Goal: Task Accomplishment & Management: Use online tool/utility

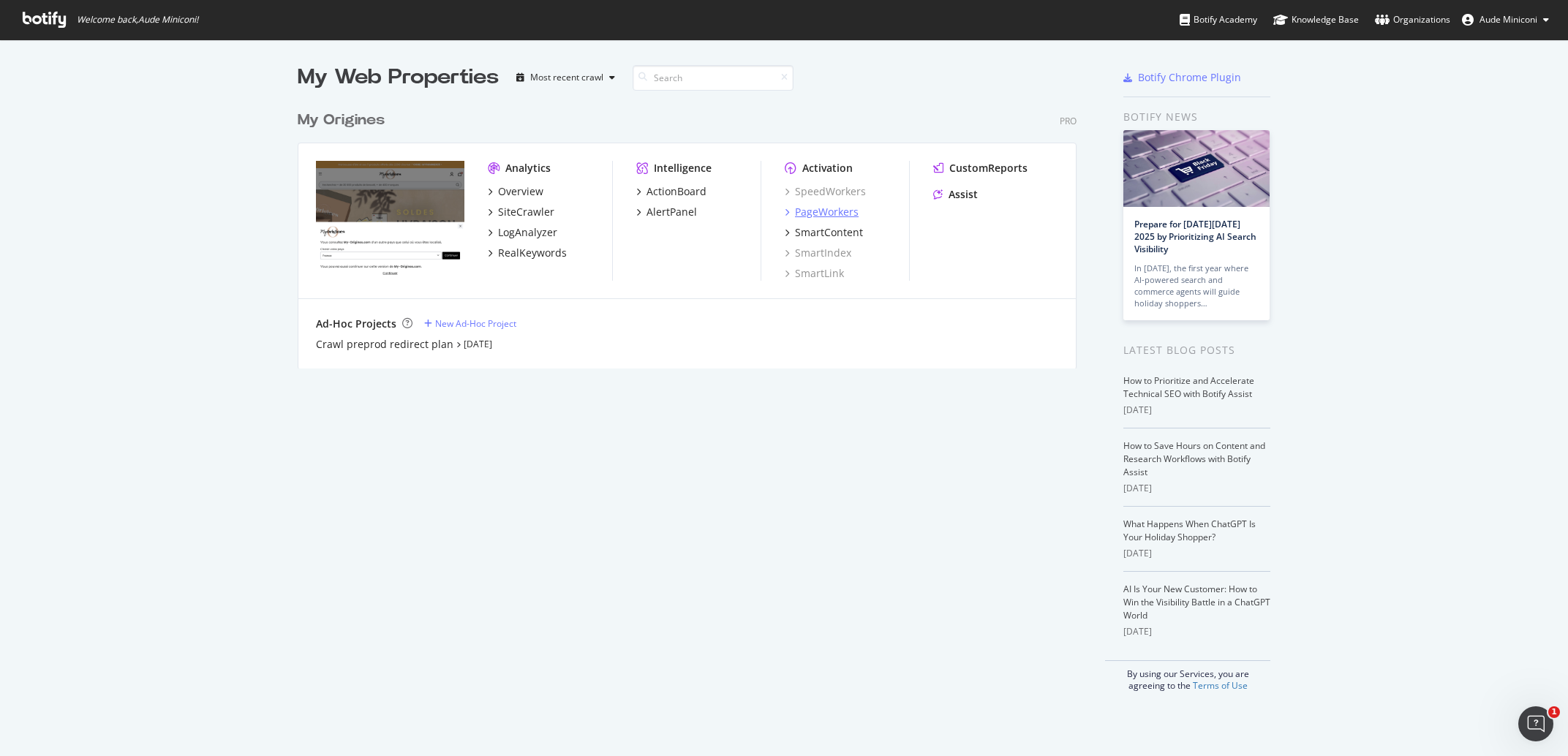
click at [813, 207] on div "PageWorkers" at bounding box center [827, 212] width 64 height 15
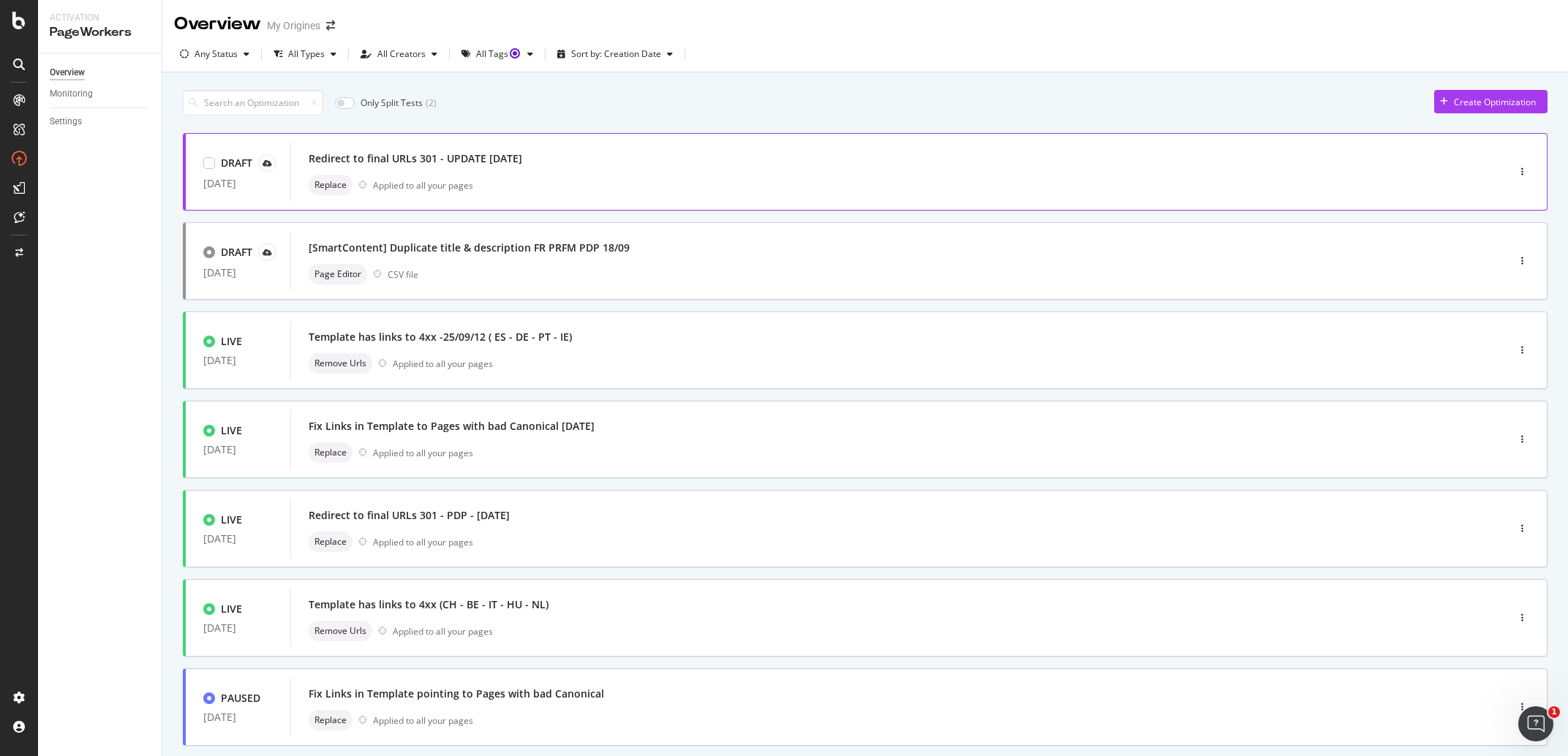
click at [662, 174] on div "Redirect to final URLs 301 - UPDATE 22/09/2025 Replace Applied to all your pages" at bounding box center [876, 172] width 1136 height 47
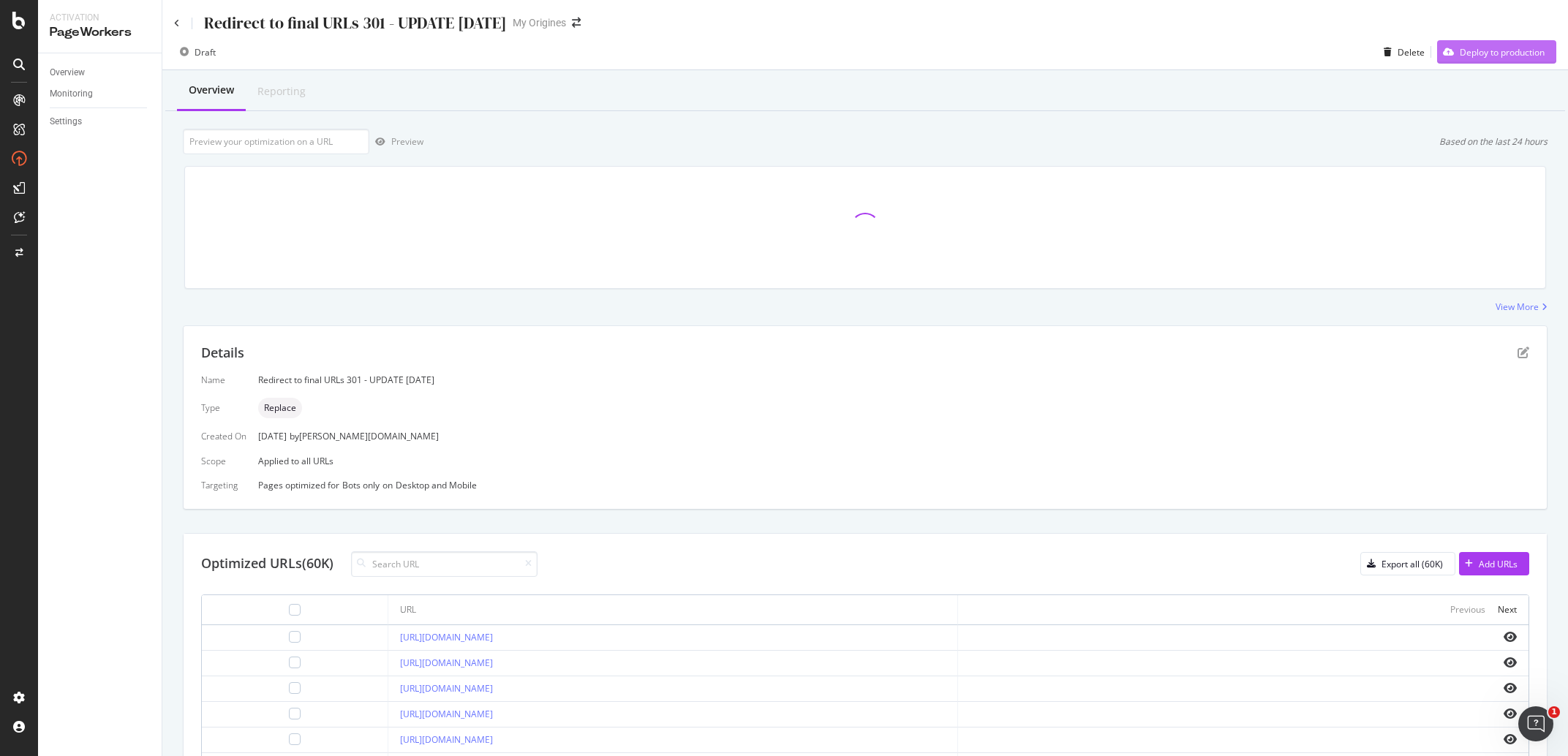
click at [1460, 47] on div "Deploy to production" at bounding box center [1502, 52] width 85 height 12
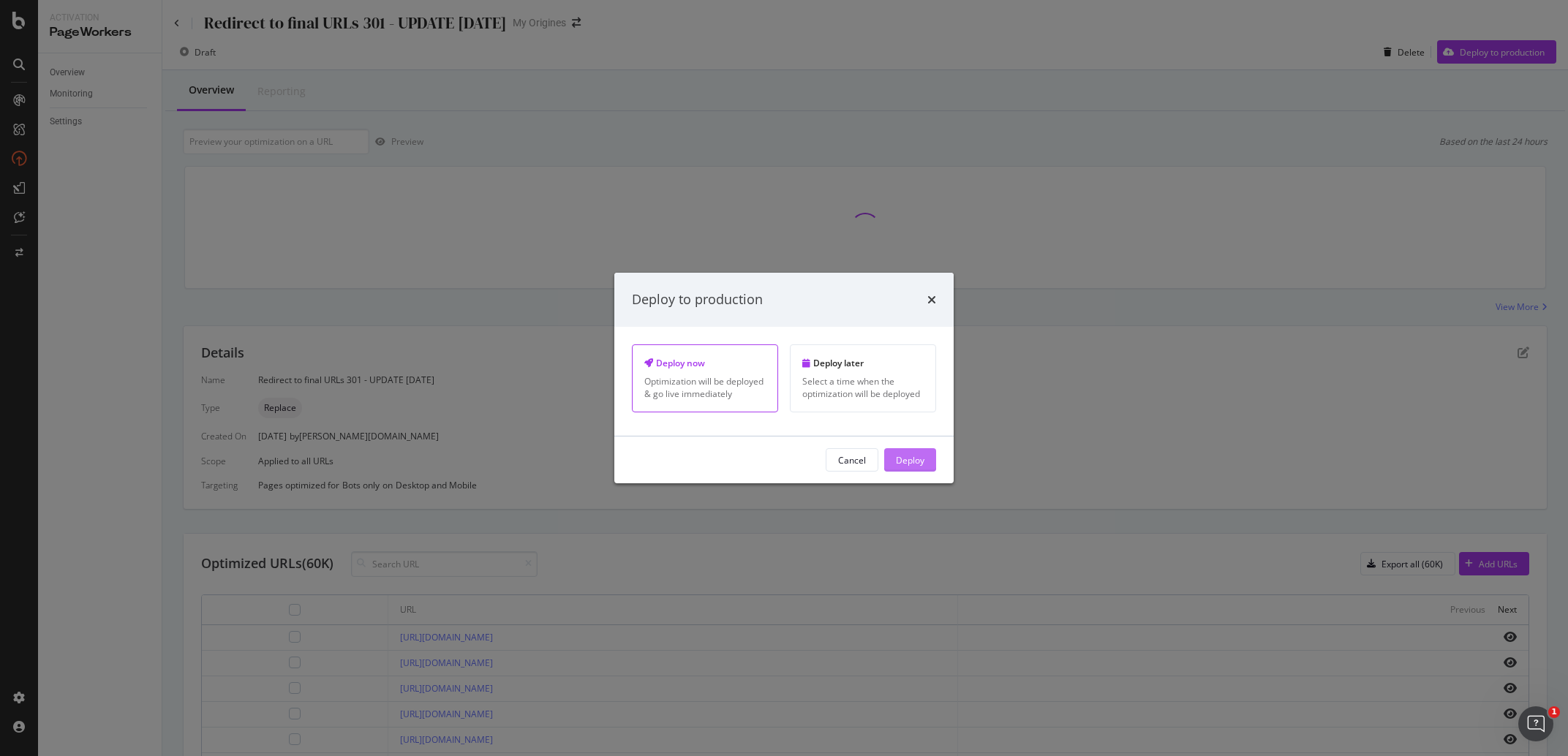
click at [900, 464] on div "Deploy" at bounding box center [910, 458] width 29 height 12
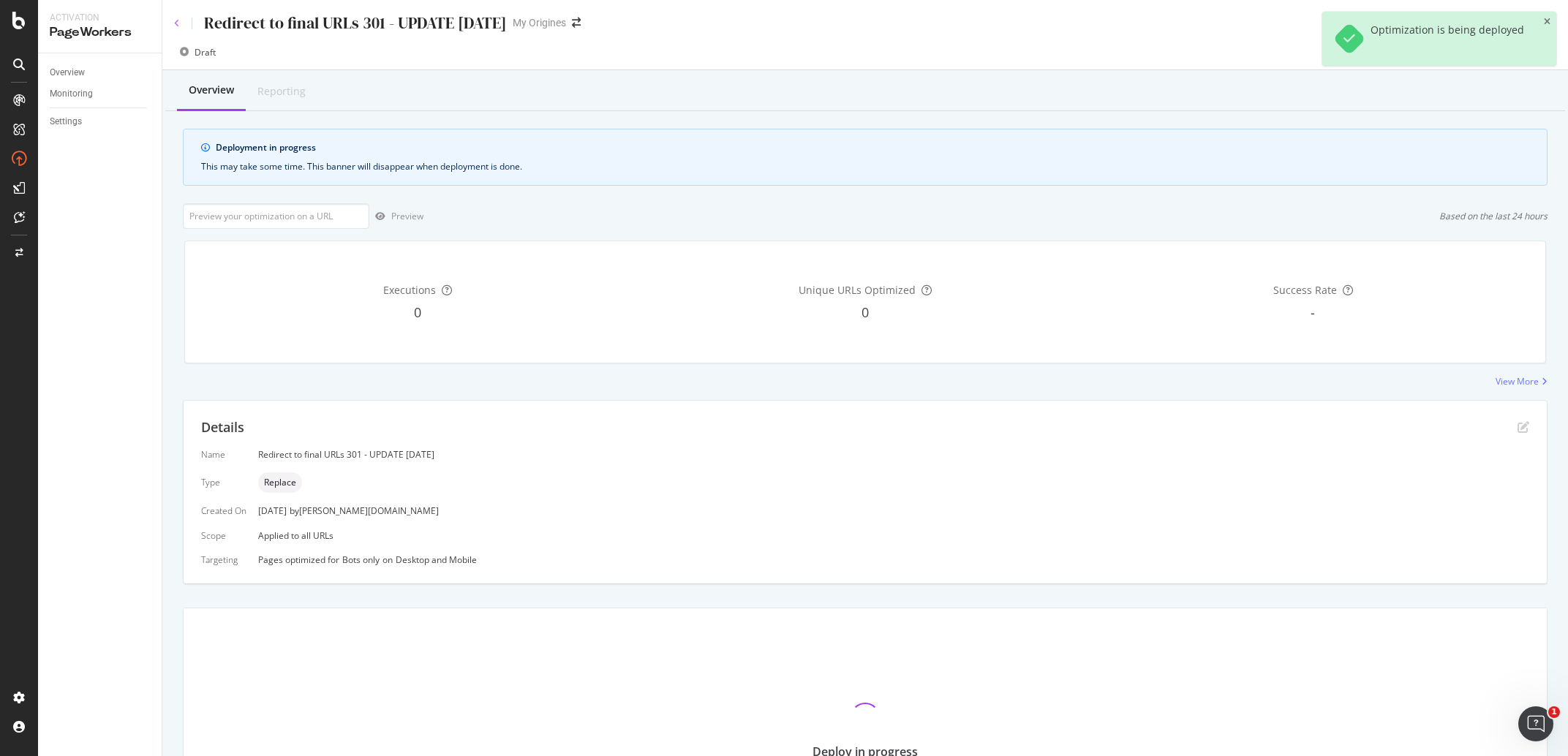
click at [176, 20] on icon at bounding box center [177, 23] width 6 height 8
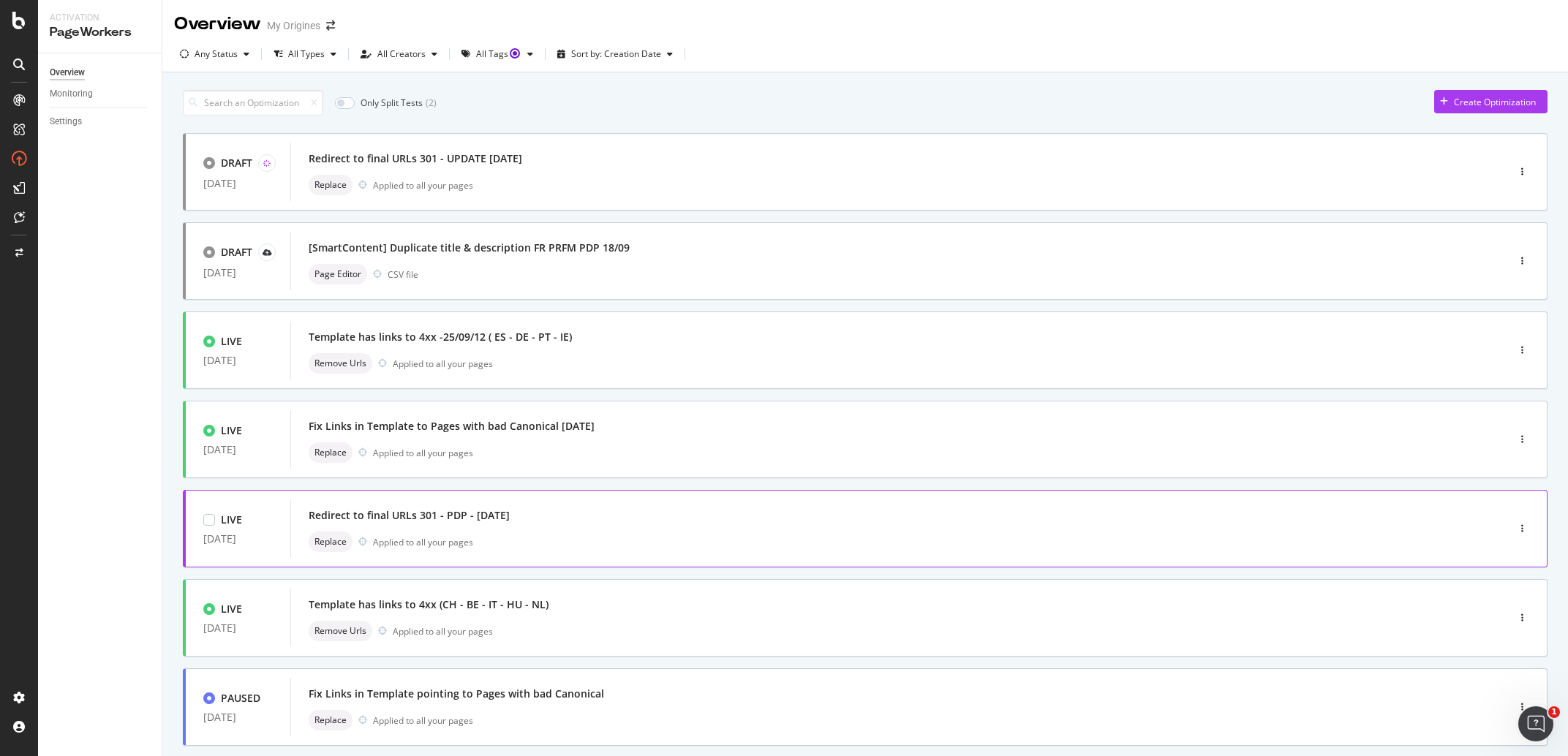
click at [386, 515] on div "Redirect to final URLs 301 - PDP - [DATE]" at bounding box center [410, 516] width 202 height 15
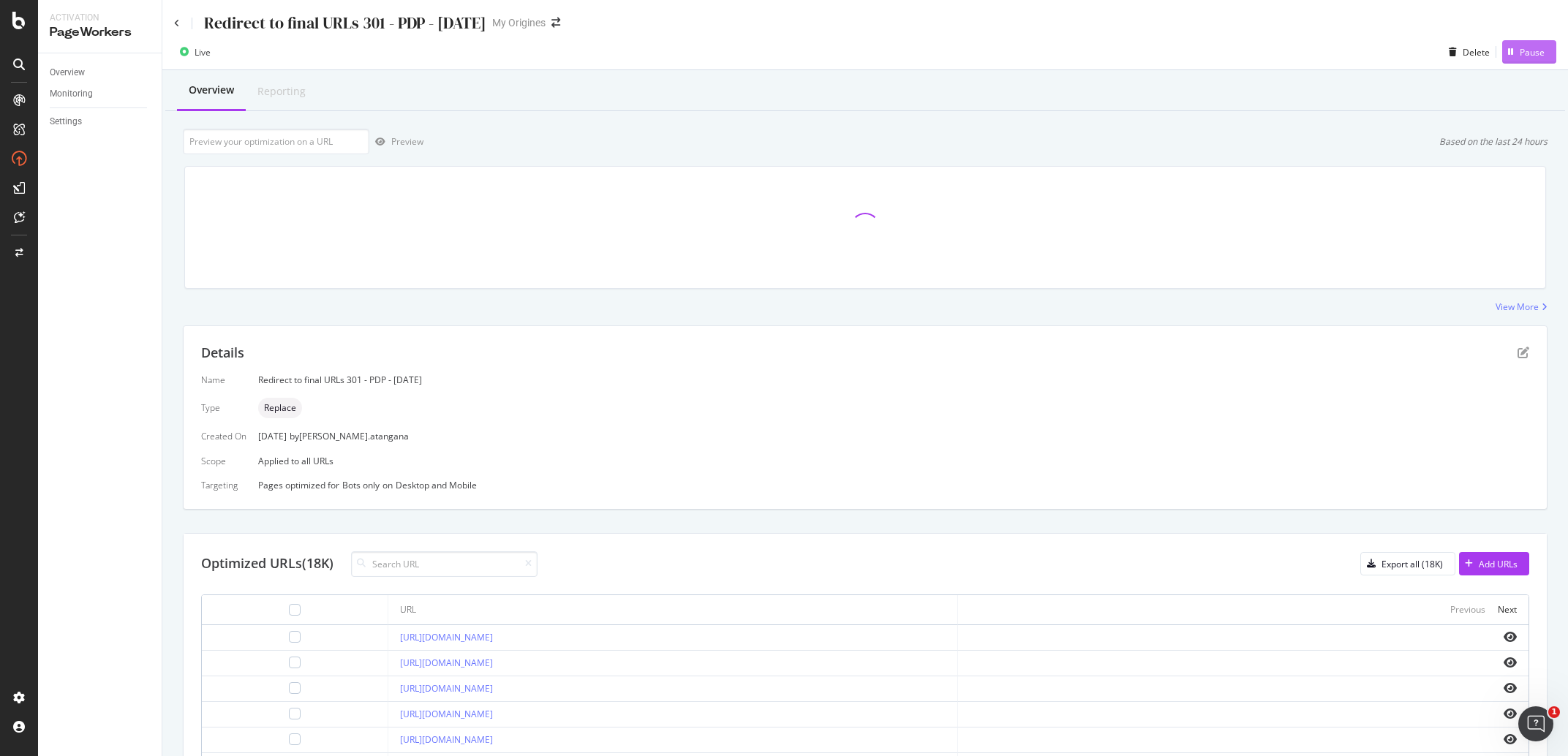
click at [1524, 55] on div "Pause" at bounding box center [1532, 52] width 25 height 12
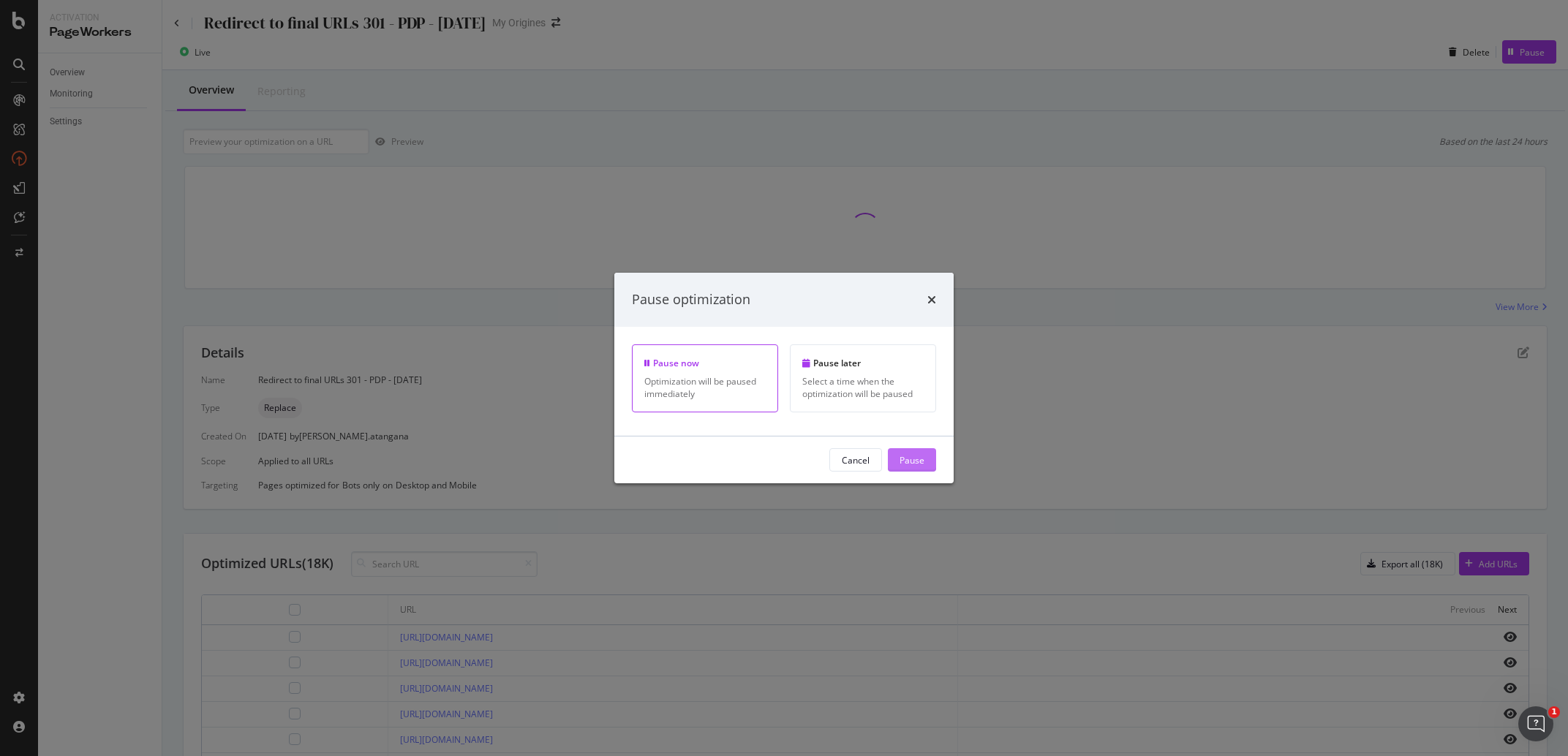
click at [910, 466] on div "Pause" at bounding box center [912, 458] width 25 height 12
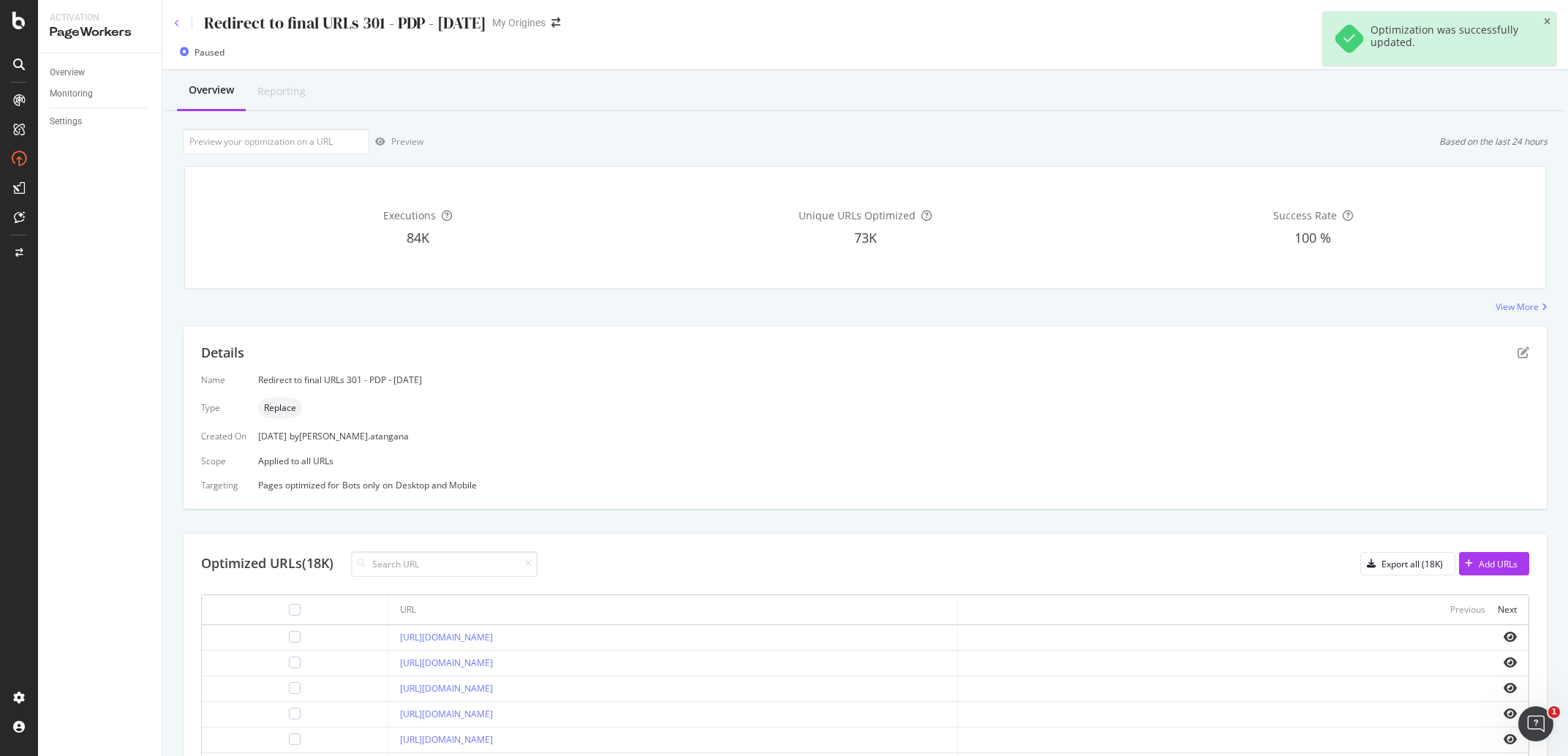
click at [179, 26] on icon at bounding box center [177, 23] width 6 height 8
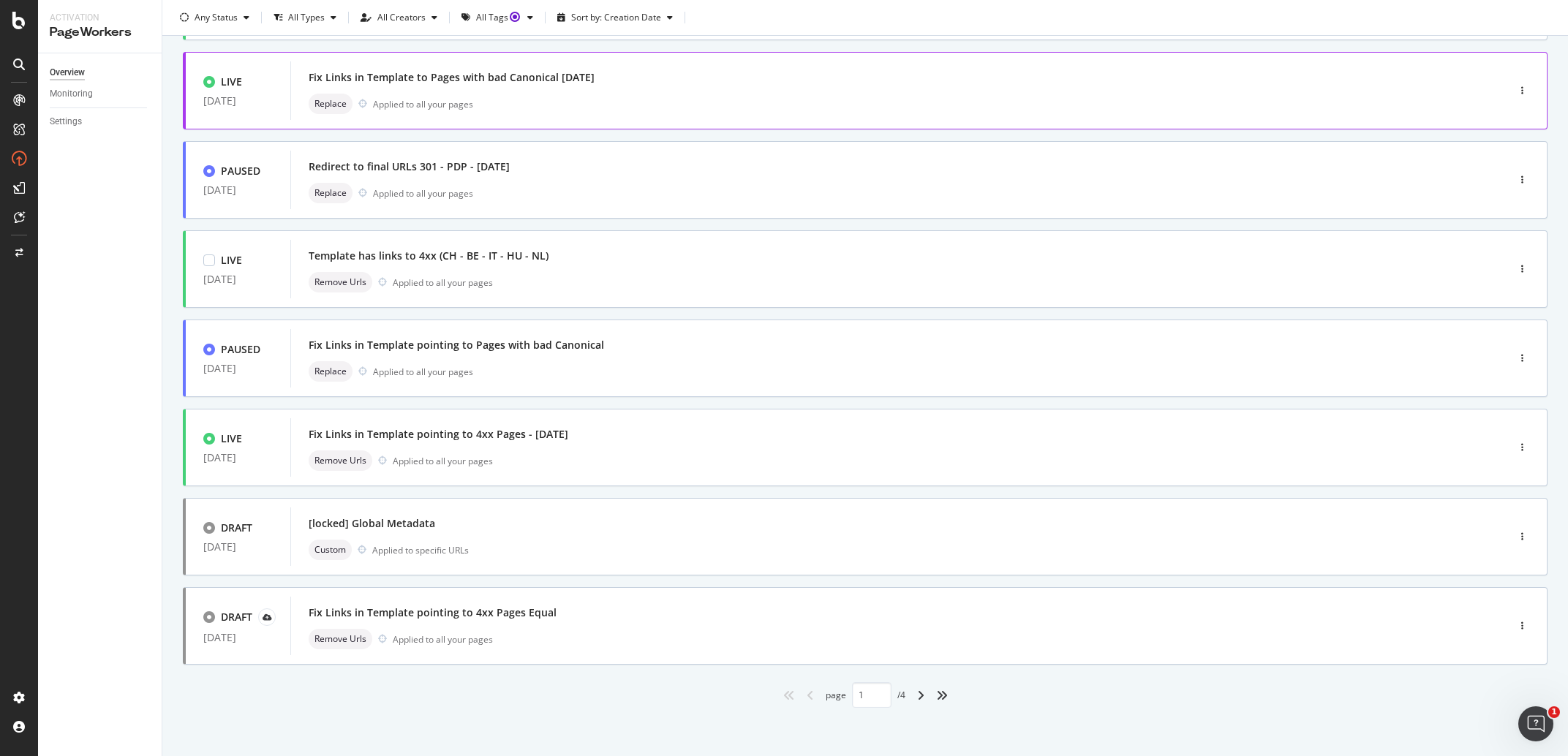
scroll to position [351, 0]
drag, startPoint x: 522, startPoint y: 433, endPoint x: 305, endPoint y: 419, distance: 217.5
click at [305, 419] on div "Fix Links in Template pointing to 4xx Pages - 18/08/2025 Remove Urls Applied to…" at bounding box center [876, 444] width 1172 height 58
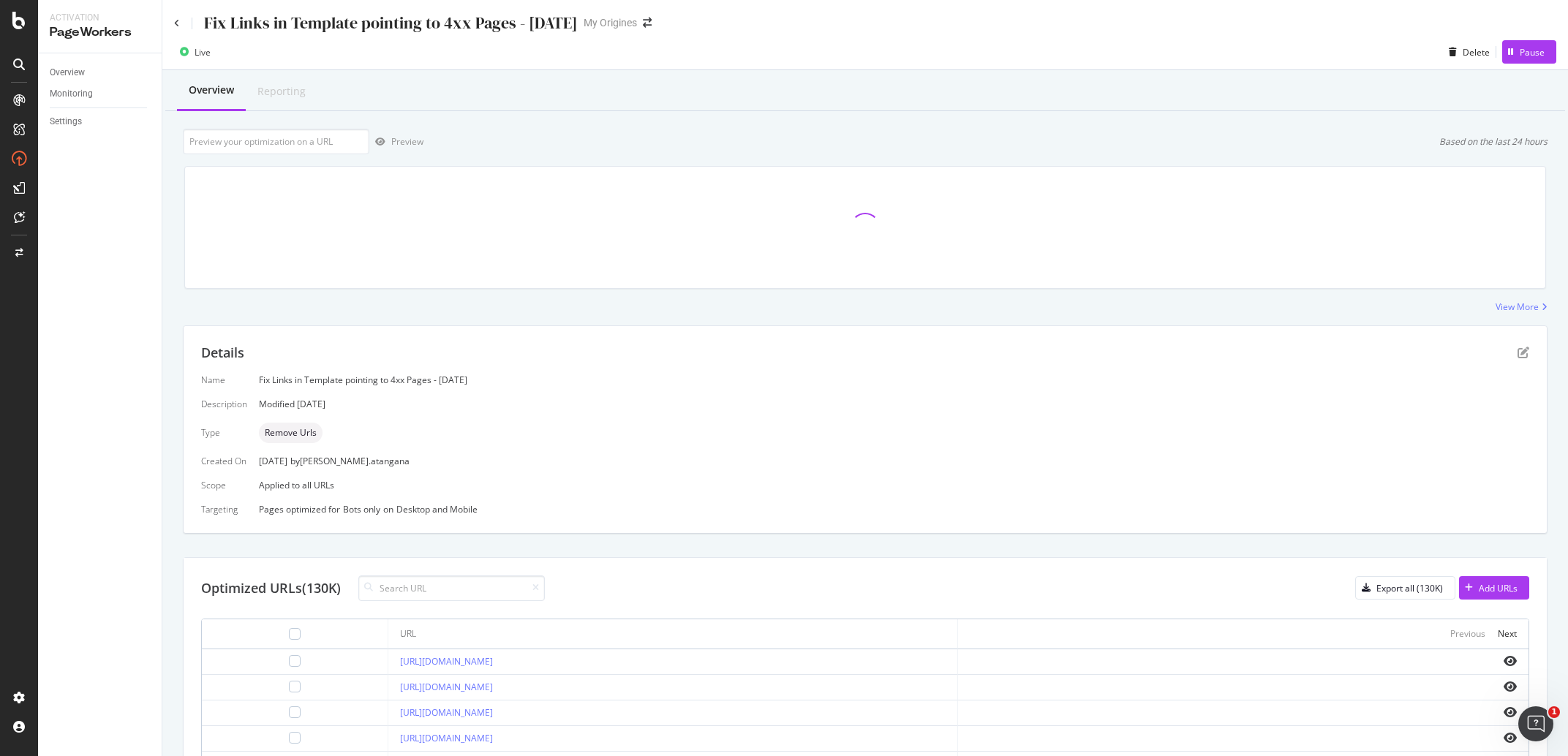
click at [447, 8] on div "Fix Links in Template pointing to 4xx Pages - 18/08/2025 My Origines" at bounding box center [865, 17] width 1405 height 34
drag, startPoint x: 512, startPoint y: 21, endPoint x: 197, endPoint y: 30, distance: 315.1
click at [197, 30] on div "Fix Links in Template pointing to 4xx Pages - [DATE]" at bounding box center [375, 23] width 404 height 23
copy div "Fix Links in Template pointing to 4xx Pages"
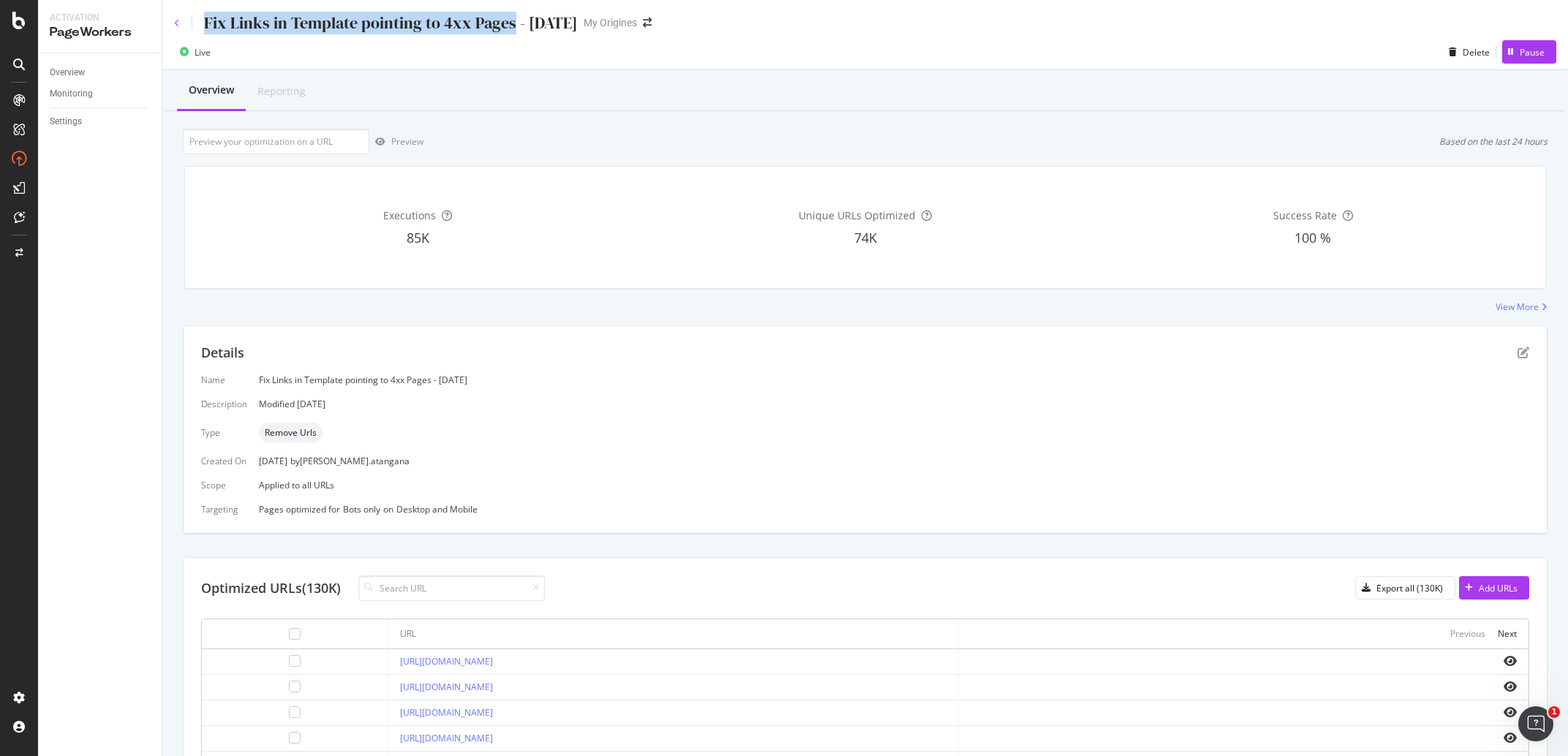
click at [177, 23] on icon at bounding box center [177, 23] width 6 height 8
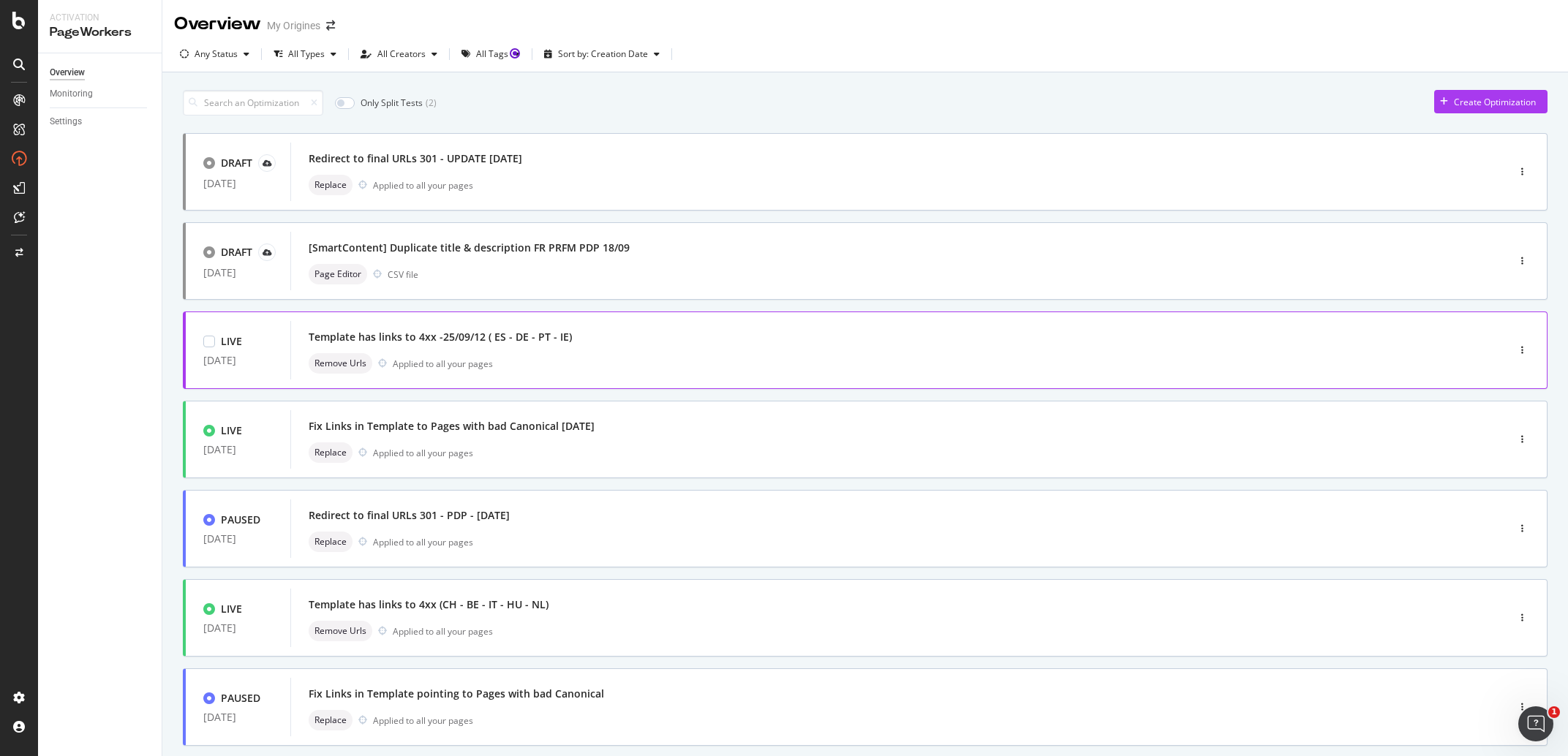
click at [654, 348] on div "Template has links to 4xx -25/09/12 ( ES - DE - PT - IE) Remove Urls Applied to…" at bounding box center [876, 350] width 1136 height 47
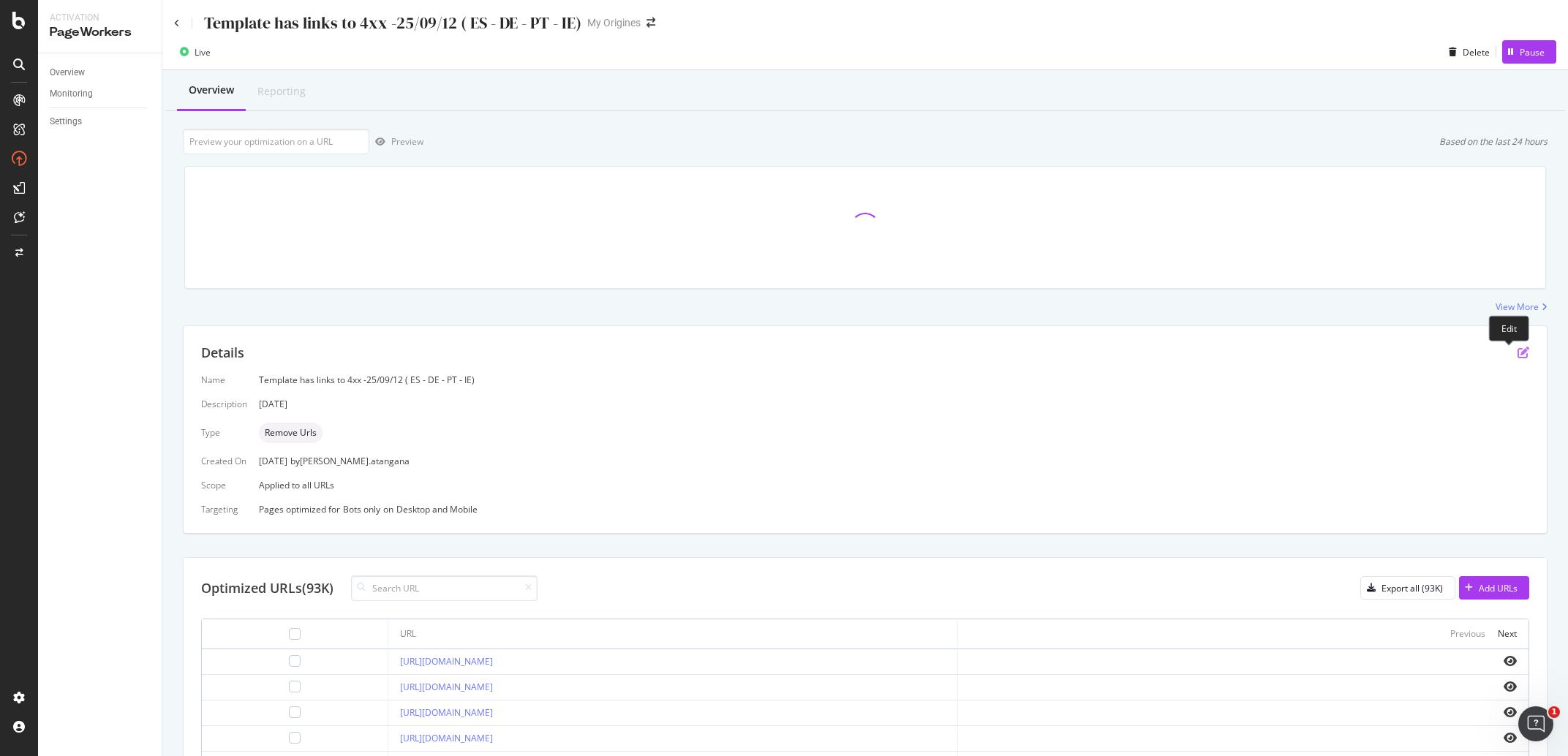
click at [1517, 352] on icon "pen-to-square" at bounding box center [1523, 352] width 12 height 12
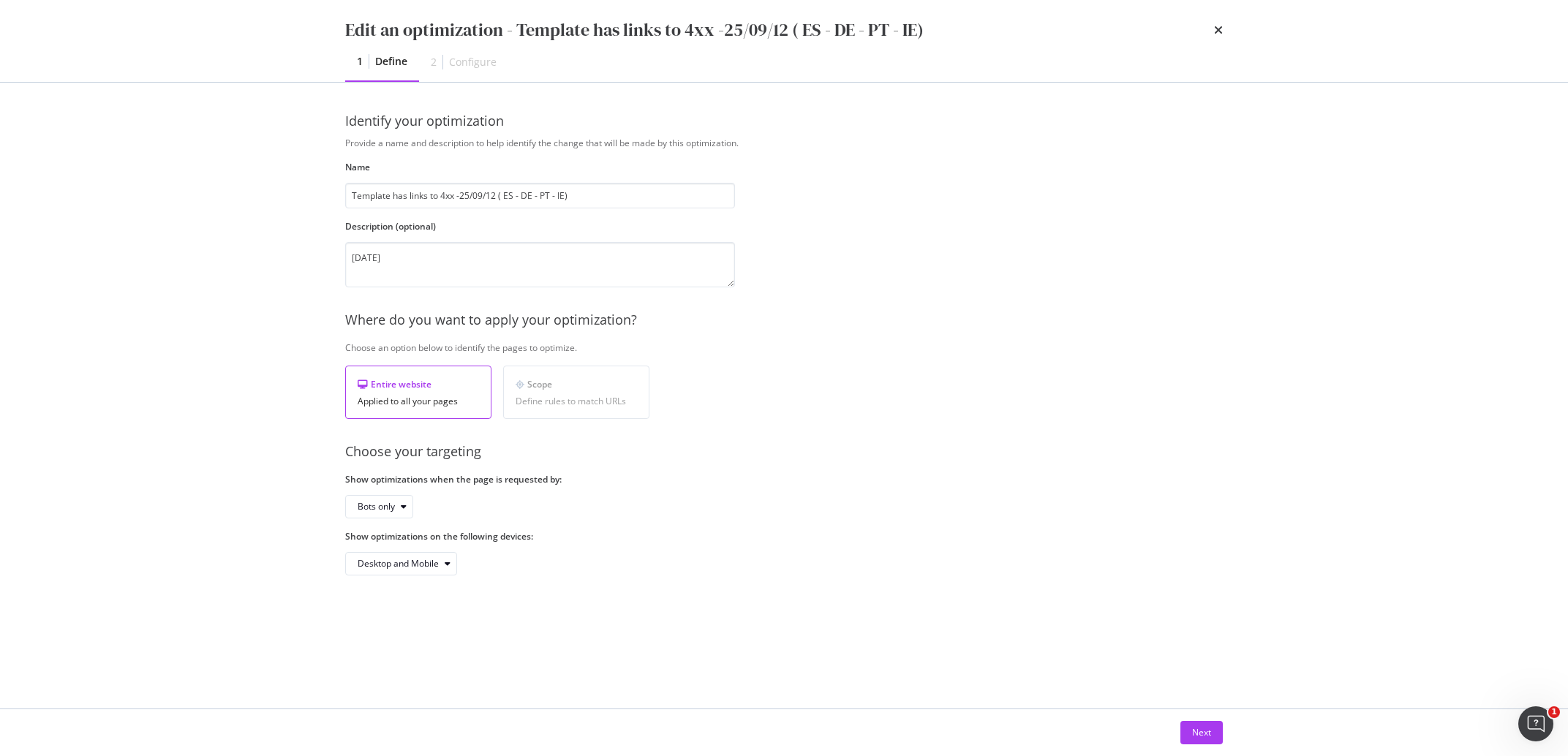
click at [458, 60] on div "Configure" at bounding box center [472, 62] width 47 height 15
click at [1218, 729] on button "Next" at bounding box center [1202, 732] width 43 height 23
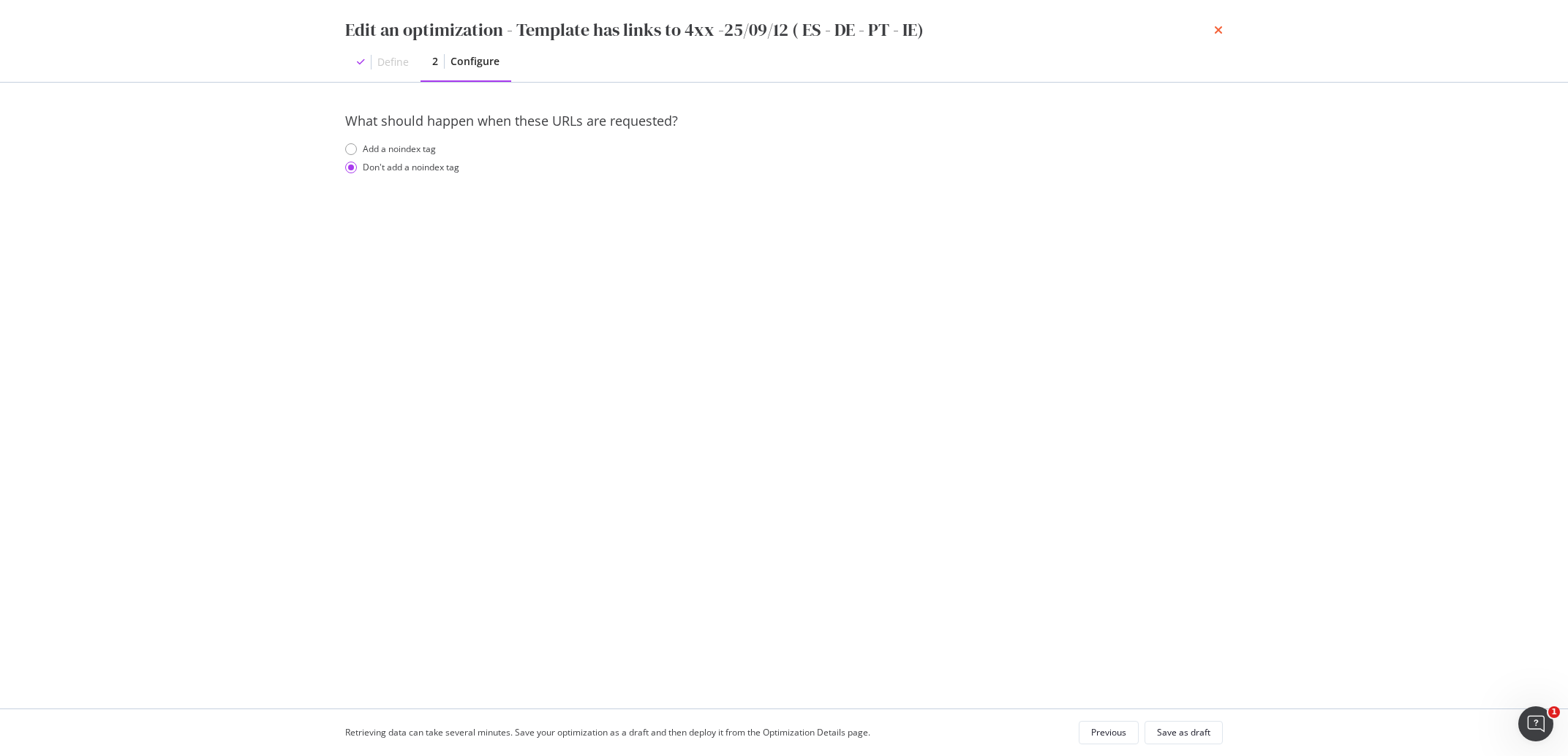
click at [1216, 28] on icon "times" at bounding box center [1218, 30] width 8 height 12
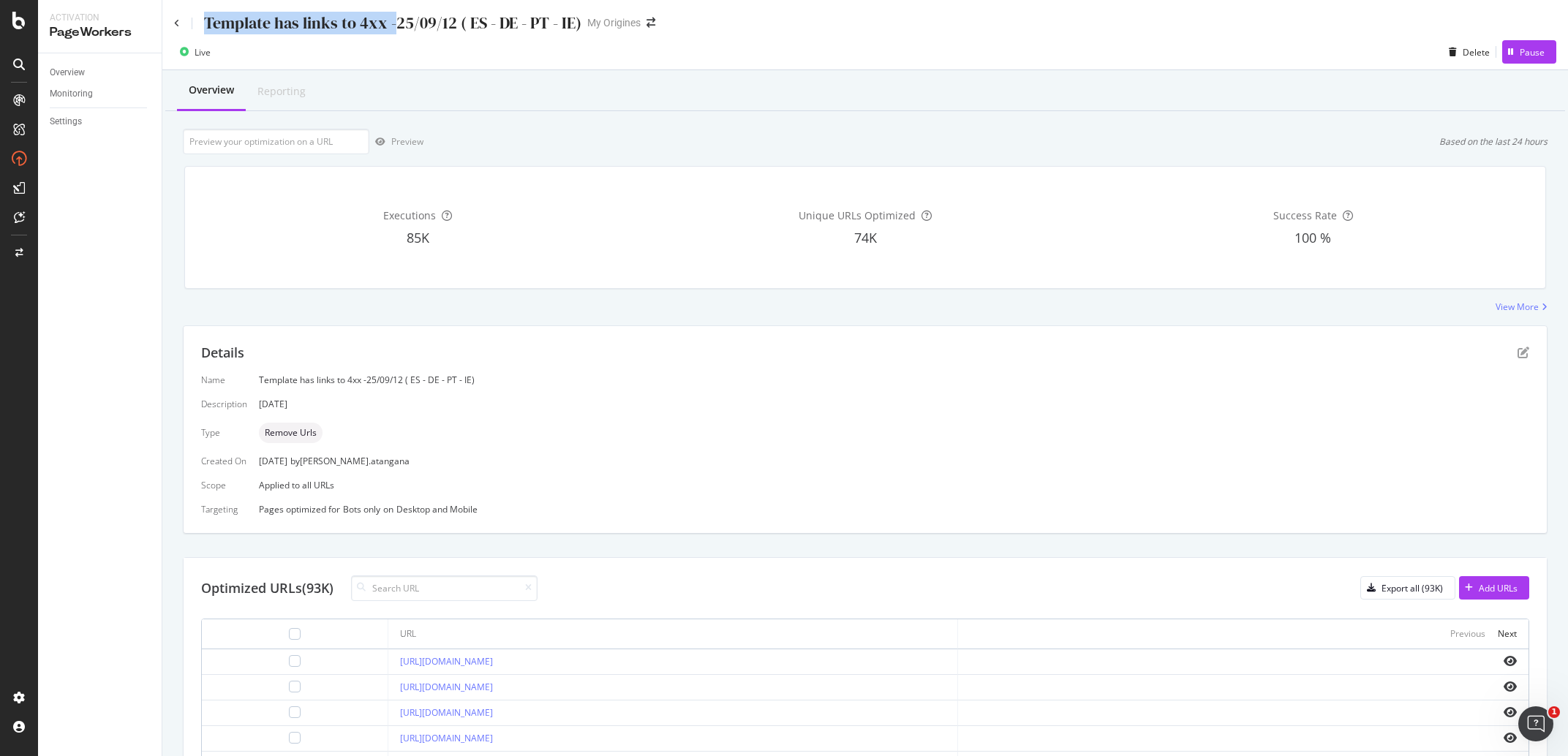
drag, startPoint x: 394, startPoint y: 23, endPoint x: 205, endPoint y: 21, distance: 189.0
click at [205, 21] on div "Template has links to 4xx -25/09/12 ( ES - DE - PT - IE)" at bounding box center [393, 23] width 377 height 23
copy div "Template has links to 4xx -"
click at [474, 72] on div "Overview Reporting Preview Based on the last 24 hours Executions 85K Unique URL…" at bounding box center [865, 587] width 1405 height 1033
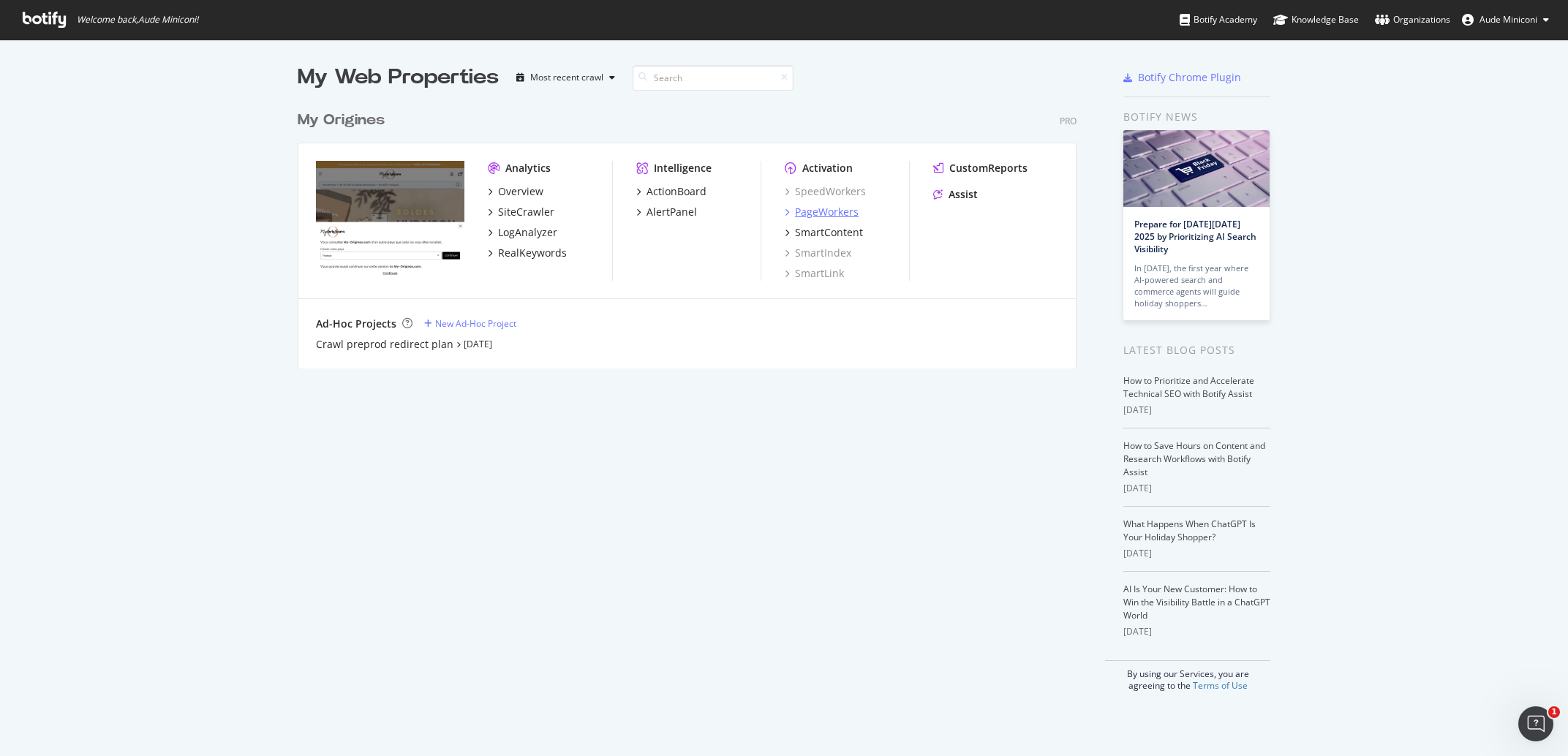
click at [834, 213] on div "PageWorkers" at bounding box center [827, 212] width 64 height 15
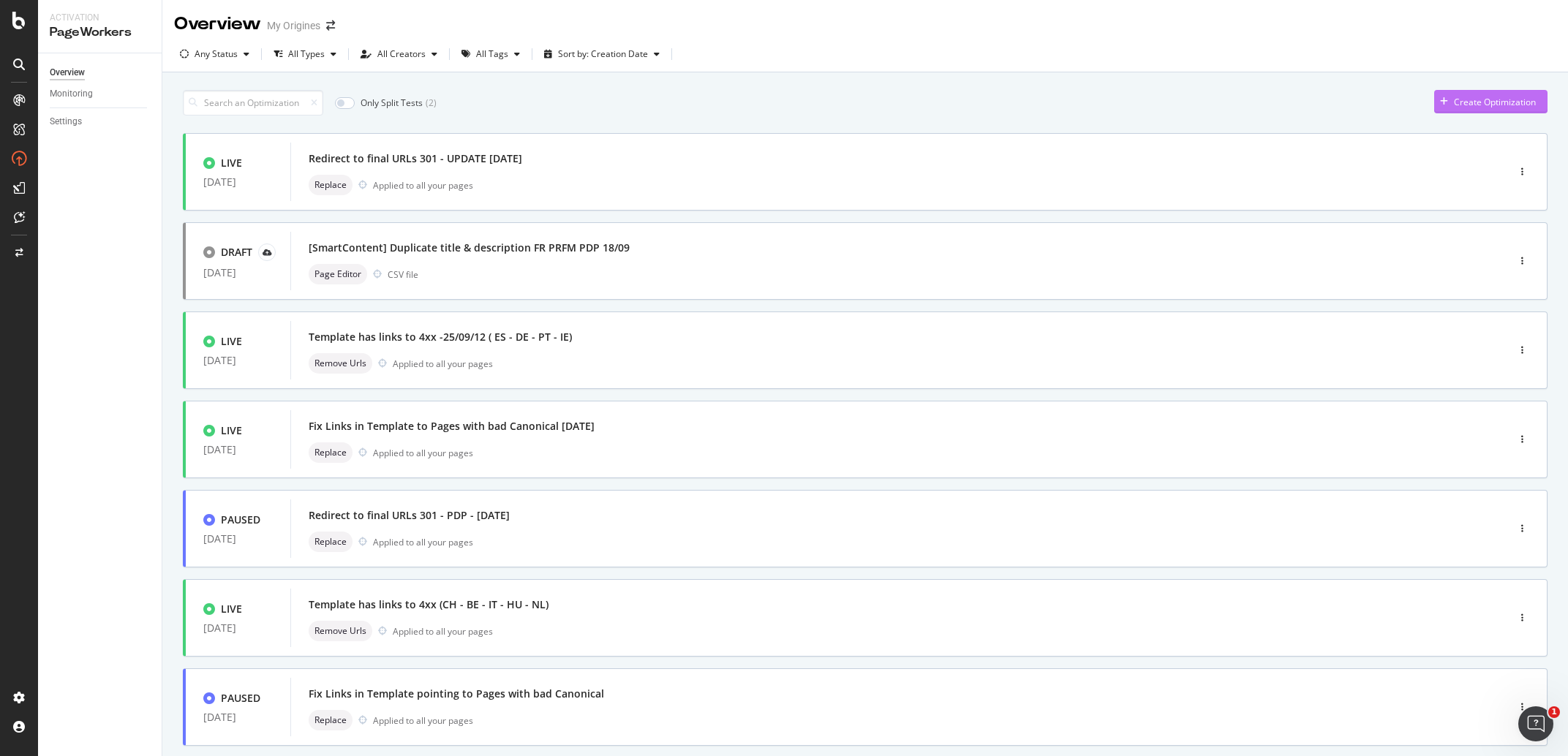
click at [1504, 91] on button "Create Optimization" at bounding box center [1490, 101] width 114 height 23
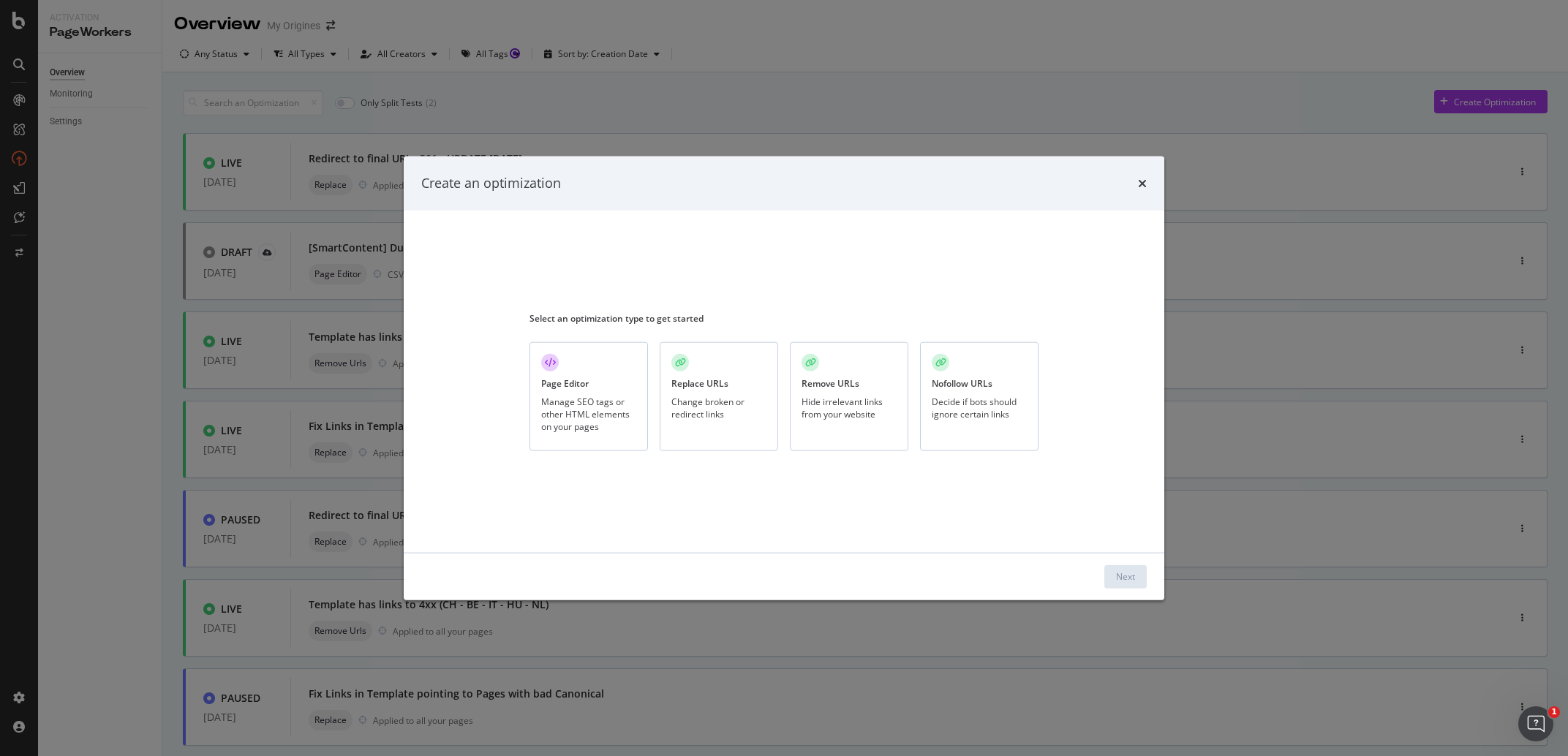
click at [848, 380] on div "Remove URLs" at bounding box center [830, 383] width 57 height 12
click at [1112, 577] on button "Next" at bounding box center [1125, 576] width 43 height 23
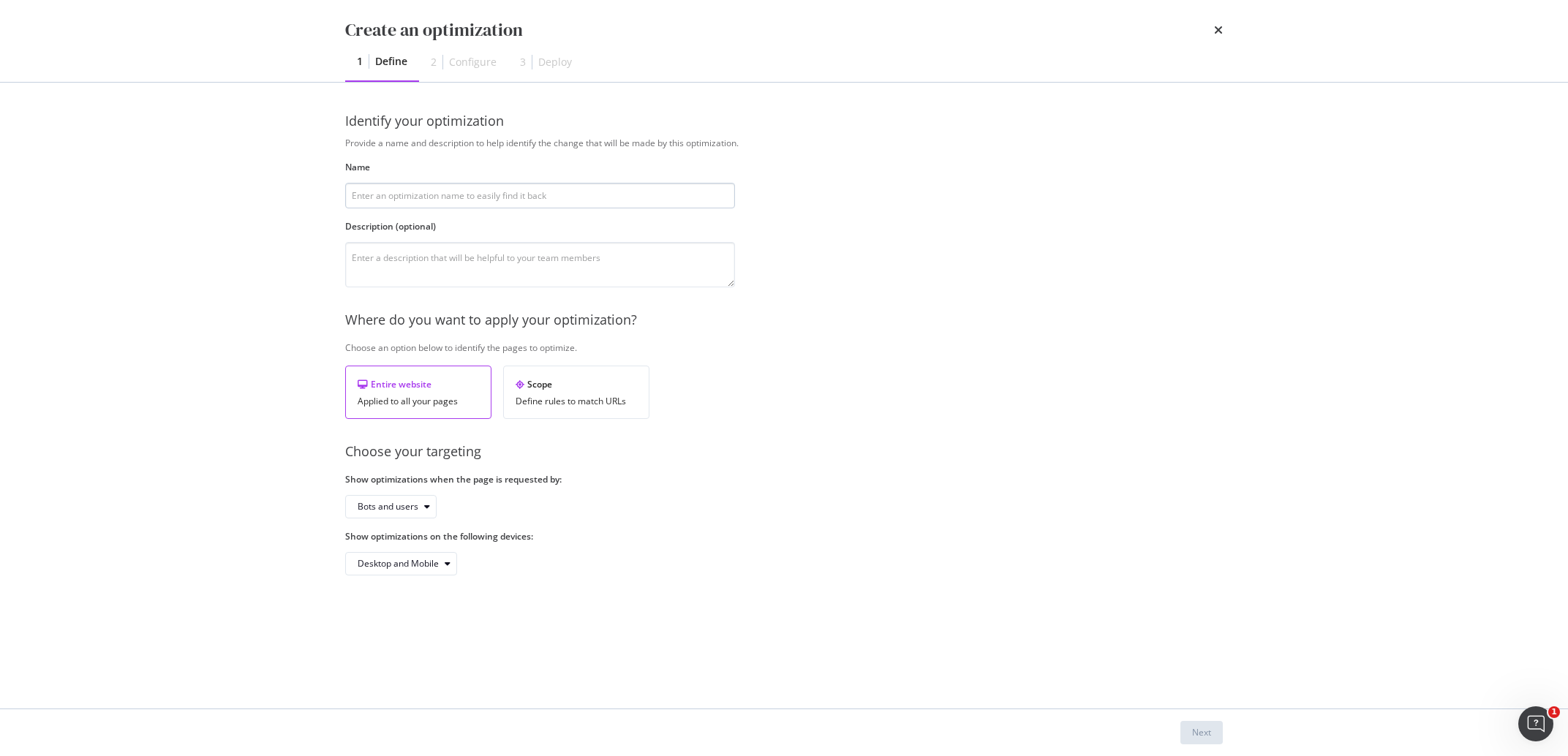
click at [429, 198] on input "modal" at bounding box center [540, 196] width 390 height 26
click at [507, 188] on input "Fix Links in Template pointing to 4xx Pages - [DATE]" at bounding box center [540, 196] width 390 height 26
click at [464, 196] on input "Fix Links in Template pointing to 4xx Pages - [DATE]" at bounding box center [540, 196] width 390 height 26
click at [479, 191] on input "Fix Links in Template pointing to 4xx Pages - [DATE]" at bounding box center [540, 196] width 390 height 26
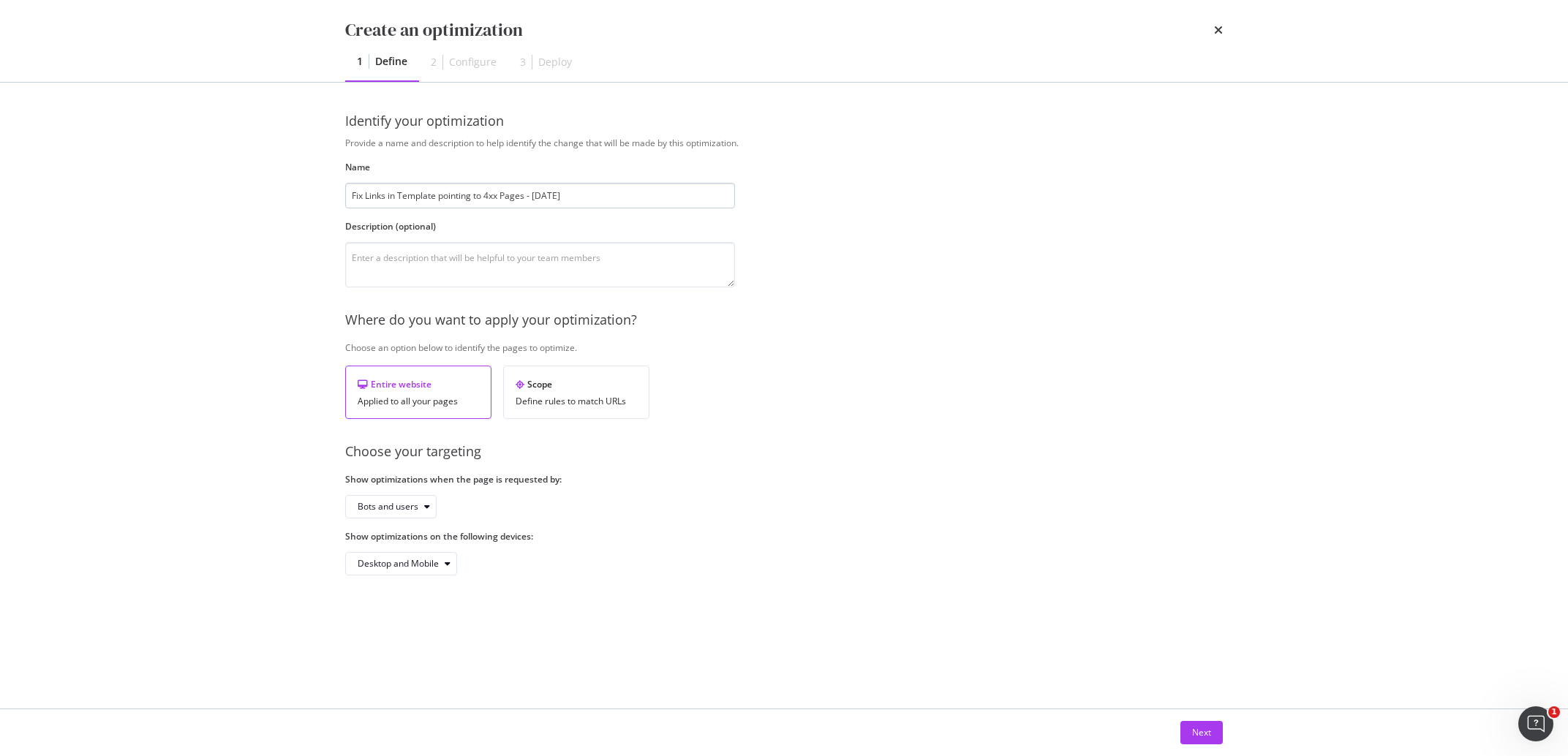
drag, startPoint x: 483, startPoint y: 194, endPoint x: 440, endPoint y: 197, distance: 43.1
click at [440, 197] on input "Fix Links in Template pointing to 4xx Pages - [DATE]" at bounding box center [540, 196] width 390 height 26
click at [559, 209] on div "Provide a name and description to help identify the change that will be made by…" at bounding box center [783, 356] width 877 height 439
click at [557, 190] on input "Fix Links in Template 4xx Pages - [DATE]" at bounding box center [540, 196] width 390 height 26
click at [507, 193] on input "Fix Links in Template 4xx Pages - [DATE]" at bounding box center [540, 196] width 390 height 26
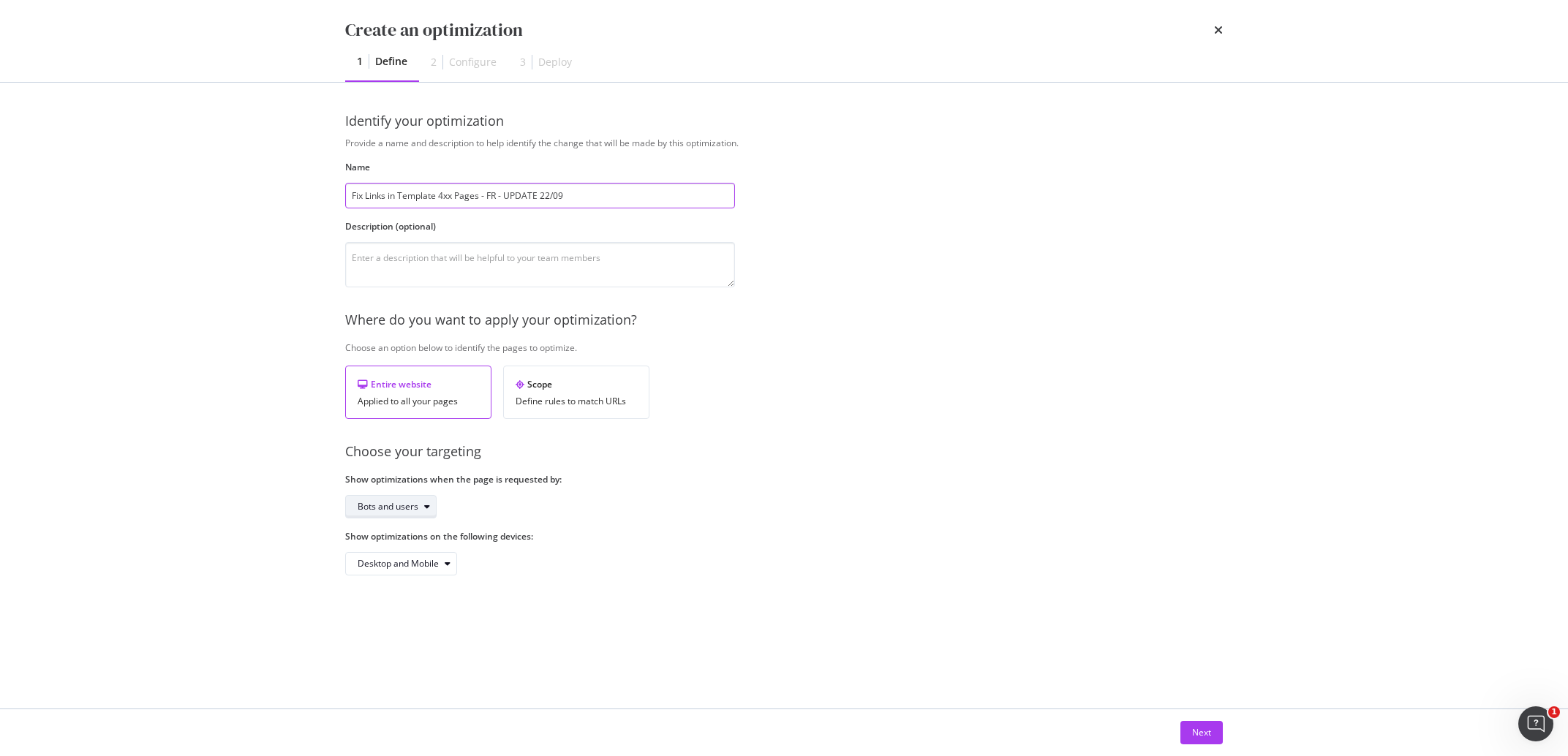
type input "Fix Links in Template 4xx Pages - FR - UPDATE 22/09"
click at [412, 498] on div "Bots and users" at bounding box center [397, 506] width 79 height 20
click at [400, 553] on div "Bots only" at bounding box center [382, 555] width 37 height 12
click at [1208, 729] on div "Next" at bounding box center [1201, 731] width 19 height 12
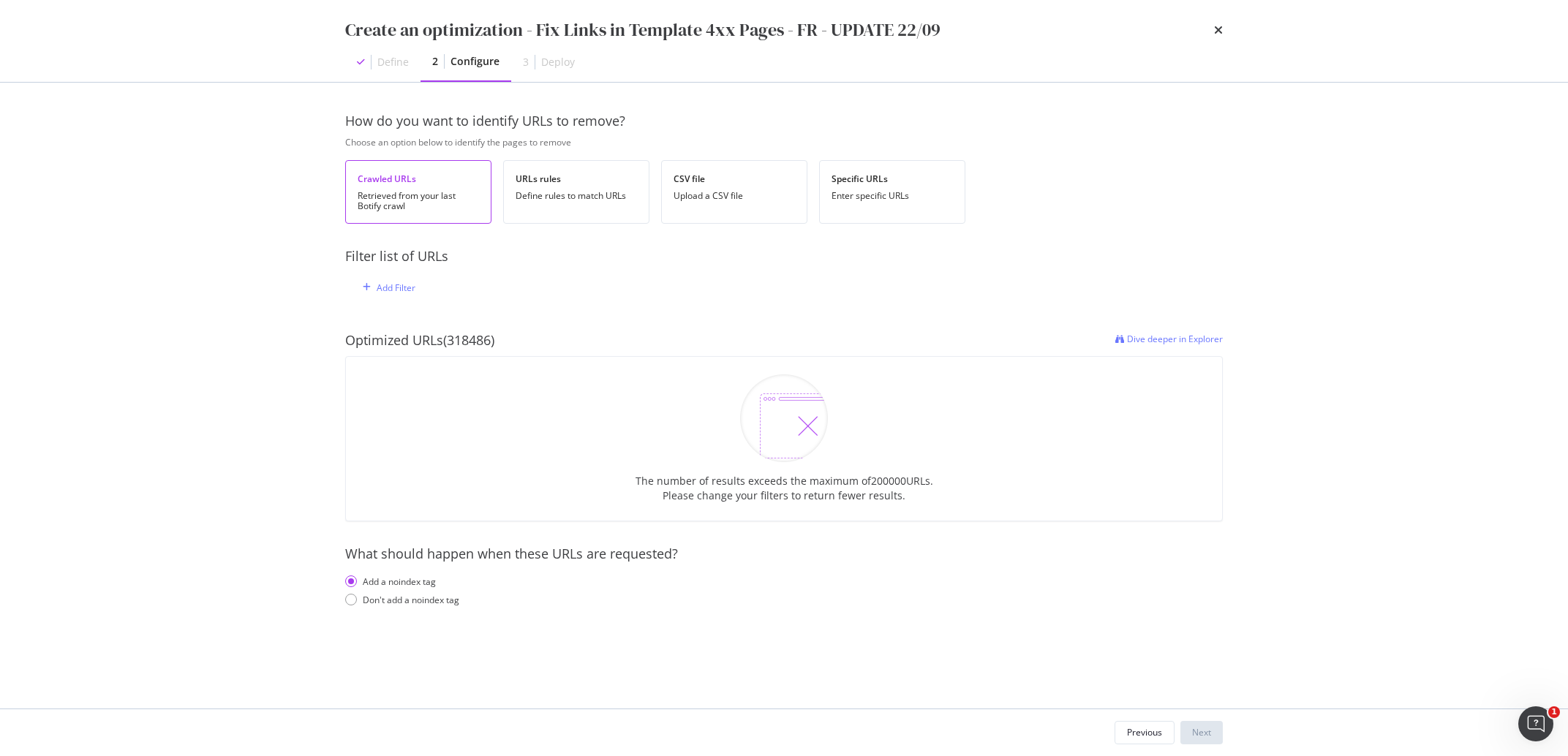
click at [399, 274] on div "Add Filter" at bounding box center [784, 287] width 854 height 42
click at [398, 285] on div "Add Filter" at bounding box center [396, 287] width 39 height 12
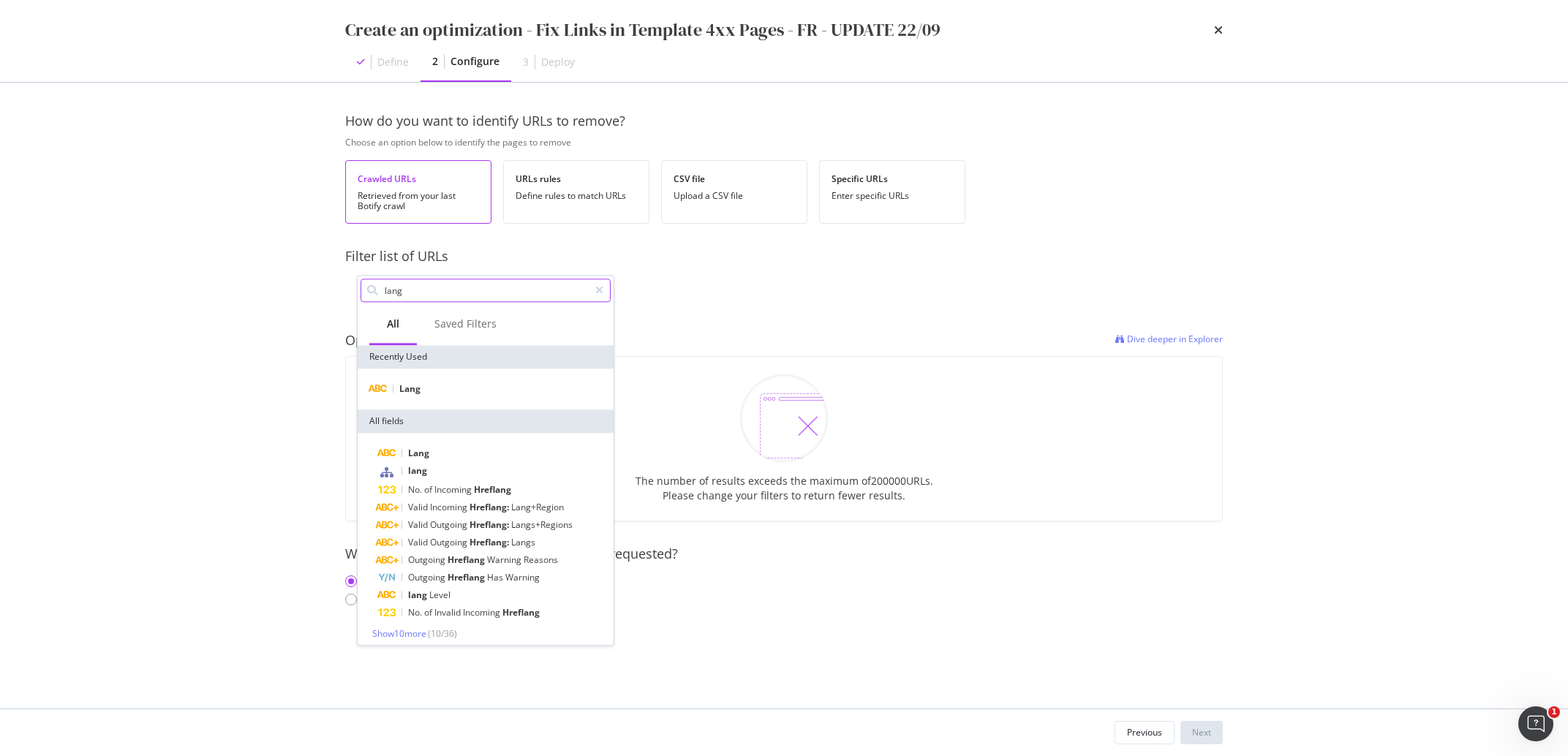
click at [415, 296] on input "lang" at bounding box center [485, 290] width 205 height 22
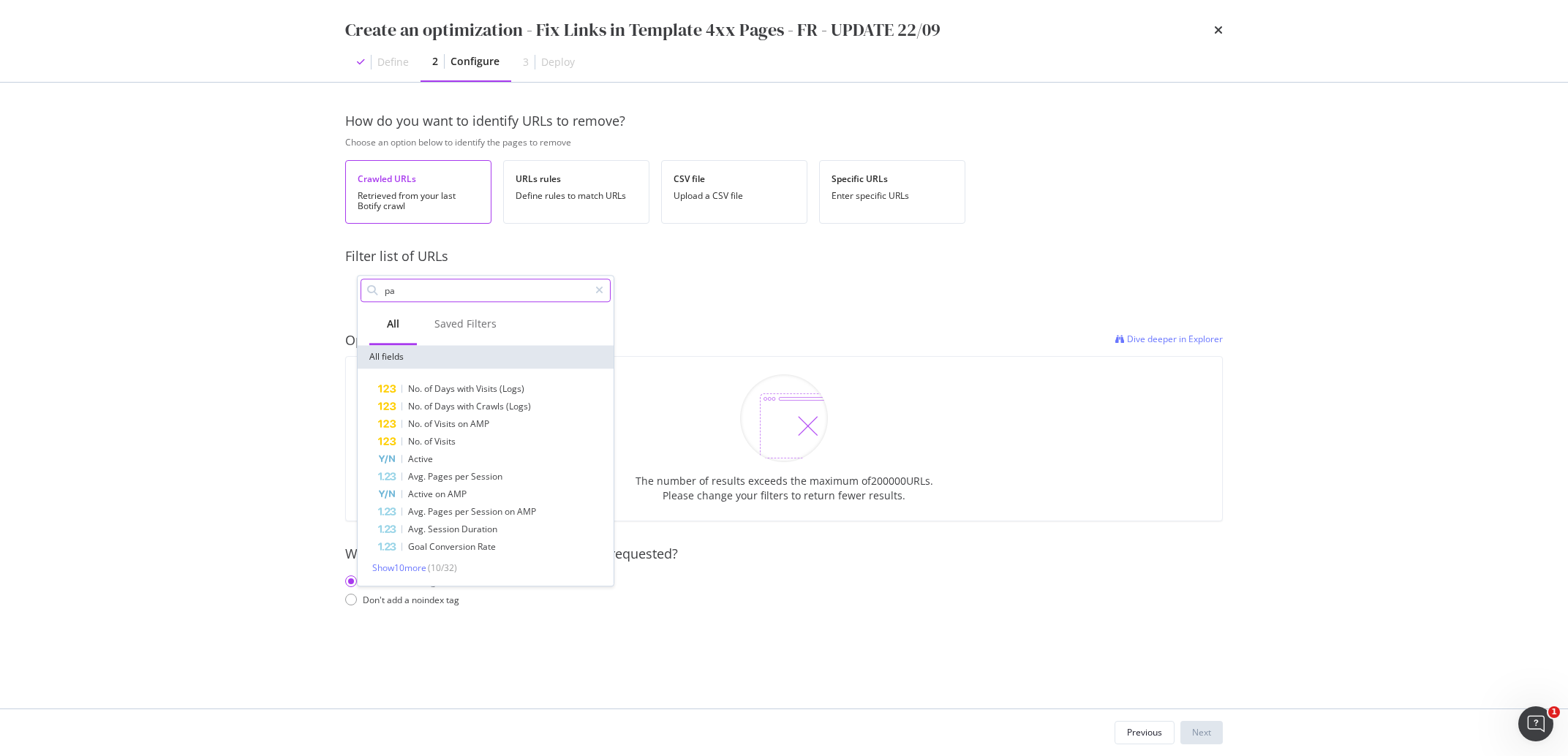
type input "p"
click at [428, 282] on input "country" at bounding box center [485, 290] width 205 height 22
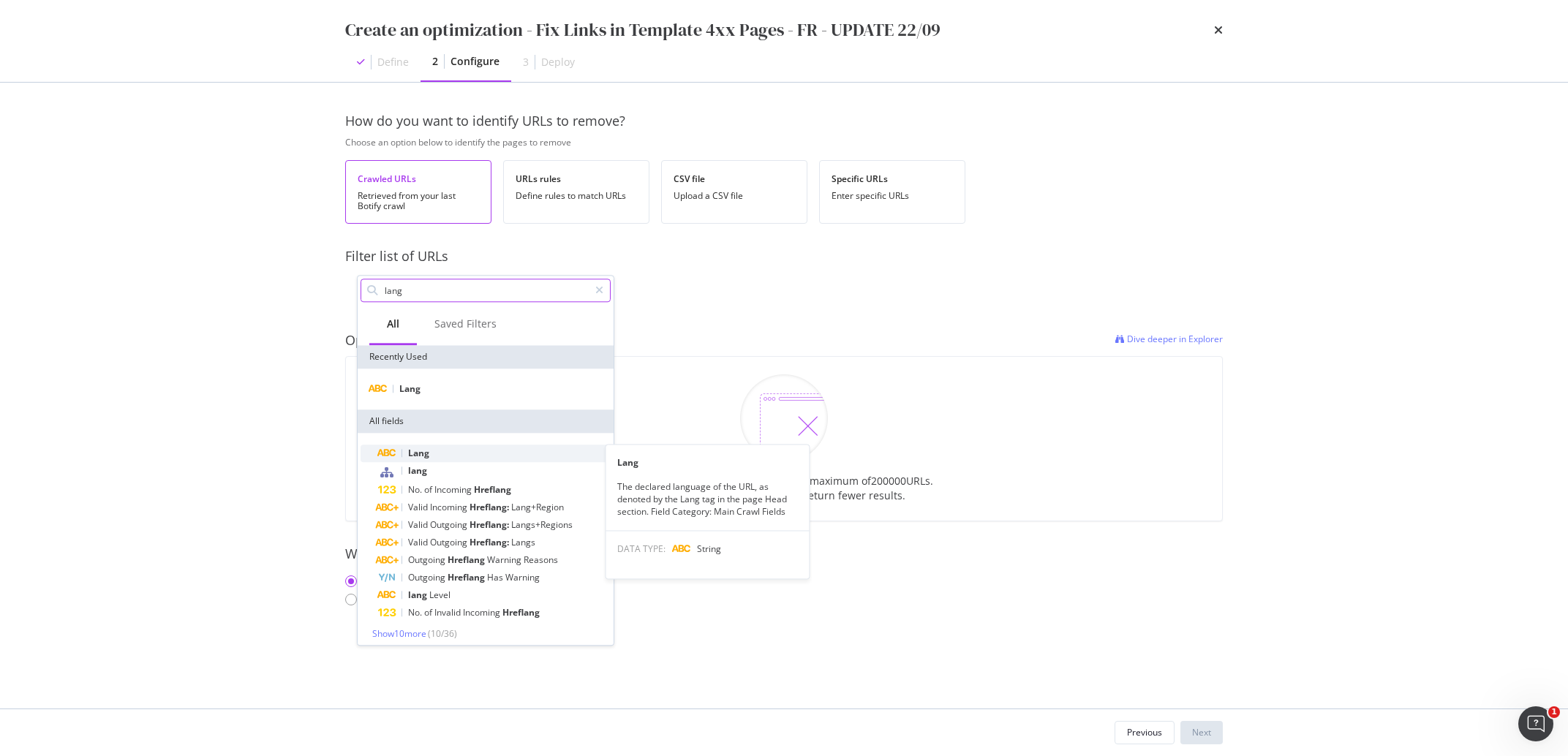
type input "lang"
click at [433, 448] on div "Lang" at bounding box center [495, 453] width 233 height 18
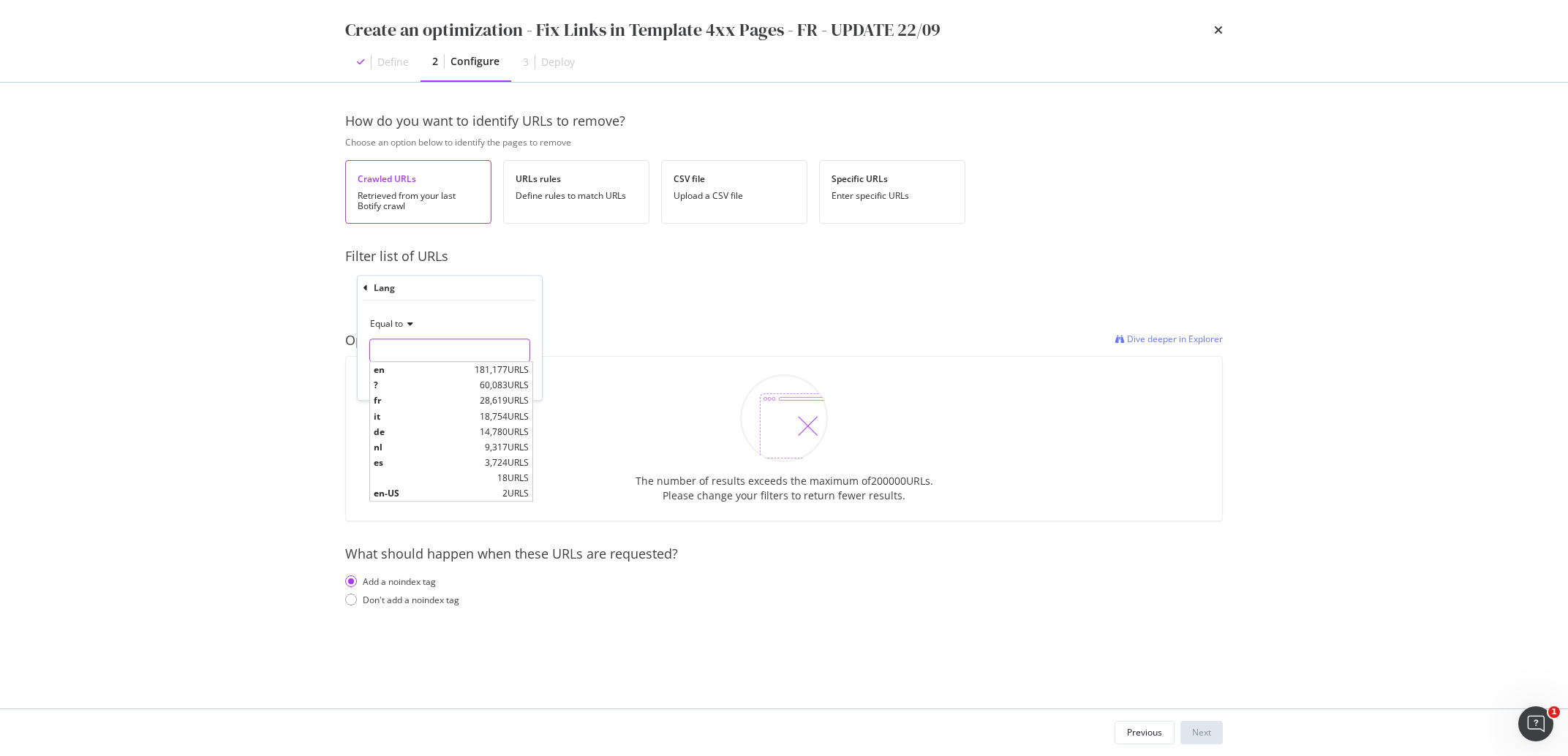
click at [405, 349] on input "modal" at bounding box center [449, 349] width 159 height 23
click at [403, 401] on span "fr" at bounding box center [424, 400] width 103 height 12
type input "fr"
click at [508, 381] on div "Apply" at bounding box center [519, 381] width 23 height 12
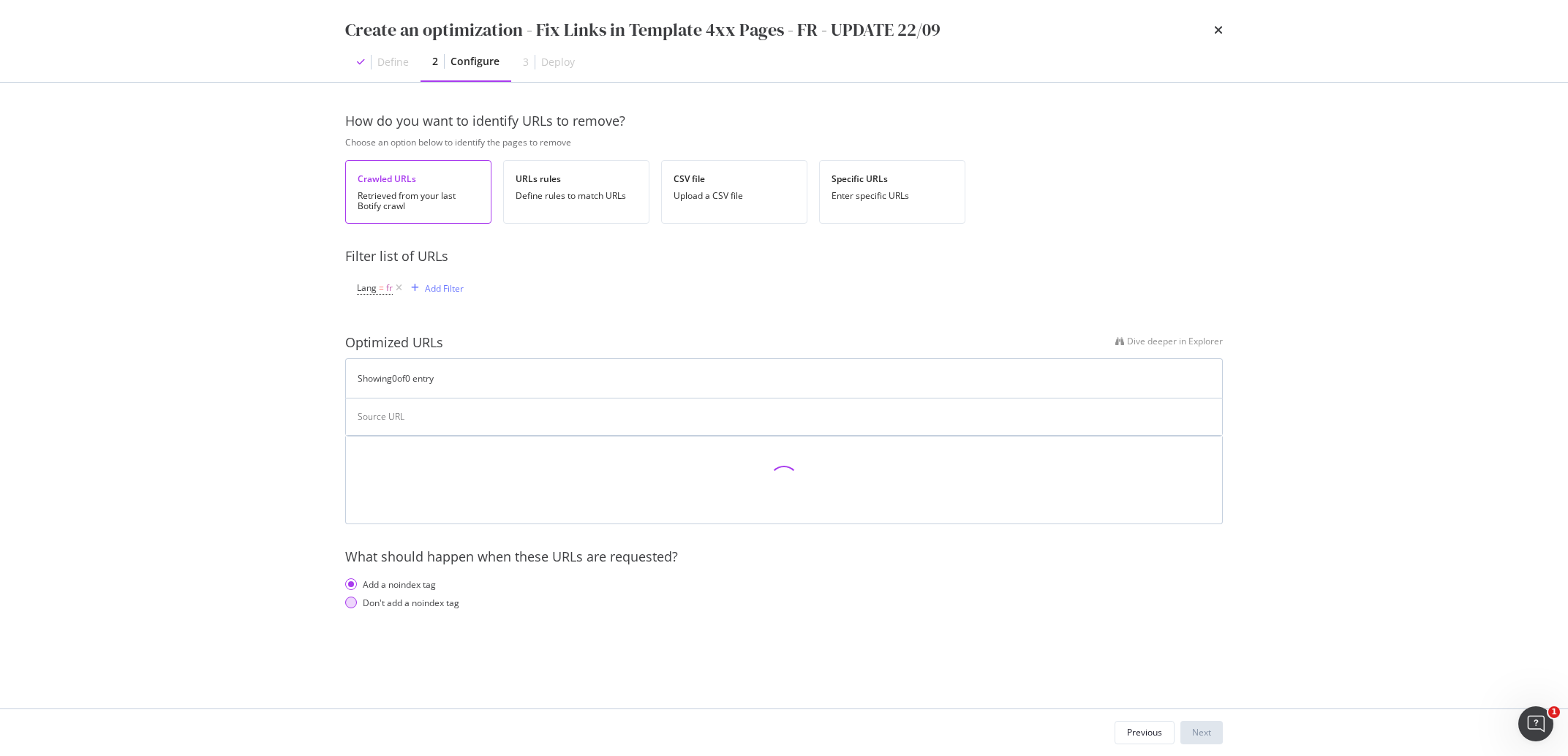
click at [357, 600] on div "Don't add a noindex tag" at bounding box center [783, 602] width 877 height 12
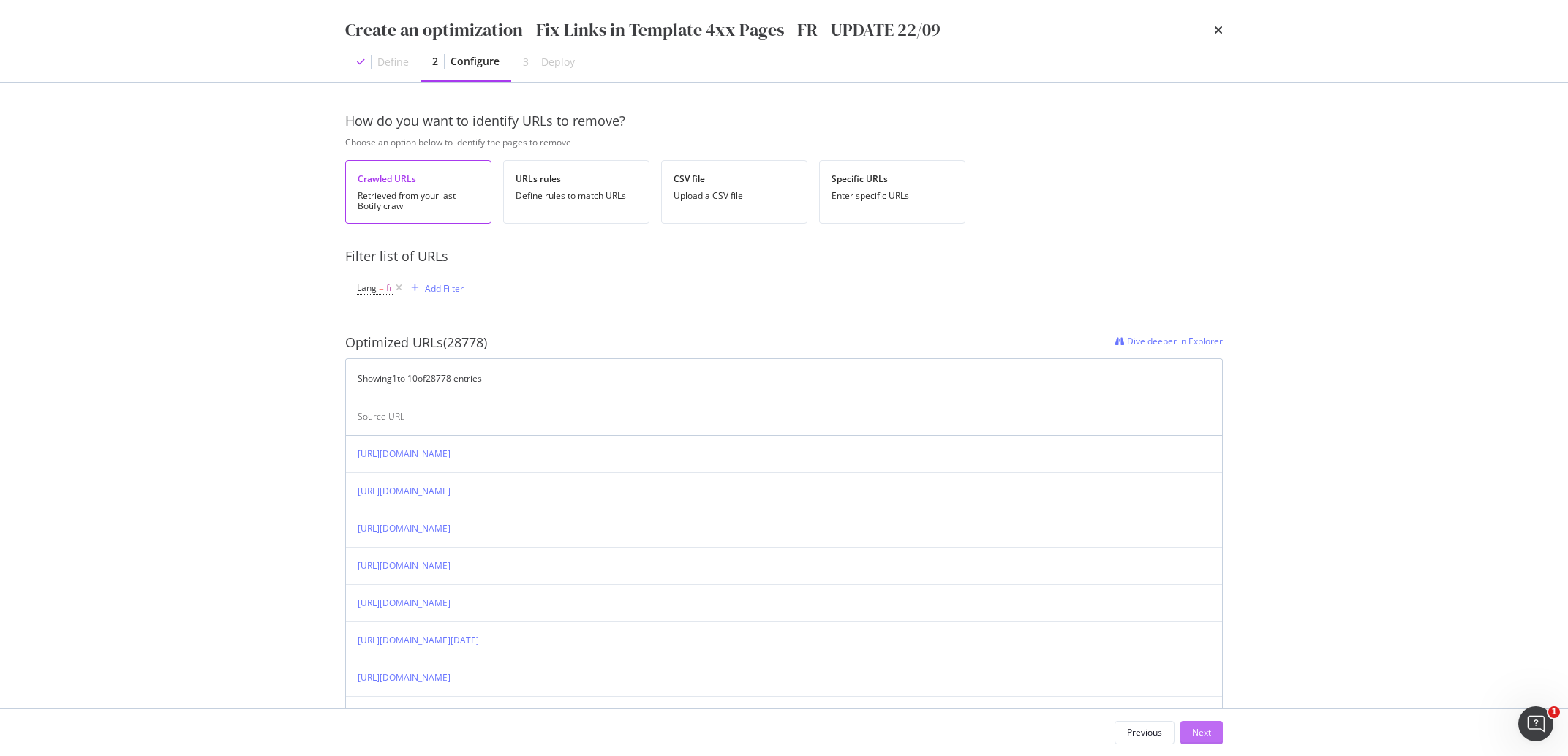
click at [1196, 732] on div "Next" at bounding box center [1201, 731] width 19 height 12
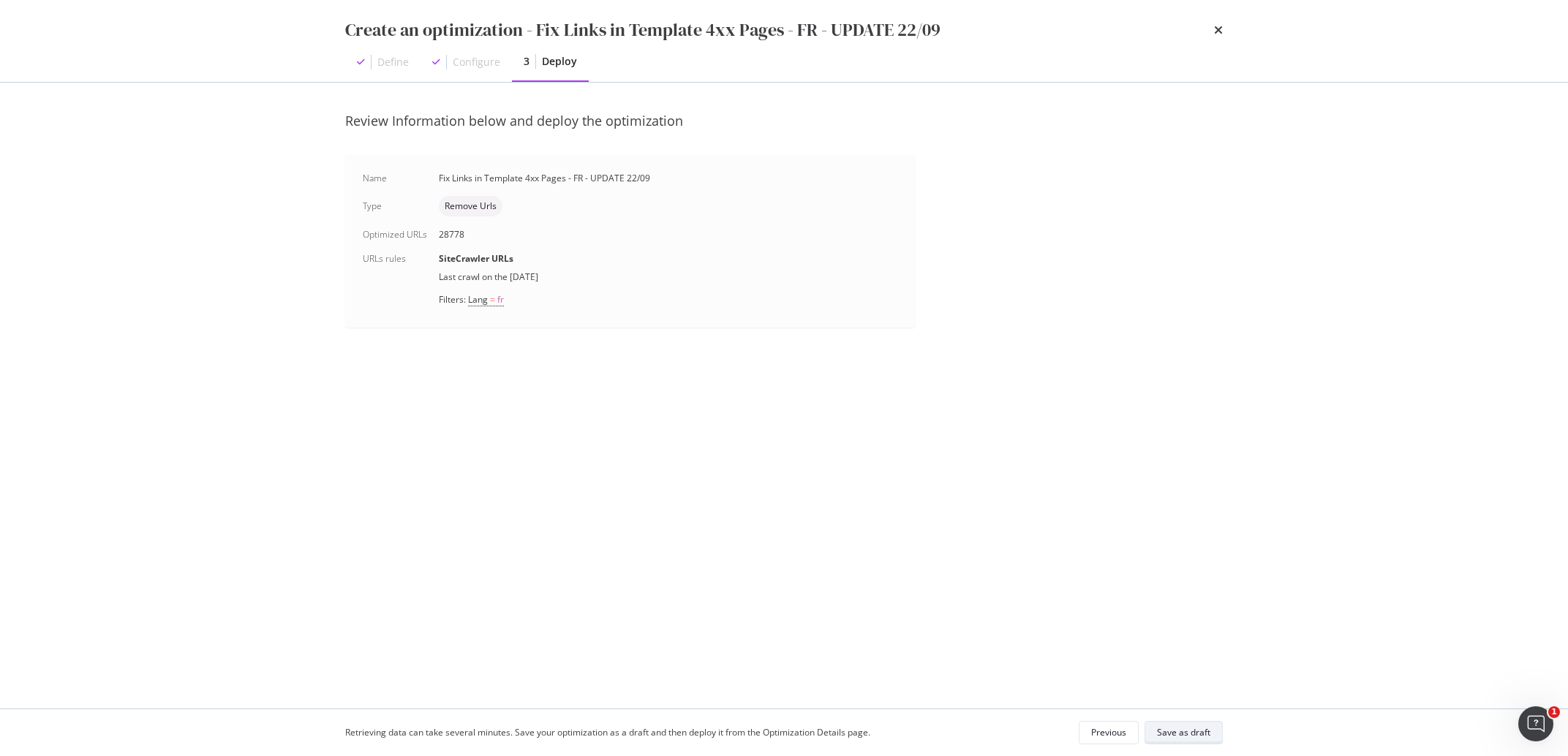
click at [1206, 733] on div "Save as draft" at bounding box center [1183, 731] width 54 height 12
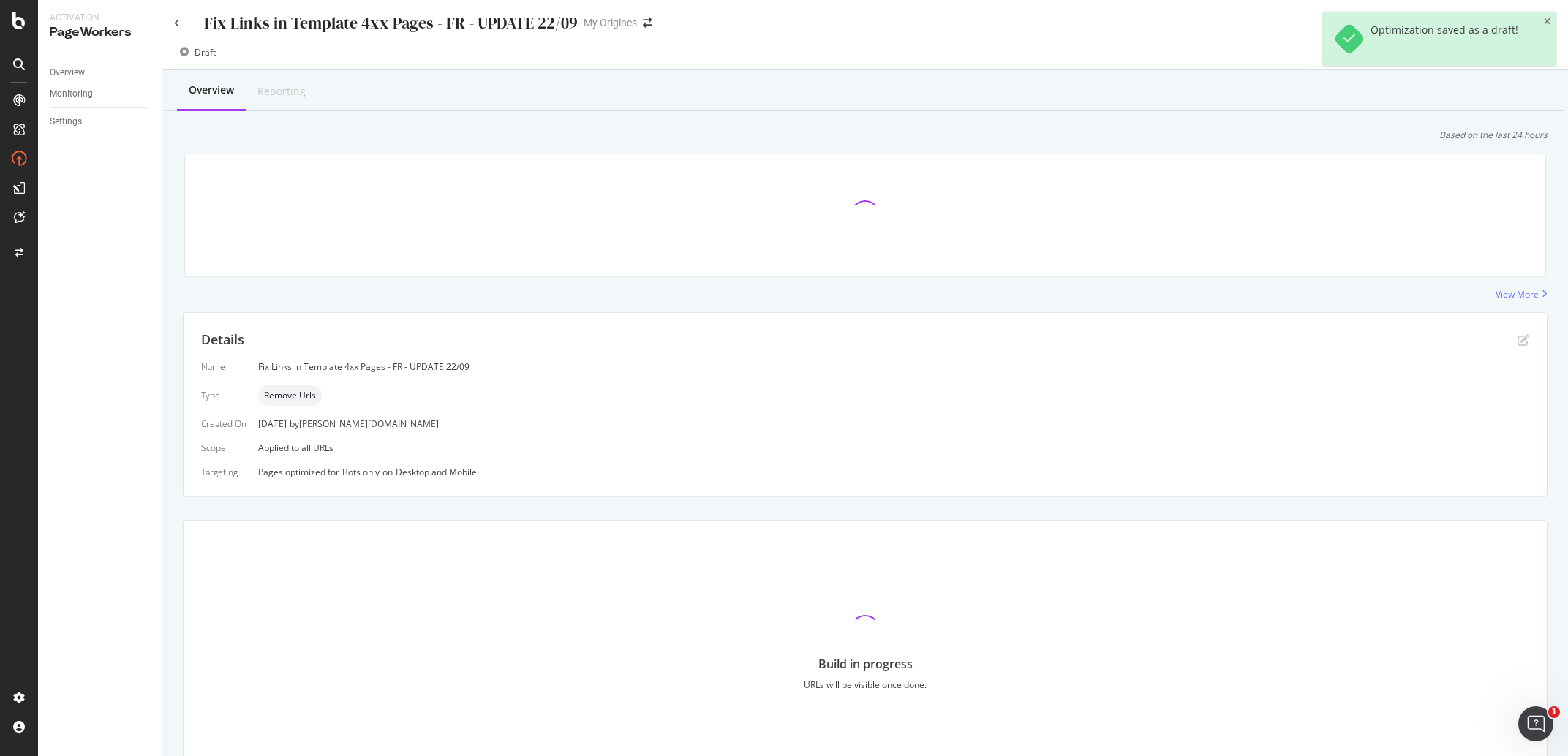
click at [481, 19] on div "Fix Links in Template 4xx Pages - FR - UPDATE 22/09" at bounding box center [391, 23] width 374 height 23
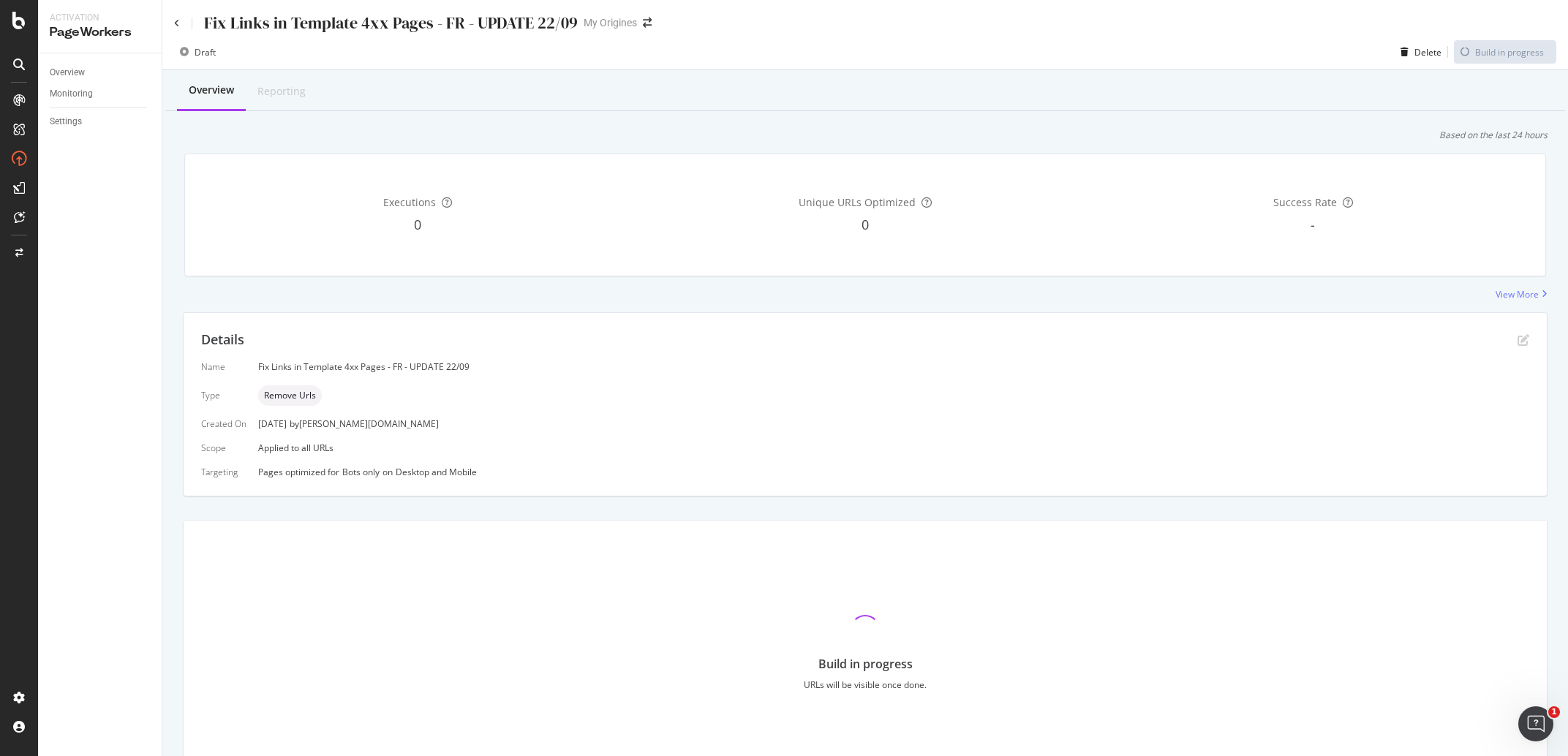
click at [477, 23] on div "Fix Links in Template 4xx Pages - FR - UPDATE 22/09" at bounding box center [391, 23] width 374 height 23
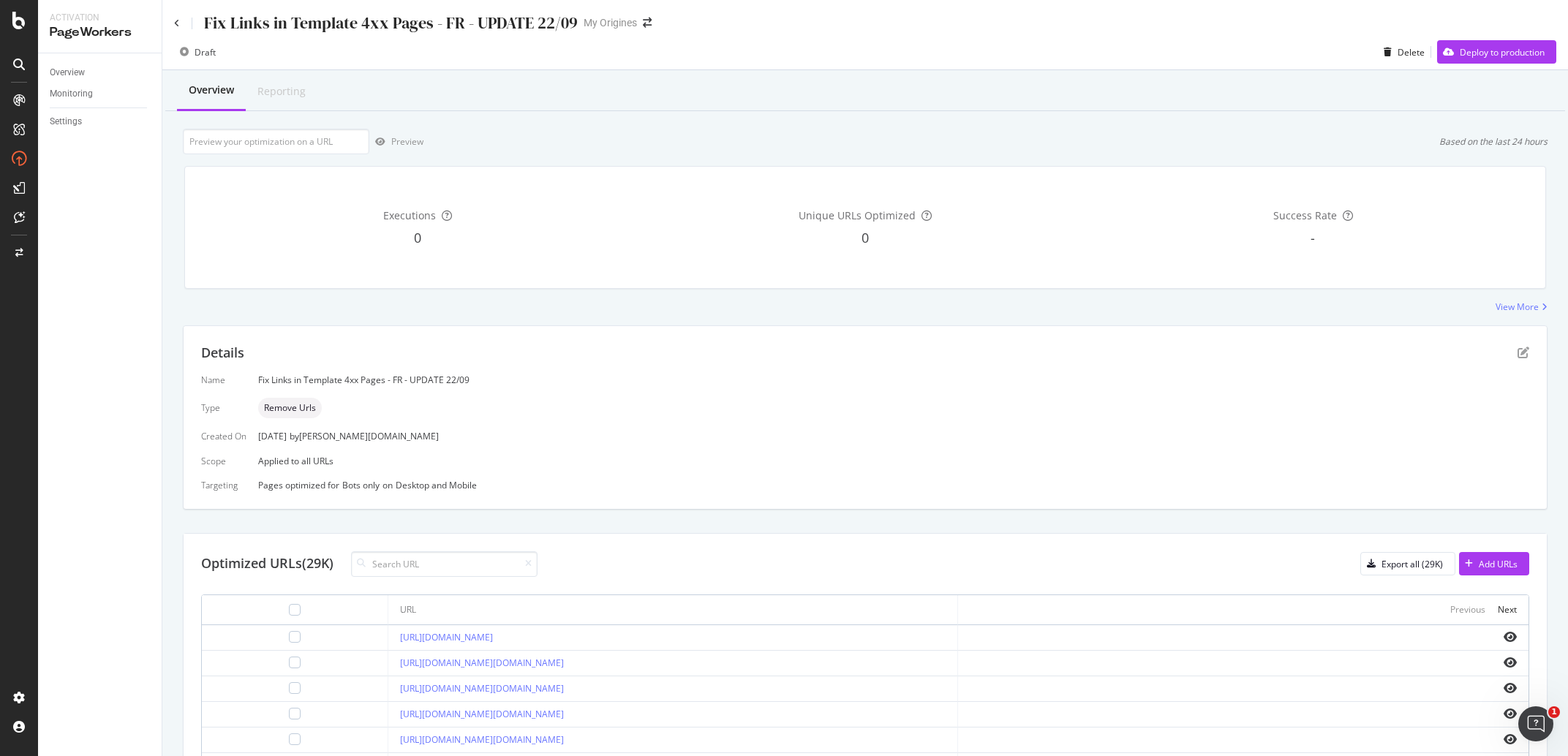
click at [477, 23] on div "Fix Links in Template 4xx Pages - FR - UPDATE 22/09" at bounding box center [391, 23] width 374 height 23
click at [464, 21] on div "Fix Links in Template 4xx Pages - FR - UPDATE 22/09" at bounding box center [391, 23] width 374 height 23
click at [419, 28] on div "Fix Links in Template 4xx Pages - FR - UPDATE 22/09" at bounding box center [391, 23] width 374 height 23
click at [425, 30] on div "Fix Links in Template 4xx Pages - FR - UPDATE 22/09" at bounding box center [391, 23] width 374 height 23
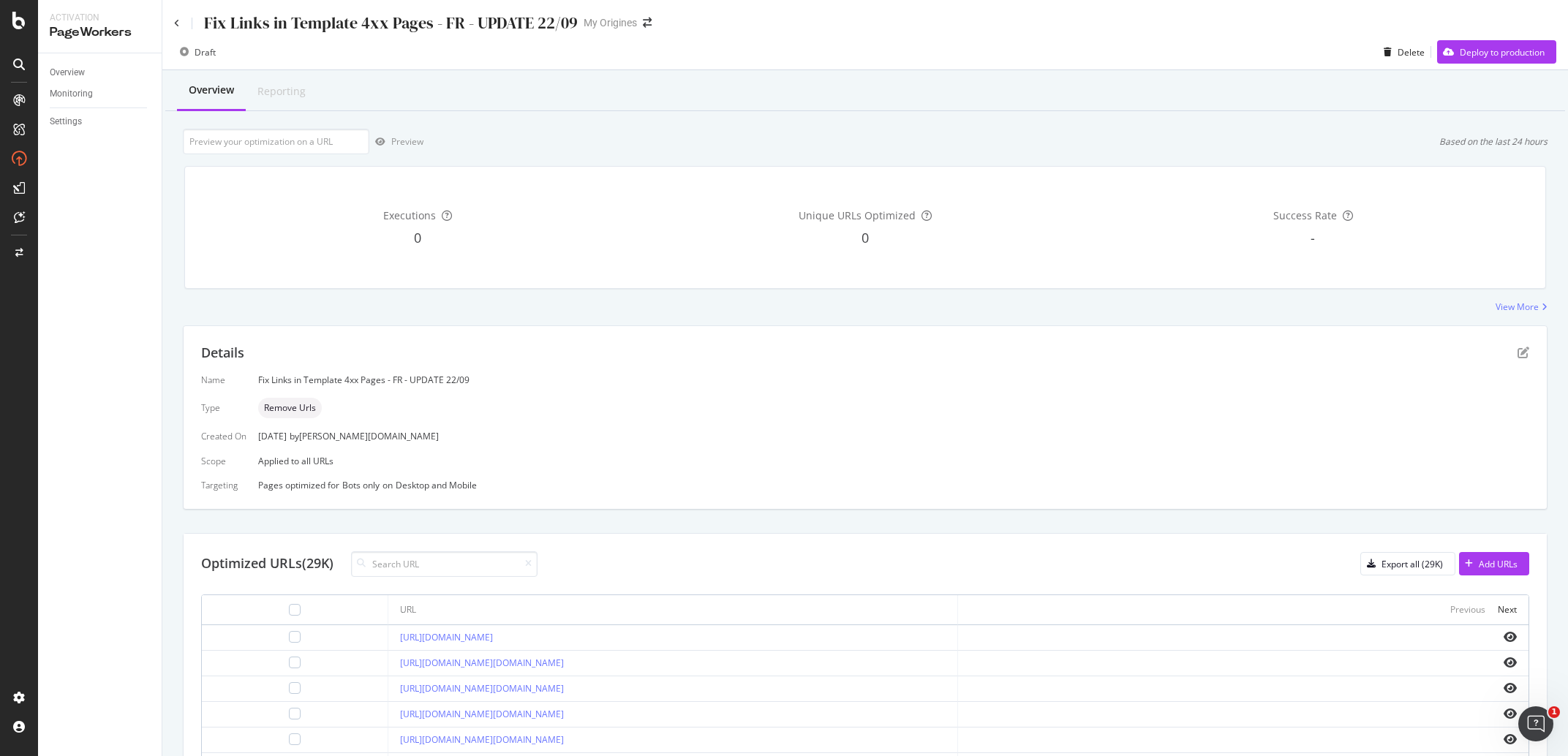
click at [605, 95] on div "Overview Reporting" at bounding box center [865, 91] width 1400 height 40
click at [525, 15] on div "Fix Links in Template 4xx Pages - FR - UPDATE 22/09" at bounding box center [391, 23] width 374 height 23
click at [1503, 351] on div "Details" at bounding box center [865, 353] width 1328 height 19
click at [1517, 351] on icon "pen-to-square" at bounding box center [1523, 352] width 12 height 12
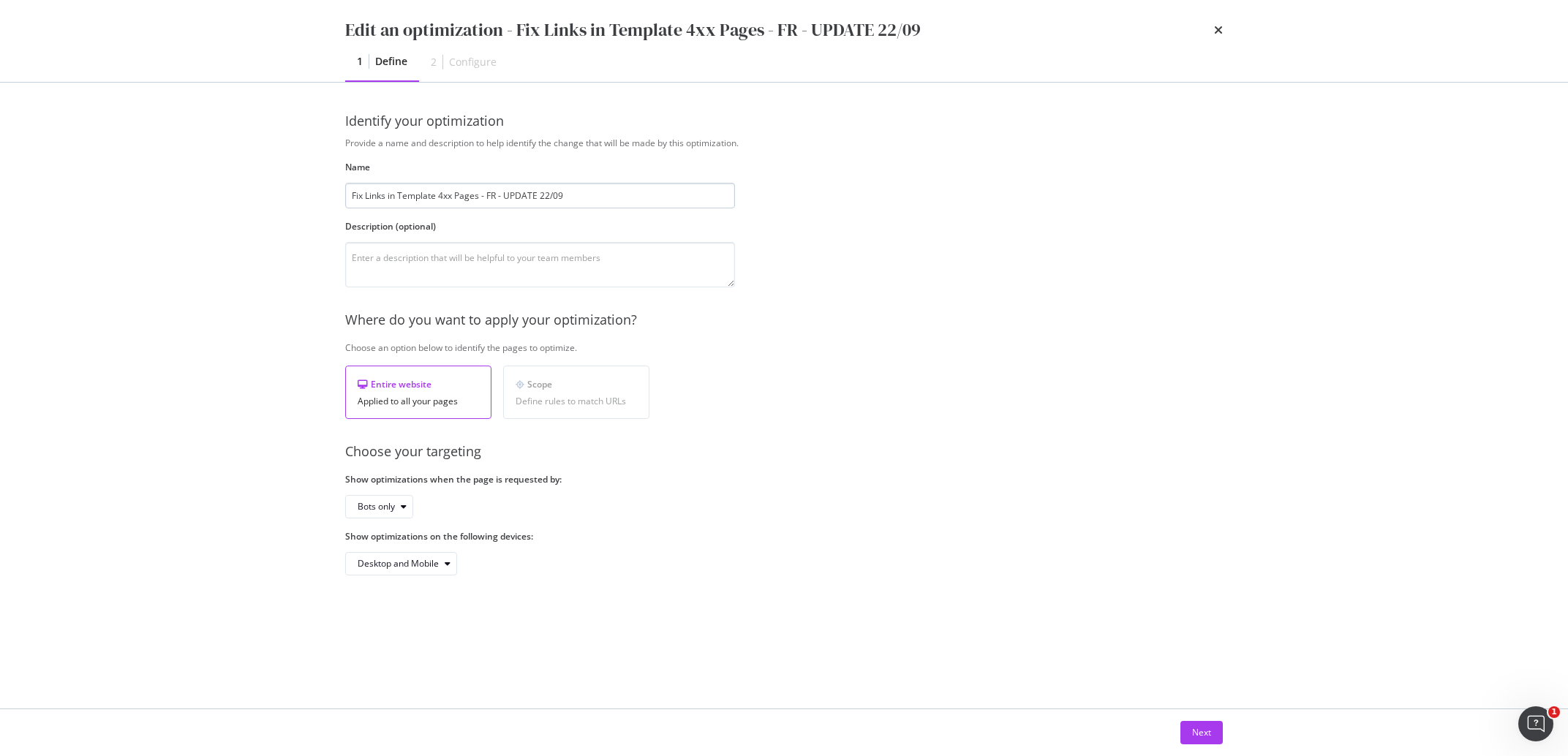
click at [496, 195] on input "Fix Links in Template 4xx Pages - FR - UPDATE 22/09" at bounding box center [540, 196] width 390 height 26
type input "Fix Links in Template 4xx Pages - FR lang - UPDATE 22/09"
click at [1214, 729] on button "Next" at bounding box center [1202, 732] width 43 height 23
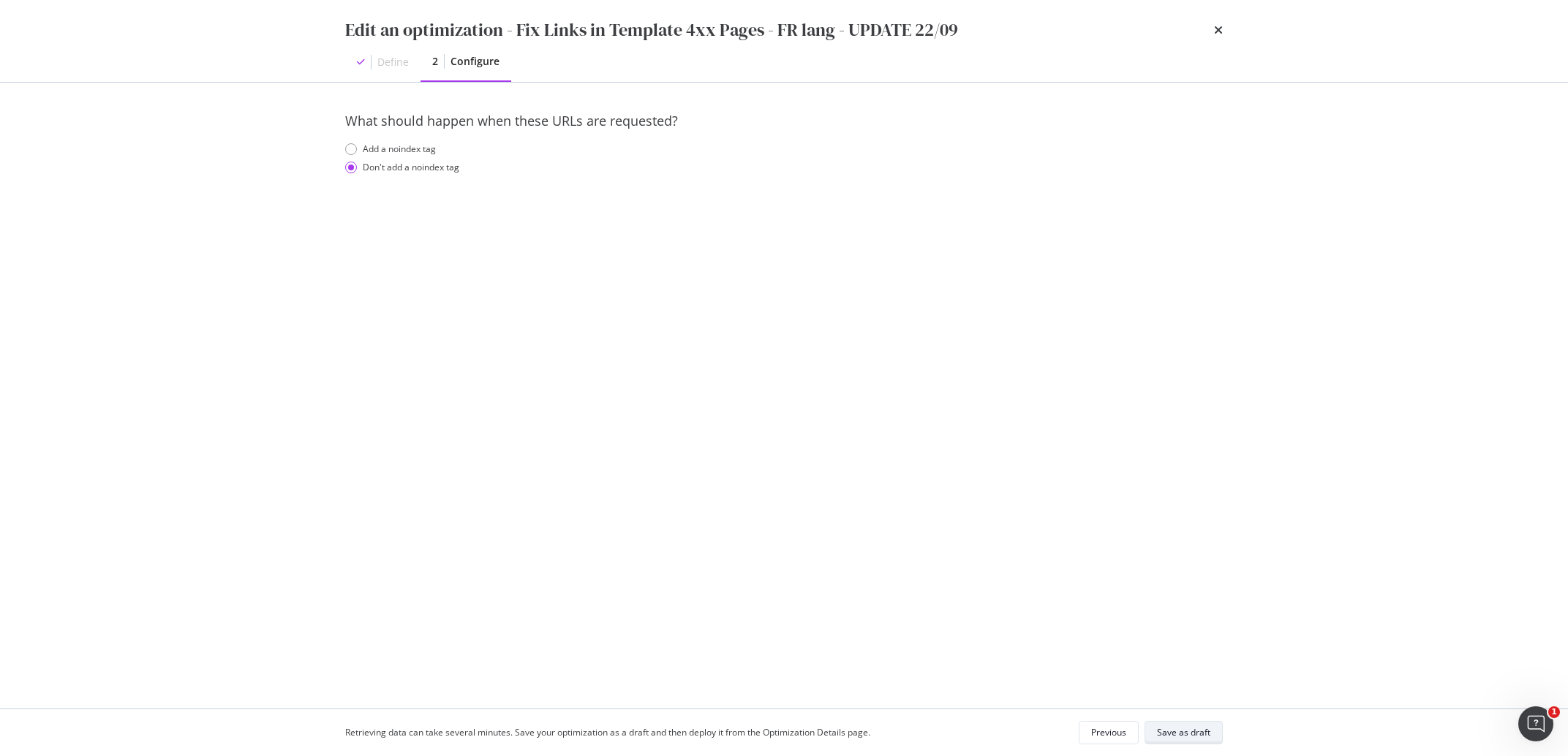
click at [1201, 733] on div "Save as draft" at bounding box center [1183, 731] width 54 height 12
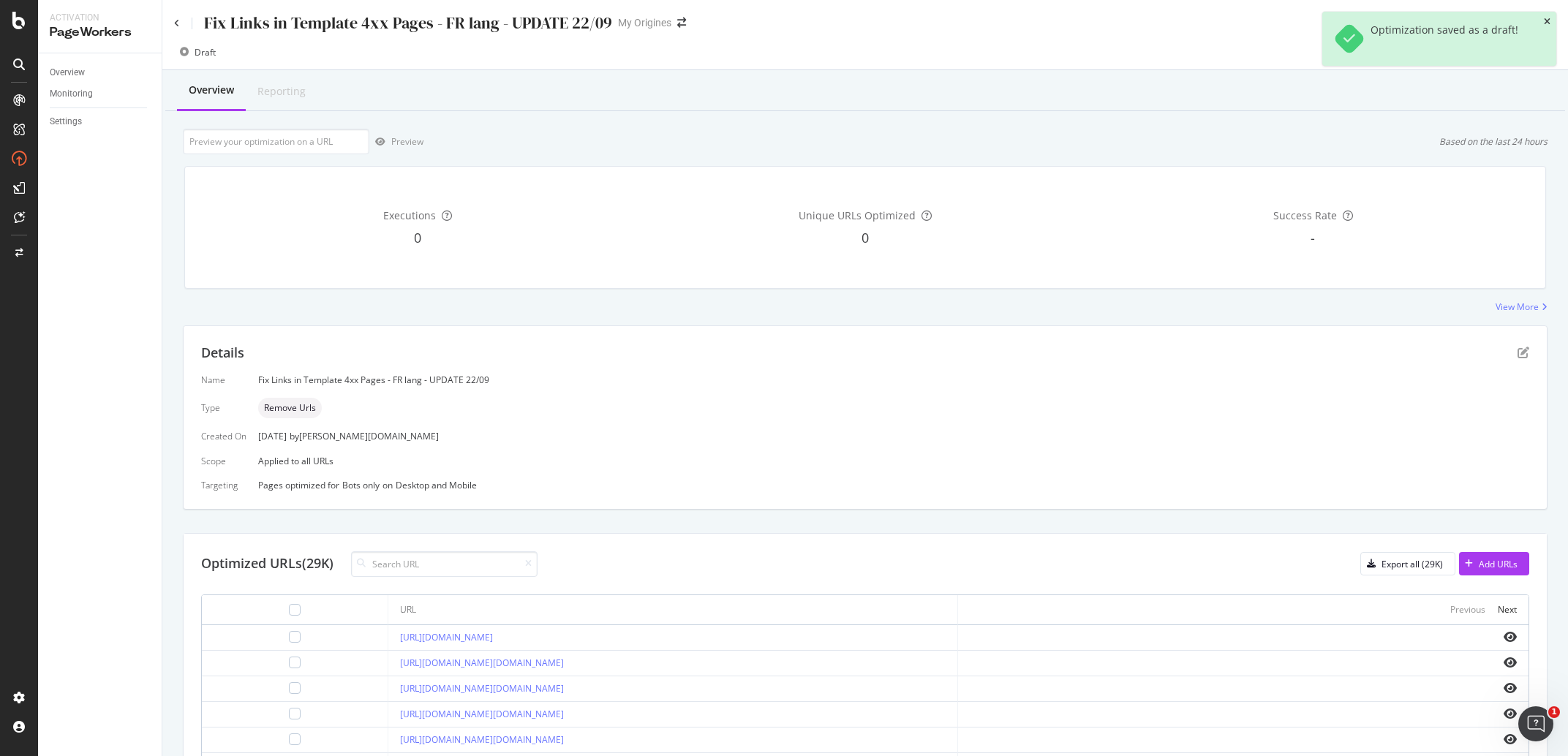
click at [1550, 19] on icon "close toast" at bounding box center [1547, 21] width 6 height 8
click at [320, 25] on div "Fix Links in Template 4xx Pages - FR lang - UPDATE 22/09" at bounding box center [408, 23] width 408 height 23
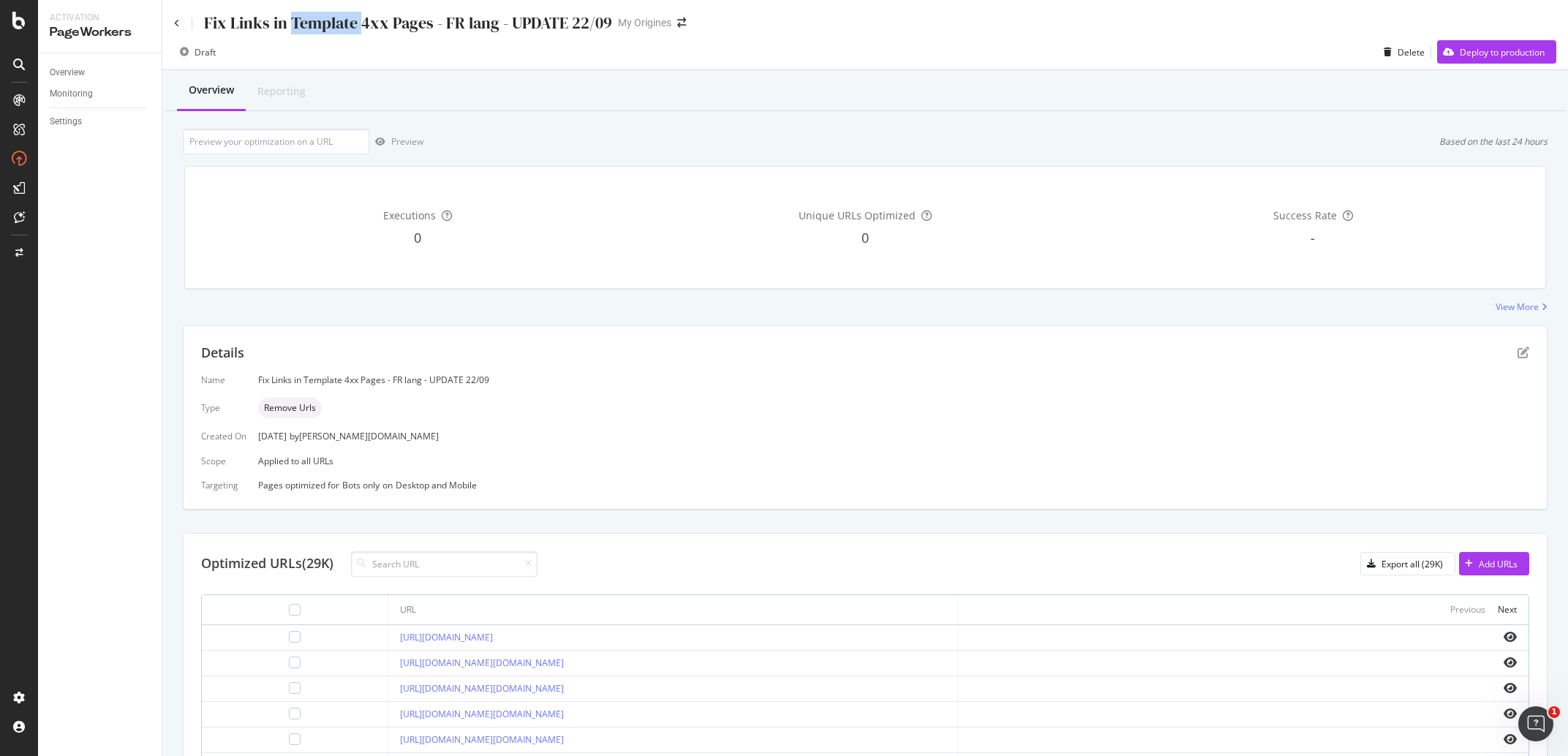
click at [320, 25] on div "Fix Links in Template 4xx Pages - FR lang - UPDATE 22/09" at bounding box center [408, 23] width 408 height 23
click at [179, 18] on div "Fix Links in Template 4xx Pages - FR lang - UPDATE 22/09" at bounding box center [393, 23] width 438 height 23
click at [179, 20] on icon at bounding box center [177, 23] width 6 height 8
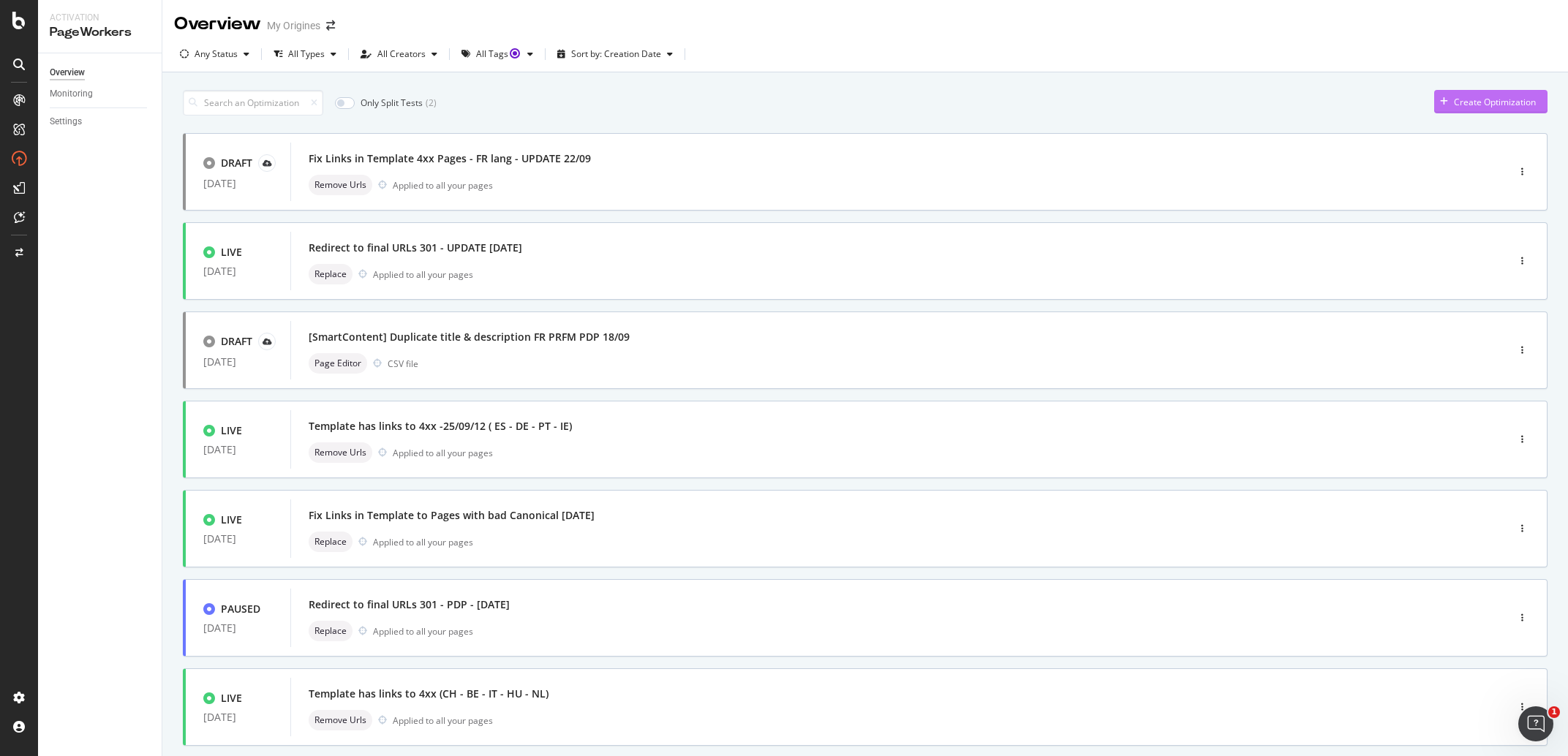
click at [1471, 93] on div "Create Optimization" at bounding box center [1485, 102] width 102 height 22
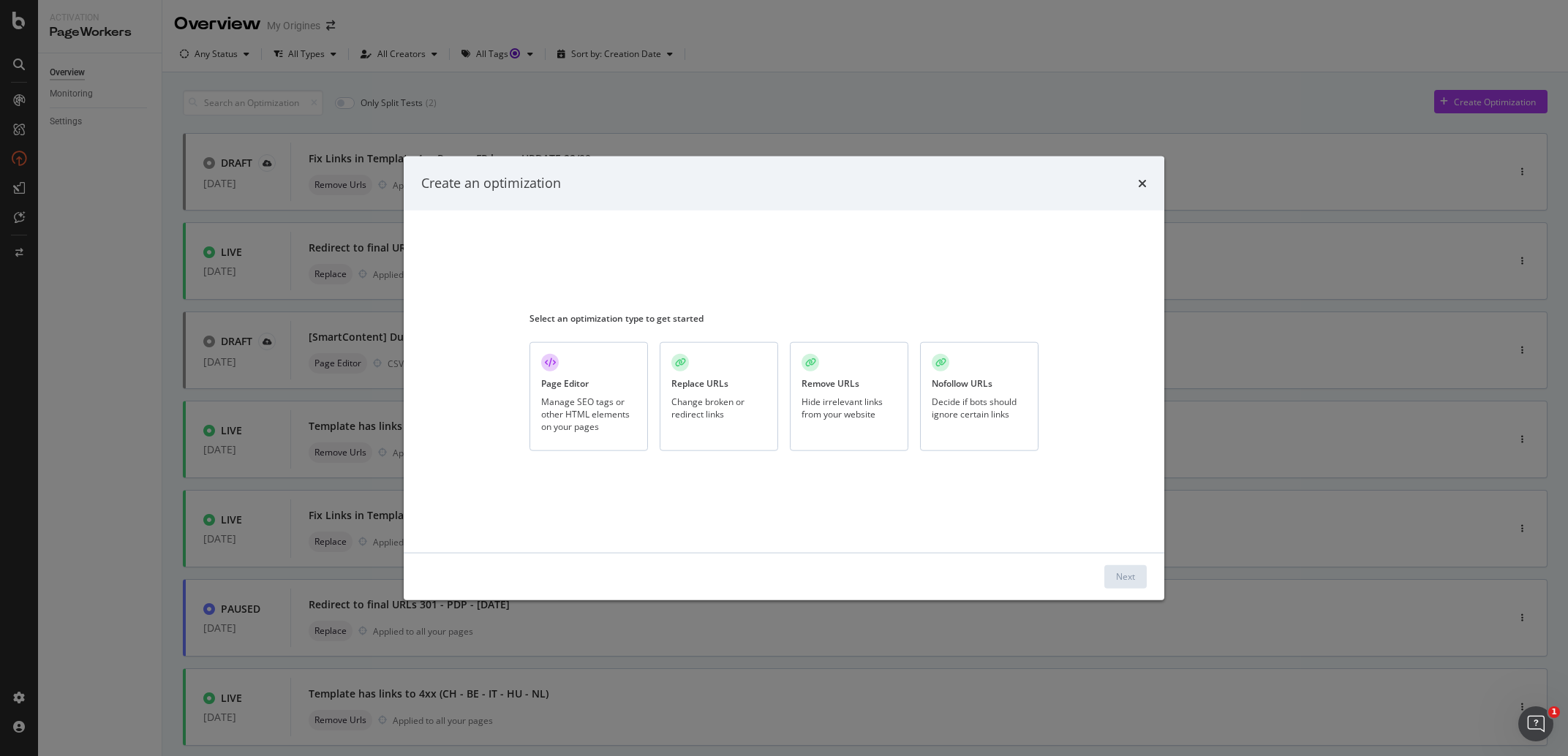
click at [819, 396] on div "Hide irrelevant links from your website" at bounding box center [849, 408] width 95 height 25
click at [1135, 577] on button "Next" at bounding box center [1125, 576] width 43 height 23
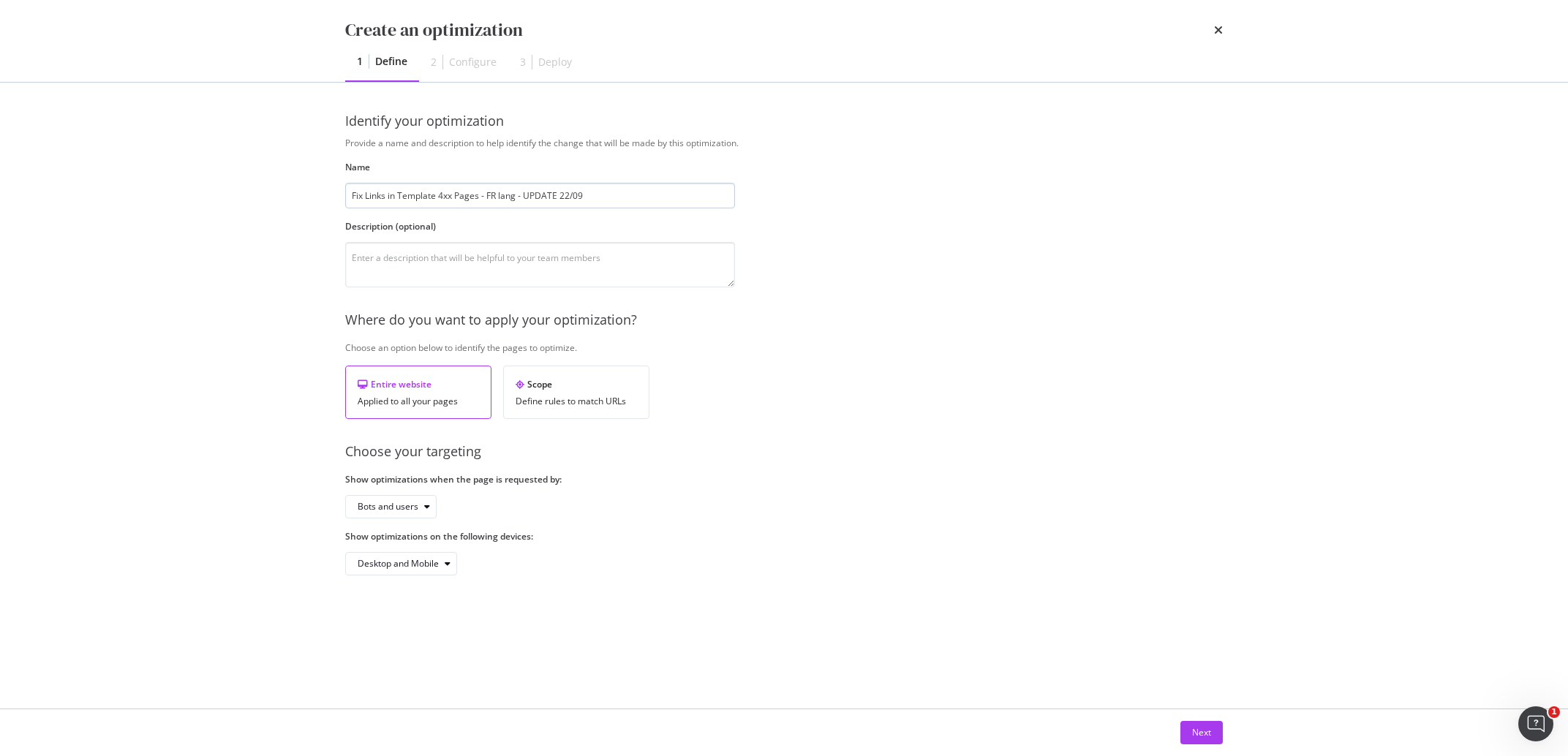
click at [496, 199] on input "Fix Links in Template 4xx Pages - FR lang - UPDATE 22/09" at bounding box center [540, 196] width 390 height 26
click at [491, 198] on input "Fix Links in Template 4xx Pages - FR lang - UPDATE 22/09" at bounding box center [540, 196] width 390 height 26
type input "Fix Links in Template 4xx Pages - EN lang - UPDATE 22/09"
click at [415, 513] on div "Bots and users" at bounding box center [397, 506] width 79 height 20
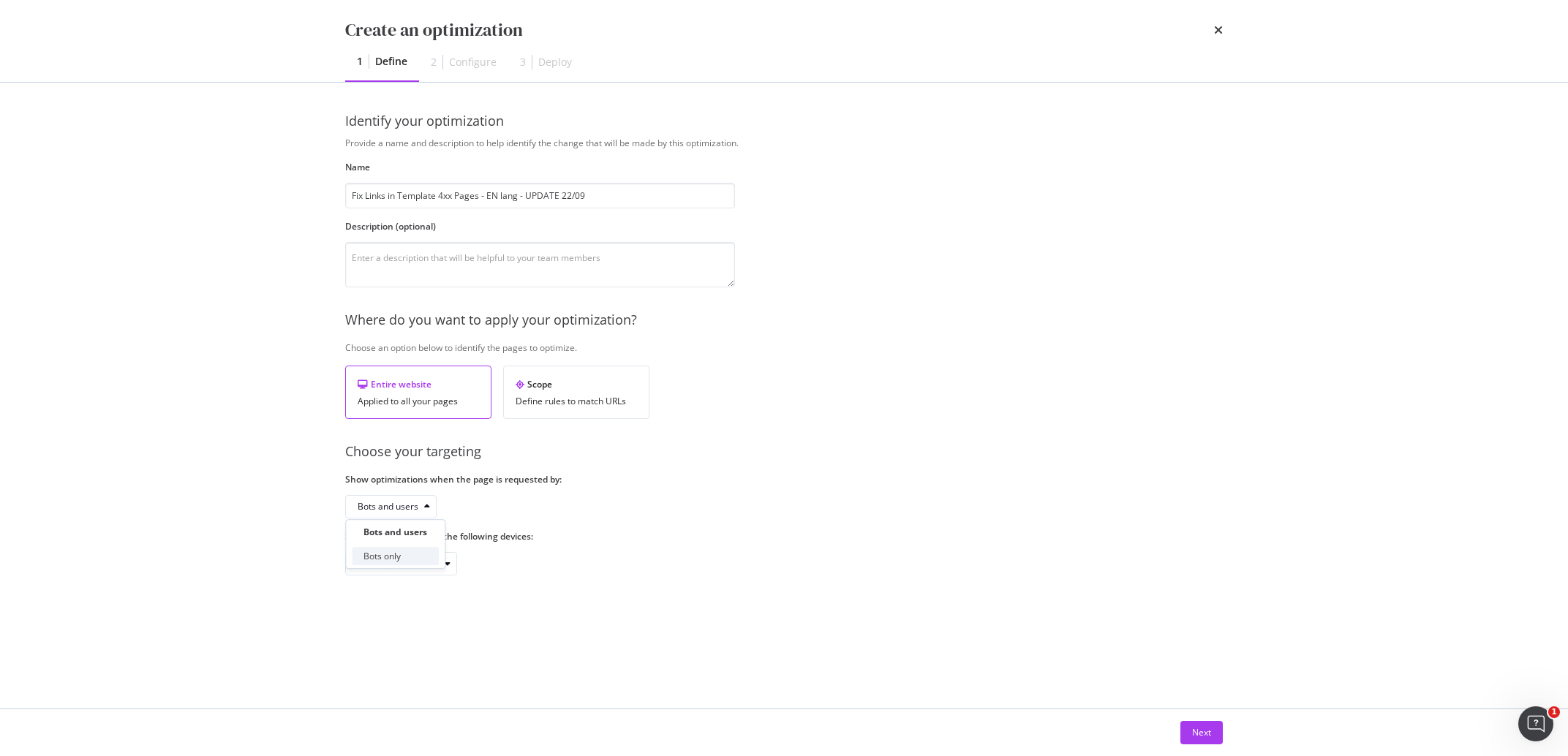
click at [398, 555] on div "Bots only" at bounding box center [382, 555] width 37 height 12
click at [613, 405] on div "Define rules to match URLs" at bounding box center [576, 401] width 121 height 10
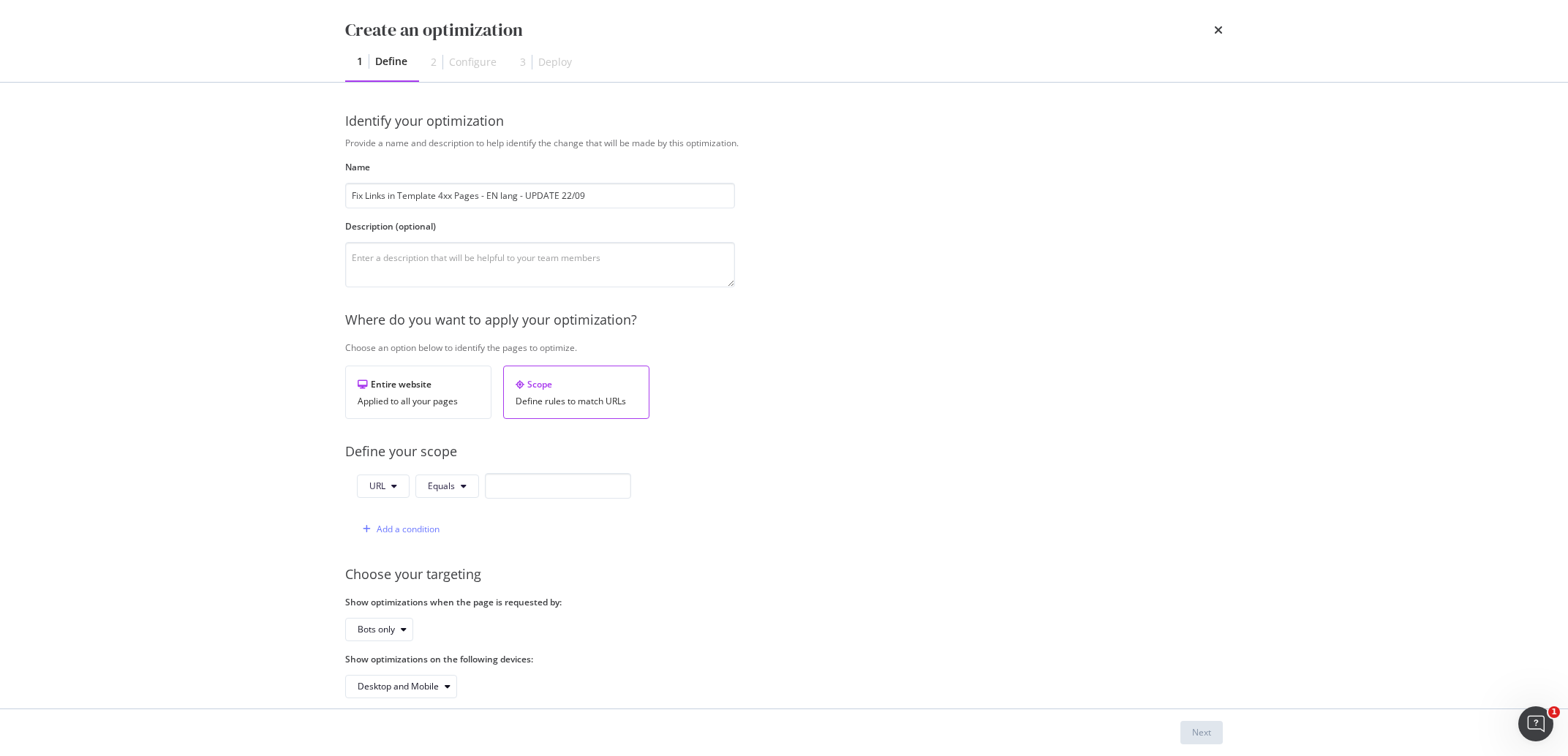
scroll to position [19, 0]
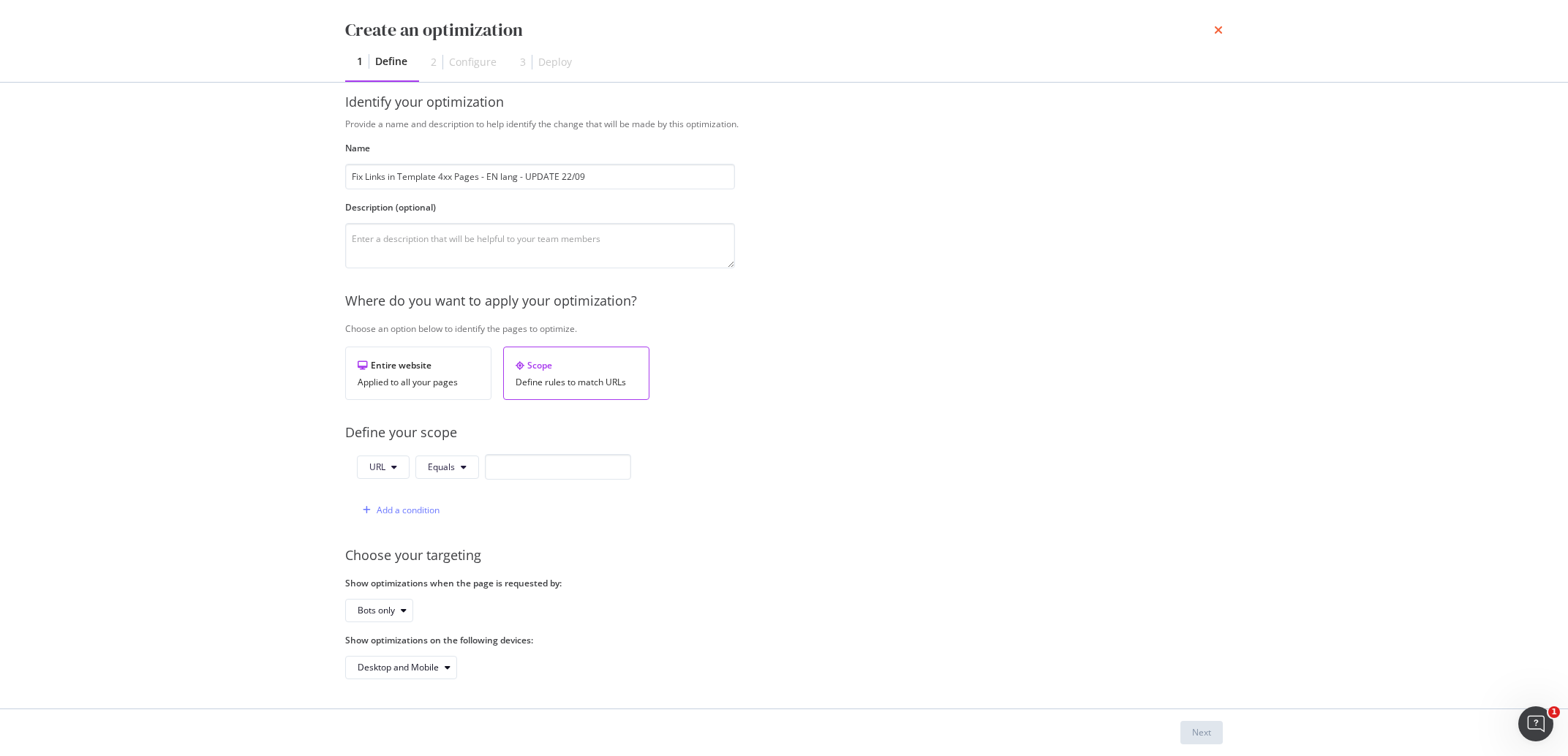
click at [1217, 36] on icon "times" at bounding box center [1218, 30] width 8 height 12
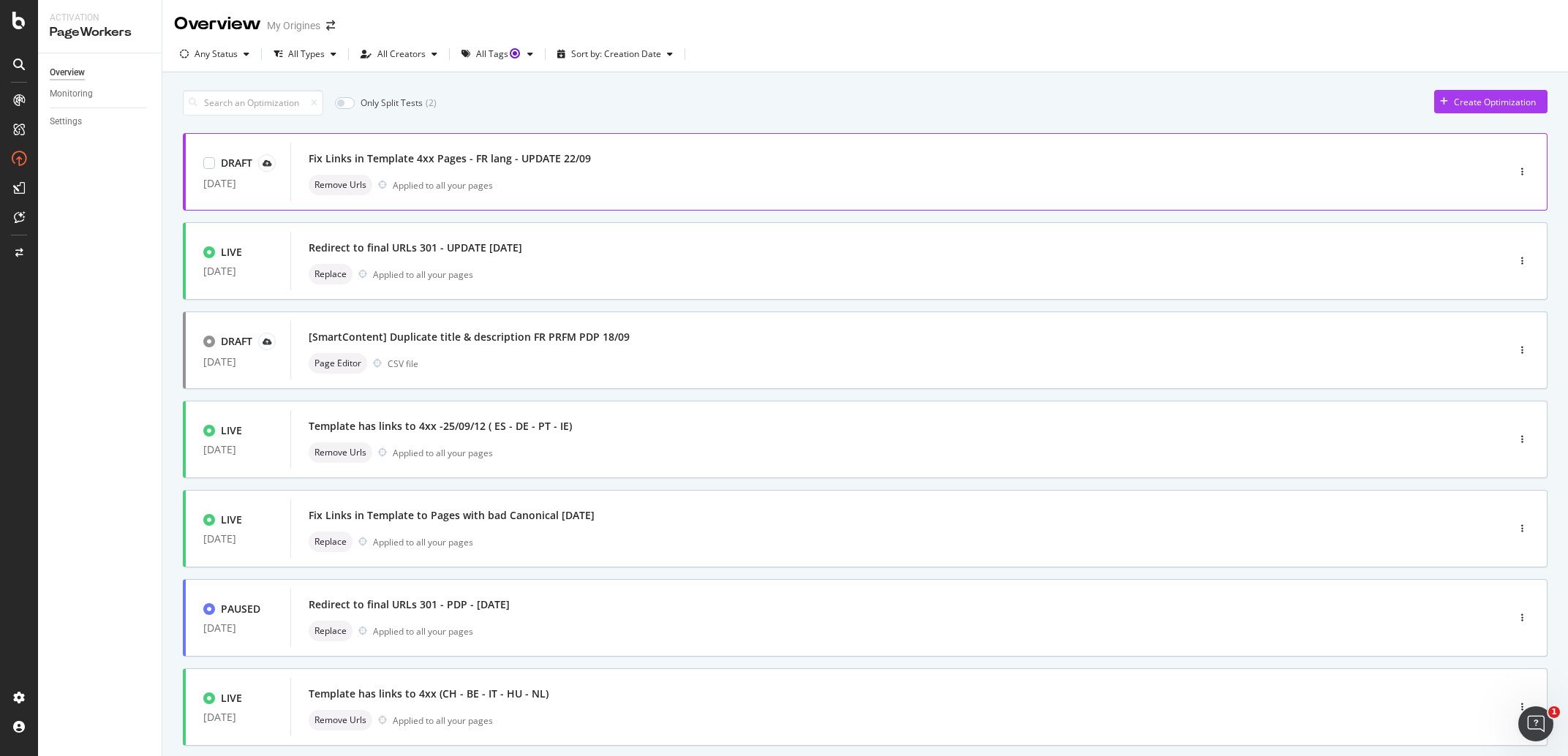
click at [604, 170] on div "Fix Links in Template 4xx Pages - FR lang - UPDATE 22/09 Remove Urls Applied to…" at bounding box center [876, 172] width 1136 height 47
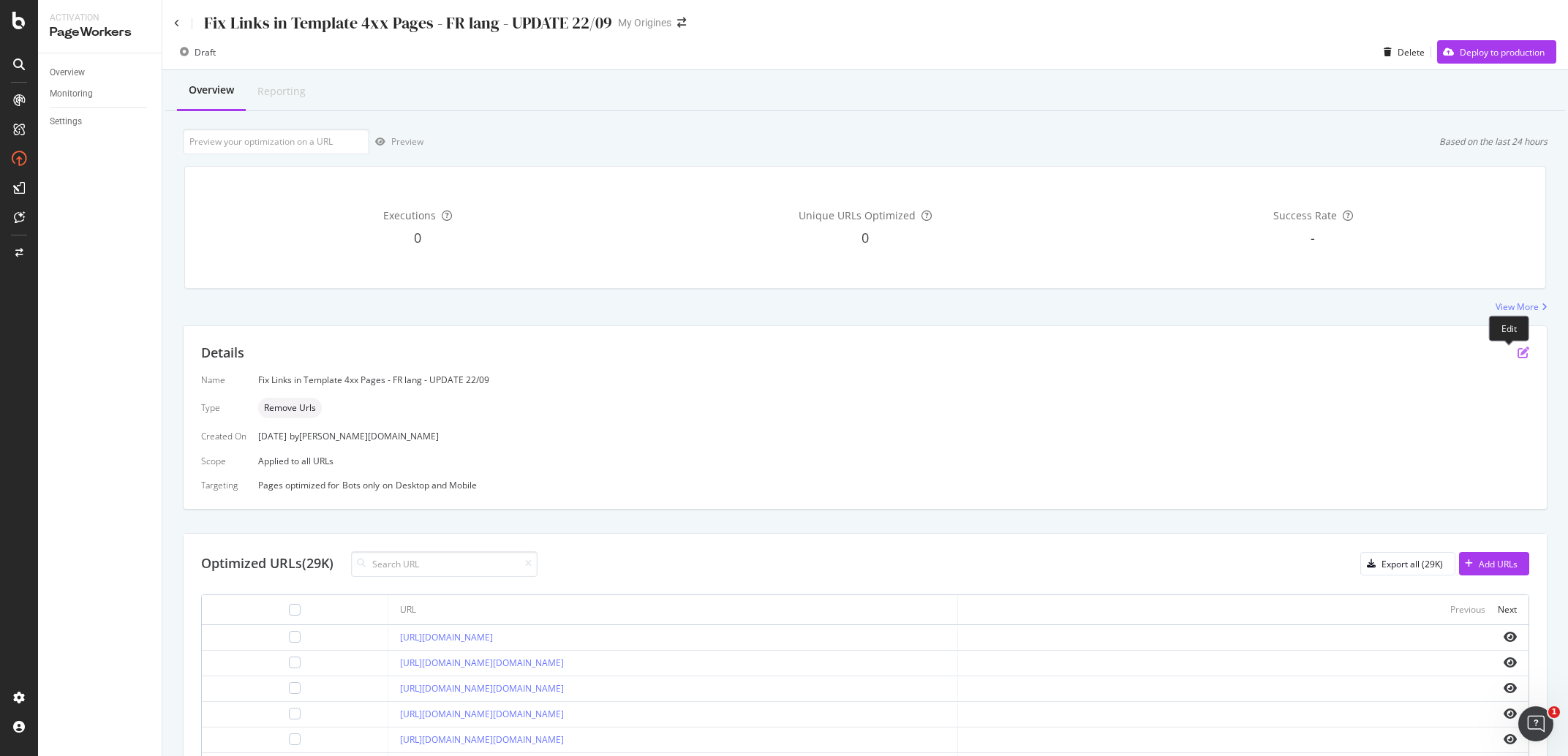
click at [1517, 352] on icon "pen-to-square" at bounding box center [1523, 352] width 12 height 12
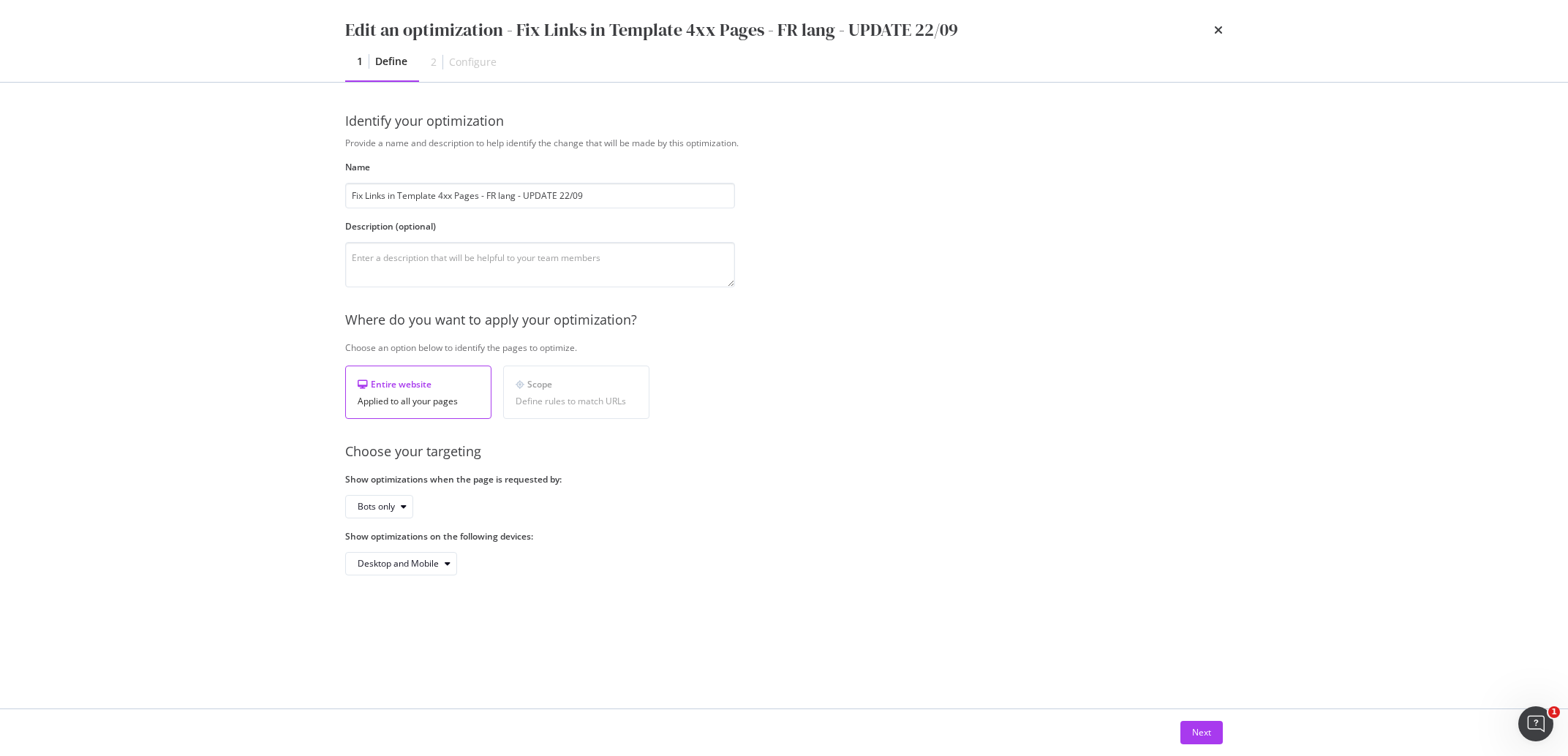
click at [614, 392] on div "Scope Define rules to match URLs" at bounding box center [576, 393] width 146 height 54
click at [547, 268] on textarea "modal" at bounding box center [540, 264] width 390 height 45
click at [551, 370] on div "Scope Define rules to match URLs" at bounding box center [576, 393] width 146 height 54
click at [554, 380] on div "Scope" at bounding box center [576, 384] width 121 height 12
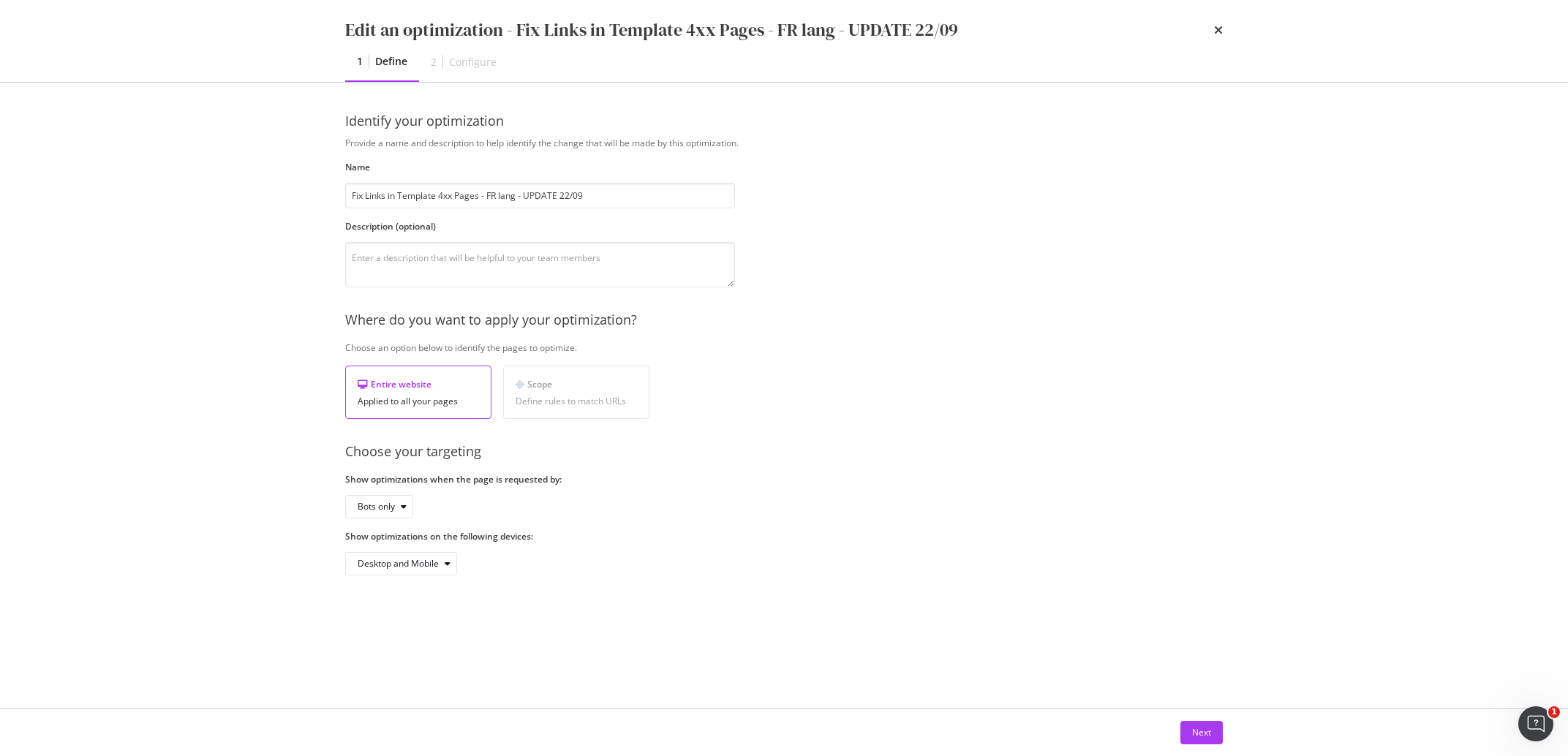
click at [554, 380] on div "Scope" at bounding box center [576, 384] width 121 height 12
click at [747, 443] on div "Provide a name and description to help identify the change that will be made by…" at bounding box center [783, 356] width 877 height 439
click at [1220, 30] on icon "times" at bounding box center [1218, 30] width 8 height 12
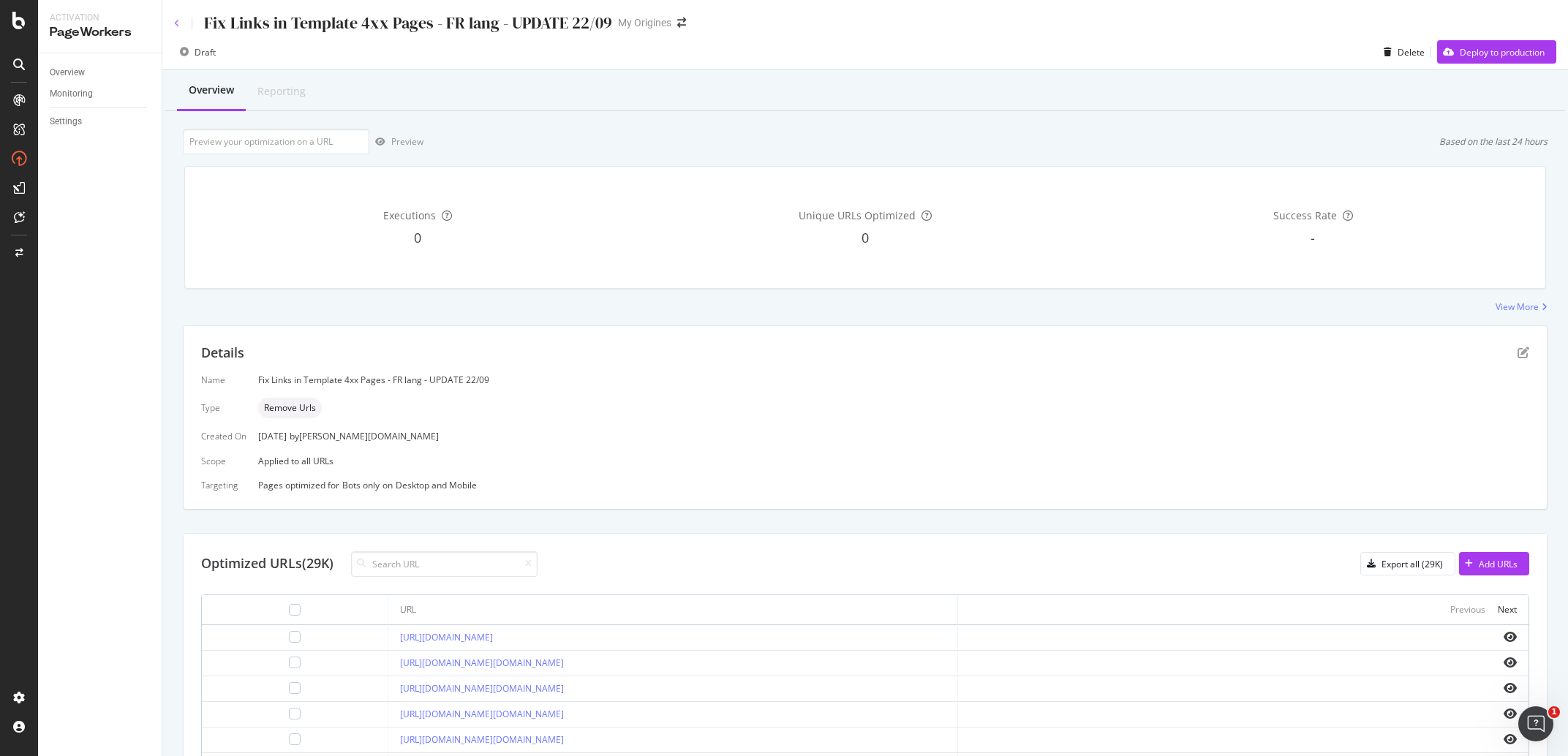
click at [176, 23] on icon at bounding box center [177, 23] width 6 height 8
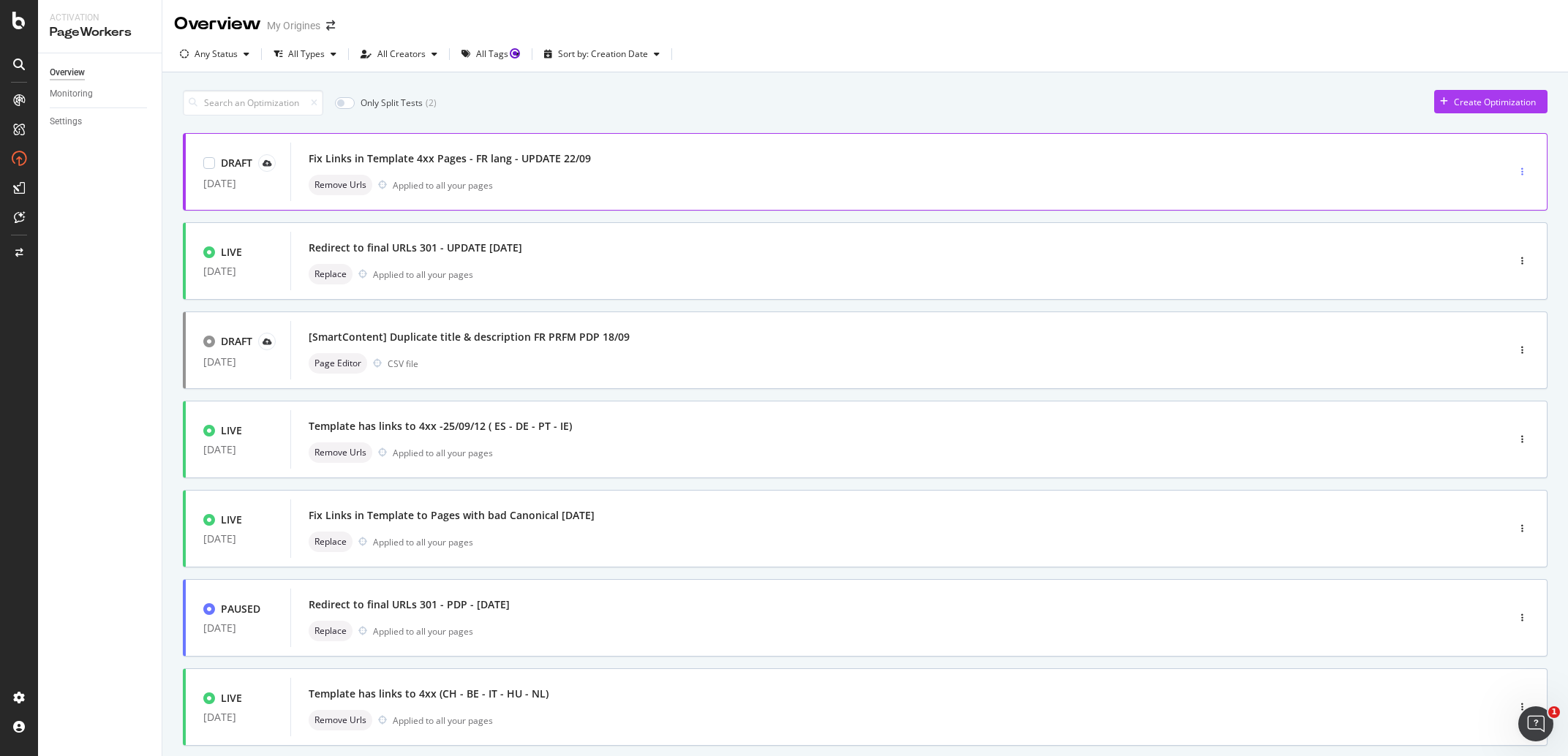
click at [1515, 169] on div "button" at bounding box center [1522, 171] width 14 height 8
click at [1489, 245] on div "Delete" at bounding box center [1491, 248] width 27 height 12
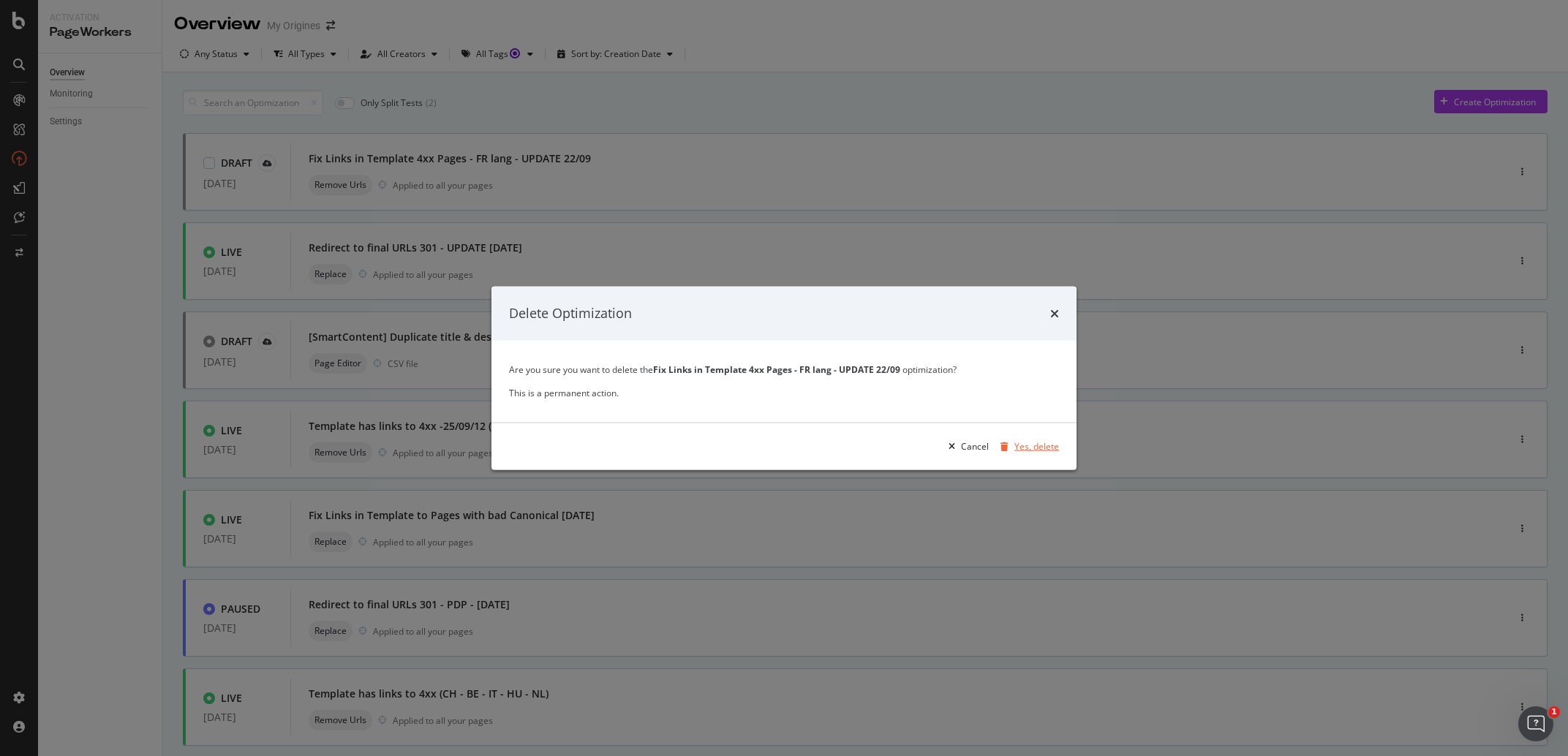
click at [1029, 449] on div "Yes, delete" at bounding box center [1036, 445] width 44 height 12
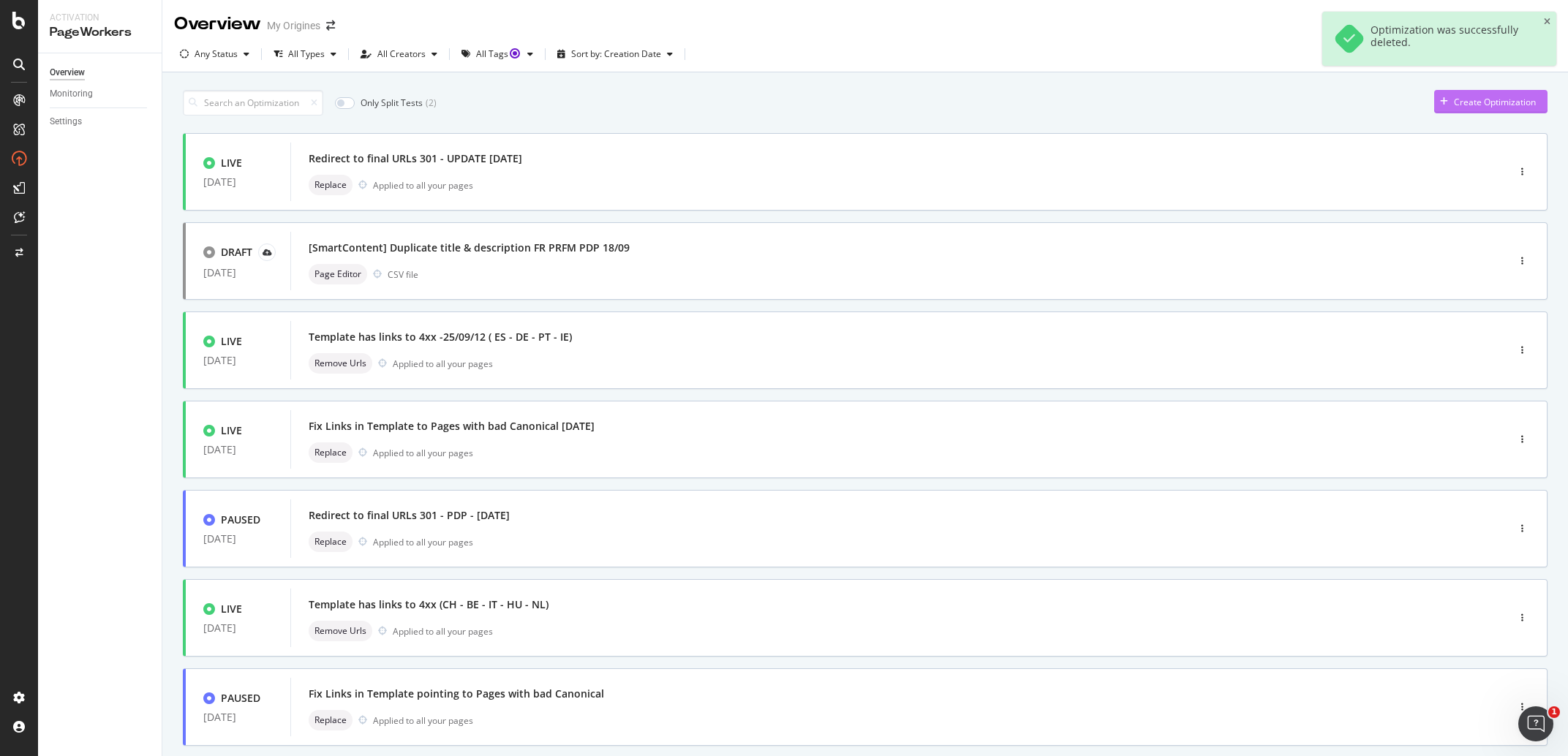
click at [1492, 106] on div "Create Optimization" at bounding box center [1495, 102] width 82 height 12
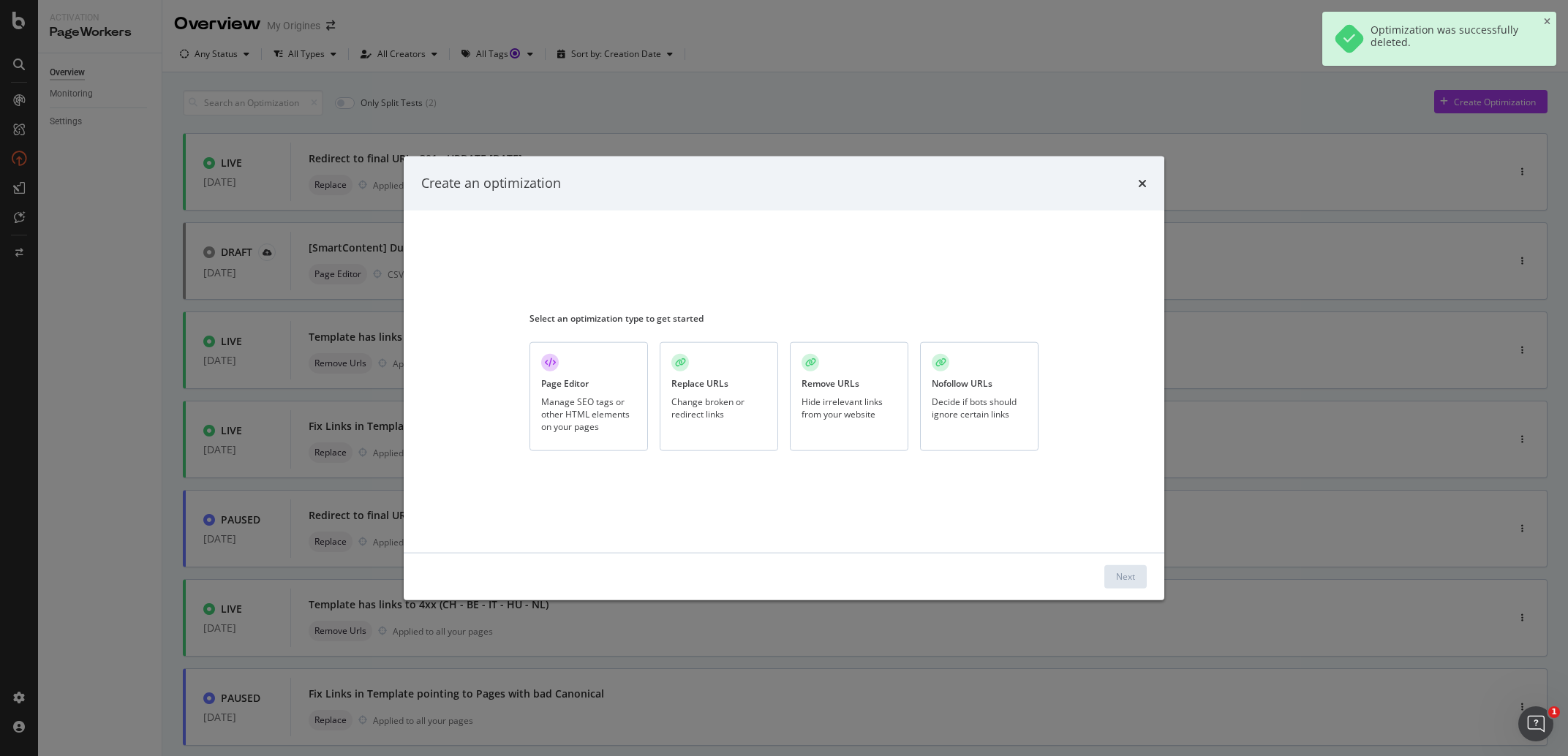
click at [852, 400] on div "Hide irrelevant links from your website" at bounding box center [849, 408] width 95 height 25
click at [1109, 588] on button "Next" at bounding box center [1125, 576] width 43 height 23
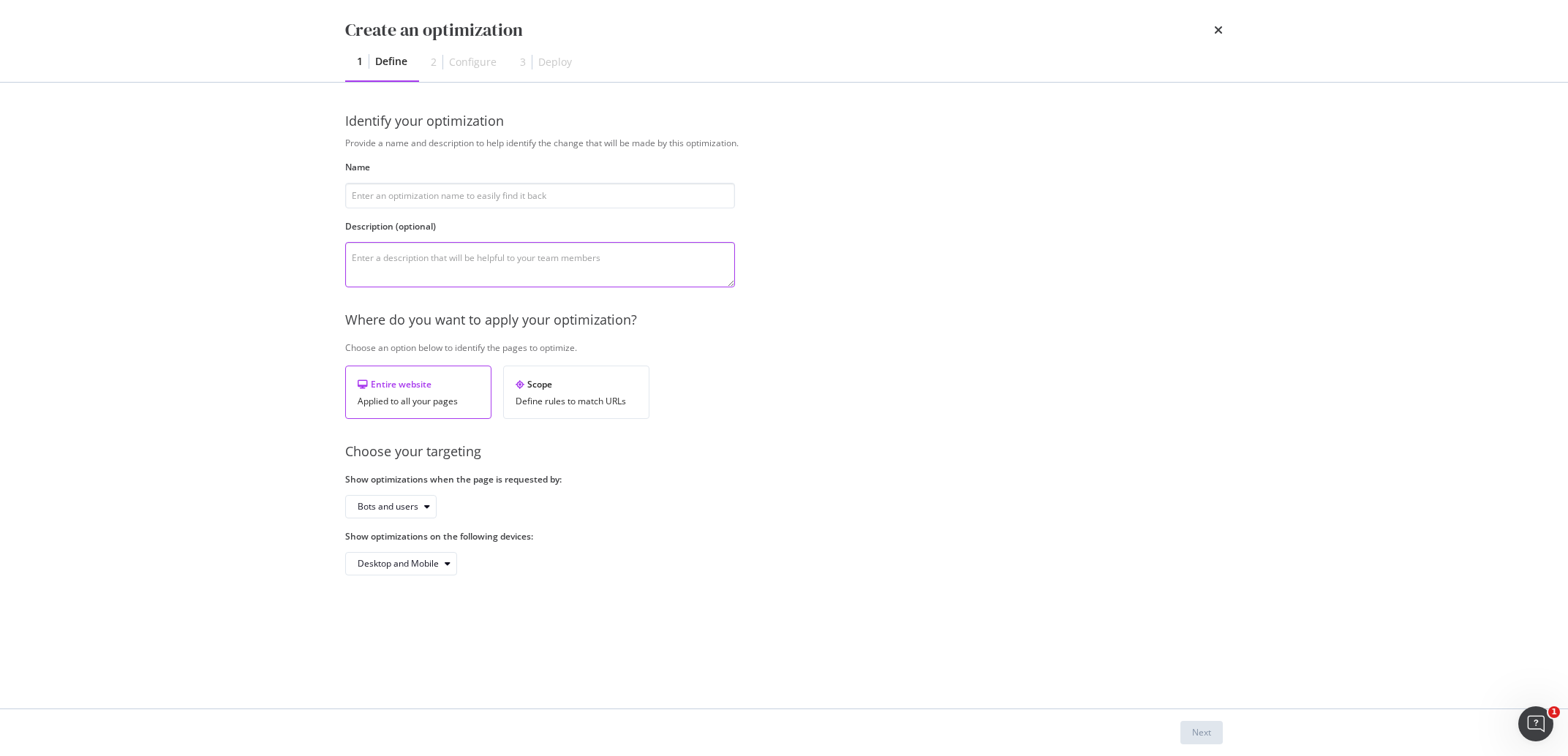
click at [375, 260] on textarea "modal" at bounding box center [540, 264] width 390 height 45
click at [512, 403] on div "Scope Define rules to match URLs" at bounding box center [576, 393] width 146 height 54
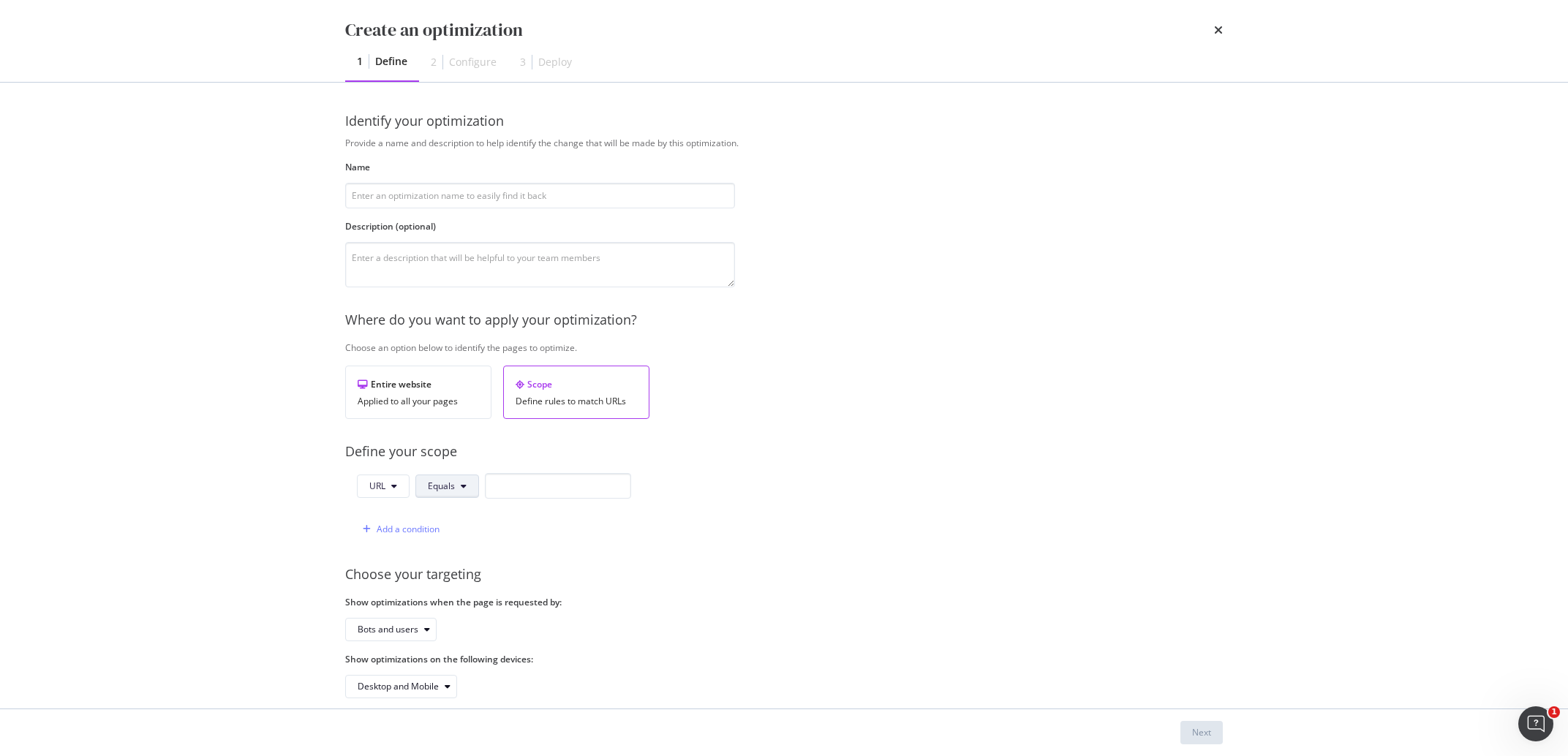
click at [442, 487] on span "Equals" at bounding box center [441, 485] width 27 height 12
click at [484, 287] on div "Contains" at bounding box center [471, 295] width 110 height 21
click at [533, 490] on input "modal" at bounding box center [567, 486] width 146 height 26
paste input "fr"
type input "fr"
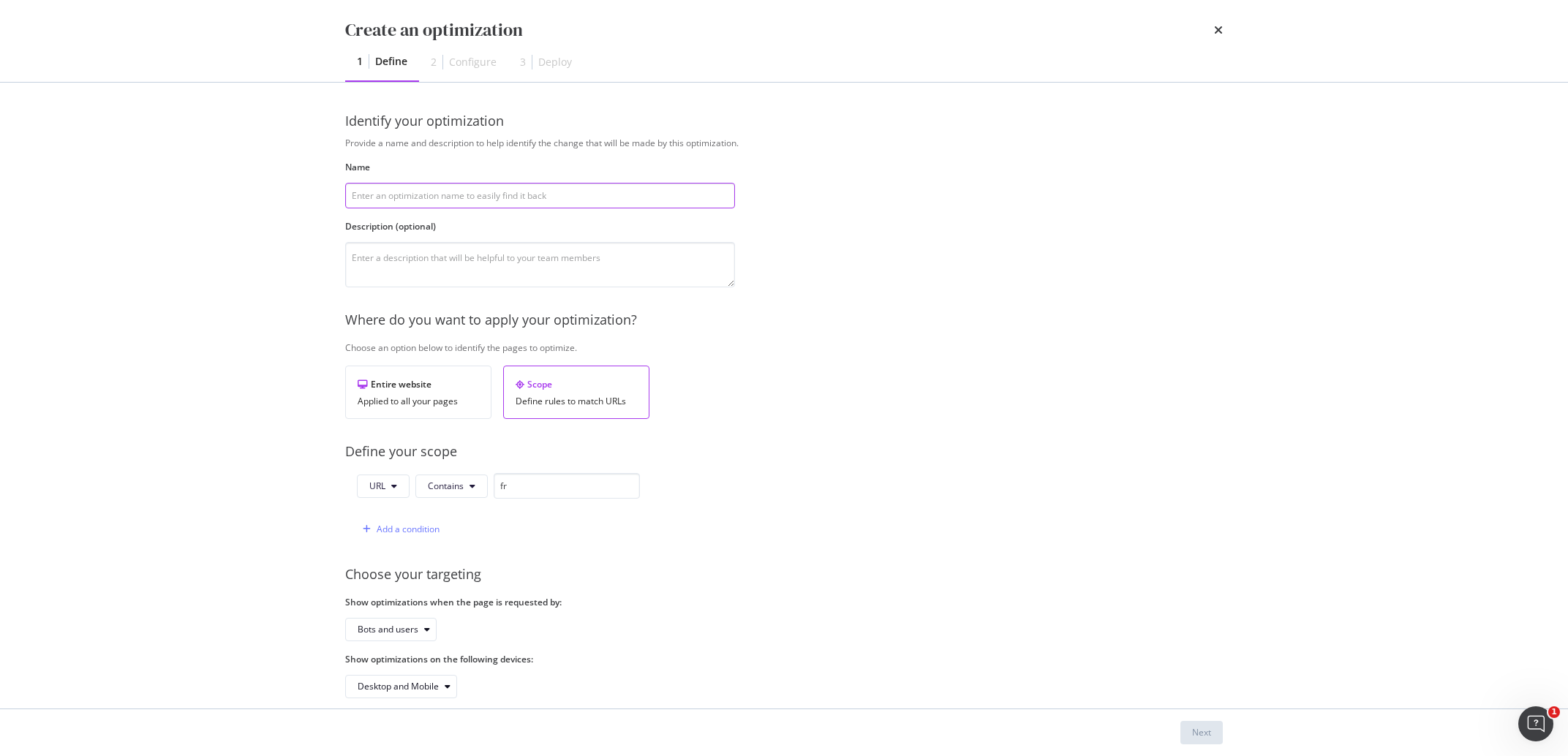
click at [394, 201] on input "modal" at bounding box center [540, 196] width 390 height 26
click at [411, 199] on input "modal" at bounding box center [540, 196] width 390 height 26
paste input "Template has links to 4xx -"
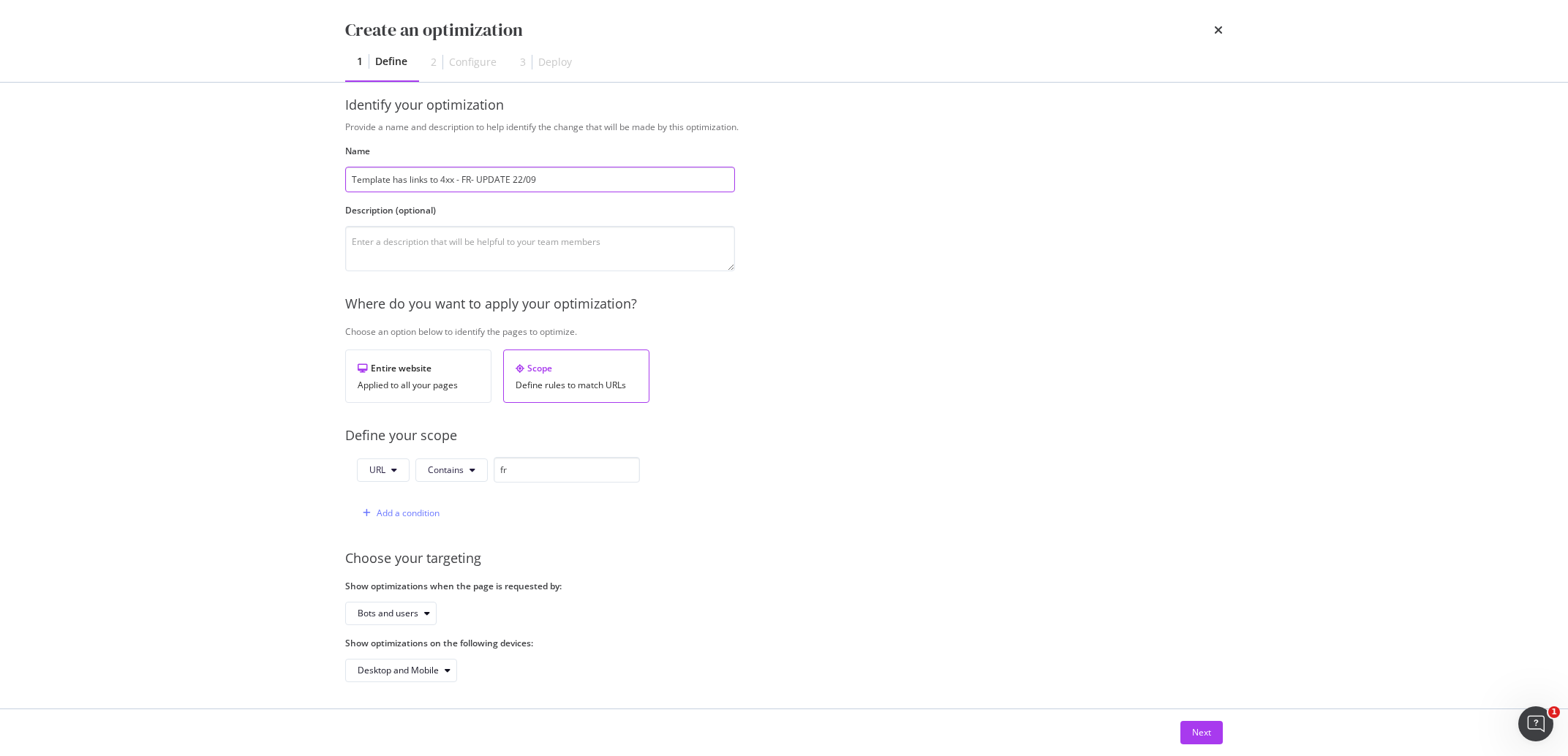
scroll to position [19, 0]
type input "Template has links to 4xx - FR- UPDATE 22/09"
click at [398, 614] on div "Bots and users" at bounding box center [388, 610] width 61 height 8
click at [390, 656] on div "Bots only" at bounding box center [382, 658] width 37 height 12
click at [1188, 733] on button "Next" at bounding box center [1202, 732] width 43 height 23
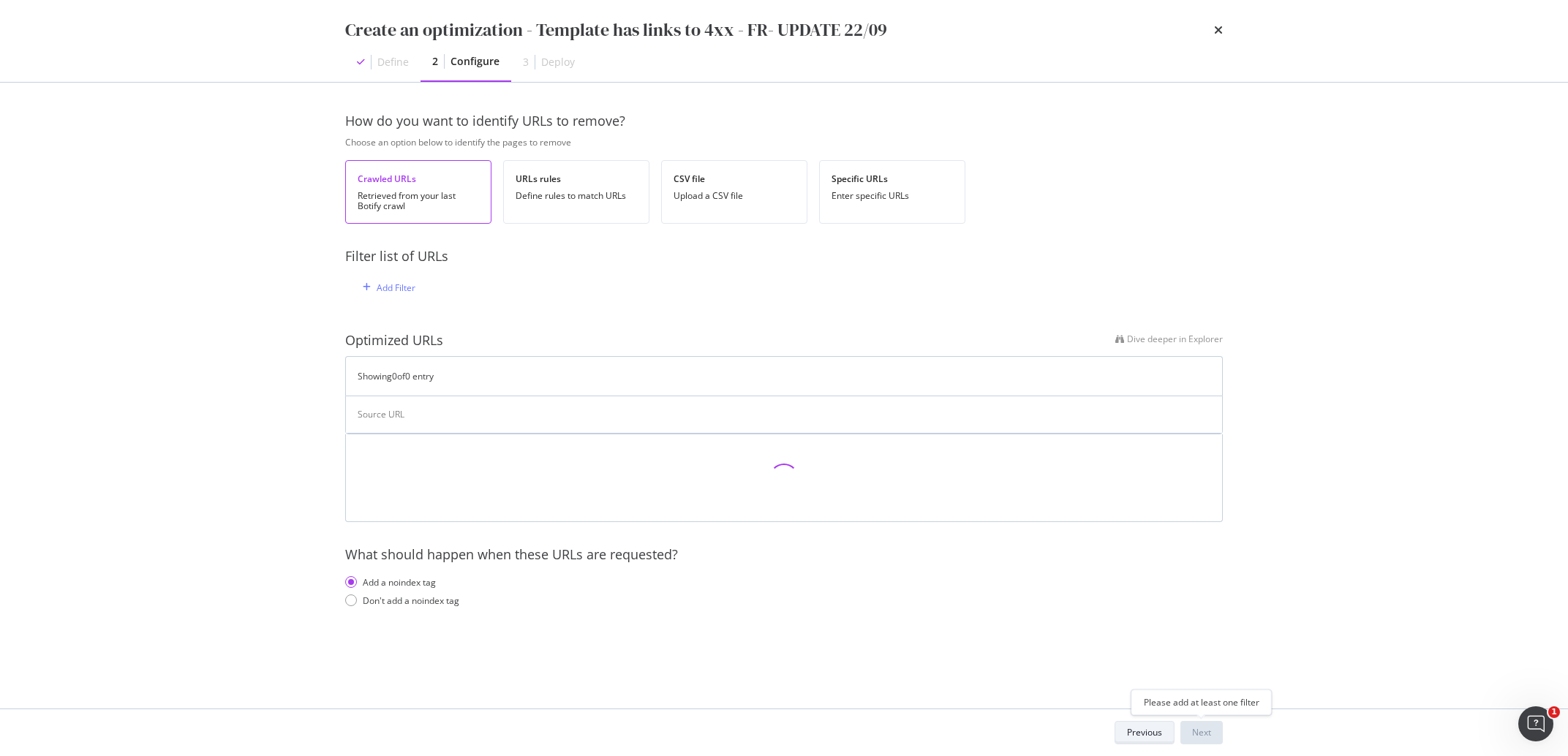
scroll to position [0, 0]
click at [421, 600] on div "Don't add a noindex tag" at bounding box center [410, 599] width 96 height 12
click at [405, 275] on div "Add Filter" at bounding box center [784, 287] width 854 height 42
click at [403, 285] on div "Add Filter" at bounding box center [396, 287] width 39 height 12
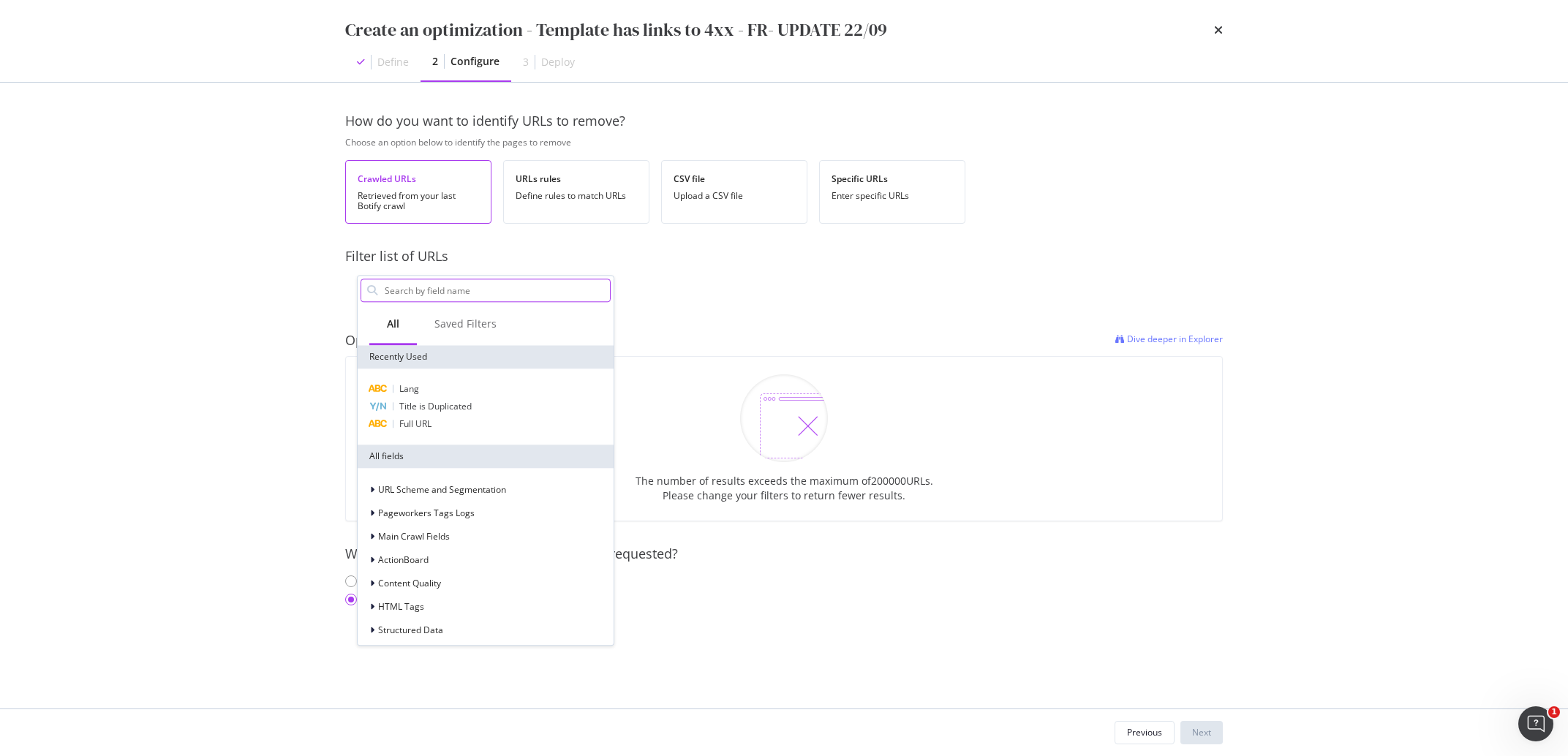
click at [412, 299] on input "modal" at bounding box center [496, 290] width 227 height 22
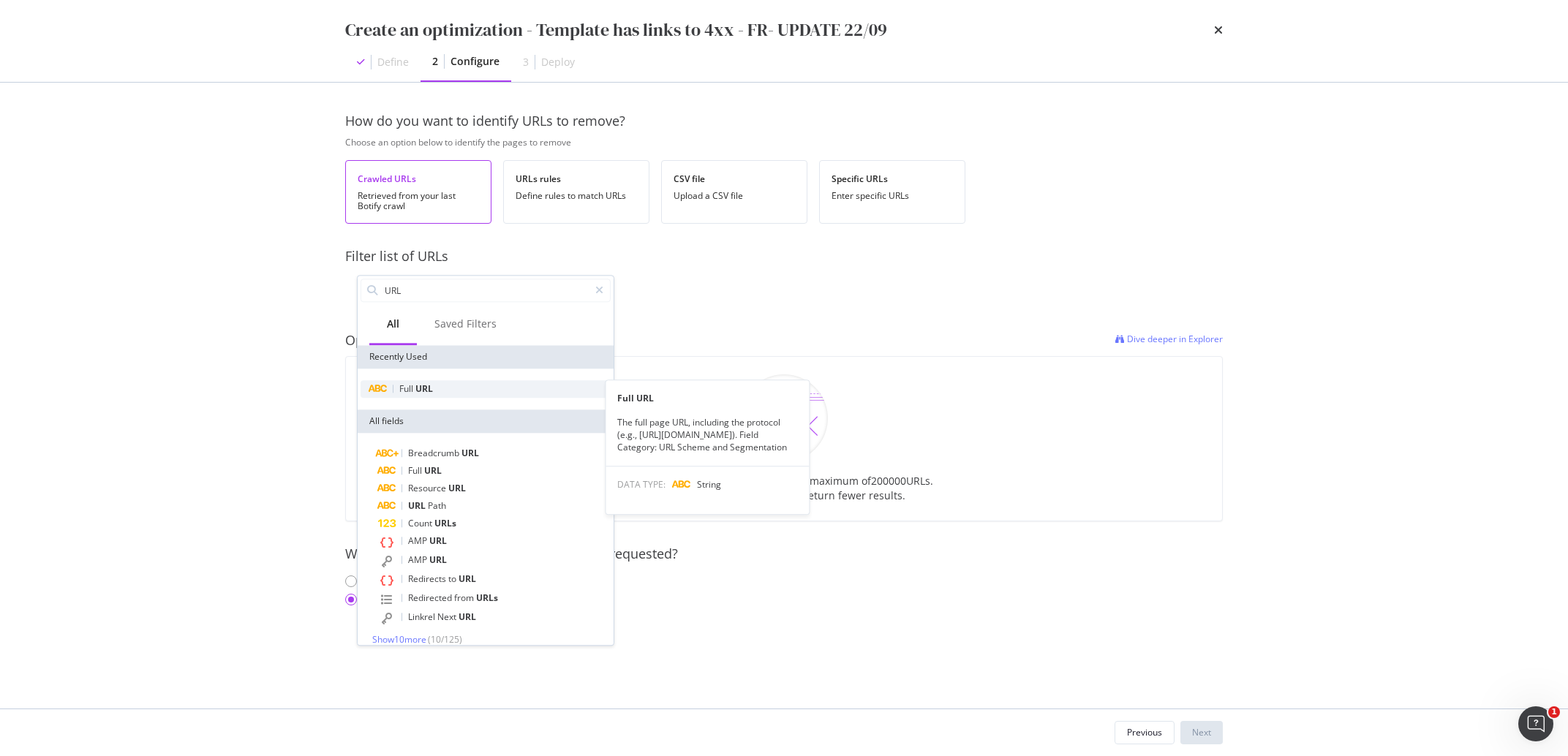
type input "URL"
click at [409, 387] on span "Full" at bounding box center [407, 388] width 16 height 12
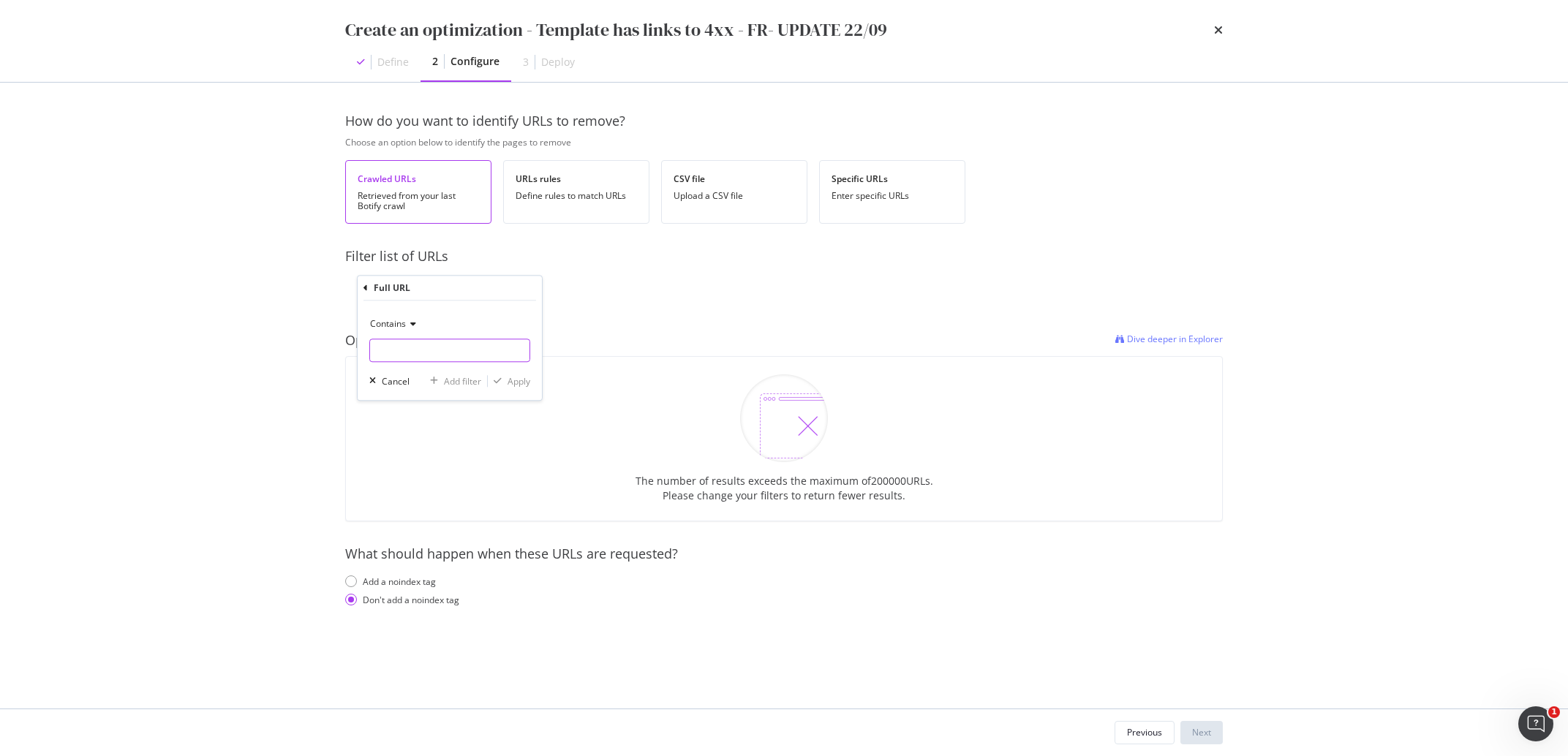
click at [403, 348] on input "modal" at bounding box center [449, 349] width 159 height 23
type input "fr"
click at [502, 379] on div "modal" at bounding box center [497, 380] width 19 height 8
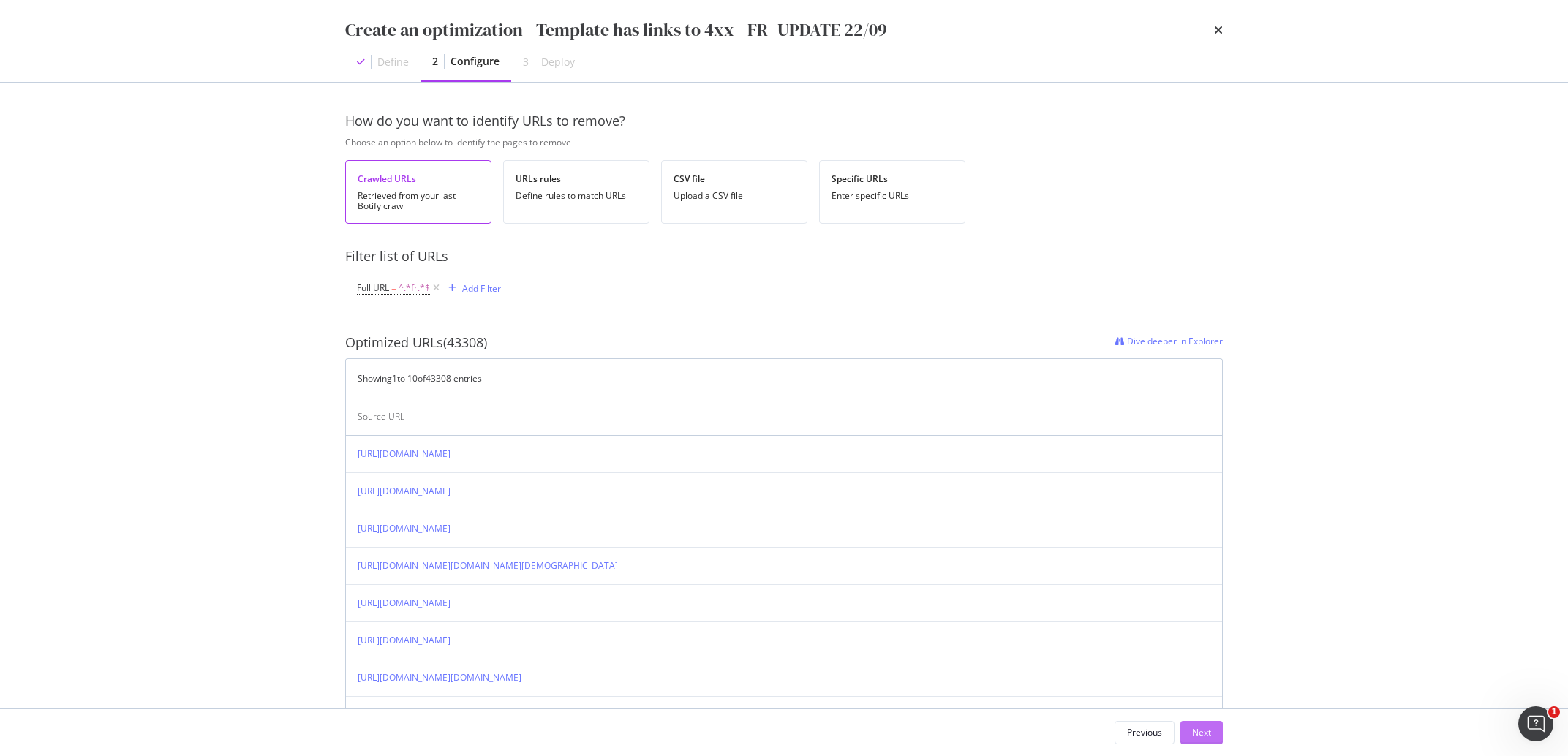
click at [1203, 735] on div "Next" at bounding box center [1201, 731] width 19 height 12
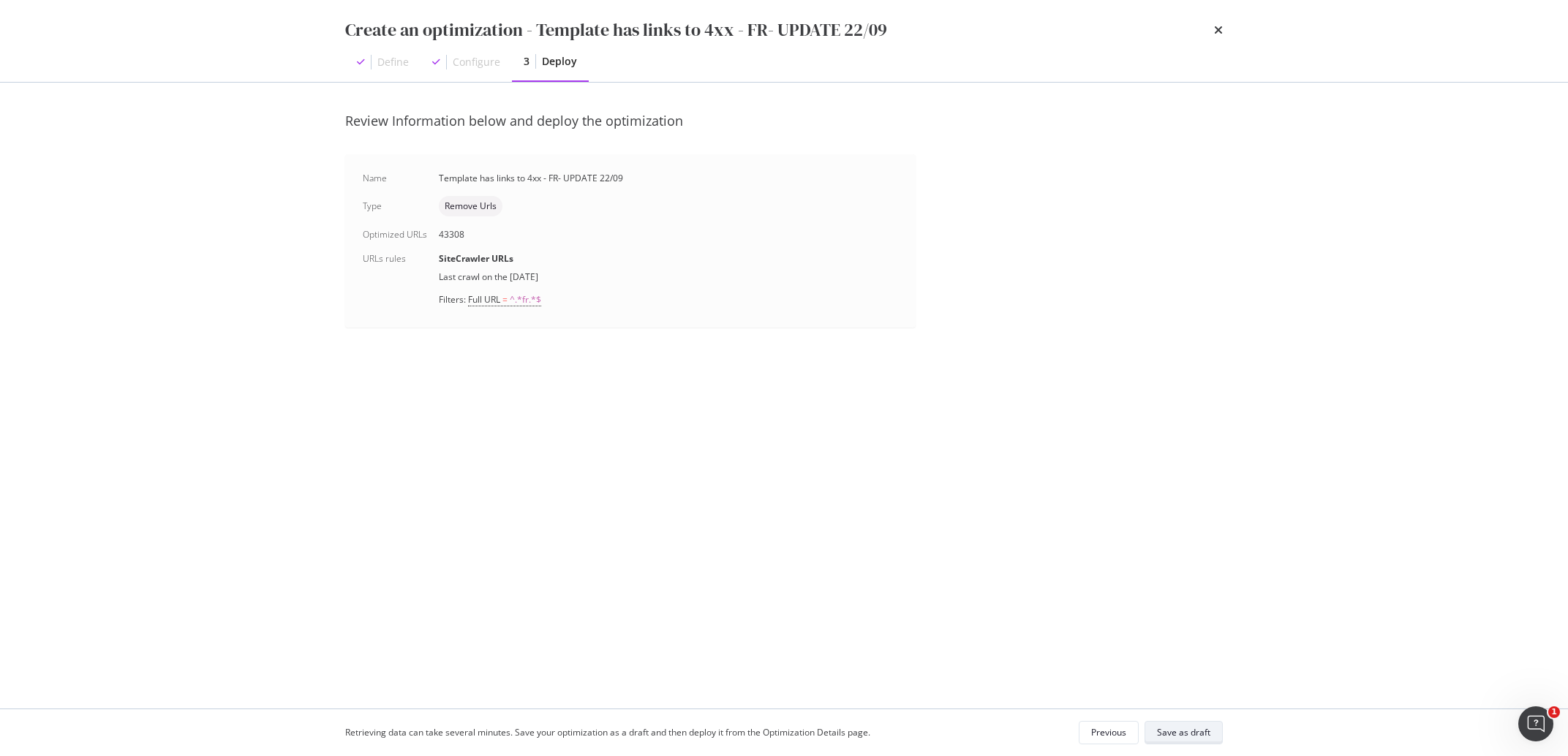
click at [1192, 727] on div "Save as draft" at bounding box center [1183, 731] width 54 height 12
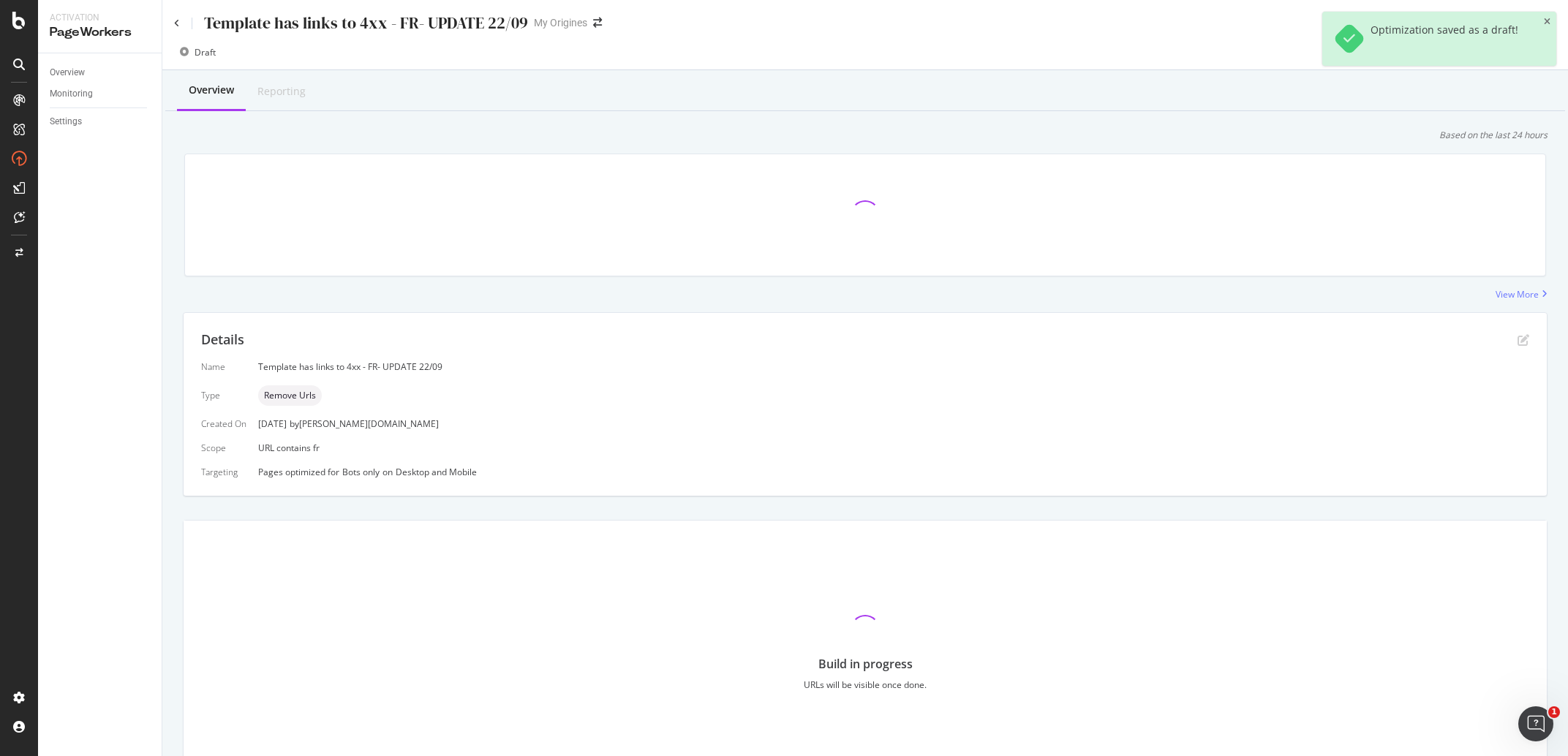
click at [349, 25] on div "Template has links to 4xx - FR- UPDATE 22/09" at bounding box center [366, 23] width 324 height 23
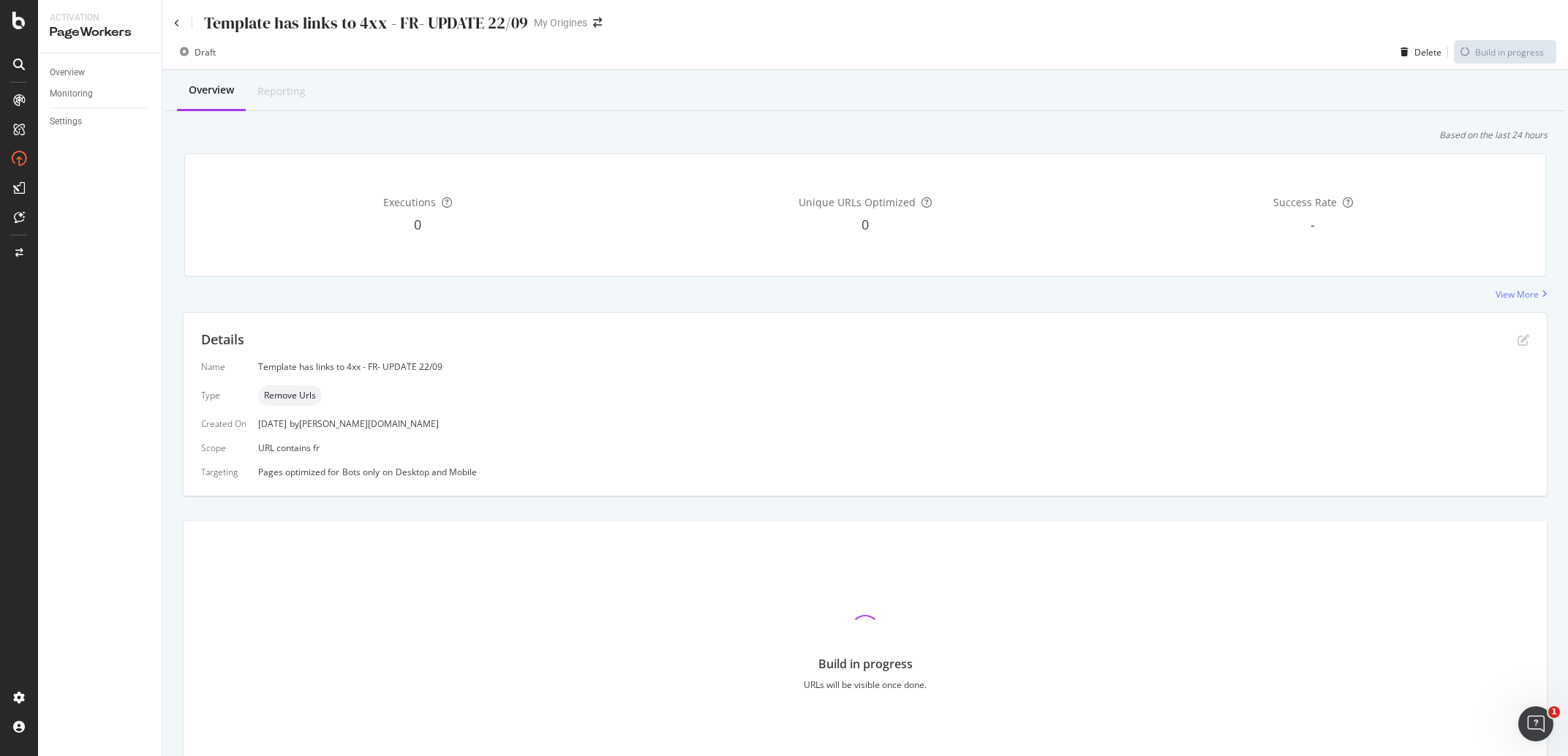
click at [274, 285] on div "Executions 0 Unique URLs Optimized 0 Success Rate -" at bounding box center [865, 214] width 1379 height 146
click at [177, 19] on icon at bounding box center [177, 23] width 6 height 8
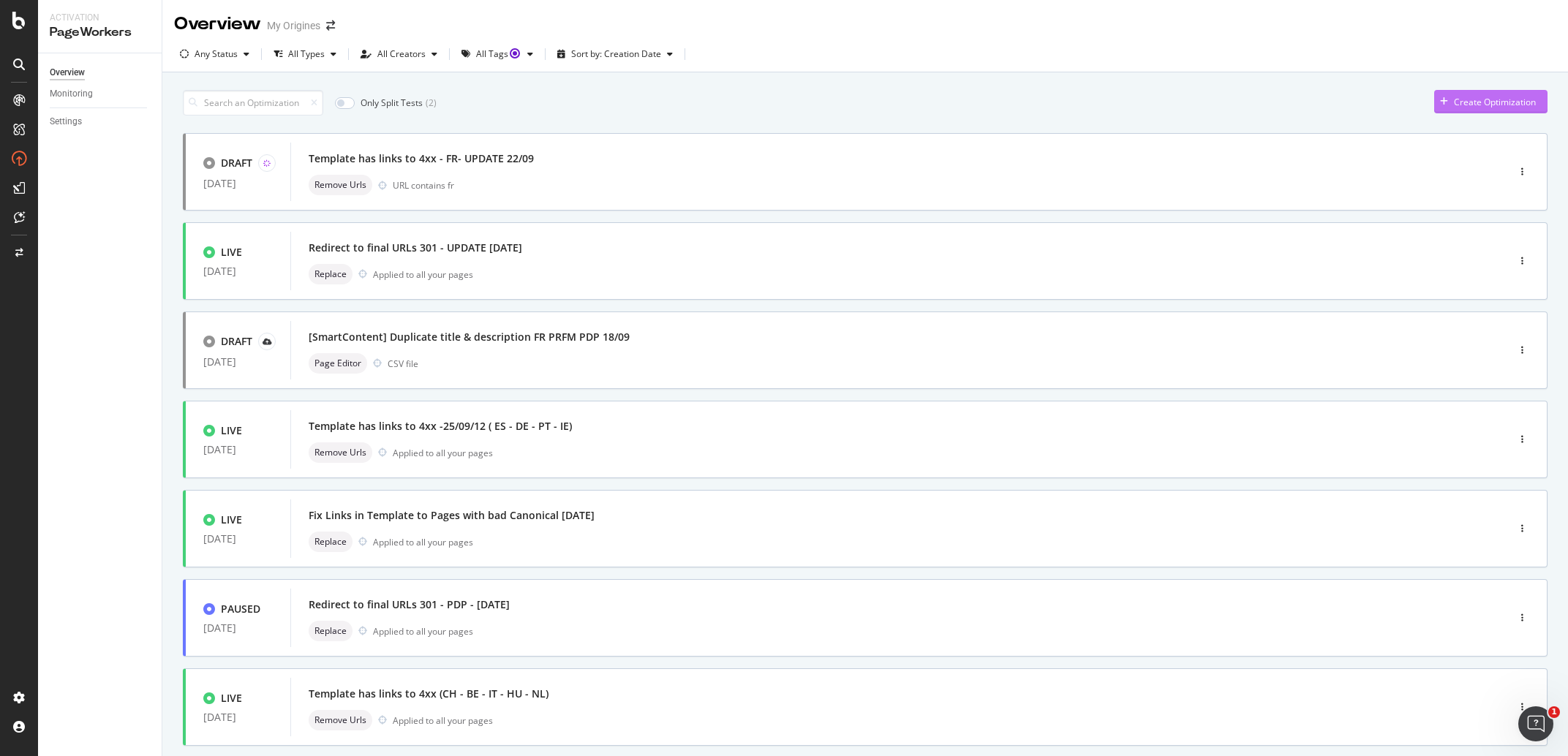
click at [1457, 97] on div "Create Optimization" at bounding box center [1495, 102] width 82 height 12
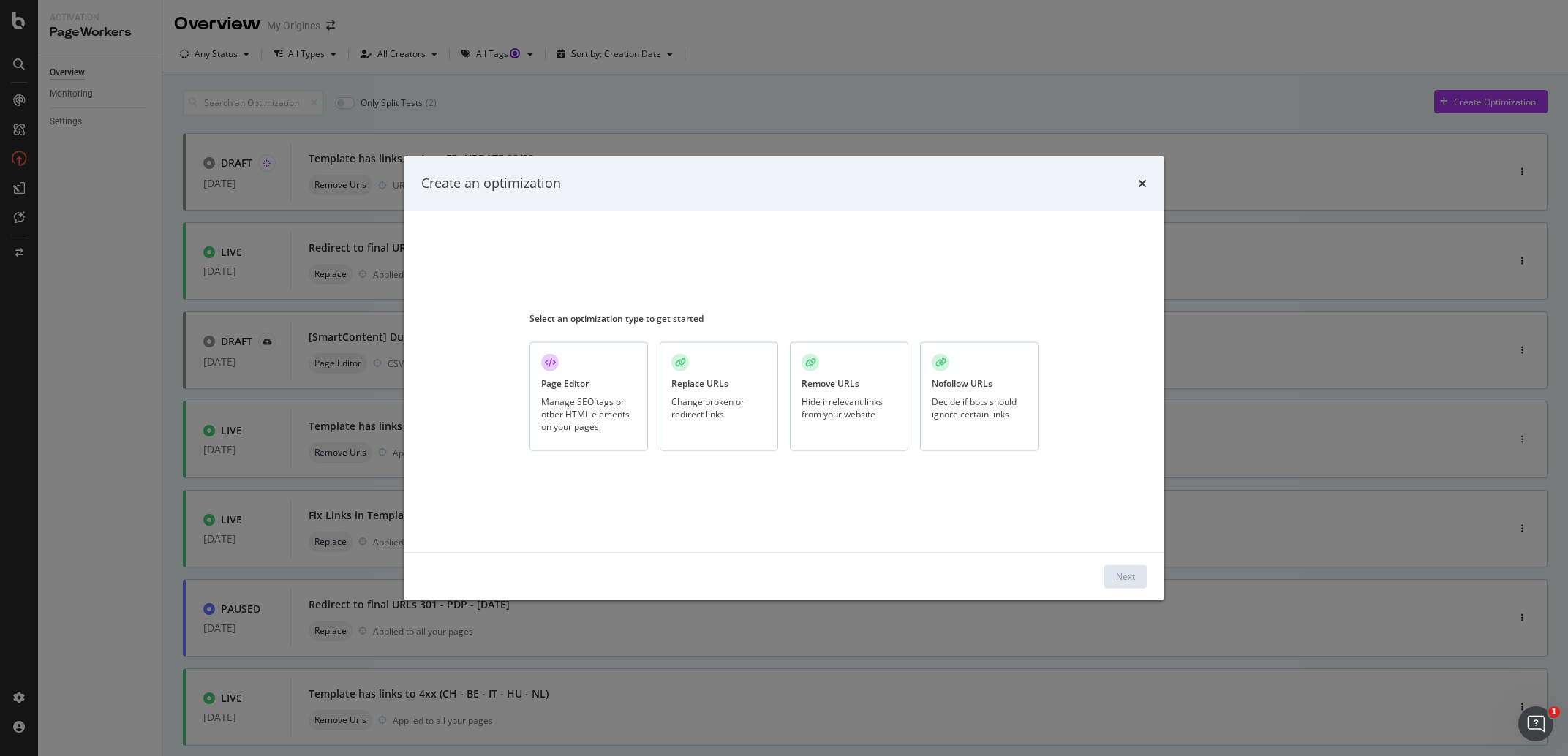
click at [848, 425] on div "Remove URLs Hide irrelevant links from your website" at bounding box center [849, 396] width 118 height 109
click at [1134, 582] on div "Next" at bounding box center [1125, 576] width 19 height 12
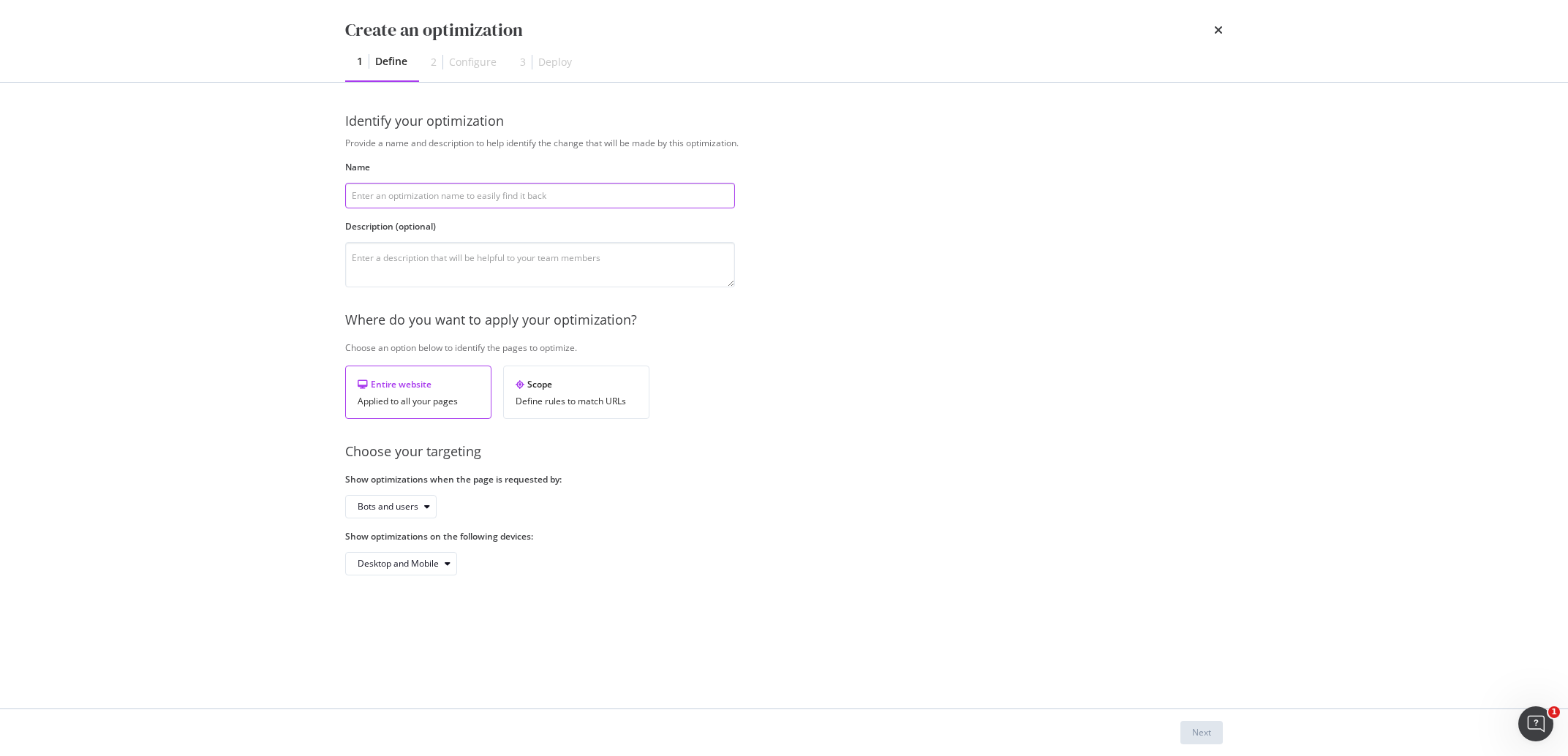
click at [397, 190] on input "modal" at bounding box center [540, 196] width 390 height 26
paste input "Template has links to 4xx - FR- UPDATE 22/09"
click at [471, 196] on input "Template has links to 4xx - FR- UPDATE 22/09" at bounding box center [540, 196] width 390 height 26
click at [467, 196] on input "Template has links to 4xx - FR- UPDATE 22/09" at bounding box center [540, 196] width 390 height 26
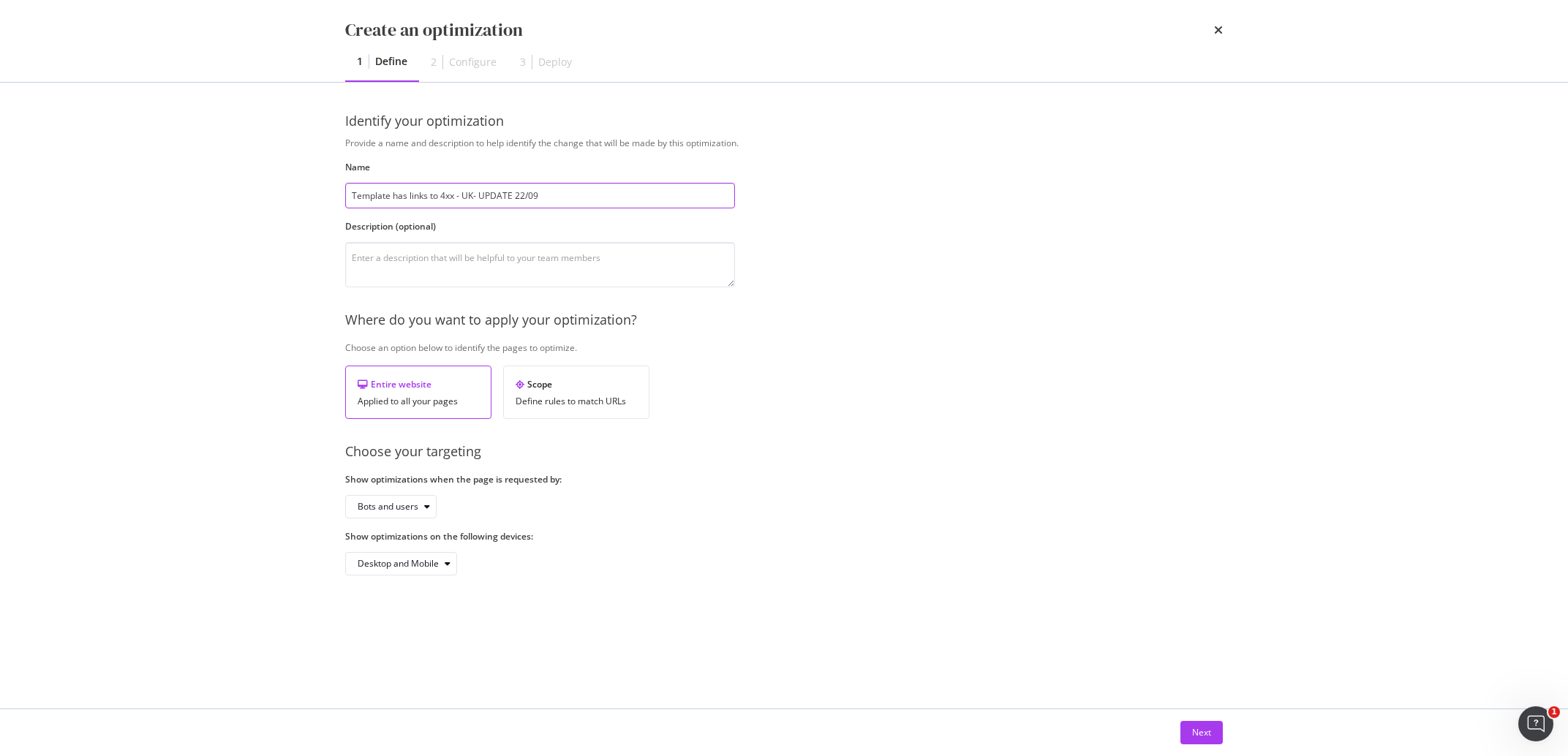
type input "Template has links to 4xx - UK- UPDATE 22/09"
click at [603, 197] on input "Template has links to 4xx - UK- UPDATE 22/09" at bounding box center [540, 196] width 390 height 26
click at [410, 504] on div "Bots and users" at bounding box center [388, 506] width 61 height 8
click at [404, 550] on div "Bots only" at bounding box center [395, 556] width 87 height 18
click at [1195, 738] on div "Next" at bounding box center [1201, 731] width 19 height 12
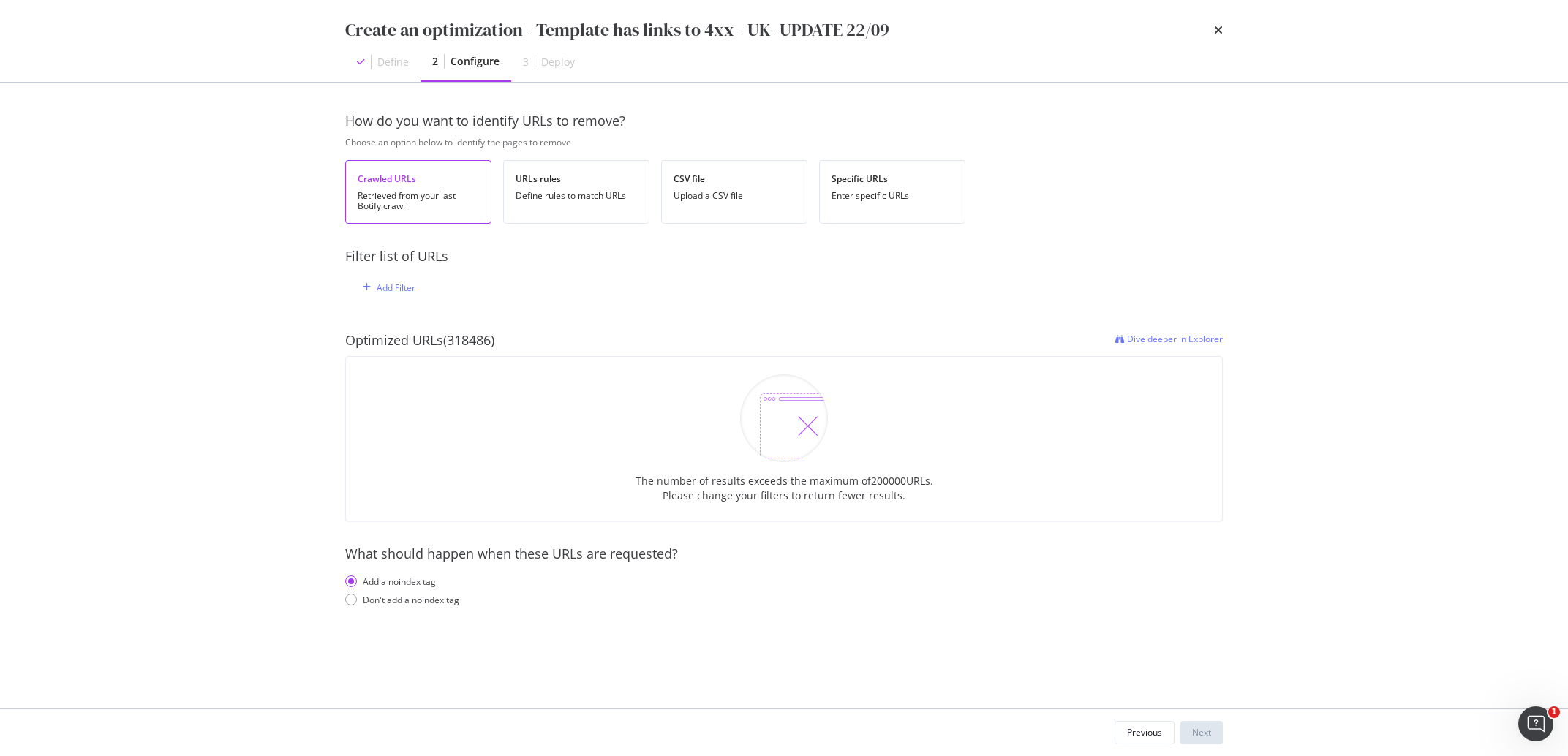
click at [390, 288] on div "Add Filter" at bounding box center [396, 287] width 39 height 12
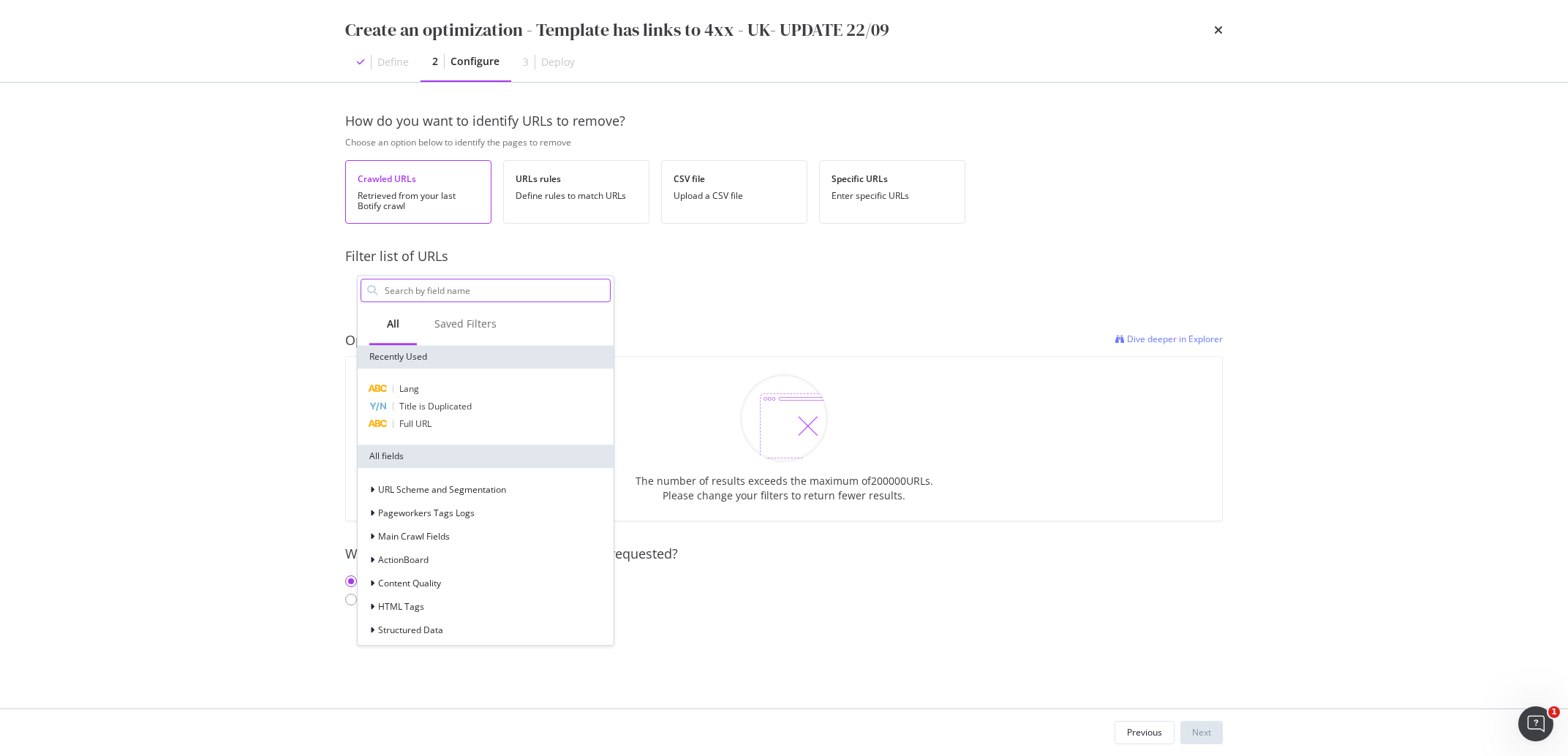
click at [392, 289] on input "modal" at bounding box center [496, 290] width 227 height 22
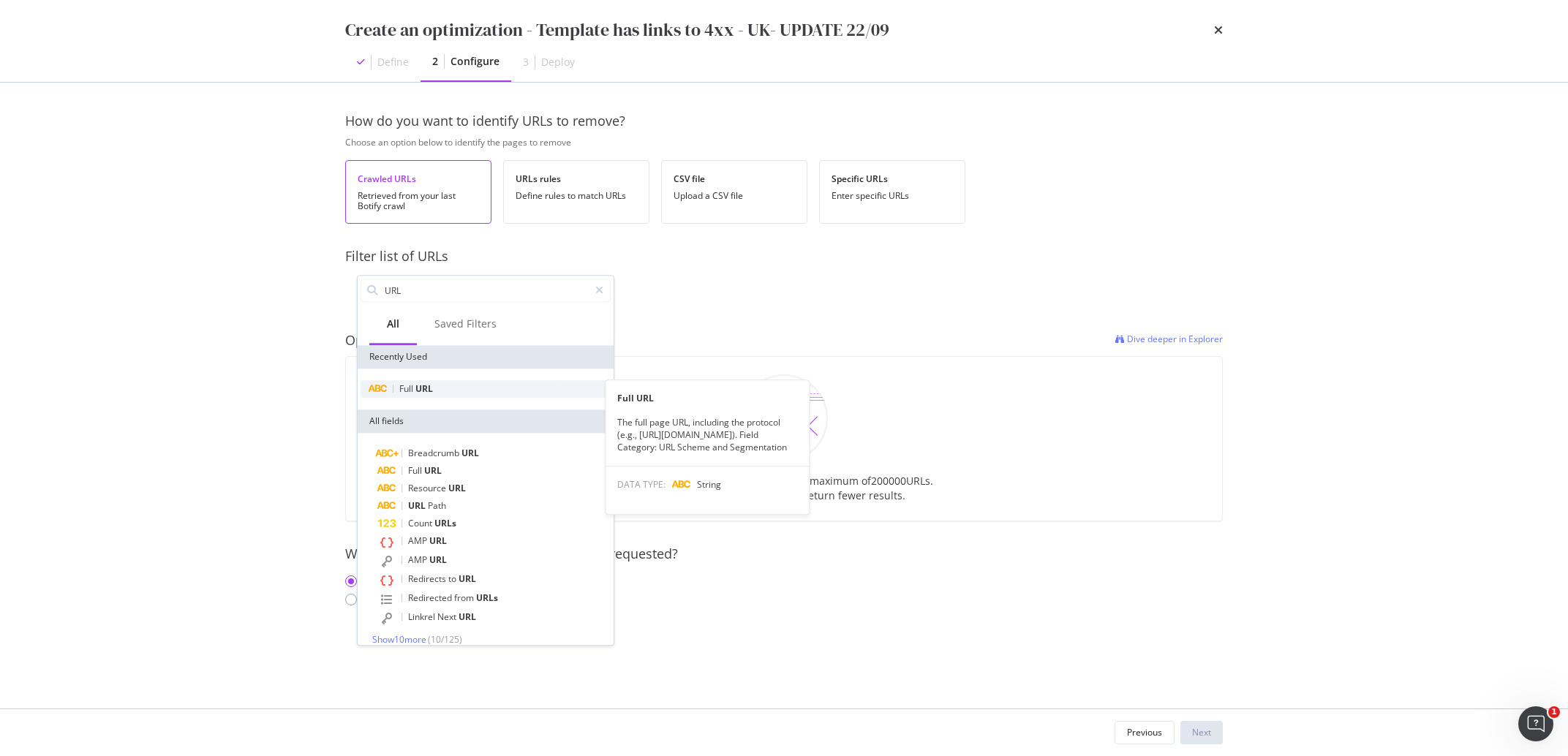
type input "URL"
click at [409, 394] on span "Full" at bounding box center [407, 388] width 16 height 12
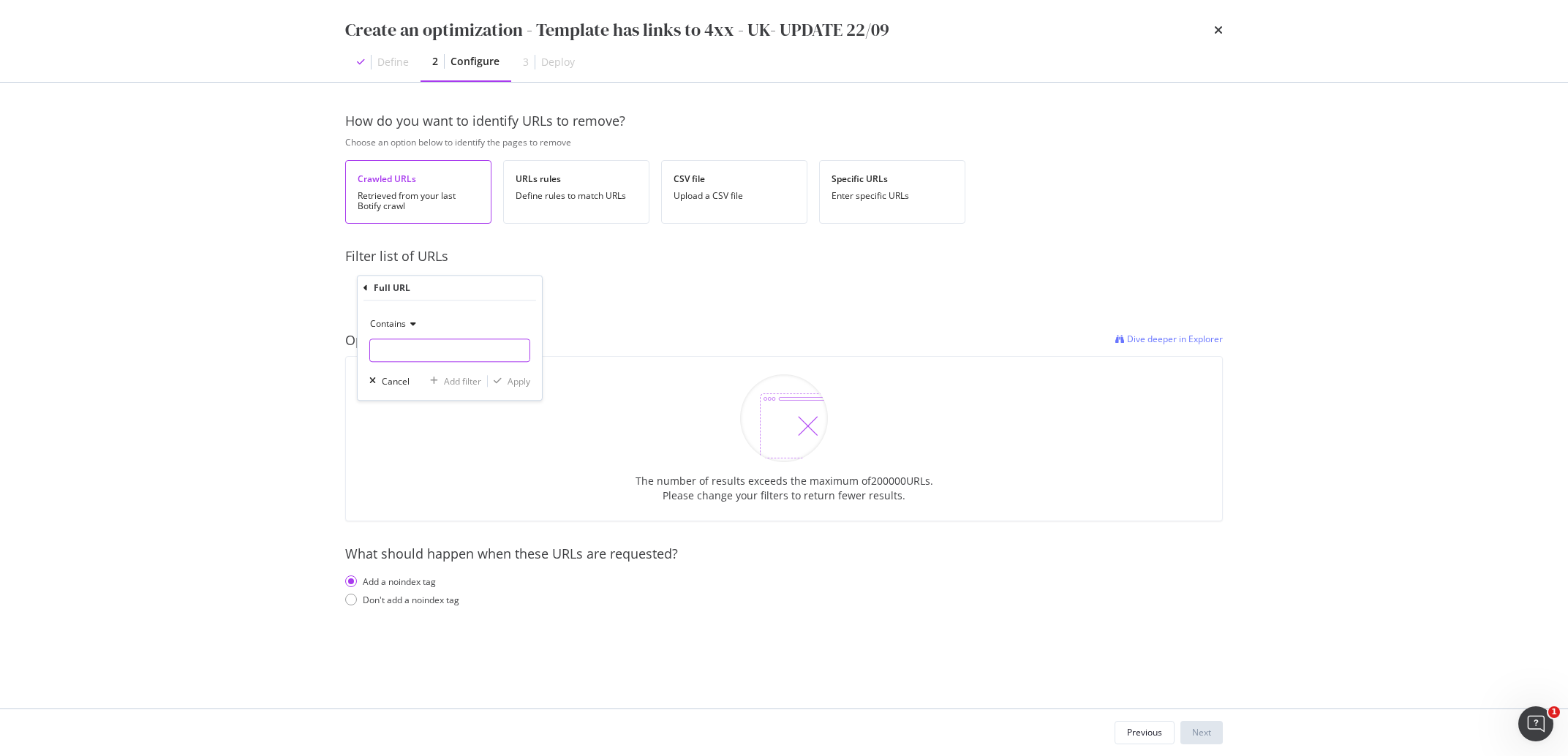
click at [403, 346] on input "modal" at bounding box center [449, 349] width 159 height 23
click at [422, 360] on input "modal" at bounding box center [449, 349] width 159 height 23
paste input "gb"
type input "gb"
click at [508, 379] on div "Apply" at bounding box center [519, 381] width 23 height 12
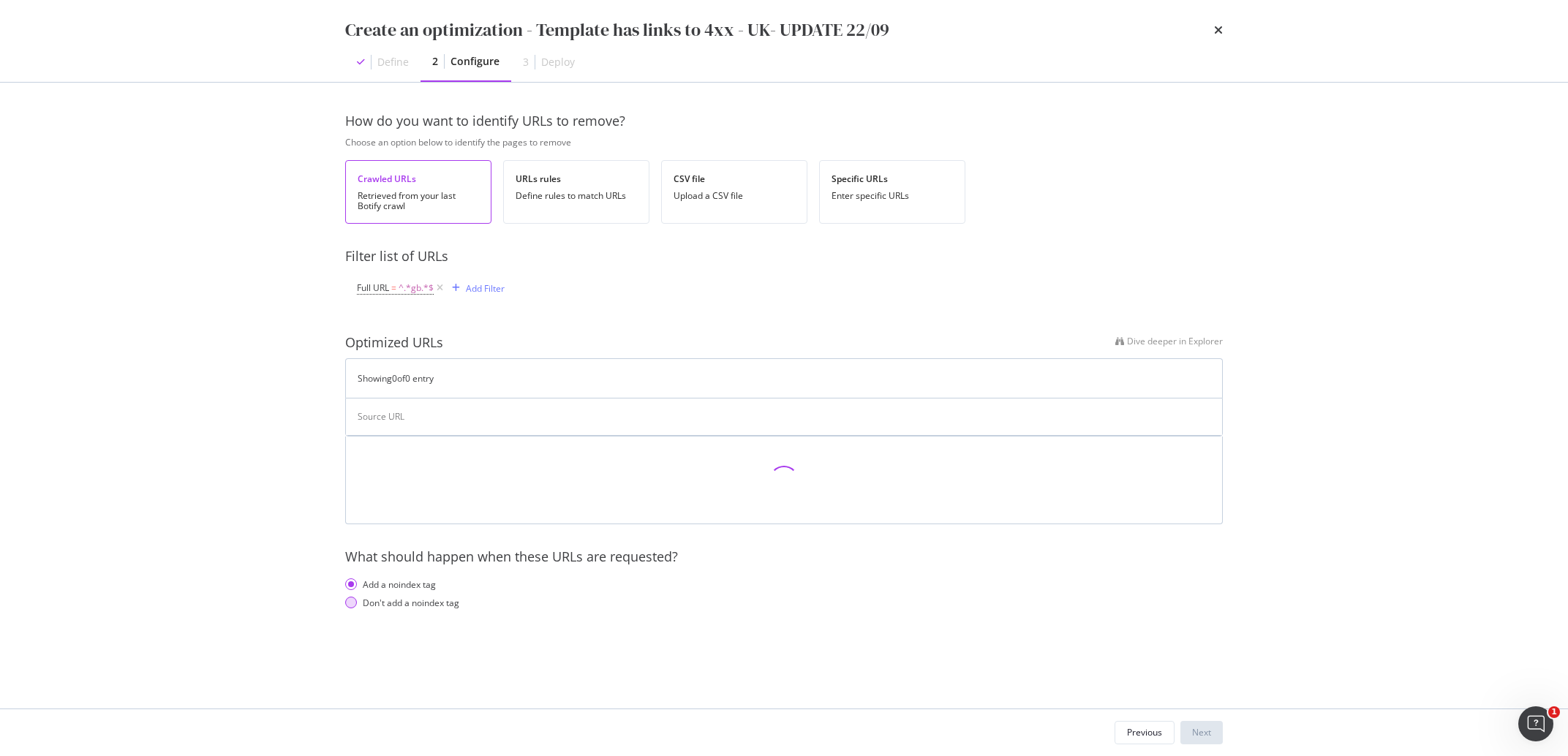
click at [384, 603] on div "Don't add a noindex tag" at bounding box center [410, 602] width 96 height 12
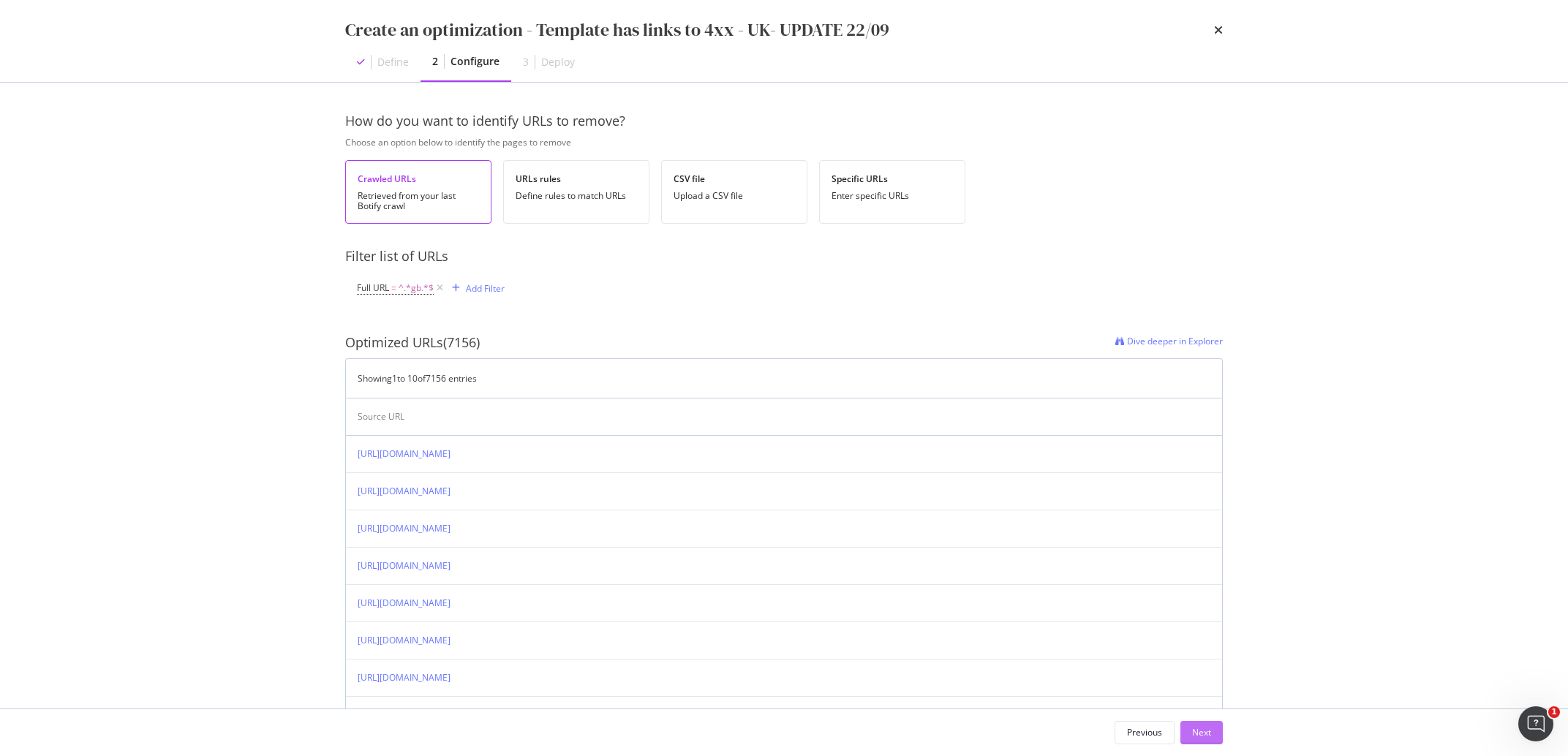
click at [1206, 737] on div "Next" at bounding box center [1201, 731] width 19 height 12
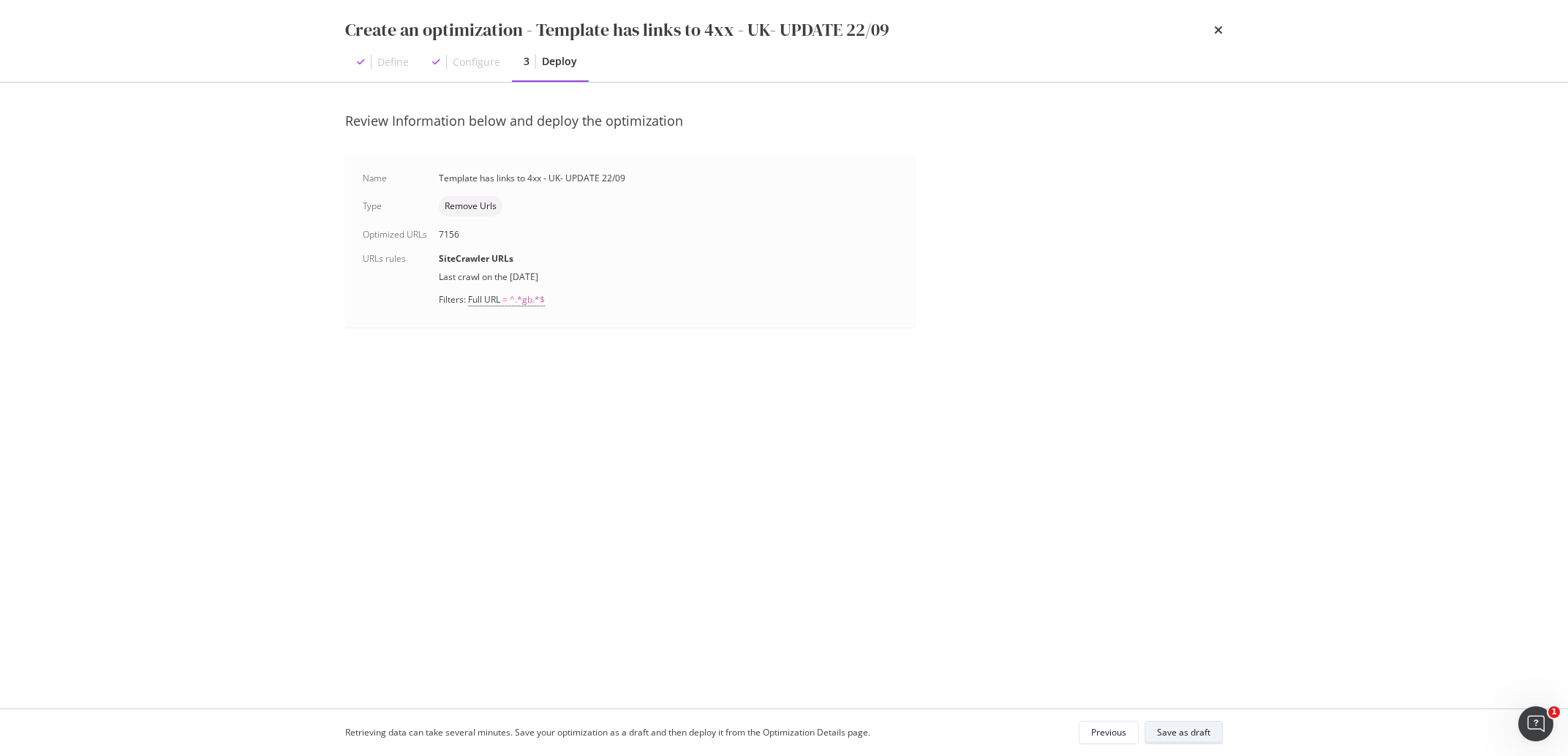
click at [1199, 726] on div "Save as draft" at bounding box center [1183, 731] width 54 height 12
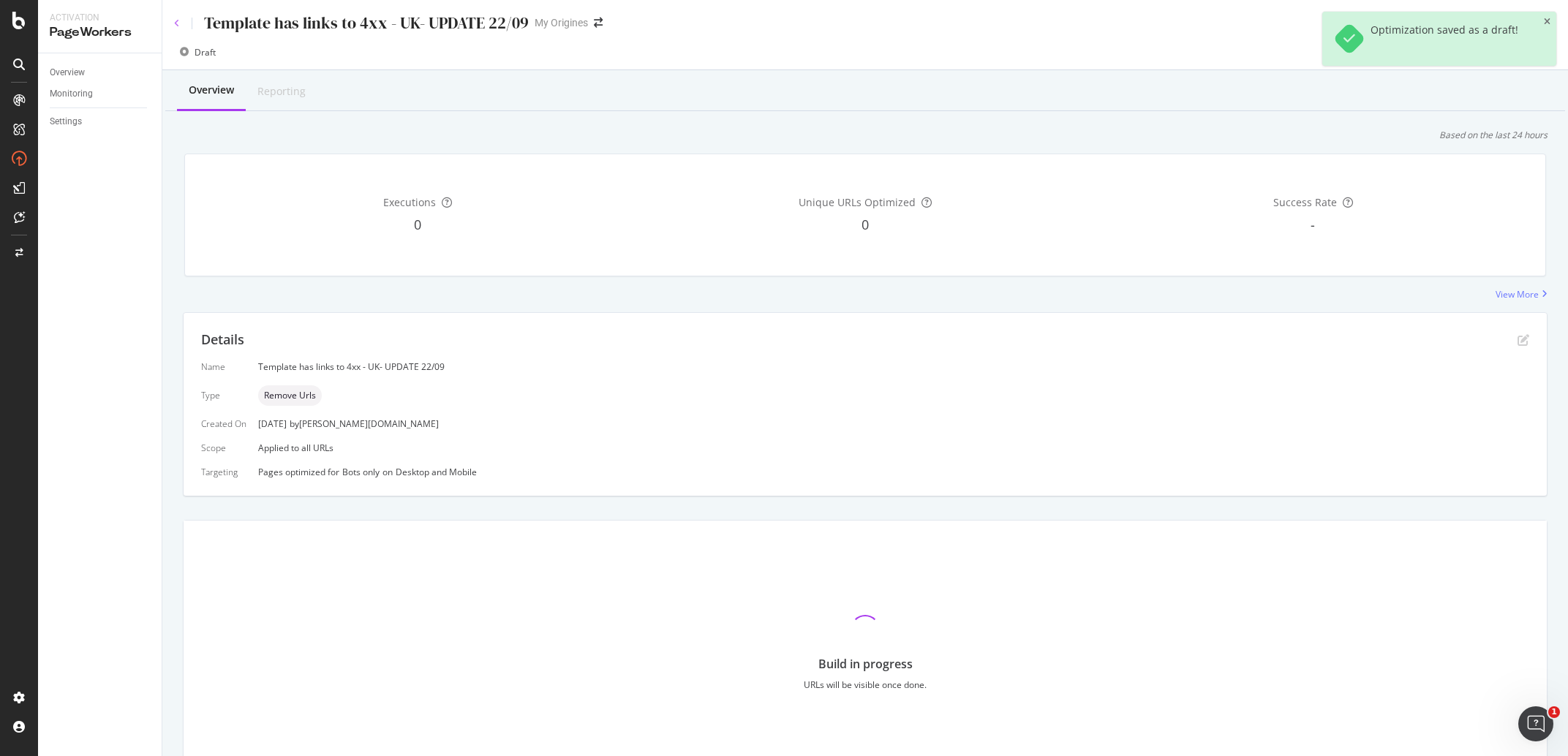
click at [177, 23] on icon at bounding box center [177, 23] width 6 height 8
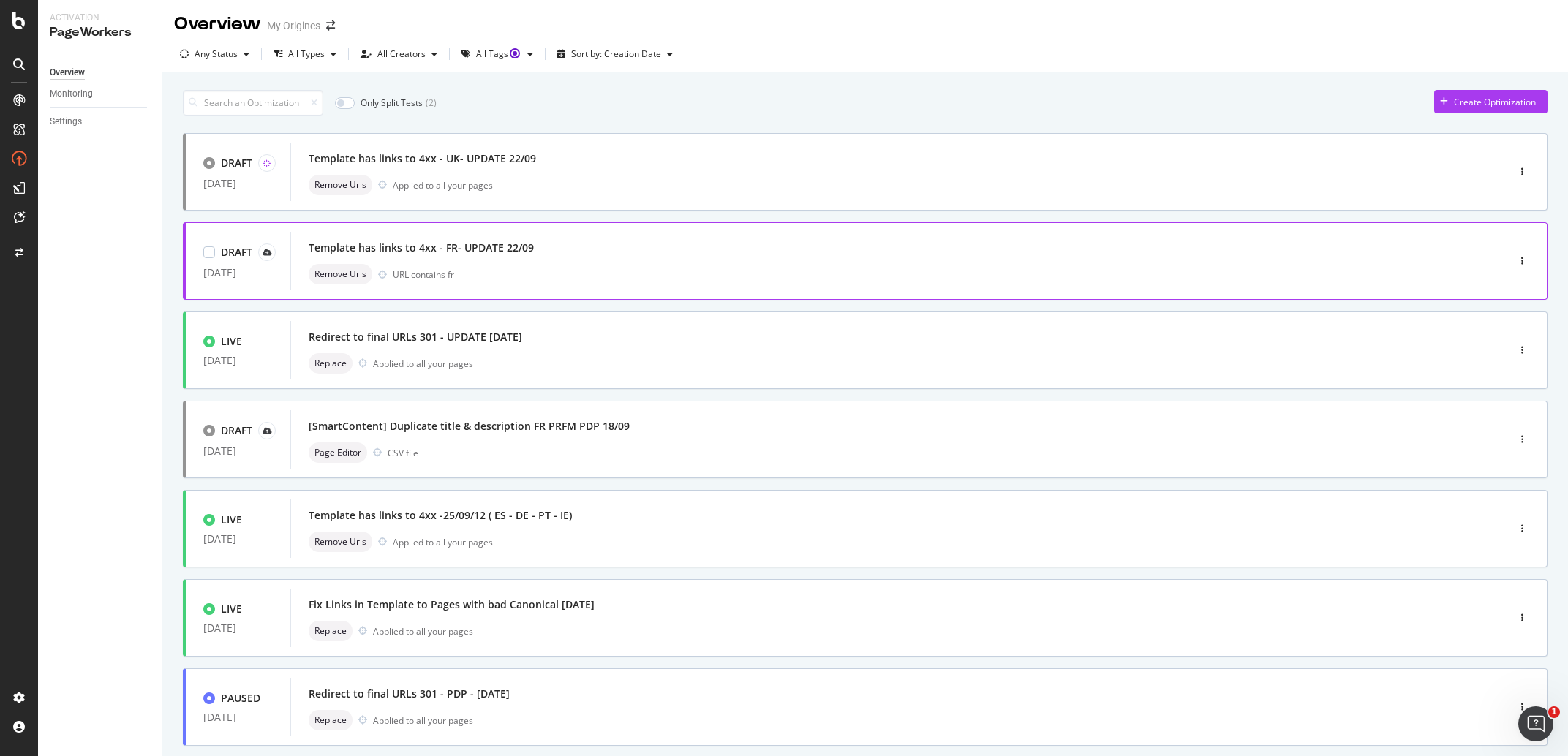
click at [533, 250] on div "Template has links to 4xx - FR- UPDATE 22/09" at bounding box center [876, 248] width 1136 height 20
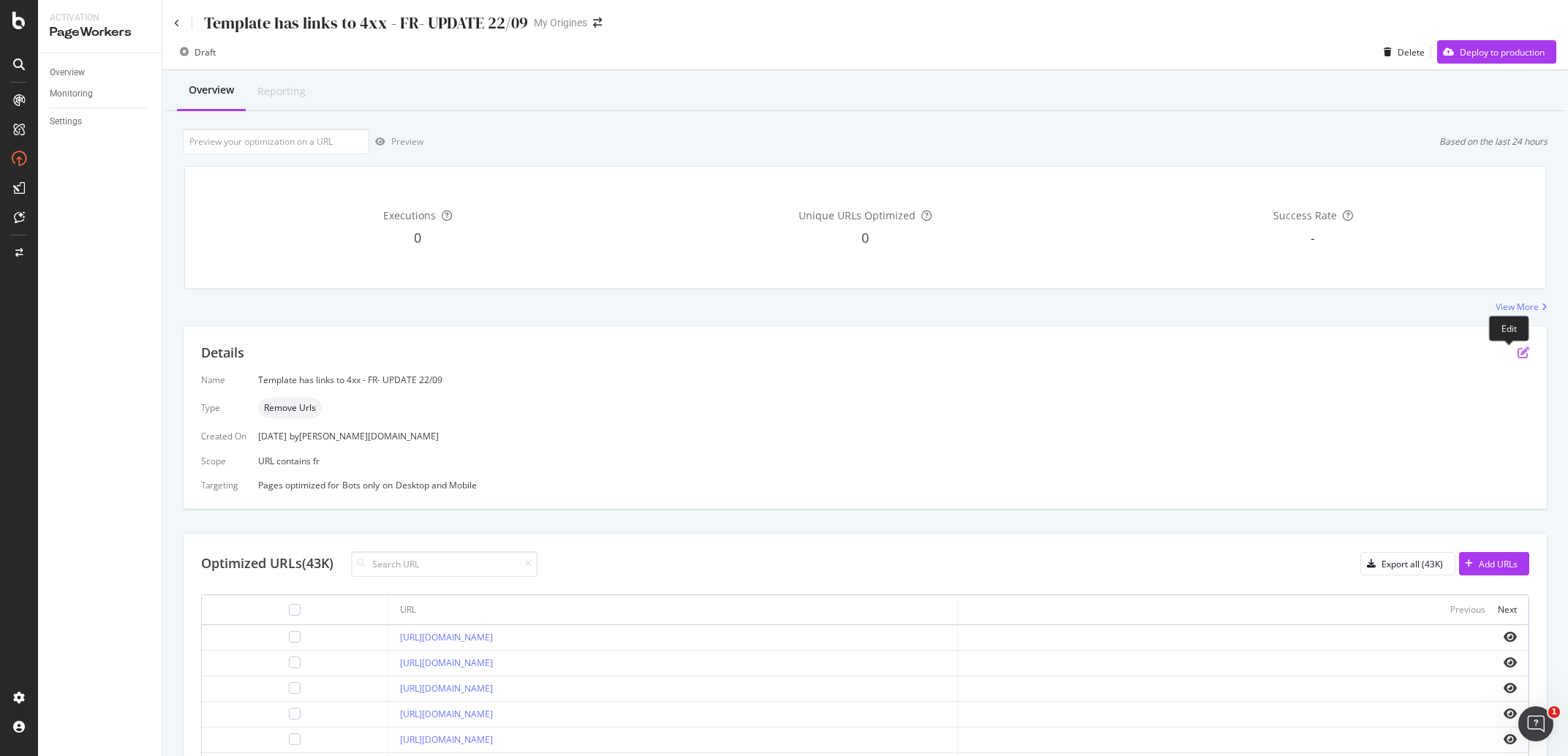
click at [1517, 357] on icon "pen-to-square" at bounding box center [1523, 352] width 12 height 12
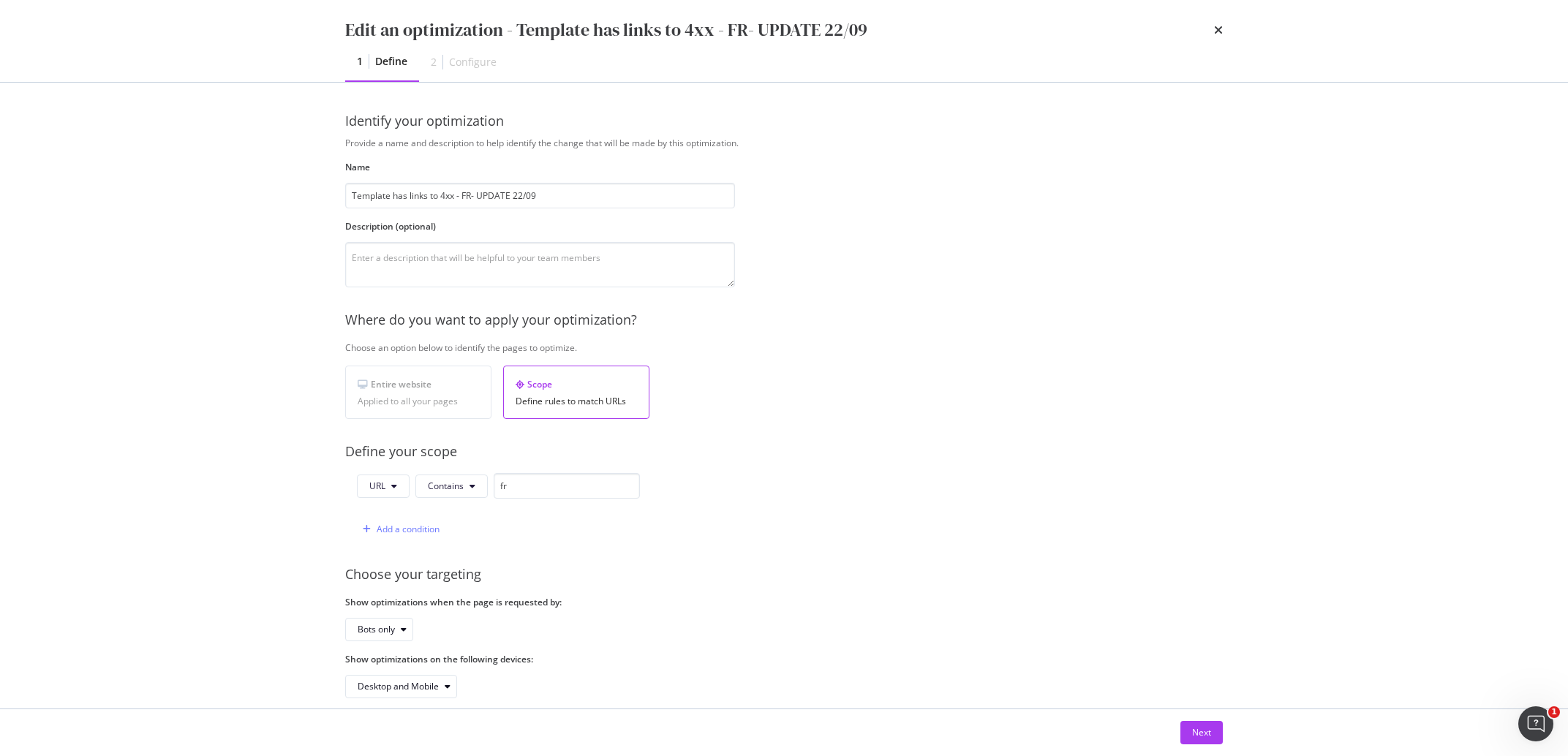
click at [453, 405] on div "Applied to all your pages" at bounding box center [418, 401] width 121 height 10
click at [556, 492] on input "fr" at bounding box center [567, 486] width 146 height 26
click at [544, 509] on div "URL Contains fr Add a condition" at bounding box center [492, 507] width 295 height 68
click at [404, 456] on div "Define your scope" at bounding box center [783, 452] width 877 height 19
click at [1223, 28] on div "Edit an optimization - Template has links to 4xx - FR- UPDATE 22/09 1 Define 2 …" at bounding box center [784, 41] width 936 height 82
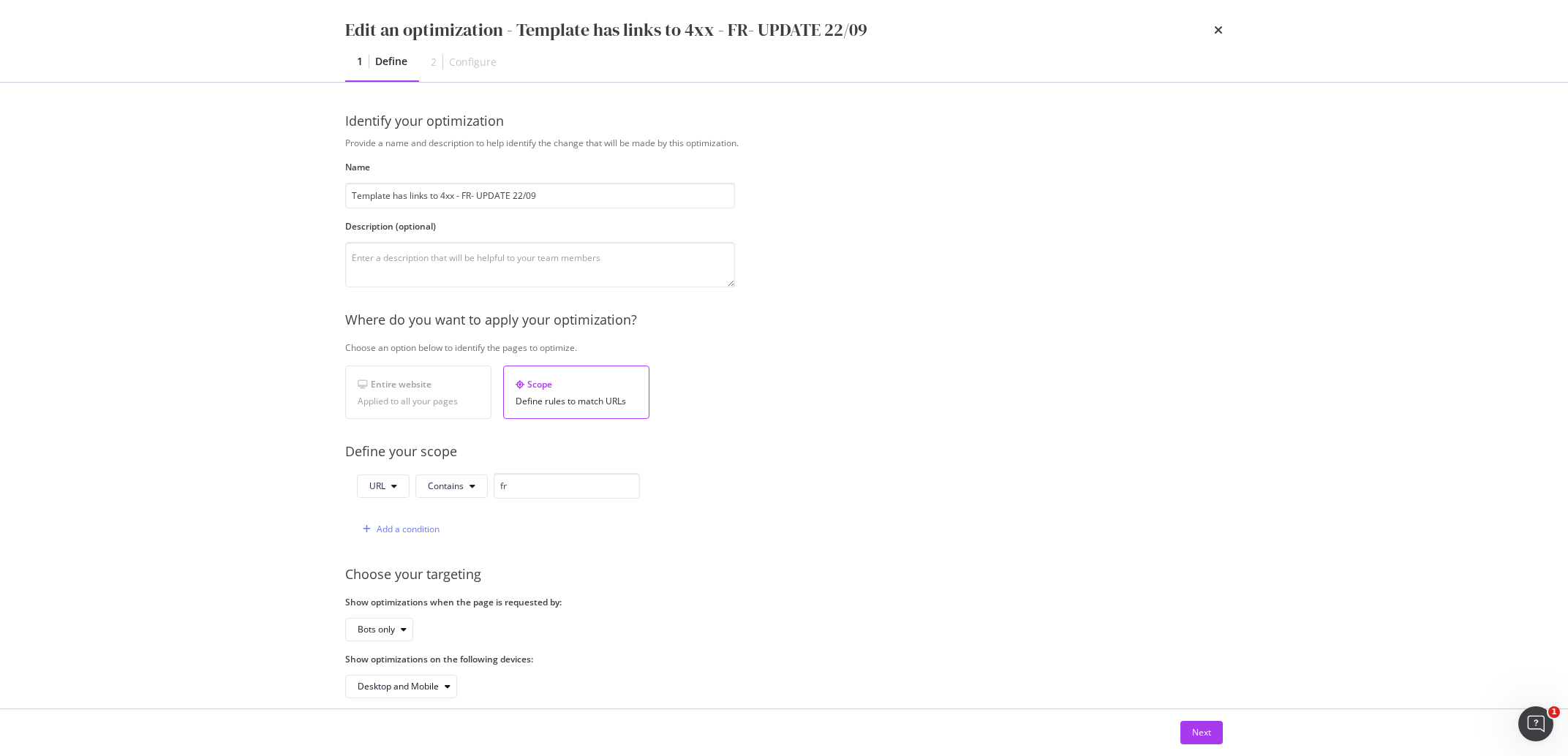
click at [1198, 29] on div "Edit an optimization - Template has links to 4xx - FR- UPDATE 22/09" at bounding box center [783, 30] width 877 height 25
click at [1211, 35] on div "Edit an optimization - Template has links to 4xx - FR- UPDATE 22/09" at bounding box center [783, 30] width 877 height 25
click at [1217, 33] on icon "times" at bounding box center [1218, 30] width 8 height 12
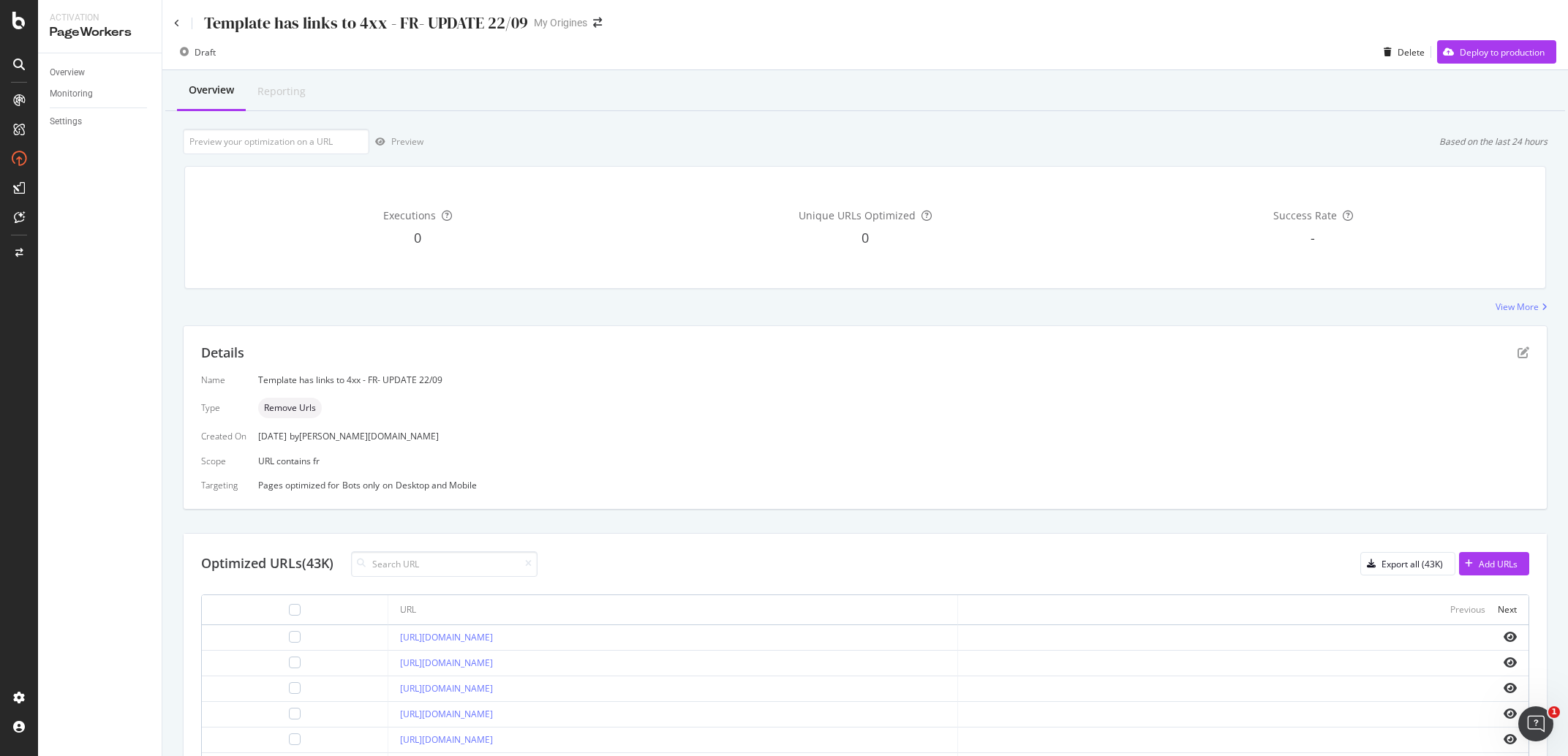
click at [172, 18] on div "Template has links to 4xx - FR- UPDATE 22/09 My Origines" at bounding box center [865, 17] width 1405 height 34
click at [177, 18] on div "Template has links to 4xx - FR- UPDATE 22/09" at bounding box center [350, 23] width 354 height 23
click at [179, 23] on icon at bounding box center [177, 23] width 6 height 8
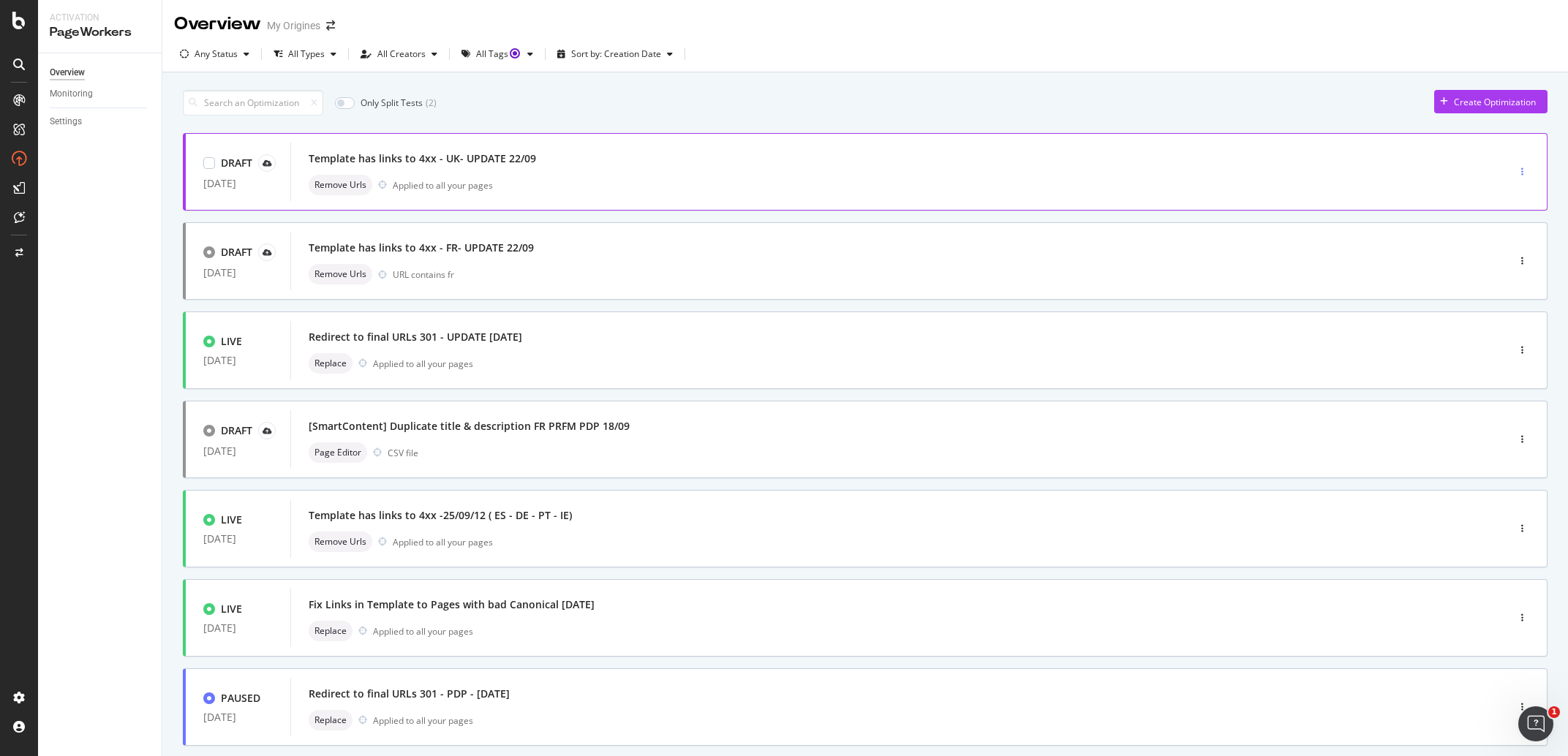
click at [1515, 175] on div "button" at bounding box center [1522, 171] width 14 height 8
click at [1493, 204] on div "Edit" at bounding box center [1486, 199] width 16 height 12
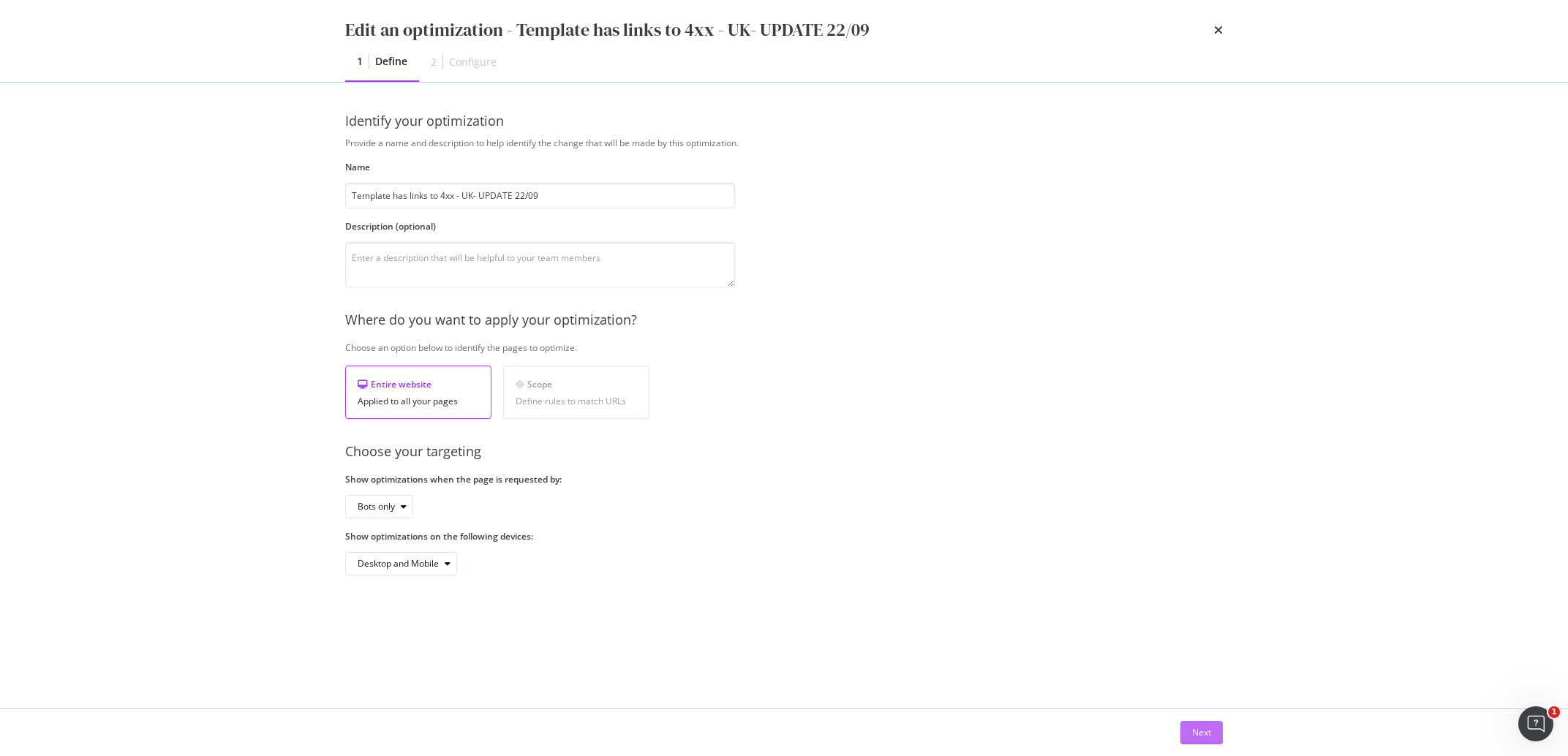
click at [1202, 734] on div "Next" at bounding box center [1201, 731] width 19 height 12
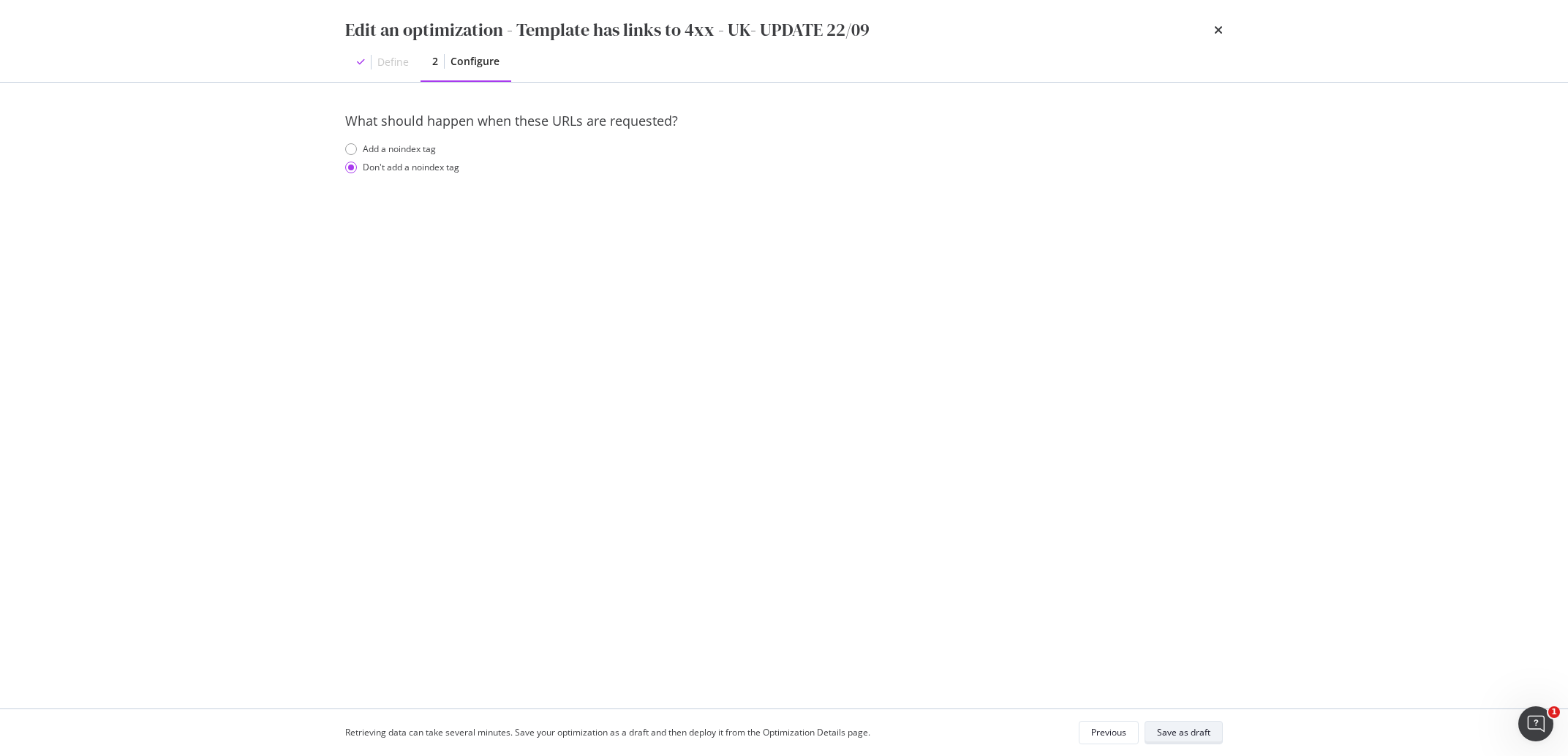
click at [1208, 730] on div "Save as draft" at bounding box center [1183, 731] width 54 height 12
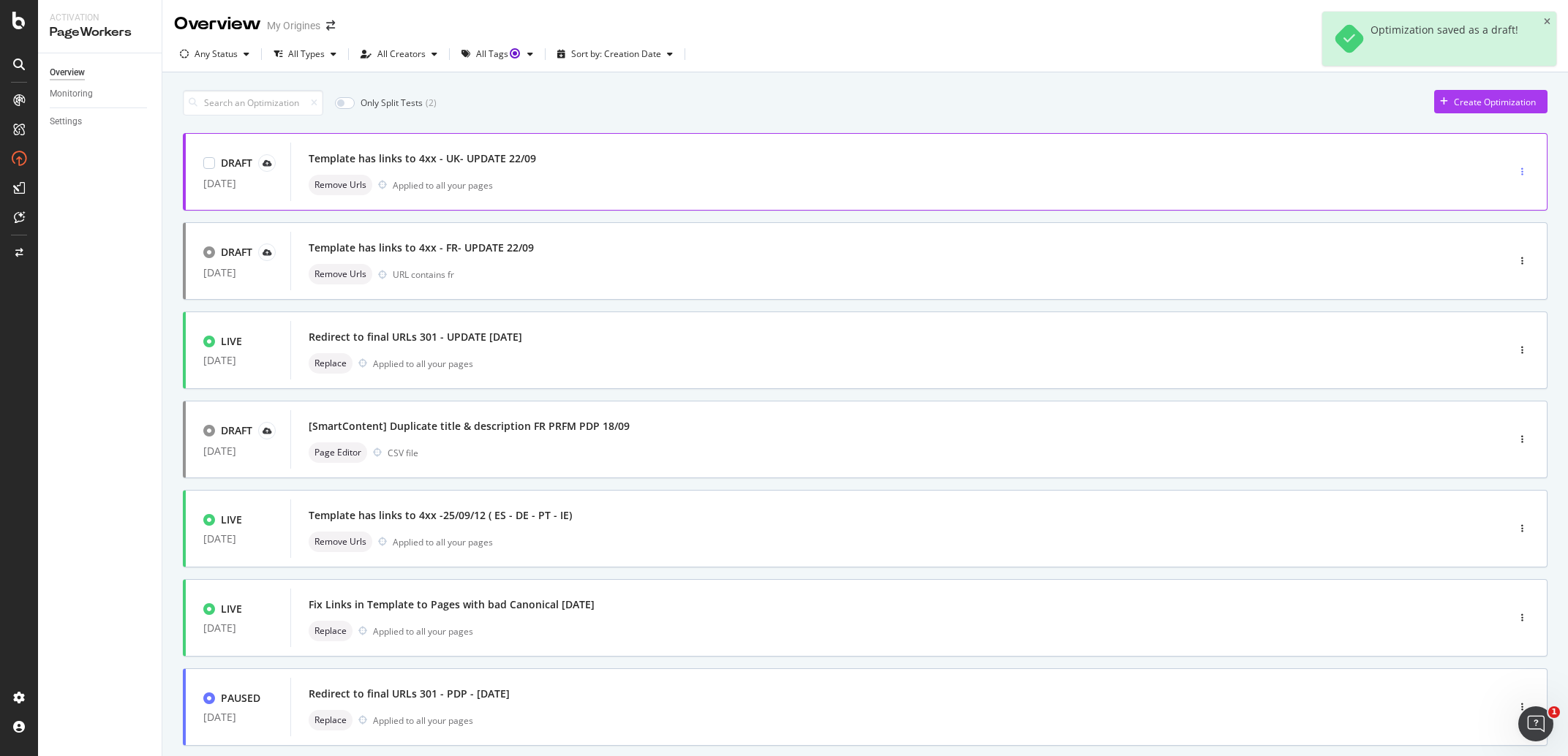
click at [1515, 172] on div "button" at bounding box center [1522, 171] width 14 height 8
click at [1488, 247] on div "Delete" at bounding box center [1491, 248] width 27 height 12
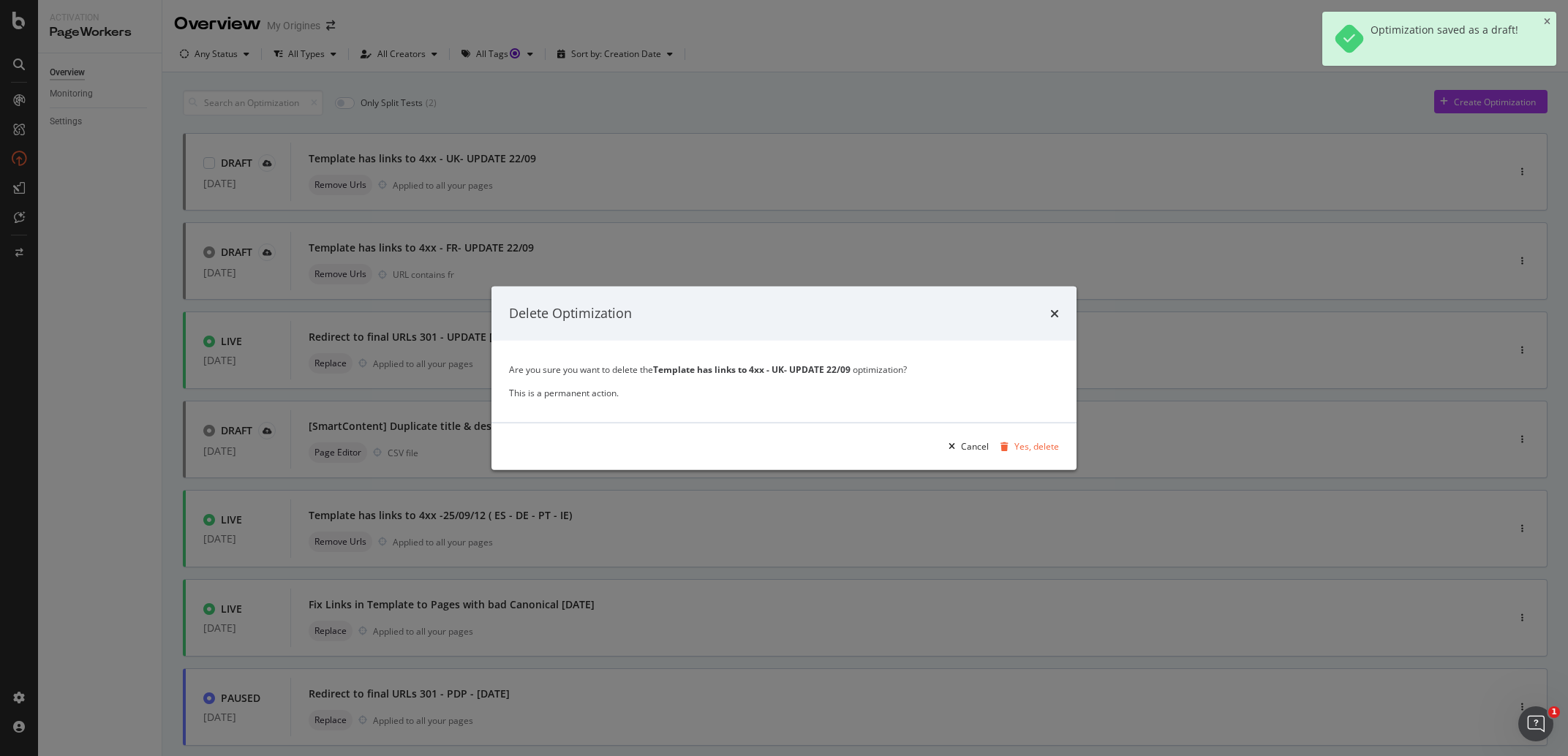
click at [1062, 439] on div "Cancel Yes, delete" at bounding box center [784, 445] width 585 height 47
click at [1060, 443] on div "Cancel Yes, delete" at bounding box center [784, 445] width 585 height 47
click at [1052, 449] on div "Yes, delete" at bounding box center [1036, 445] width 44 height 12
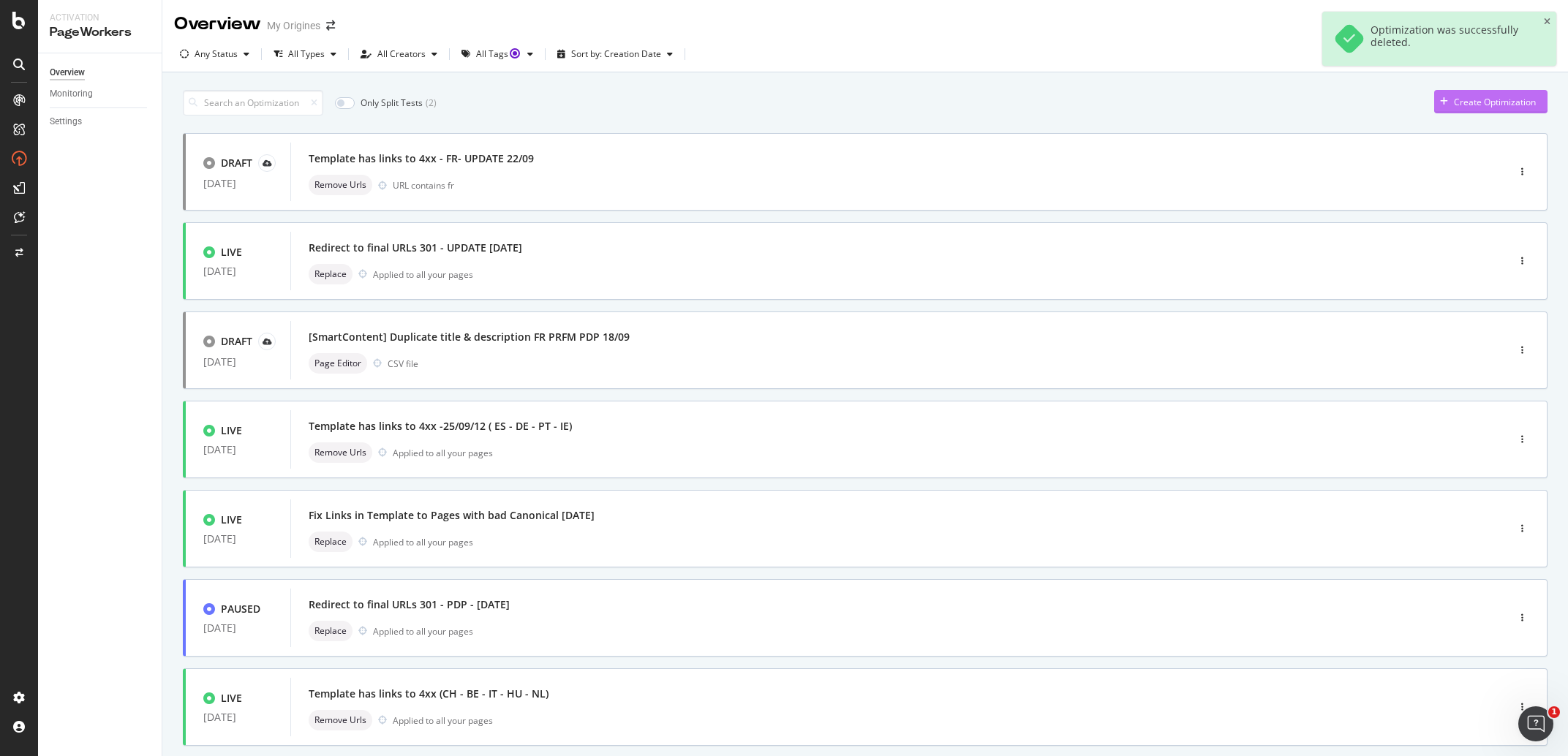
click at [1499, 104] on div "Create Optimization" at bounding box center [1495, 102] width 82 height 12
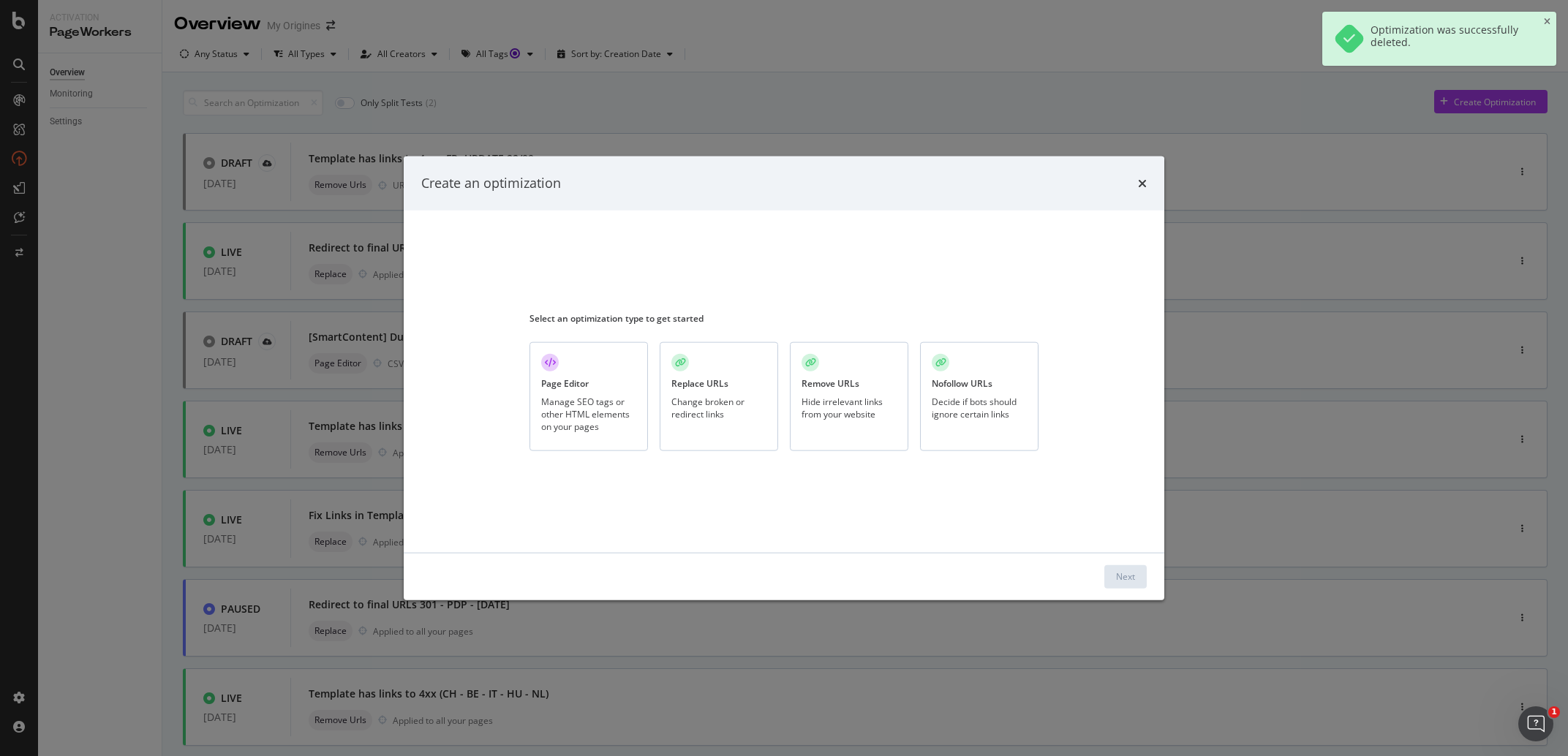
click at [849, 415] on div "Hide irrelevant links from your website" at bounding box center [849, 408] width 95 height 25
click at [1108, 574] on button "Next" at bounding box center [1125, 576] width 43 height 23
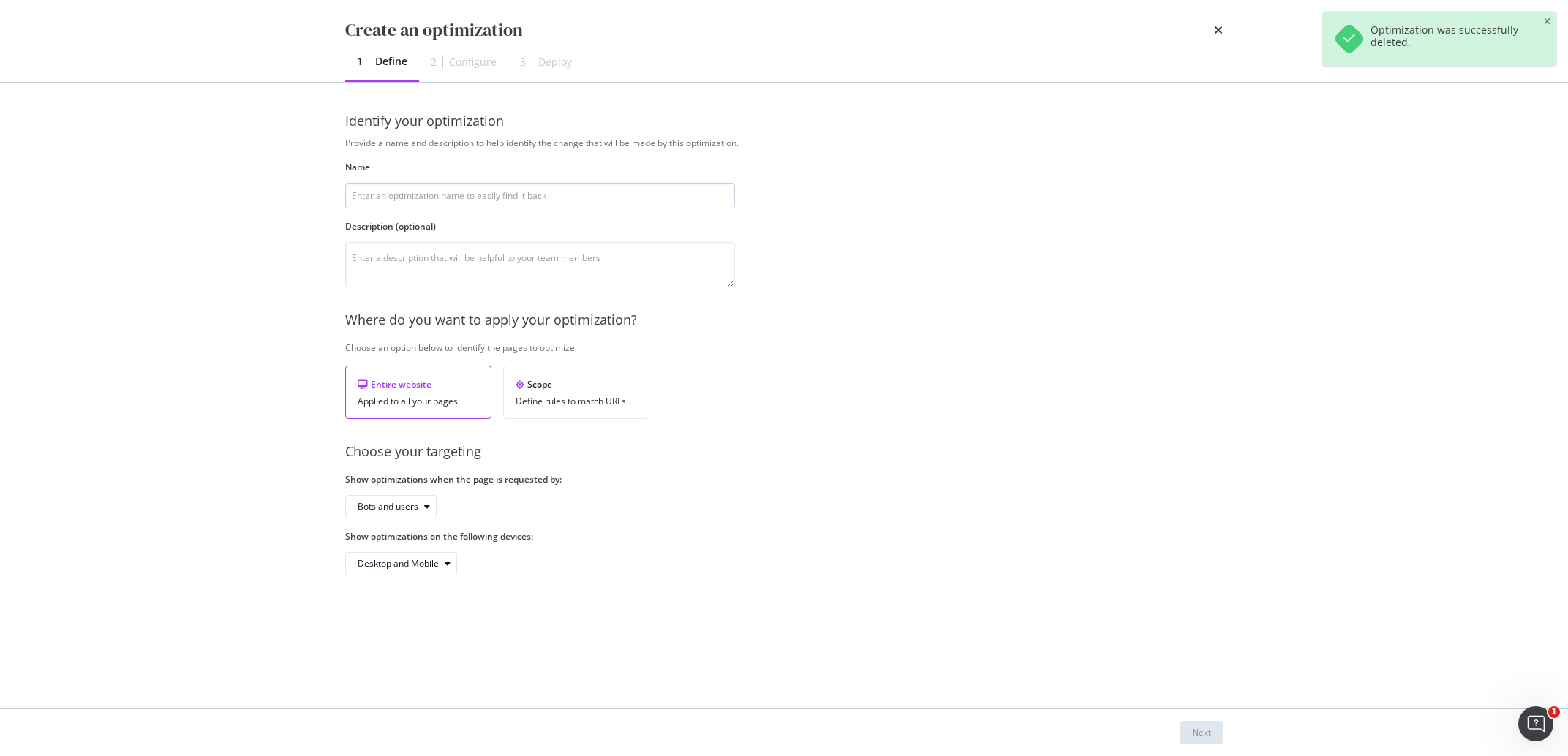
type input "gb"
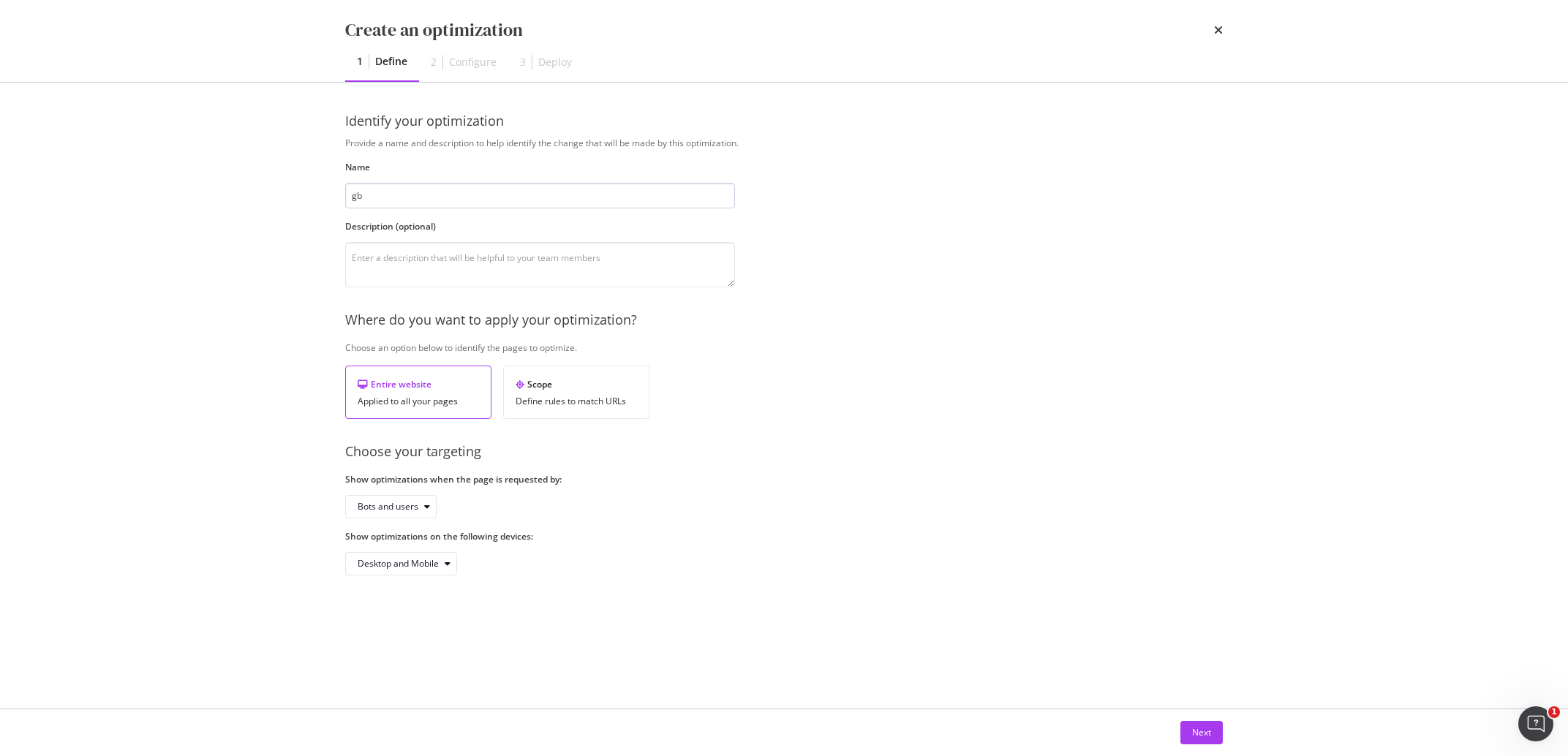
click at [404, 195] on input "gb" at bounding box center [540, 196] width 390 height 26
click at [449, 204] on input "modal" at bounding box center [540, 196] width 390 height 26
paste input "Template has links to 4xx -"
type input "Template has links to 4xx -"
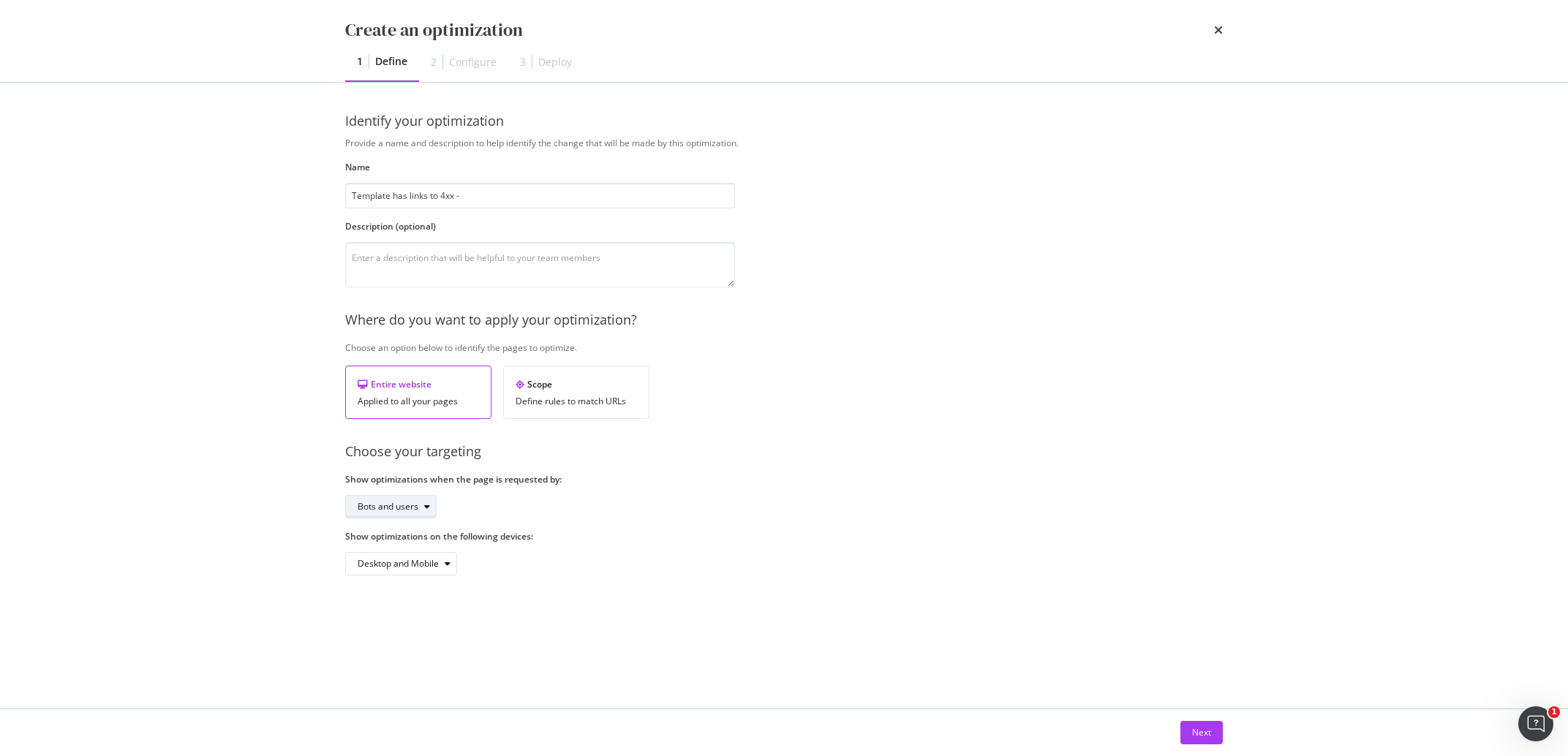
click at [421, 509] on div "modal" at bounding box center [426, 506] width 18 height 8
click at [411, 552] on div "Bots only" at bounding box center [395, 556] width 87 height 18
click at [1209, 736] on div "Next" at bounding box center [1201, 731] width 19 height 12
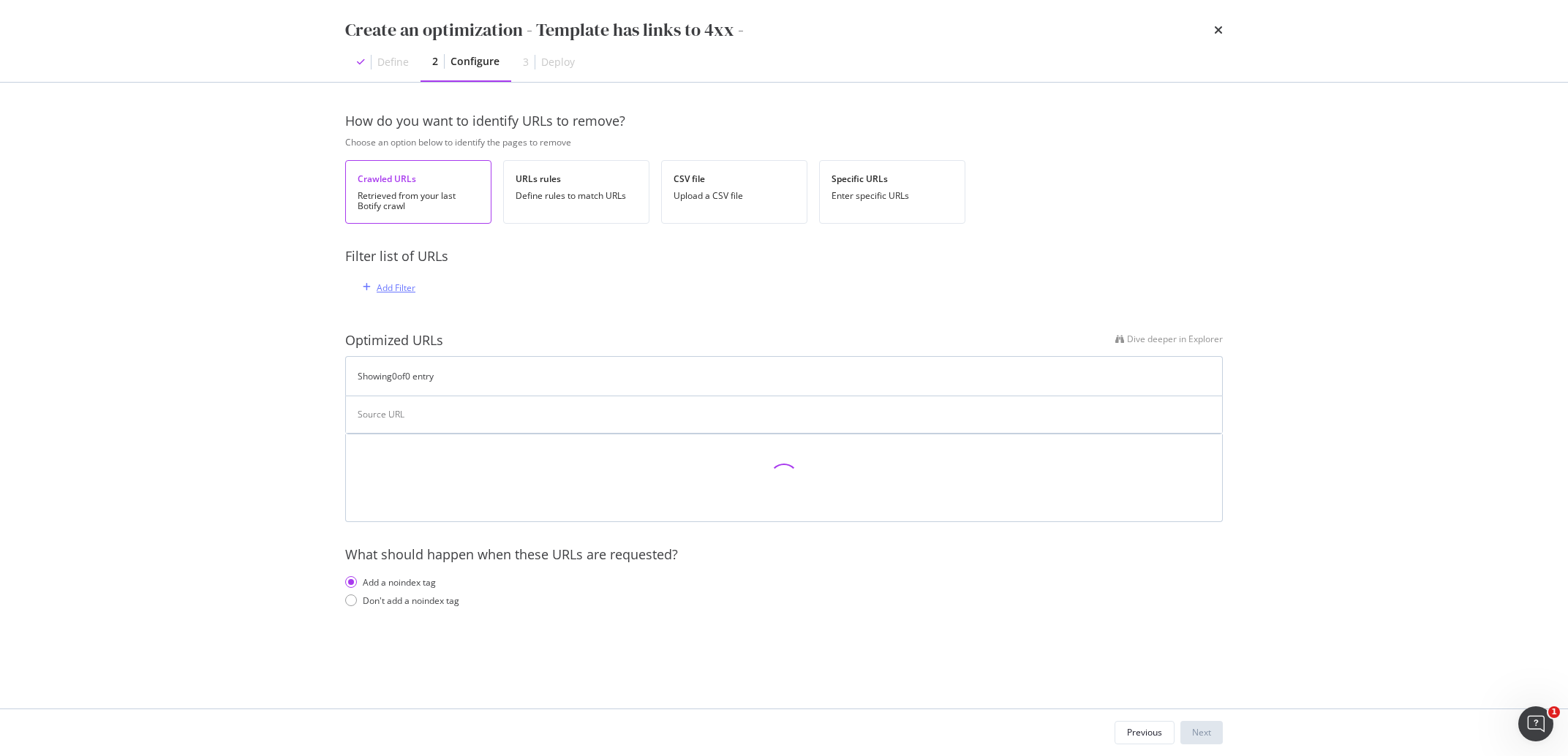
click at [404, 282] on div "Add Filter" at bounding box center [396, 287] width 39 height 12
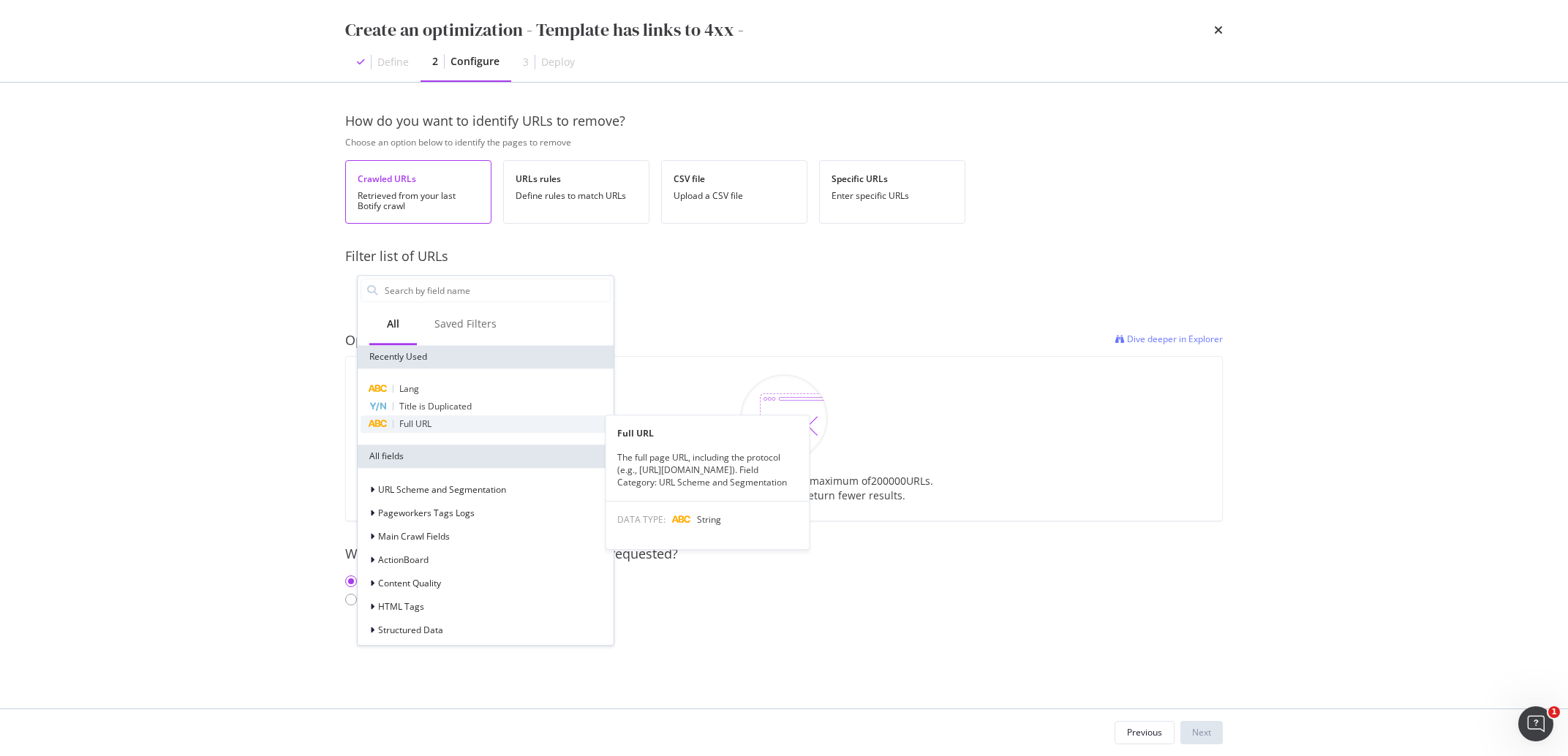
click at [424, 419] on span "Full URL" at bounding box center [415, 423] width 32 height 12
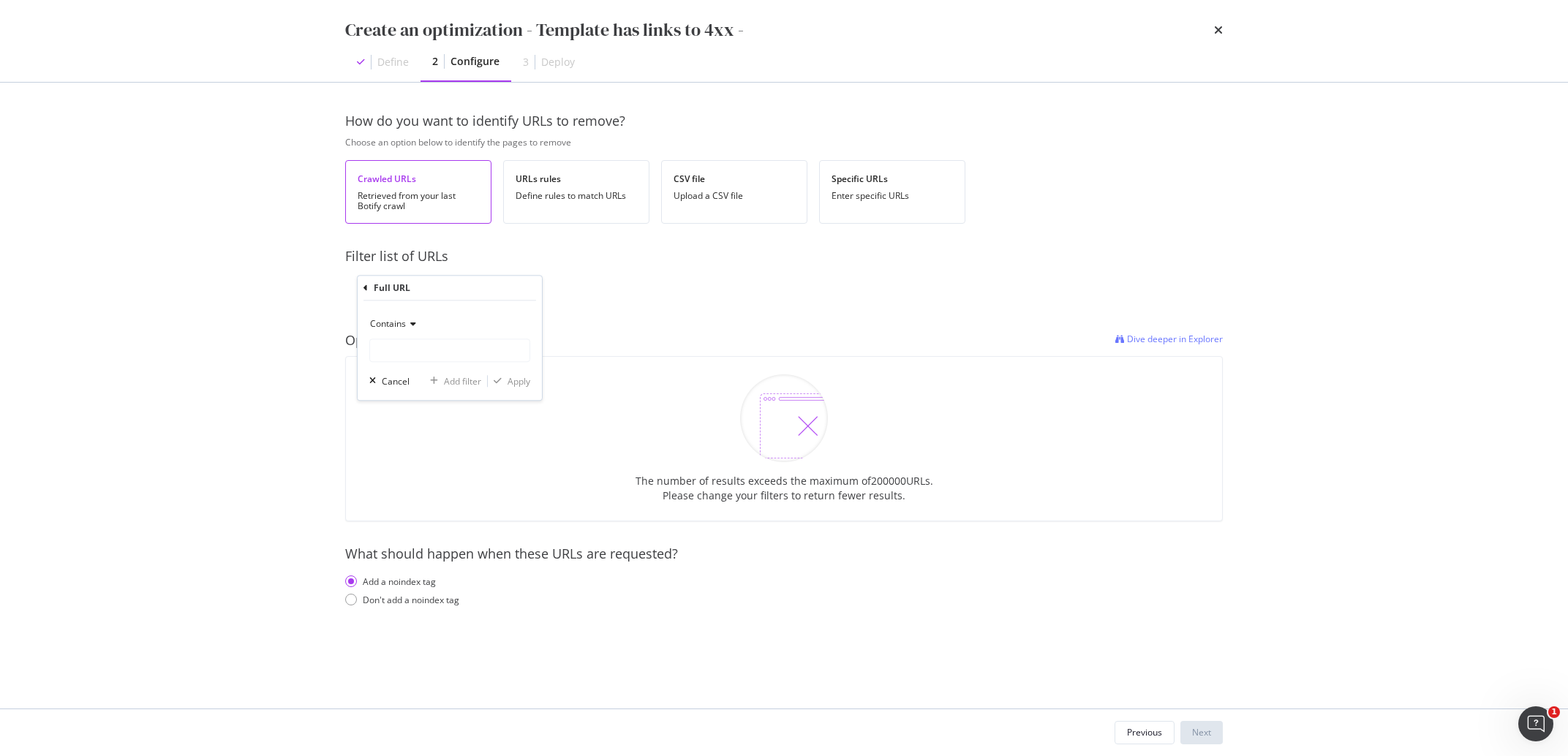
click at [414, 324] on icon "modal" at bounding box center [410, 323] width 10 height 8
click at [432, 350] on input "modal" at bounding box center [449, 349] width 159 height 23
type input "gb"
click at [523, 386] on div "Apply" at bounding box center [519, 381] width 23 height 12
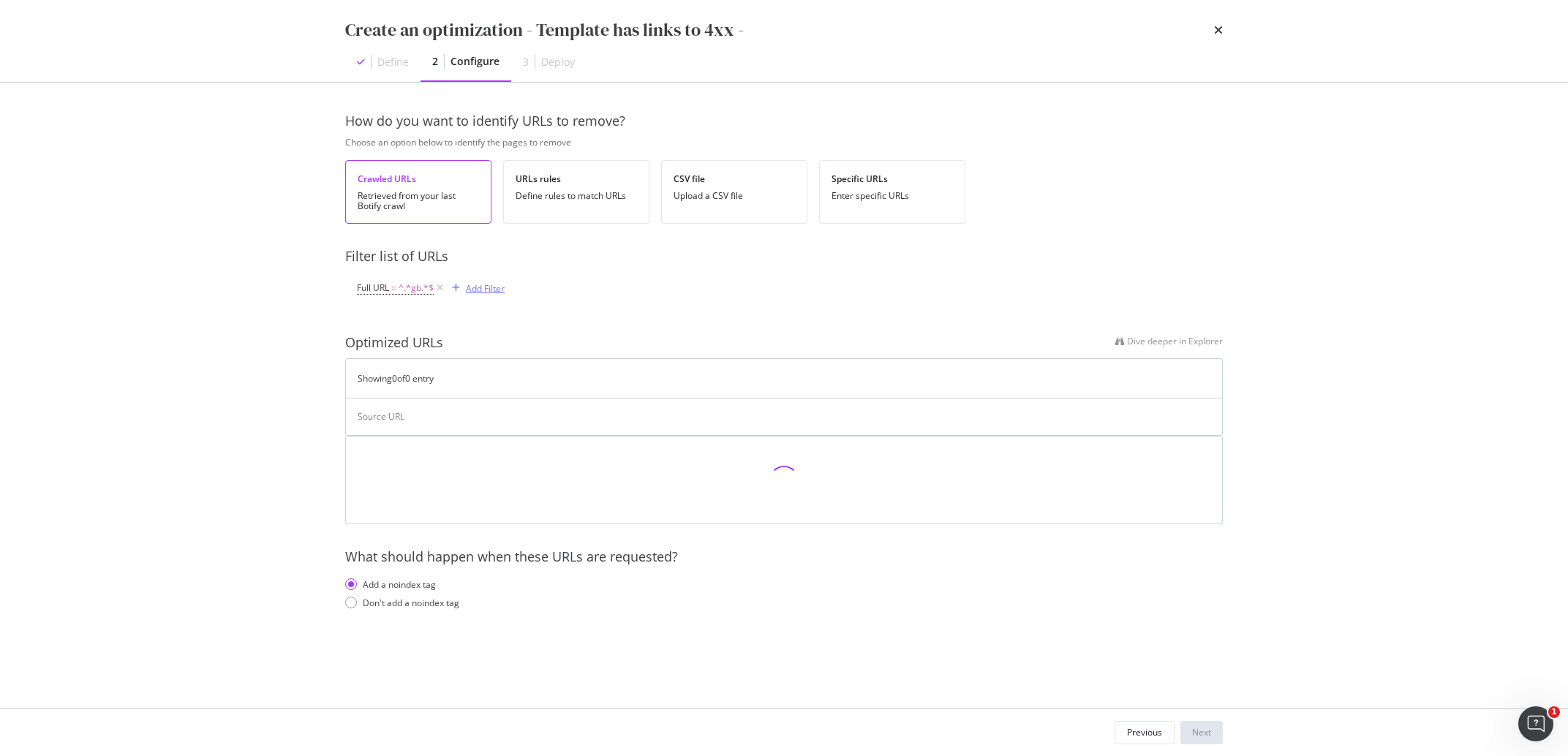
click at [496, 287] on div "Add Filter" at bounding box center [485, 287] width 39 height 12
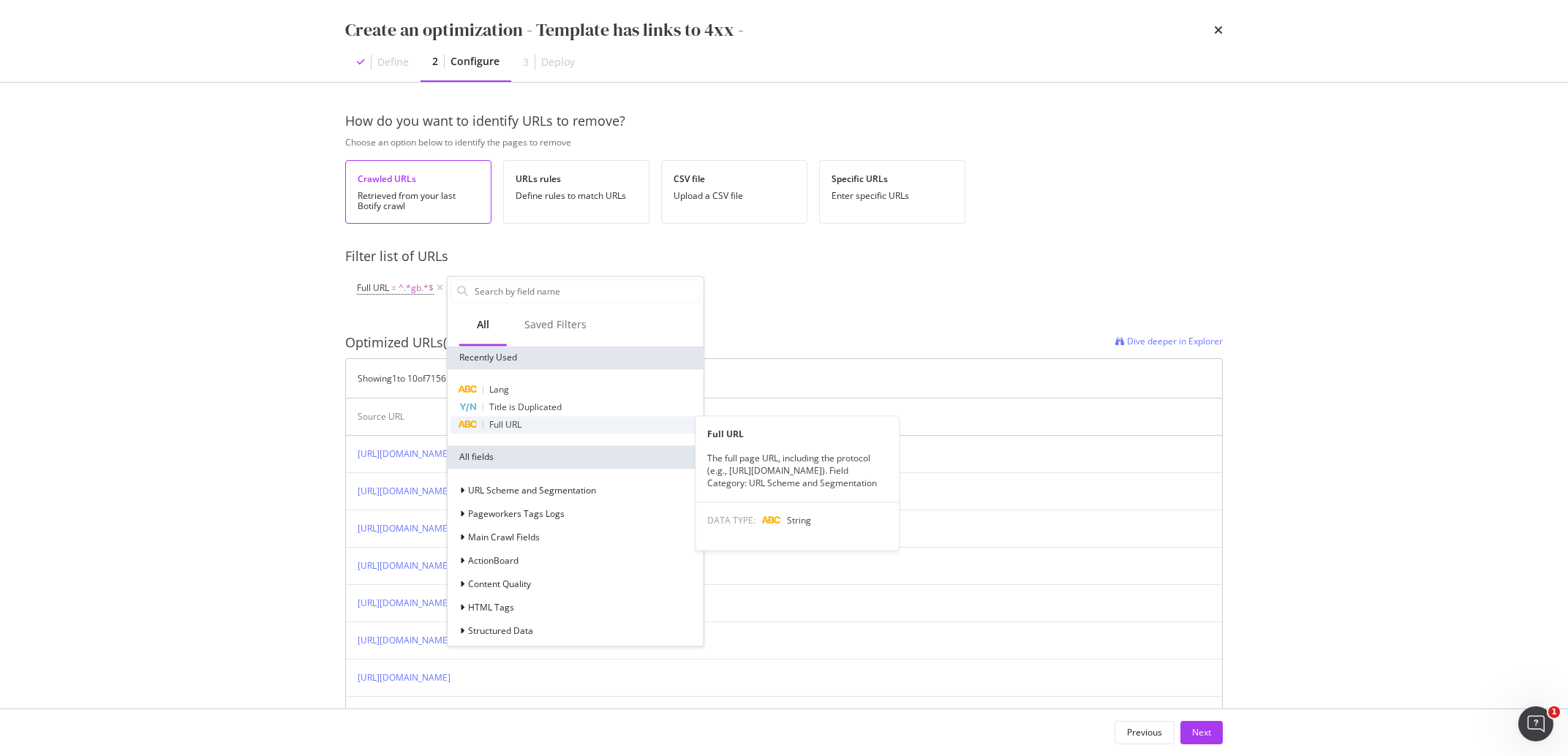
click at [498, 421] on span "Full URL" at bounding box center [505, 423] width 32 height 12
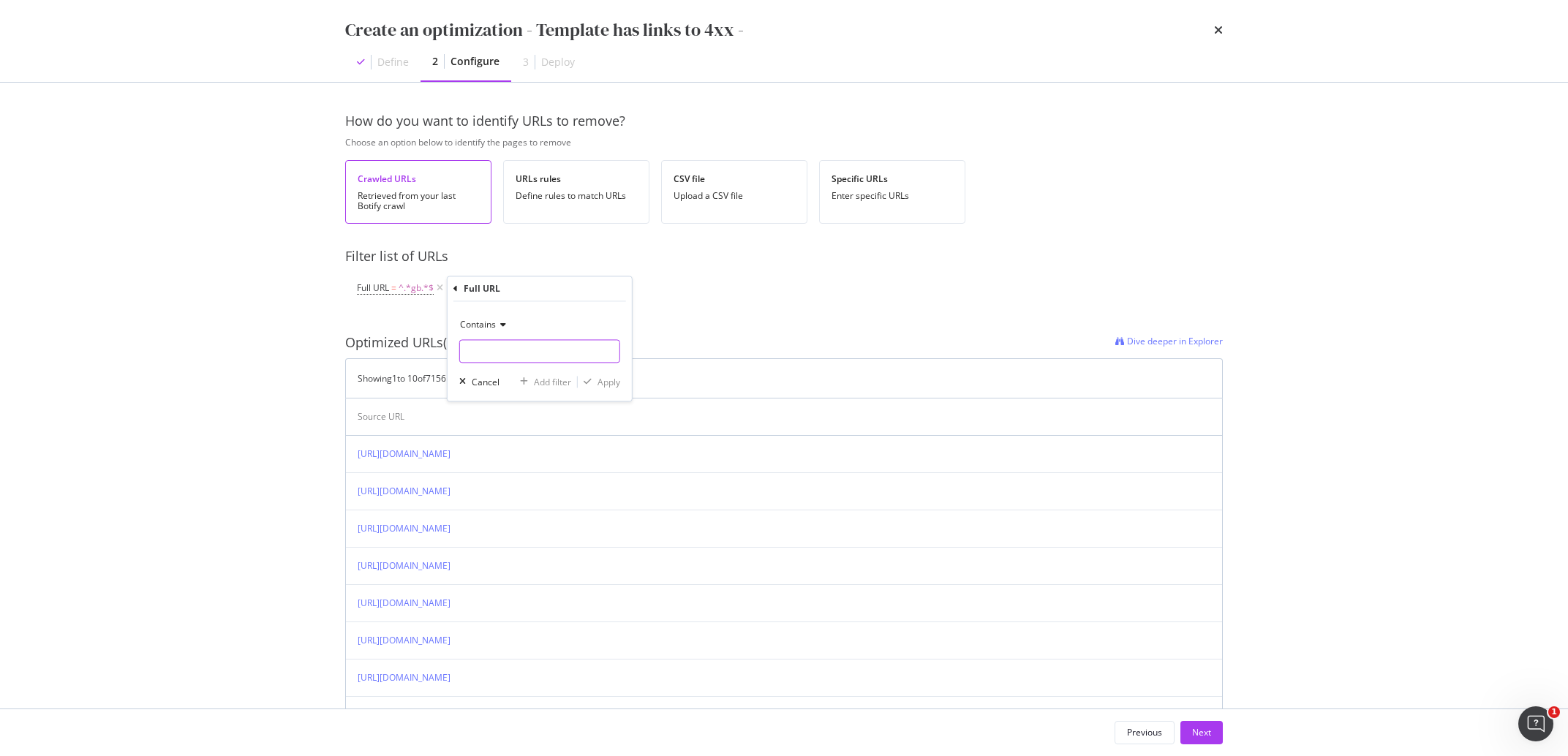
click at [496, 351] on input "modal" at bounding box center [540, 351] width 159 height 23
type input "ie"
click at [606, 386] on div "Apply" at bounding box center [608, 382] width 23 height 12
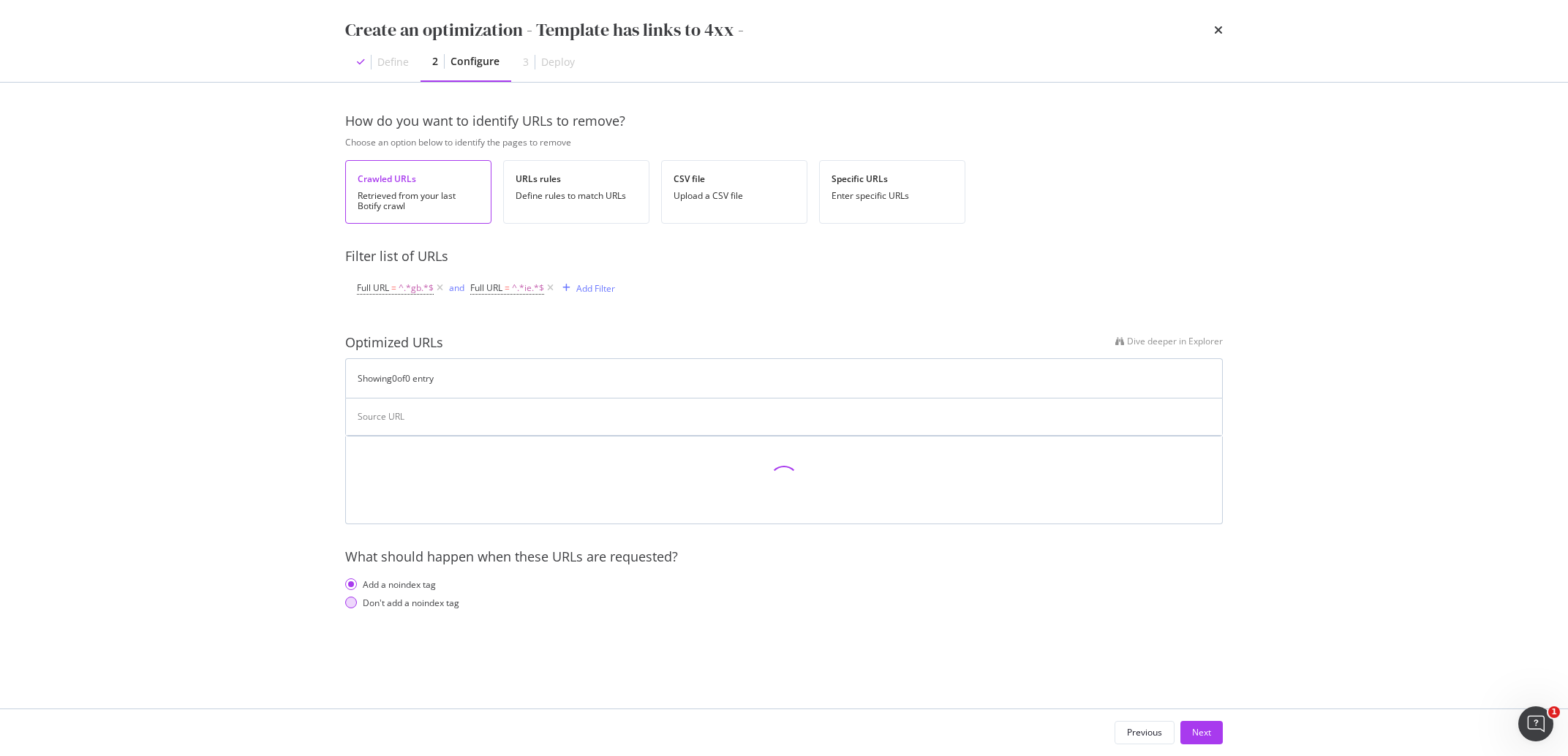
click at [420, 600] on div "Don't add a noindex tag" at bounding box center [410, 602] width 96 height 12
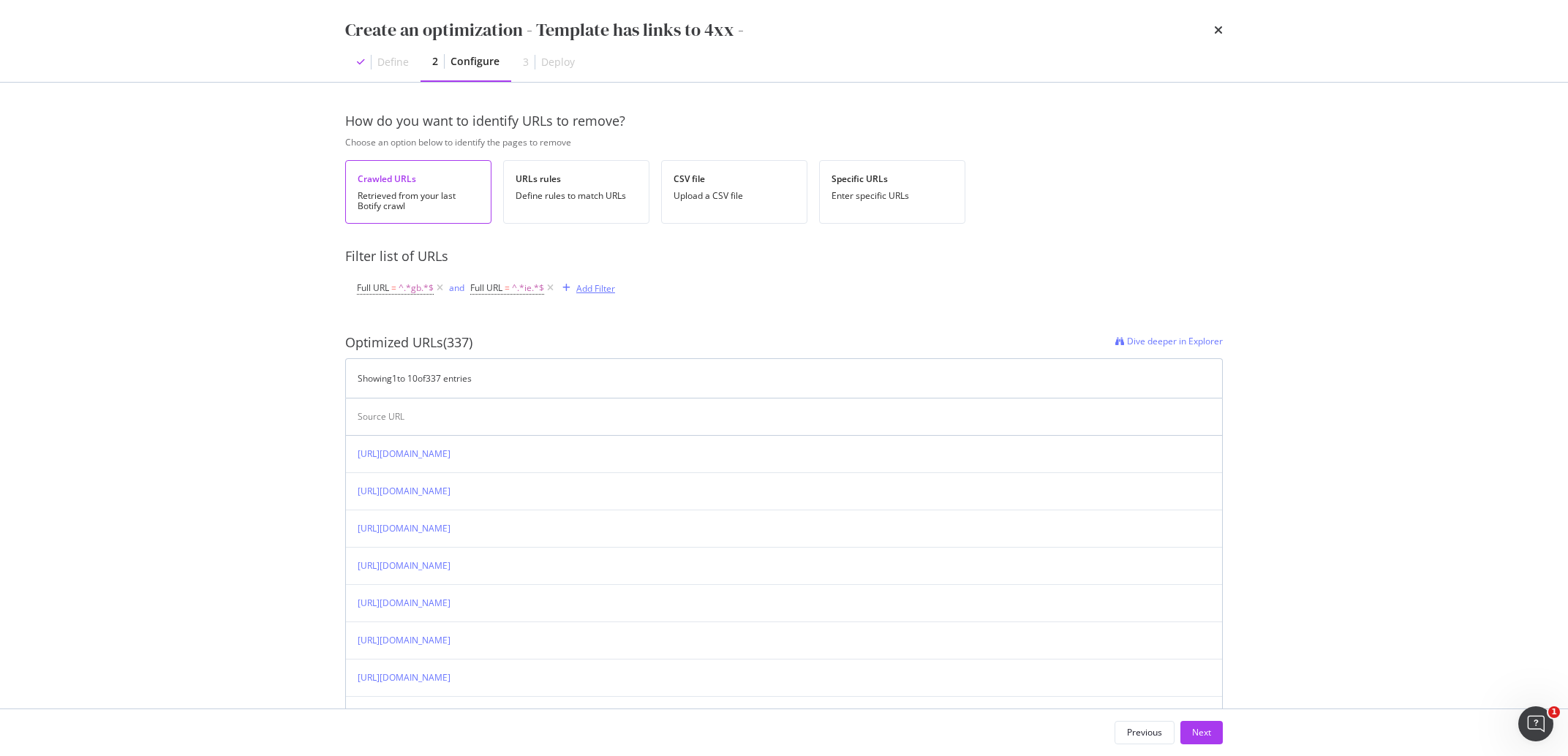
click at [610, 292] on div "Add Filter" at bounding box center [595, 287] width 39 height 12
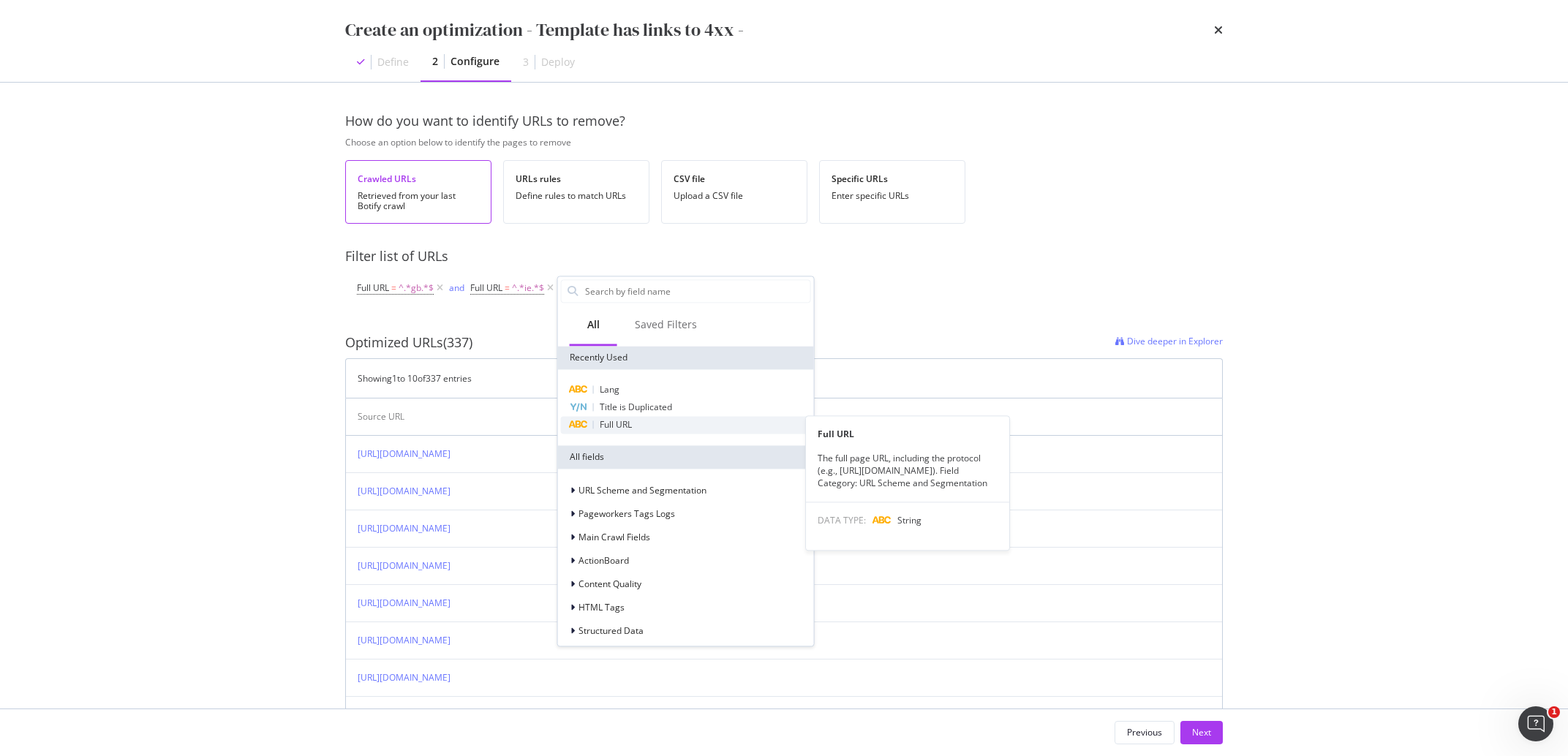
click at [645, 427] on div "Full URL" at bounding box center [686, 424] width 251 height 18
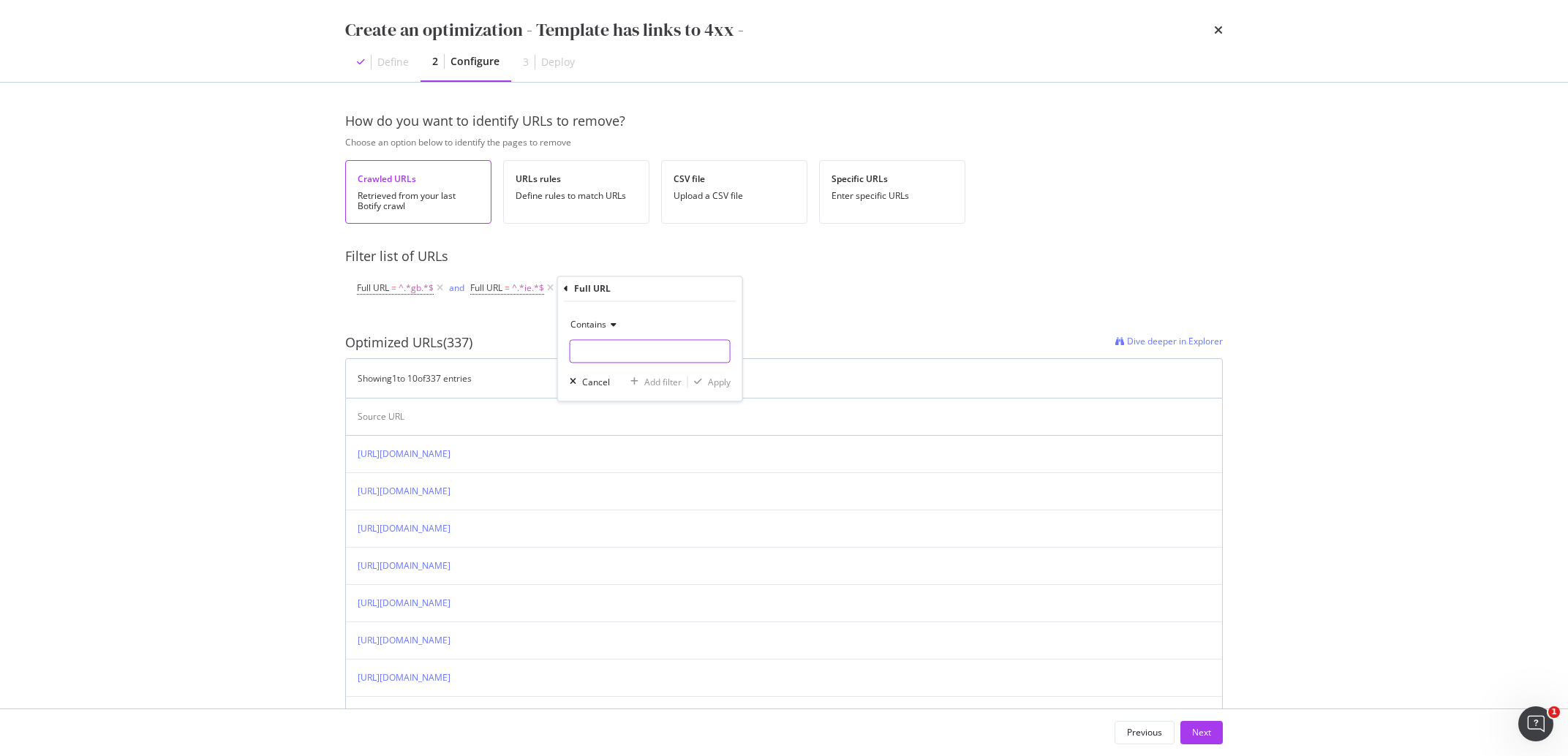
click at [631, 346] on input "modal" at bounding box center [650, 351] width 159 height 23
type input "de"
click at [719, 380] on div "Apply" at bounding box center [719, 382] width 23 height 12
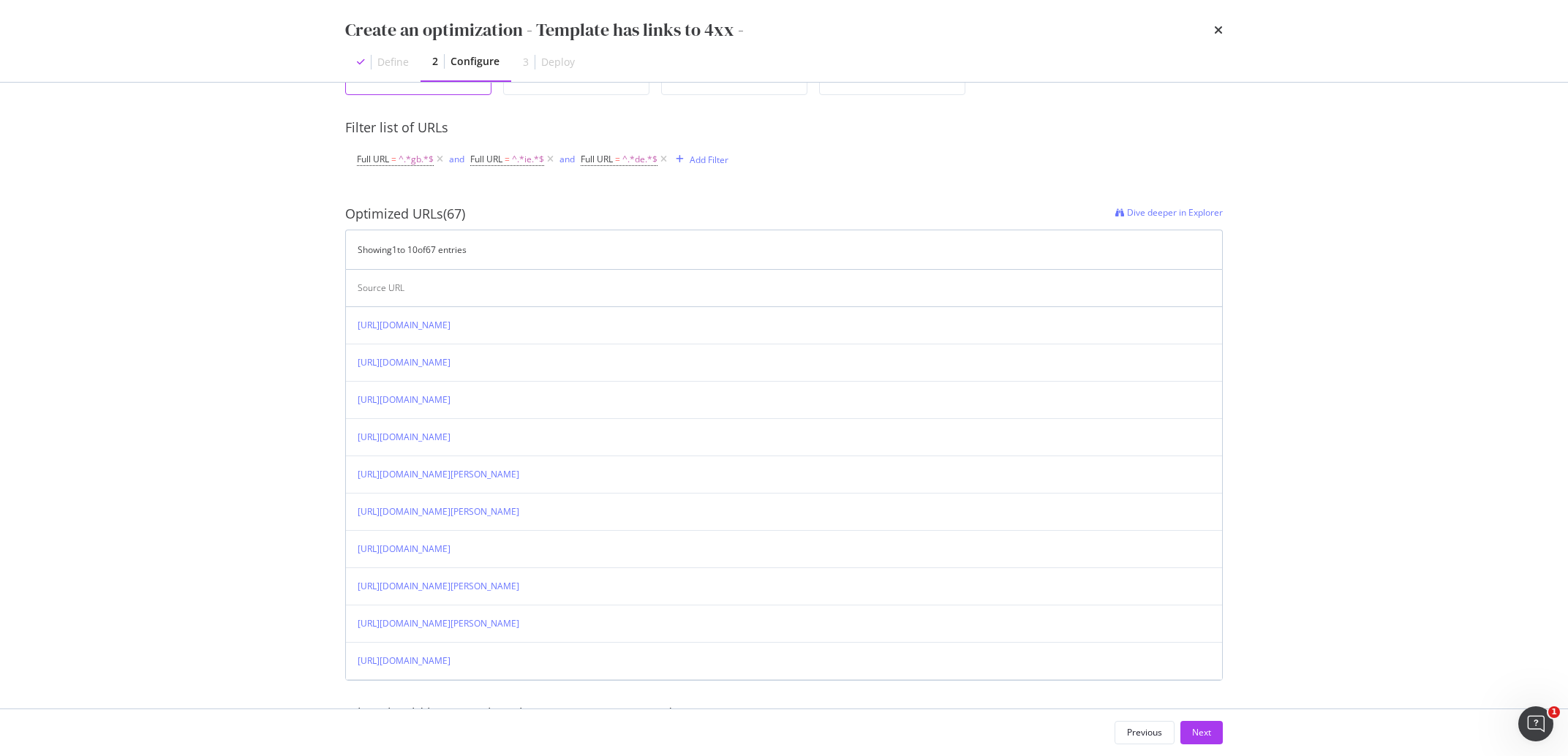
scroll to position [10, 0]
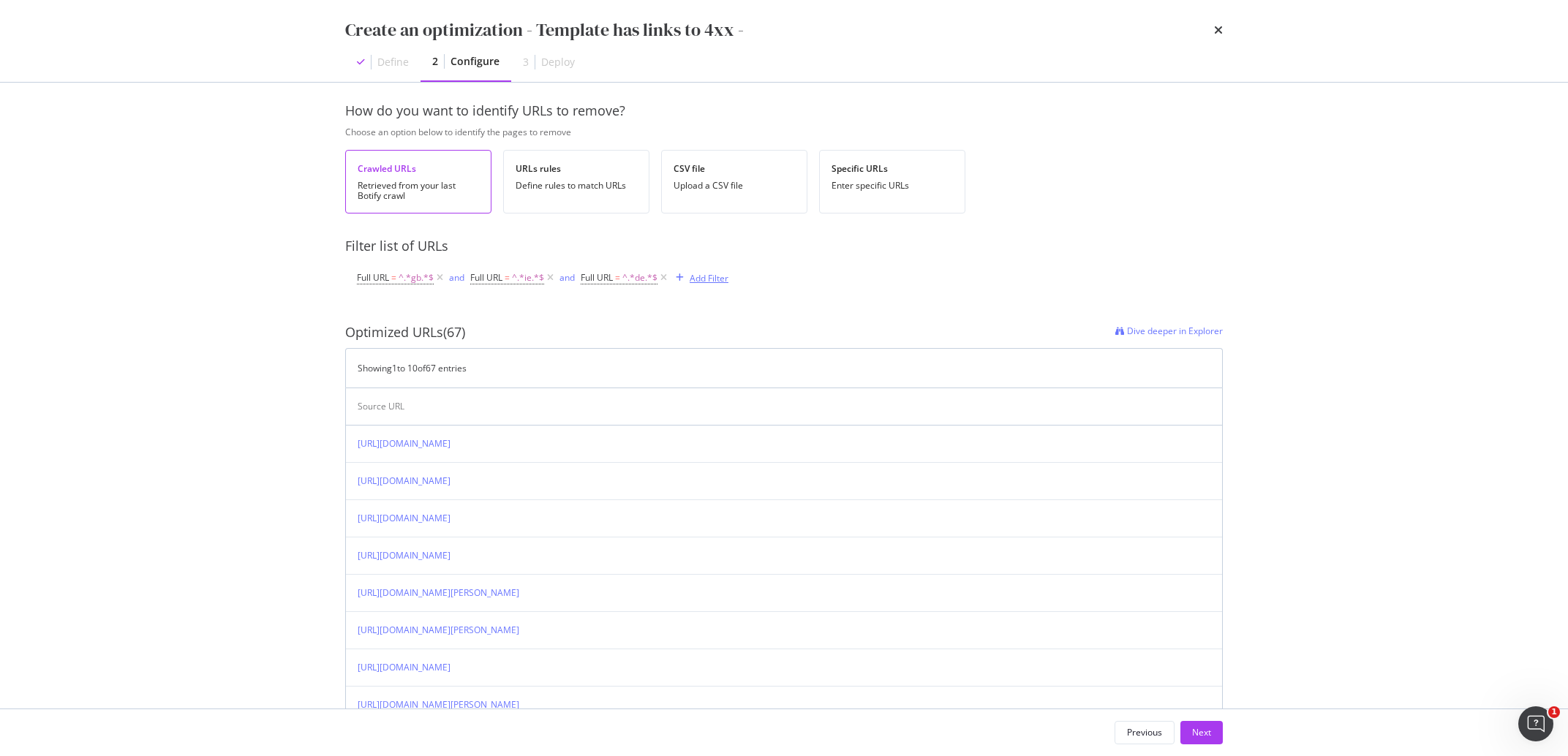
click at [717, 278] on div "Add Filter" at bounding box center [709, 277] width 39 height 12
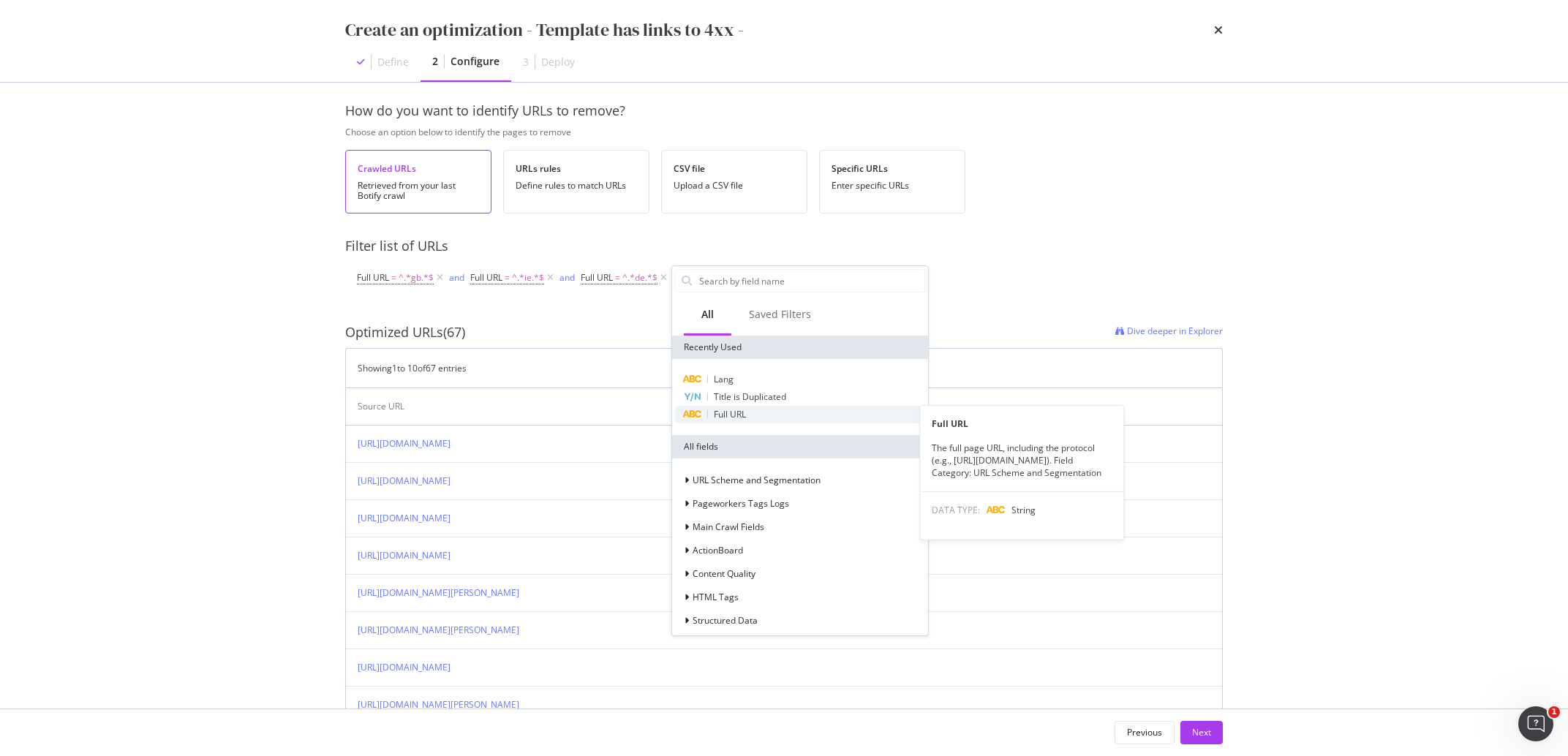
click at [751, 418] on div "Full URL" at bounding box center [800, 414] width 251 height 18
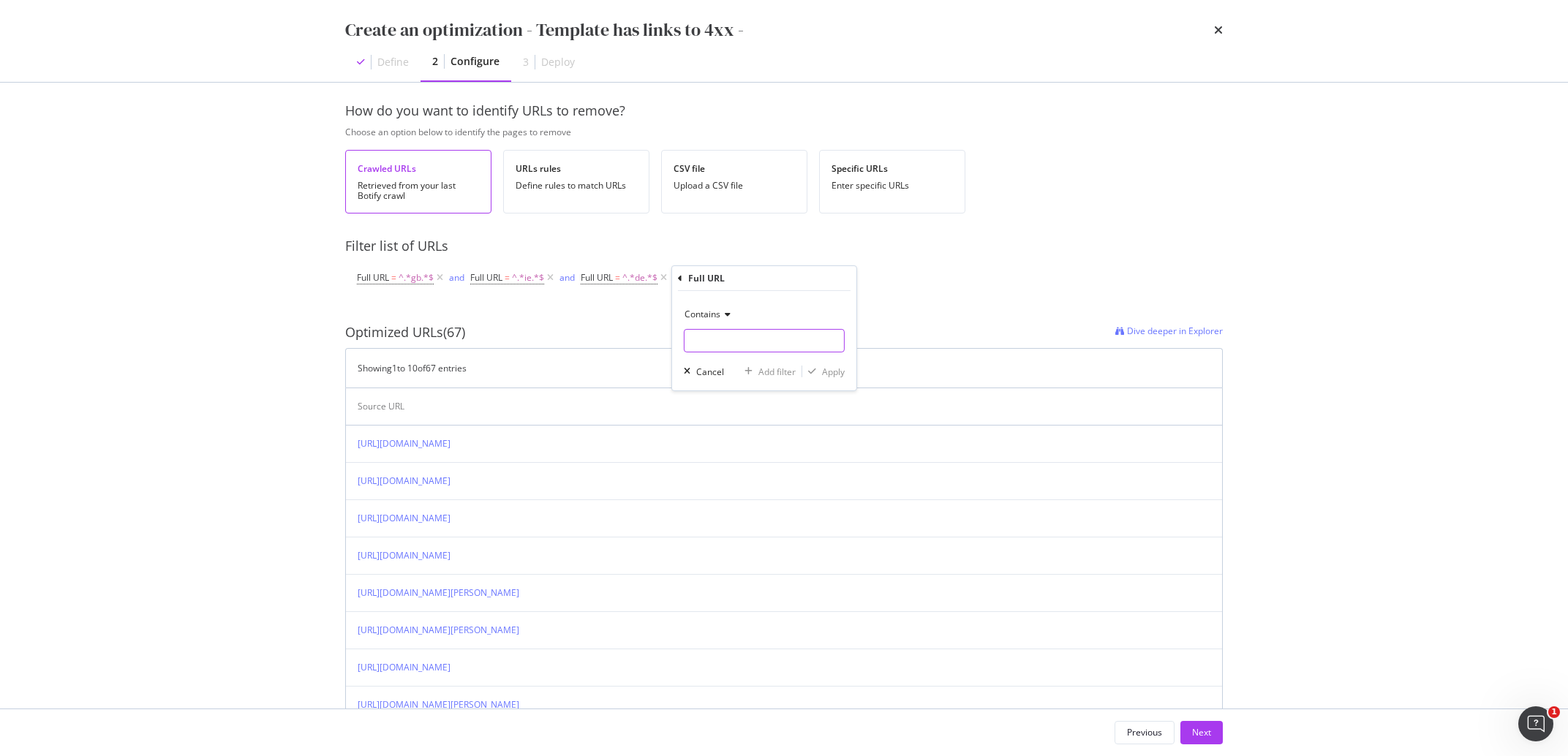
click at [730, 342] on input "modal" at bounding box center [764, 340] width 159 height 23
type input "at"
click at [832, 376] on div "Apply" at bounding box center [833, 371] width 23 height 12
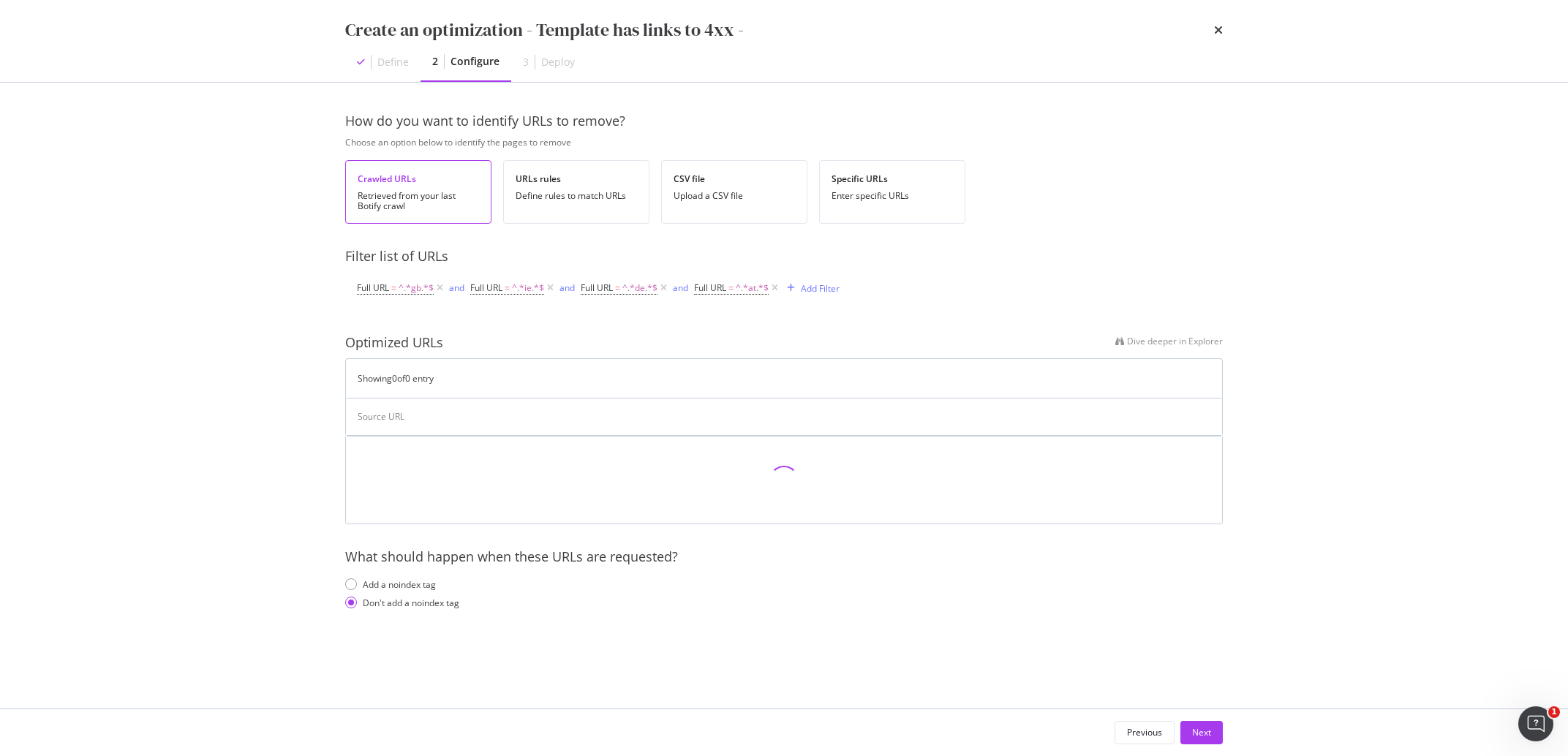
scroll to position [0, 0]
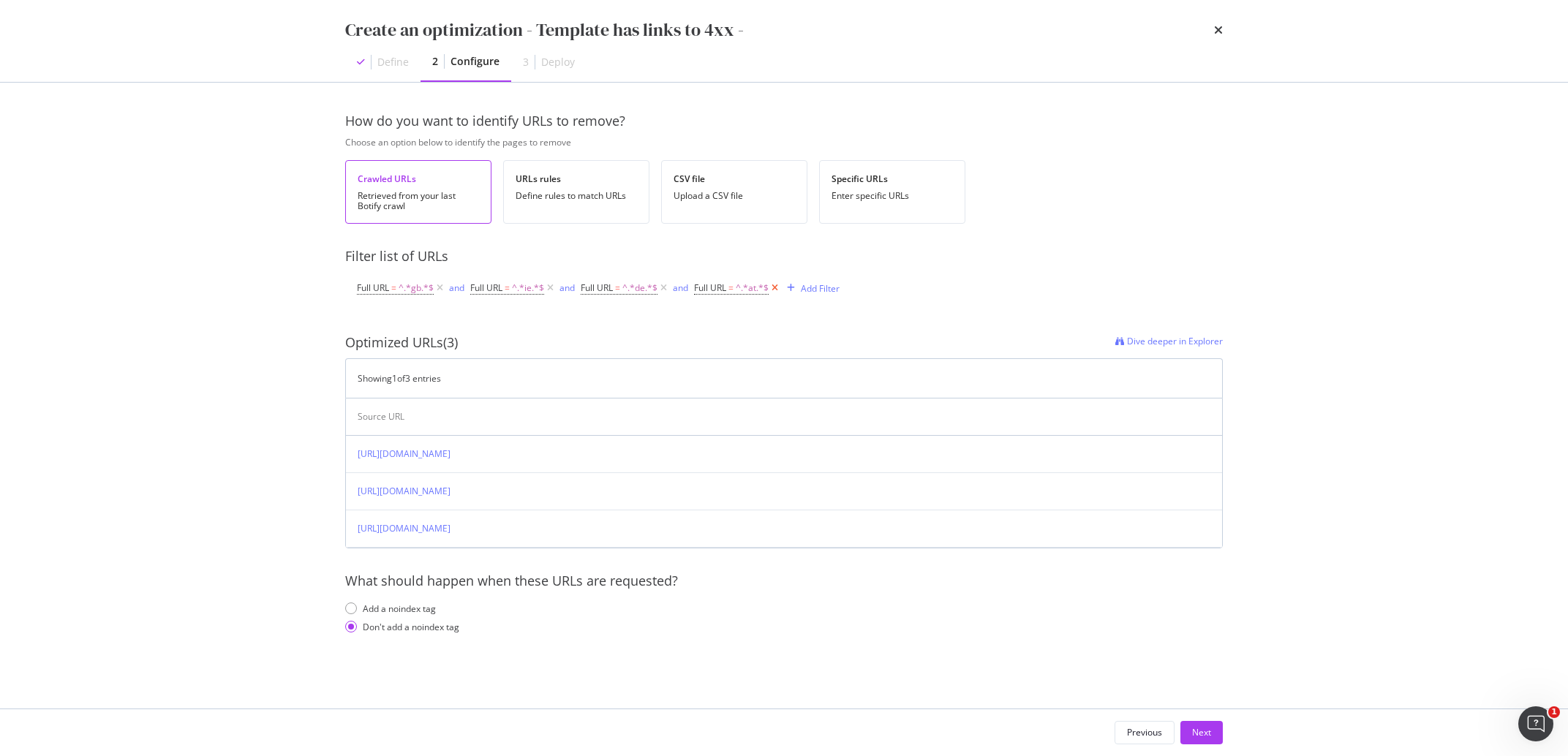
click at [777, 287] on icon "modal" at bounding box center [774, 288] width 12 height 15
click at [668, 288] on icon "modal" at bounding box center [663, 288] width 12 height 15
click at [552, 288] on icon "modal" at bounding box center [550, 288] width 12 height 15
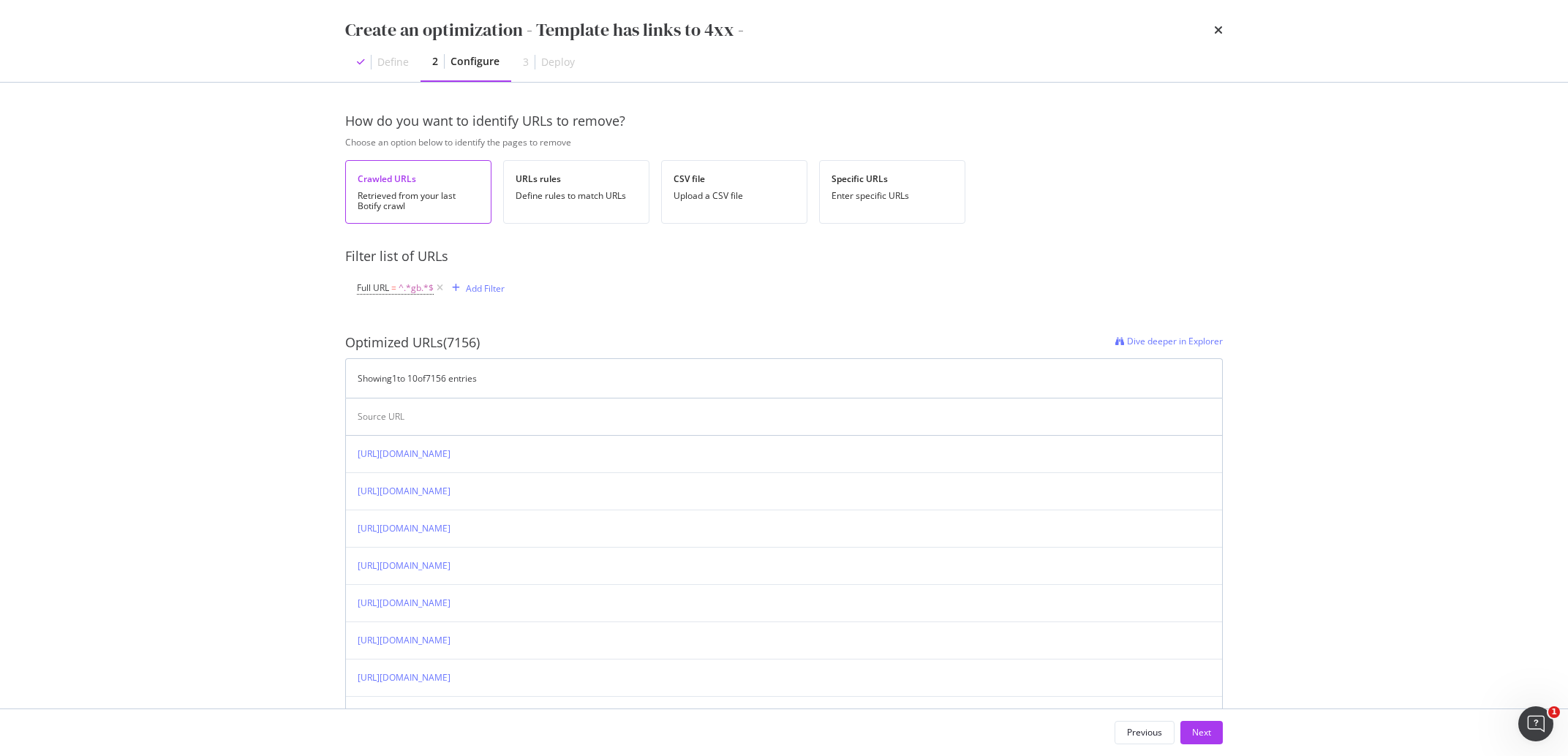
click at [401, 62] on div "Define" at bounding box center [393, 62] width 31 height 15
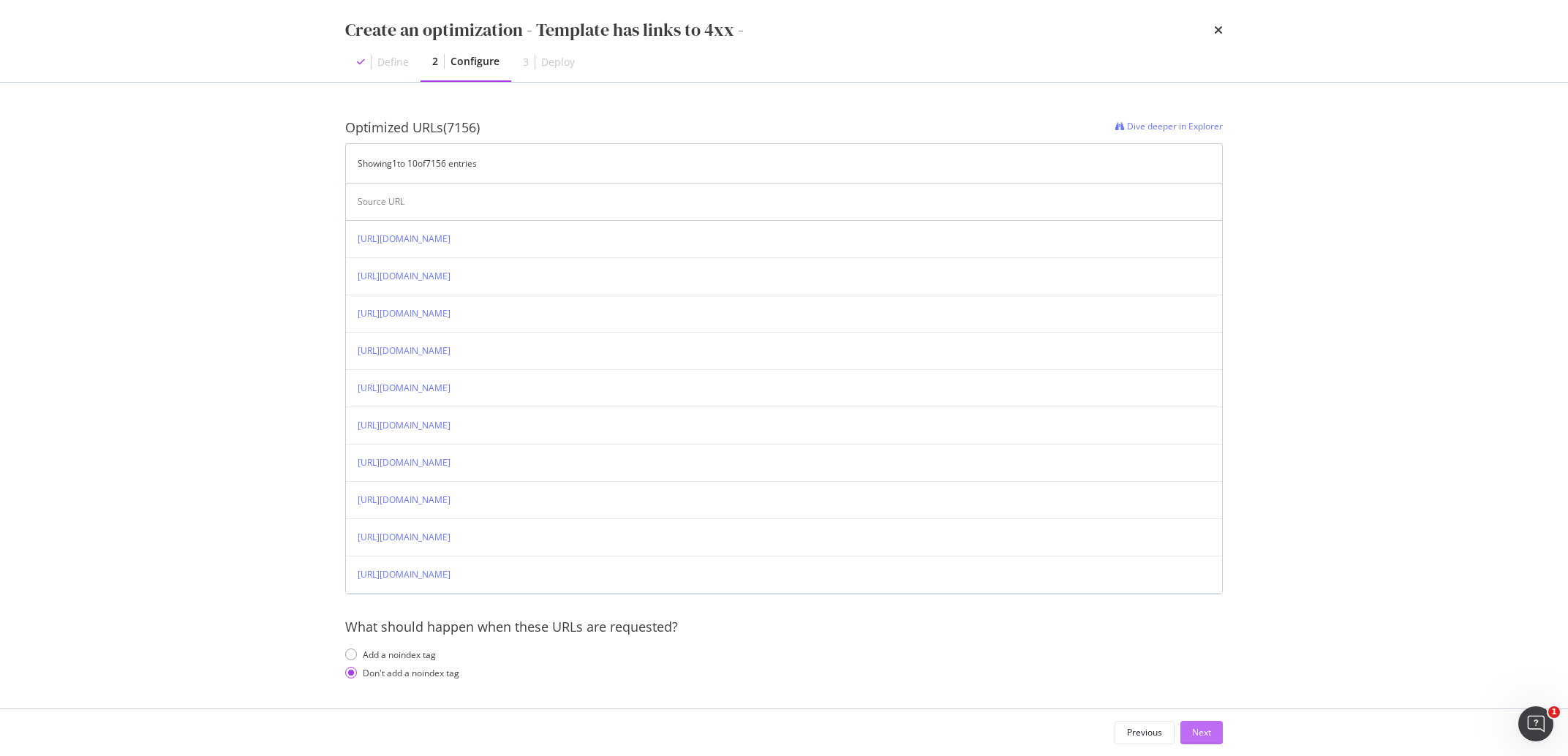
click at [1217, 743] on button "Next" at bounding box center [1202, 732] width 43 height 23
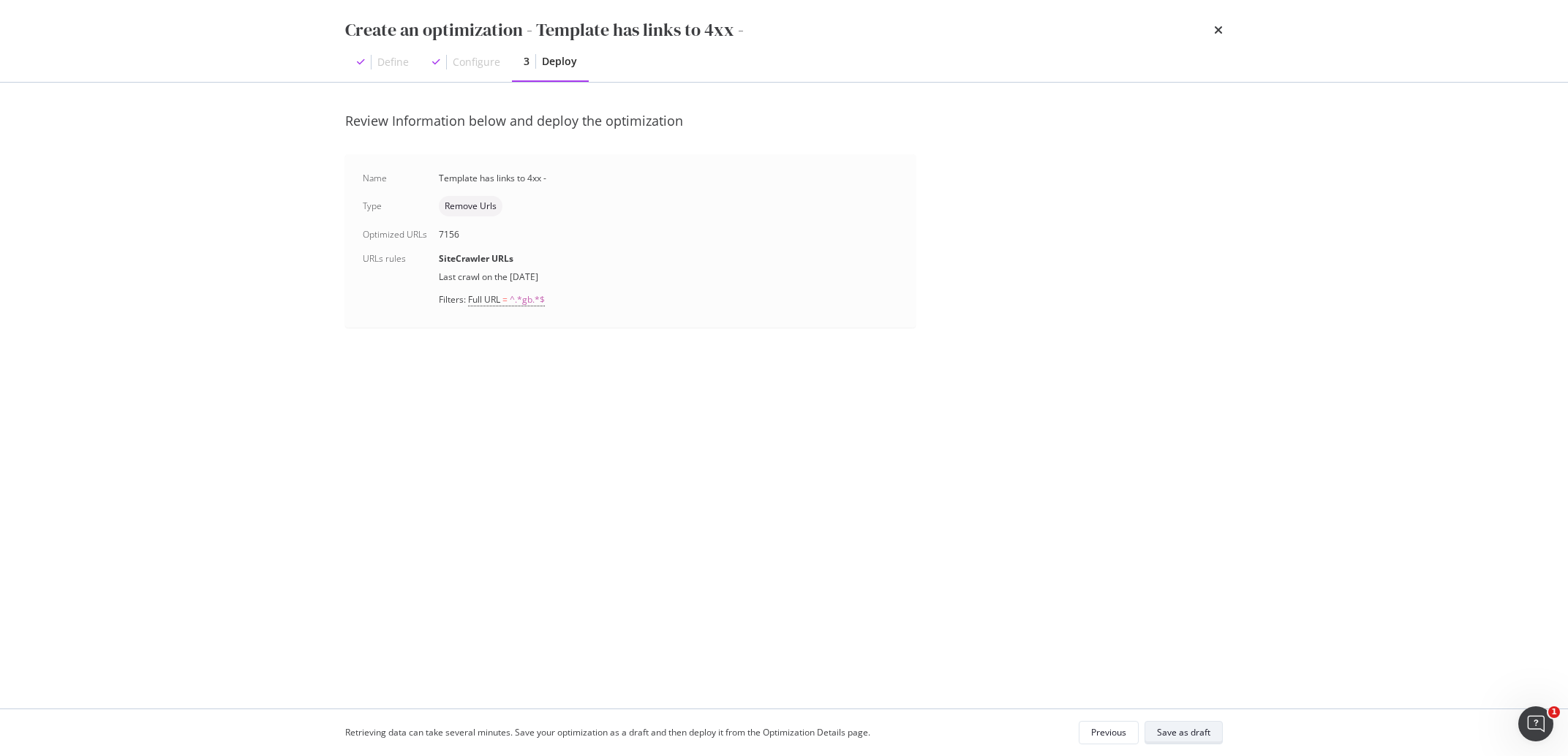
click at [1188, 733] on div "Save as draft" at bounding box center [1183, 731] width 54 height 12
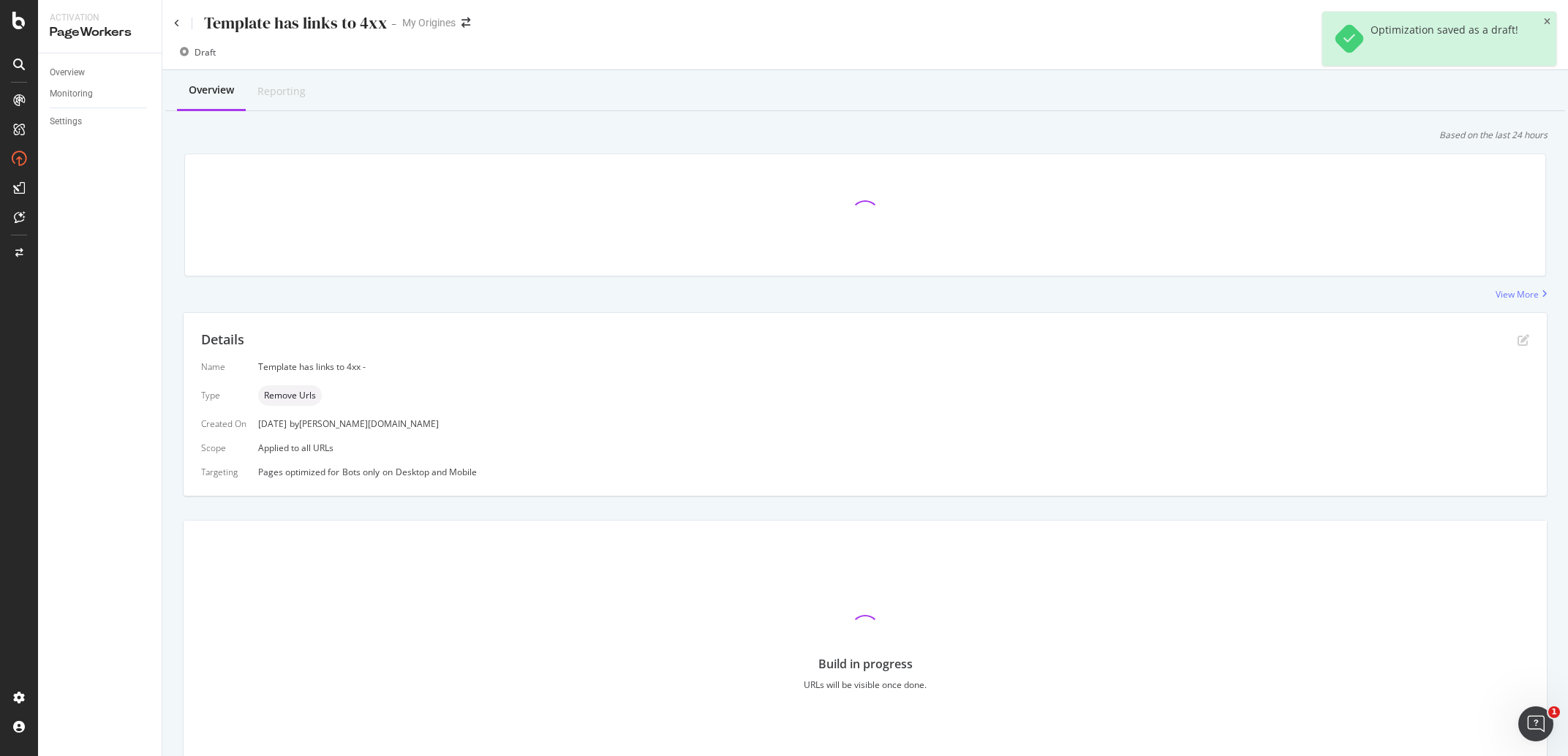
click at [1517, 338] on icon "pen-to-square" at bounding box center [1523, 339] width 12 height 12
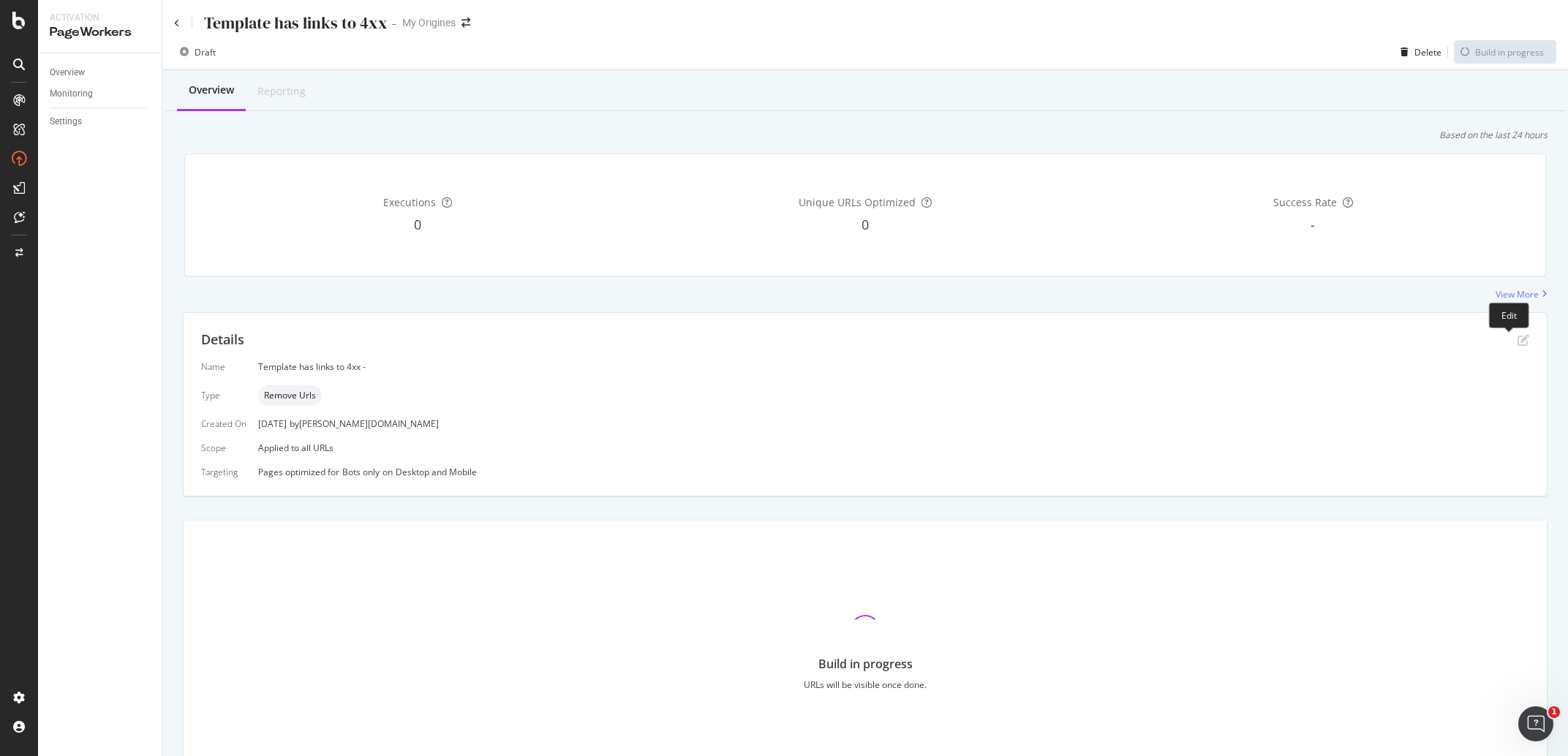
click at [1517, 341] on icon "pen-to-square" at bounding box center [1523, 339] width 12 height 12
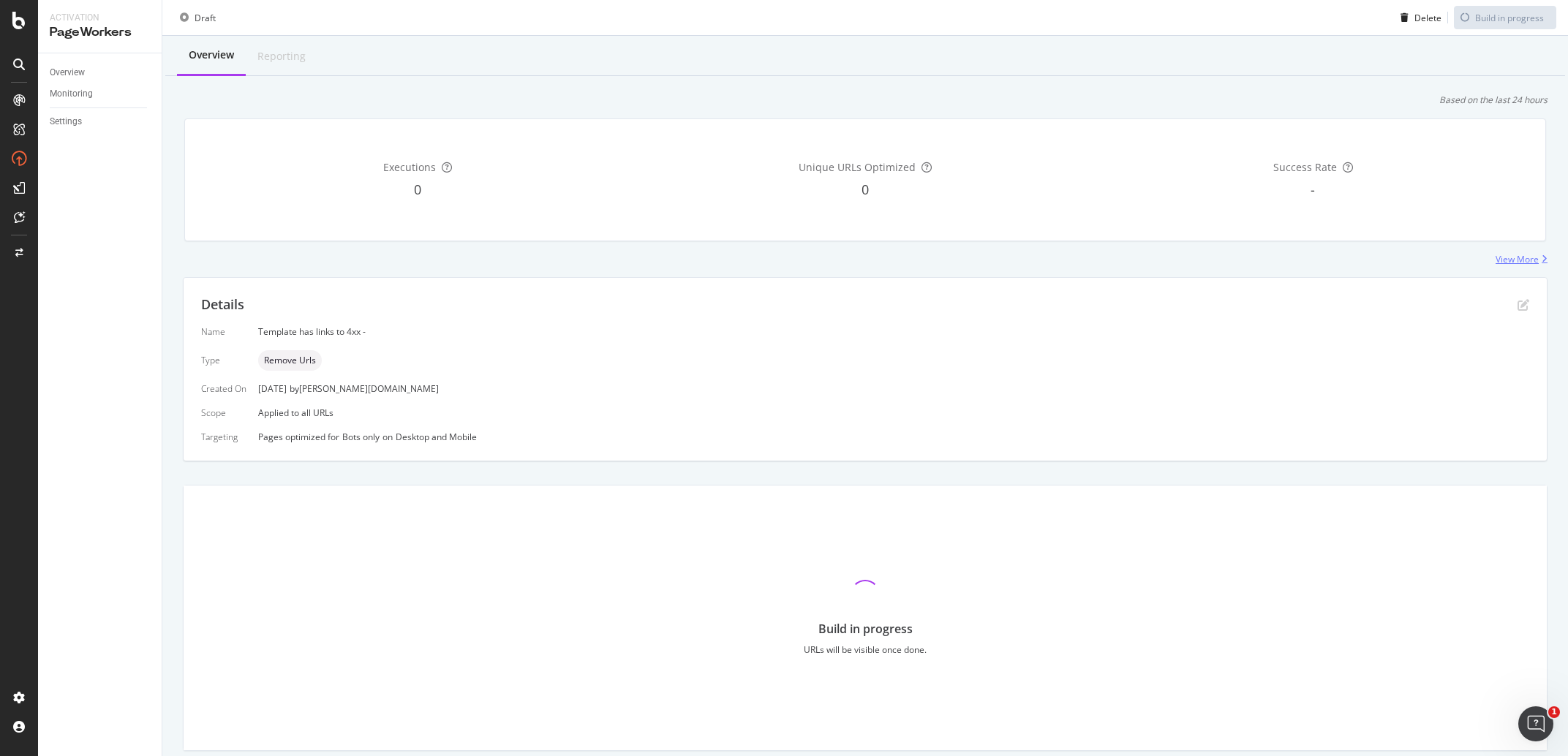
scroll to position [12, 0]
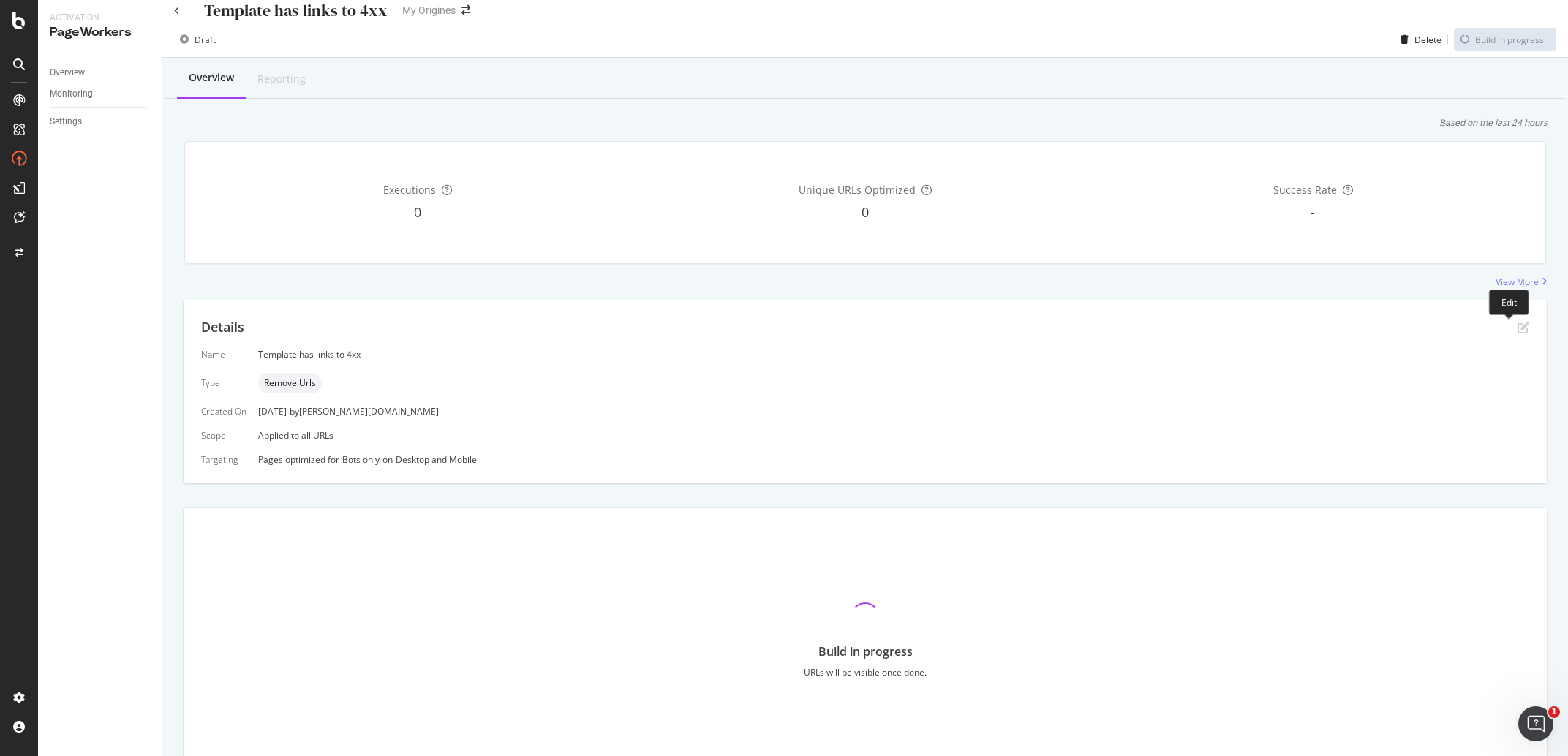
scroll to position [2, 0]
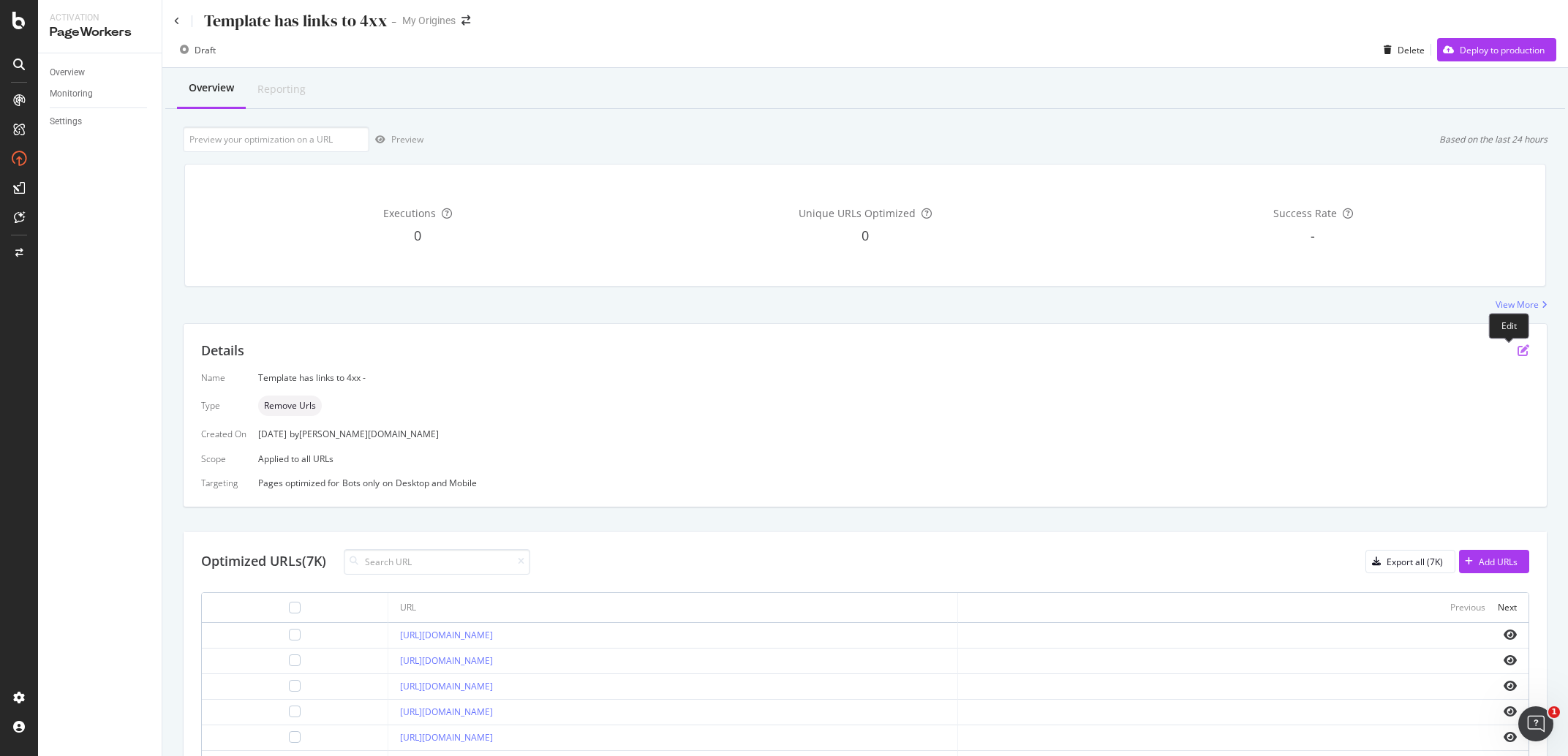
click at [1517, 348] on icon "pen-to-square" at bounding box center [1523, 350] width 12 height 12
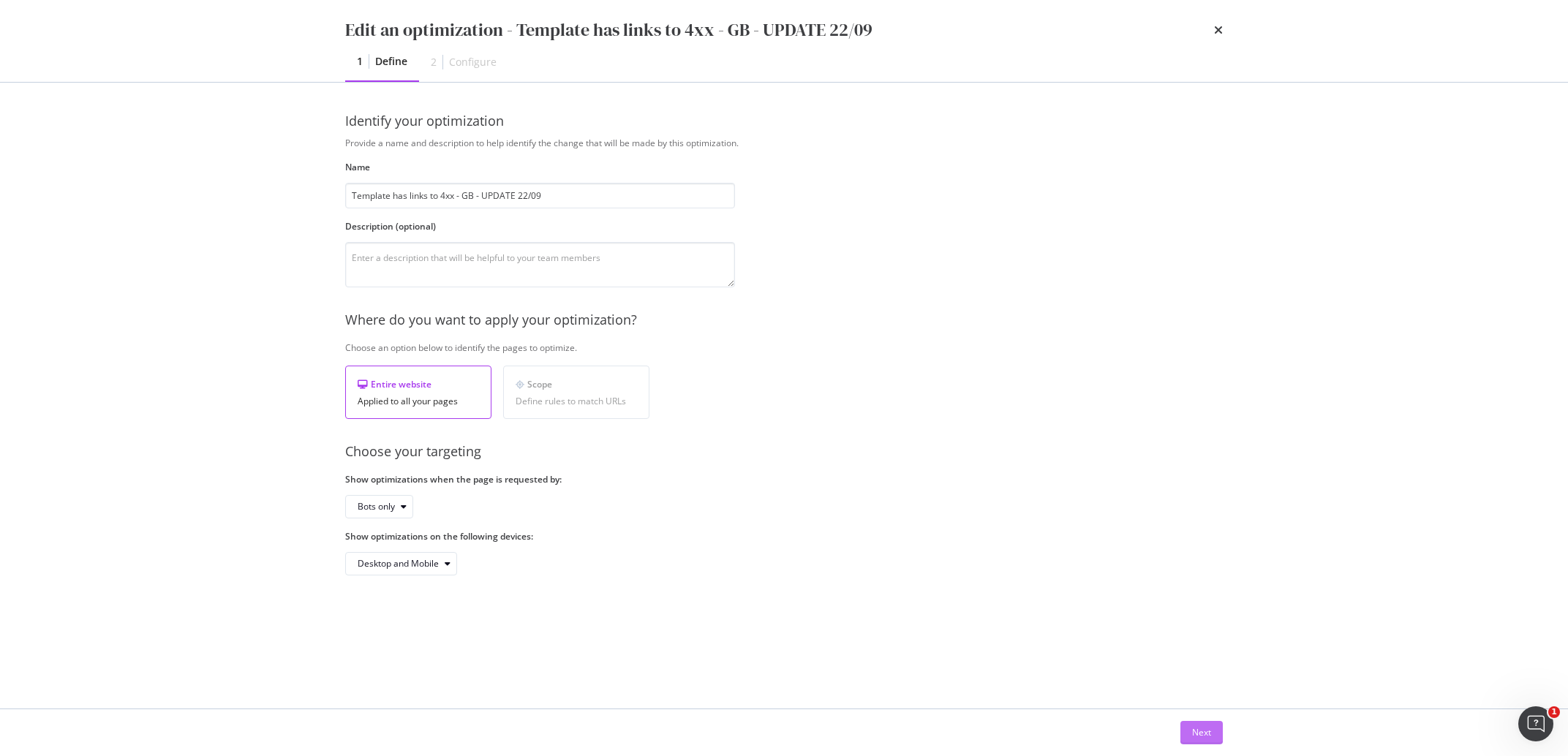
type input "Template has links to 4xx - GB - UPDATE 22/09"
click at [1202, 723] on div "Next" at bounding box center [1201, 733] width 19 height 22
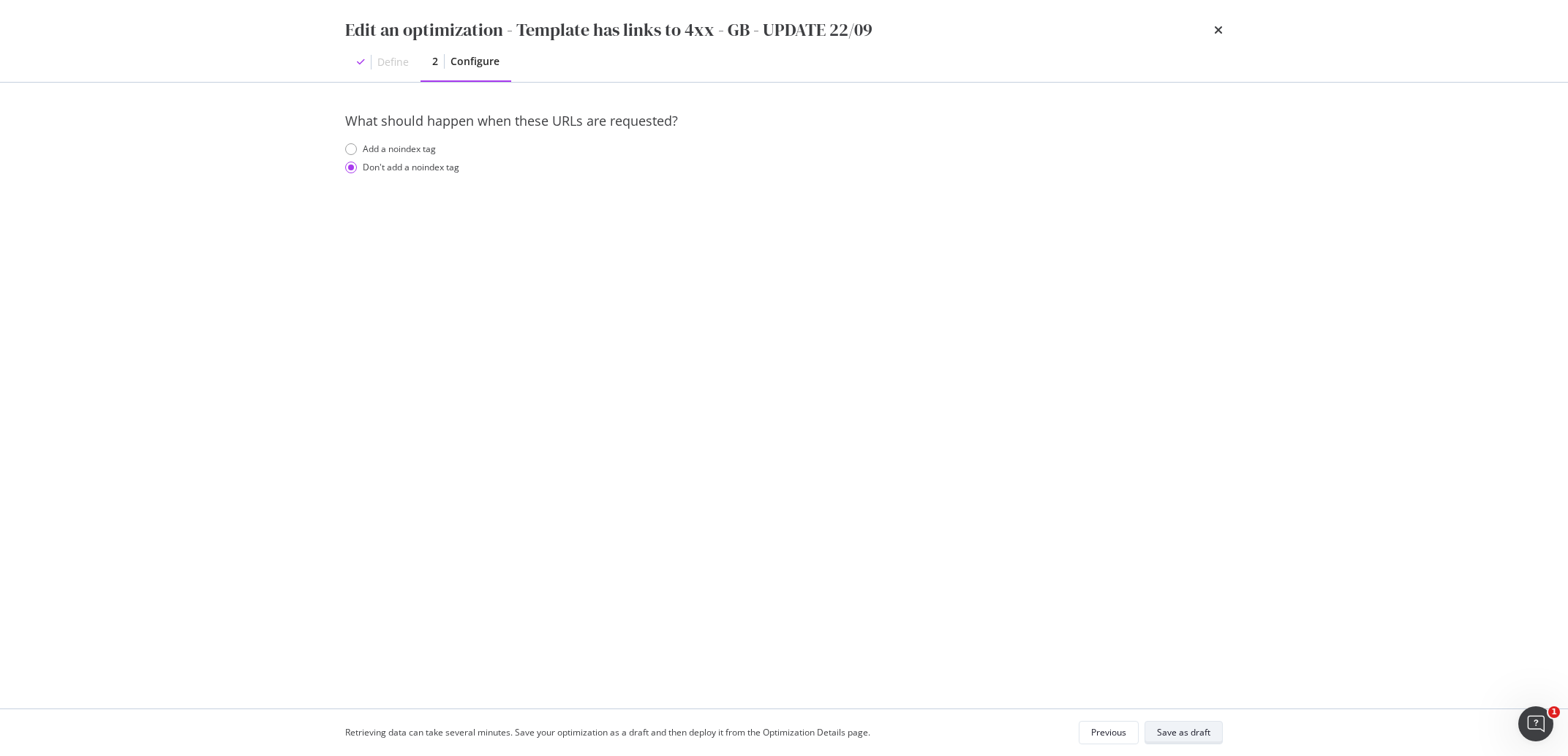
click at [1202, 728] on div "Save as draft" at bounding box center [1183, 731] width 54 height 12
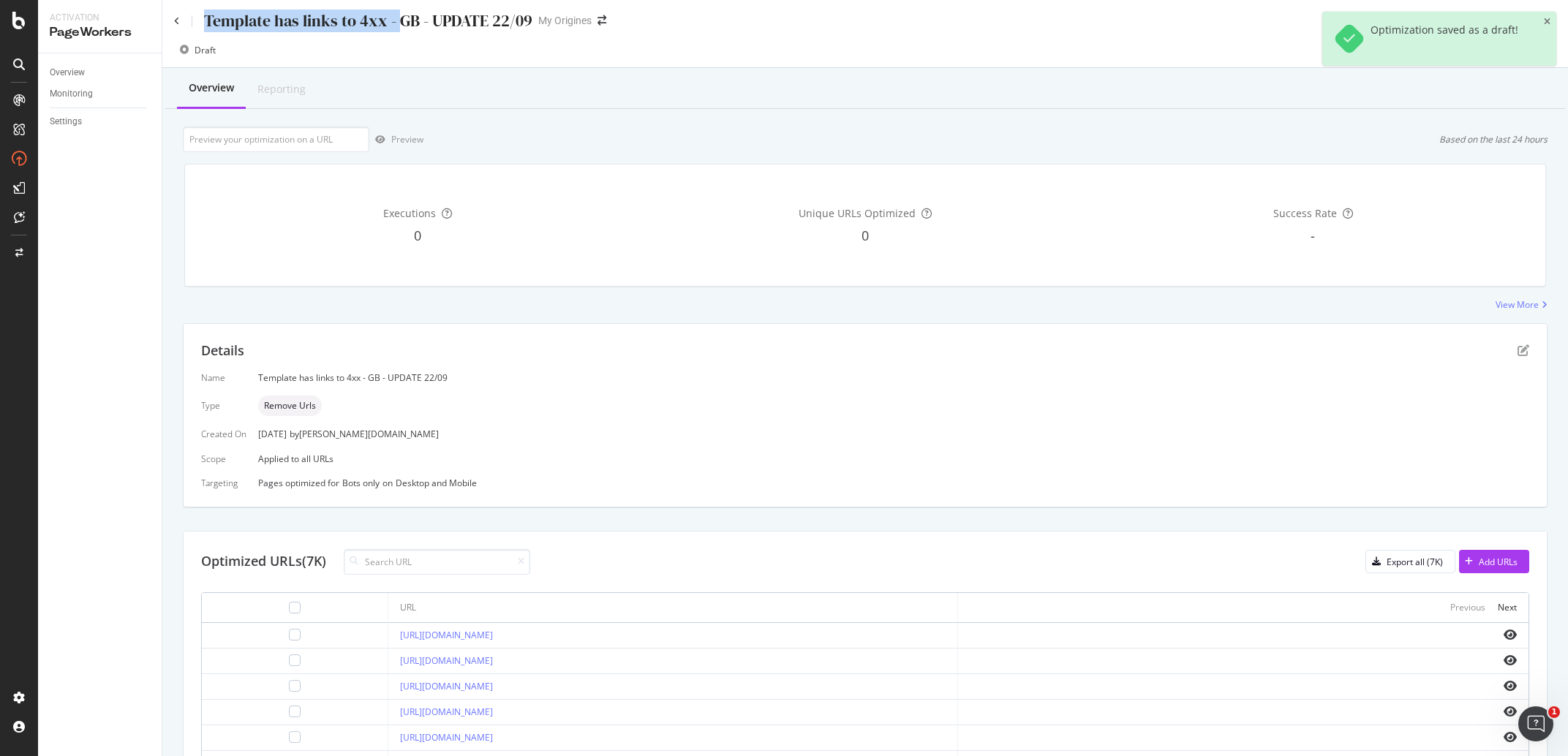
drag, startPoint x: 400, startPoint y: 20, endPoint x: 204, endPoint y: 17, distance: 196.0
click at [204, 17] on div "Template has links to 4xx - GB - UPDATE 22/09" at bounding box center [368, 20] width 328 height 23
copy div "Template has links to 4xx -"
click at [180, 20] on div "Template has links to 4xx - GB - UPDATE 22/09" at bounding box center [353, 20] width 359 height 23
click at [177, 19] on icon at bounding box center [177, 20] width 6 height 8
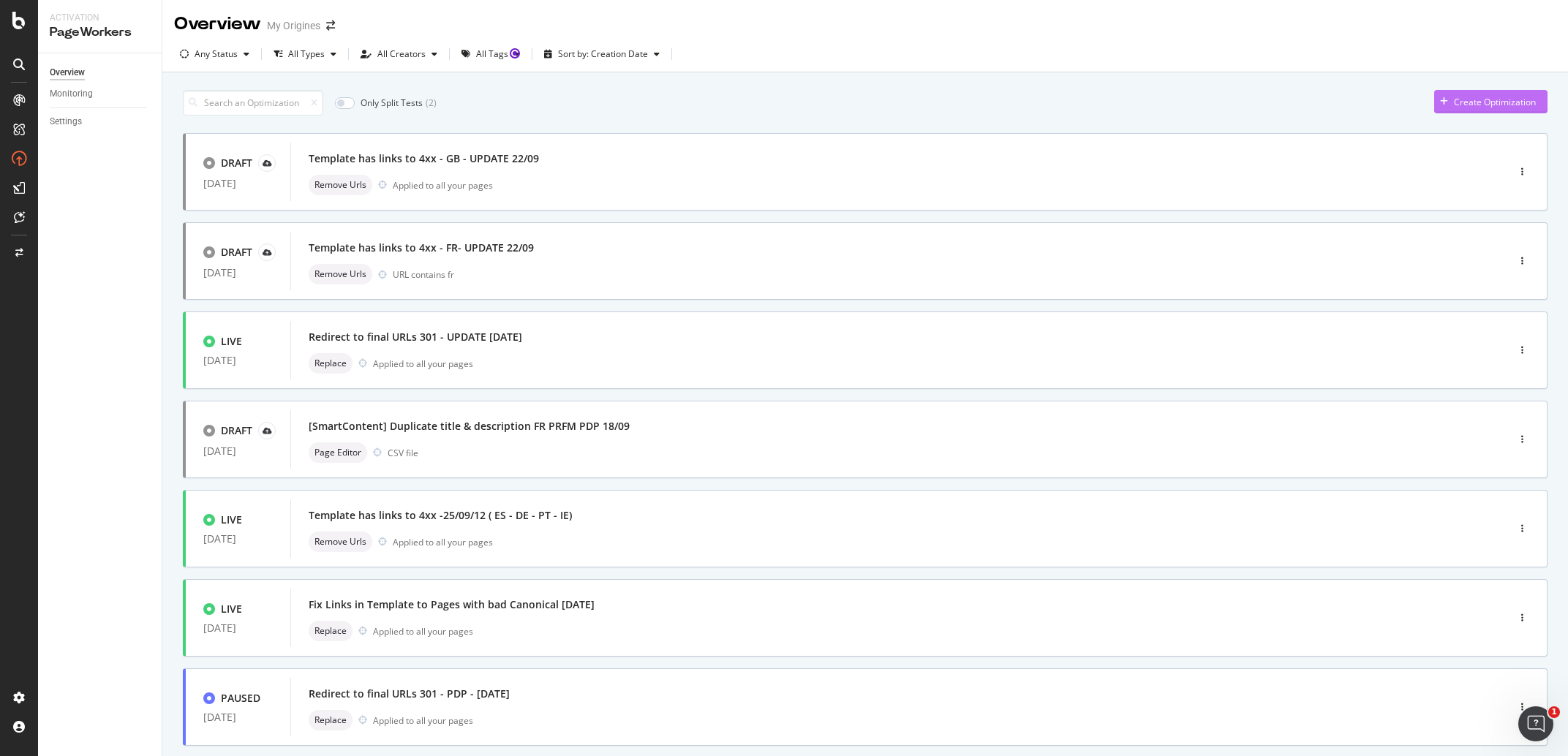
click at [1462, 110] on div "Create Optimization" at bounding box center [1485, 102] width 102 height 22
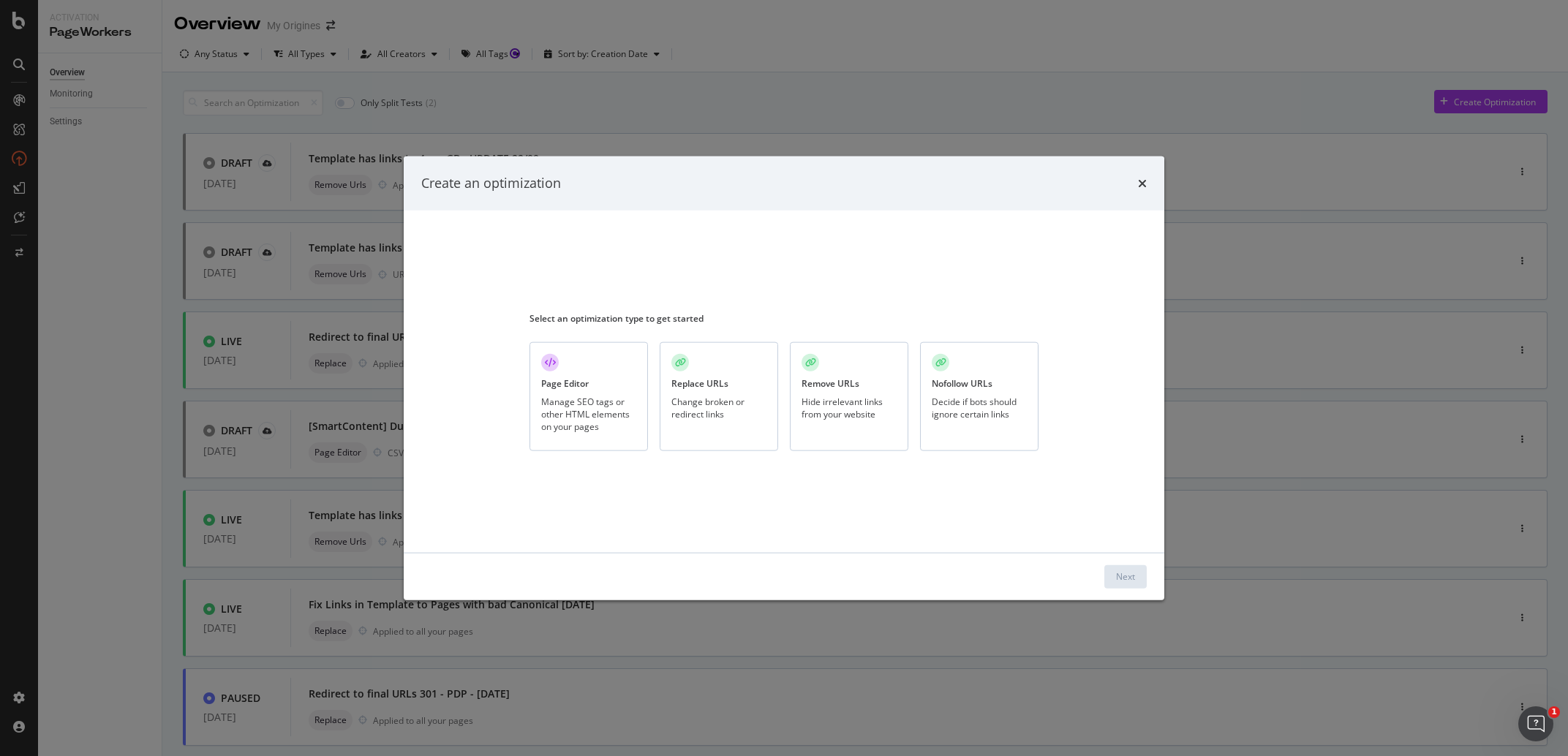
click at [845, 414] on div "Hide irrelevant links from your website" at bounding box center [849, 408] width 95 height 25
click at [1121, 574] on div "Next" at bounding box center [1125, 576] width 19 height 12
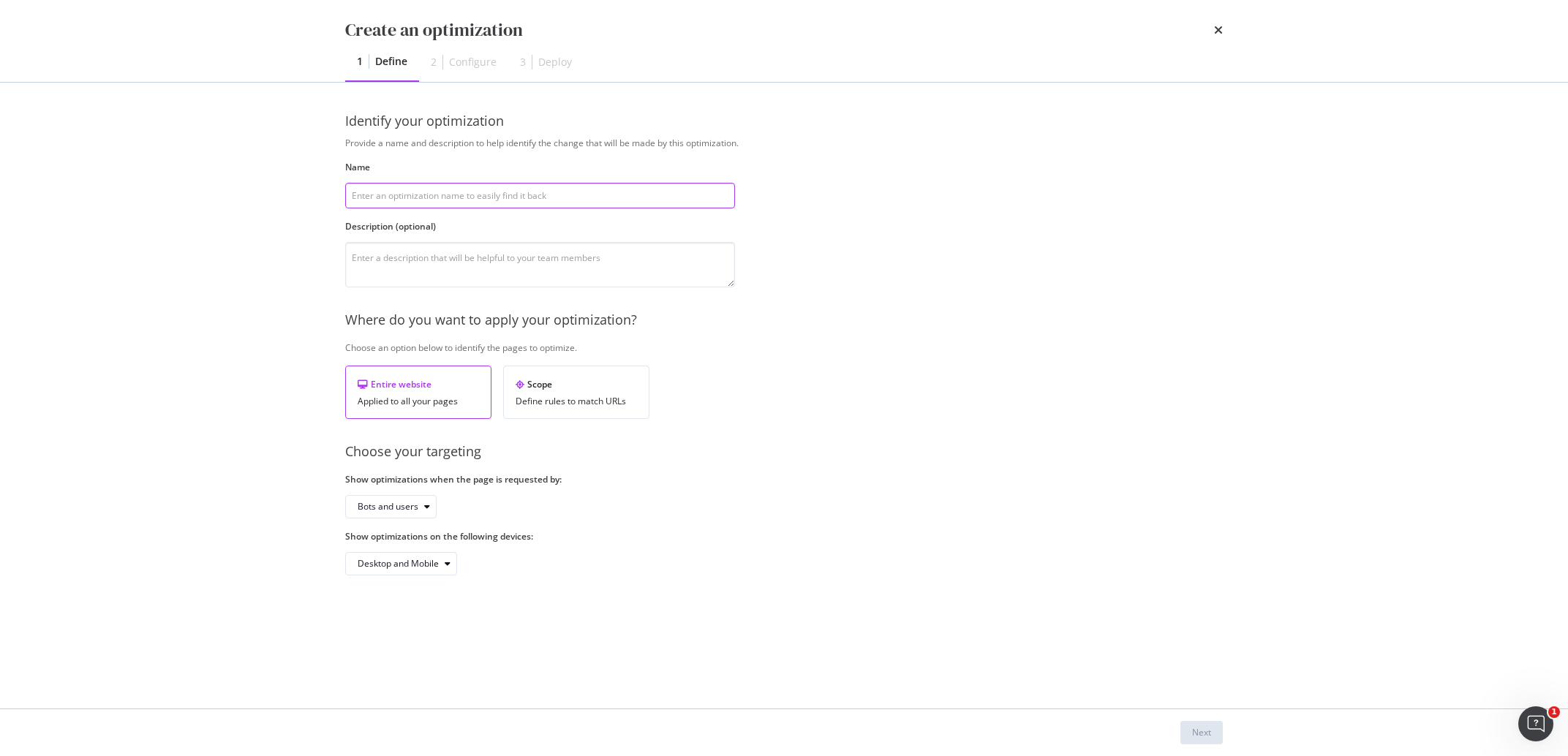
paste input "Template has links to 4xx -"
type input "Template has links to 4xx -"
click at [422, 509] on div "modal" at bounding box center [426, 506] width 18 height 8
click at [410, 552] on div "Bots only" at bounding box center [395, 556] width 87 height 18
click at [1202, 726] on div "Next" at bounding box center [1201, 731] width 19 height 12
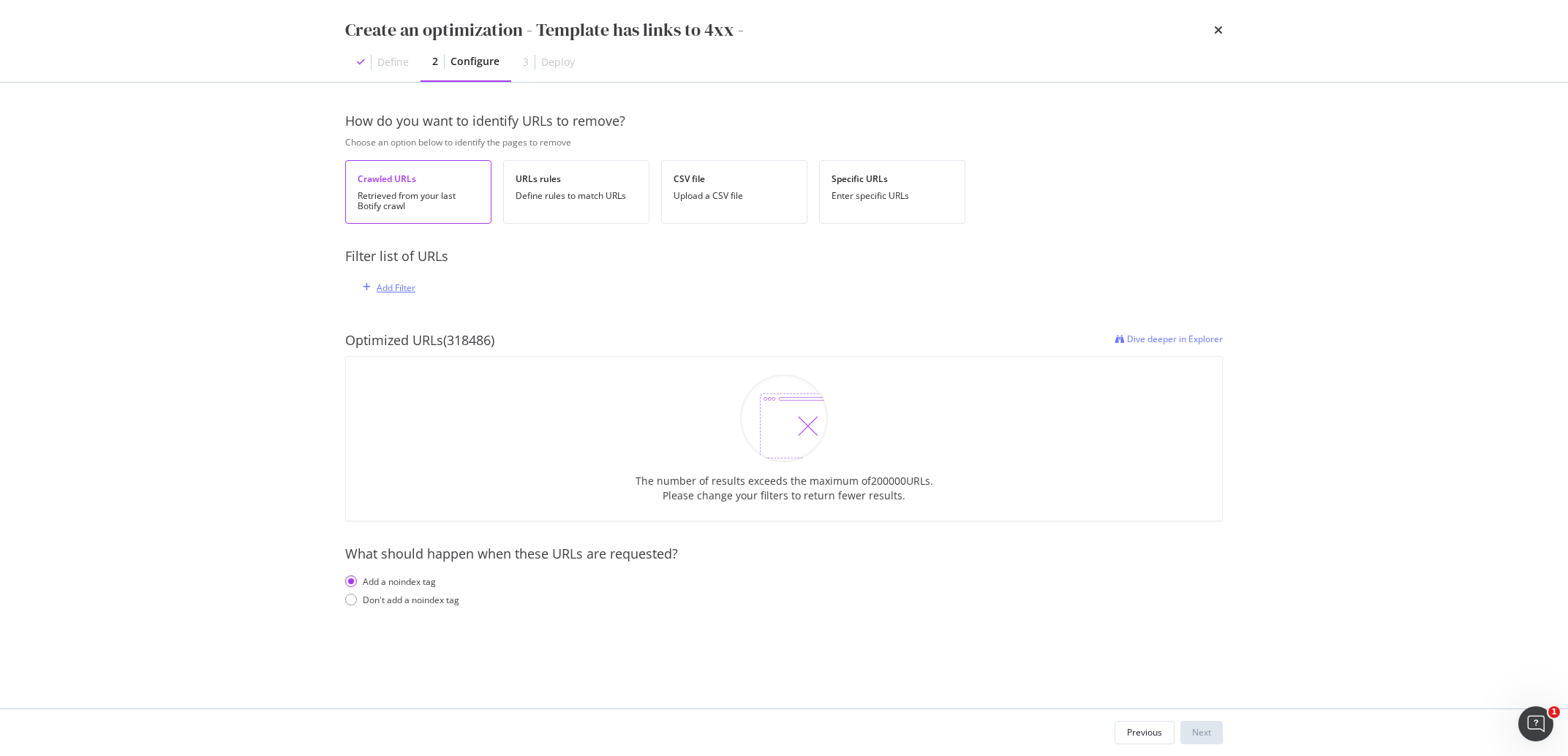
click at [381, 286] on div "Add Filter" at bounding box center [396, 287] width 39 height 12
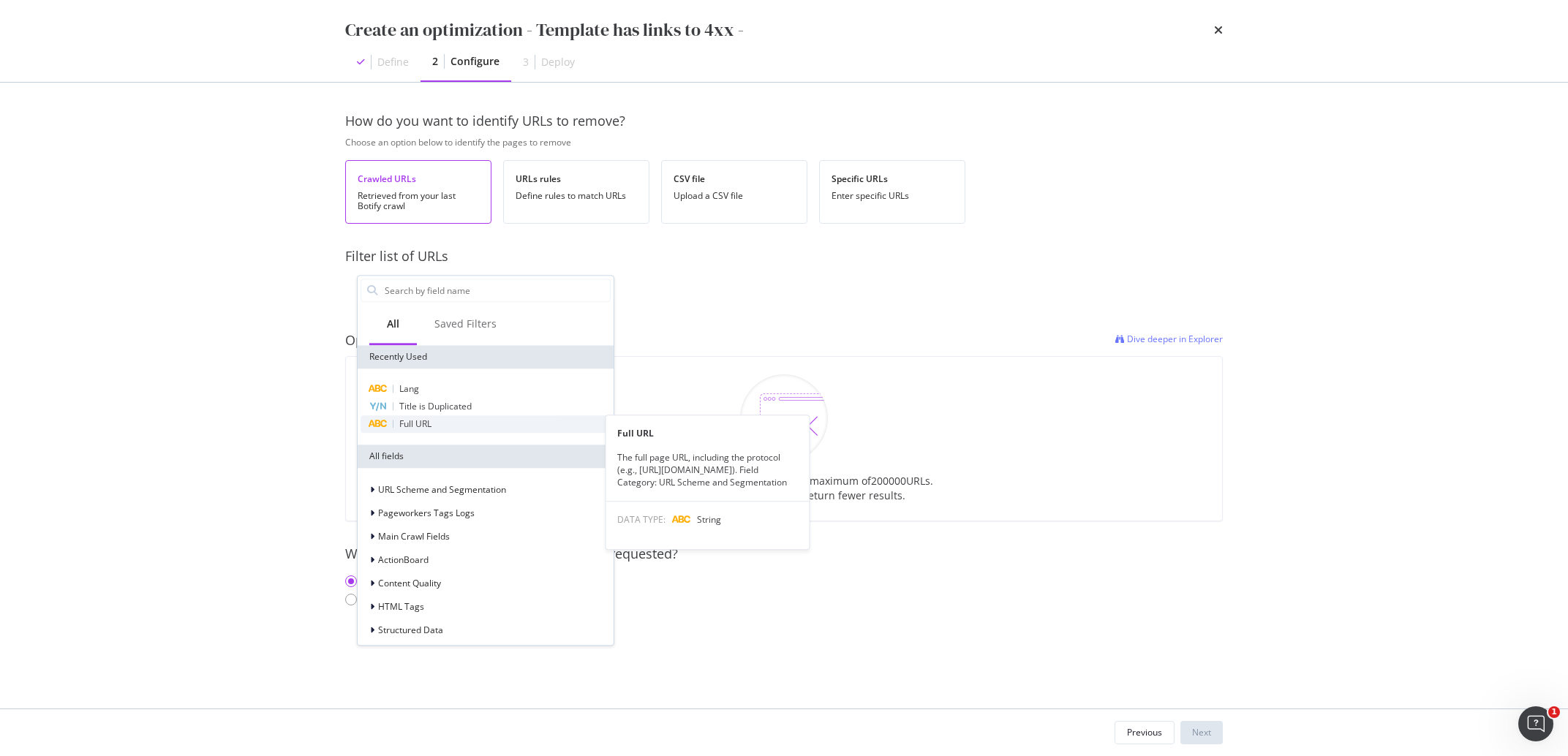
click at [450, 425] on div "Full URL" at bounding box center [485, 423] width 251 height 18
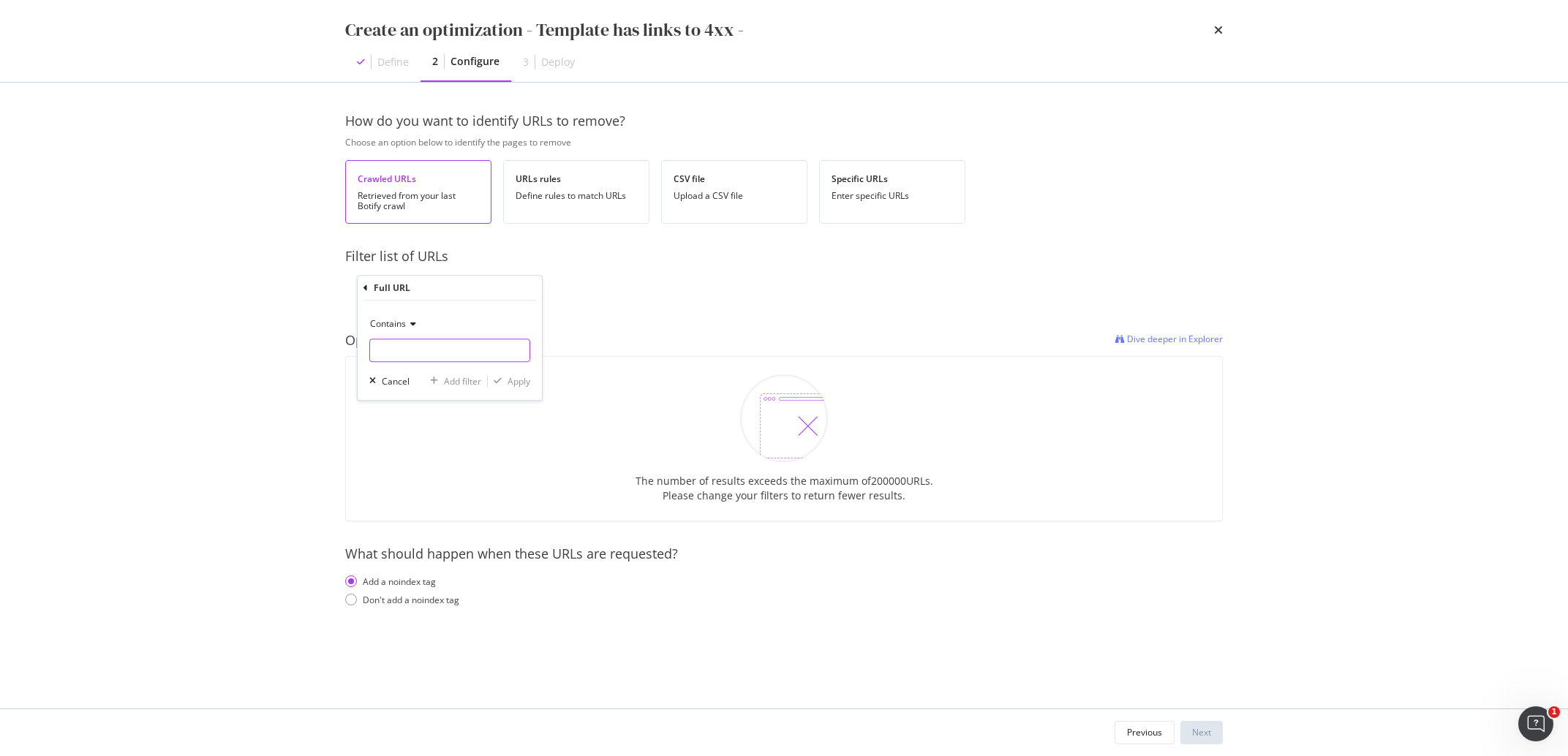
click at [418, 360] on input "modal" at bounding box center [449, 349] width 159 height 23
type input "de"
click at [512, 385] on div "Apply" at bounding box center [519, 381] width 23 height 12
click at [420, 609] on div "Don't add a noindex tag" at bounding box center [410, 602] width 96 height 12
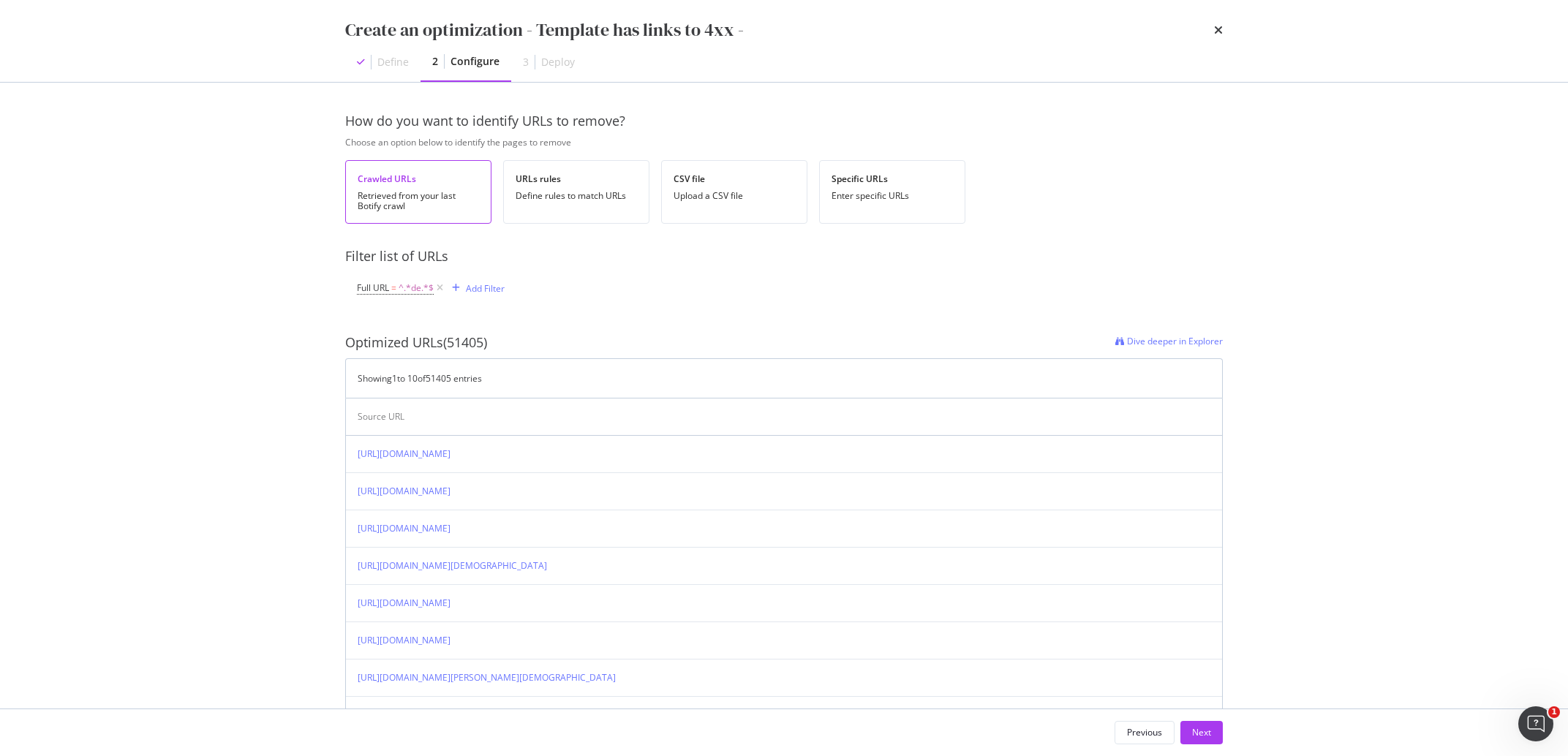
click at [610, 34] on div "Create an optimization - Template has links to 4xx -" at bounding box center [544, 30] width 398 height 25
click at [1147, 728] on div "Previous" at bounding box center [1145, 731] width 35 height 12
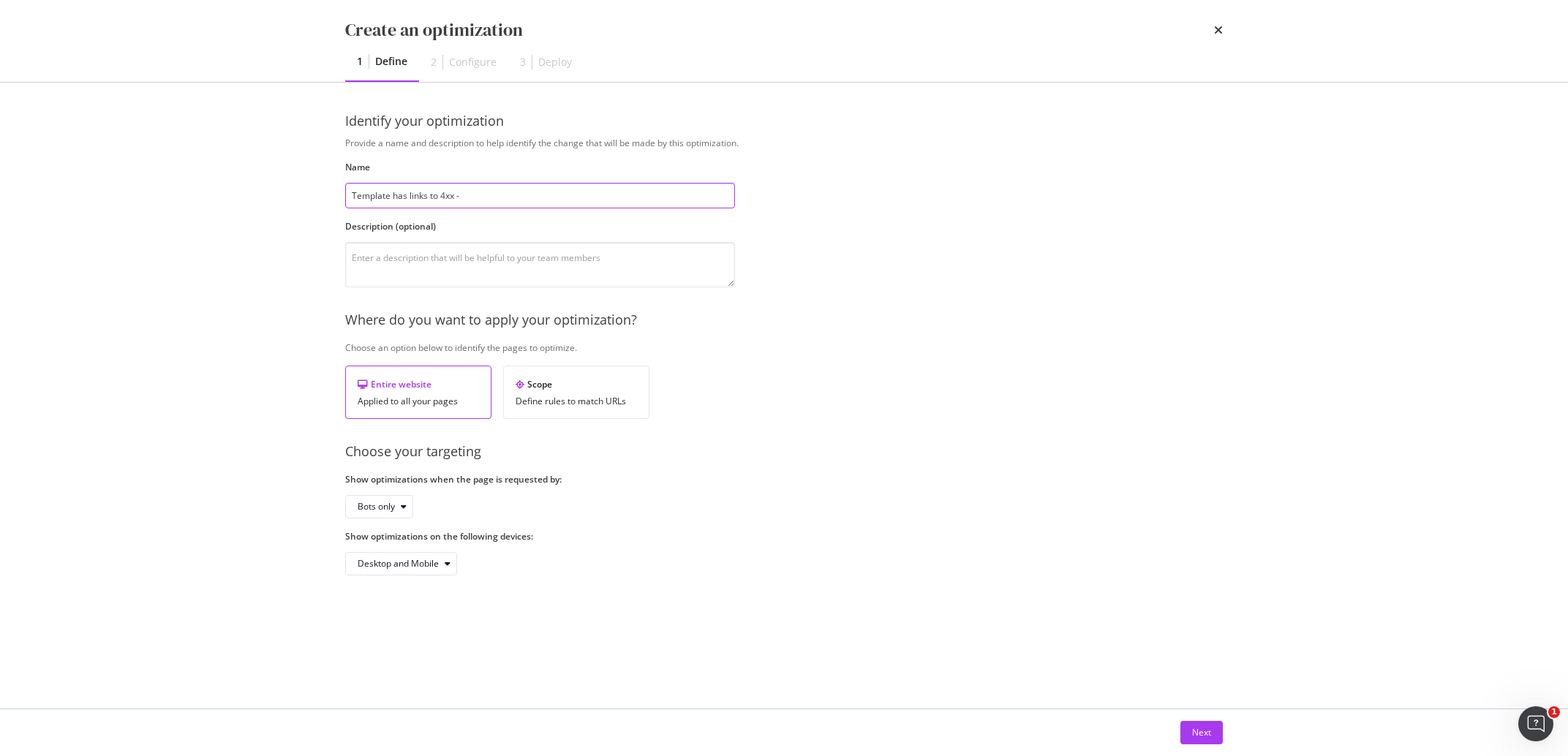
click at [468, 204] on input "Template has links to 4xx -" at bounding box center [540, 196] width 390 height 26
click at [498, 194] on input "Template has links to 4xx - DE - UPDATE 22/09" at bounding box center [540, 196] width 390 height 26
type input "Template has links to 4xx - DE - UPDATE 22/09"
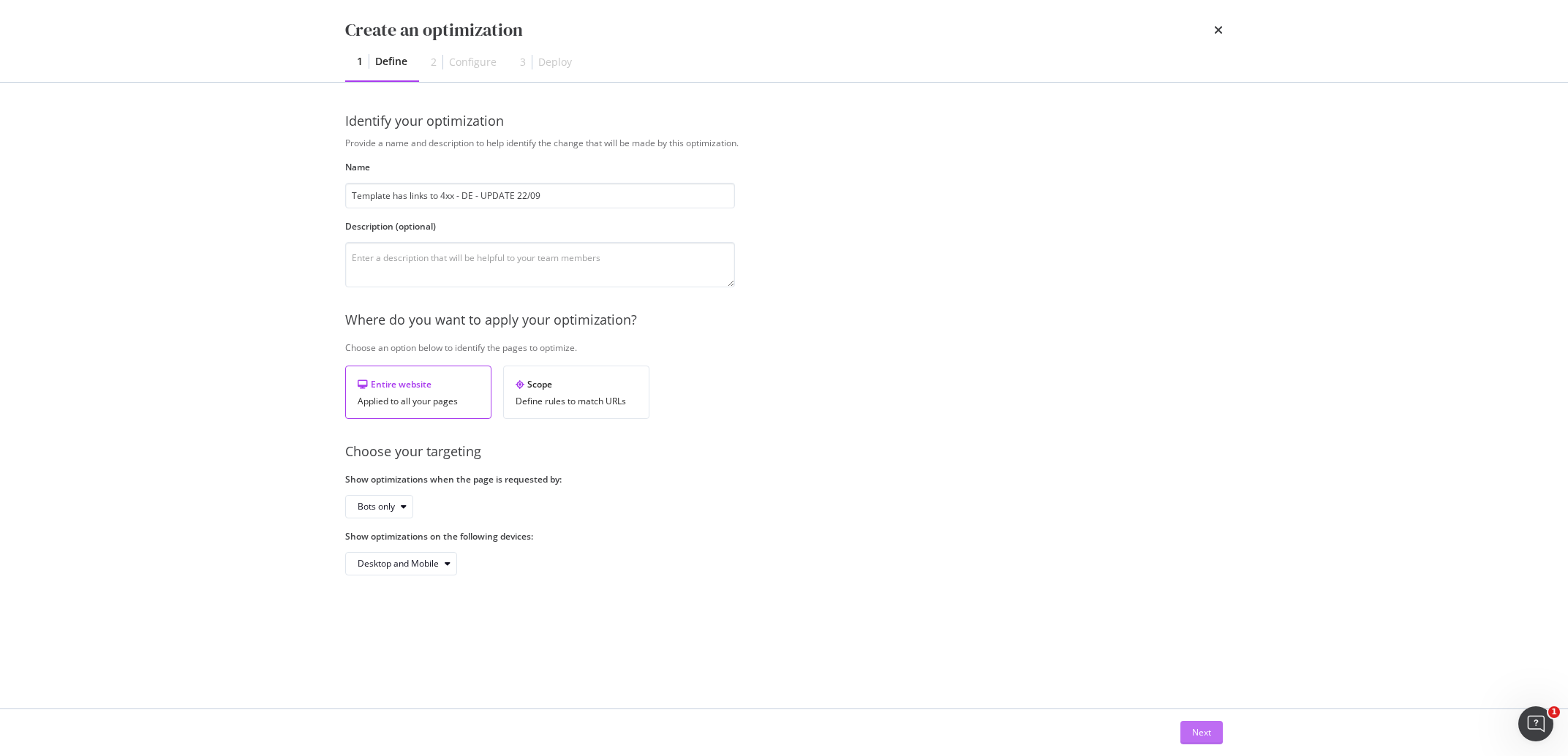
click at [1206, 743] on div "Next" at bounding box center [1201, 733] width 19 height 22
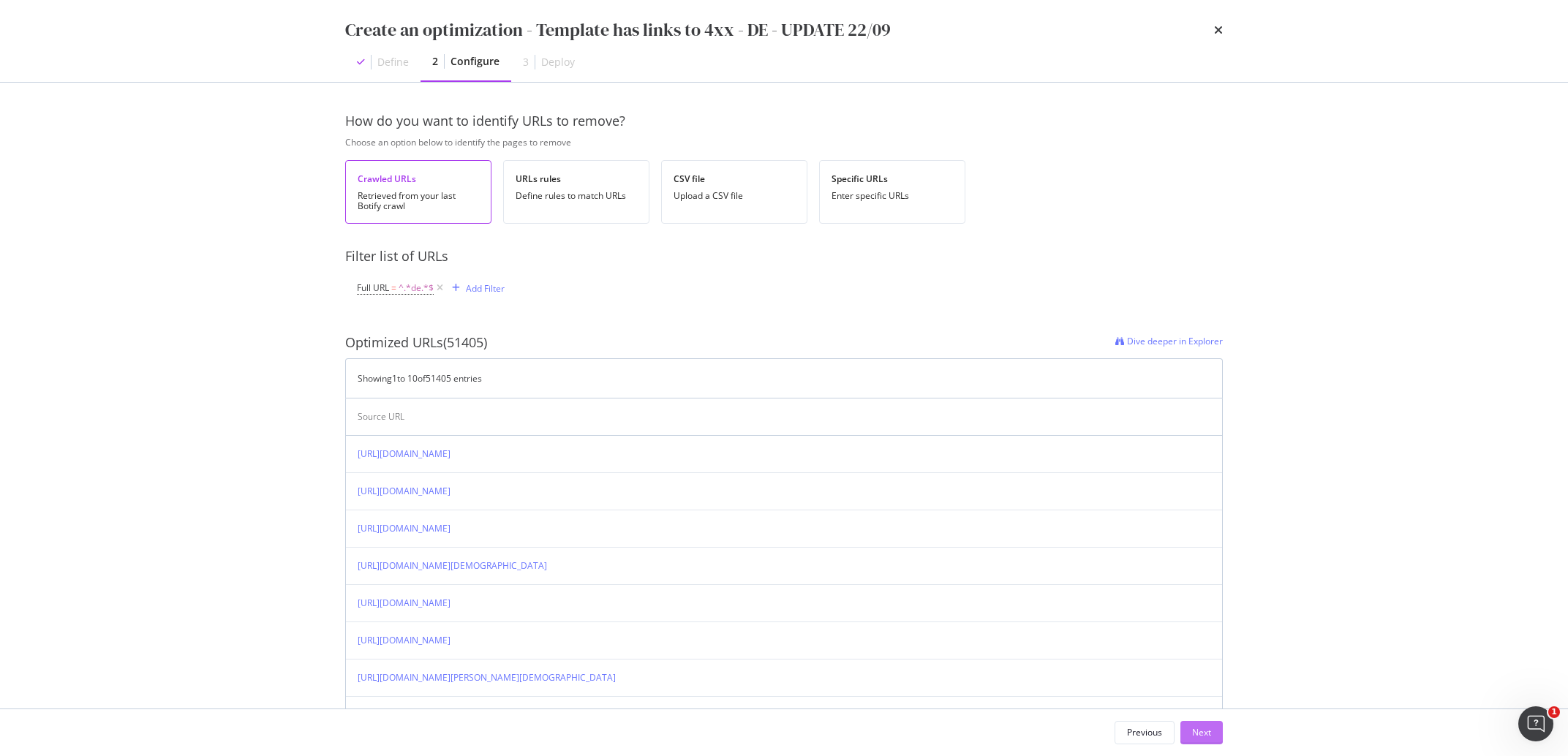
click at [1205, 732] on div "Next" at bounding box center [1201, 731] width 19 height 12
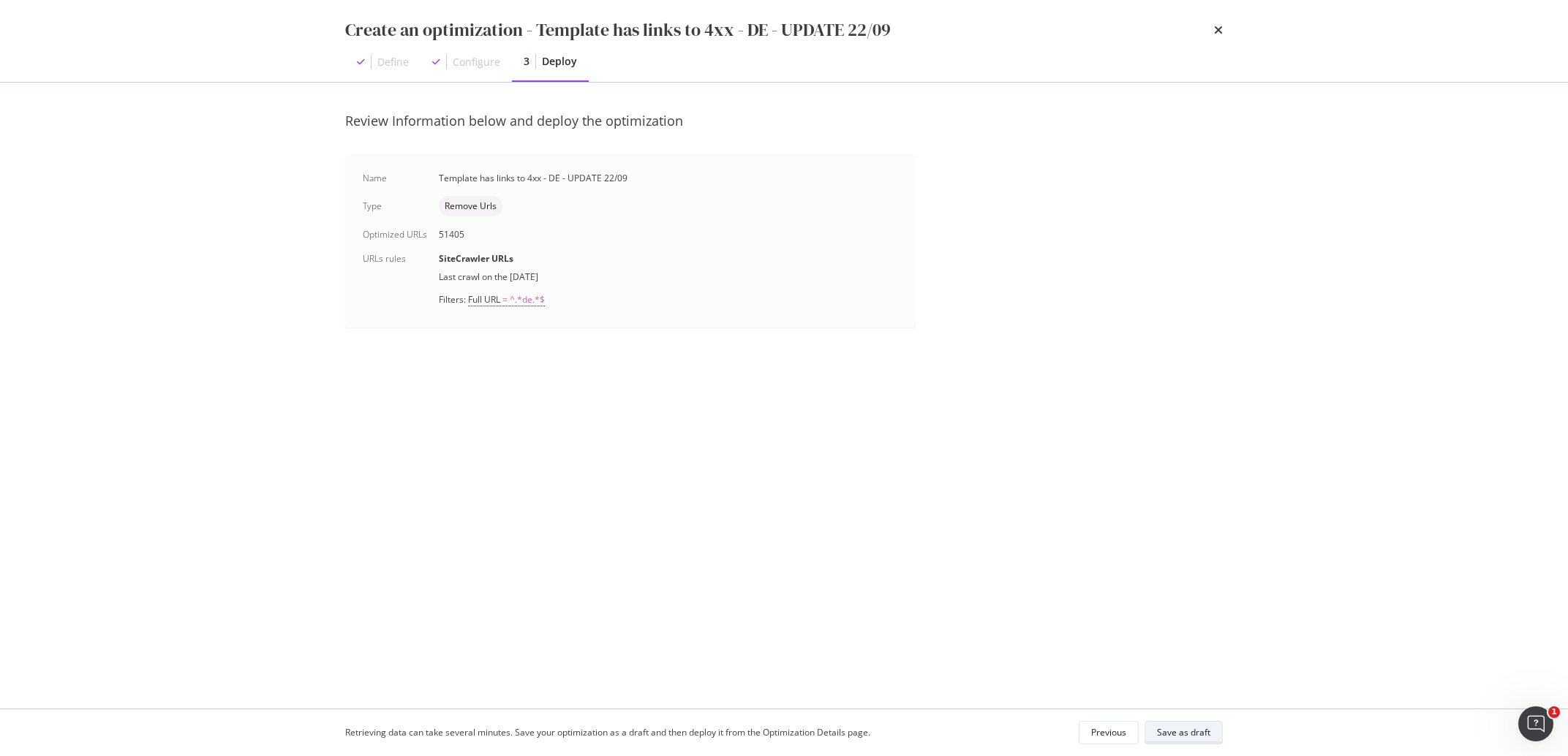
click at [1199, 729] on div "Save as draft" at bounding box center [1183, 731] width 54 height 12
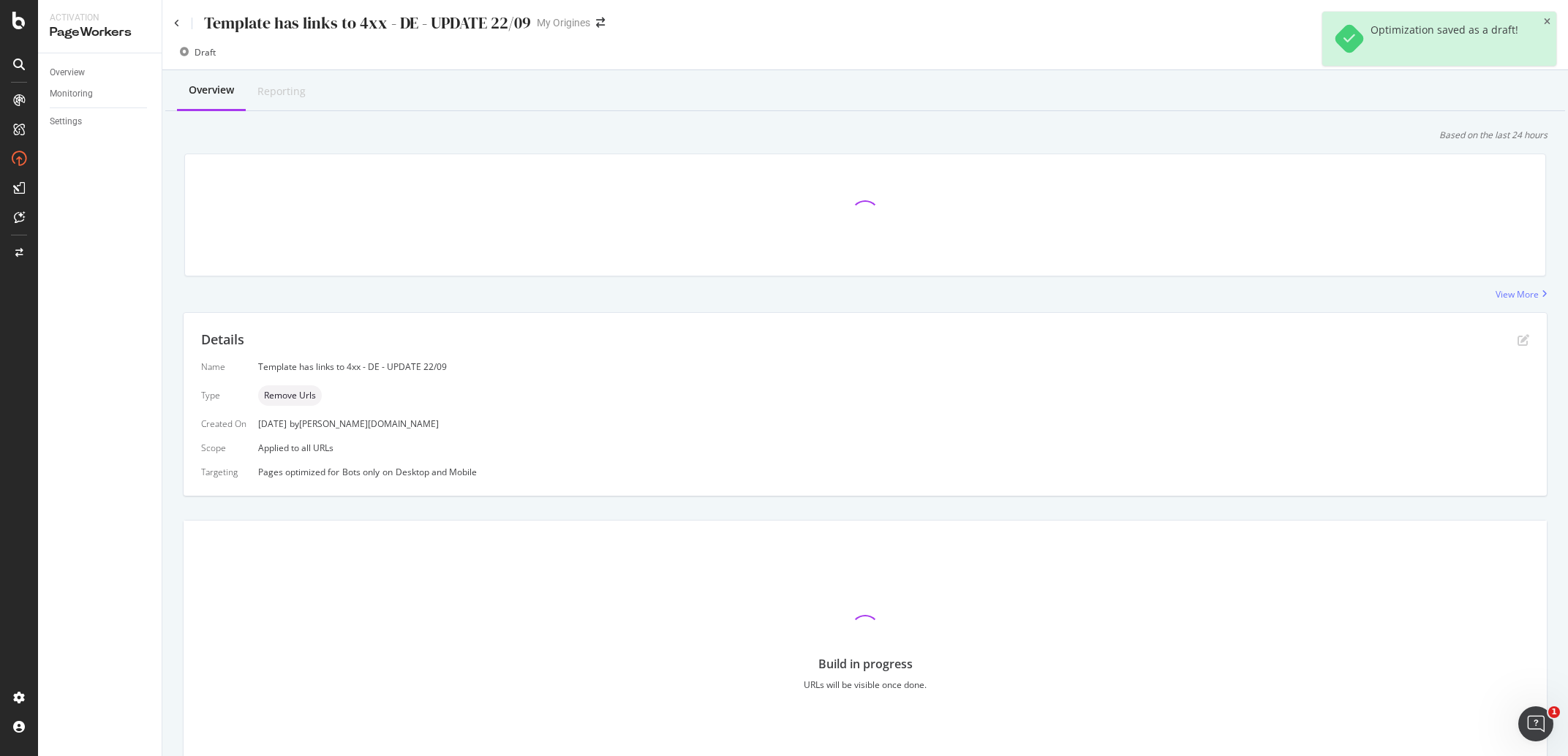
click at [181, 21] on div "Template has links to 4xx - DE - UPDATE 22/09" at bounding box center [352, 23] width 357 height 23
click at [177, 21] on icon at bounding box center [177, 23] width 6 height 8
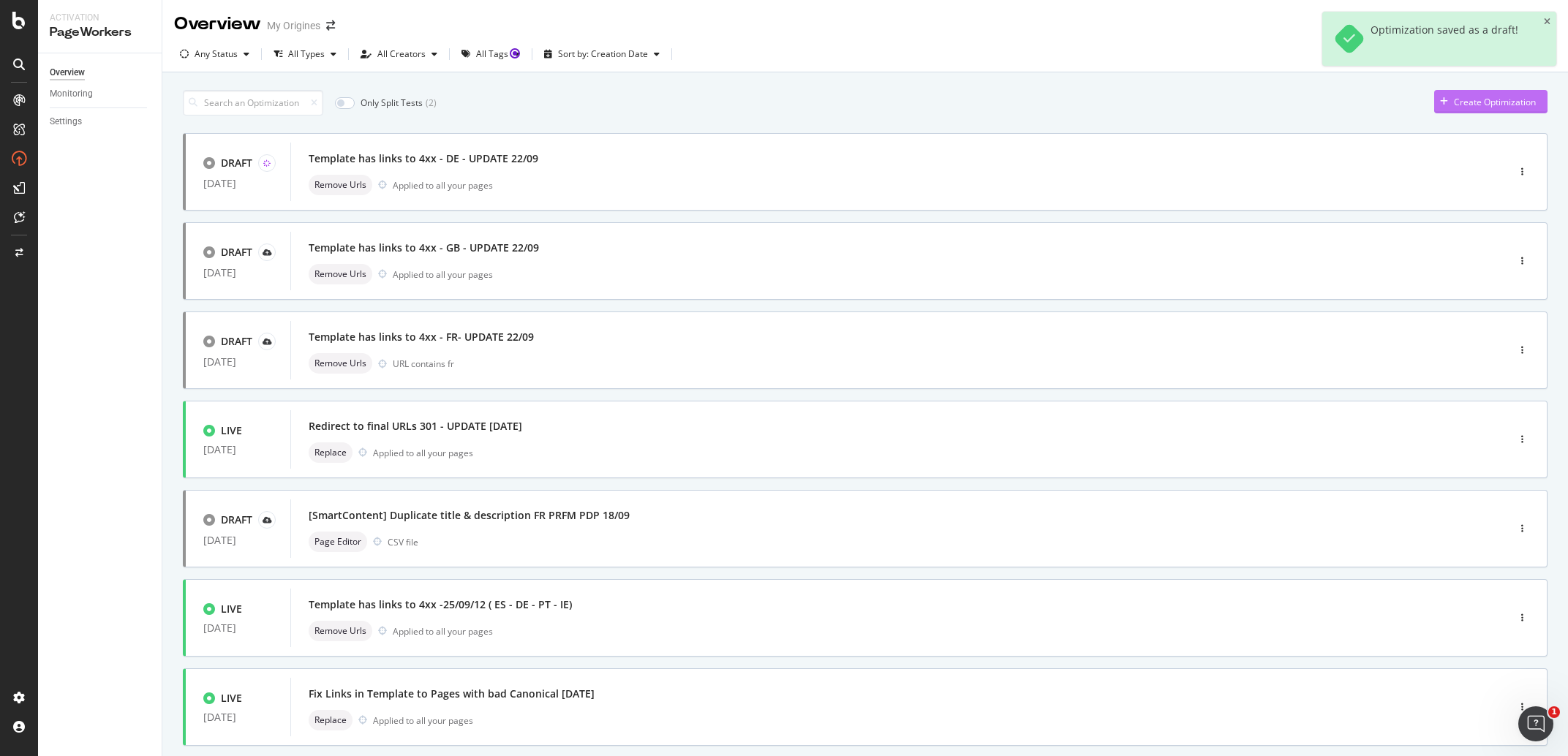
click at [1489, 103] on div "Create Optimization" at bounding box center [1495, 102] width 82 height 12
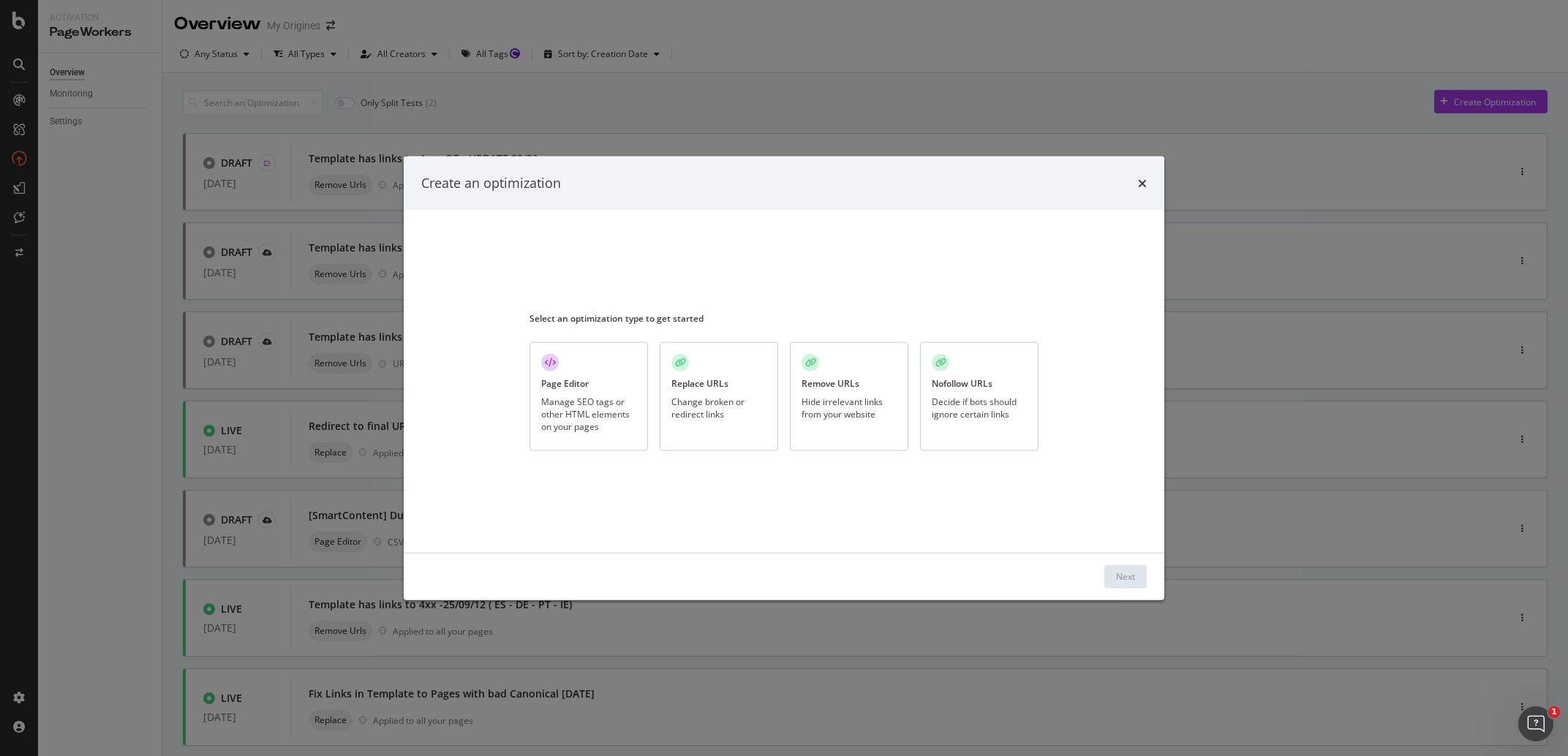
click at [842, 410] on div "Hide irrelevant links from your website" at bounding box center [849, 408] width 95 height 25
click at [1111, 573] on button "Next" at bounding box center [1125, 576] width 43 height 23
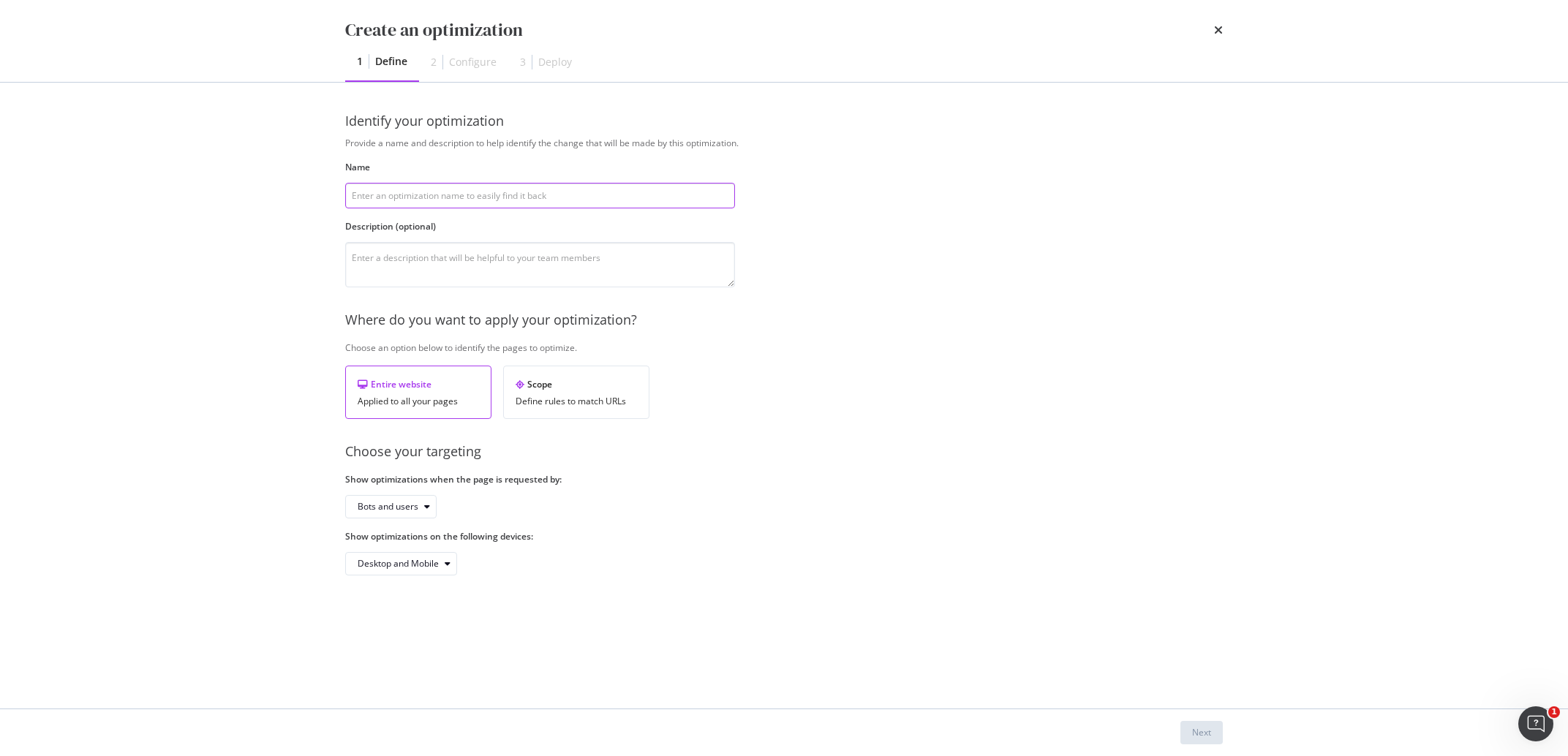
paste input "Template has links to 4xx - DE - UPDATE 22/09"
drag, startPoint x: 473, startPoint y: 198, endPoint x: 462, endPoint y: 198, distance: 11.0
click at [462, 198] on input "Template has links to 4xx - DE - UPDATE 22/09" at bounding box center [540, 196] width 390 height 26
type input "Template has links to 4xx - ES - UPDATE 22/09"
click at [390, 509] on div "Bots and users" at bounding box center [388, 506] width 61 height 8
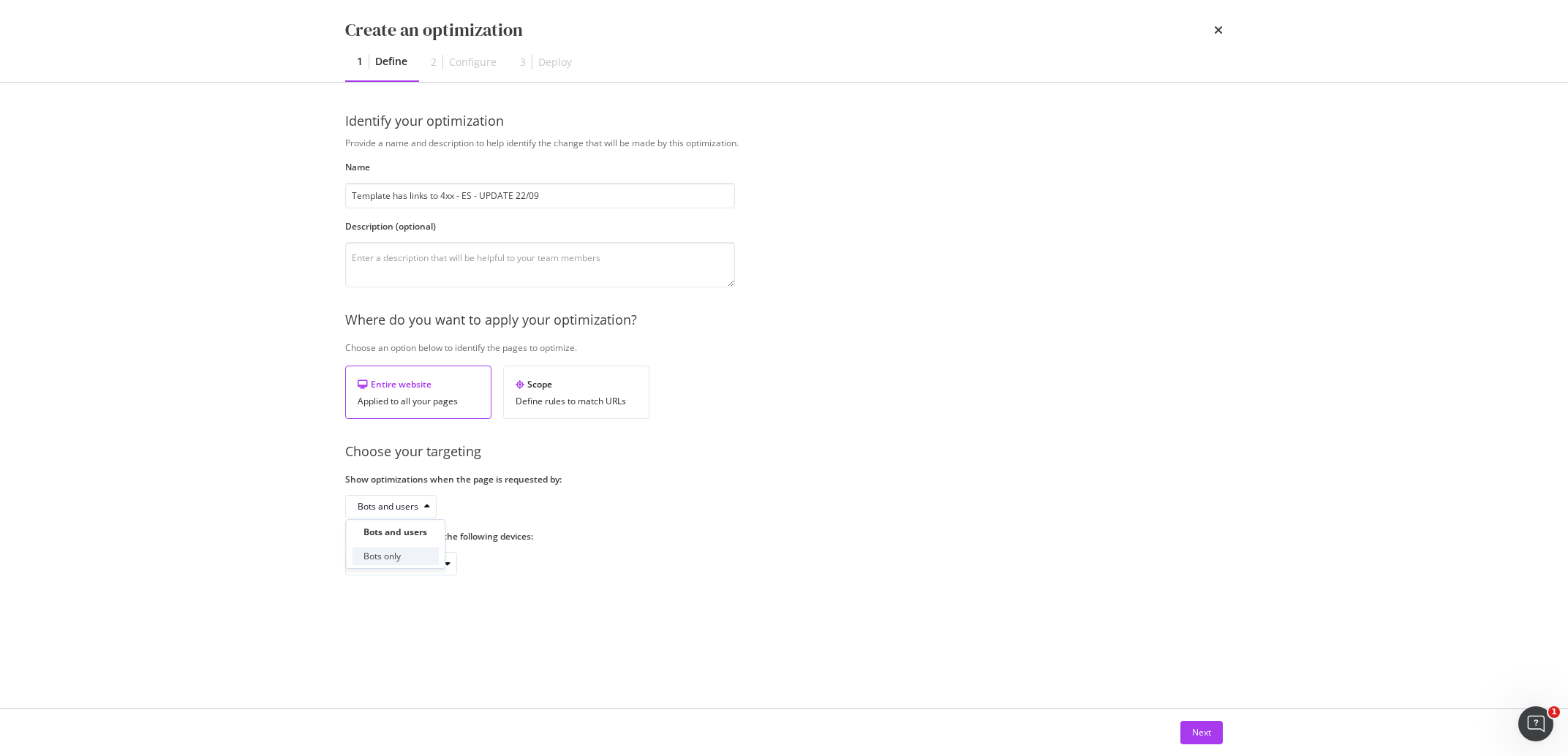
click at [400, 555] on div "Bots only" at bounding box center [382, 555] width 37 height 12
click at [1195, 733] on div "Next" at bounding box center [1201, 731] width 19 height 12
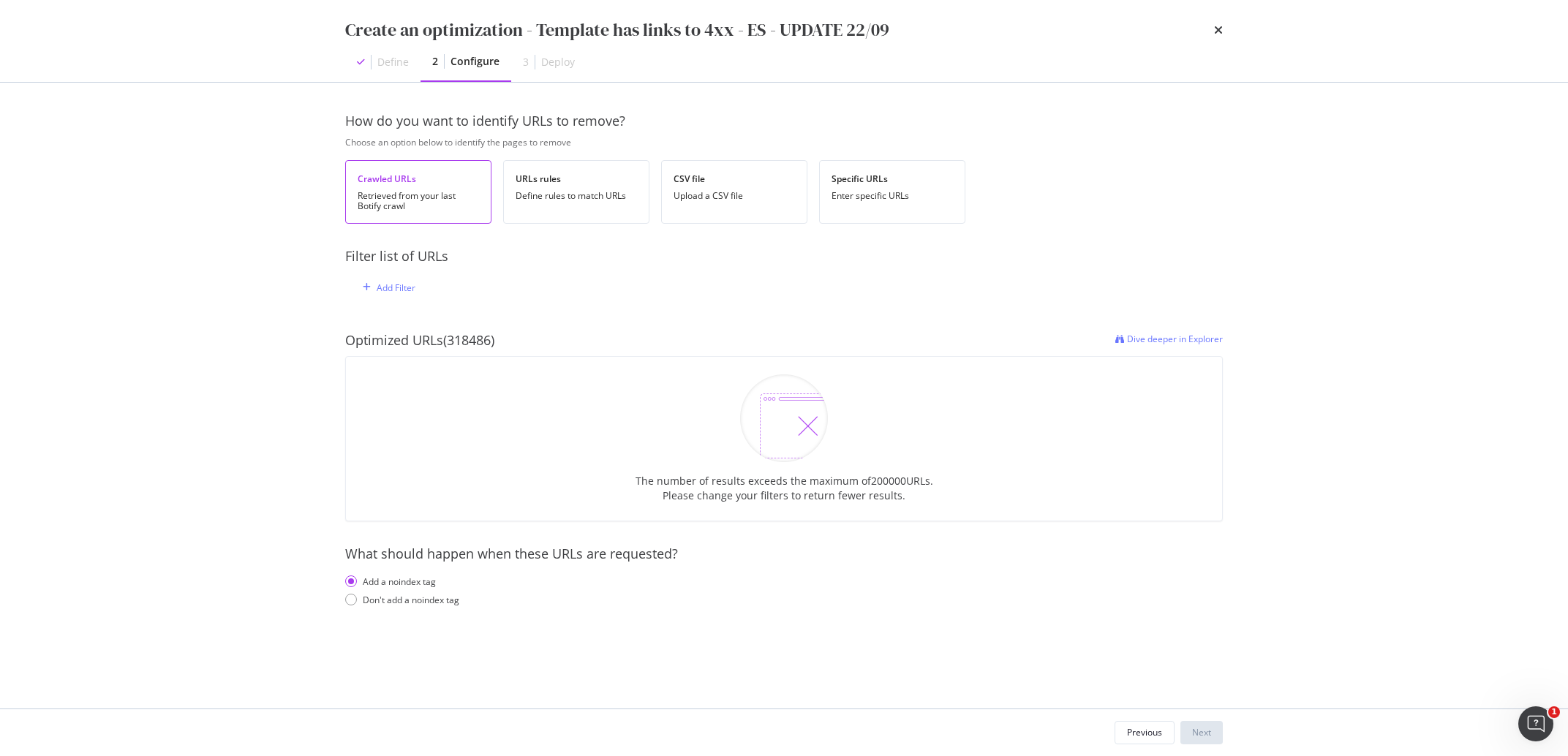
click at [398, 268] on div "Add Filter" at bounding box center [784, 287] width 854 height 42
click at [398, 282] on div "Add Filter" at bounding box center [396, 287] width 39 height 12
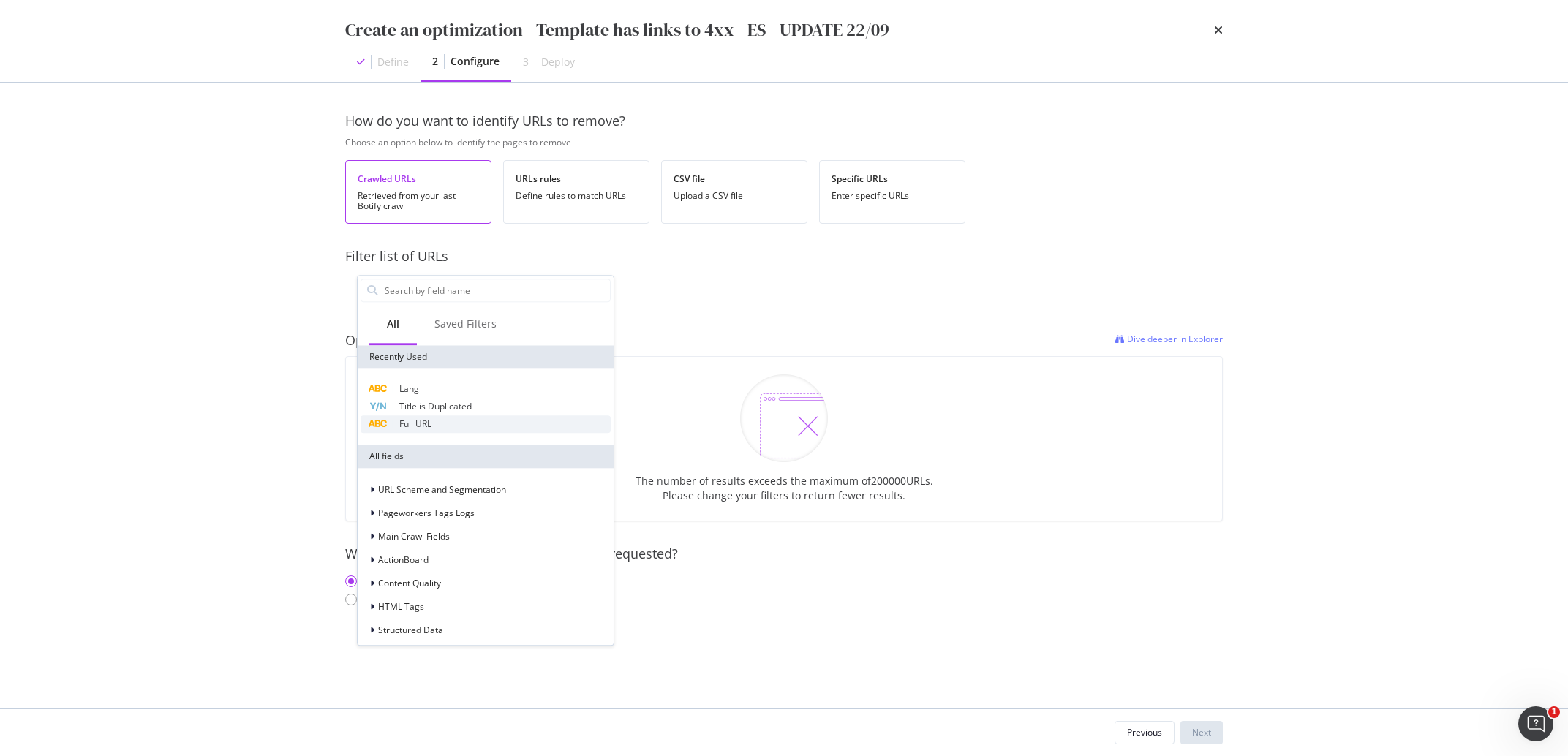
click at [439, 426] on div "Full URL" at bounding box center [485, 423] width 251 height 18
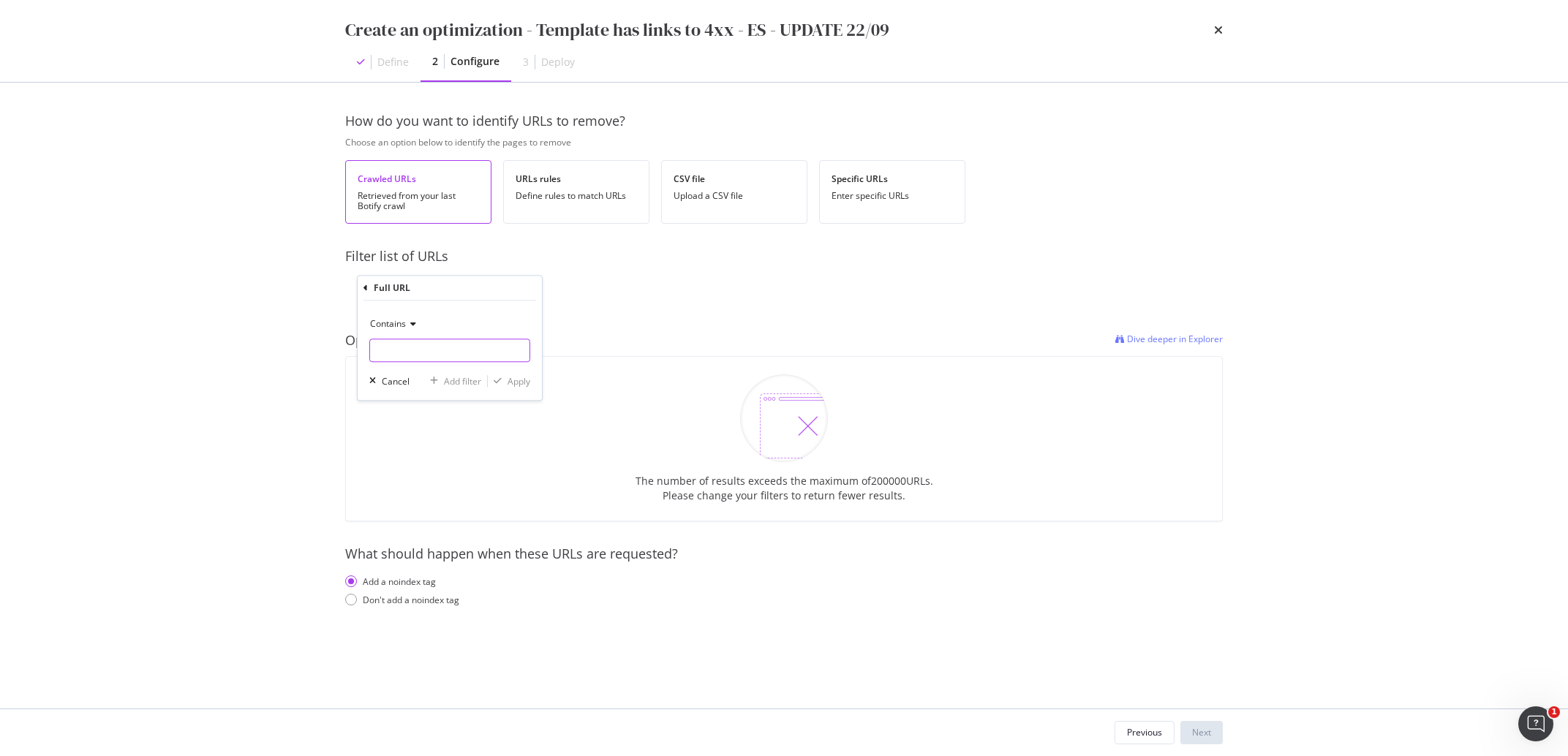
click at [429, 345] on input "modal" at bounding box center [449, 349] width 159 height 23
type input "es"
click at [525, 387] on div "Apply" at bounding box center [509, 381] width 43 height 13
click at [447, 600] on div "Don't add a noindex tag" at bounding box center [410, 602] width 96 height 12
click at [397, 292] on span "=" at bounding box center [394, 287] width 6 height 12
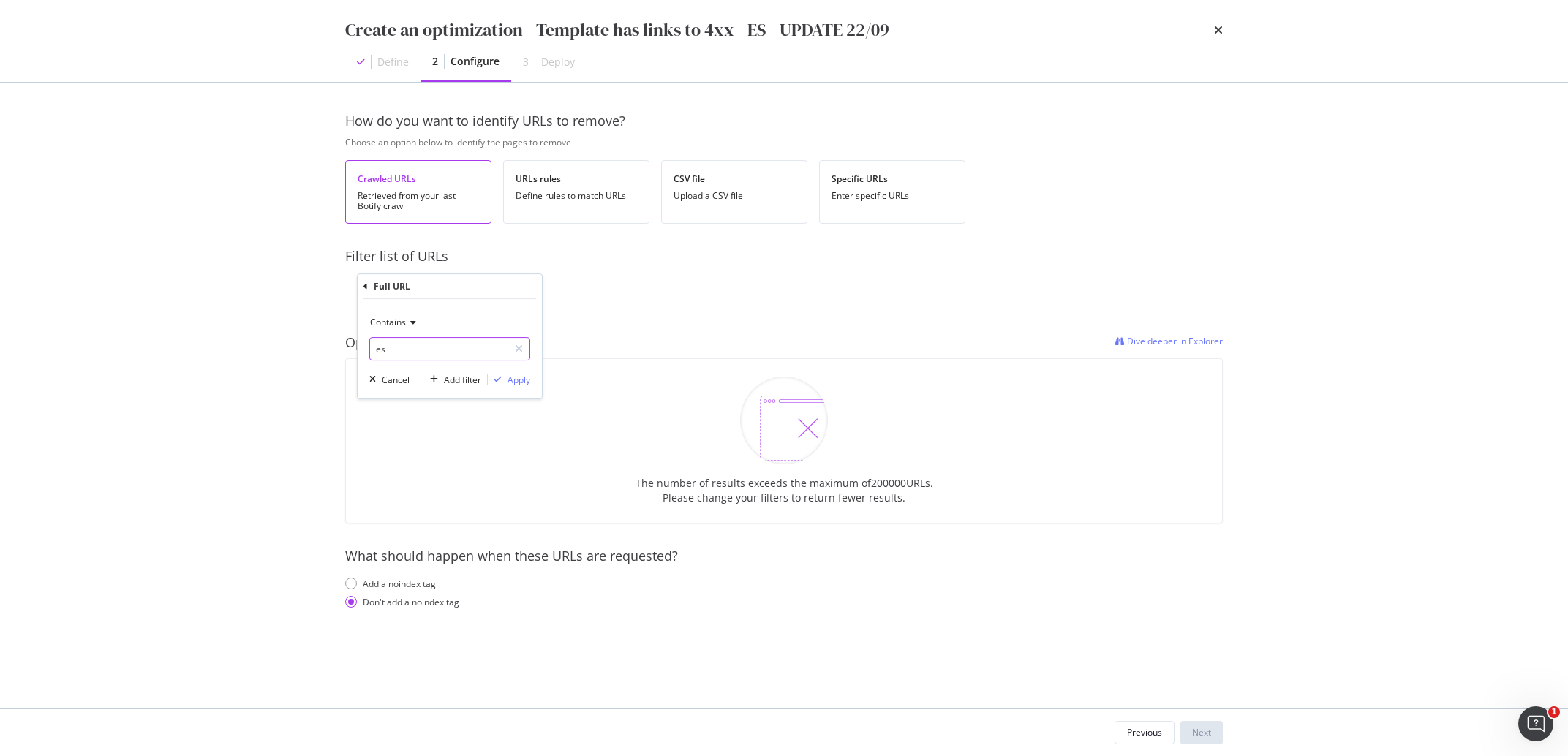
drag, startPoint x: 404, startPoint y: 355, endPoint x: 369, endPoint y: 355, distance: 35.0
click at [370, 355] on input "es" at bounding box center [439, 348] width 139 height 23
click at [386, 351] on input "es" at bounding box center [439, 348] width 139 height 23
paste input "/"
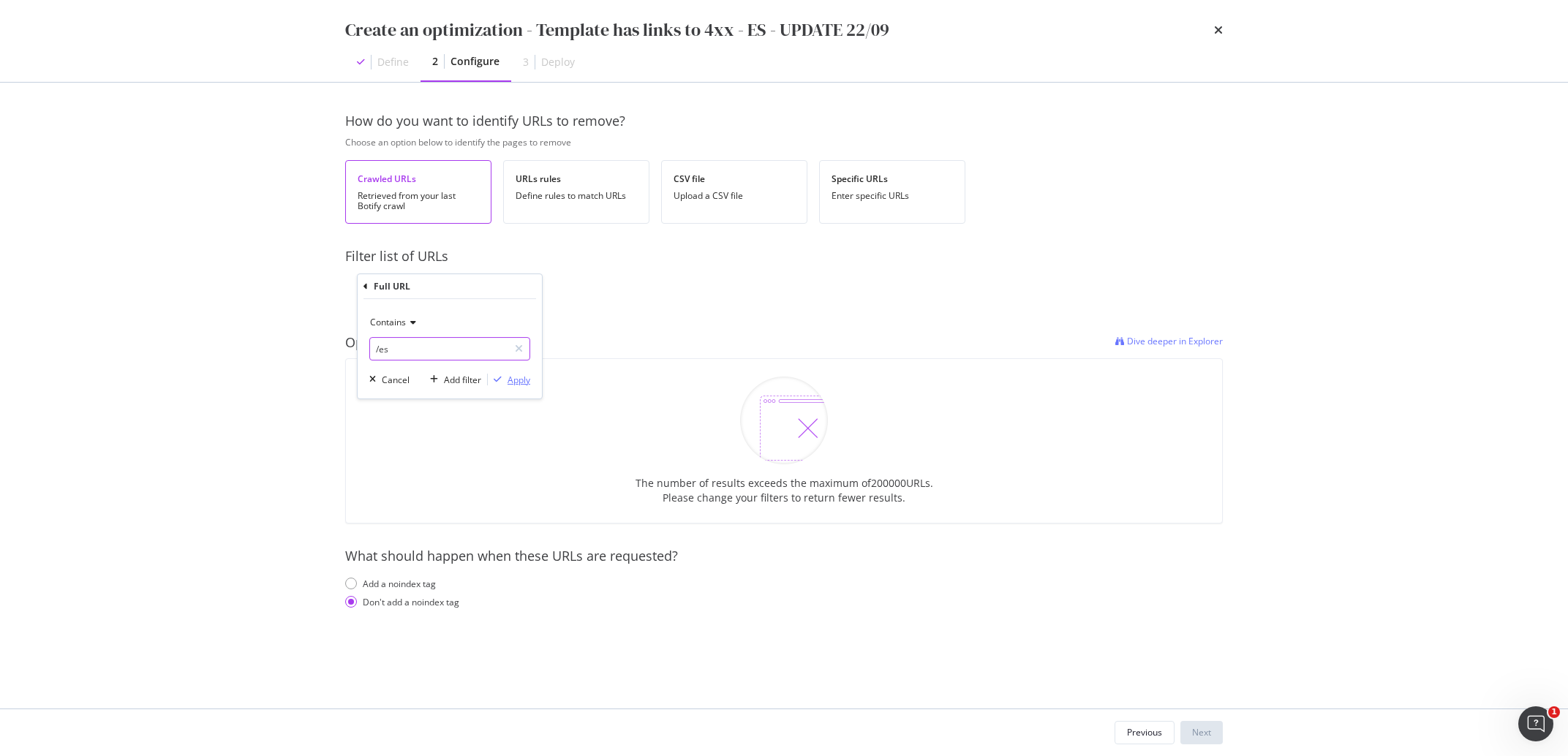
type input "/es"
click at [510, 378] on div "Apply" at bounding box center [519, 379] width 23 height 12
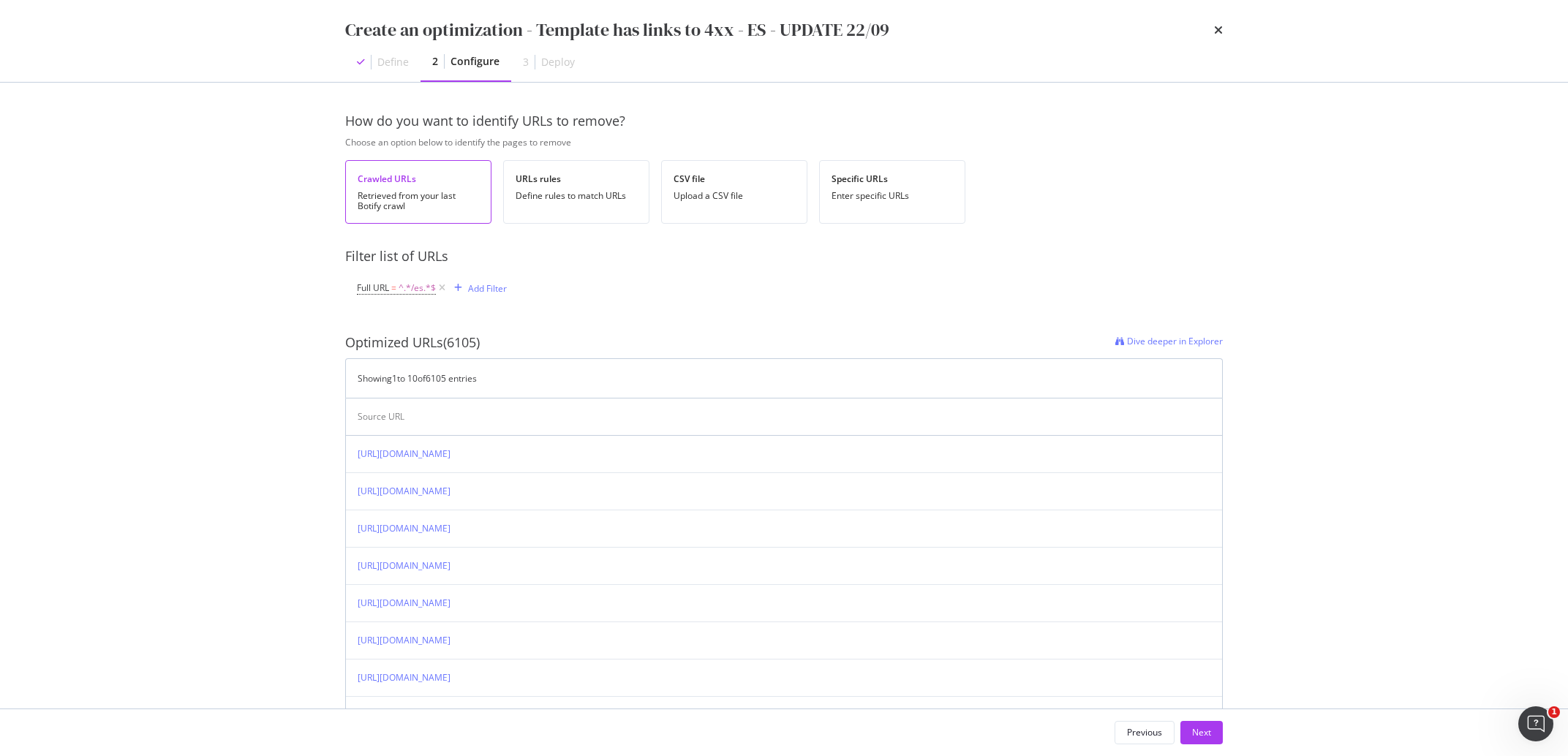
scroll to position [215, 0]
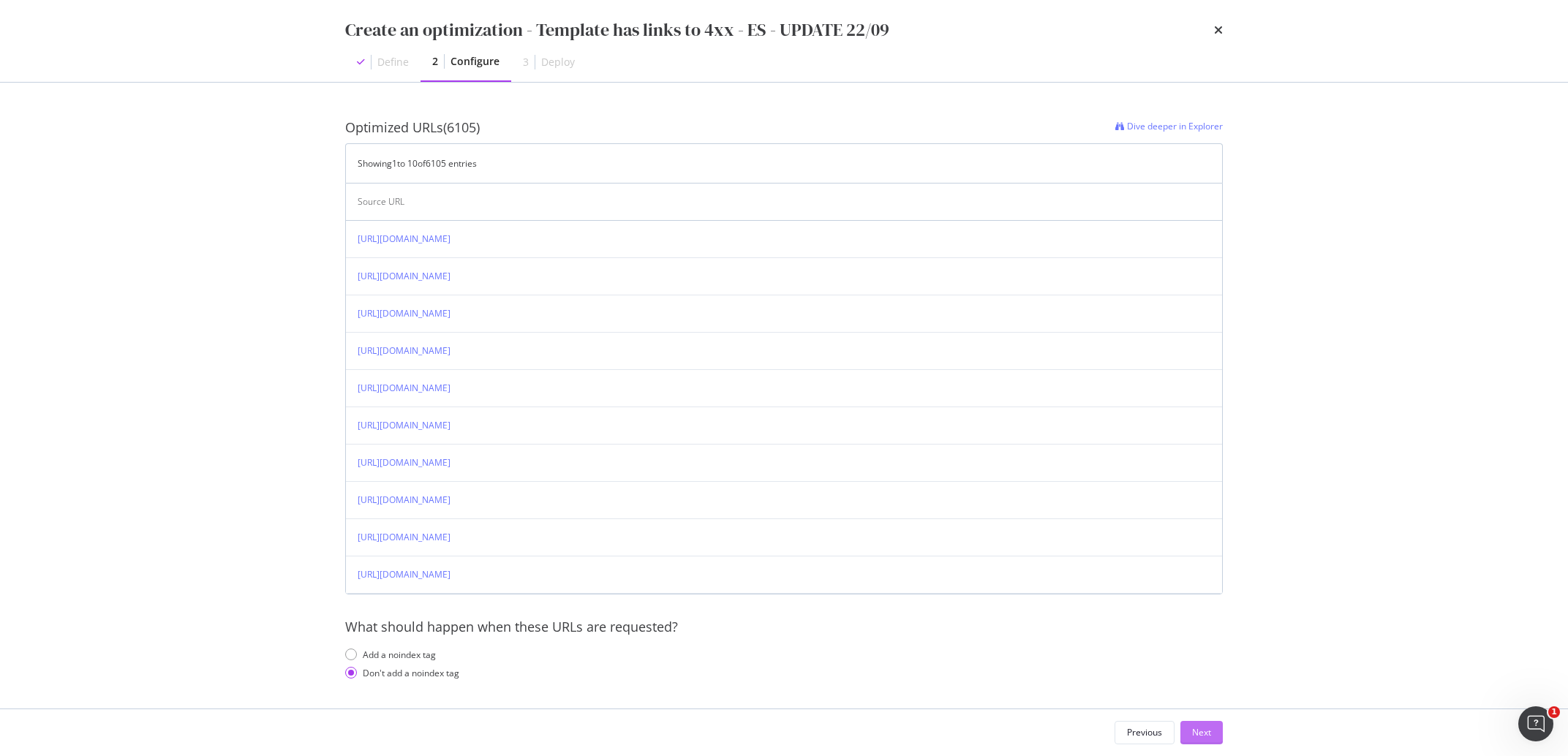
click at [1209, 732] on div "Next" at bounding box center [1201, 731] width 19 height 12
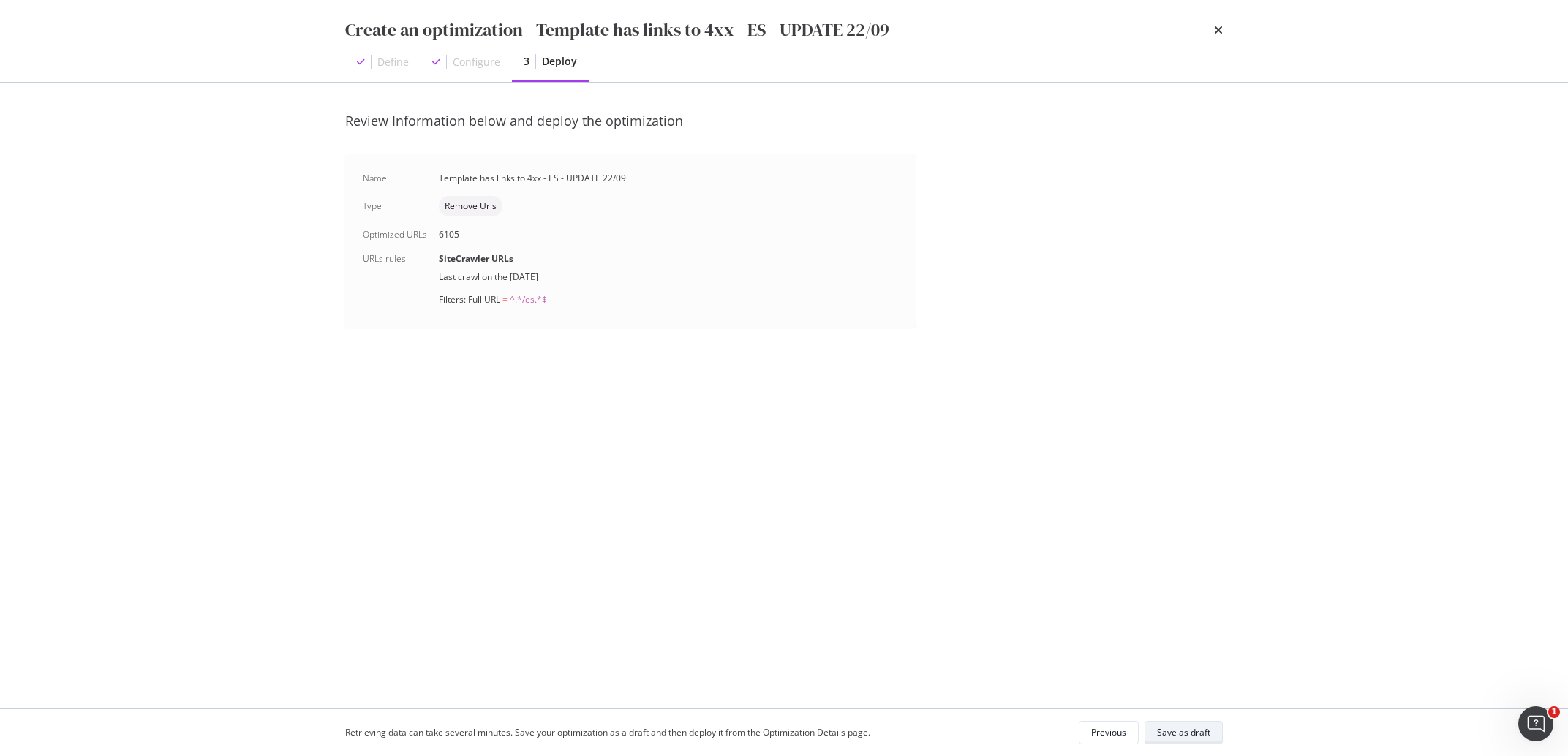
scroll to position [0, 0]
click at [1209, 734] on div "Save as draft" at bounding box center [1183, 731] width 54 height 12
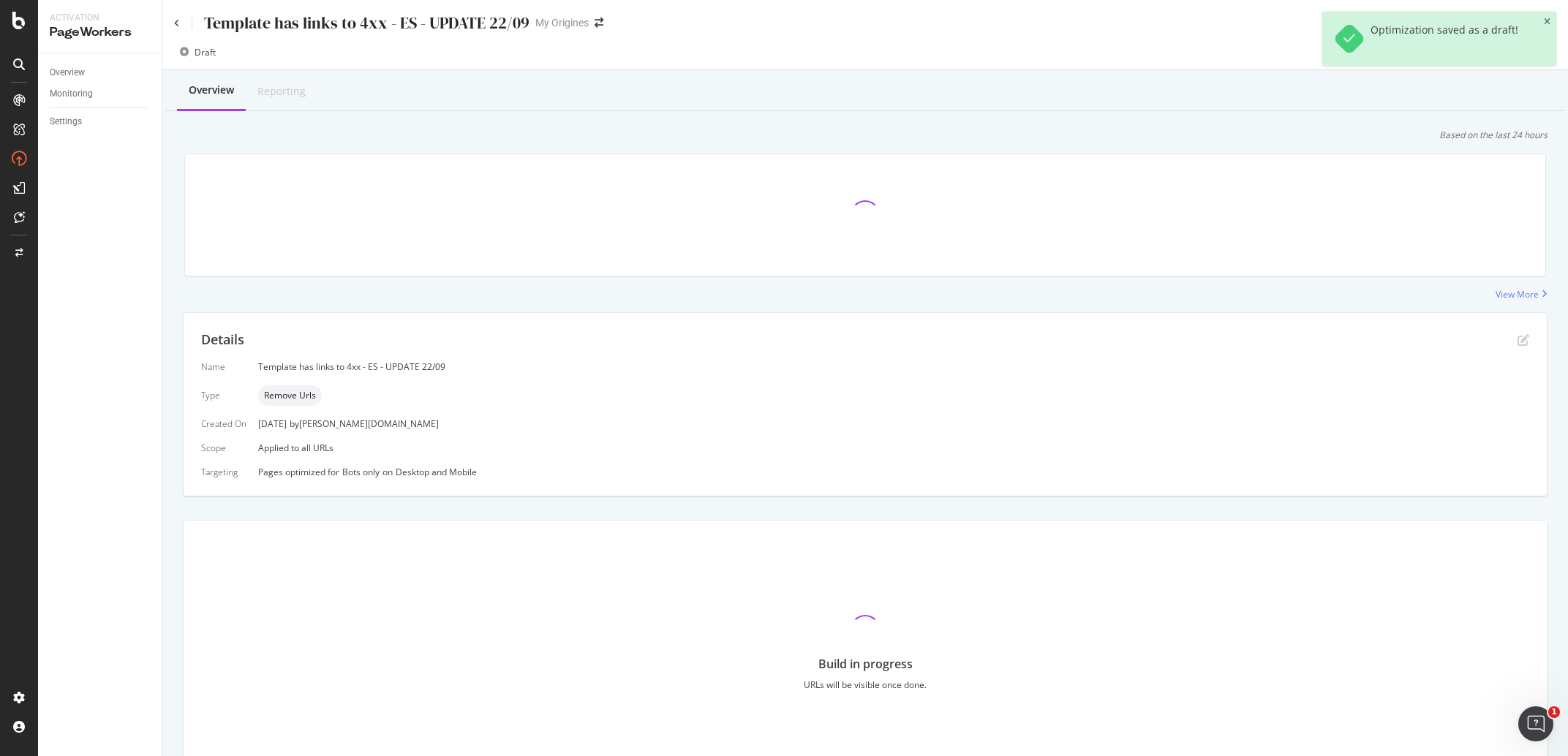
click at [173, 23] on div "Template has links to 4xx - ES - UPDATE 22/09 My Origines" at bounding box center [865, 17] width 1405 height 34
click at [178, 23] on icon at bounding box center [177, 23] width 6 height 8
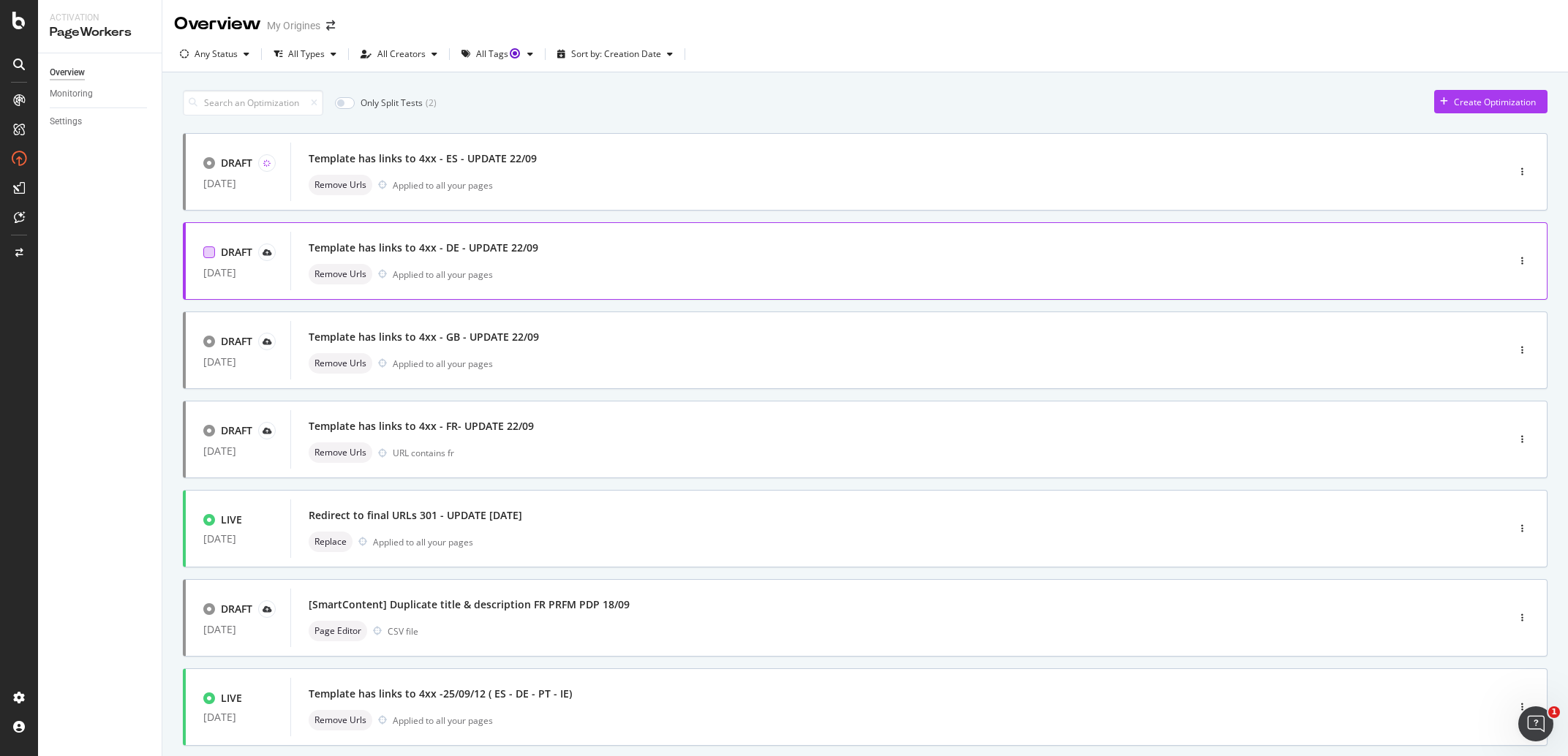
click at [210, 253] on div at bounding box center [209, 252] width 12 height 12
click at [205, 343] on div at bounding box center [209, 341] width 12 height 12
click at [210, 430] on div at bounding box center [209, 431] width 12 height 12
click at [239, 51] on div "button" at bounding box center [246, 54] width 18 height 8
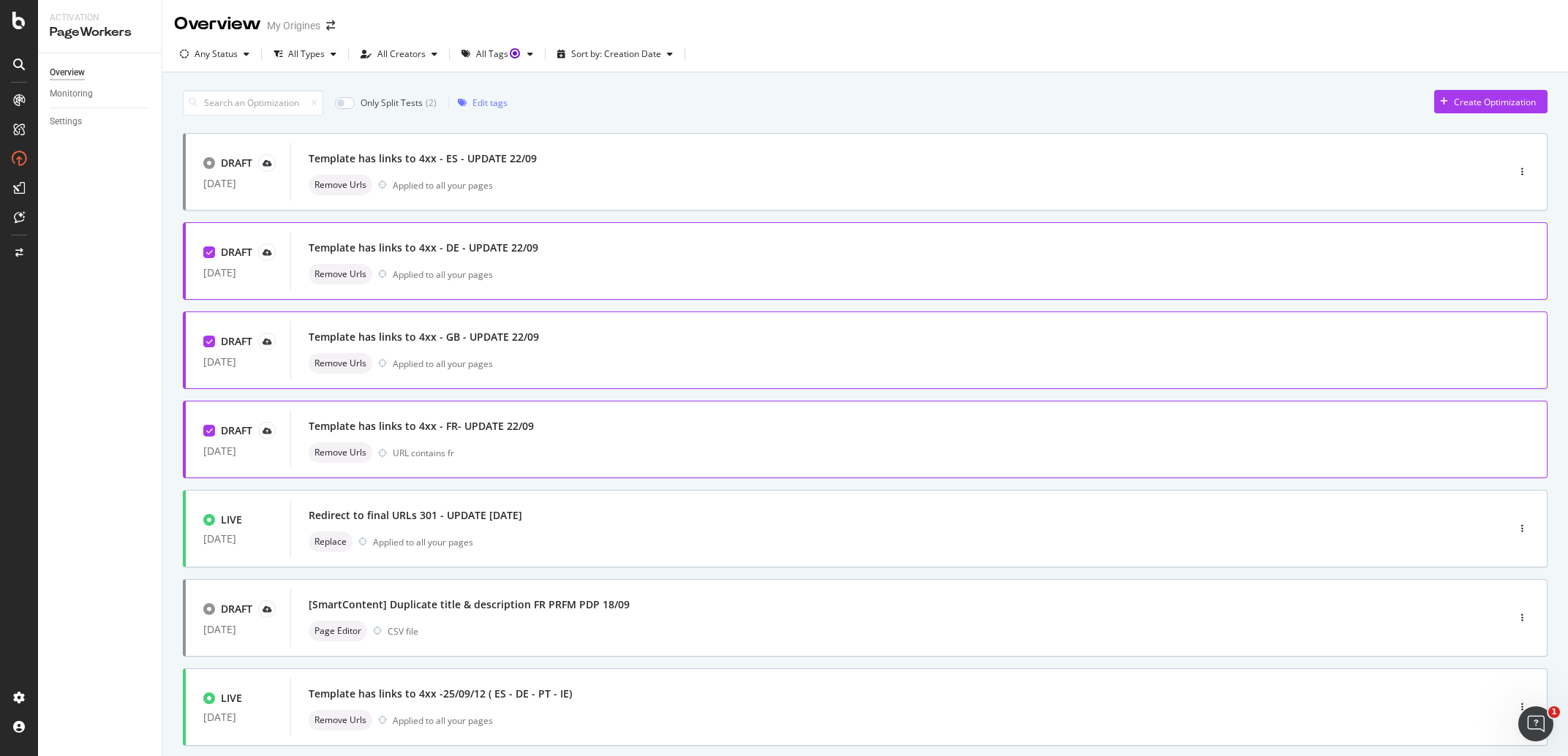
click at [166, 238] on div "Only Split Tests ( 2 ) Edit tags Create Optimization DRAFT [DATE] Template has …" at bounding box center [865, 590] width 1405 height 1035
click at [204, 251] on div at bounding box center [209, 252] width 12 height 12
drag, startPoint x: 205, startPoint y: 344, endPoint x: 215, endPoint y: 418, distance: 74.7
click at [207, 345] on icon at bounding box center [209, 341] width 6 height 7
click at [211, 432] on icon at bounding box center [209, 431] width 6 height 7
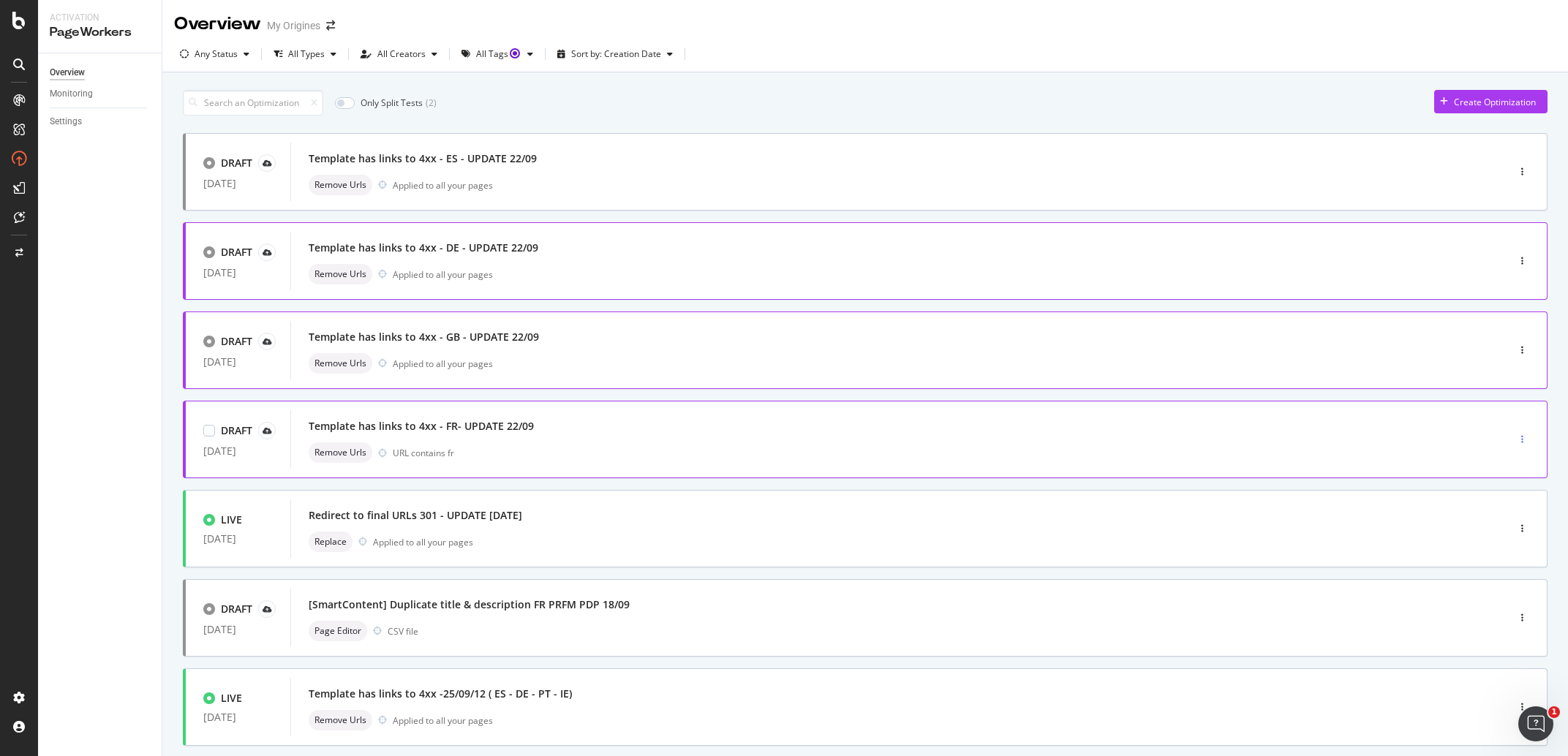
click at [1515, 439] on div "button" at bounding box center [1522, 439] width 14 height 8
click at [1475, 512] on div "Delete" at bounding box center [1484, 516] width 68 height 18
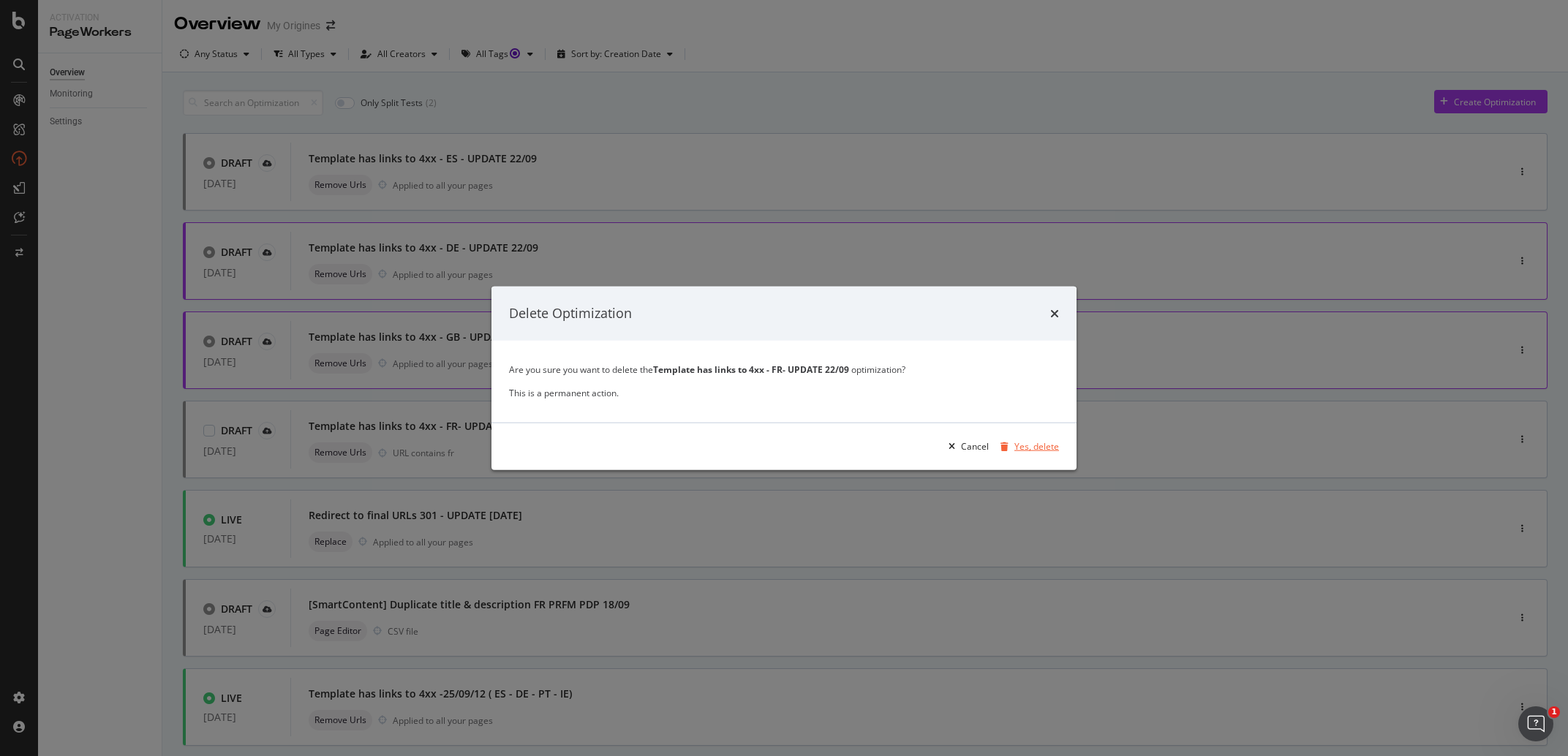
click at [1041, 443] on div "Yes, delete" at bounding box center [1036, 445] width 44 height 12
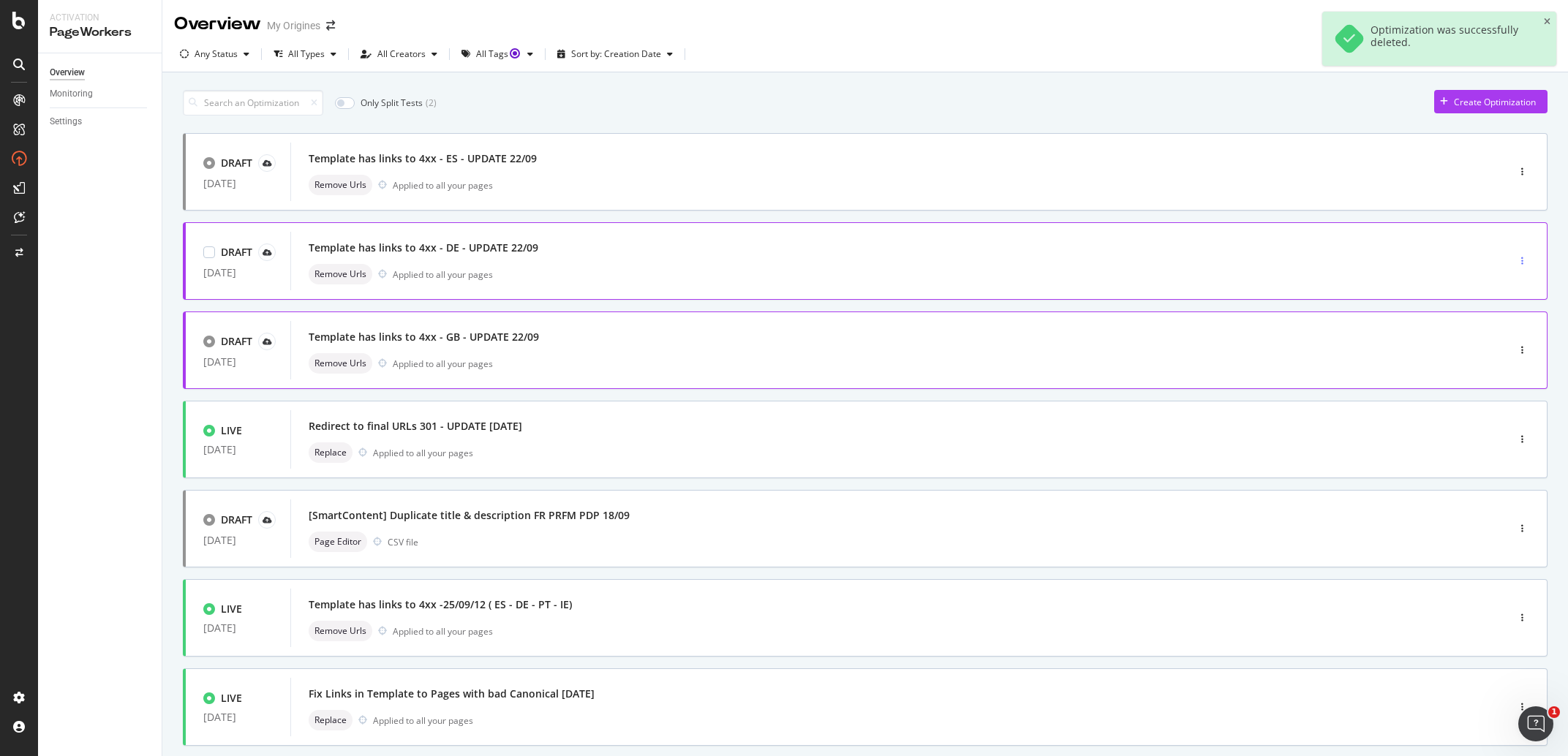
click at [1515, 259] on div "button" at bounding box center [1522, 261] width 14 height 8
click at [1500, 345] on div "Delete" at bounding box center [1484, 337] width 68 height 18
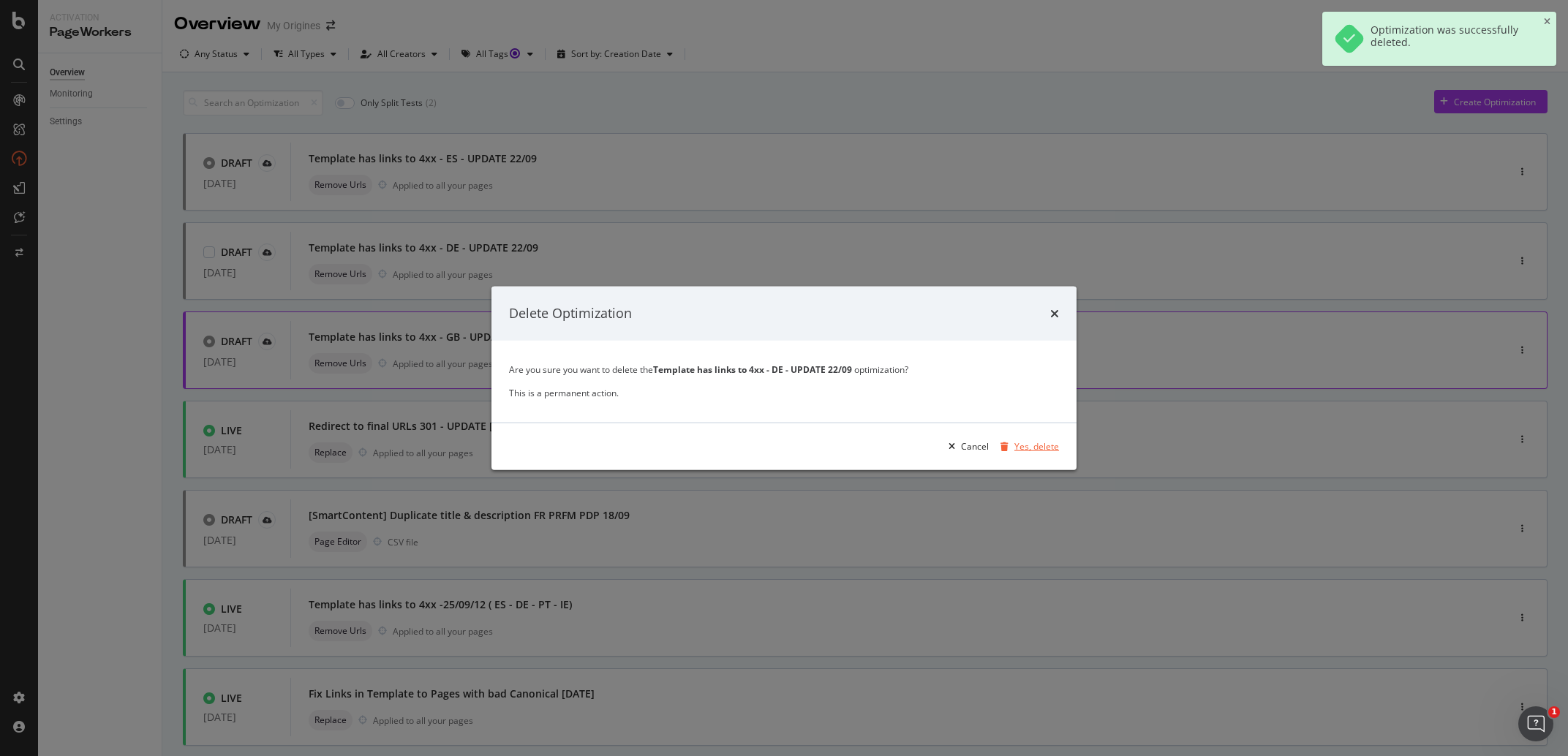
click at [1058, 448] on div "Yes, delete" at bounding box center [1036, 445] width 44 height 12
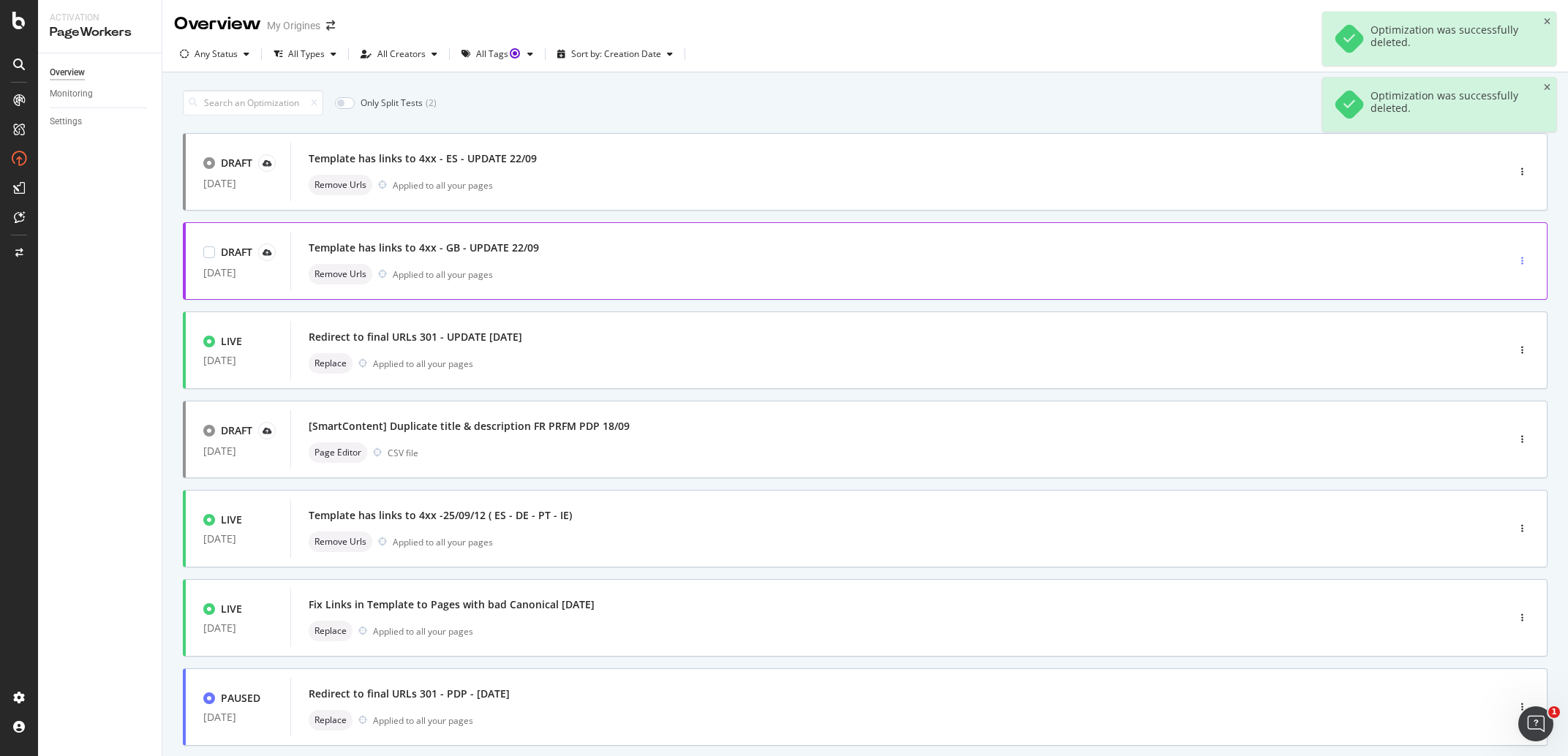
click at [1515, 257] on div "button" at bounding box center [1522, 262] width 14 height 22
click at [1488, 346] on div "Delete" at bounding box center [1484, 337] width 68 height 18
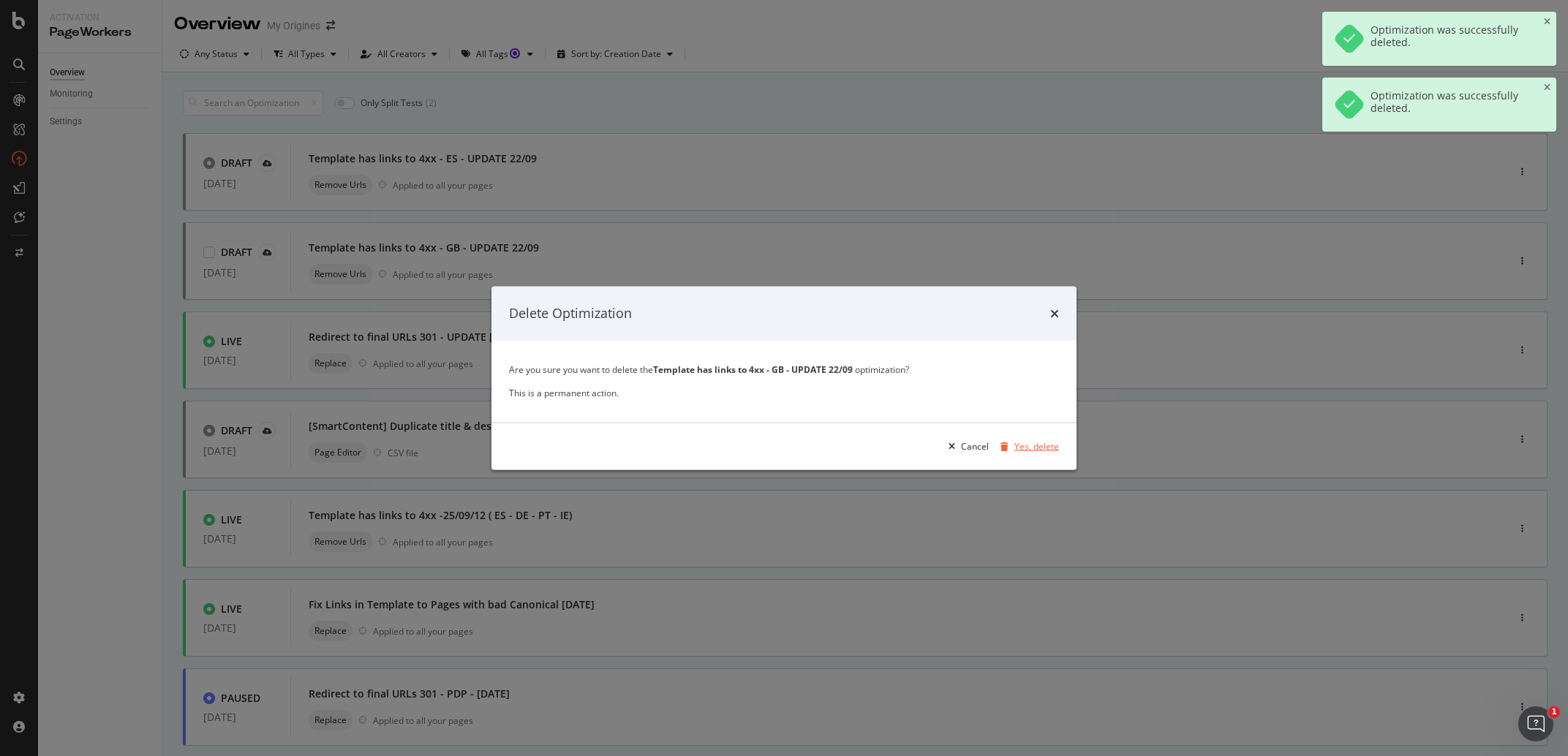
click at [1017, 449] on div "Yes, delete" at bounding box center [1036, 445] width 44 height 12
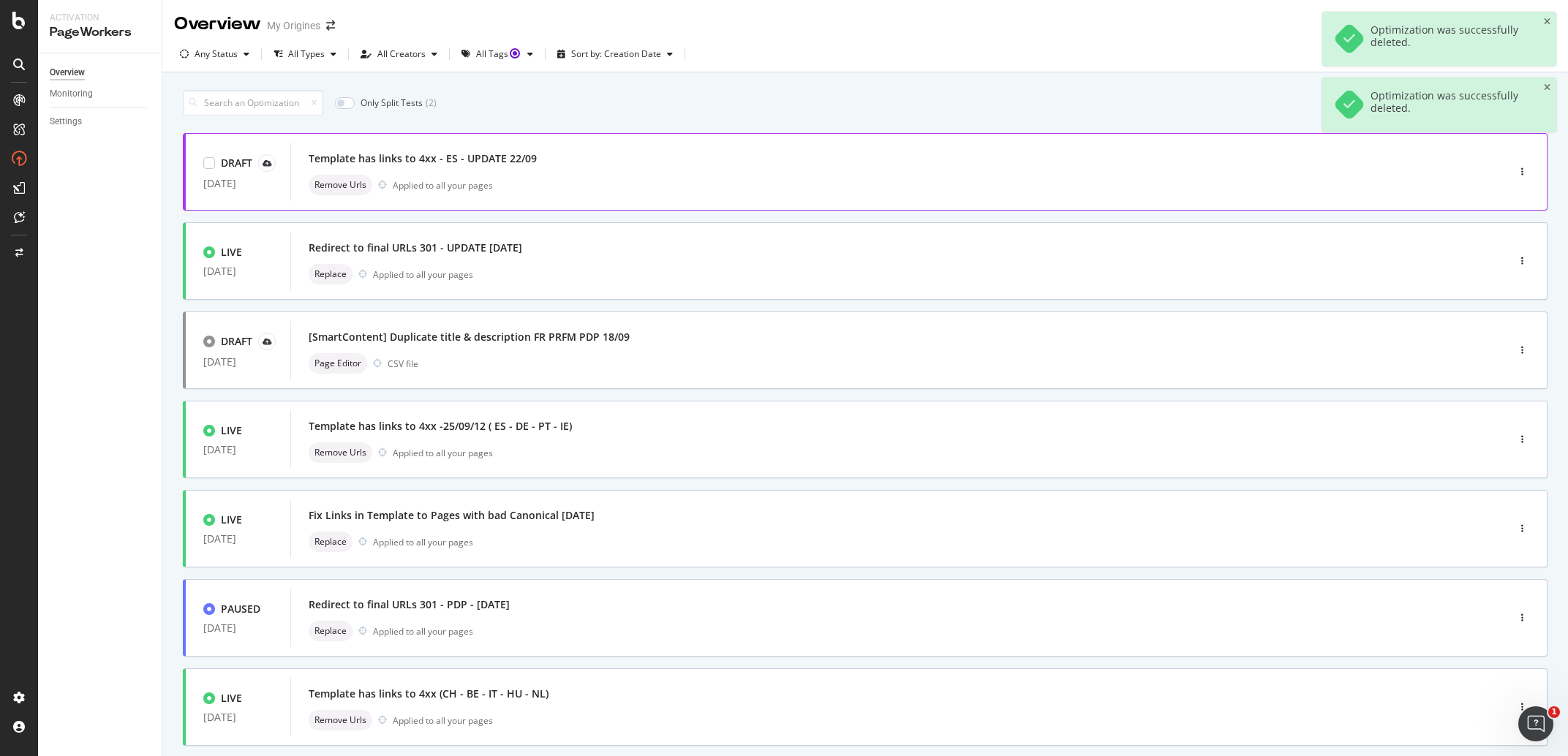
click at [511, 155] on div "Template has links to 4xx - ES - UPDATE 22/09" at bounding box center [423, 159] width 228 height 15
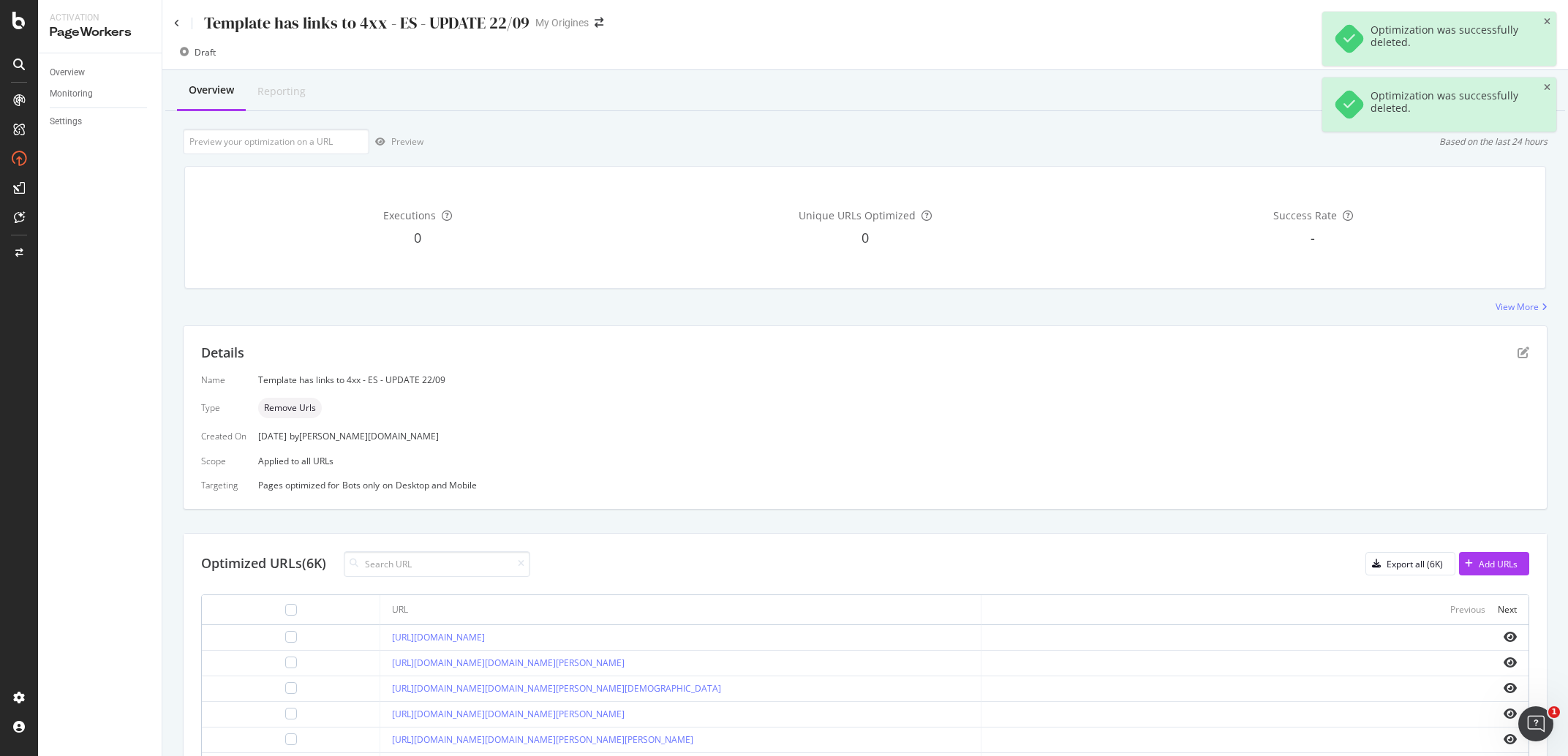
click at [461, 21] on div "Template has links to 4xx - ES - UPDATE 22/09" at bounding box center [367, 23] width 325 height 23
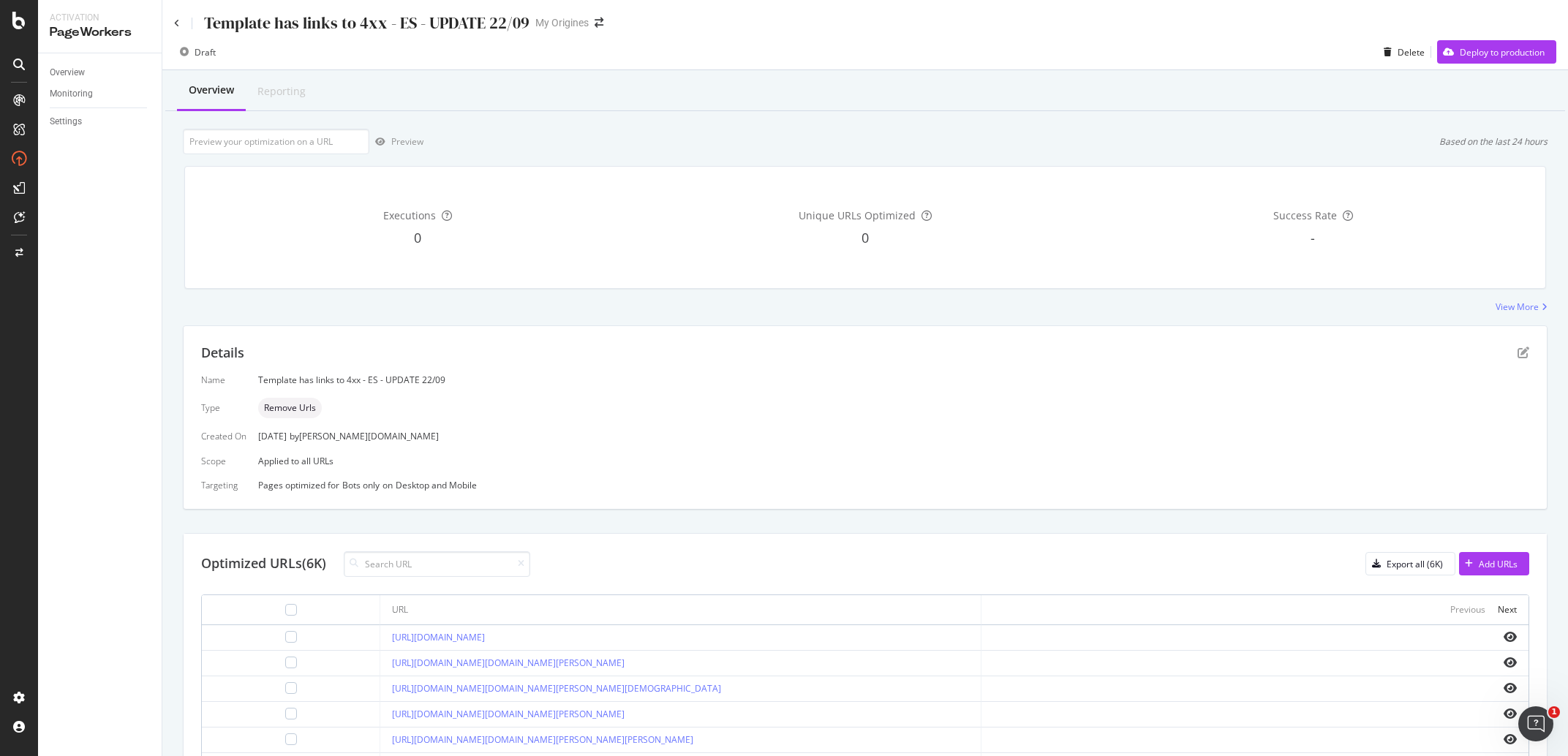
click at [173, 22] on div "Template has links to 4xx - ES - UPDATE 22/09 My Origines" at bounding box center [865, 17] width 1405 height 34
click at [178, 20] on icon at bounding box center [177, 23] width 6 height 8
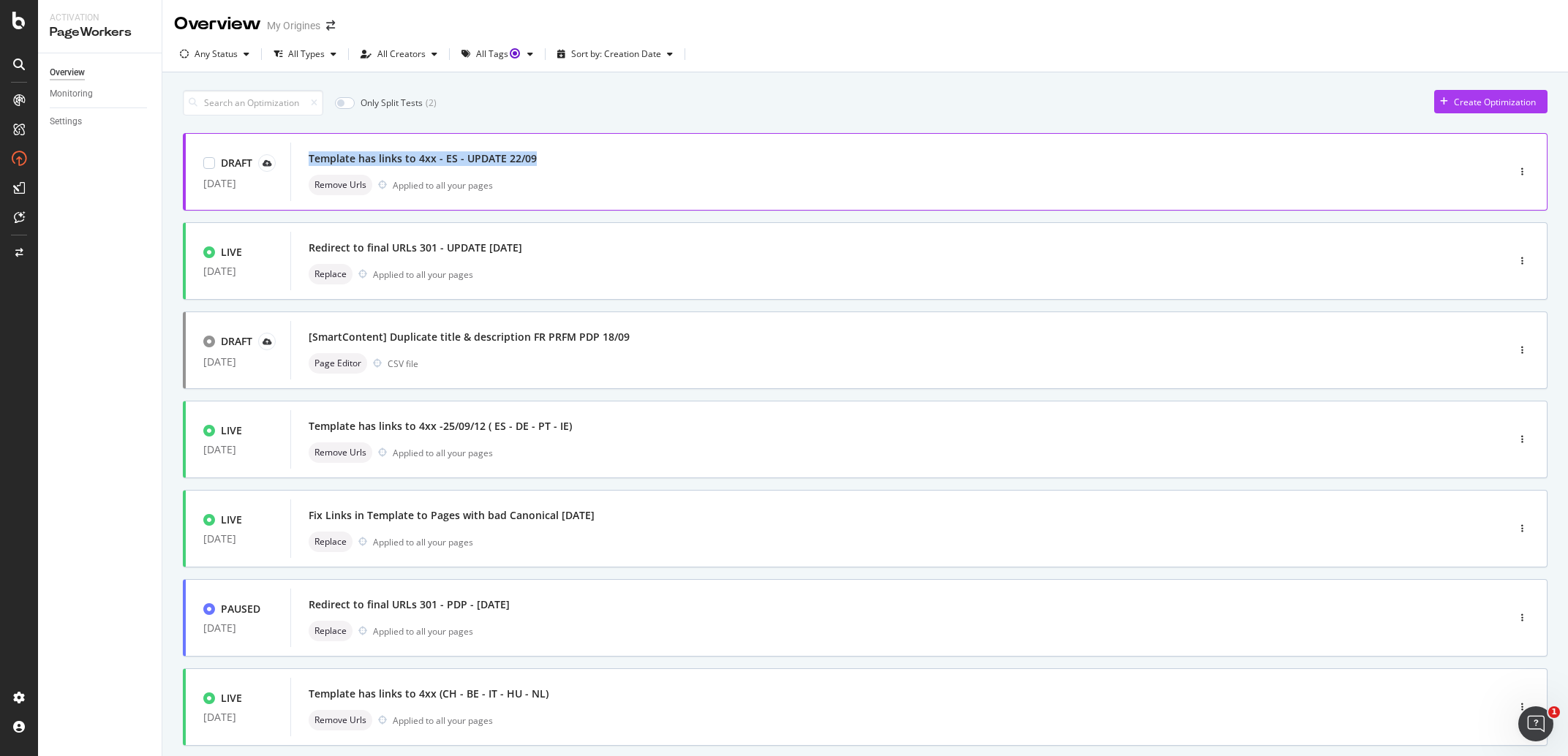
drag, startPoint x: 547, startPoint y: 160, endPoint x: 309, endPoint y: 161, distance: 238.0
click at [309, 161] on div "Template has links to 4xx - ES - UPDATE 22/09" at bounding box center [876, 159] width 1136 height 20
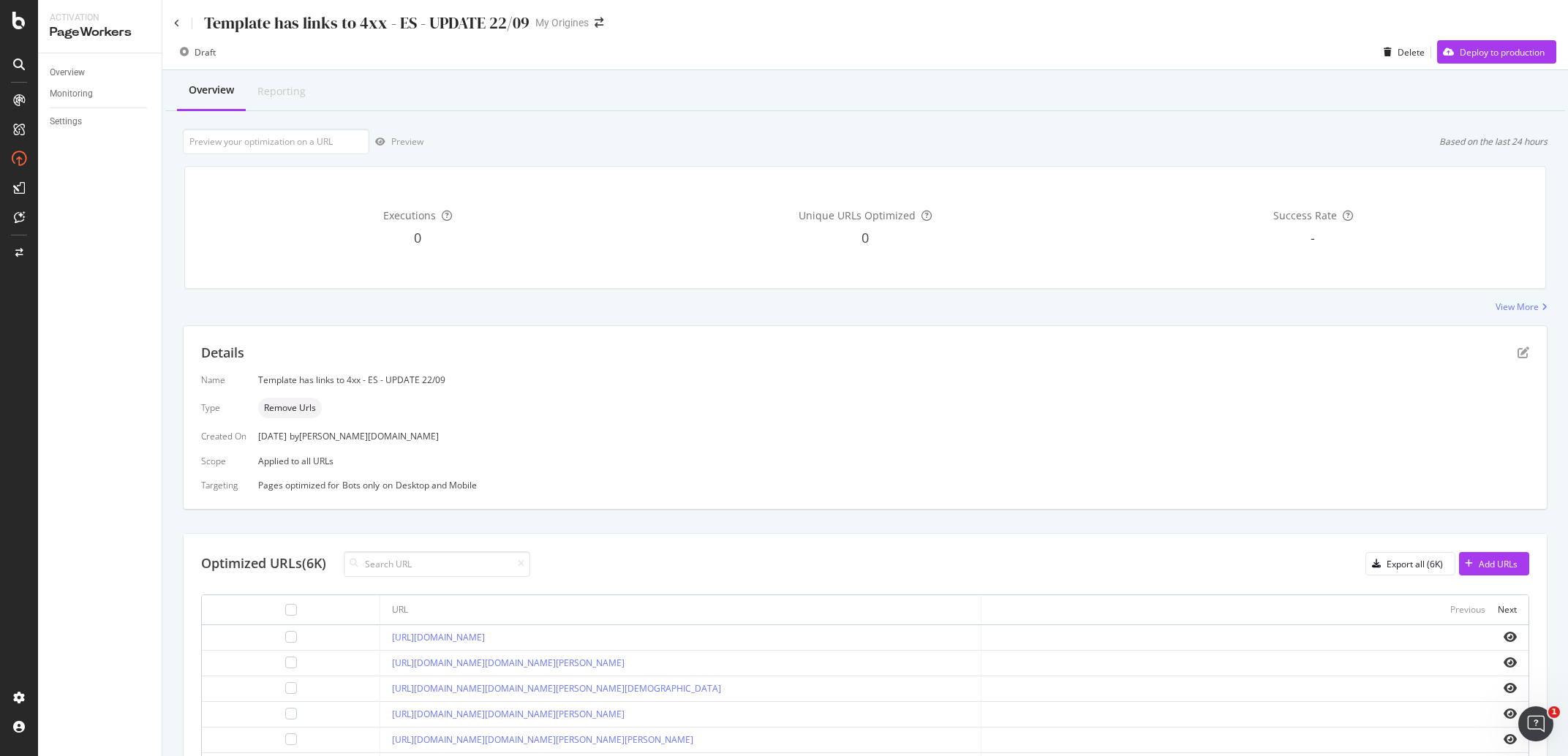
click at [447, 29] on div "Template has links to 4xx - ES - UPDATE 22/09" at bounding box center [367, 23] width 325 height 23
click at [172, 26] on div "Template has links to 4xx - ES - UPDATE 22/09 My Origines" at bounding box center [865, 17] width 1405 height 34
click at [175, 26] on icon at bounding box center [177, 23] width 6 height 8
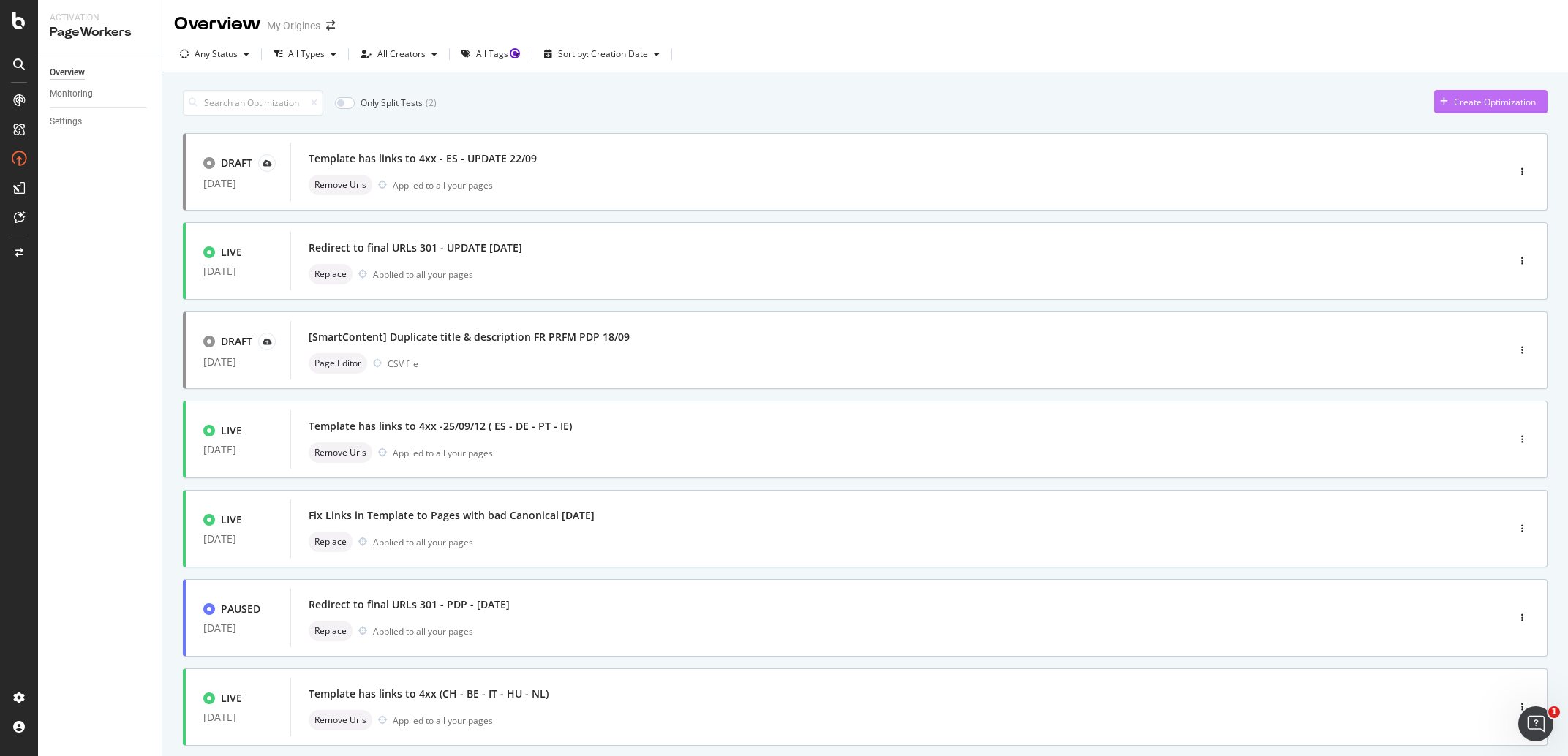
click at [1488, 97] on div "Create Optimization" at bounding box center [1495, 102] width 82 height 12
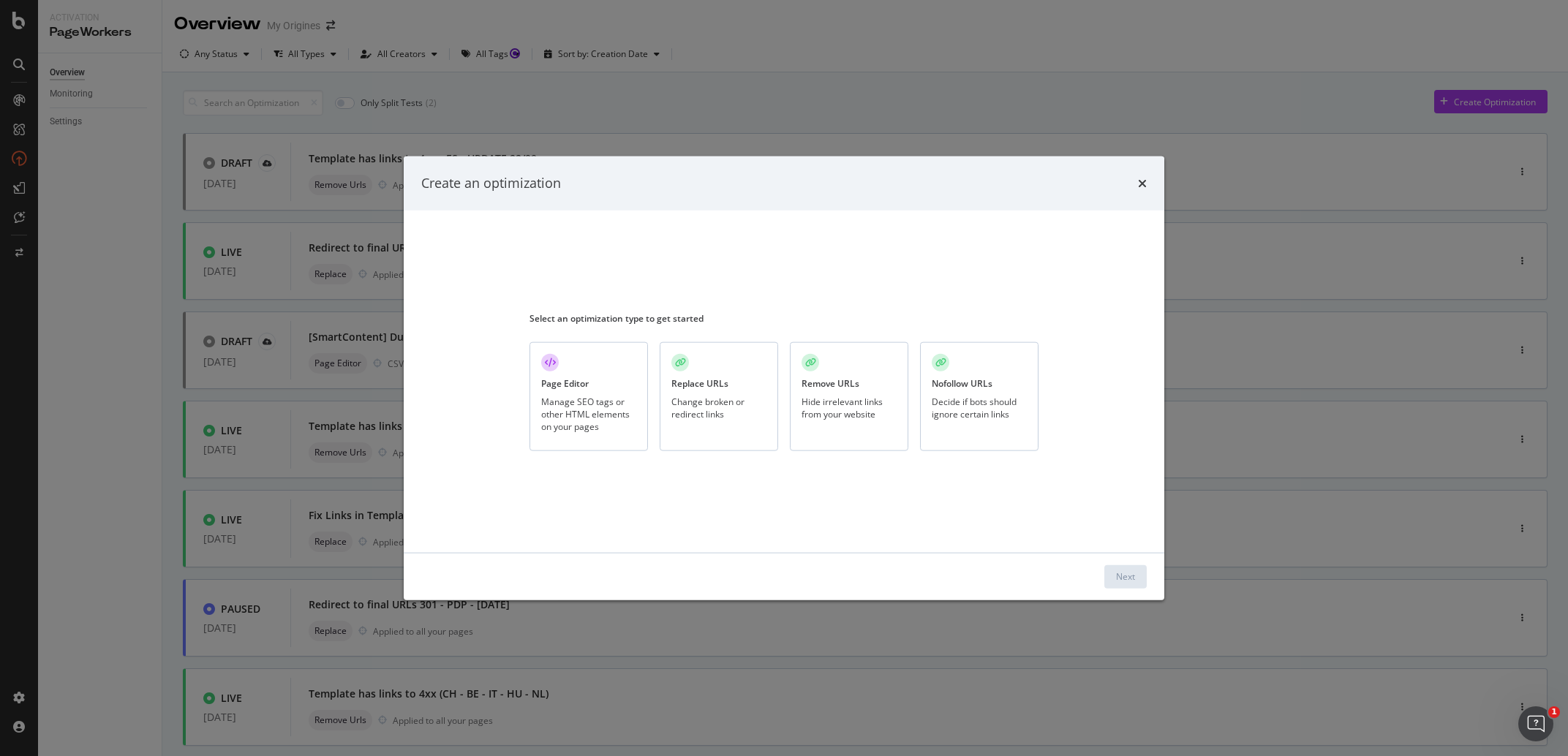
click at [821, 400] on div "Hide irrelevant links from your website" at bounding box center [849, 408] width 95 height 25
click at [1125, 579] on div "Next" at bounding box center [1125, 576] width 19 height 12
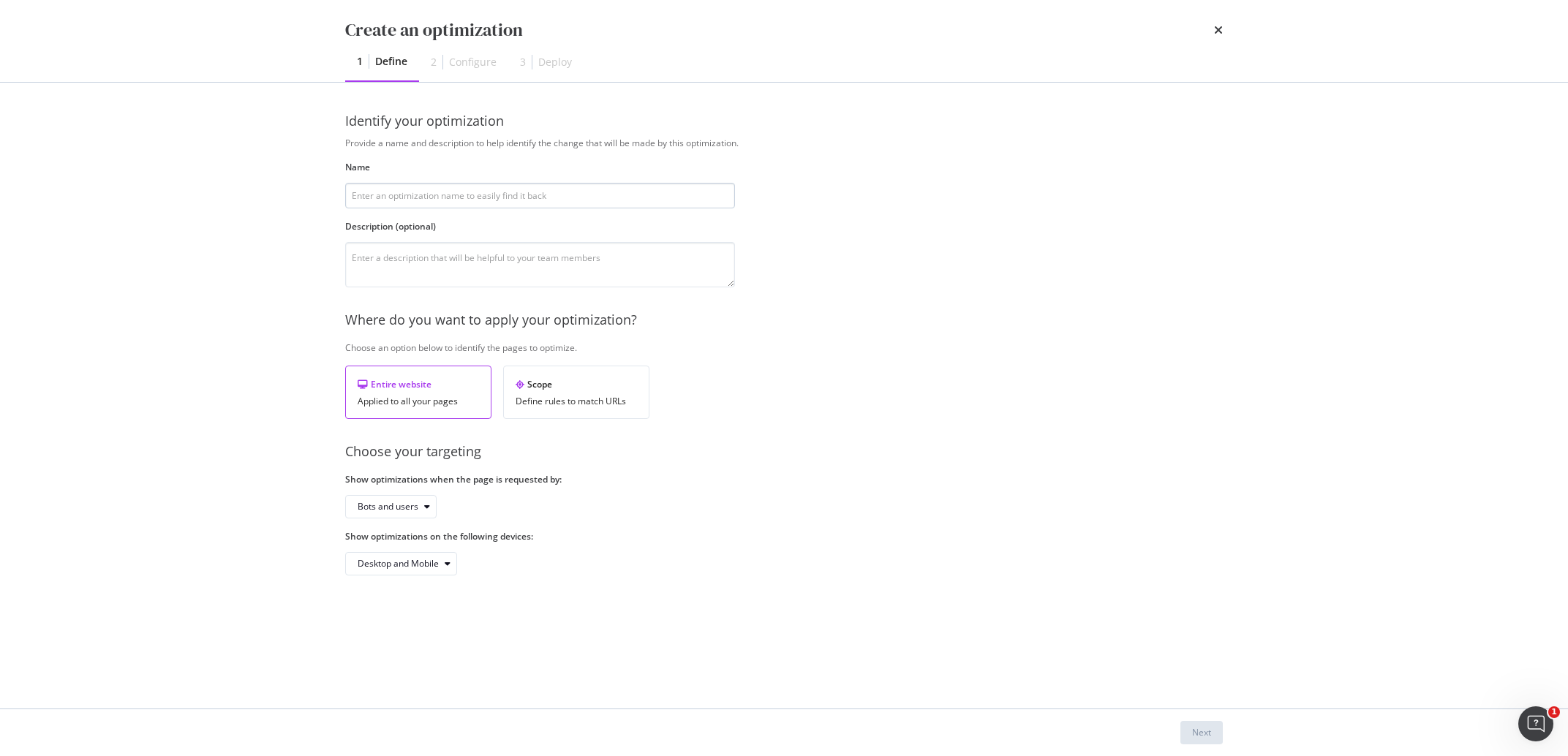
click at [423, 201] on input "modal" at bounding box center [540, 196] width 390 height 26
type input "Template has links to 4xx - ES - UPDATE 22/09"
click at [459, 264] on textarea "modal" at bounding box center [540, 264] width 390 height 45
click at [408, 509] on div "Bots and users" at bounding box center [388, 506] width 61 height 8
click at [390, 555] on div "Bots only" at bounding box center [382, 555] width 37 height 12
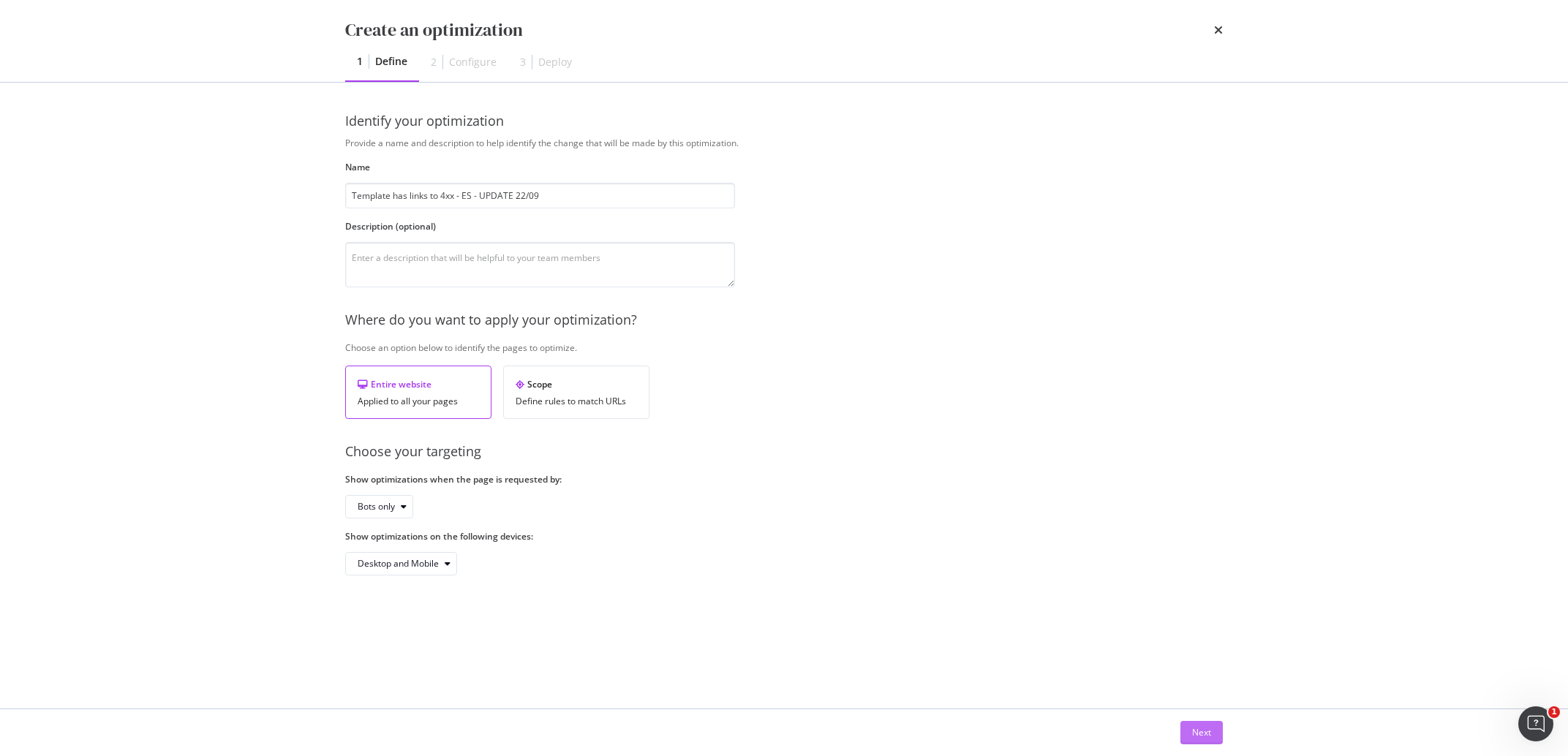
click at [1187, 733] on button "Next" at bounding box center [1202, 732] width 43 height 23
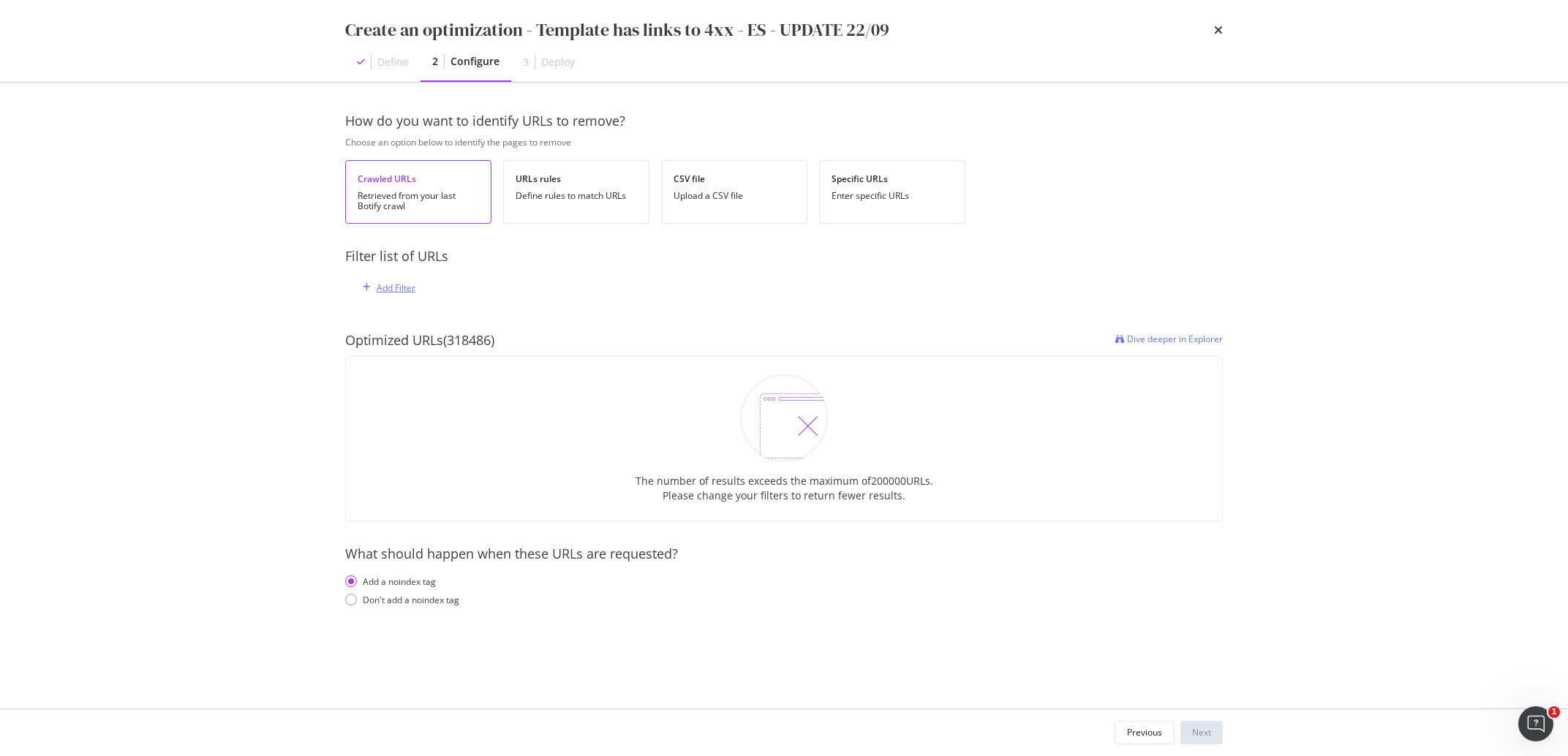
click at [368, 288] on icon "modal" at bounding box center [366, 287] width 8 height 8
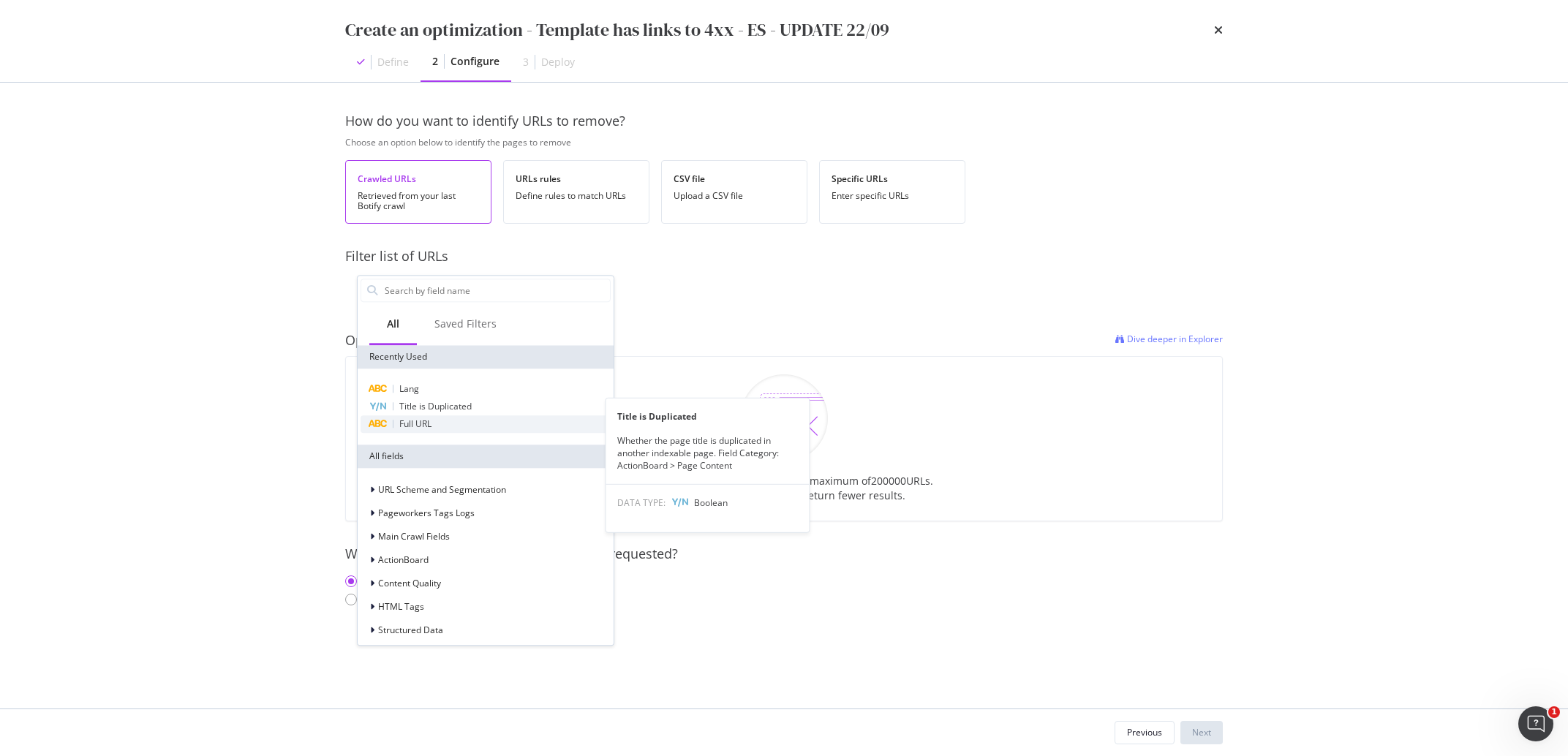
click at [435, 418] on div "Full URL" at bounding box center [485, 423] width 251 height 18
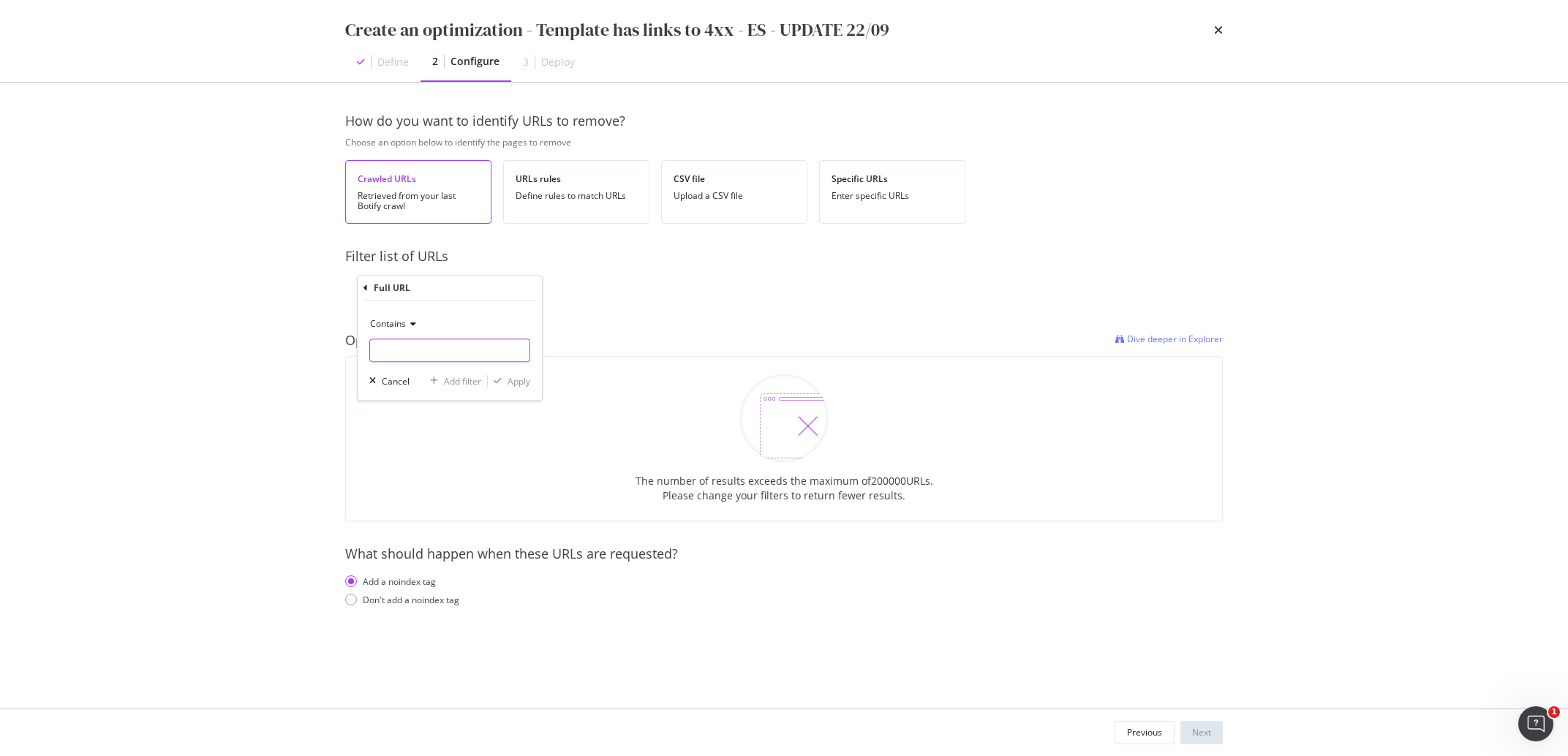
click at [408, 348] on input "modal" at bounding box center [449, 349] width 159 height 23
paste input "/es/"
type input "/es/"
click at [520, 384] on div "Apply" at bounding box center [519, 381] width 23 height 12
click at [440, 604] on div "Don't add a noindex tag" at bounding box center [410, 602] width 96 height 12
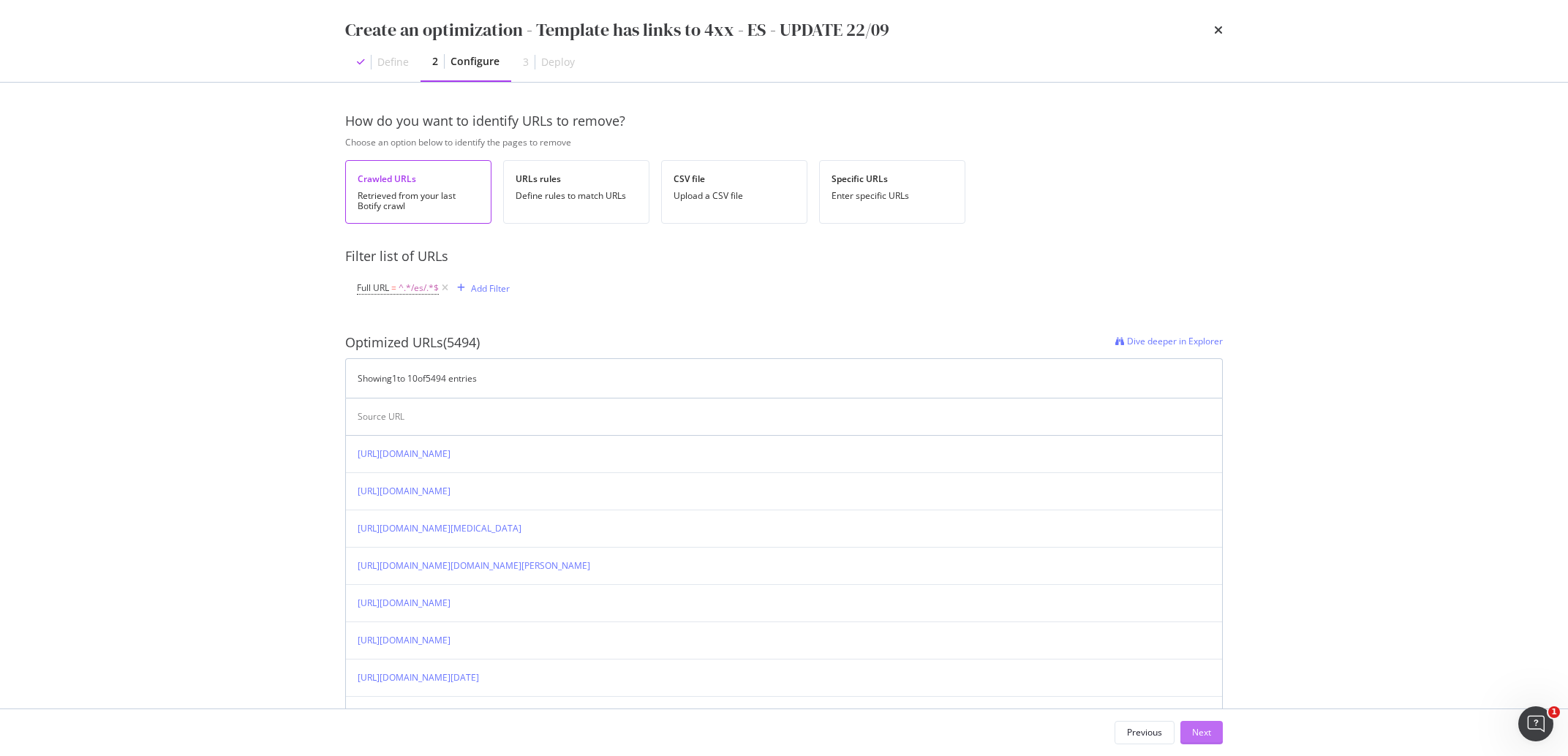
click at [1197, 738] on div "Next" at bounding box center [1201, 731] width 19 height 12
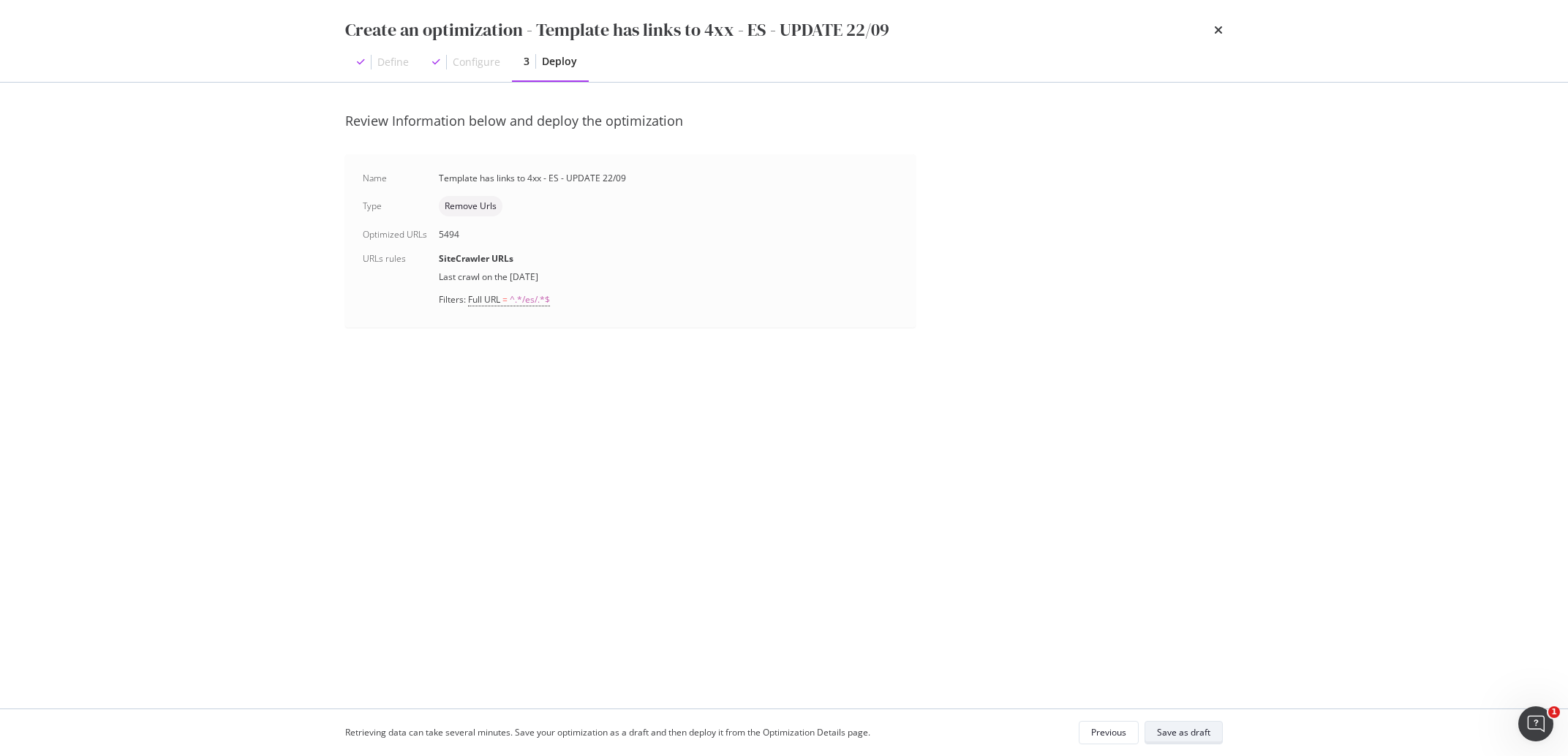
click at [1195, 728] on div "Save as draft" at bounding box center [1183, 731] width 54 height 12
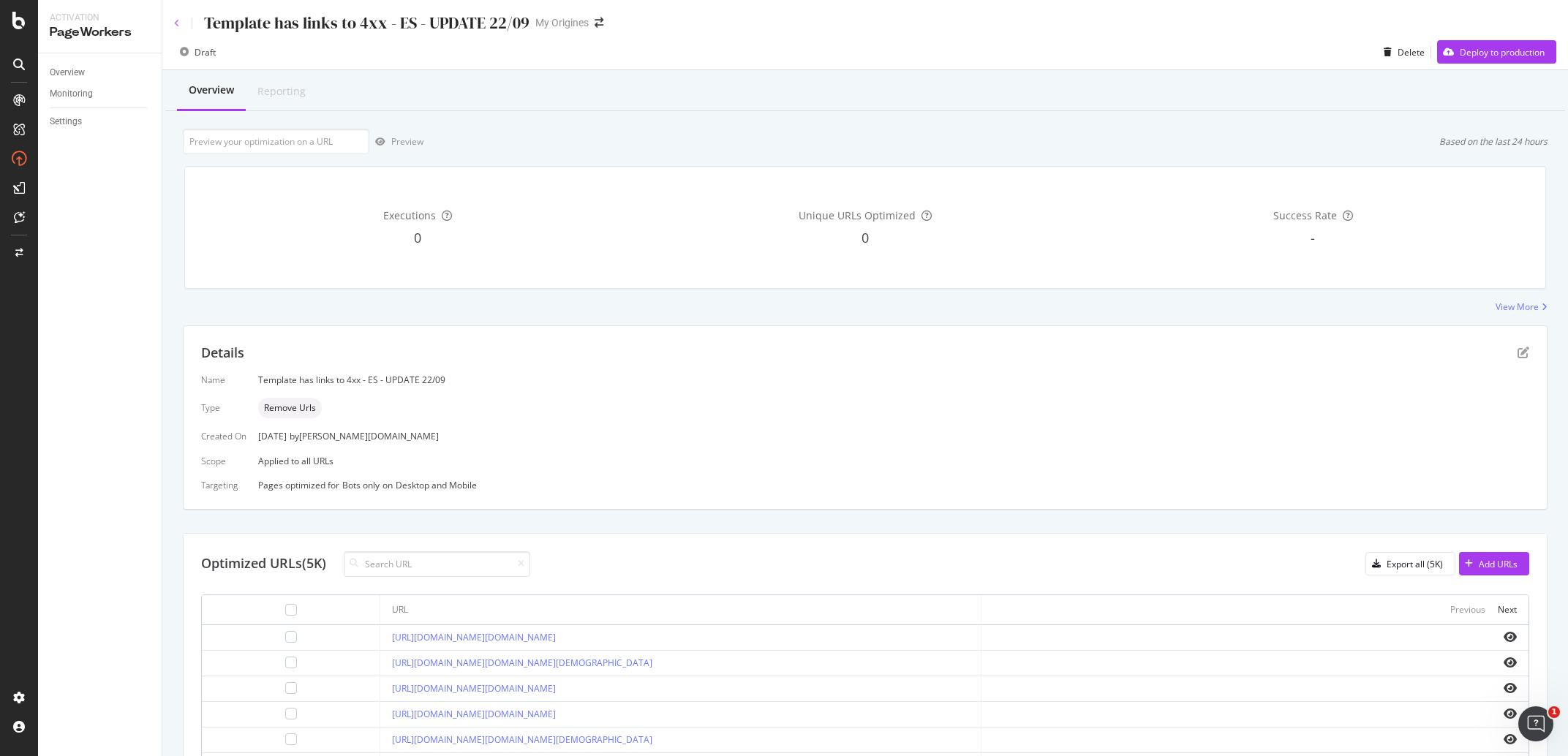
click at [175, 21] on icon at bounding box center [177, 23] width 6 height 8
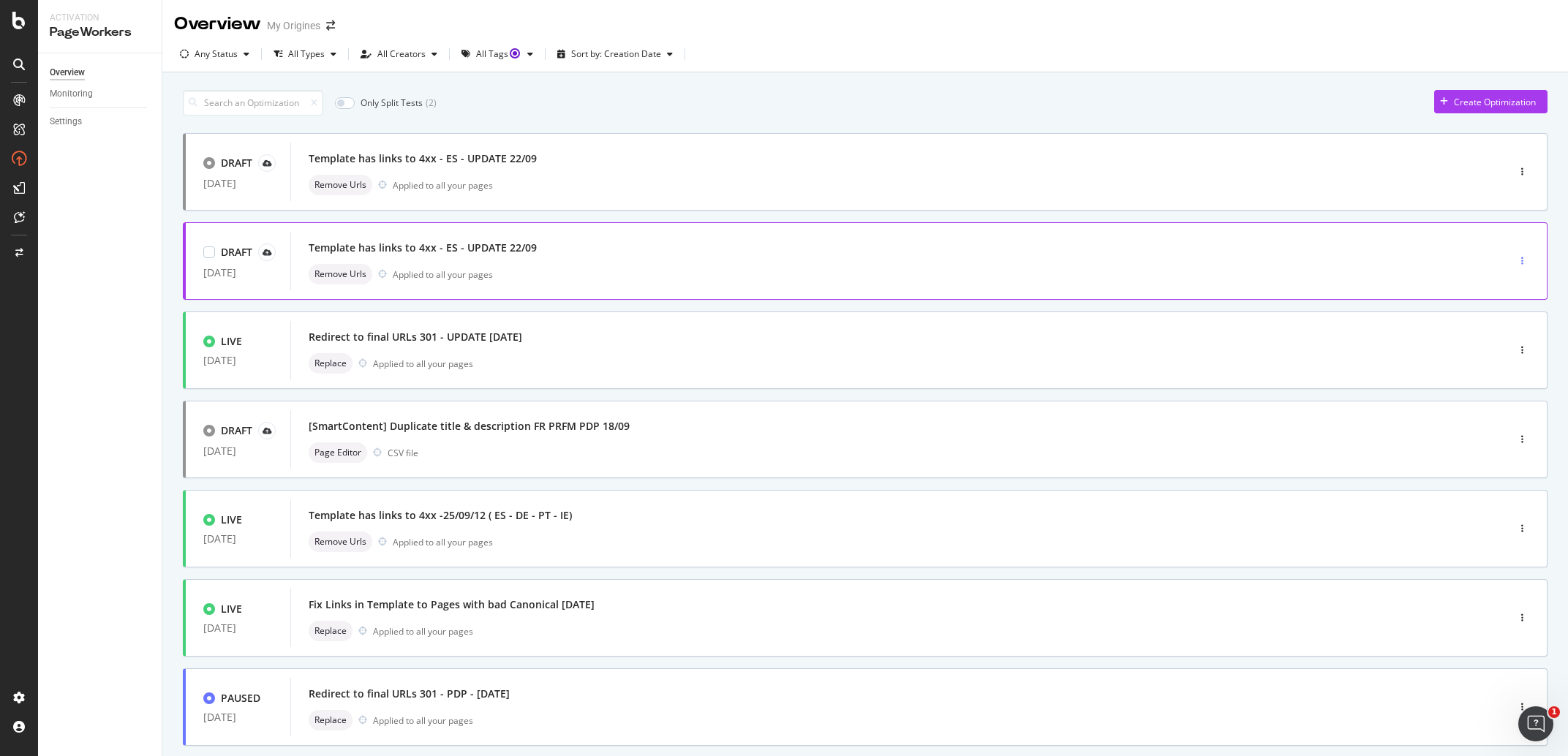
click at [1521, 259] on icon "button" at bounding box center [1522, 261] width 2 height 8
click at [1489, 344] on div "Delete" at bounding box center [1491, 336] width 27 height 12
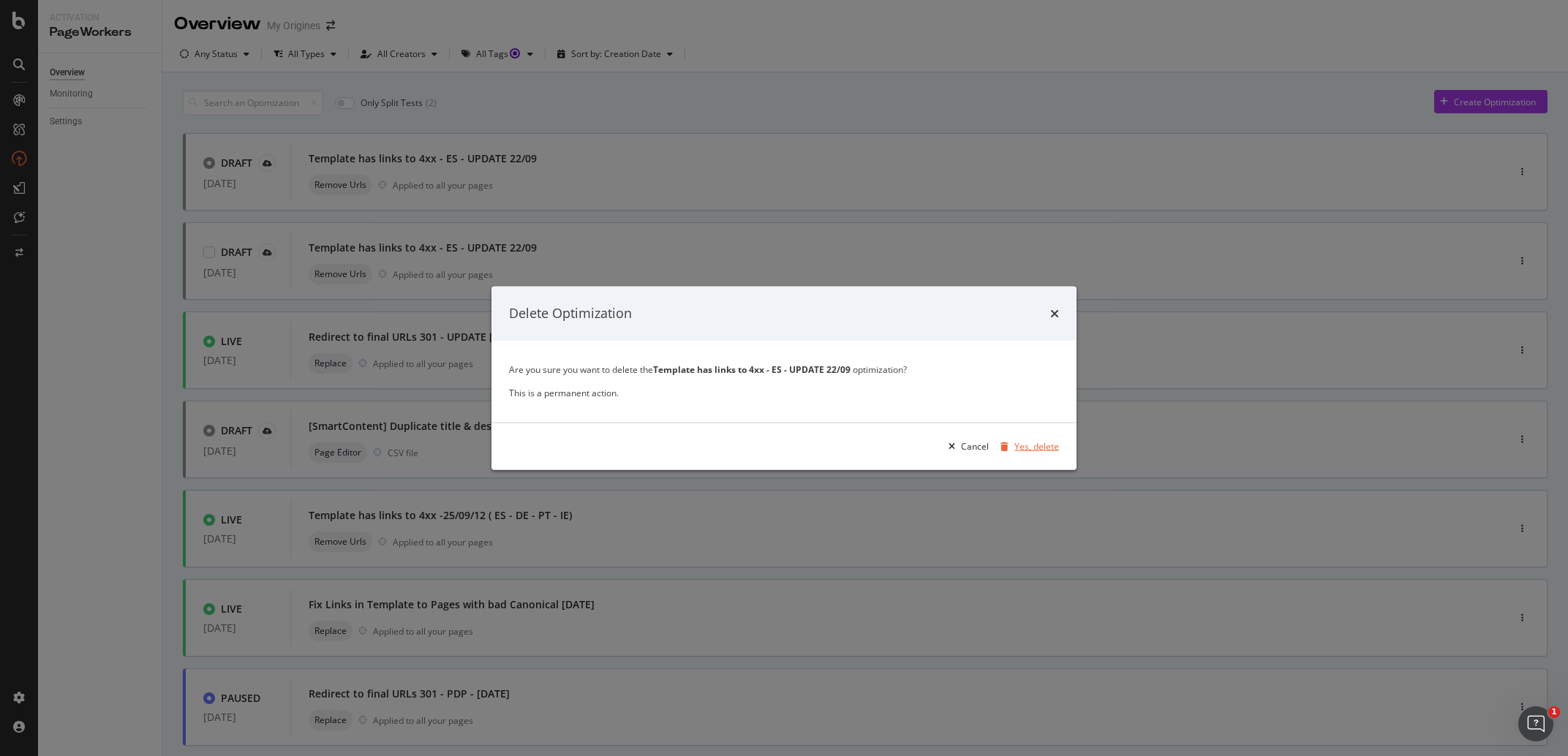
click at [1036, 450] on div "Yes, delete" at bounding box center [1036, 445] width 44 height 12
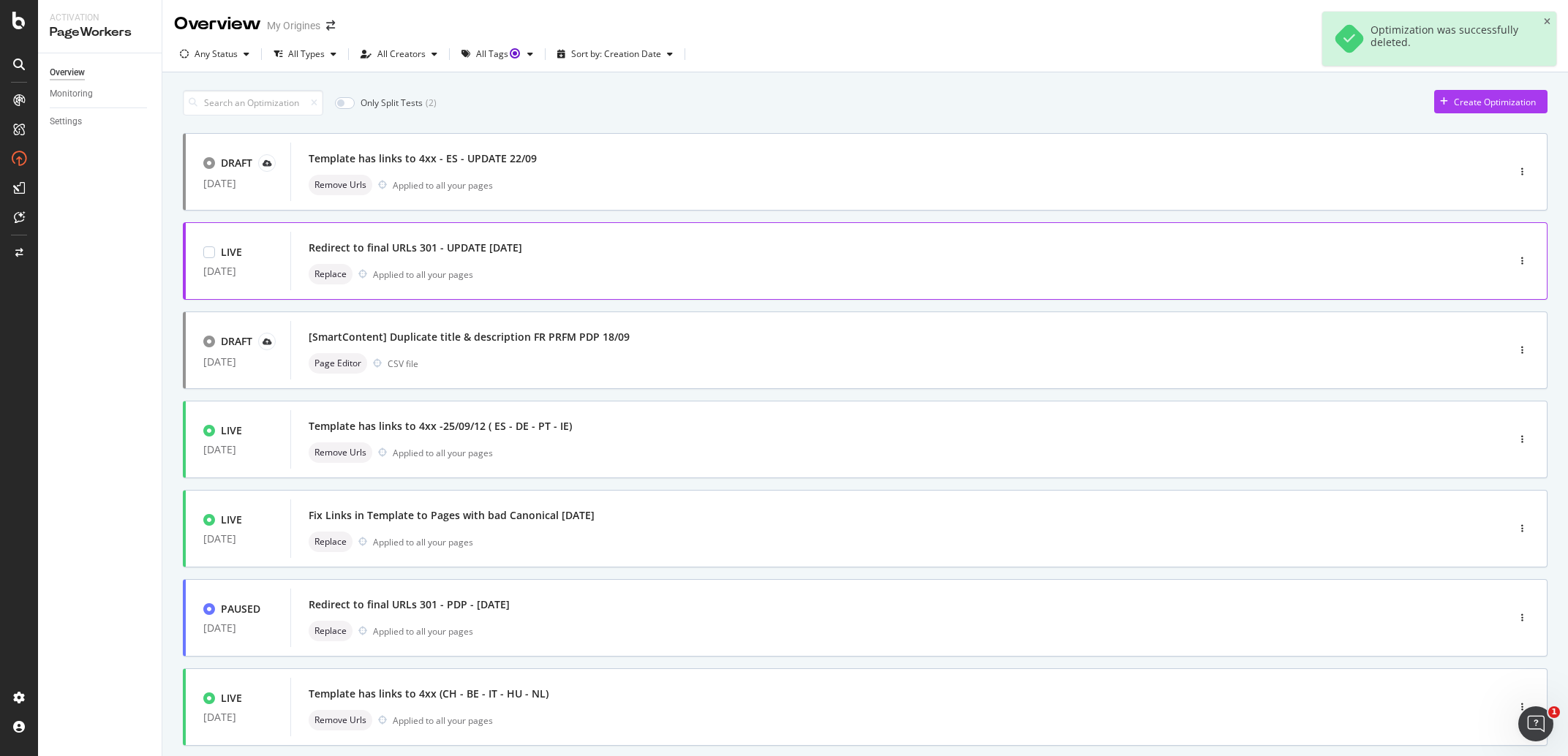
click at [522, 250] on div "Redirect to final URLs 301 - UPDATE [DATE]" at bounding box center [415, 248] width 214 height 15
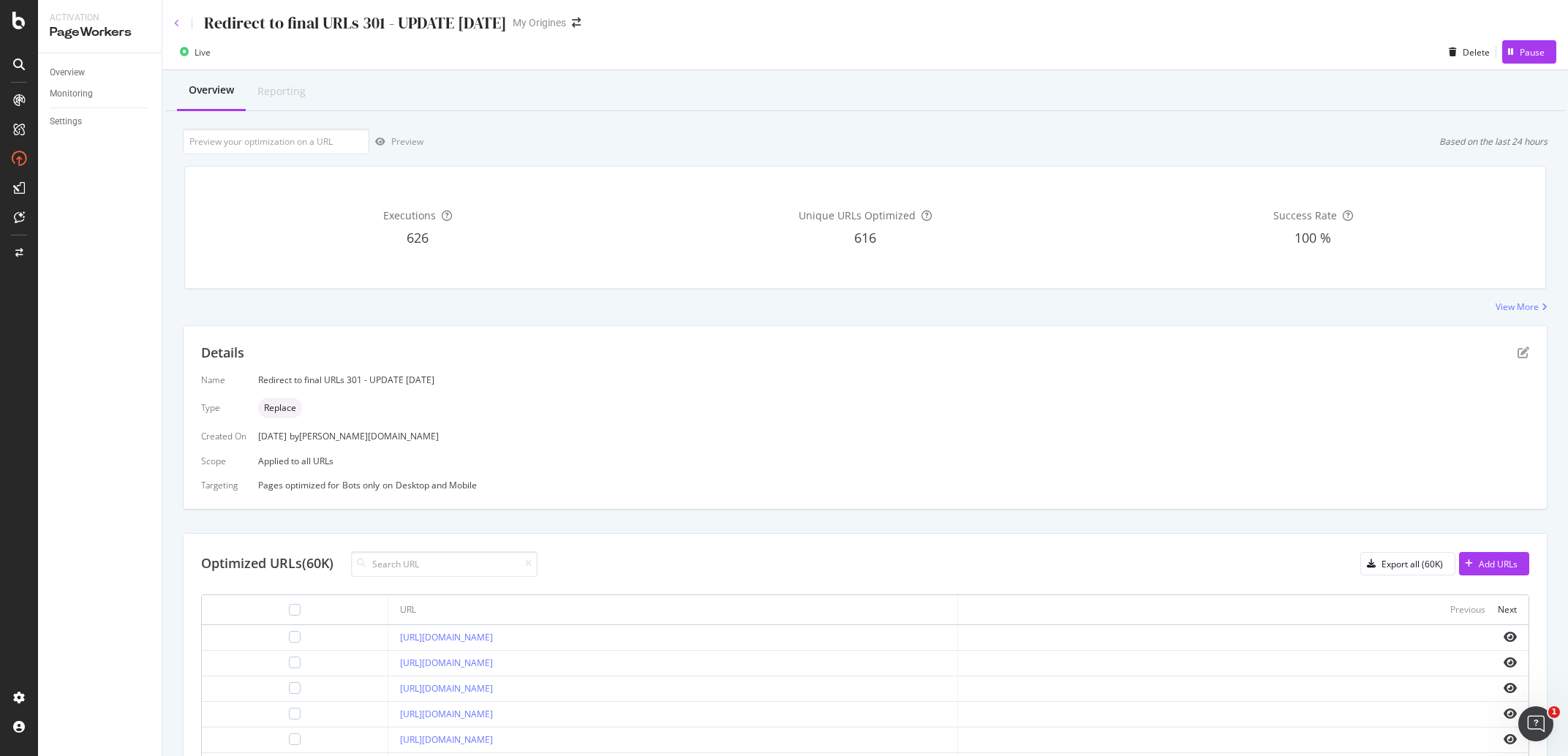
click at [177, 22] on icon at bounding box center [177, 23] width 6 height 8
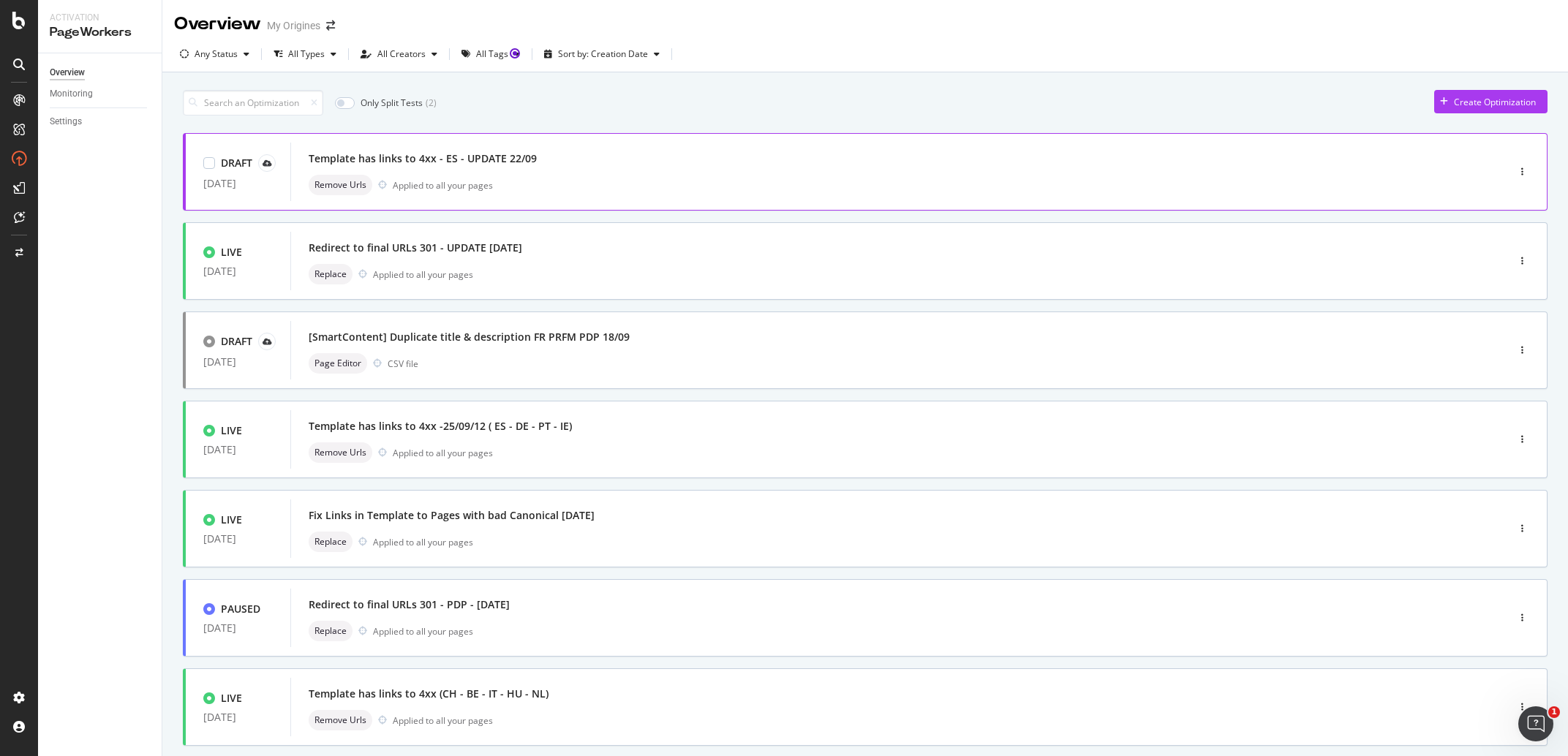
click at [631, 190] on div "Remove Urls Applied to all your pages" at bounding box center [876, 185] width 1136 height 20
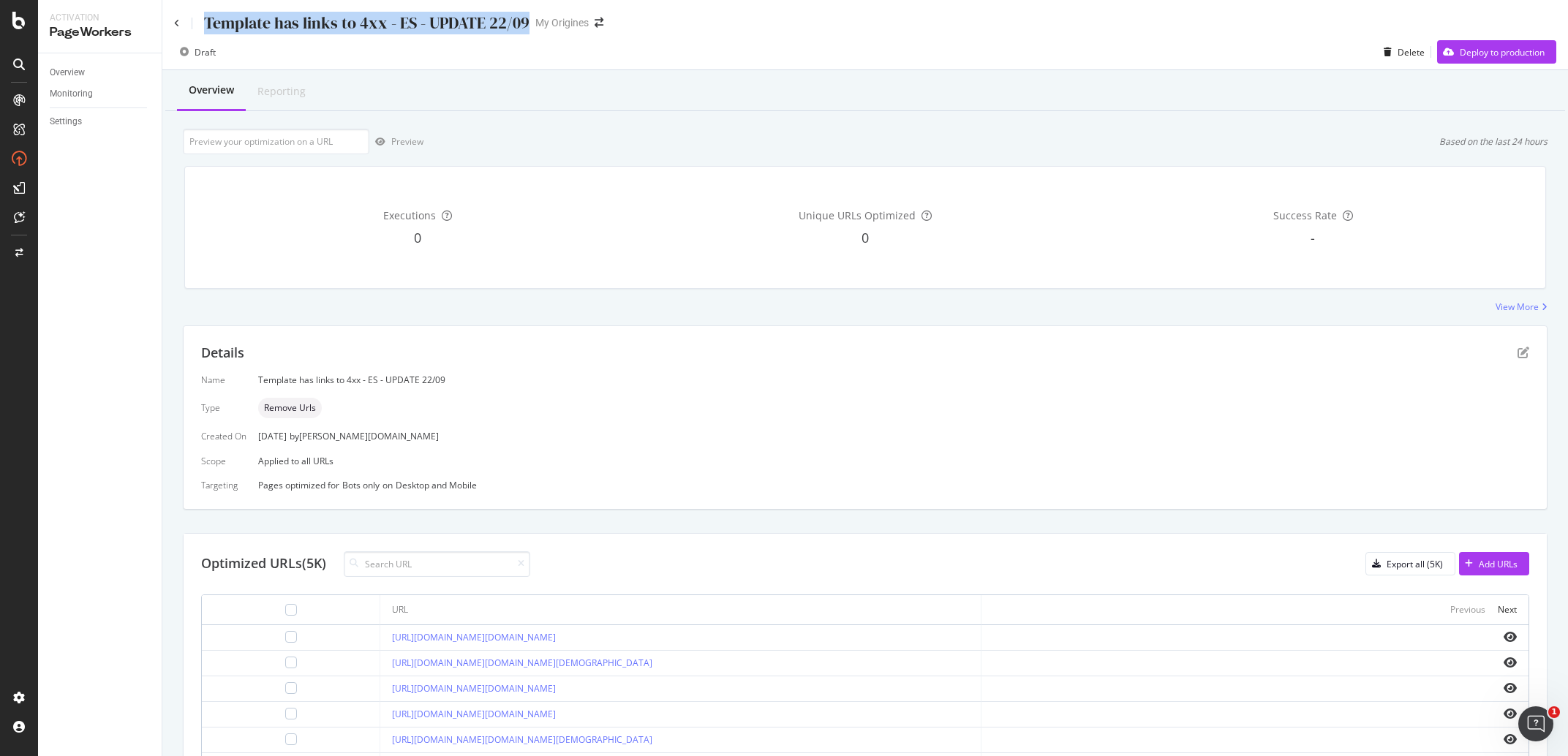
drag, startPoint x: 522, startPoint y: 23, endPoint x: 196, endPoint y: 23, distance: 326.0
click at [196, 23] on div "Template has links to 4xx - ES - UPDATE 22/09" at bounding box center [351, 23] width 355 height 23
copy div "Template has links to 4xx - ES - UPDATE 22/09"
click at [176, 26] on icon at bounding box center [177, 23] width 6 height 8
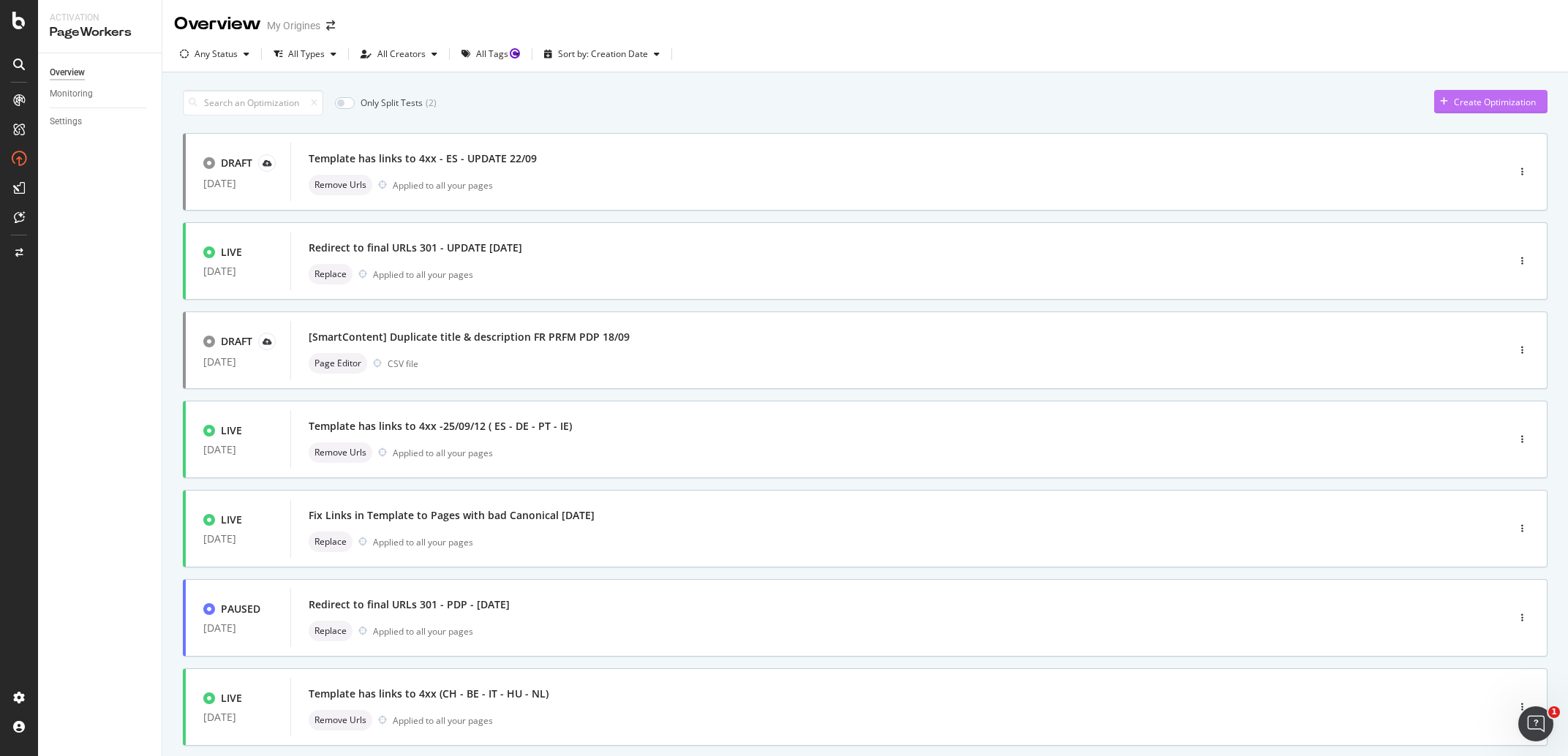
click at [1475, 112] on div "Create Optimization" at bounding box center [1485, 102] width 102 height 22
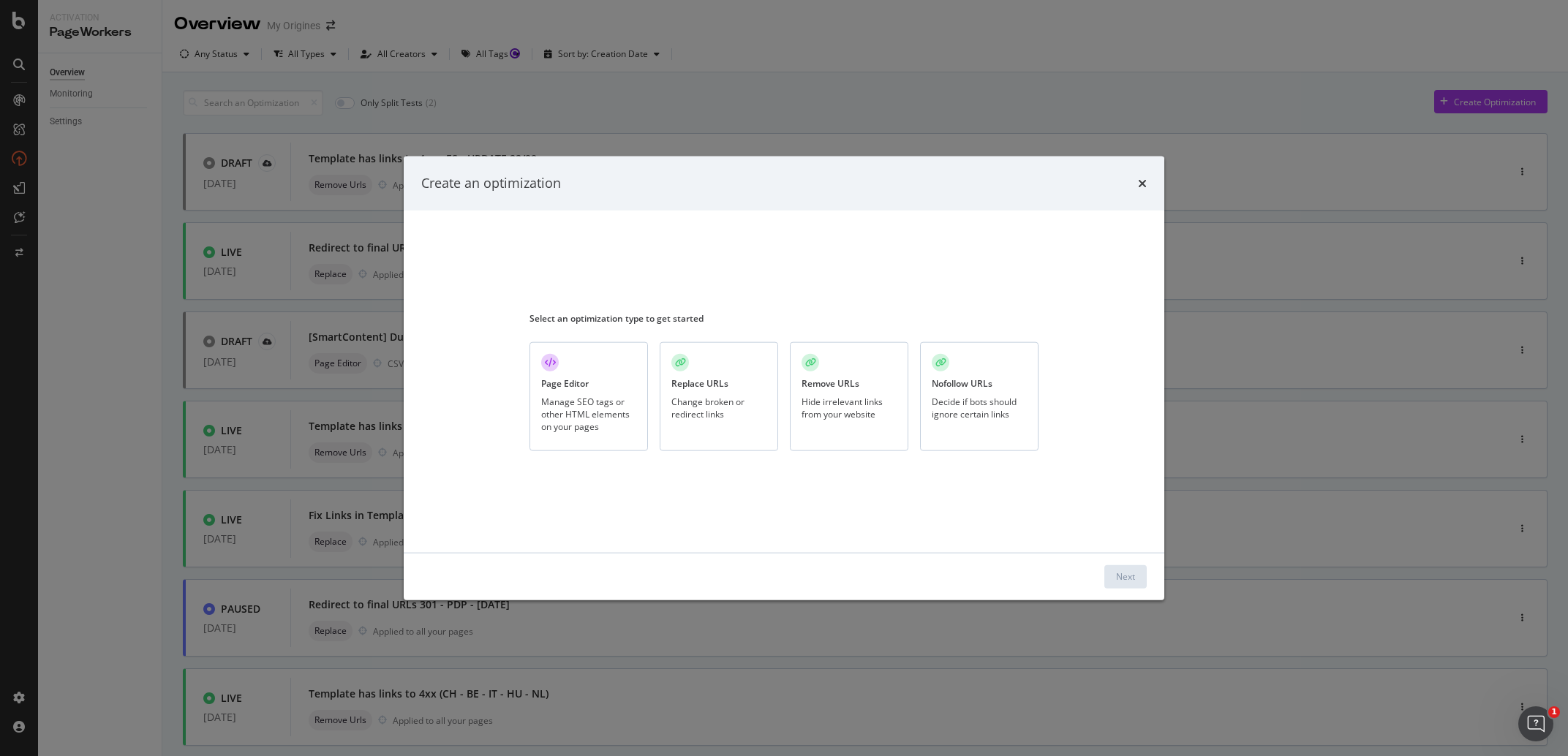
click at [840, 426] on div "Remove URLs Hide irrelevant links from your website" at bounding box center [849, 396] width 118 height 109
click at [1109, 571] on button "Next" at bounding box center [1125, 576] width 43 height 23
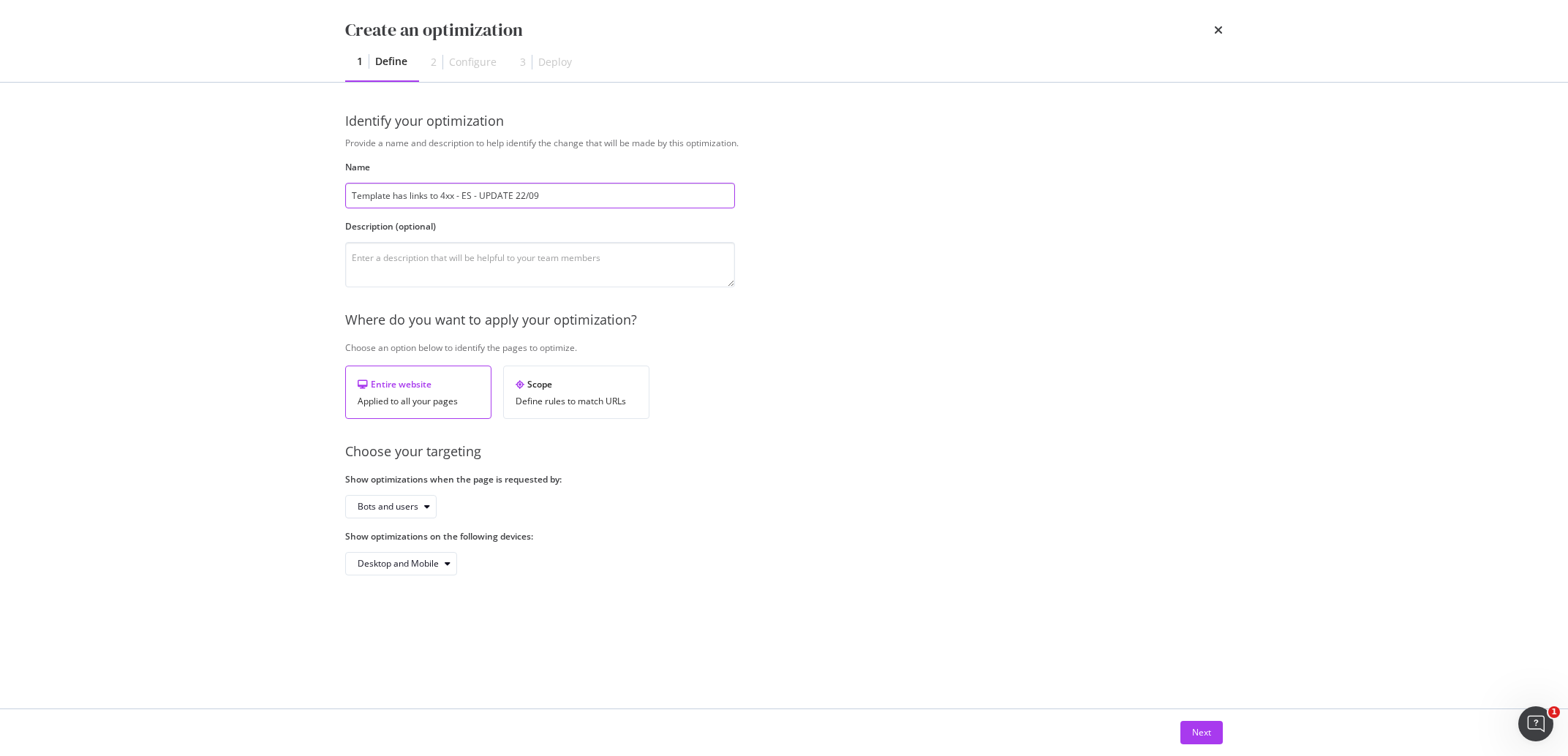
drag, startPoint x: 473, startPoint y: 195, endPoint x: 462, endPoint y: 195, distance: 11.0
click at [462, 195] on input "Template has links to 4xx - ES - UPDATE 22/09" at bounding box center [540, 196] width 390 height 26
type input "Template has links to 4xx - FR - UPDATE 22/09"
click at [400, 520] on div "Provide a name and description to help identify the change that will be made by…" at bounding box center [783, 356] width 877 height 439
click at [404, 505] on div "Bots and users" at bounding box center [388, 506] width 61 height 8
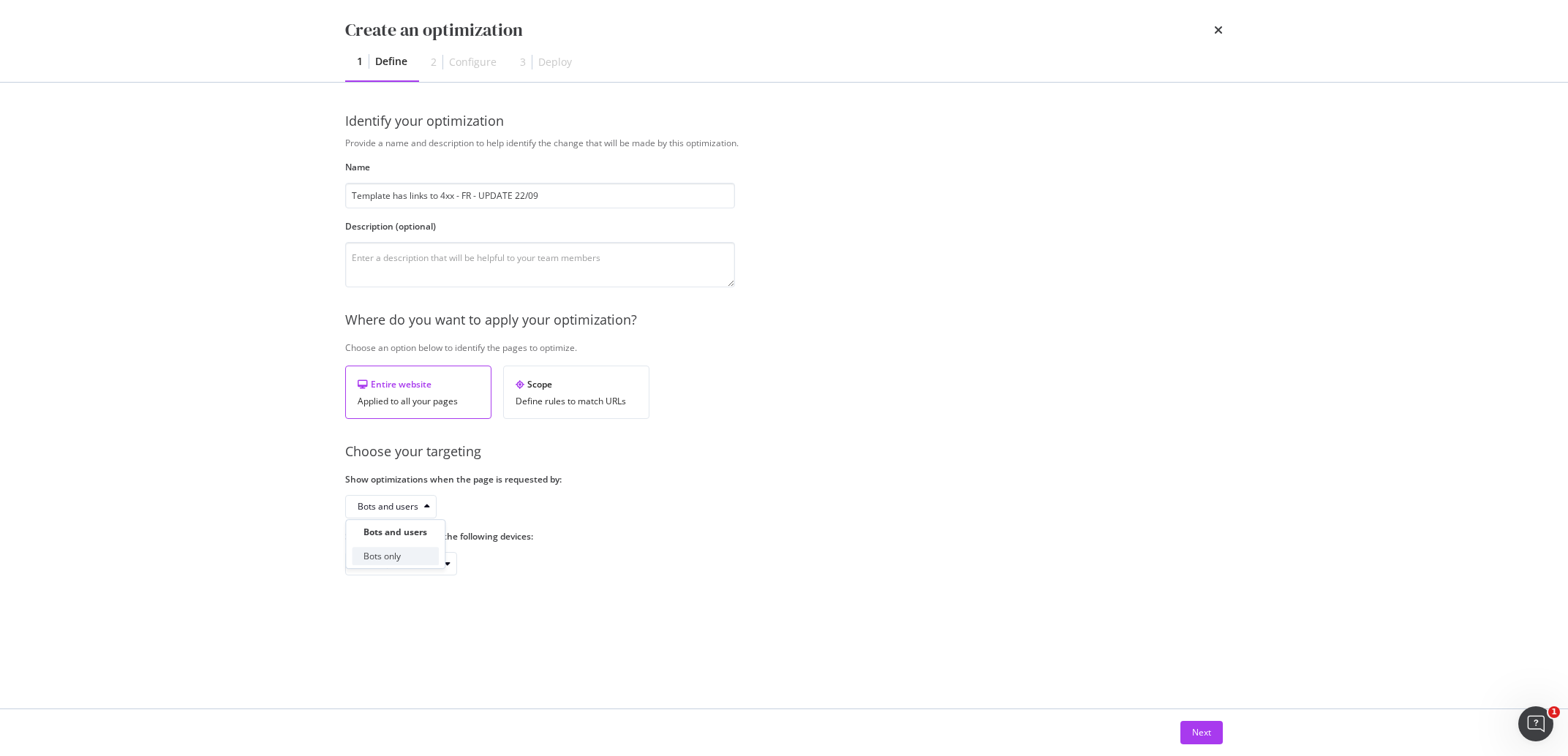
click at [394, 551] on div "Bots only" at bounding box center [382, 555] width 37 height 12
click at [1198, 723] on div "Next" at bounding box center [1201, 733] width 19 height 22
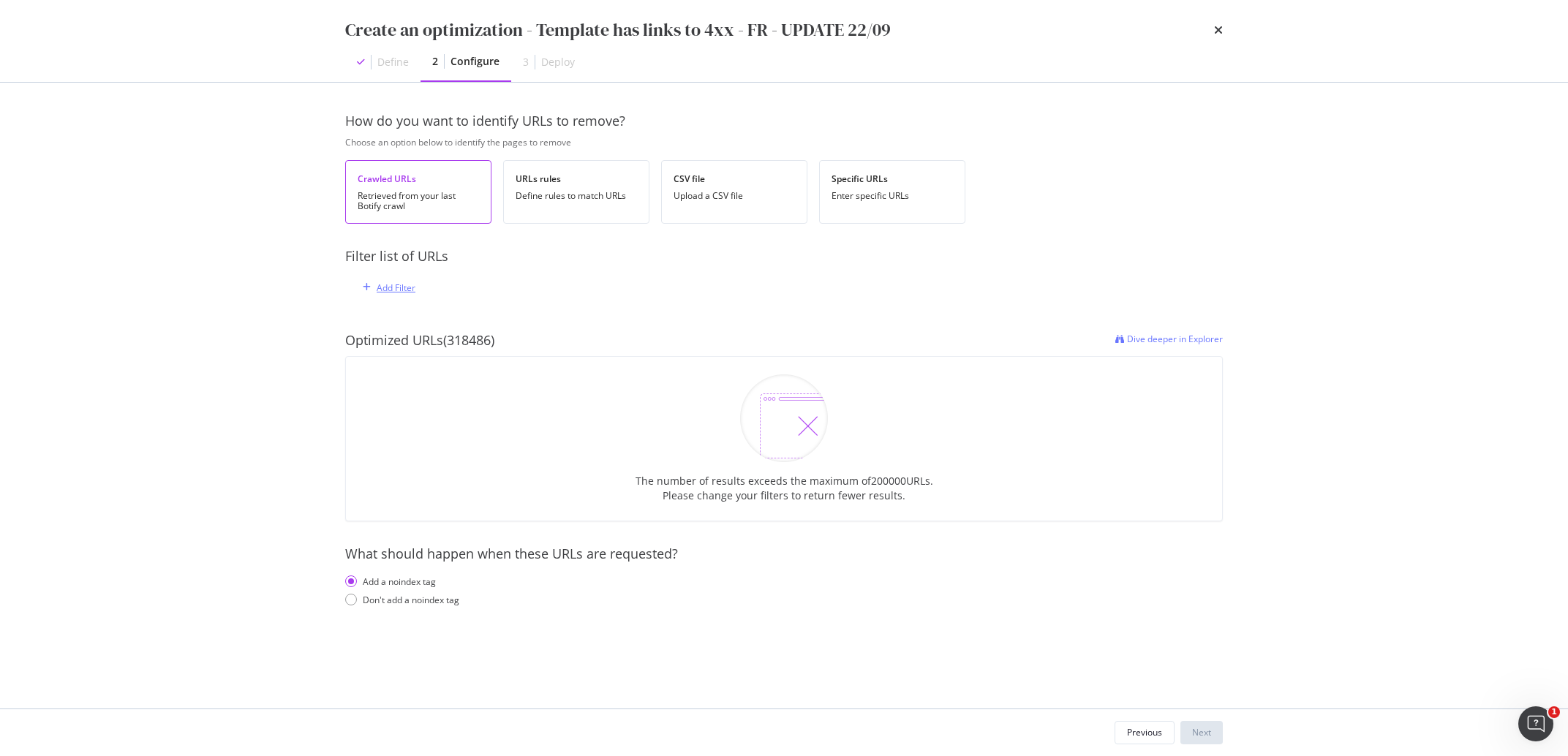
click at [404, 282] on div "Add Filter" at bounding box center [396, 287] width 39 height 12
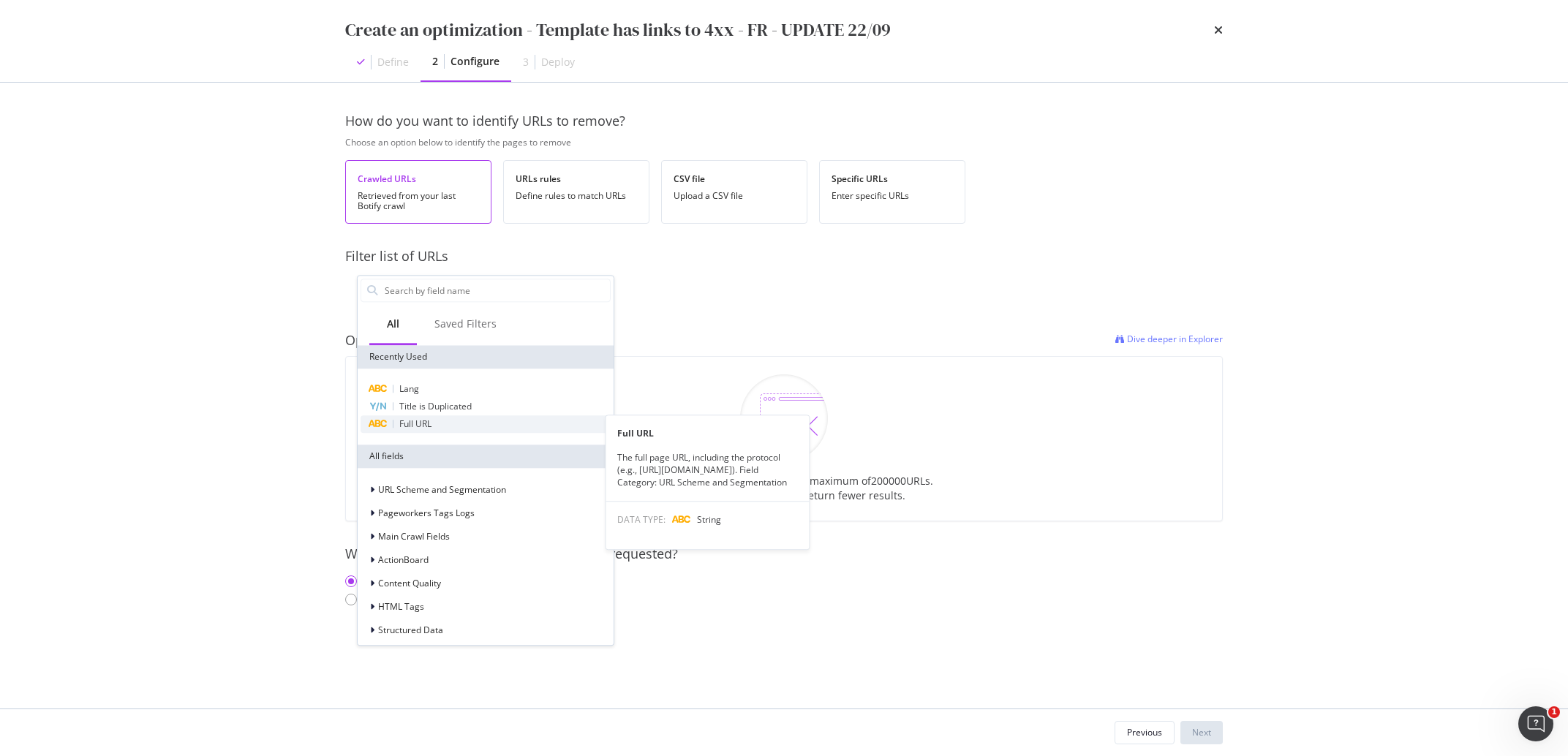
click at [440, 422] on div "Full URL" at bounding box center [485, 423] width 251 height 18
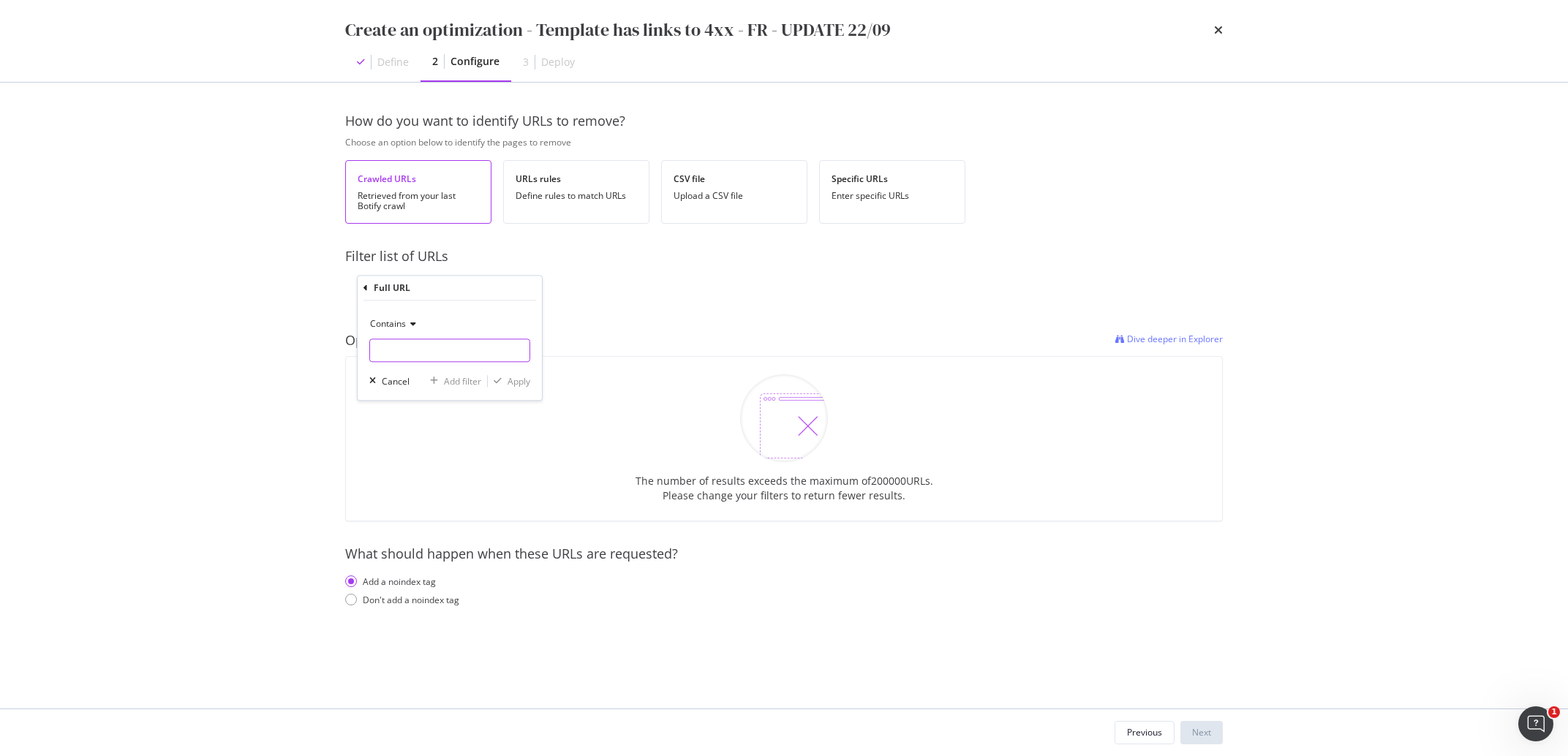
click at [413, 350] on input "modal" at bounding box center [449, 349] width 159 height 23
paste input "/fr/"
type input "/fr/"
click at [516, 384] on div "Apply" at bounding box center [519, 381] width 23 height 12
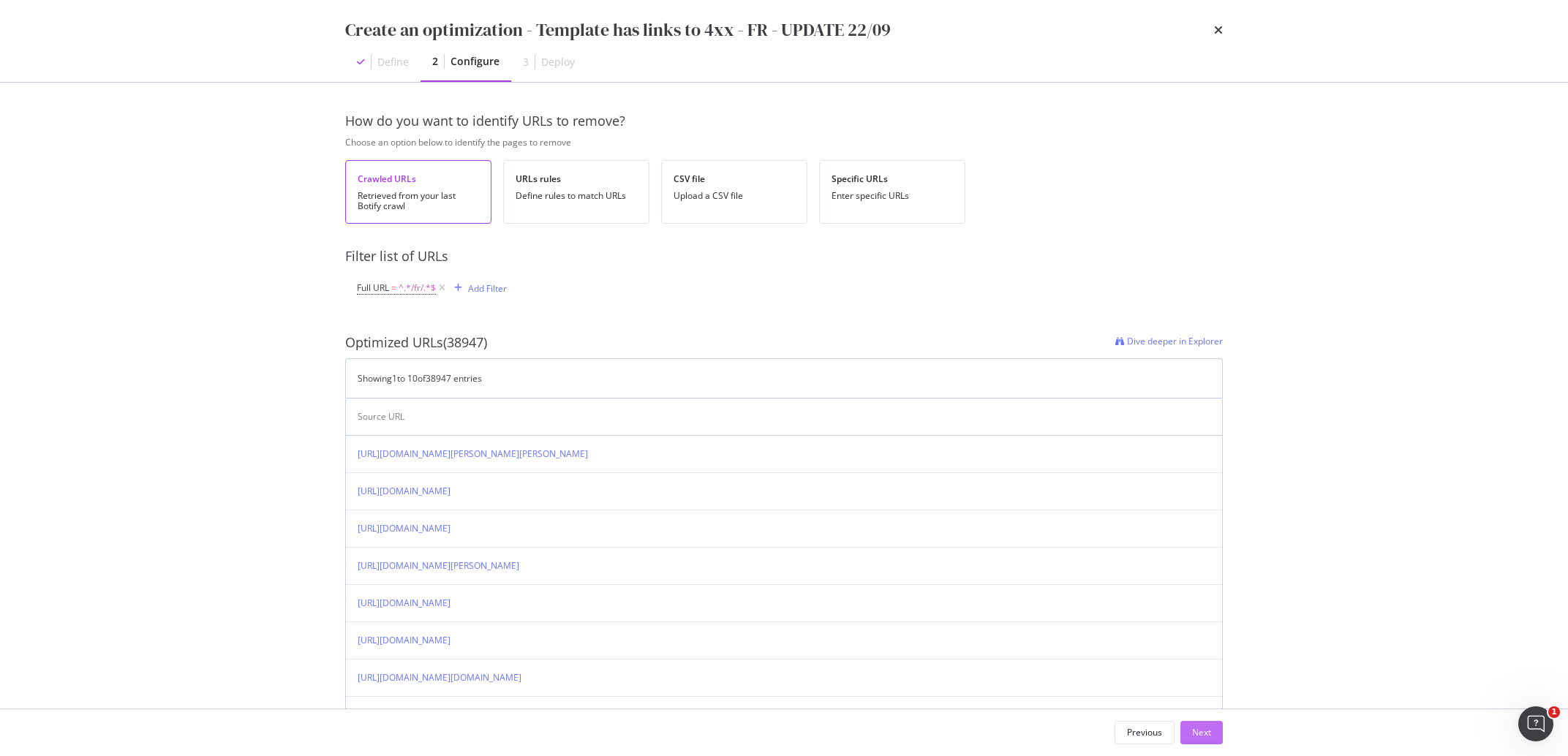
click at [1195, 729] on div "Next" at bounding box center [1201, 731] width 19 height 12
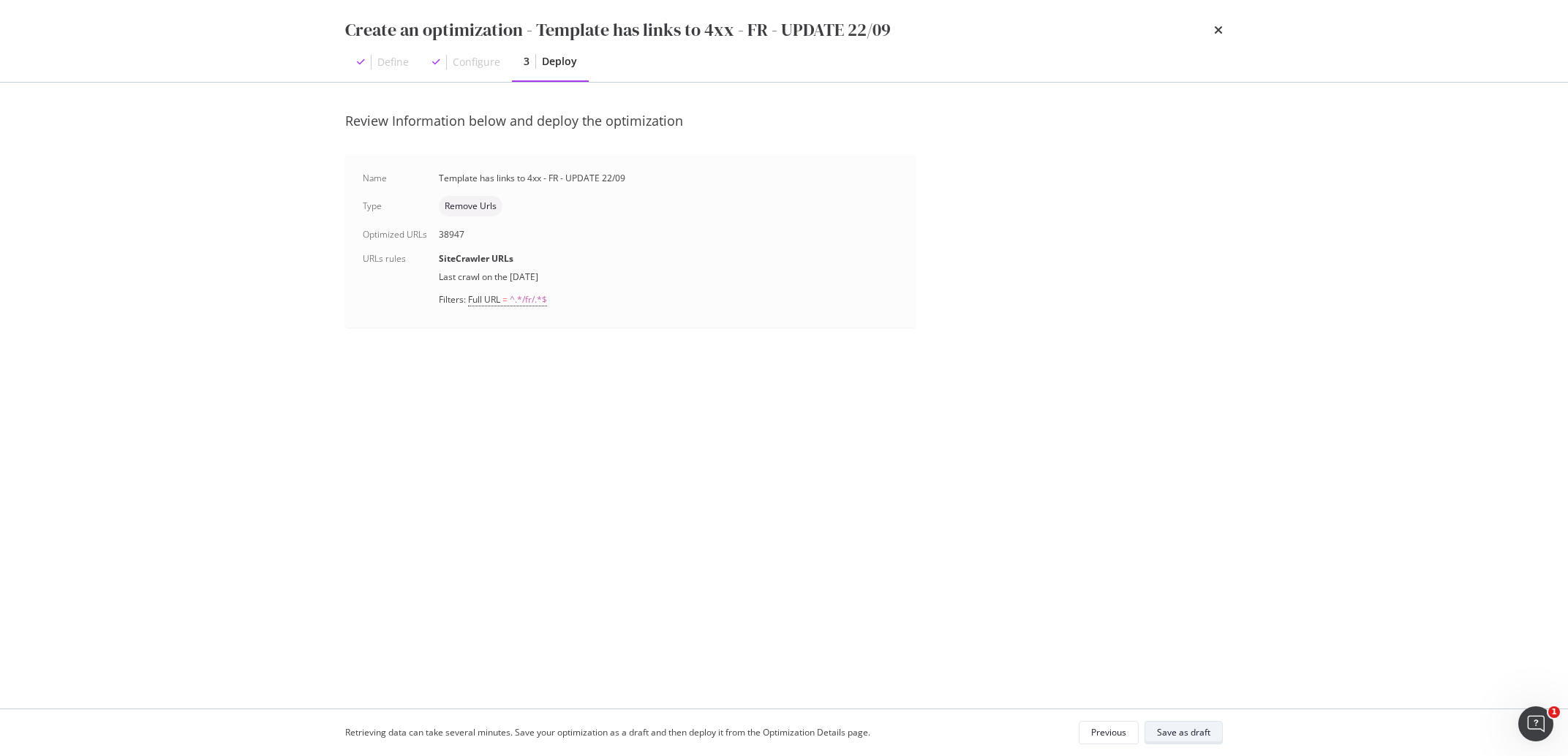
click at [1195, 726] on div "Save as draft" at bounding box center [1183, 733] width 54 height 20
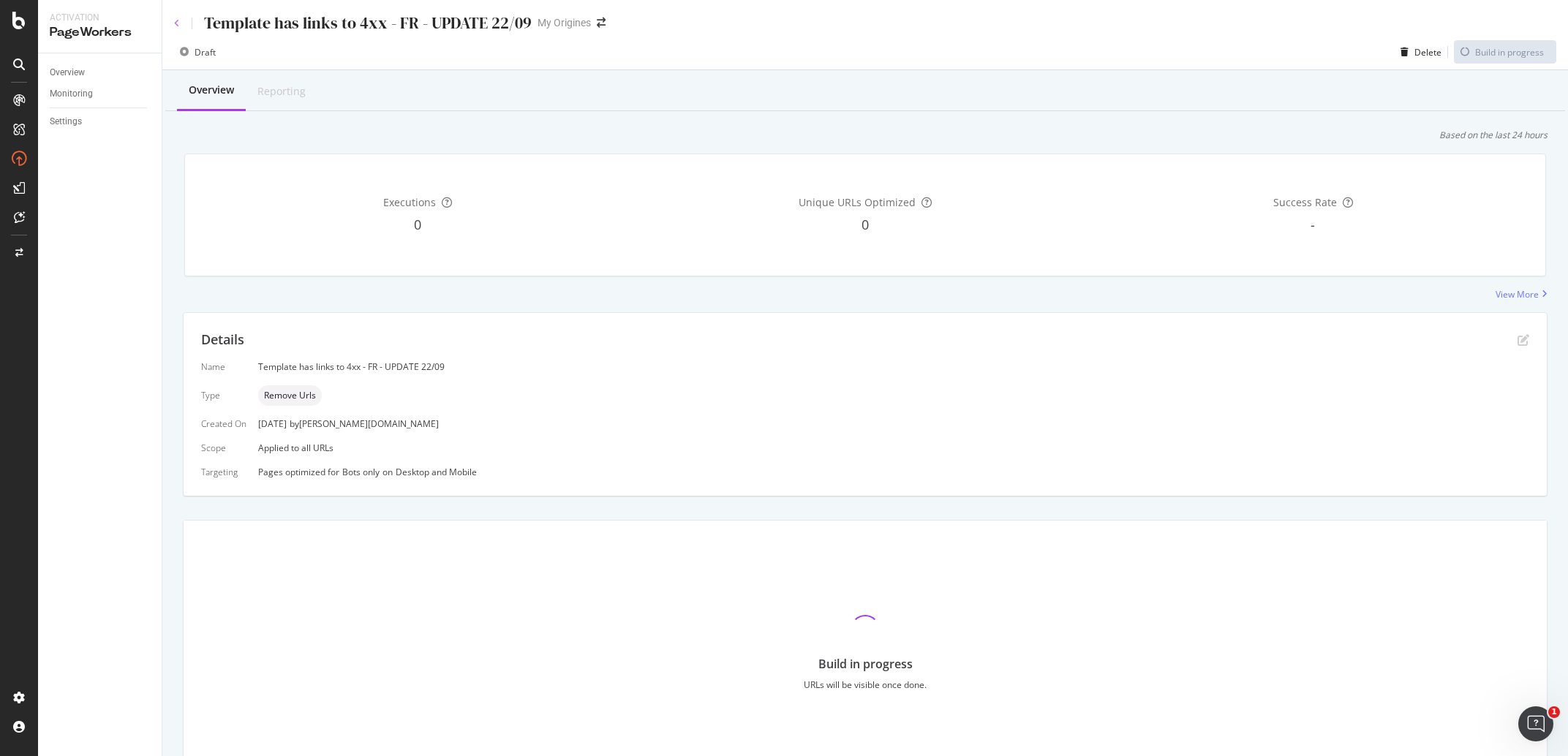
click at [178, 26] on icon at bounding box center [177, 23] width 6 height 8
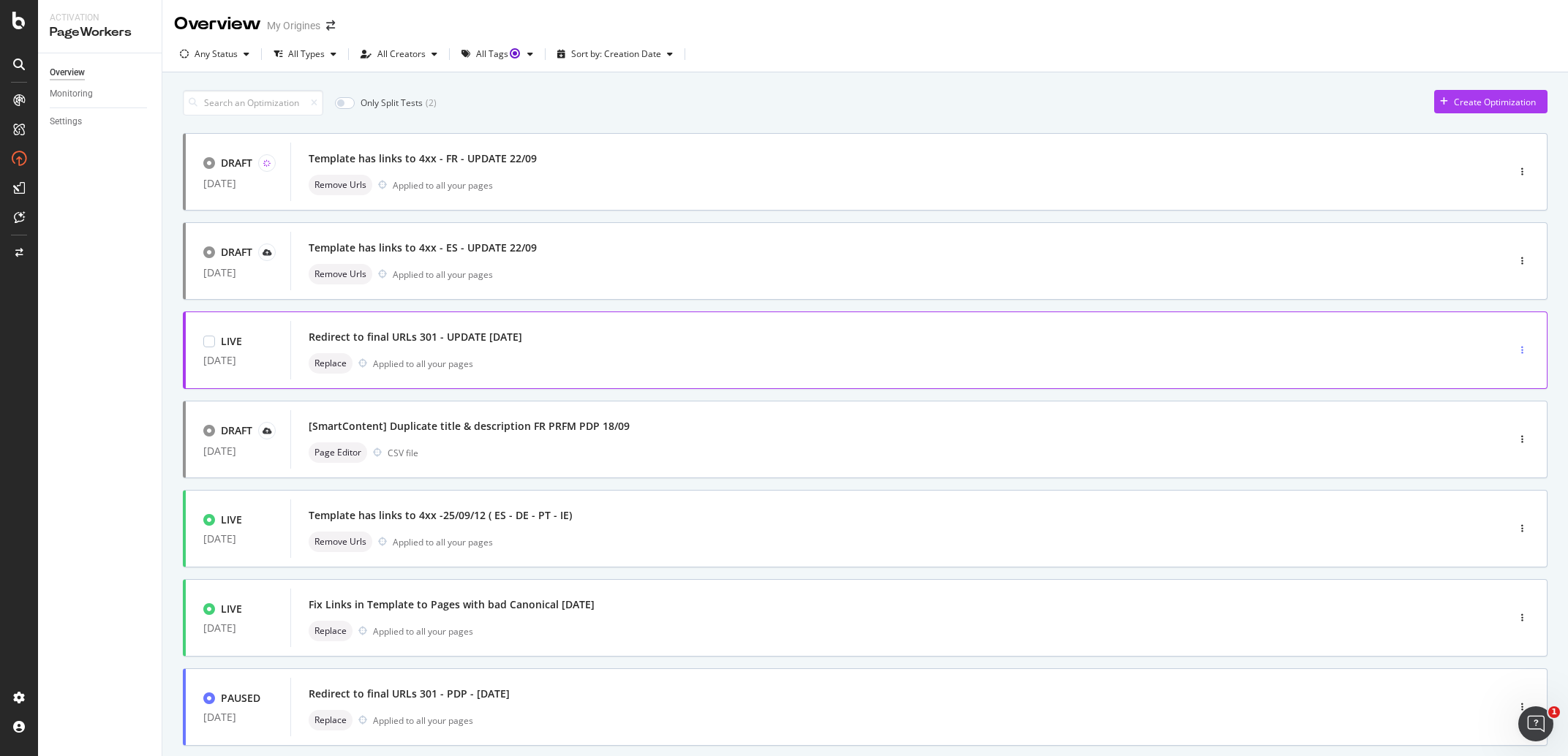
click at [1521, 352] on icon "button" at bounding box center [1522, 349] width 2 height 8
click at [1482, 446] on div "Delete" at bounding box center [1491, 450] width 27 height 12
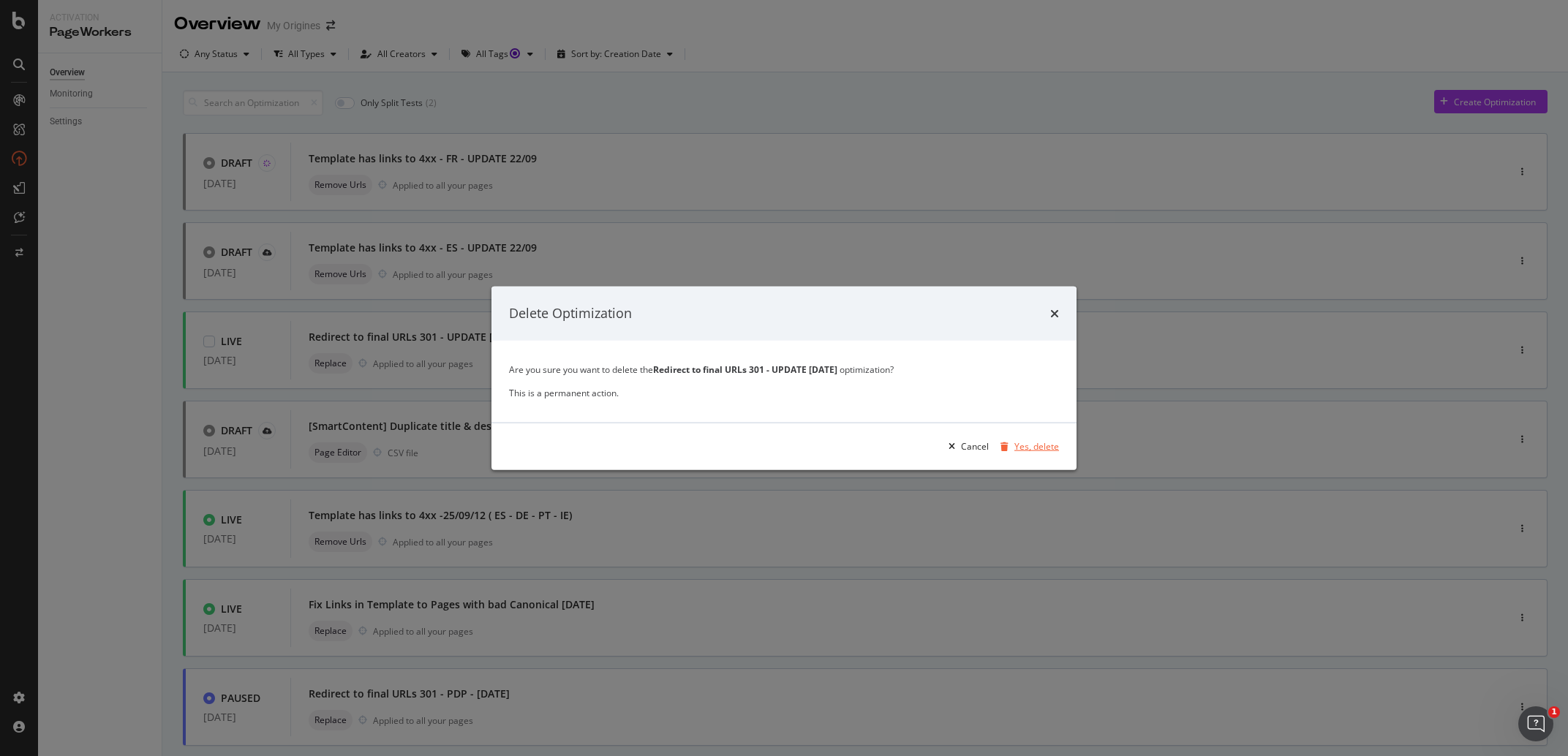
click at [1048, 446] on div "Yes, delete" at bounding box center [1036, 445] width 44 height 12
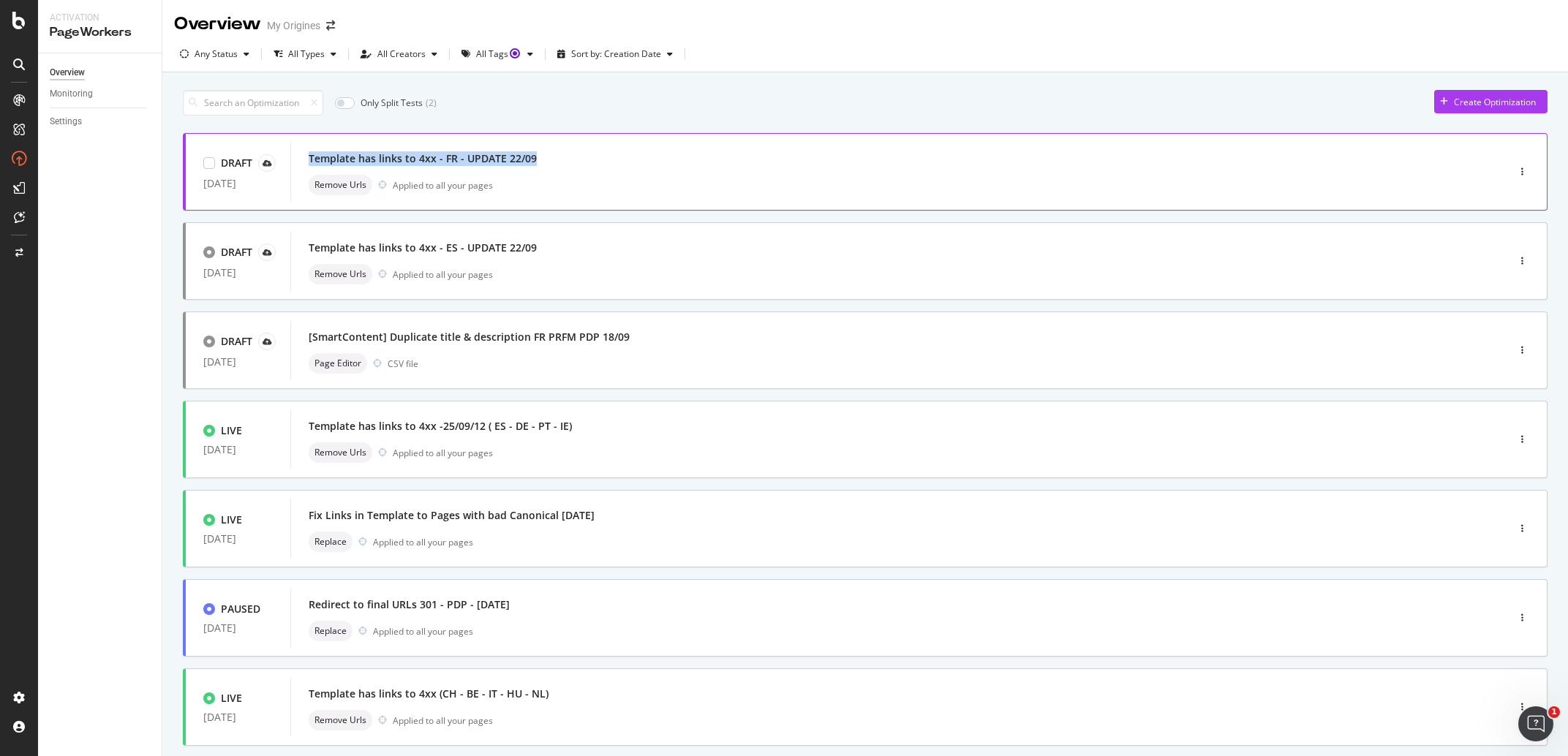
drag, startPoint x: 547, startPoint y: 156, endPoint x: 300, endPoint y: 159, distance: 247.0
click at [300, 159] on div "Template has links to 4xx - FR - UPDATE 22/09 Remove Urls Applied to all your p…" at bounding box center [876, 171] width 1172 height 58
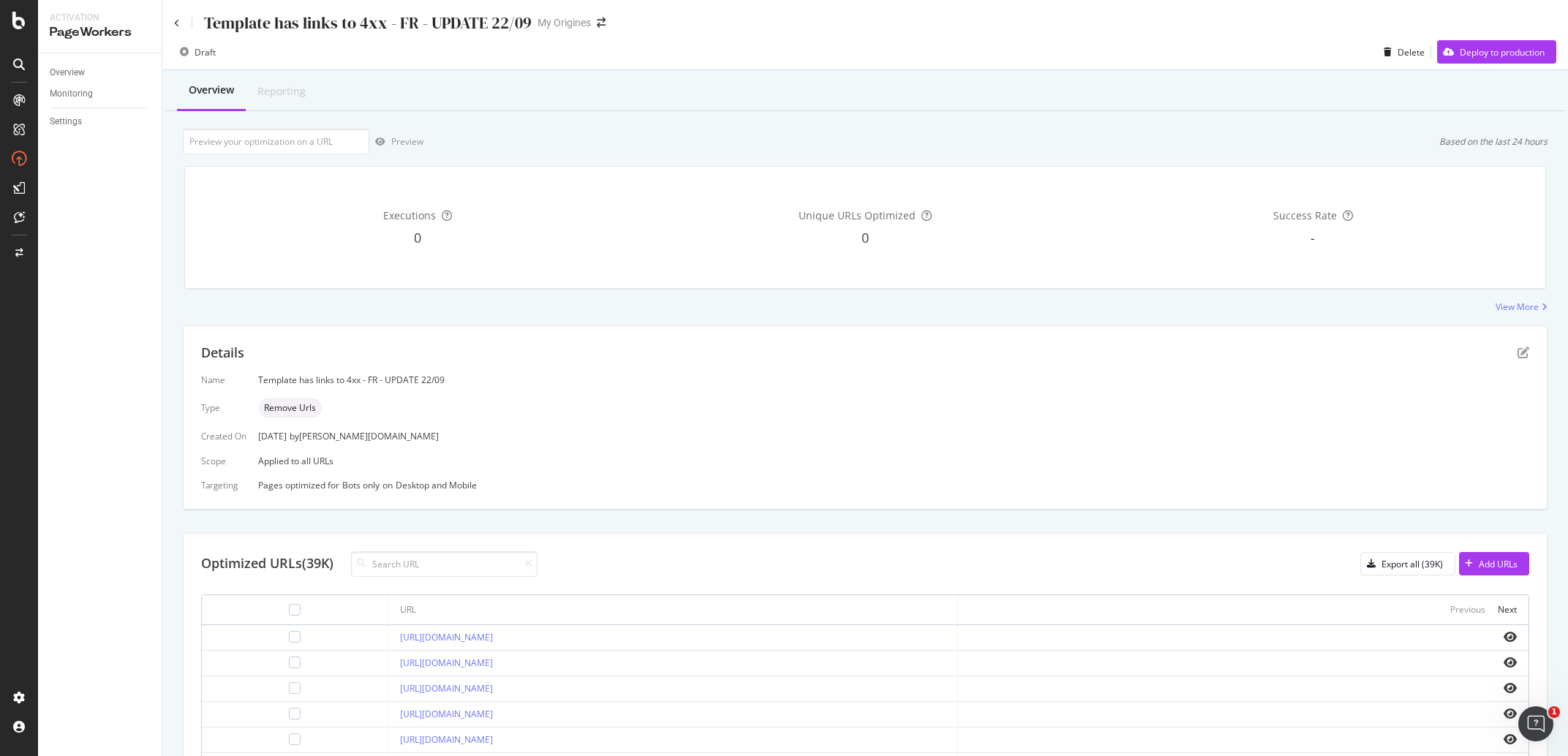
click at [409, 19] on div "Template has links to 4xx - FR - UPDATE 22/09" at bounding box center [368, 23] width 327 height 23
click at [179, 20] on icon at bounding box center [177, 23] width 6 height 8
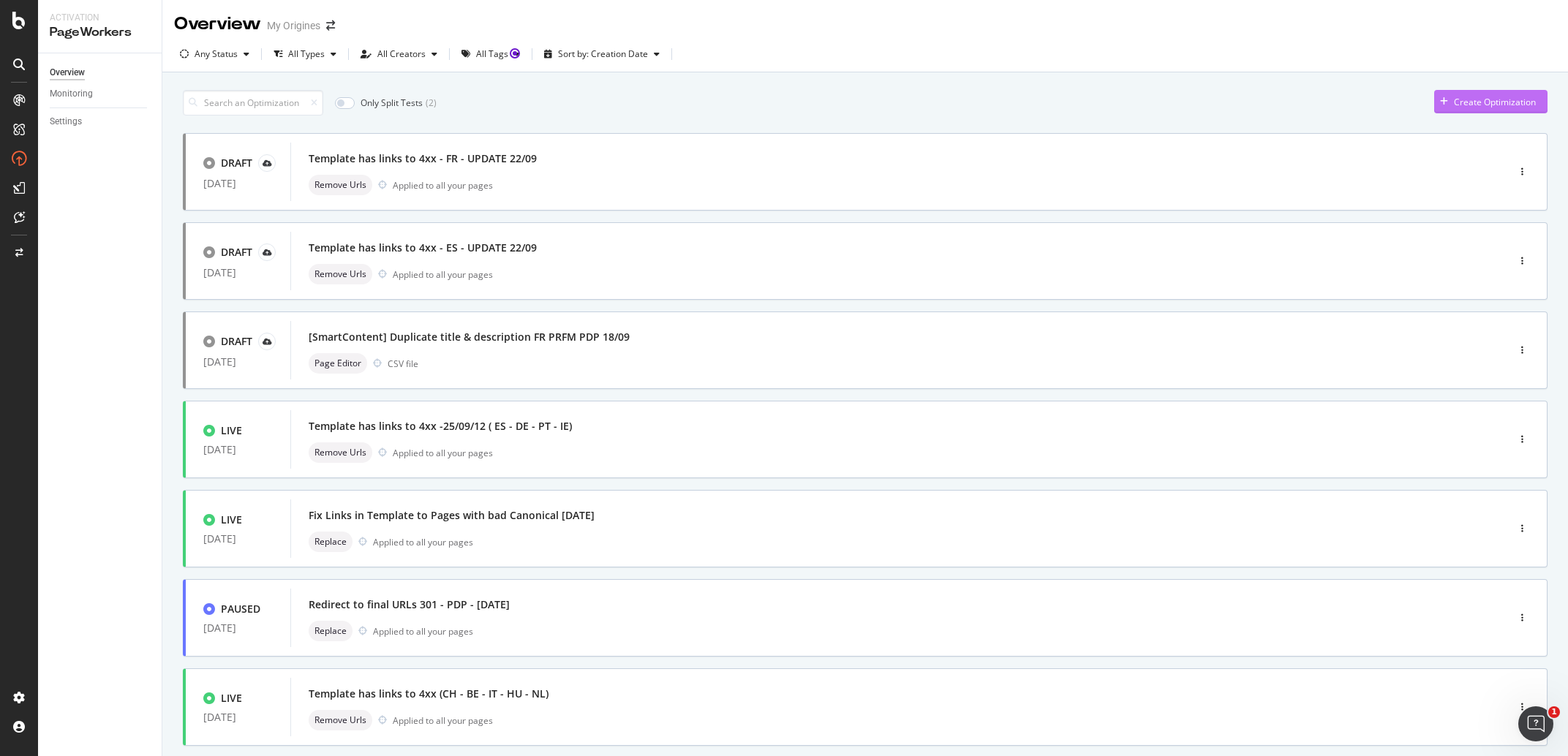
click at [1491, 98] on div "Create Optimization" at bounding box center [1495, 102] width 82 height 12
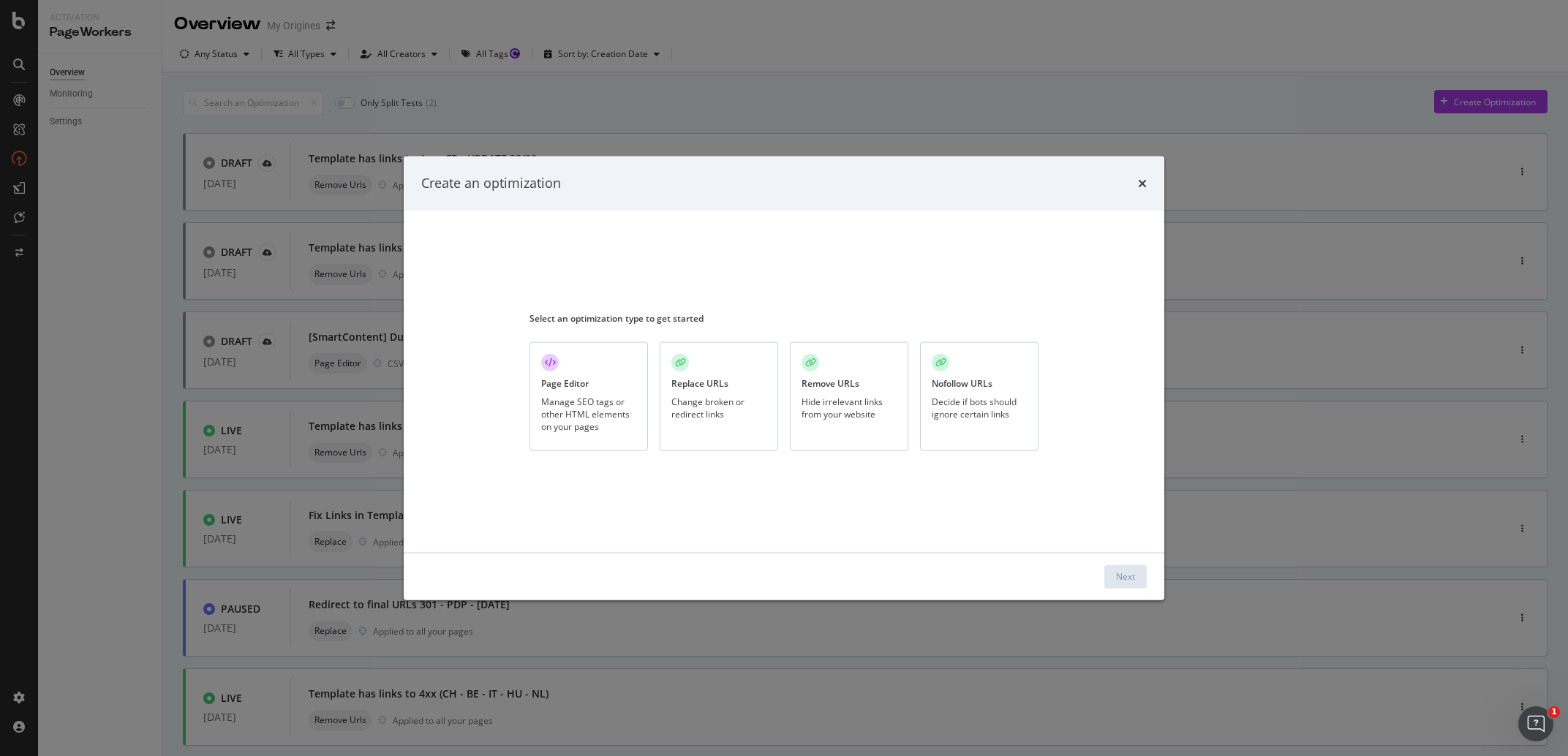
click at [846, 411] on div "Hide irrelevant links from your website" at bounding box center [849, 408] width 95 height 25
click at [1121, 583] on div "Next" at bounding box center [1125, 576] width 19 height 22
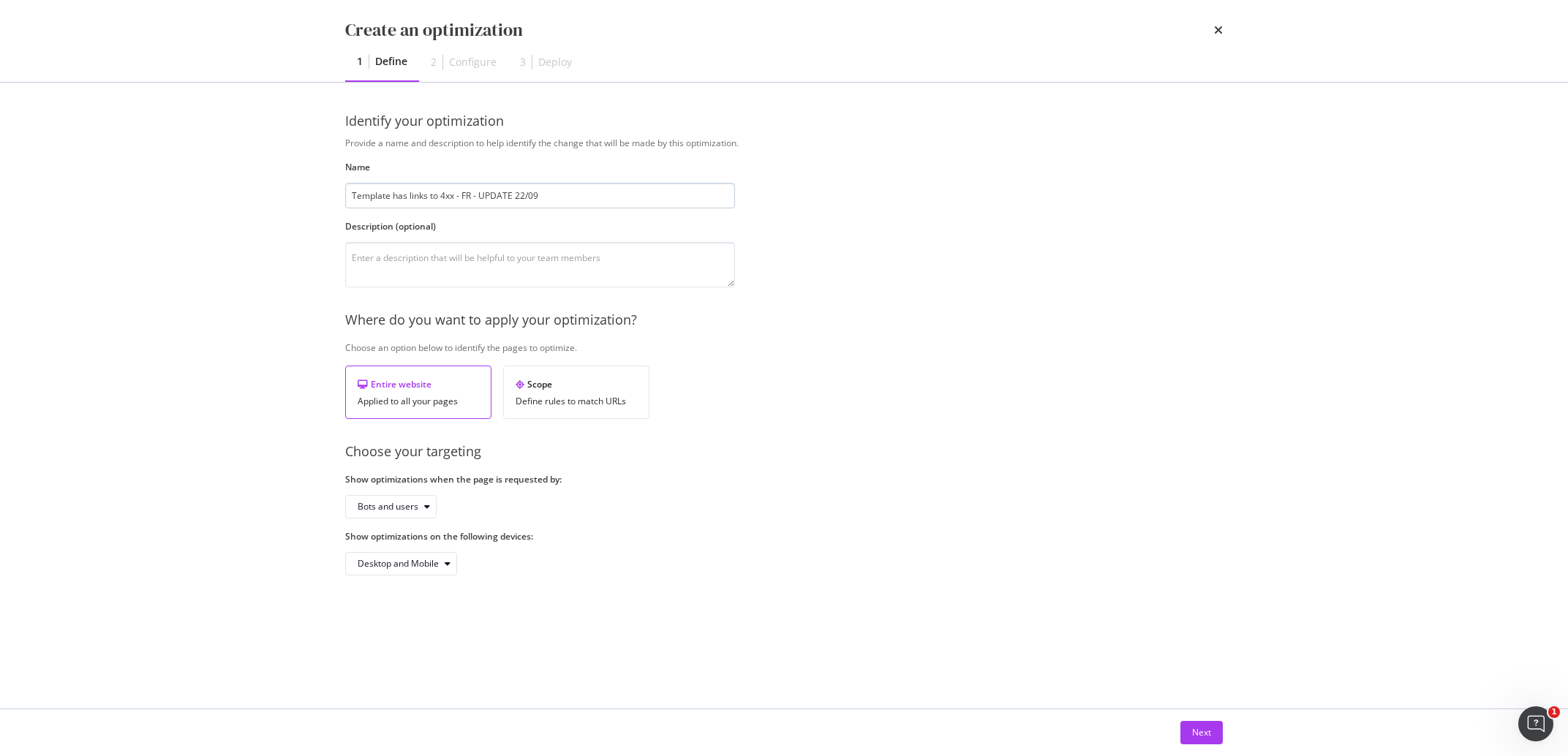
drag, startPoint x: 474, startPoint y: 194, endPoint x: 463, endPoint y: 196, distance: 11.2
click at [463, 196] on input "Template has links to 4xx - FR - UPDATE 22/09" at bounding box center [540, 196] width 390 height 26
type input "Template has links to 4xx - GB- UPDATE 22/09"
click at [418, 502] on div "Bots and users" at bounding box center [388, 506] width 61 height 8
click at [408, 553] on div "Bots only" at bounding box center [395, 556] width 87 height 18
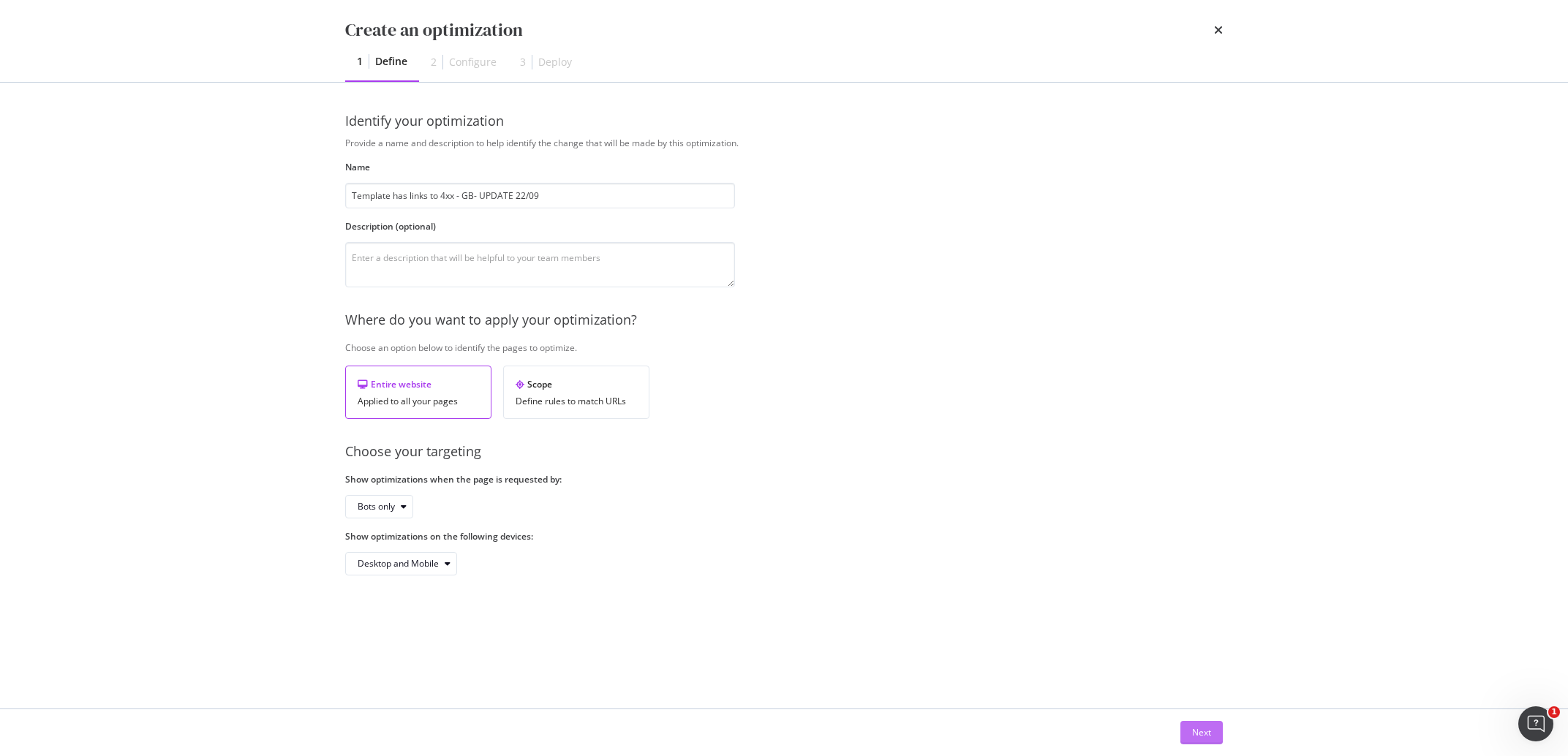
click at [1216, 734] on button "Next" at bounding box center [1202, 732] width 43 height 23
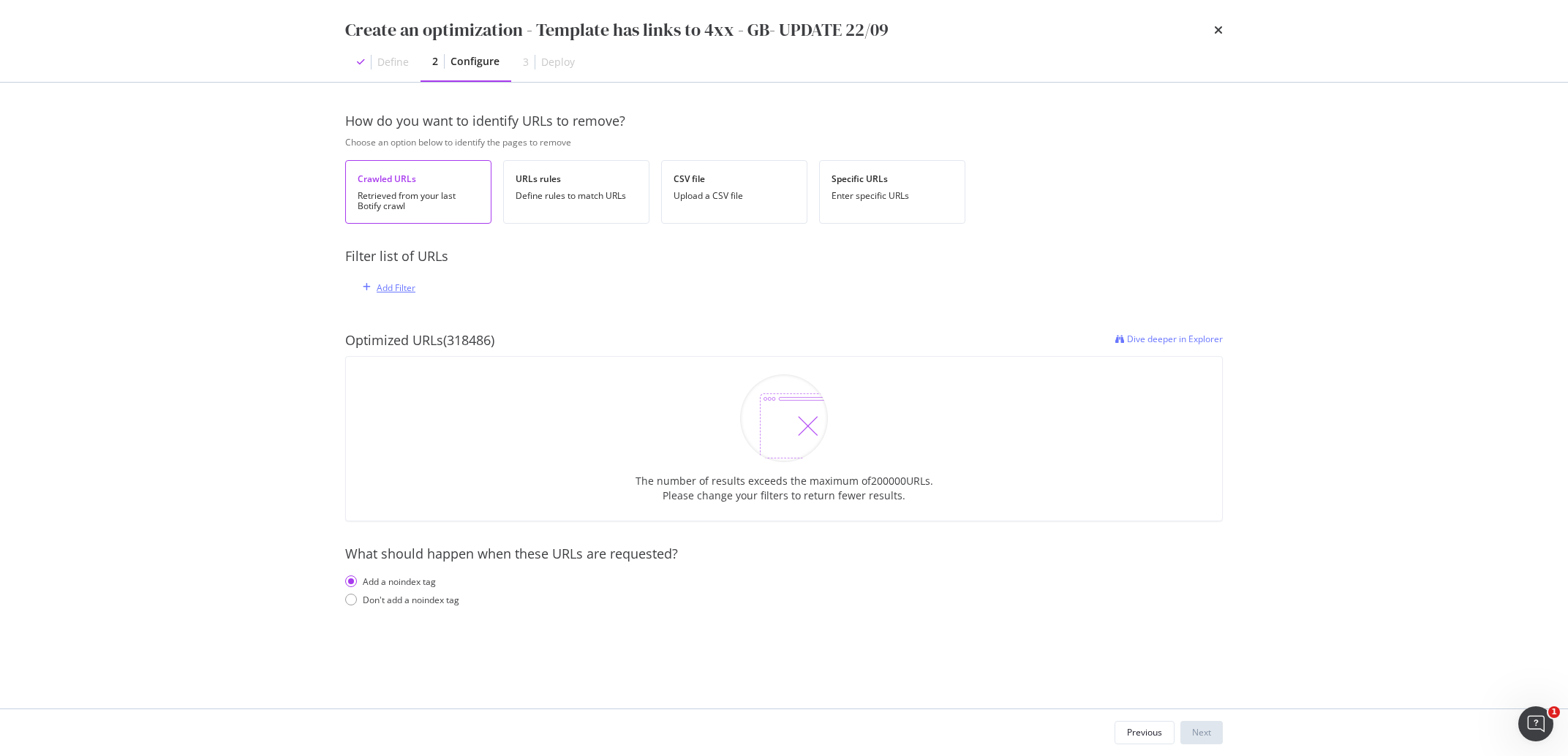
click at [408, 280] on div "Add Filter" at bounding box center [386, 287] width 58 height 16
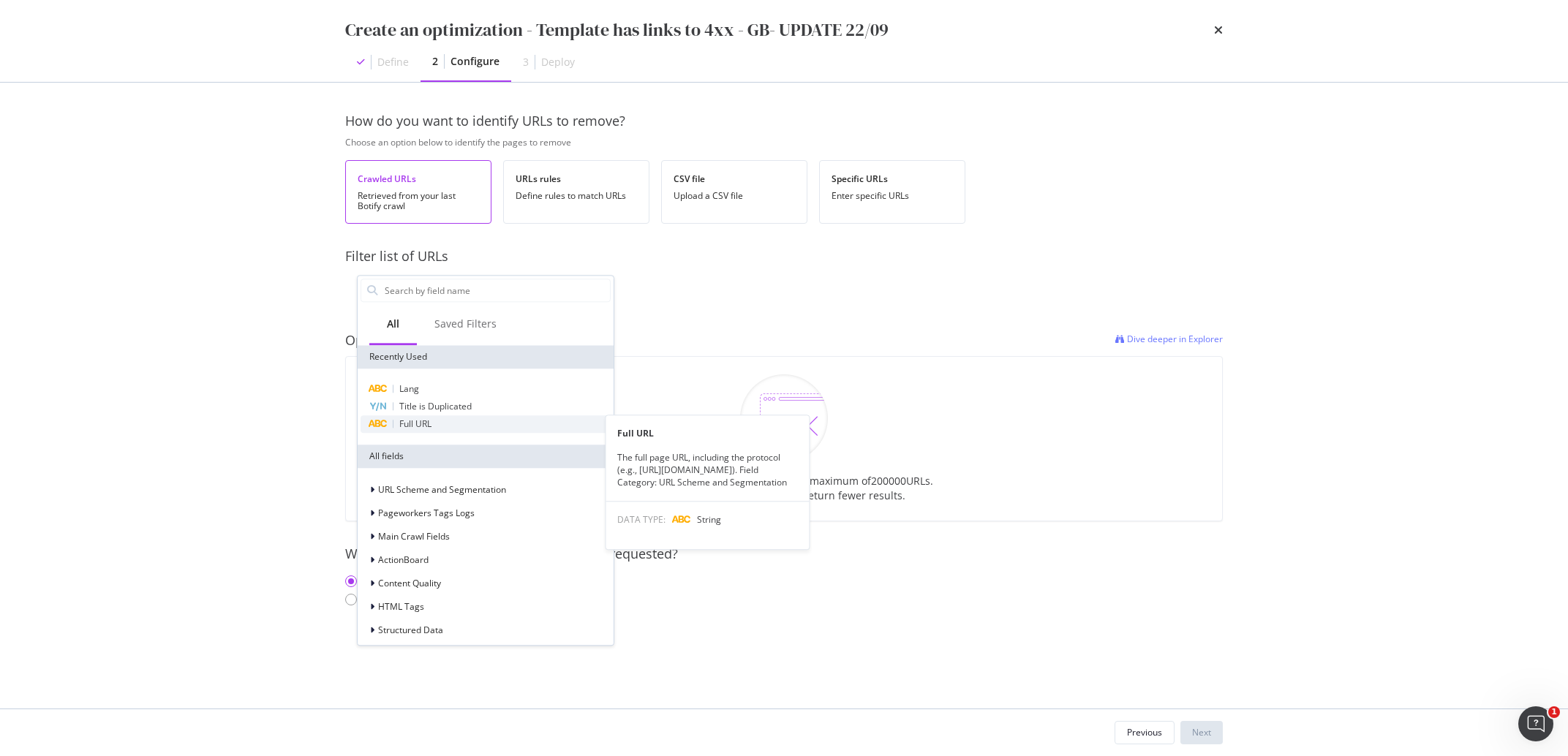
click at [429, 429] on span "Full URL" at bounding box center [415, 423] width 32 height 12
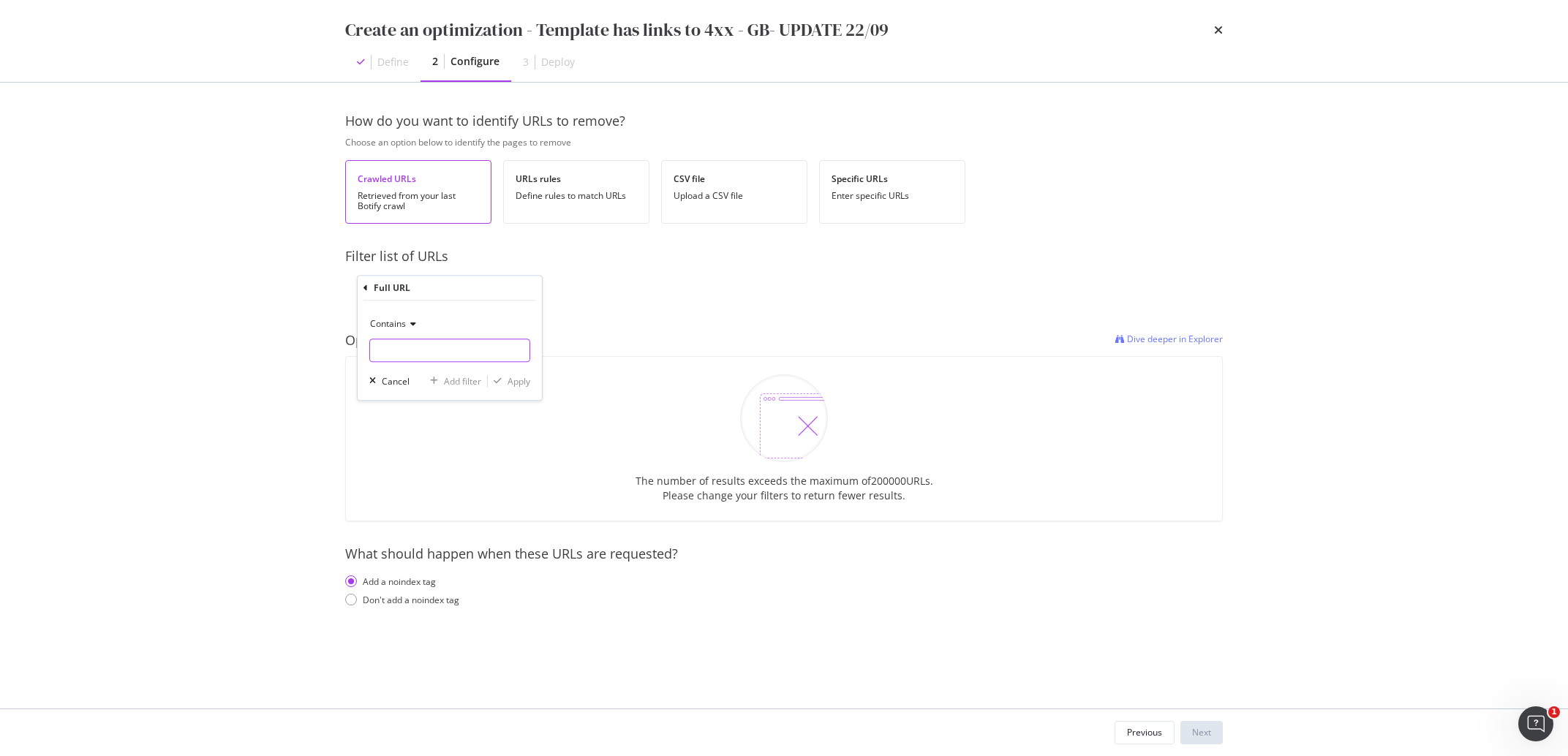
click at [425, 345] on input "modal" at bounding box center [449, 349] width 159 height 23
type input "/gb/"
click at [523, 387] on div "Apply" at bounding box center [509, 381] width 43 height 13
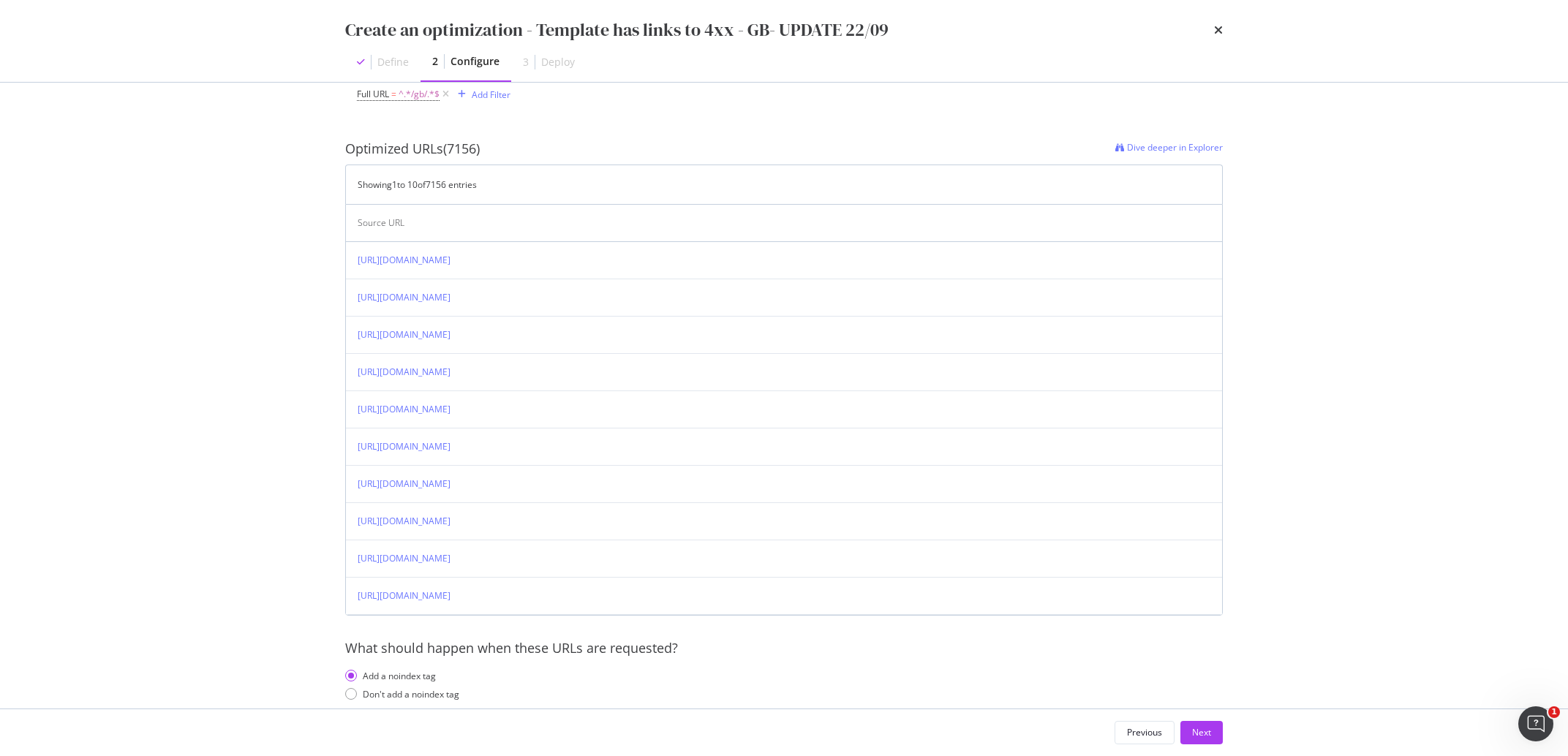
scroll to position [215, 0]
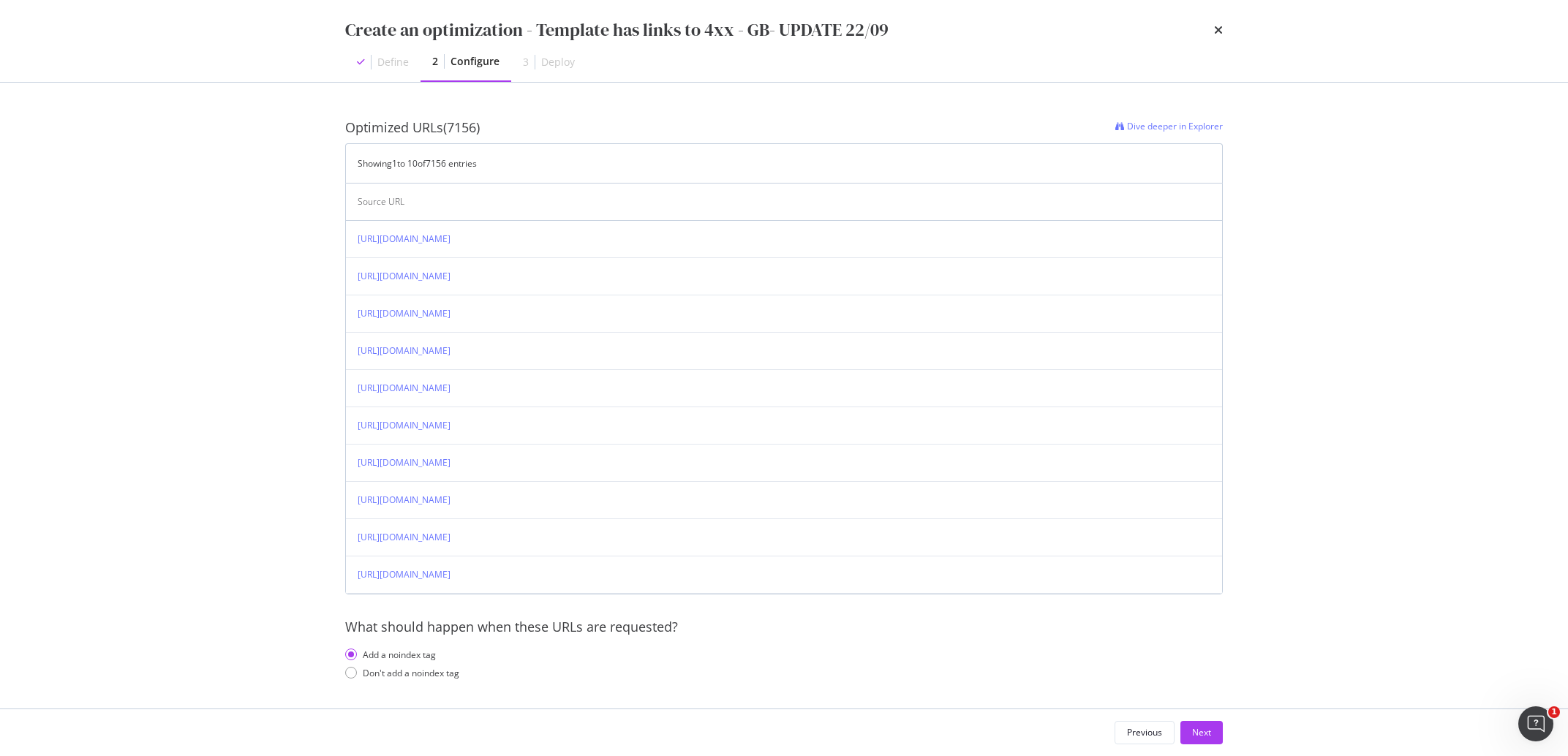
click at [459, 680] on div "How do you want to identify URLs to remove? Choose an option below to identify …" at bounding box center [783, 302] width 877 height 811
click at [450, 678] on div "Don't add a noindex tag" at bounding box center [410, 672] width 96 height 12
click at [1205, 737] on div "Next" at bounding box center [1201, 731] width 19 height 12
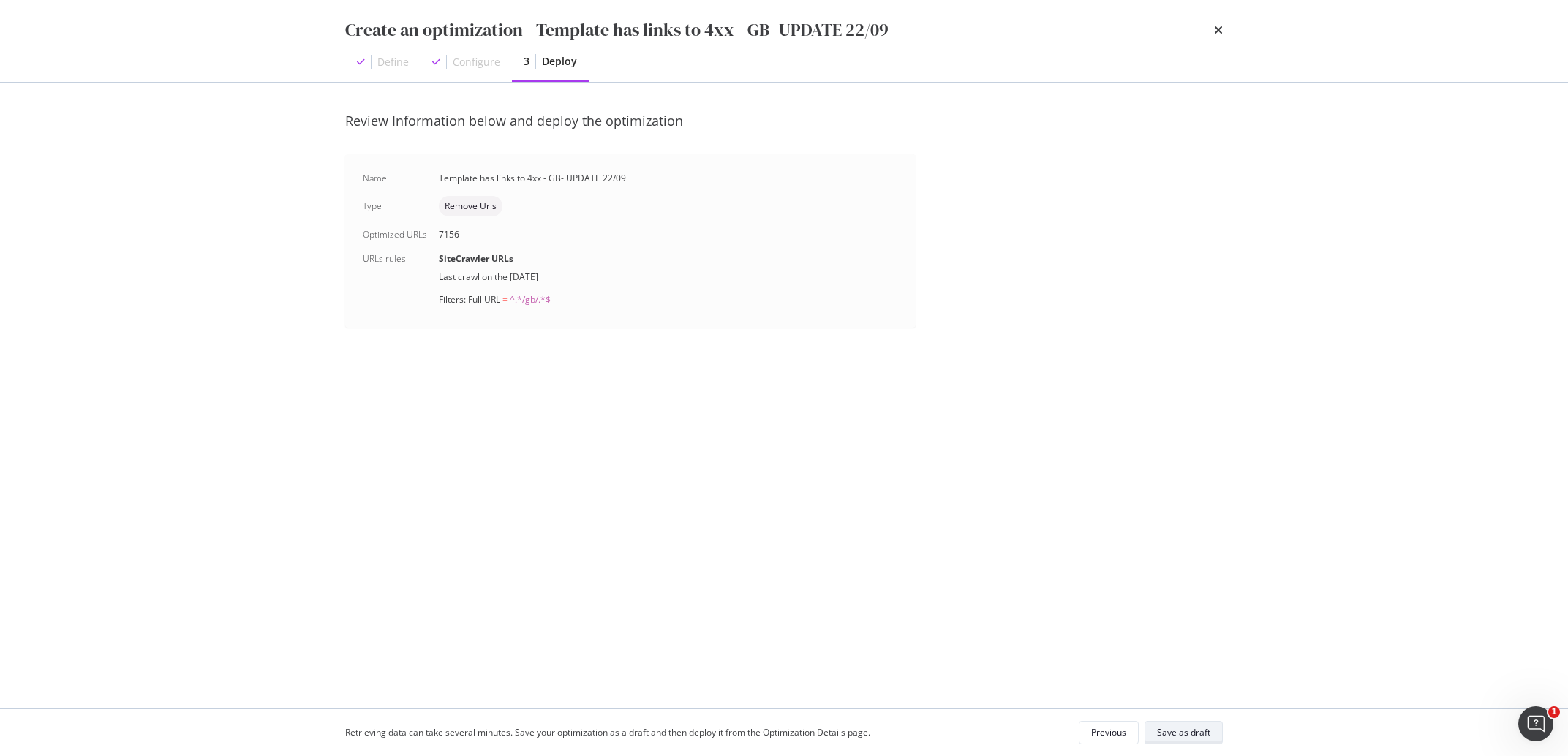
click at [1205, 737] on div "Save as draft" at bounding box center [1183, 731] width 54 height 12
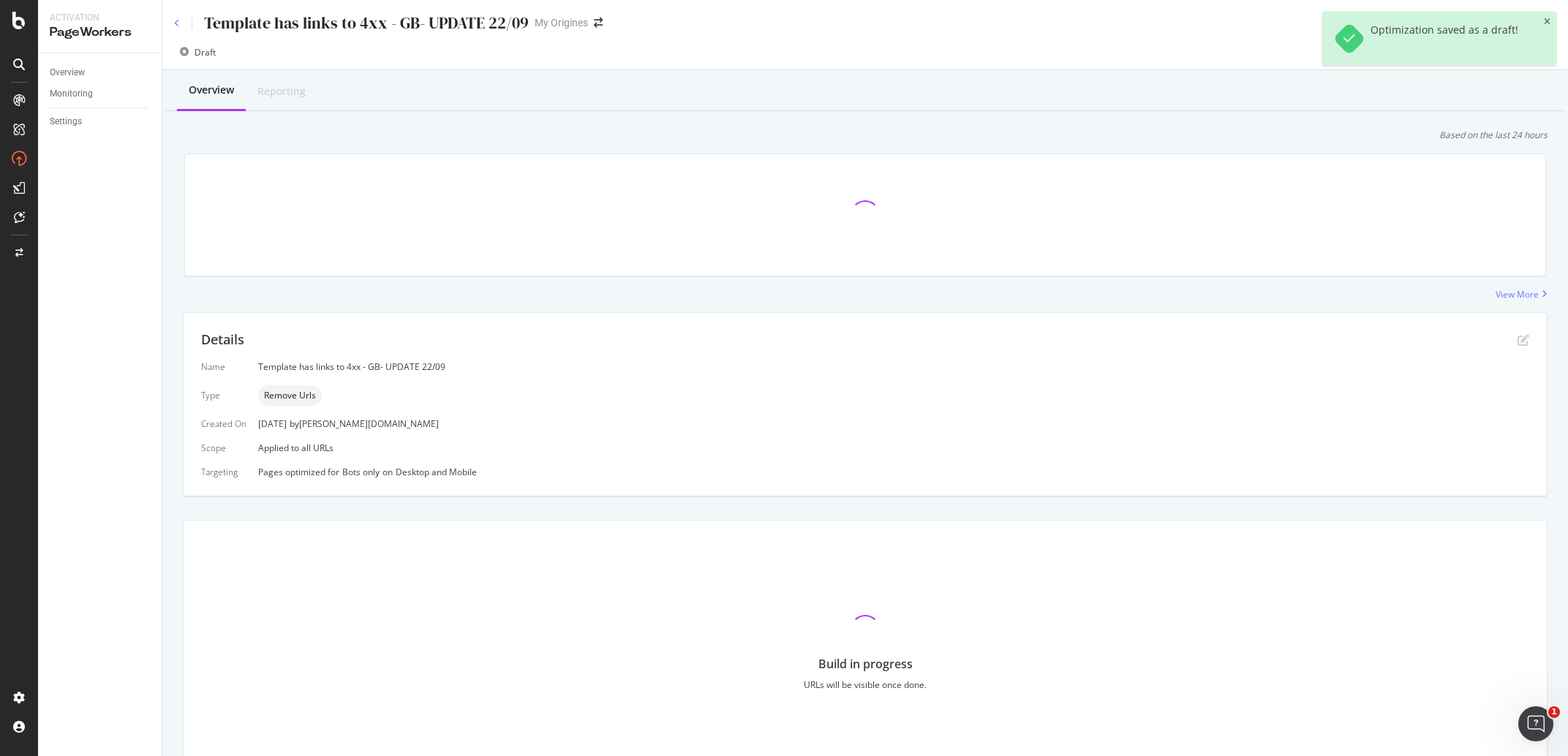
click at [178, 19] on icon at bounding box center [177, 23] width 6 height 8
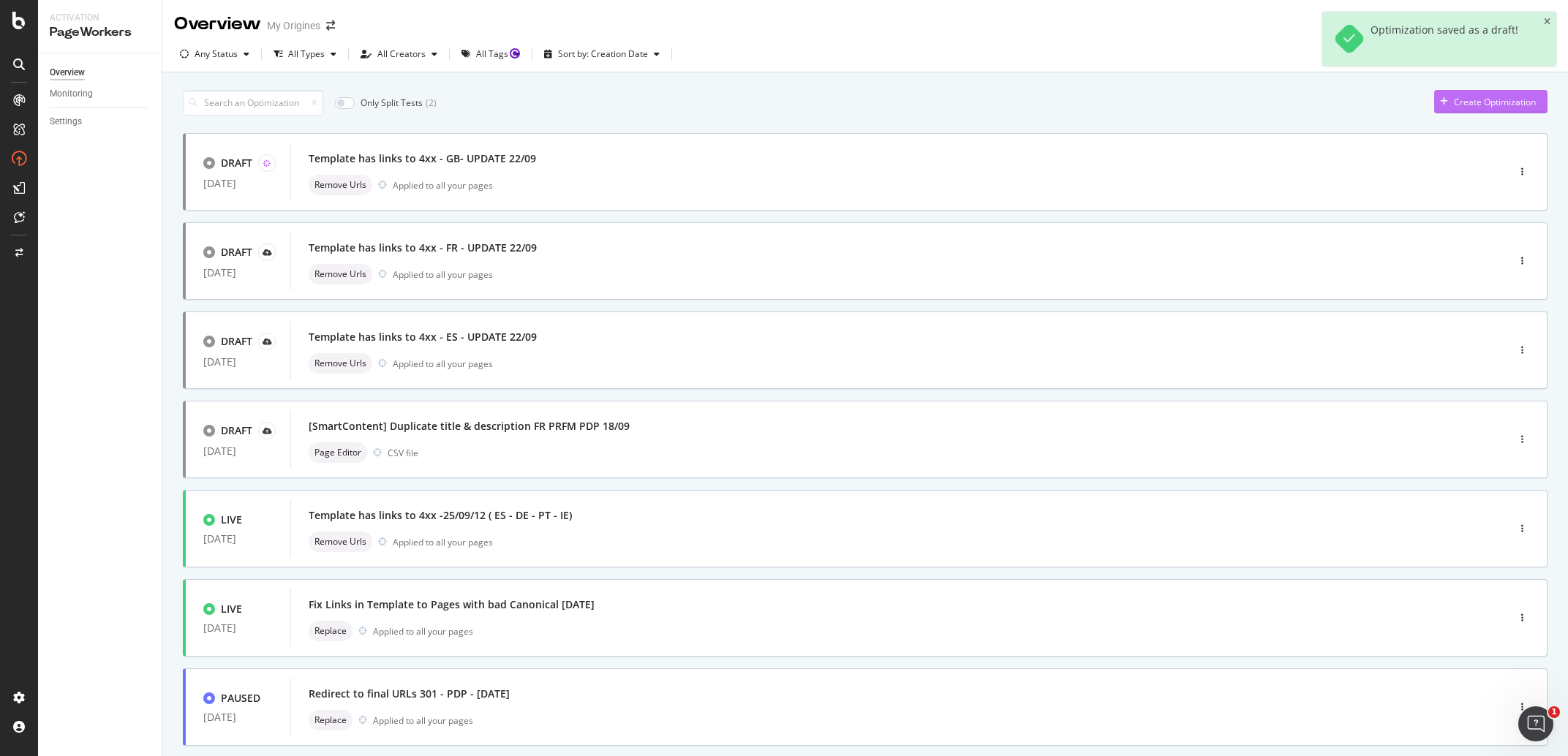
click at [1476, 100] on div "Create Optimization" at bounding box center [1495, 102] width 82 height 12
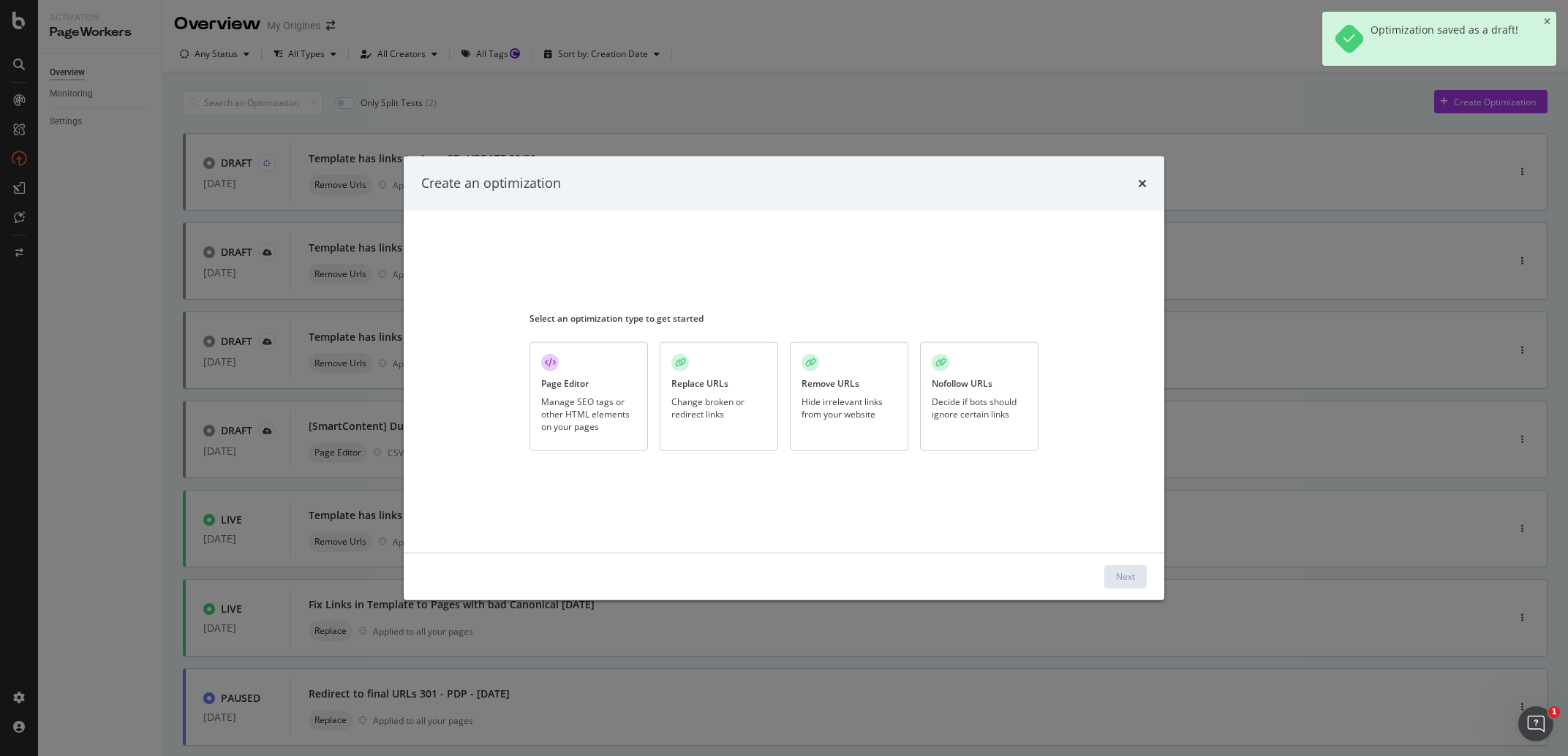
click at [880, 395] on div "Remove URLs Hide irrelevant links from your website" at bounding box center [849, 396] width 118 height 109
click at [1108, 567] on button "Next" at bounding box center [1125, 576] width 43 height 23
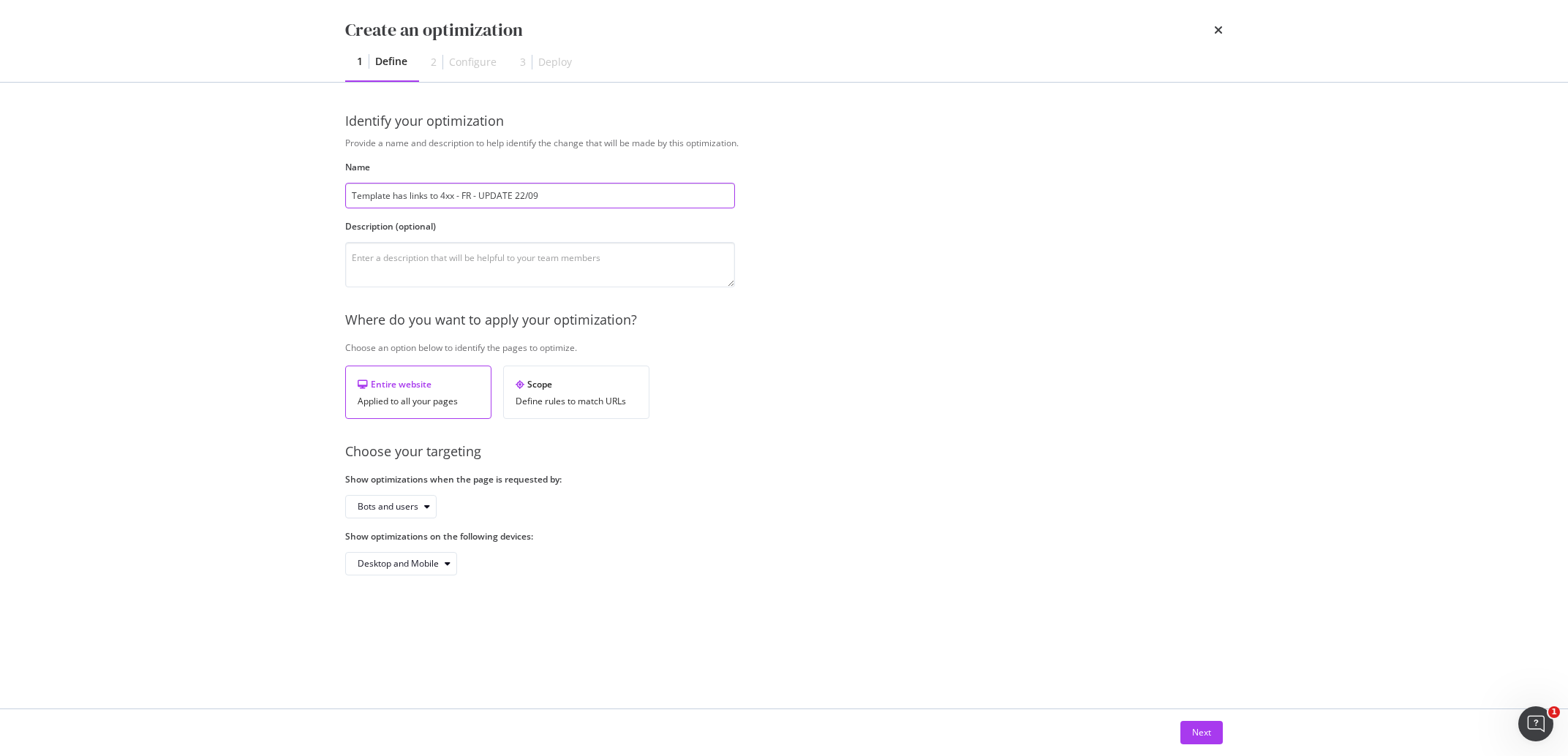
drag, startPoint x: 472, startPoint y: 196, endPoint x: 464, endPoint y: 196, distance: 8.0
click at [464, 196] on input "Template has links to 4xx - FR - UPDATE 22/09" at bounding box center [540, 196] width 390 height 26
type input "Template has links to 4xx - DE - UPDATE 22/09"
click at [411, 511] on div "Bots and users" at bounding box center [388, 506] width 61 height 8
click at [400, 561] on div "Bots only" at bounding box center [382, 555] width 37 height 12
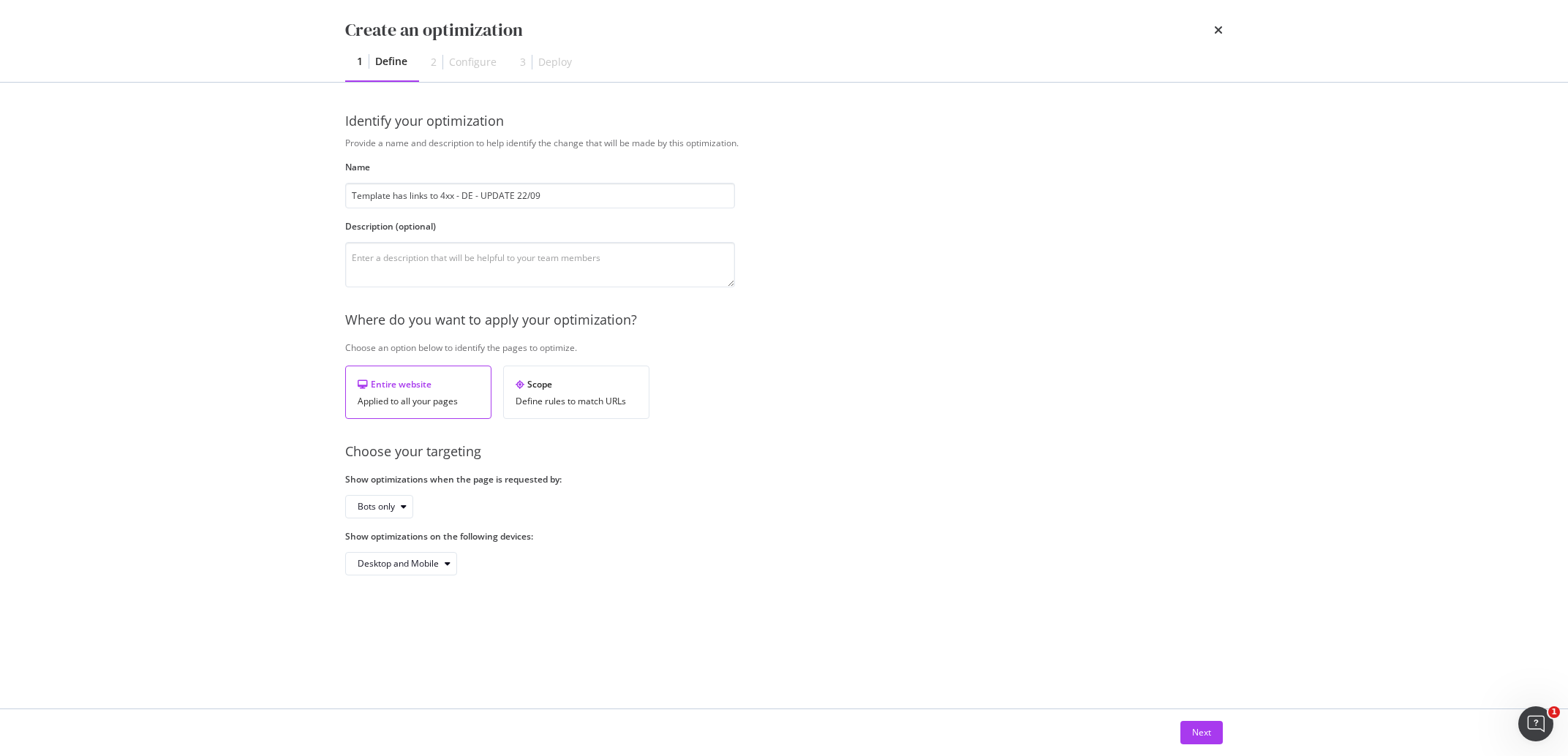
click at [1155, 722] on div "Next" at bounding box center [783, 732] width 877 height 23
click at [1193, 732] on div "Next" at bounding box center [1201, 731] width 19 height 12
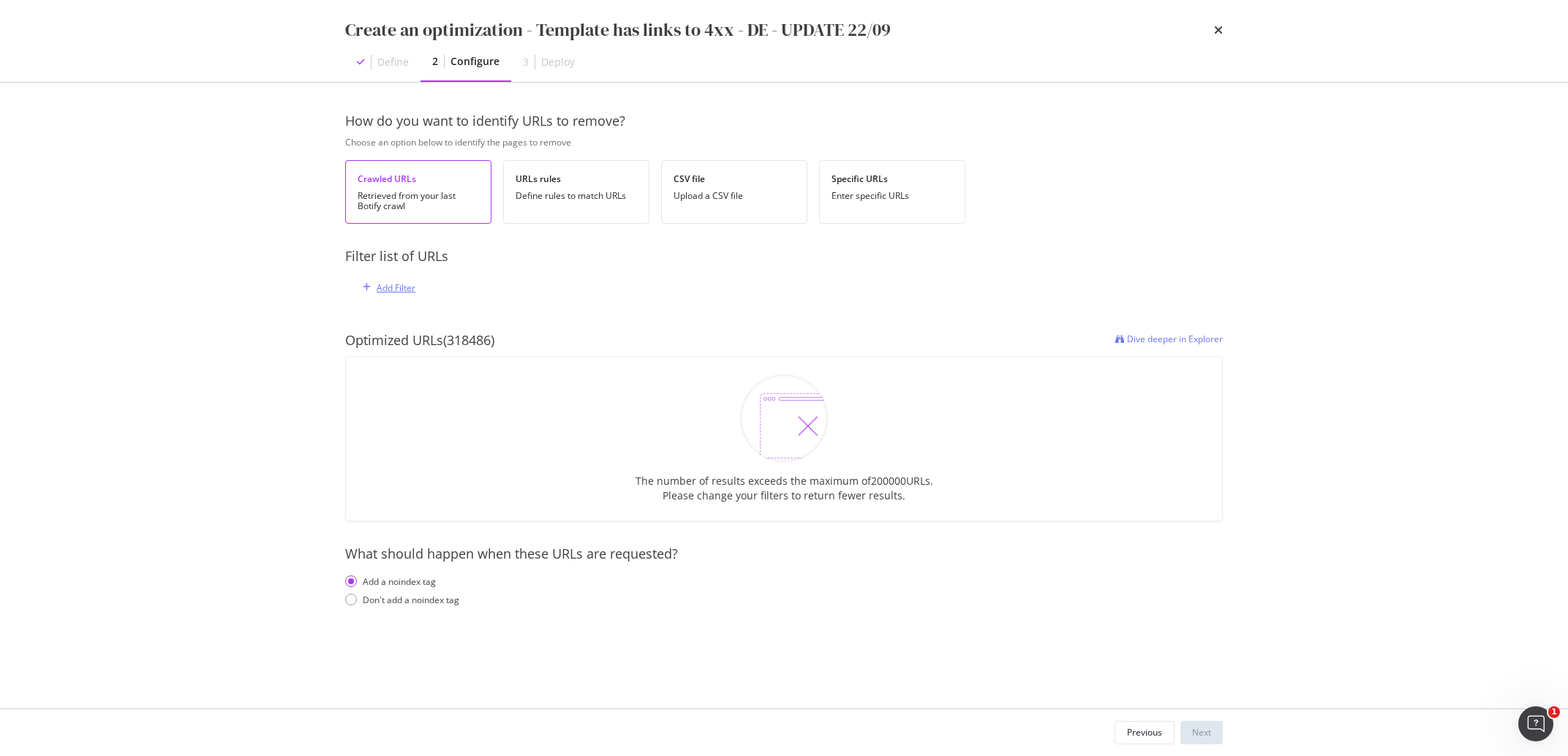
click at [380, 288] on div "Add Filter" at bounding box center [396, 287] width 39 height 12
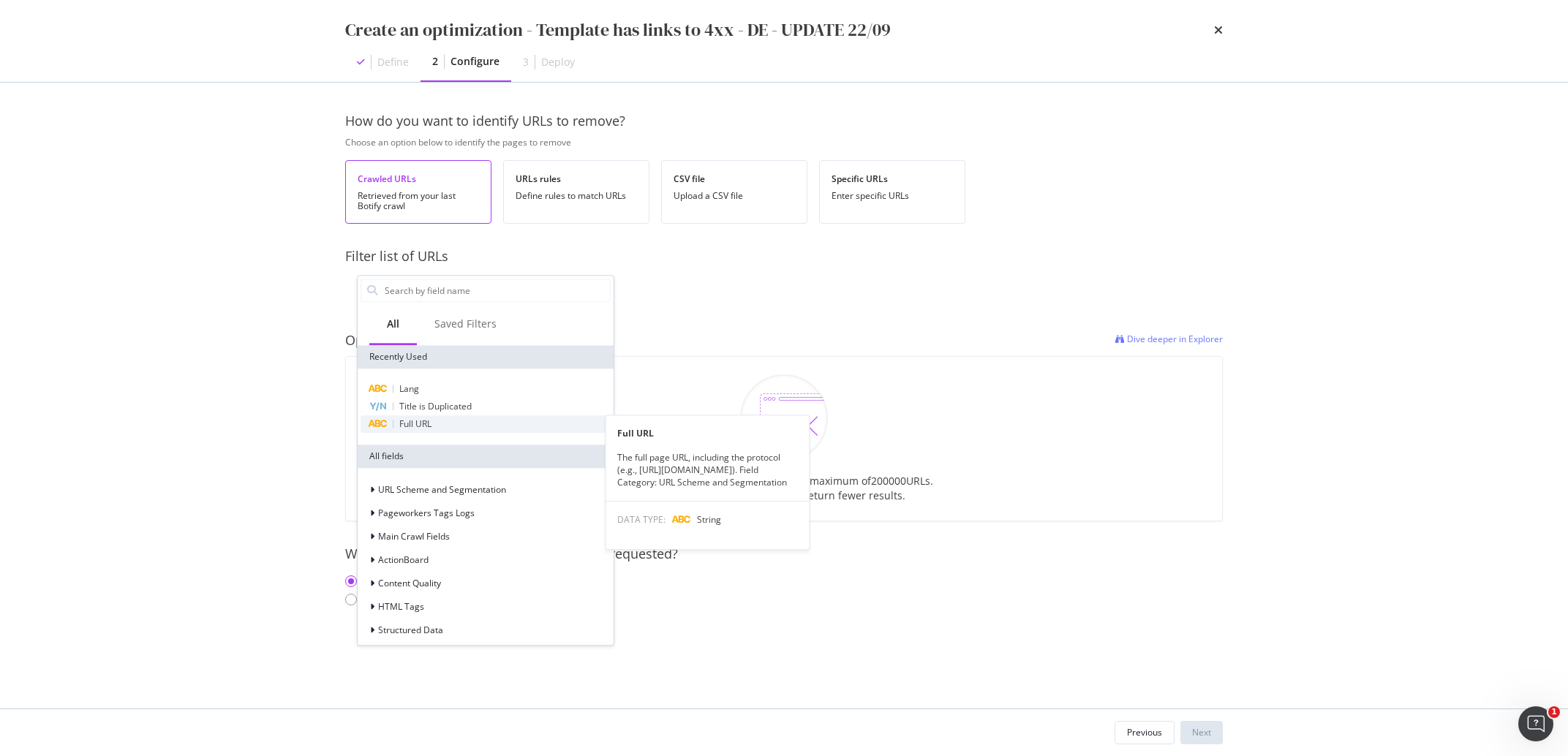
click at [442, 426] on div "Full URL" at bounding box center [485, 423] width 251 height 18
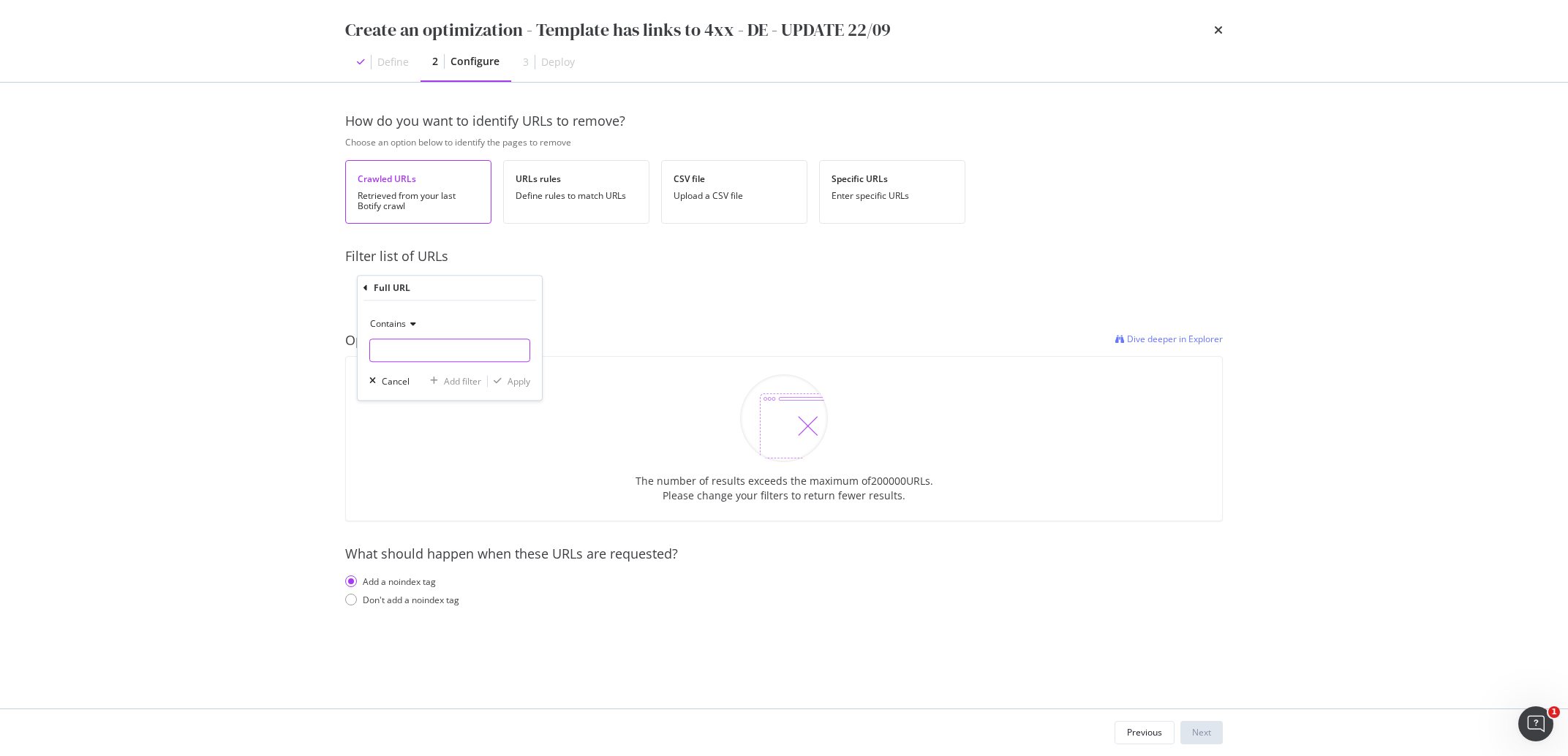
click at [432, 348] on input "modal" at bounding box center [449, 349] width 159 height 23
type input "e"
type input "/de/"
click at [516, 384] on div "Apply" at bounding box center [519, 381] width 23 height 12
click at [404, 610] on div "How do you want to identify URLs to remove? Choose an option below to identify …" at bounding box center [783, 375] width 877 height 527
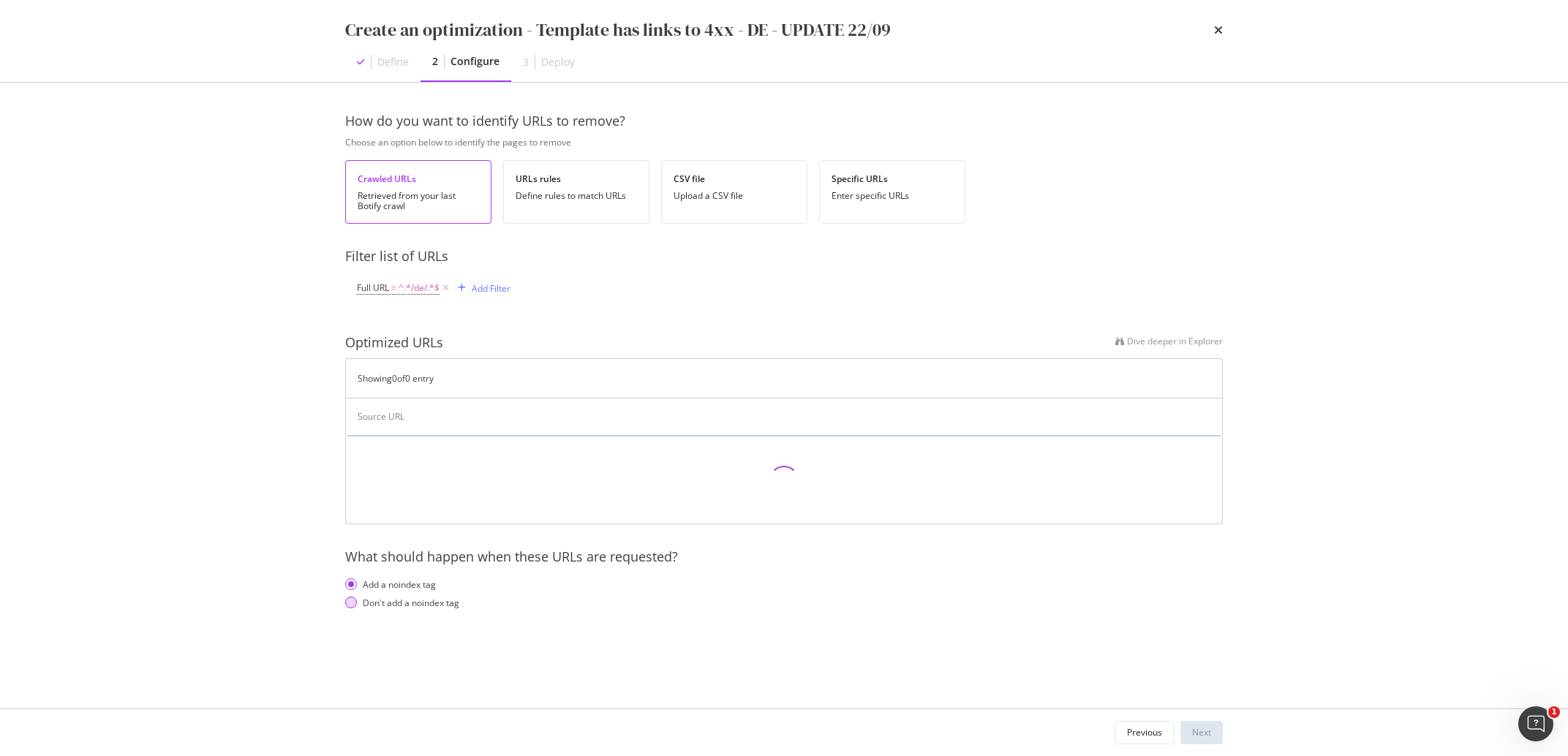
click at [407, 604] on div "Don't add a noindex tag" at bounding box center [410, 602] width 96 height 12
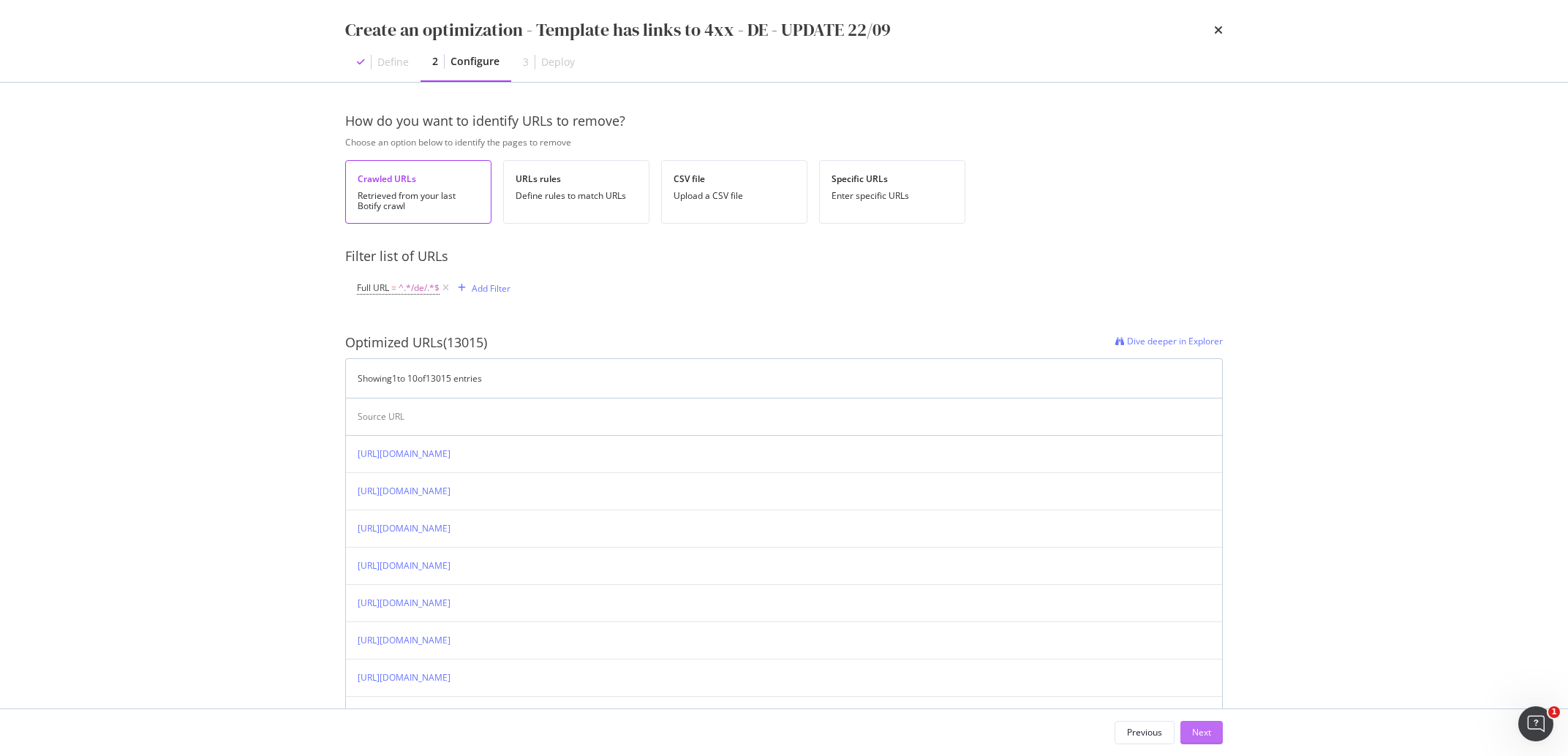
click at [1189, 726] on button "Next" at bounding box center [1202, 732] width 43 height 23
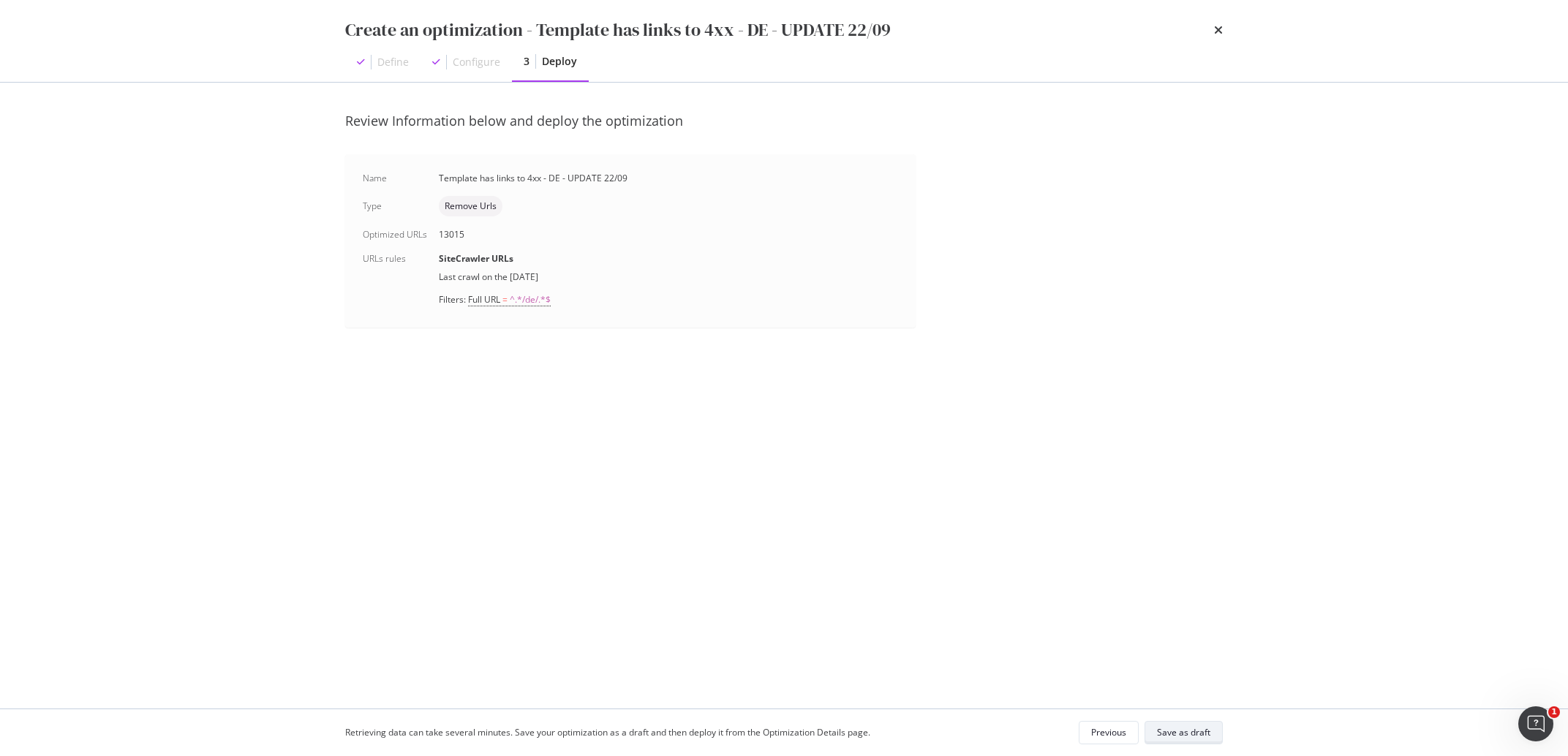
click at [1189, 726] on div "Save as draft" at bounding box center [1183, 733] width 54 height 20
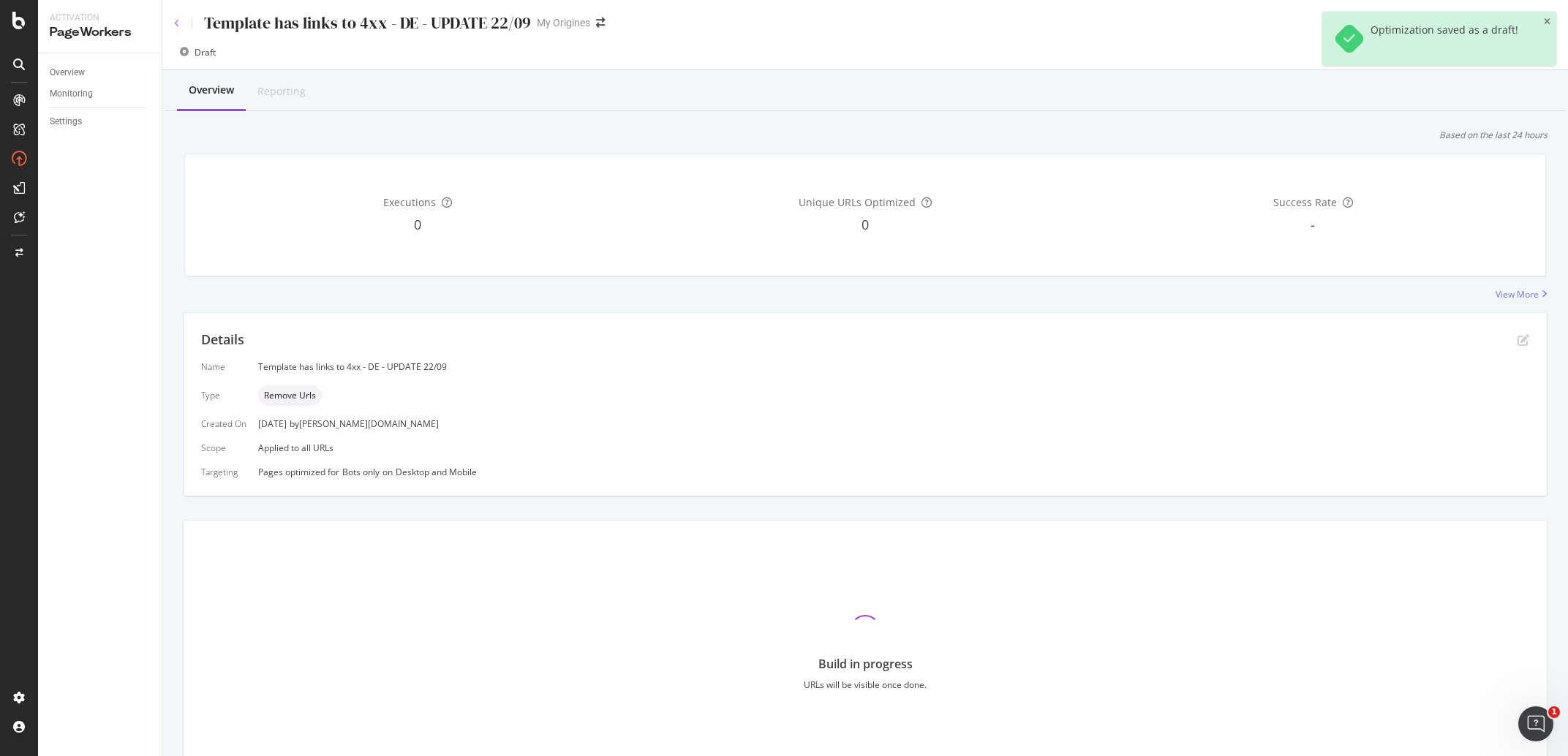
click at [179, 23] on icon at bounding box center [177, 23] width 6 height 8
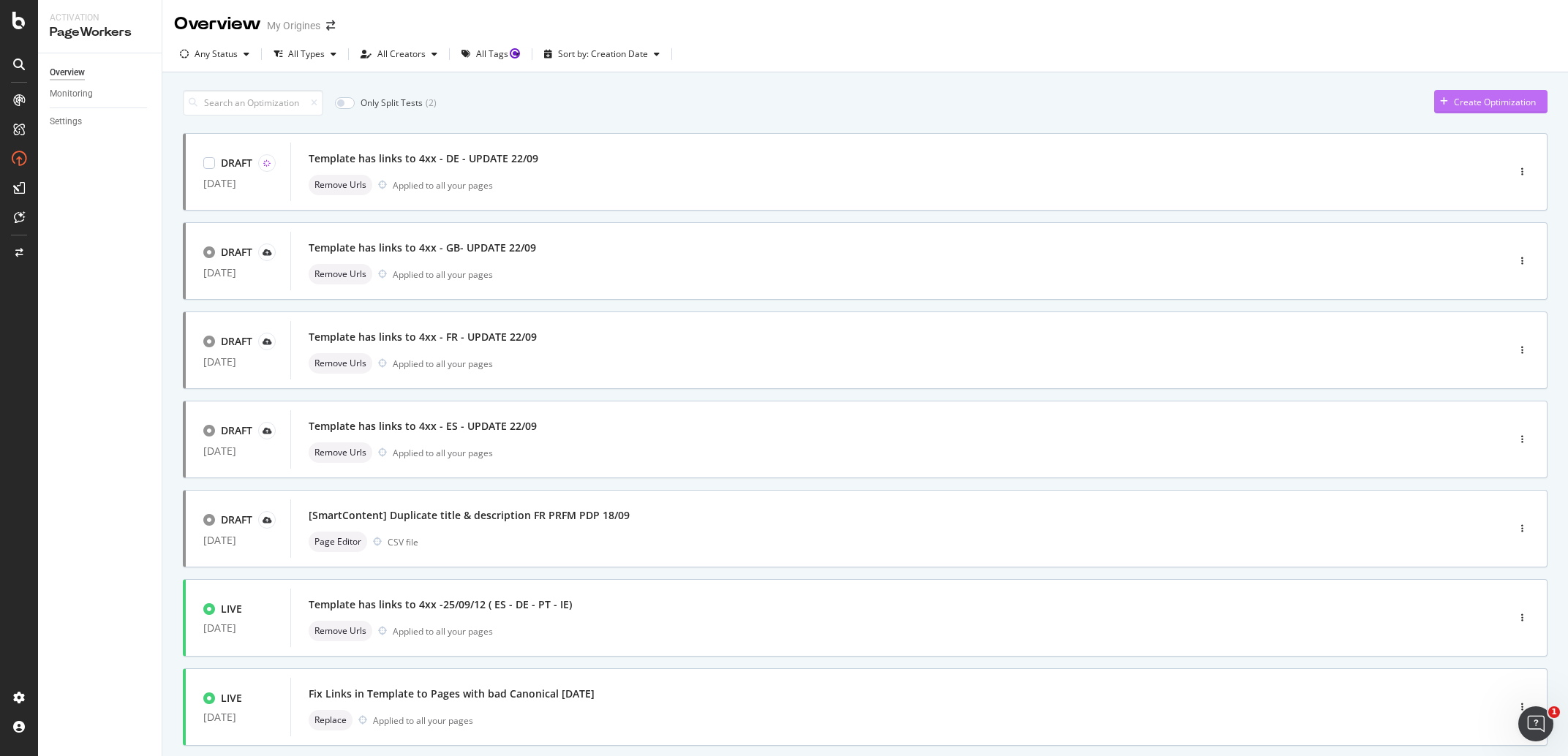
click at [1468, 106] on div "Create Optimization" at bounding box center [1495, 102] width 82 height 12
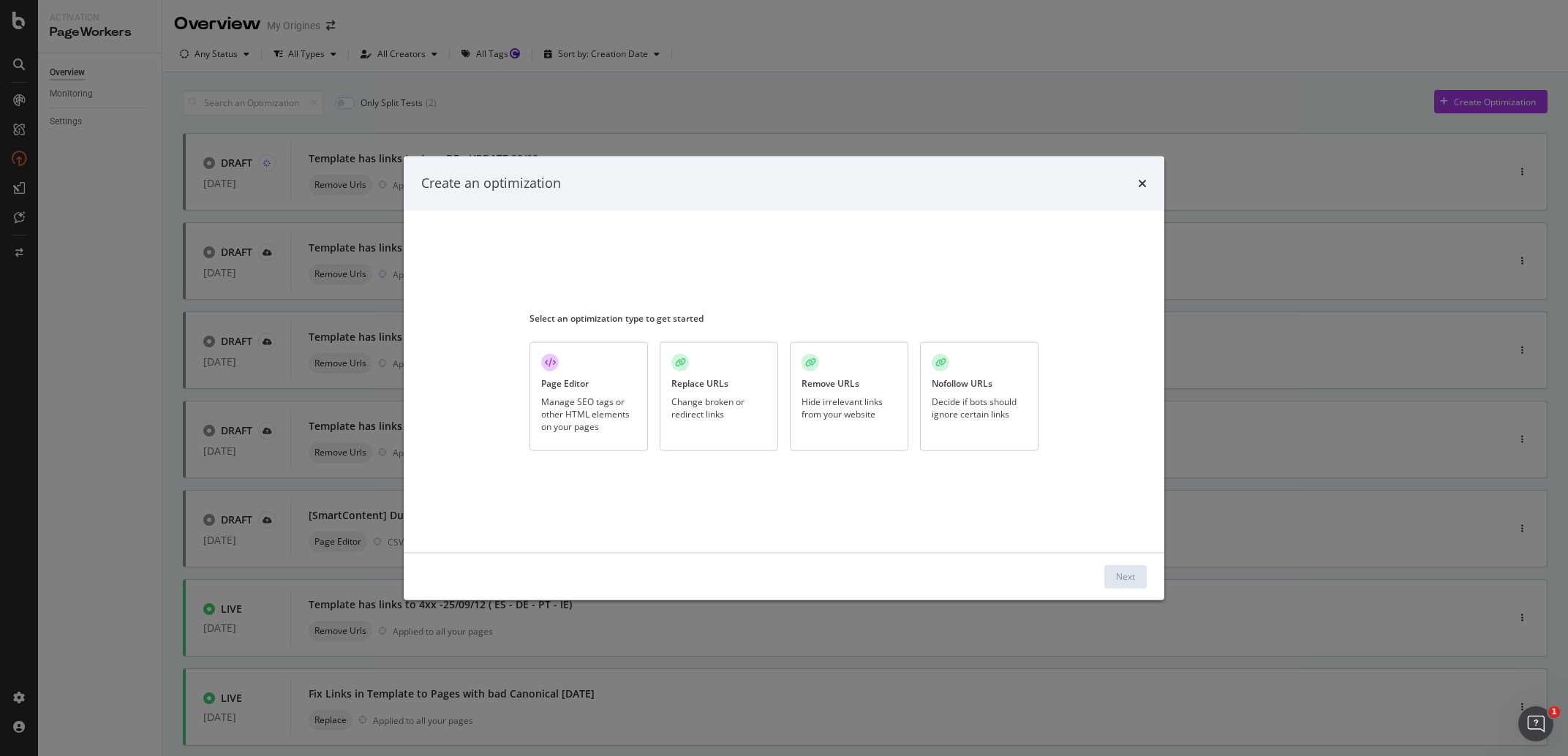
click at [898, 395] on div "Remove URLs Hide irrelevant links from your website" at bounding box center [849, 396] width 118 height 109
click at [1124, 585] on div "Next" at bounding box center [1125, 576] width 19 height 22
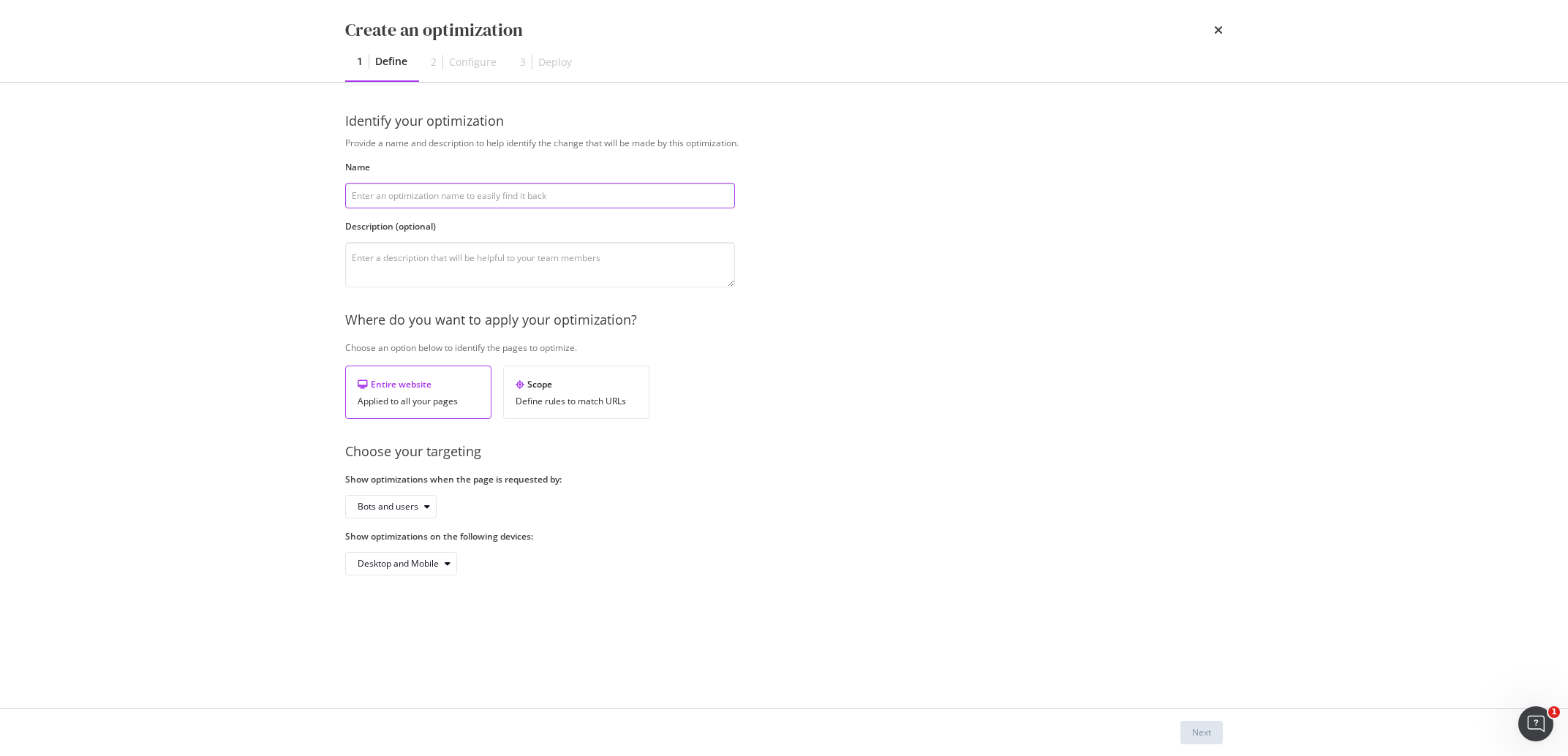
click at [421, 198] on input "modal" at bounding box center [540, 196] width 390 height 26
paste input "Template has links to 4xx - FR - UPDATE 22/09"
drag, startPoint x: 472, startPoint y: 191, endPoint x: 463, endPoint y: 195, distance: 9.8
click at [463, 195] on input "Template has links to 4xx - FR - UPDATE 22/09" at bounding box center [540, 196] width 390 height 26
type input "Template has links to 4xx - BE - UPDATE 22/09"
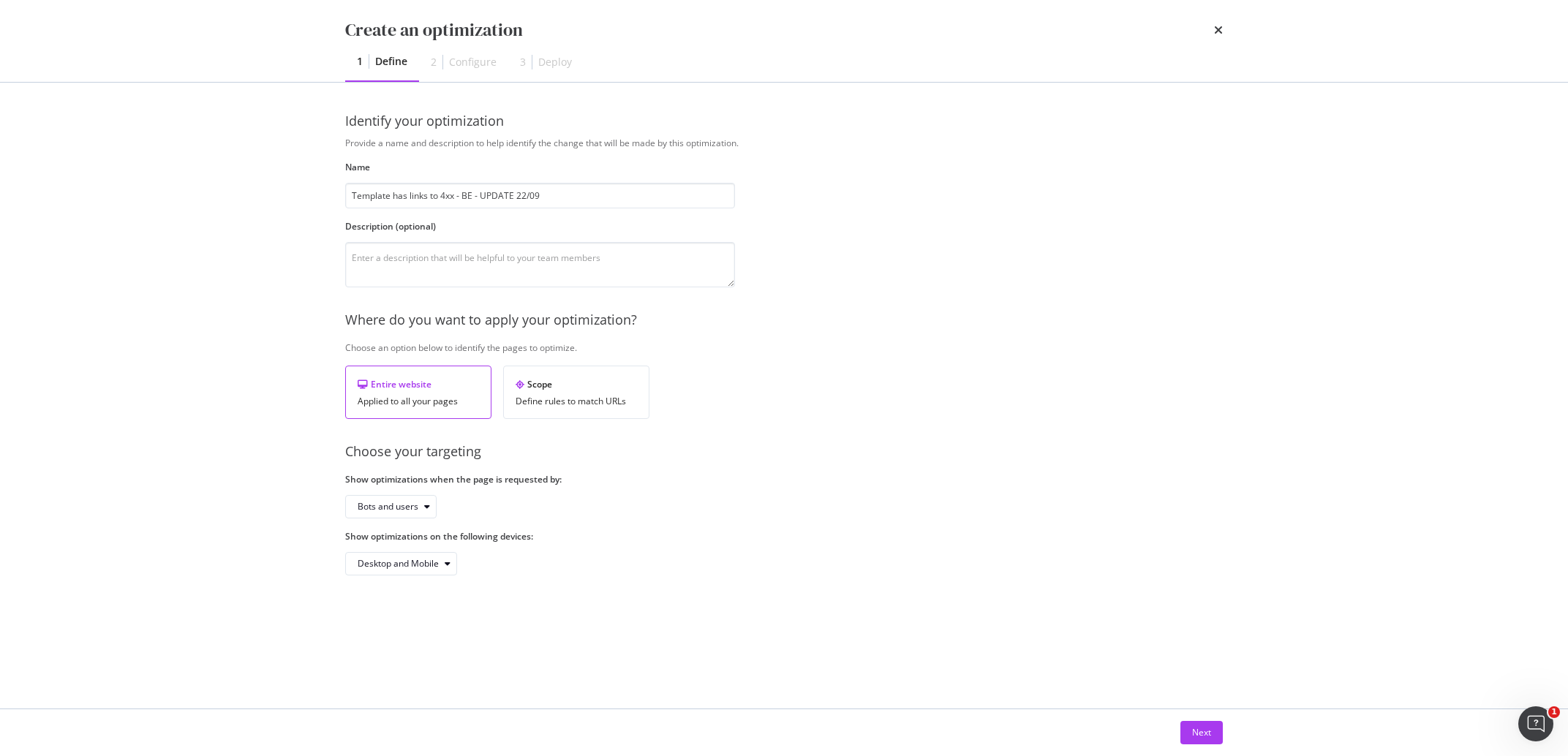
click at [429, 495] on div "Show optimizations when the page is requested by: Bots and users" at bounding box center [540, 495] width 390 height 45
click at [432, 505] on div "modal" at bounding box center [426, 506] width 18 height 8
click at [412, 558] on div "Bots only" at bounding box center [395, 556] width 87 height 18
click at [1195, 734] on div "Next" at bounding box center [1201, 731] width 19 height 12
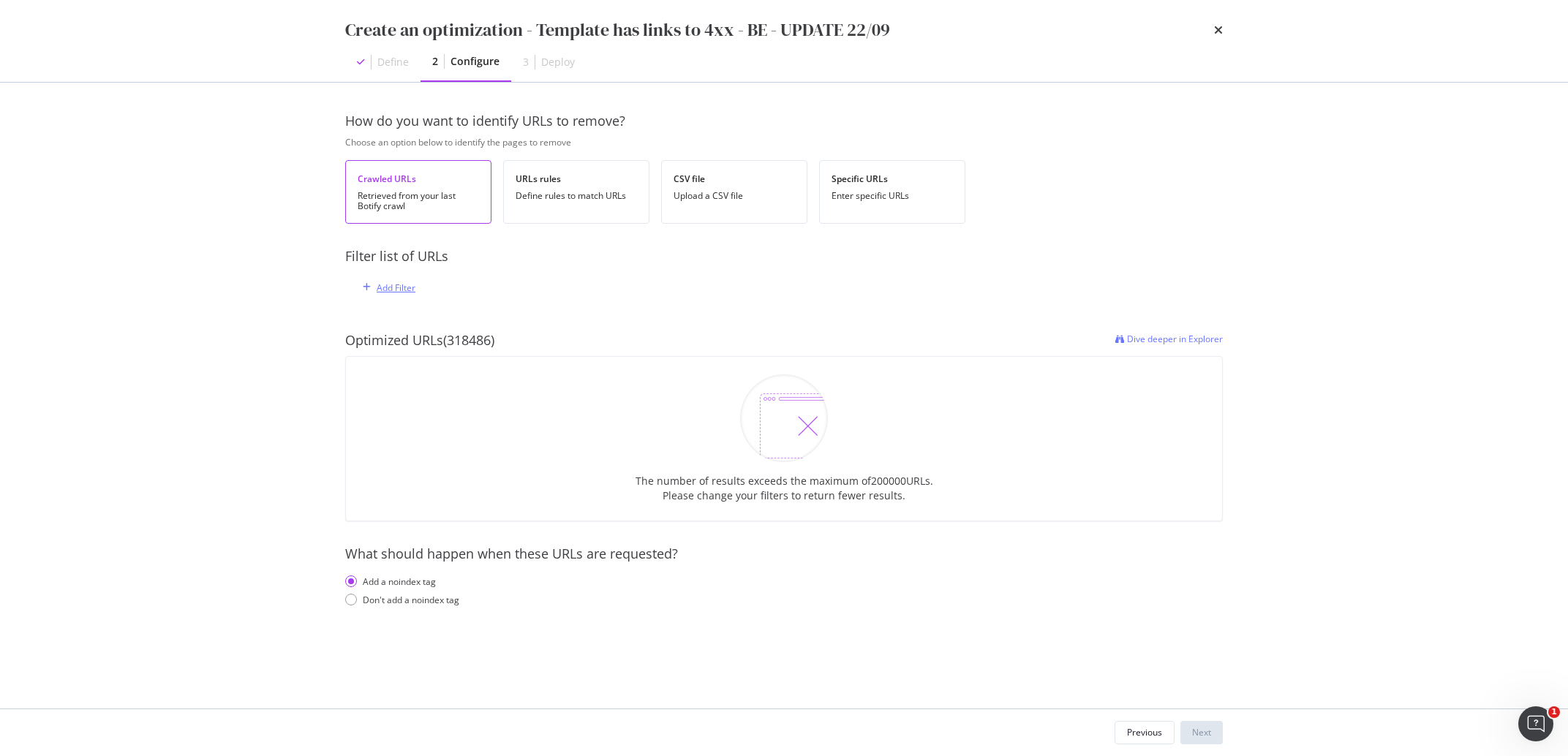
click at [394, 292] on div "Add Filter" at bounding box center [396, 287] width 39 height 12
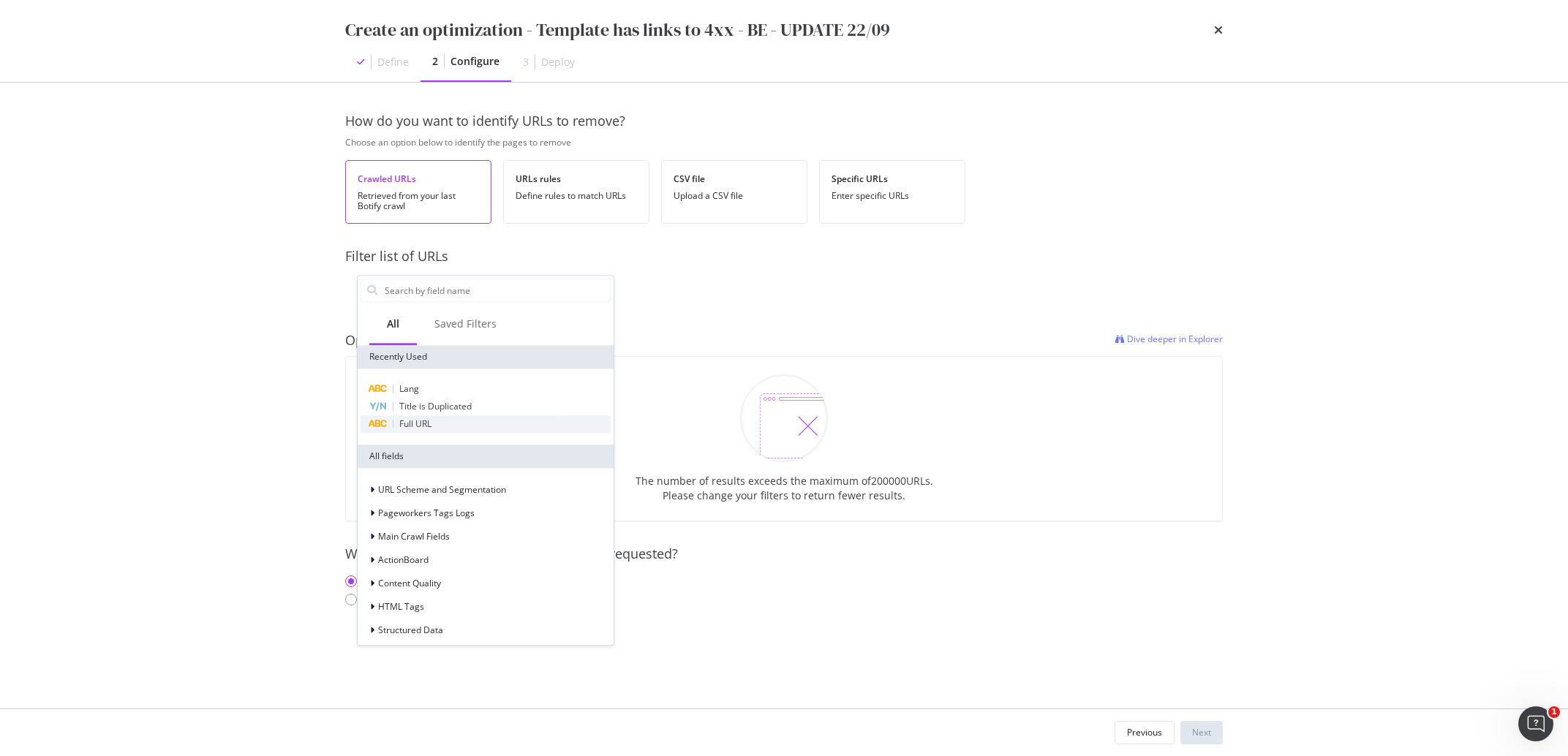
click at [440, 422] on div "Full URL" at bounding box center [485, 423] width 251 height 18
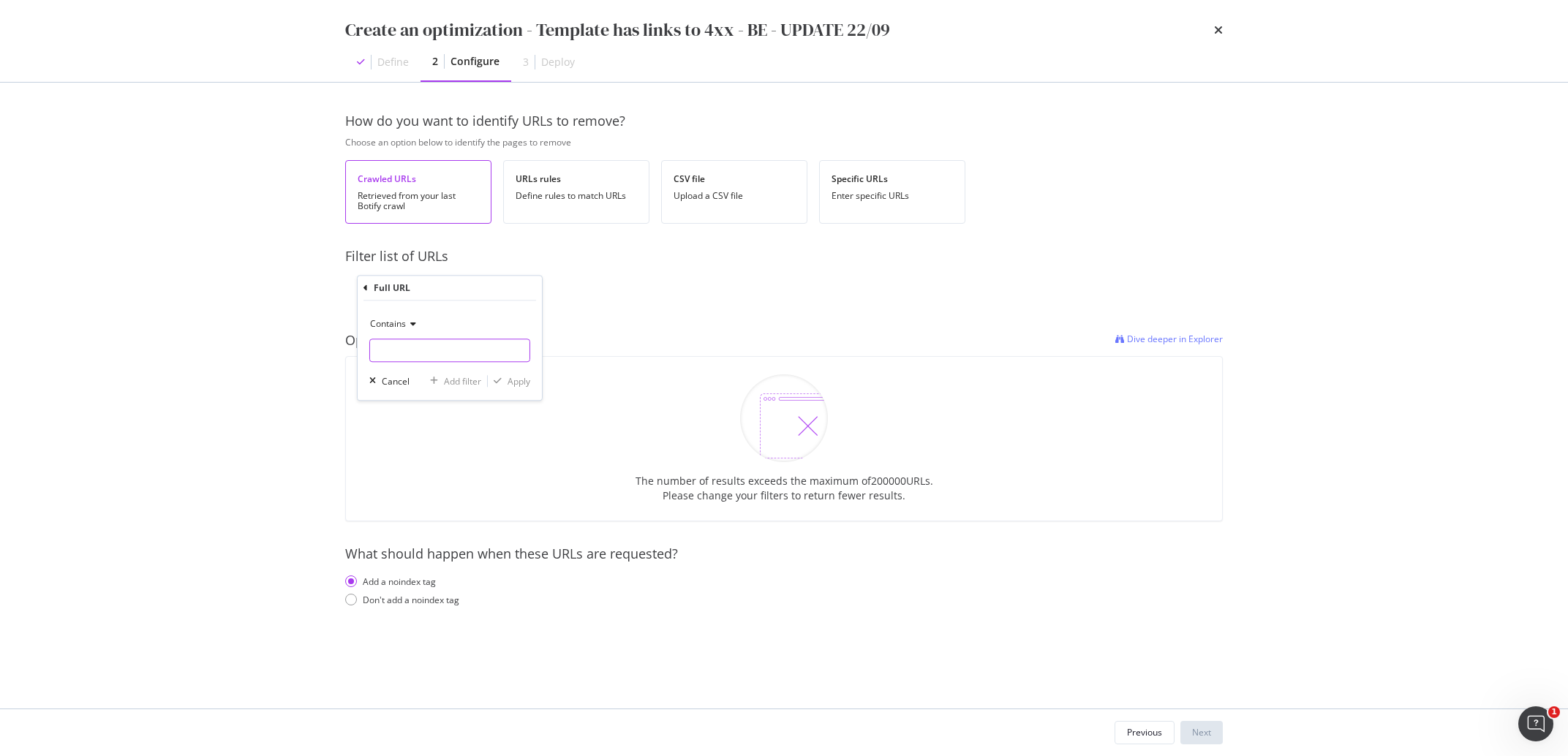
click at [424, 355] on input "modal" at bounding box center [449, 349] width 159 height 23
click at [374, 357] on input "be/" at bounding box center [439, 349] width 139 height 23
type input "/be/"
click at [506, 381] on div "modal" at bounding box center [497, 380] width 19 height 8
click at [398, 607] on div "Don't add a noindex tag" at bounding box center [410, 602] width 96 height 12
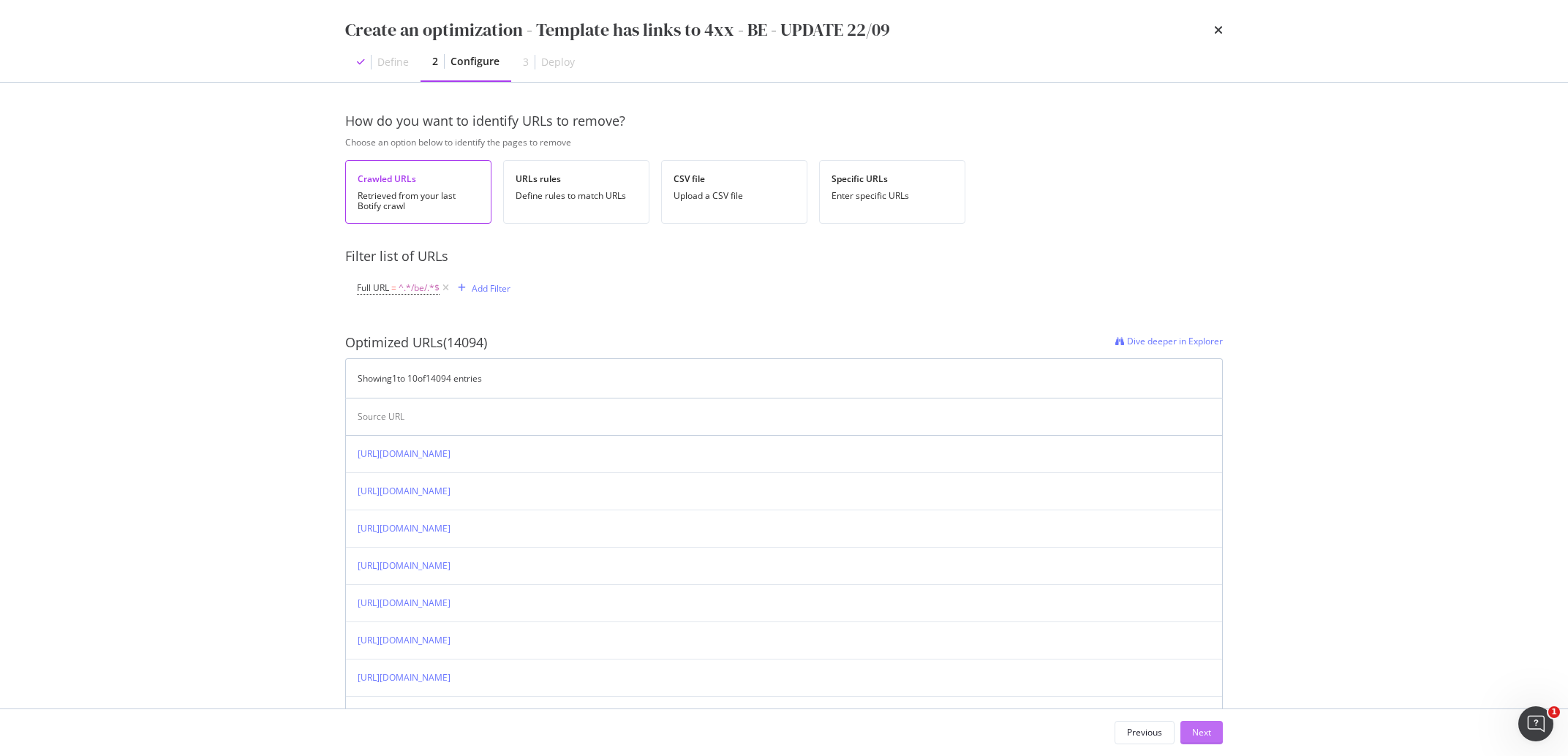
click at [1212, 734] on button "Next" at bounding box center [1202, 732] width 43 height 23
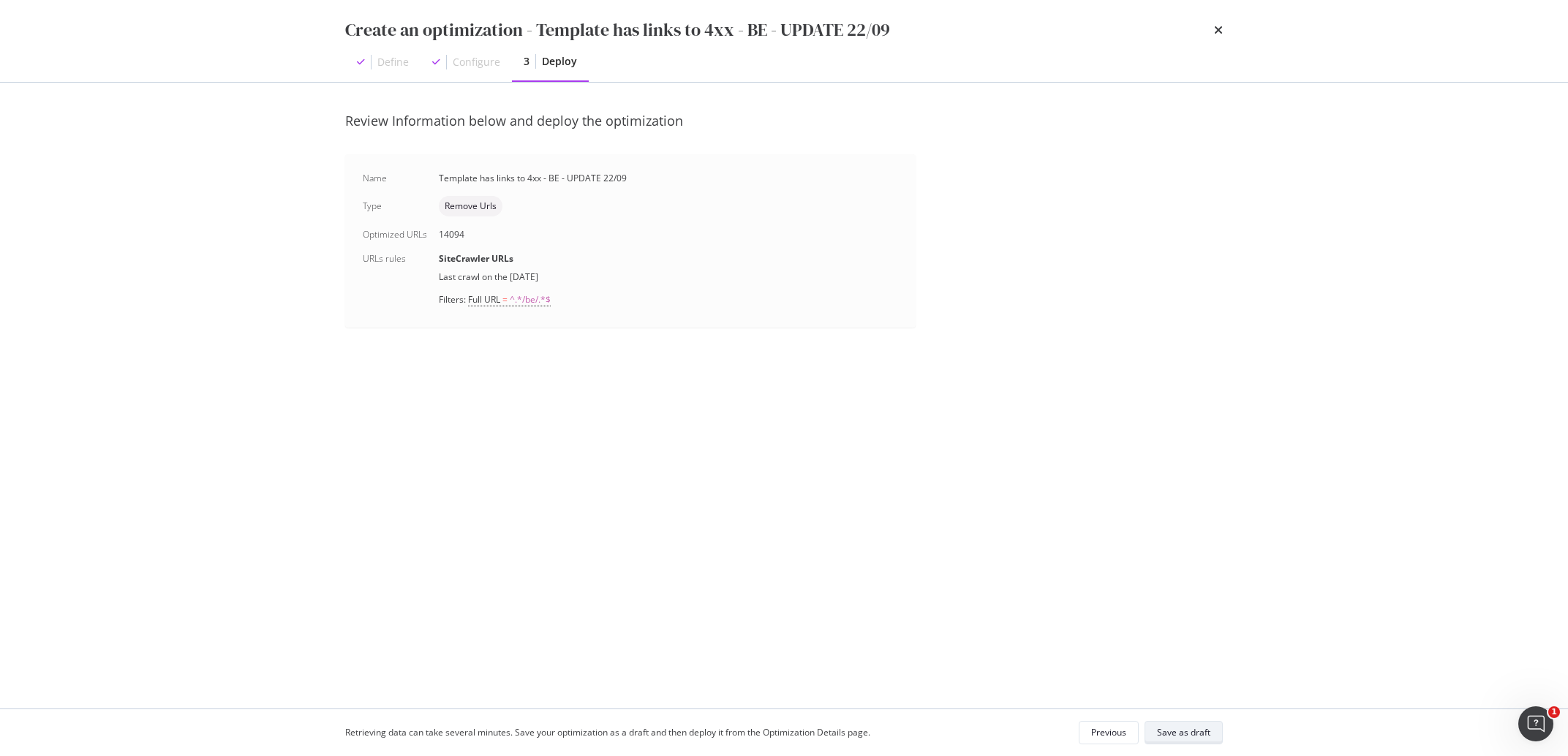
click at [1212, 734] on button "Save as draft" at bounding box center [1183, 732] width 79 height 23
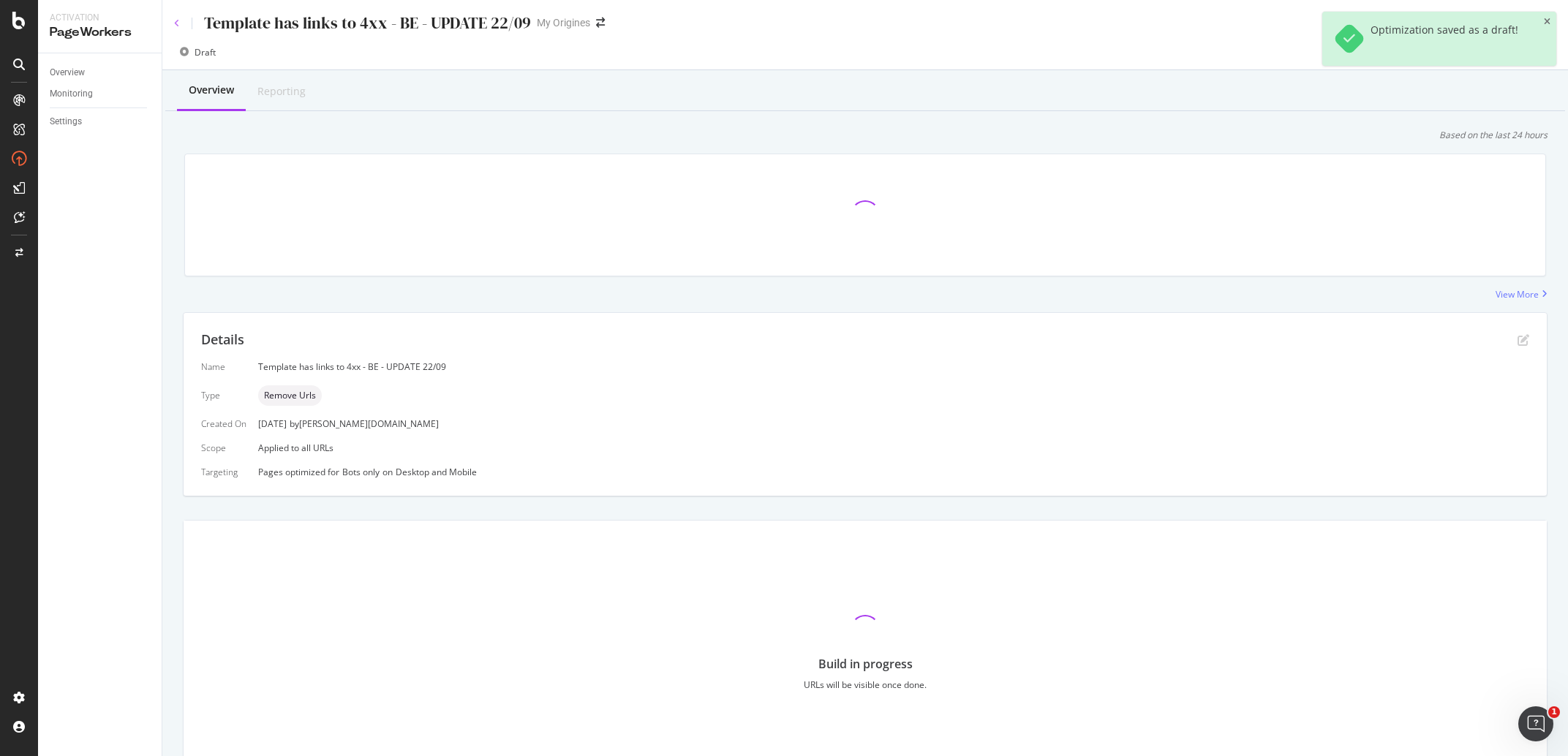
click at [178, 22] on icon at bounding box center [177, 23] width 6 height 8
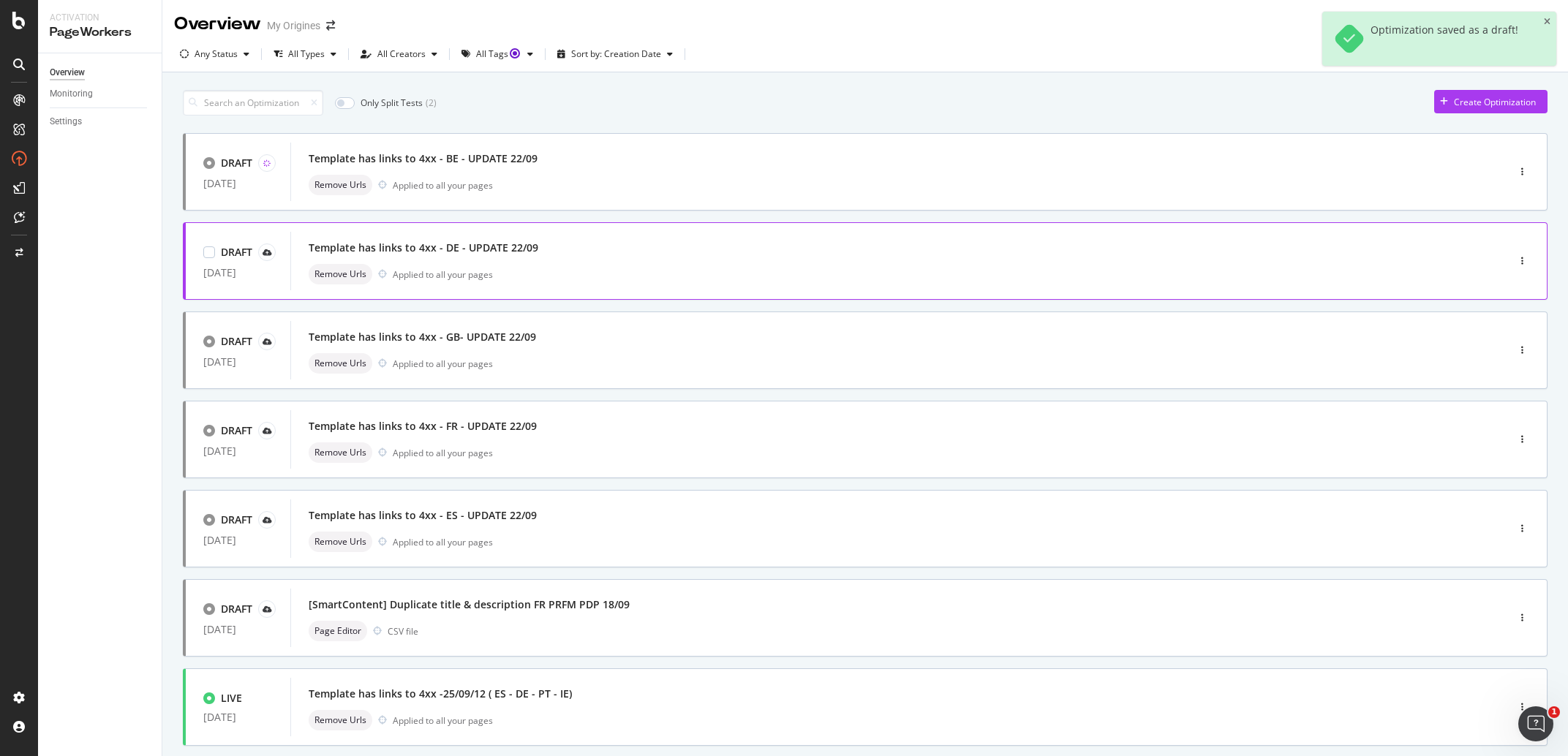
click at [496, 258] on div "Template has links to 4xx - DE - UPDATE 22/09" at bounding box center [876, 248] width 1136 height 20
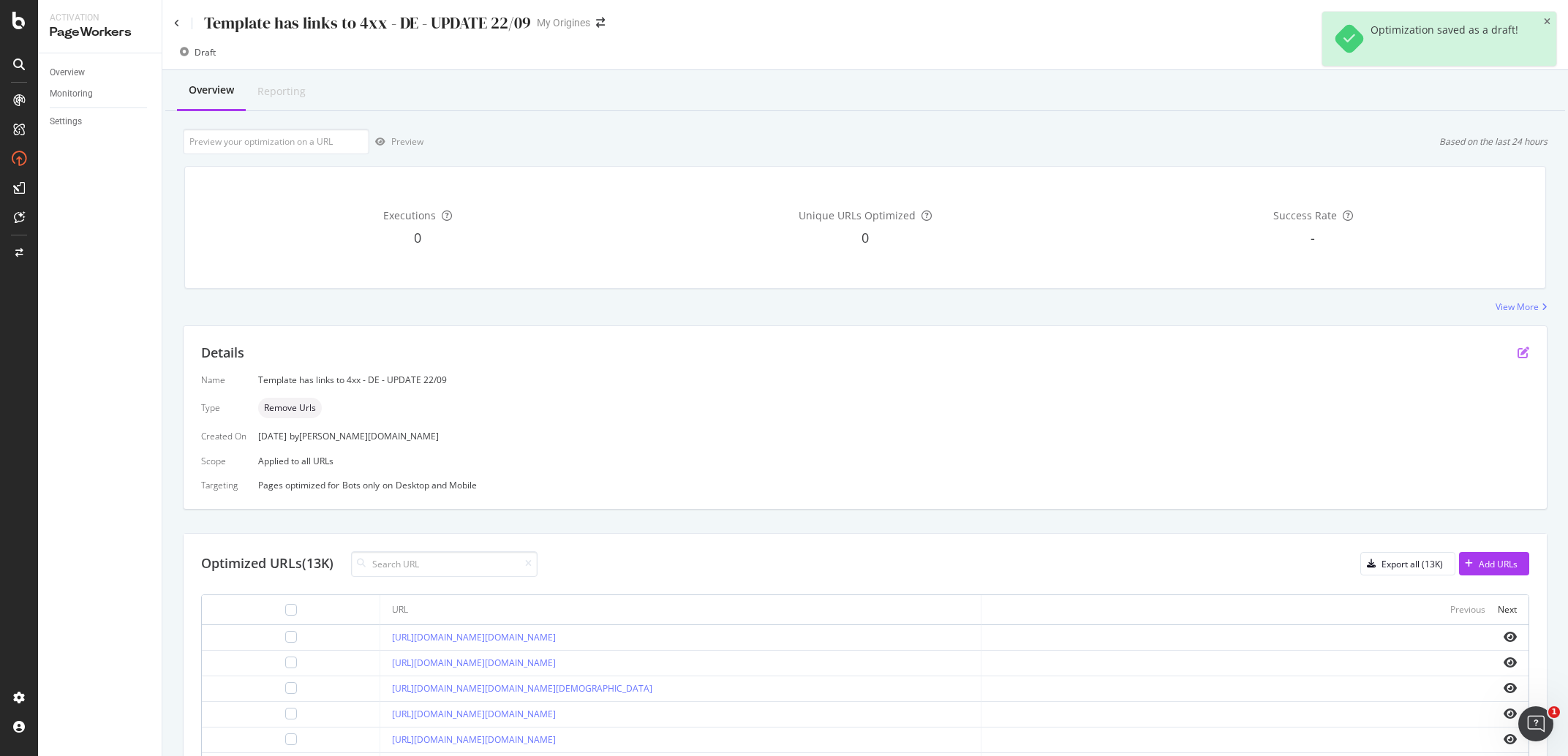
click at [1517, 350] on icon "pen-to-square" at bounding box center [1523, 352] width 12 height 12
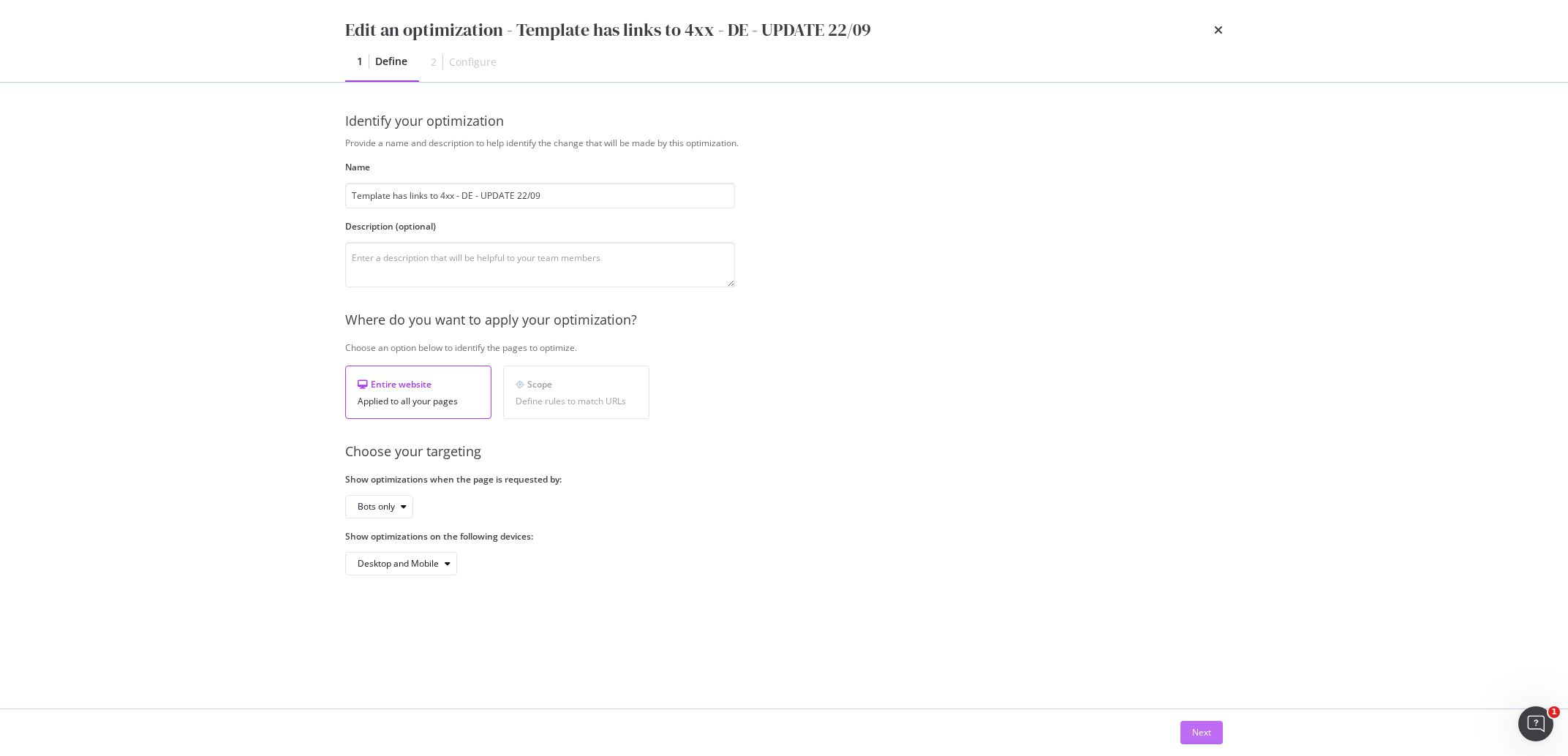
click at [1203, 726] on div "Next" at bounding box center [1201, 733] width 19 height 22
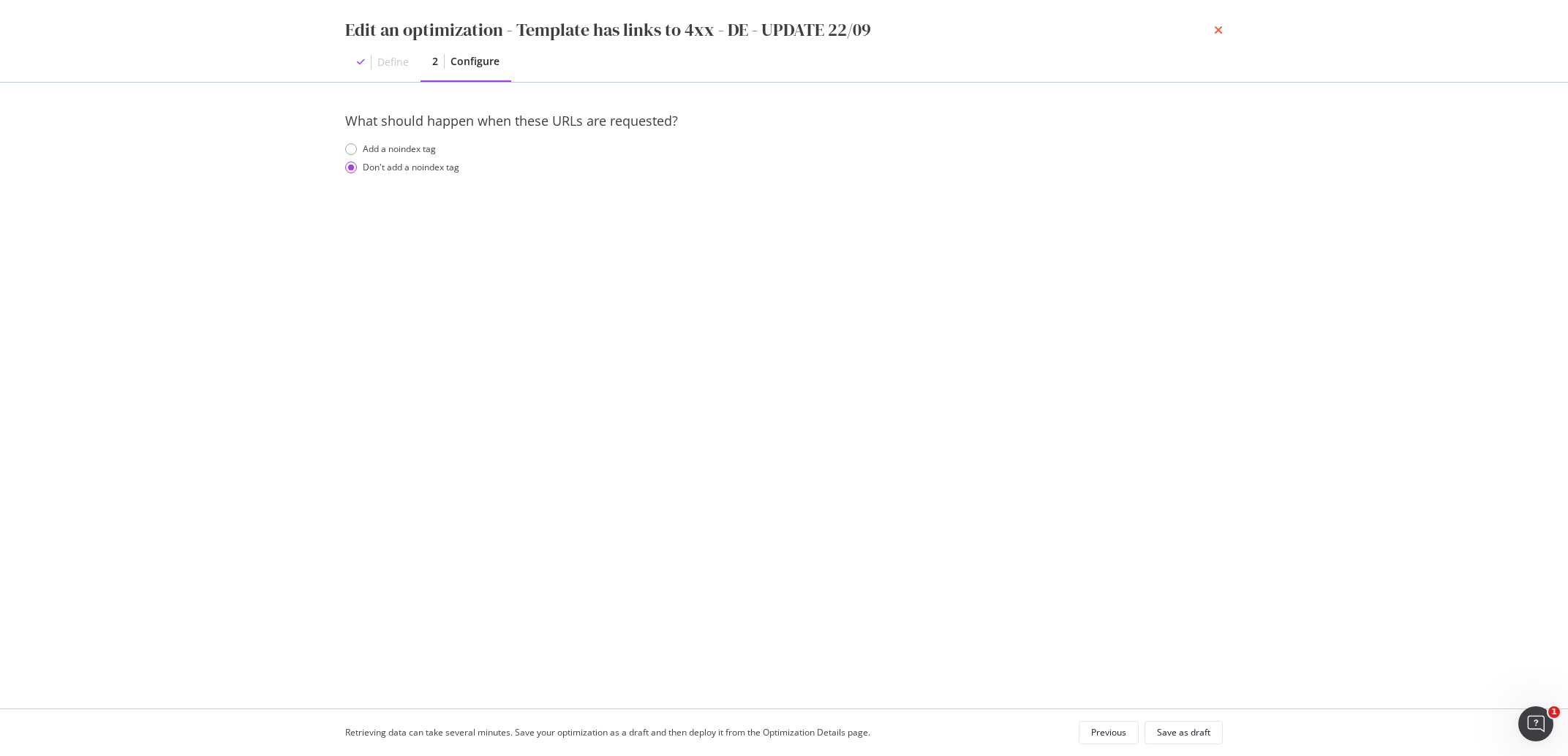
click at [1217, 32] on icon "times" at bounding box center [1218, 30] width 8 height 12
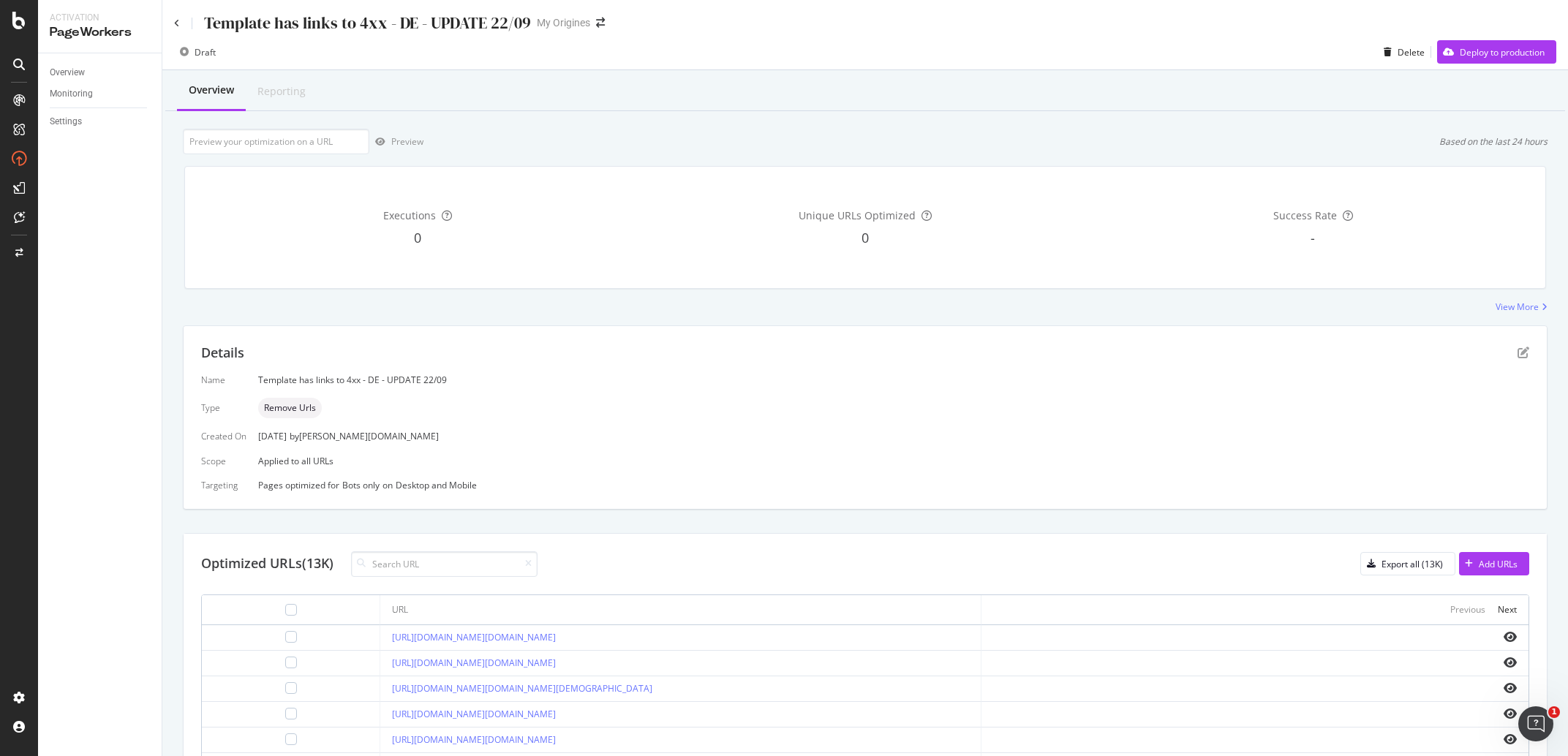
click at [166, 22] on div "Template has links to 4xx - DE - UPDATE 22/09 My Origines" at bounding box center [865, 17] width 1405 height 34
click at [177, 22] on icon at bounding box center [177, 23] width 6 height 8
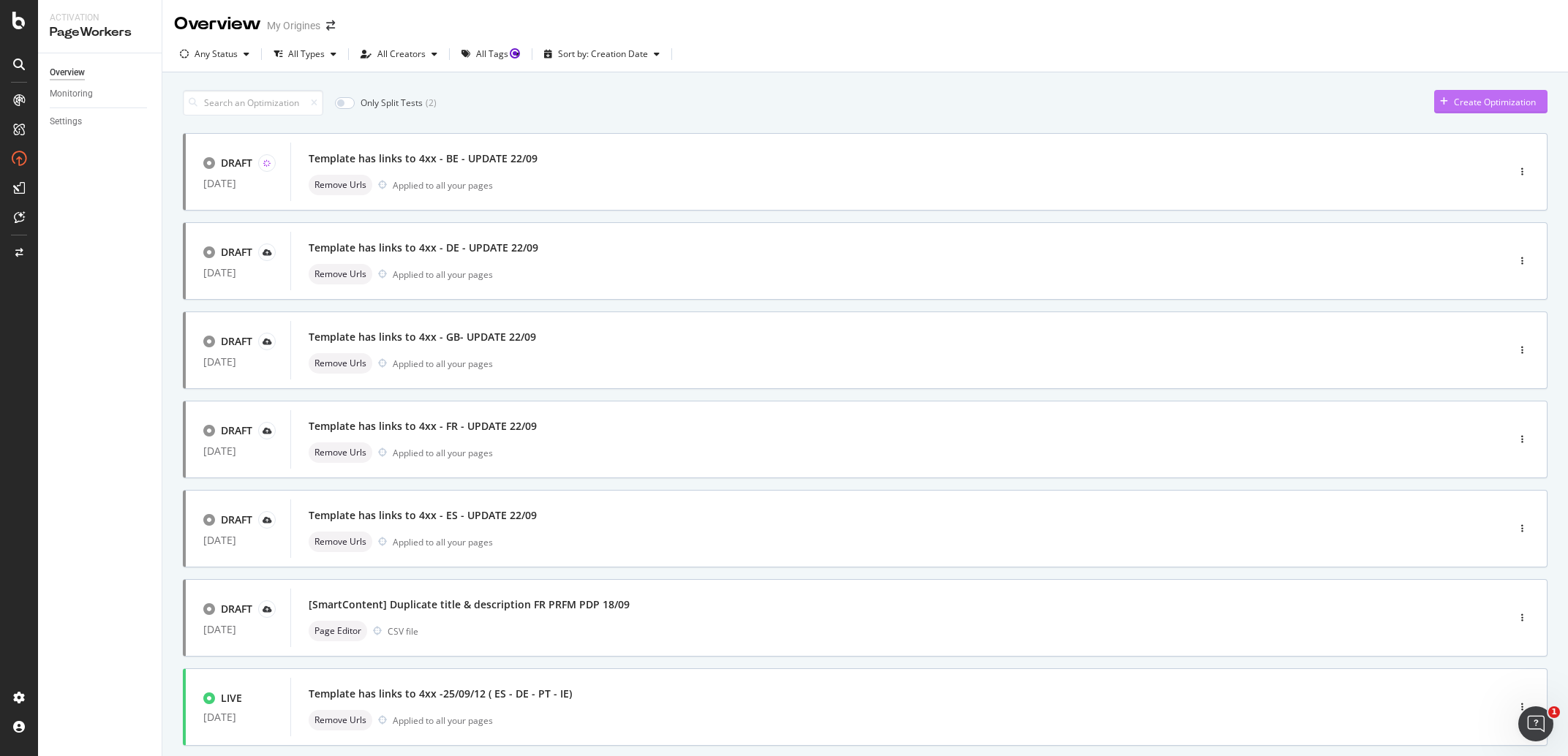
click at [1531, 96] on button "Create Optimization" at bounding box center [1490, 101] width 114 height 23
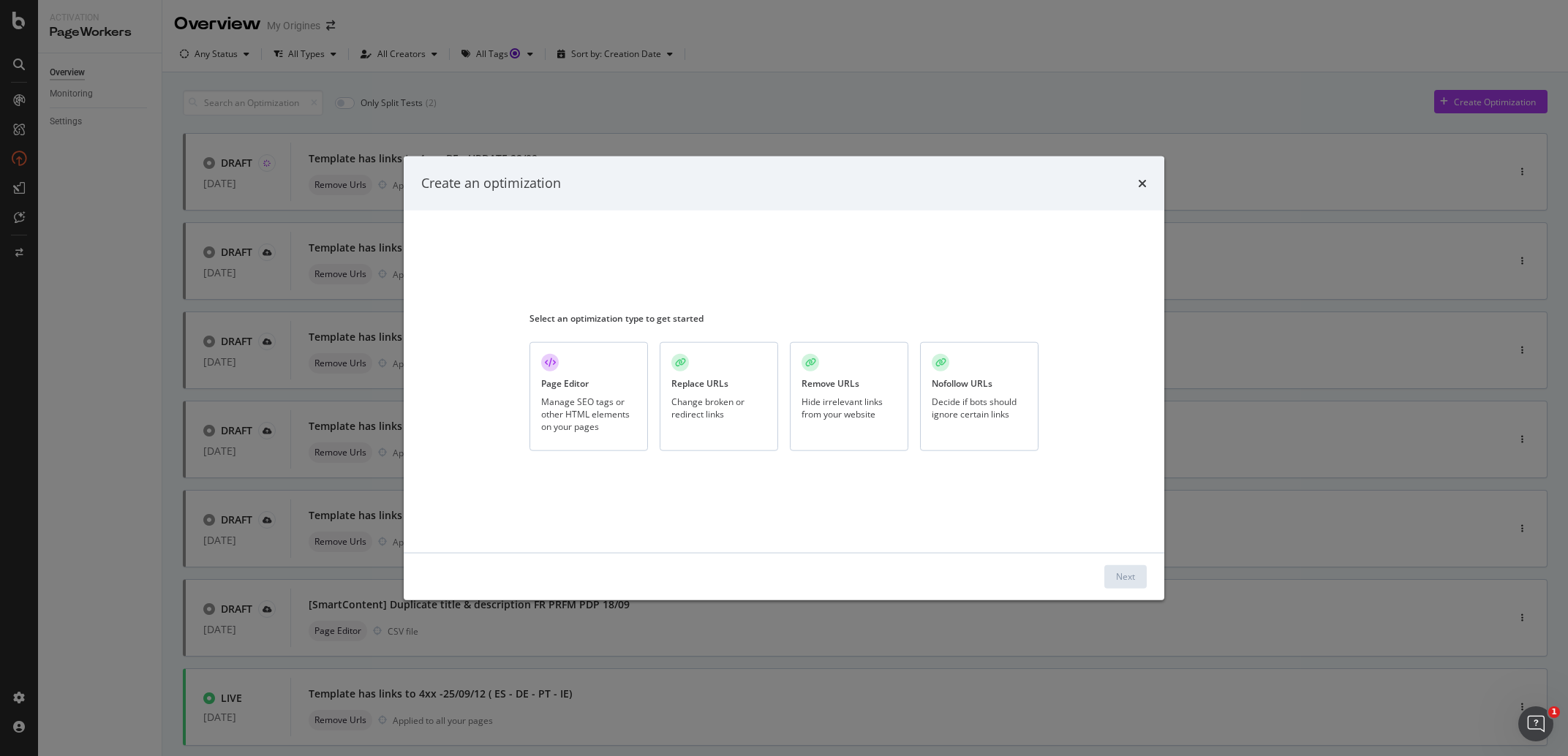
click at [859, 397] on div "Hide irrelevant links from your website" at bounding box center [849, 408] width 95 height 25
click at [1129, 574] on div "Next" at bounding box center [1125, 576] width 19 height 12
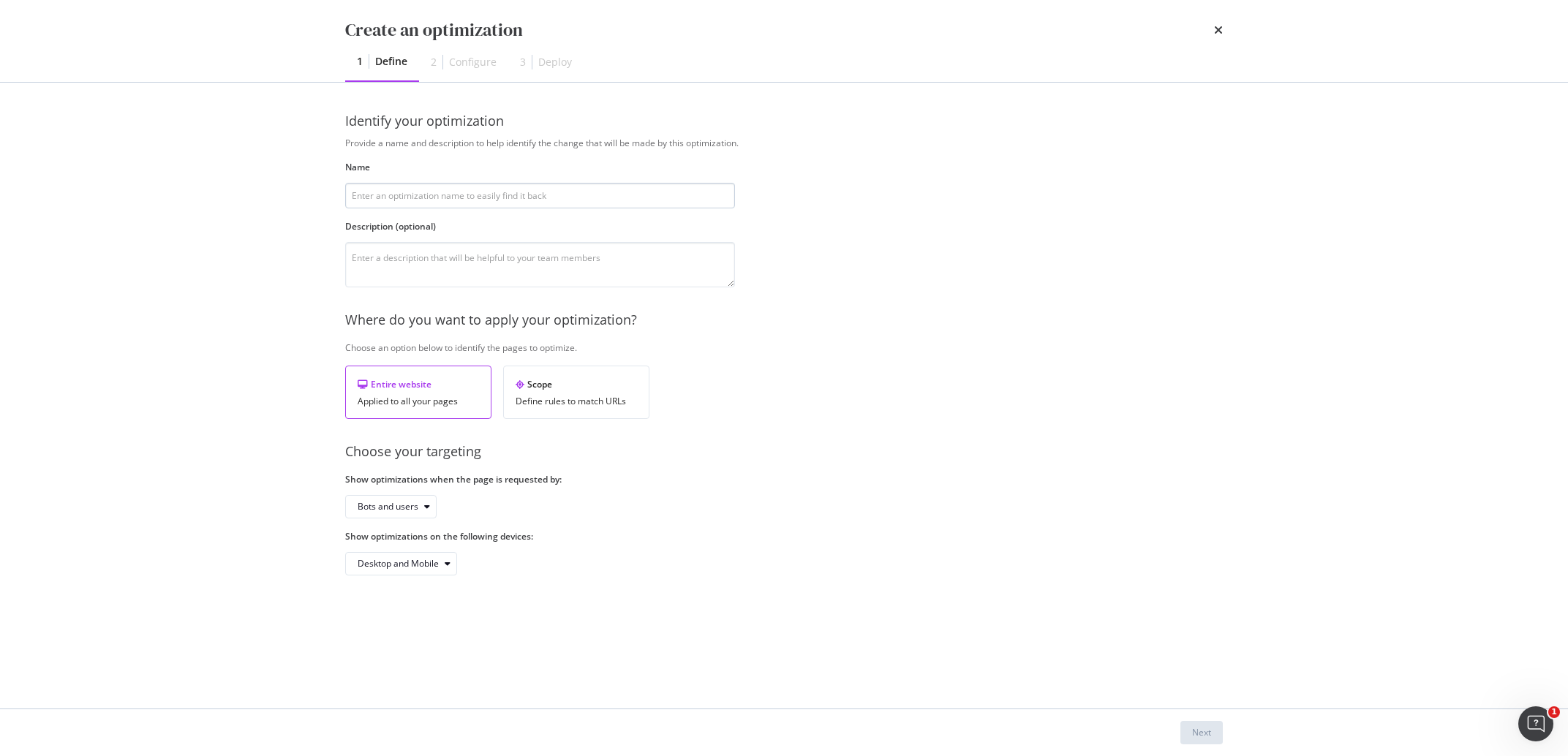
click at [495, 195] on input "modal" at bounding box center [540, 196] width 390 height 26
drag, startPoint x: 472, startPoint y: 195, endPoint x: 464, endPoint y: 195, distance: 8.0
click at [464, 195] on input "Template has links to 4xx - FR - UPDATE 22/09" at bounding box center [540, 196] width 390 height 26
type input "Template has links to 4xx - CH - UPDATE 22/09"
click at [403, 527] on div "Provide a name and description to help identify the change that will be made by…" at bounding box center [783, 356] width 877 height 439
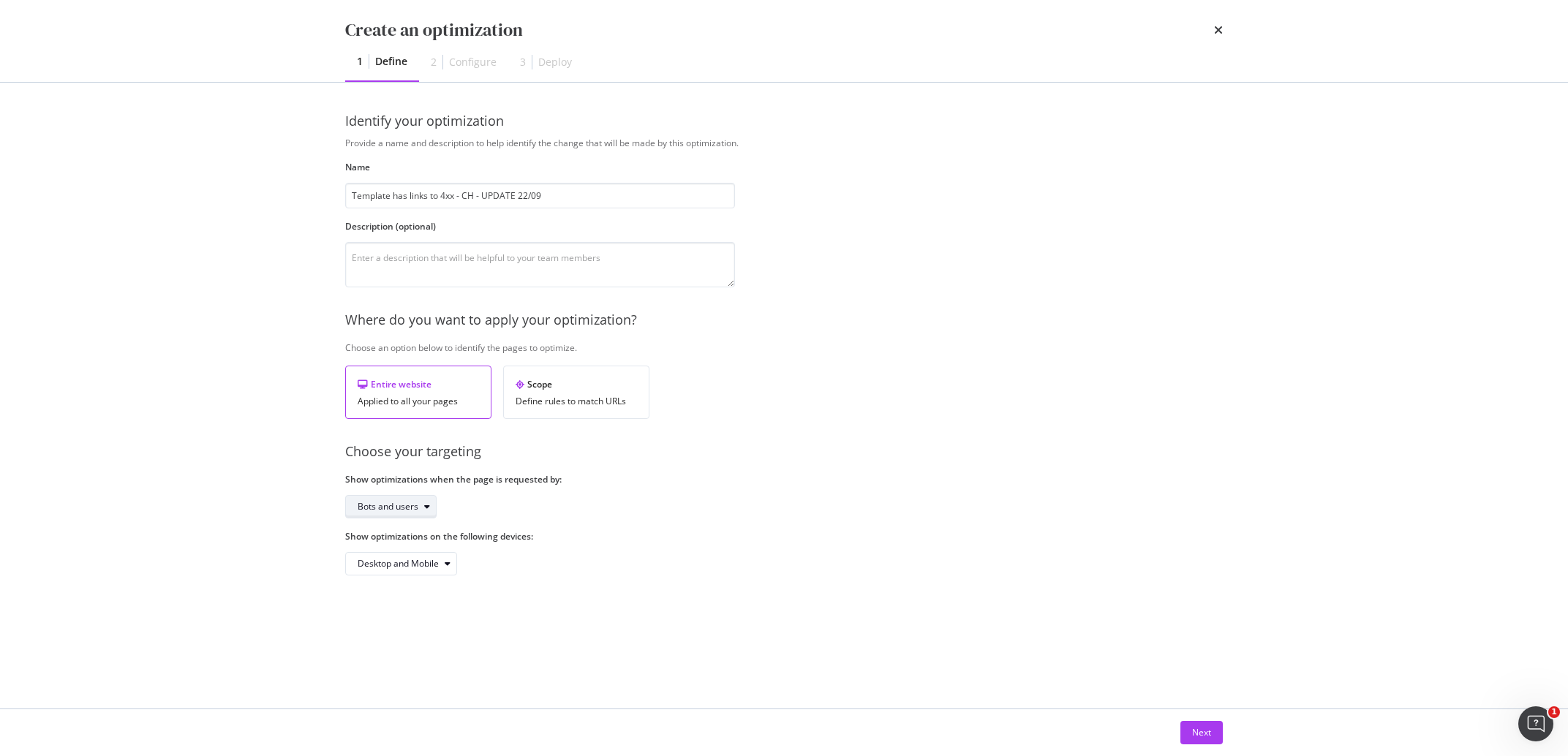
click at [403, 513] on div "Bots and users" at bounding box center [397, 506] width 79 height 20
click at [404, 552] on div "Bots only" at bounding box center [395, 556] width 87 height 18
click at [1216, 730] on button "Next" at bounding box center [1202, 732] width 43 height 23
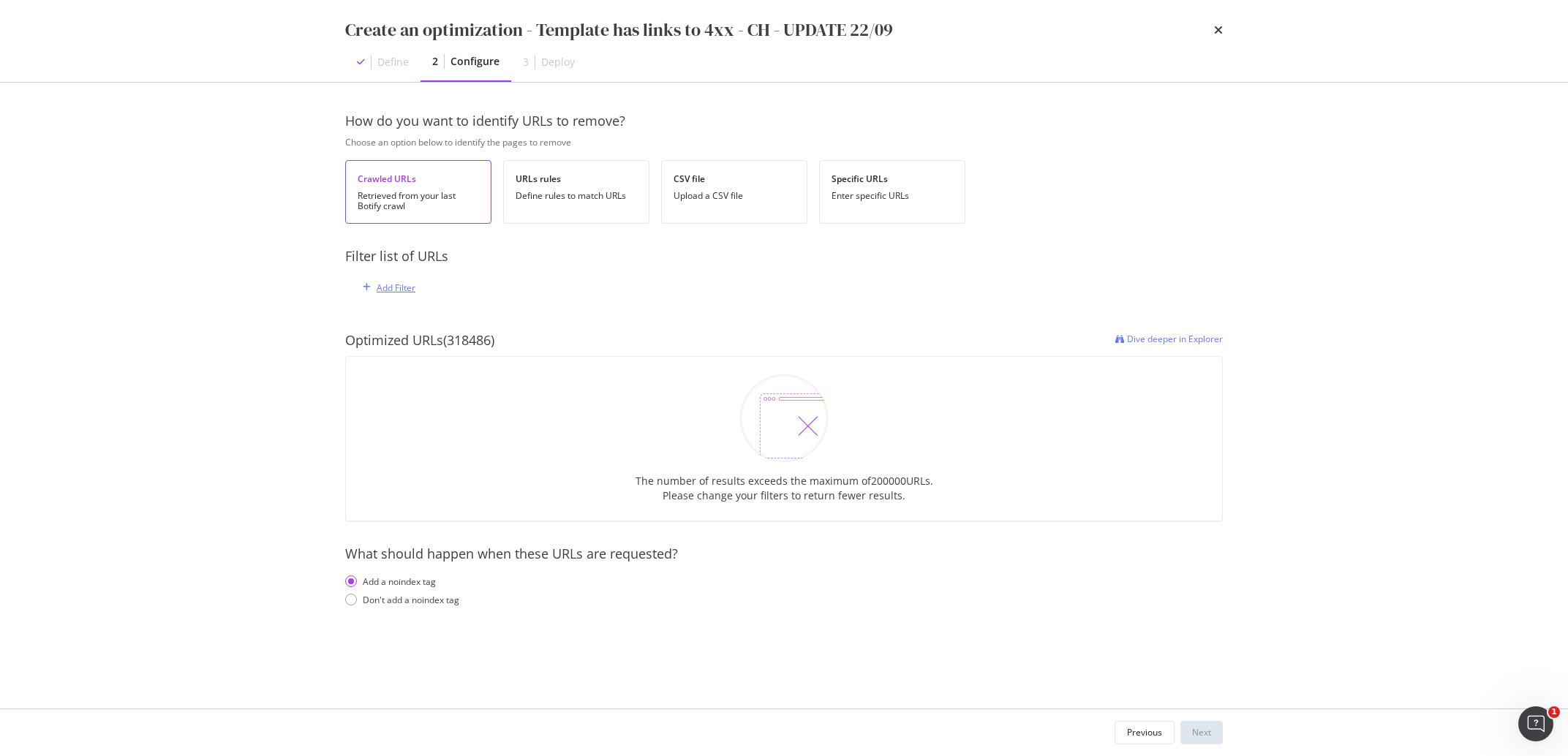
click at [406, 285] on div "Add Filter" at bounding box center [396, 287] width 39 height 12
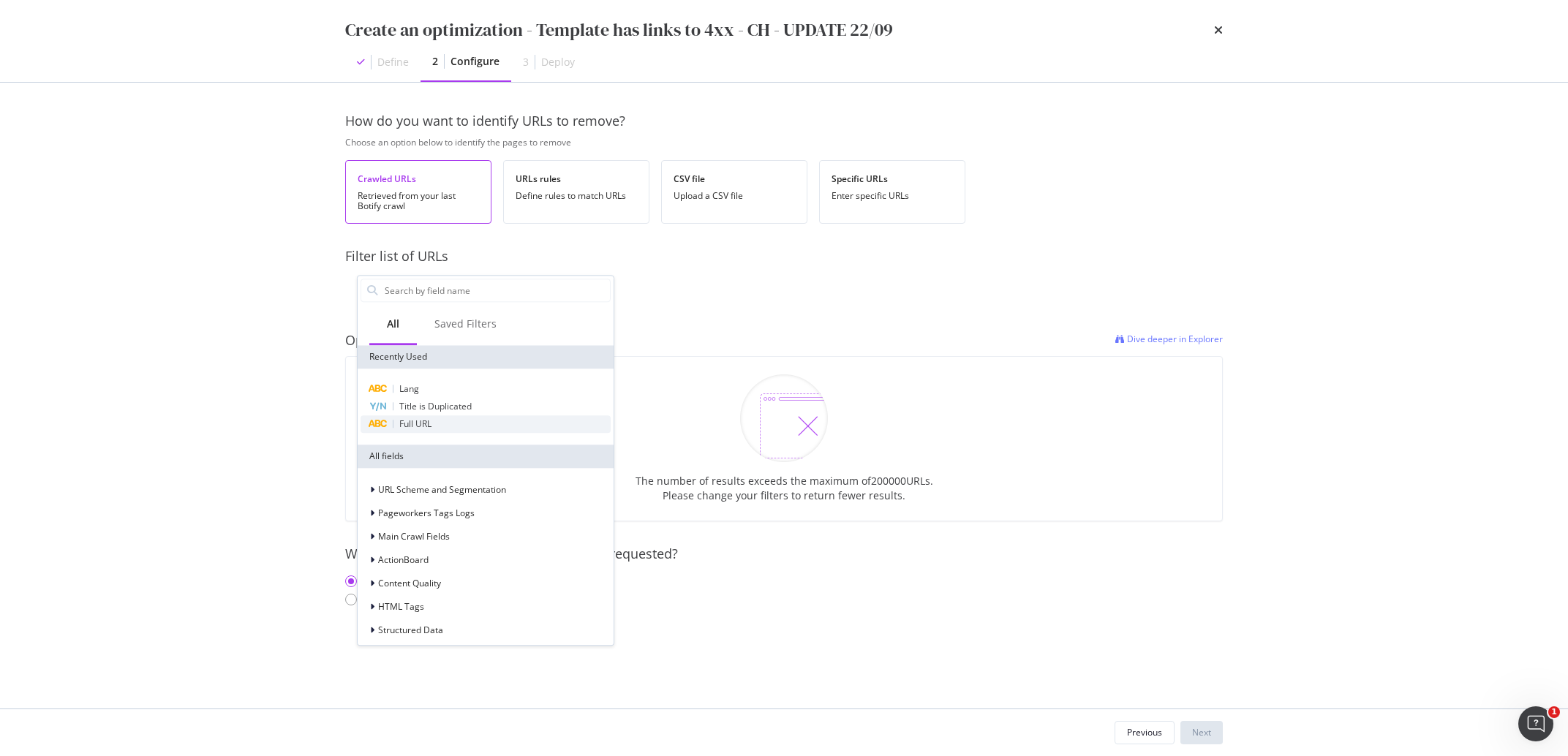
click at [429, 429] on span "Full URL" at bounding box center [415, 423] width 32 height 12
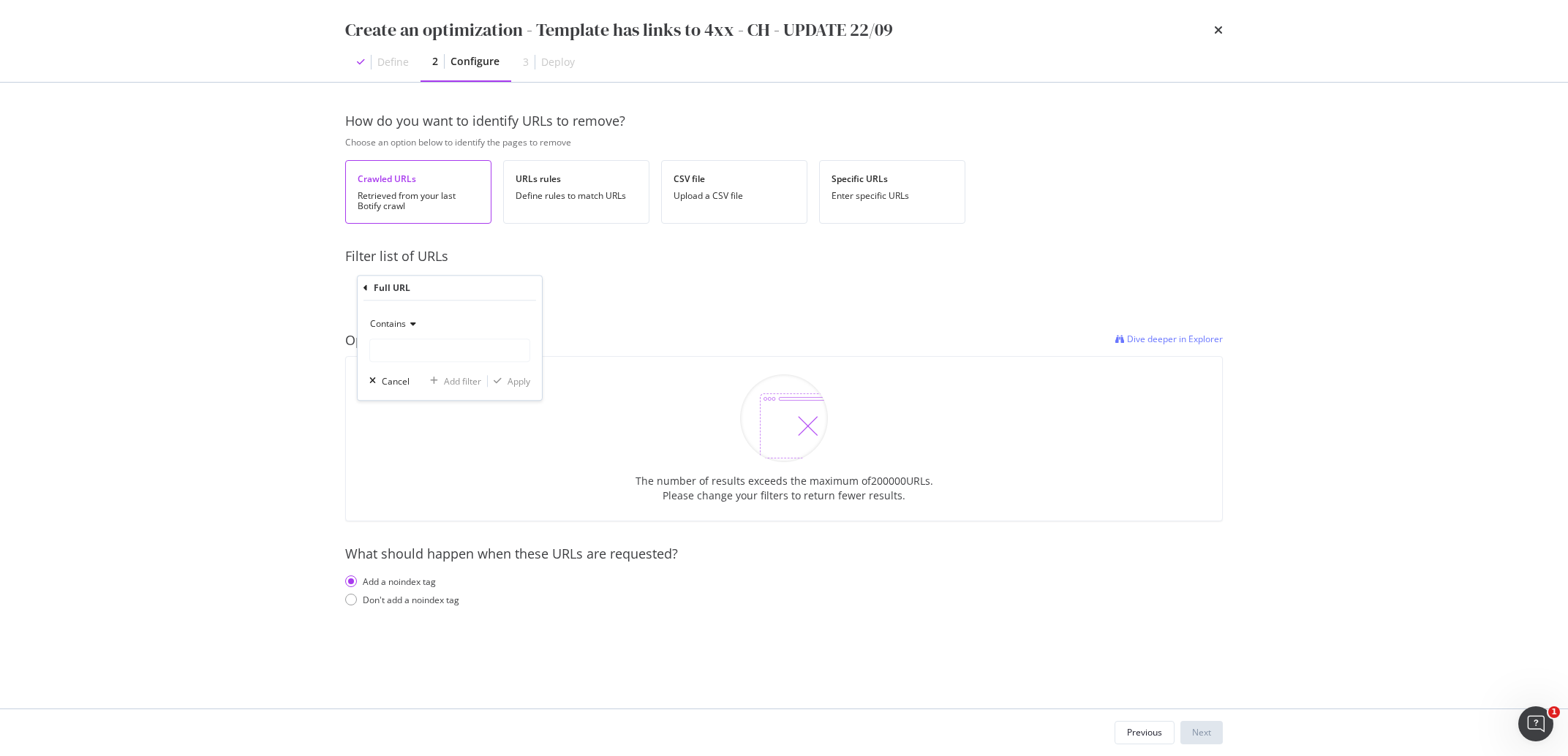
click at [433, 337] on div "Contains" at bounding box center [449, 337] width 161 height 50
click at [433, 348] on input "modal" at bounding box center [449, 349] width 159 height 23
type input "/ch/"
click at [517, 385] on div "Apply" at bounding box center [519, 381] width 23 height 12
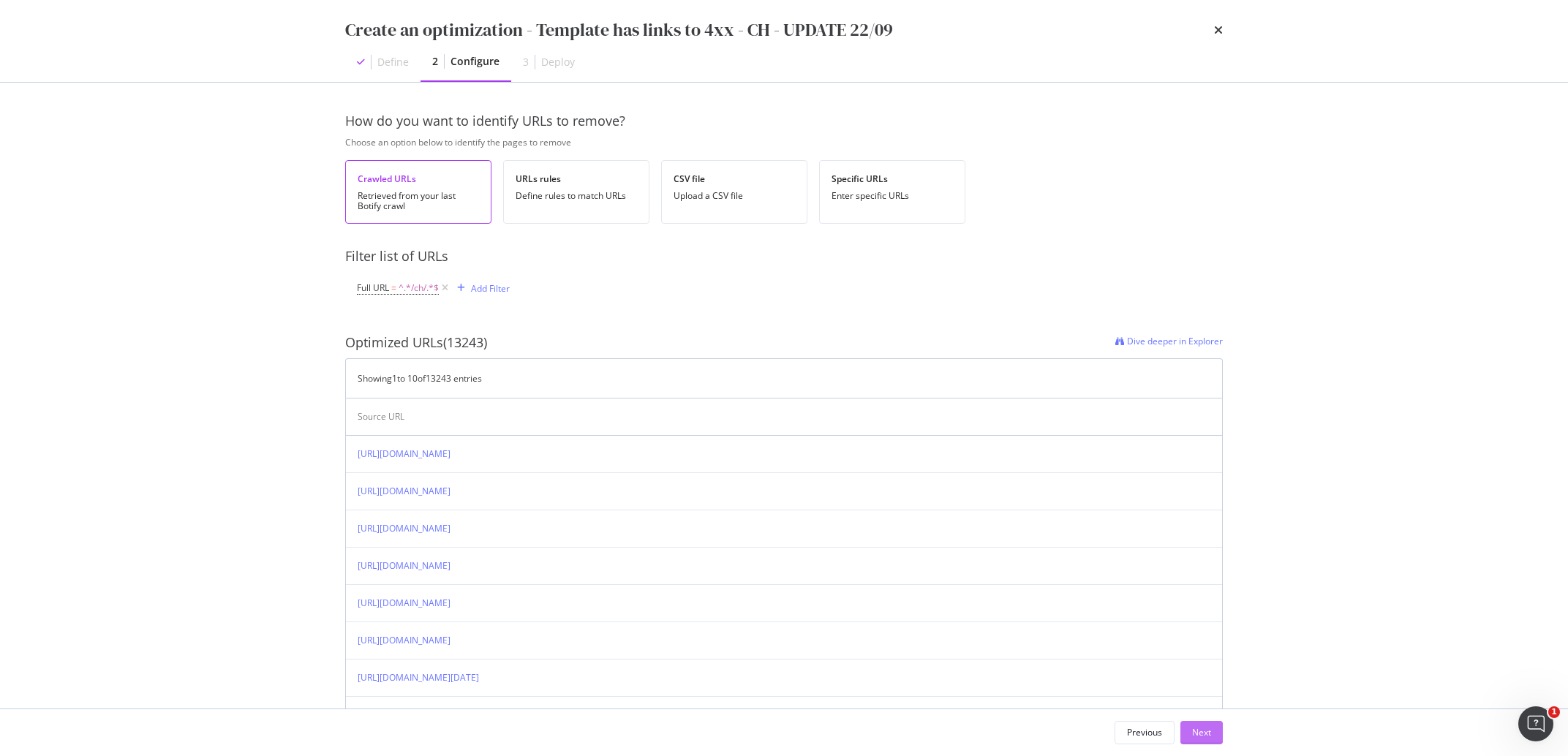
click at [1190, 740] on button "Next" at bounding box center [1202, 732] width 43 height 23
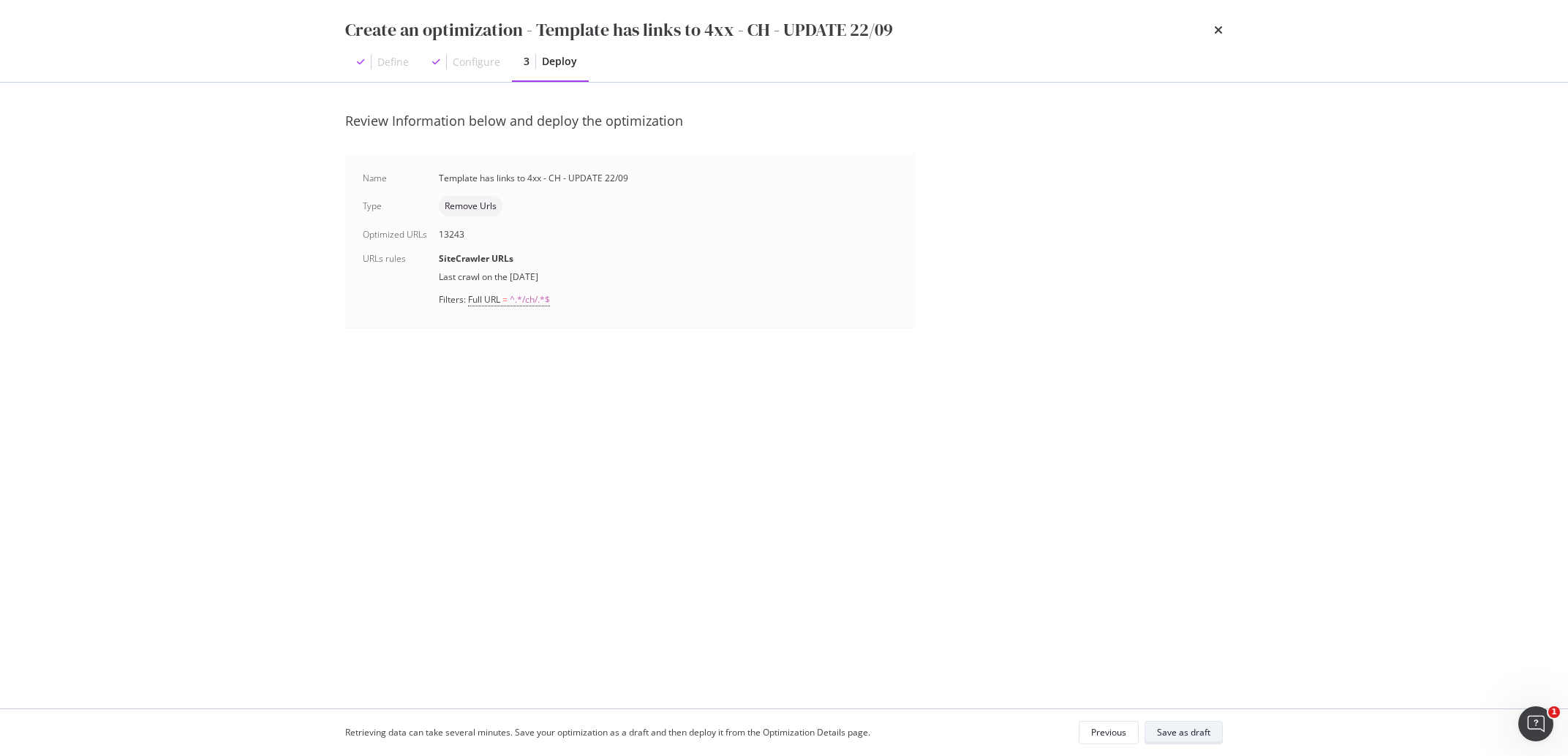
click at [1191, 738] on div "Save as draft" at bounding box center [1183, 731] width 54 height 12
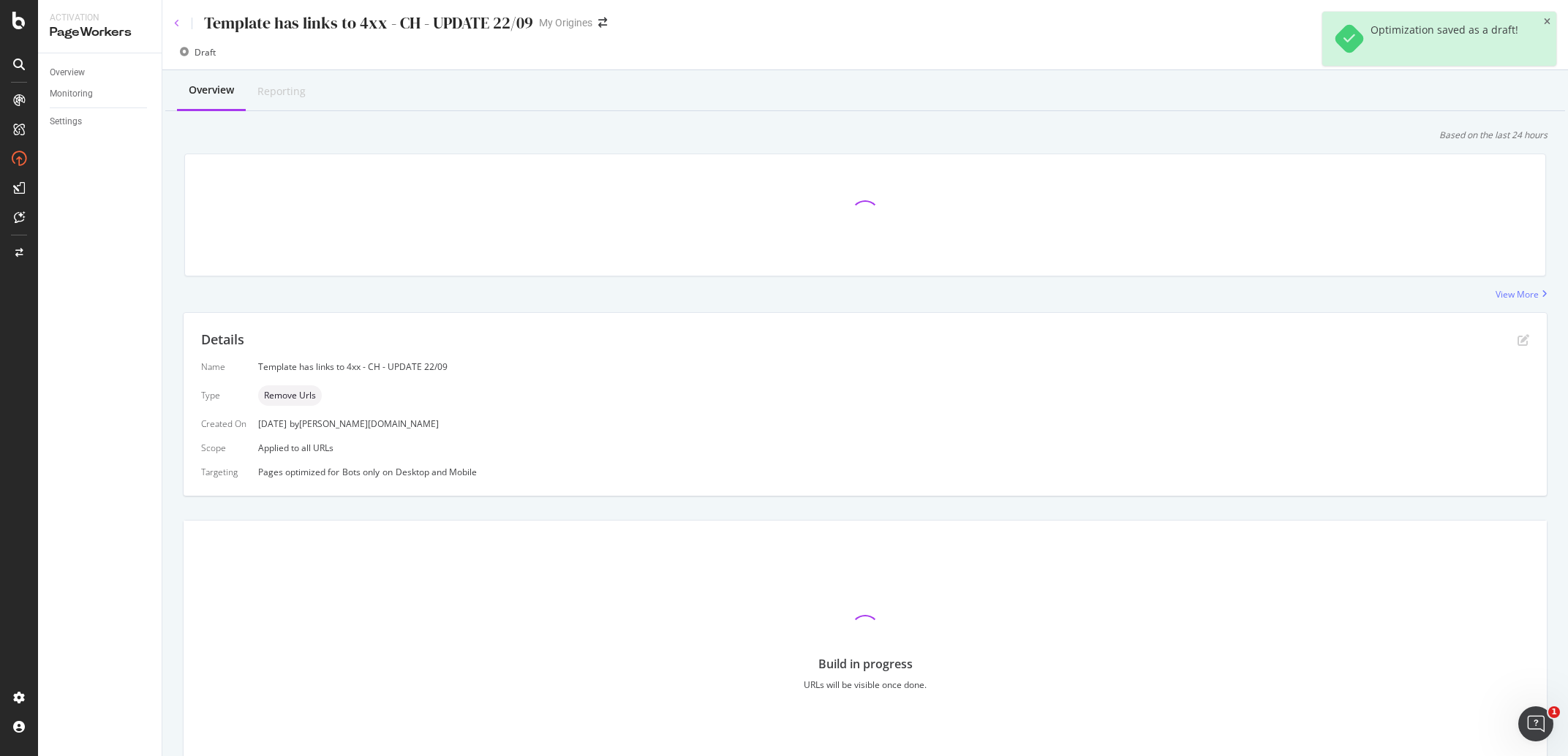
click at [175, 20] on icon at bounding box center [177, 23] width 6 height 8
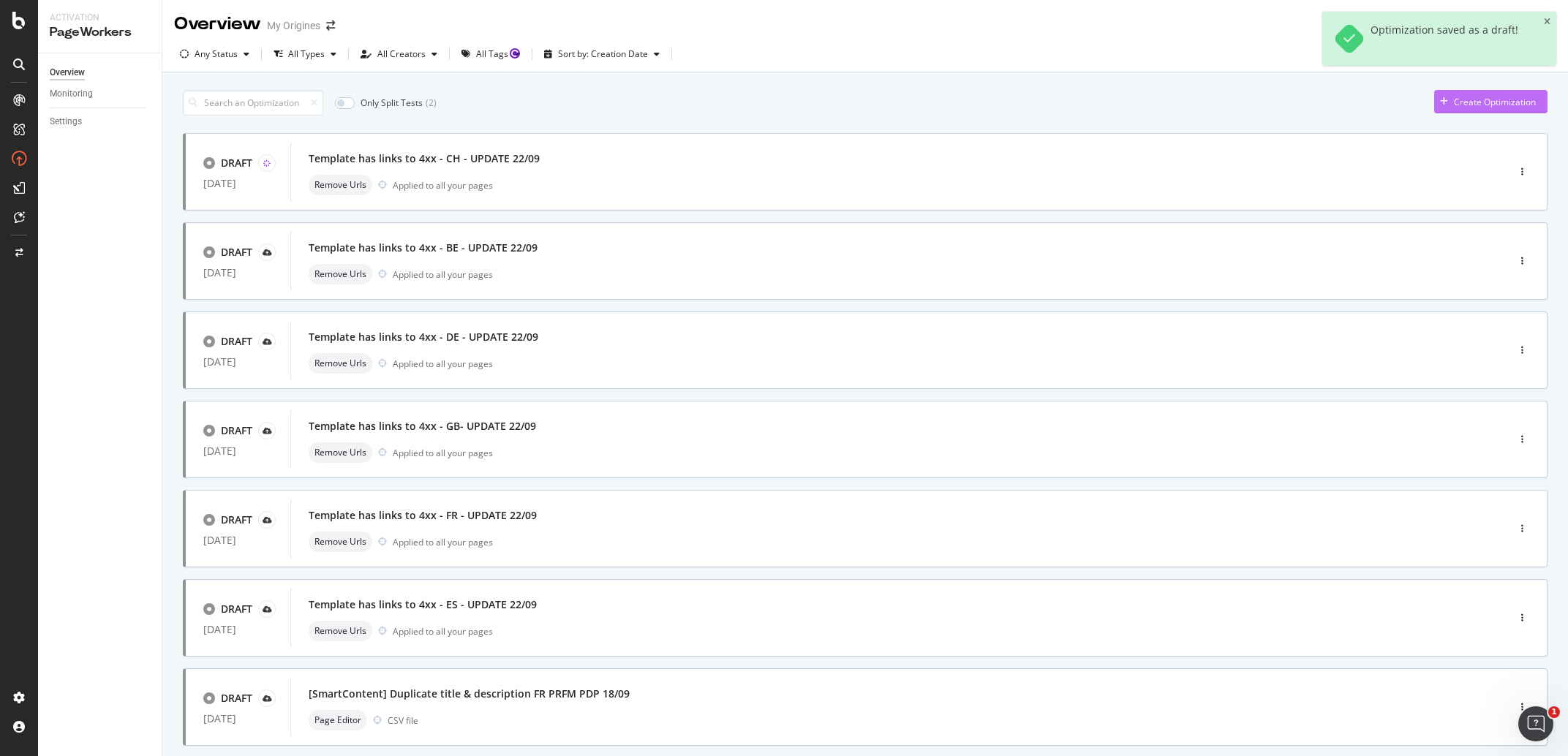
click at [1461, 105] on div "Create Optimization" at bounding box center [1495, 102] width 82 height 12
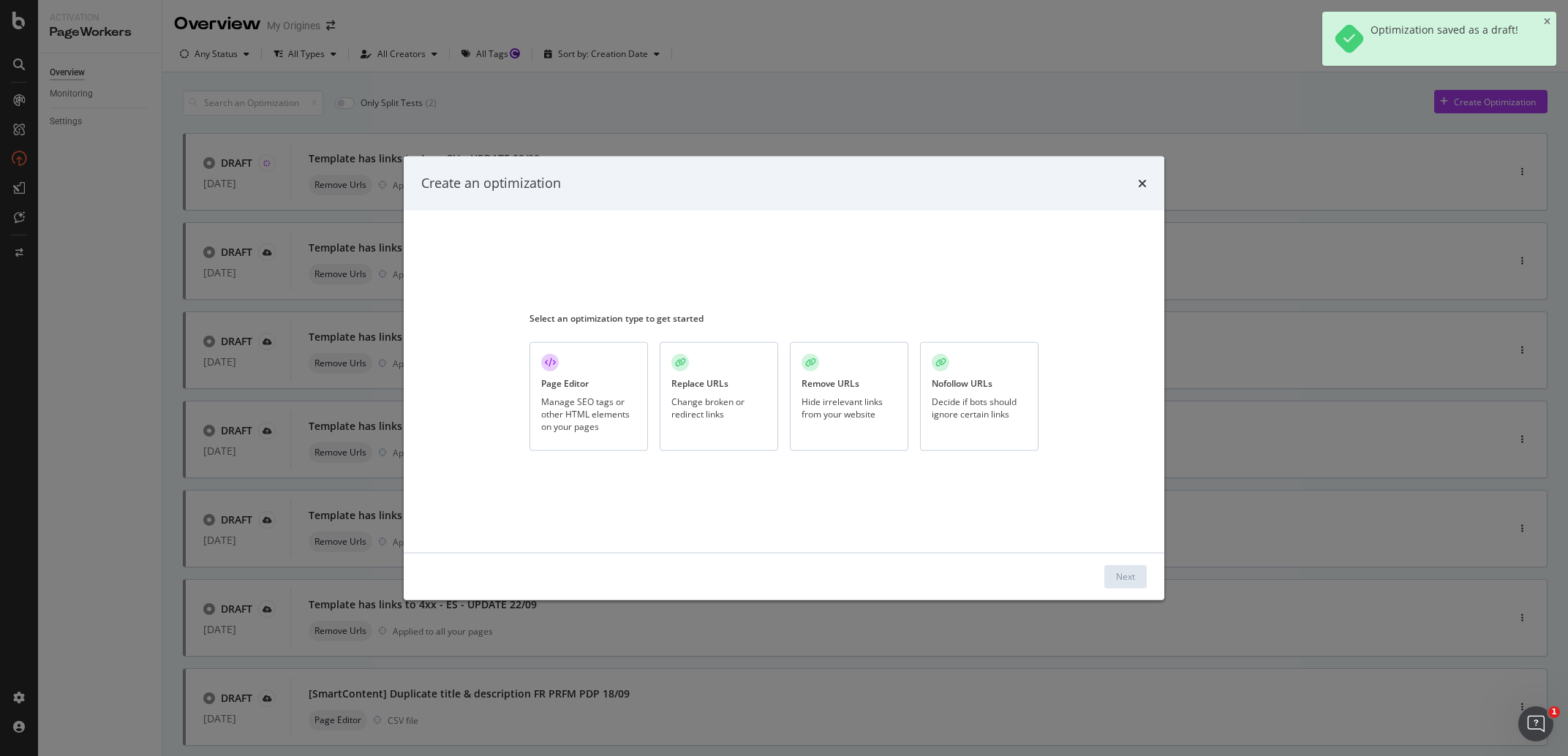
click at [849, 418] on div "Hide irrelevant links from your website" at bounding box center [849, 408] width 95 height 25
click at [1134, 568] on div "Next" at bounding box center [1125, 576] width 19 height 22
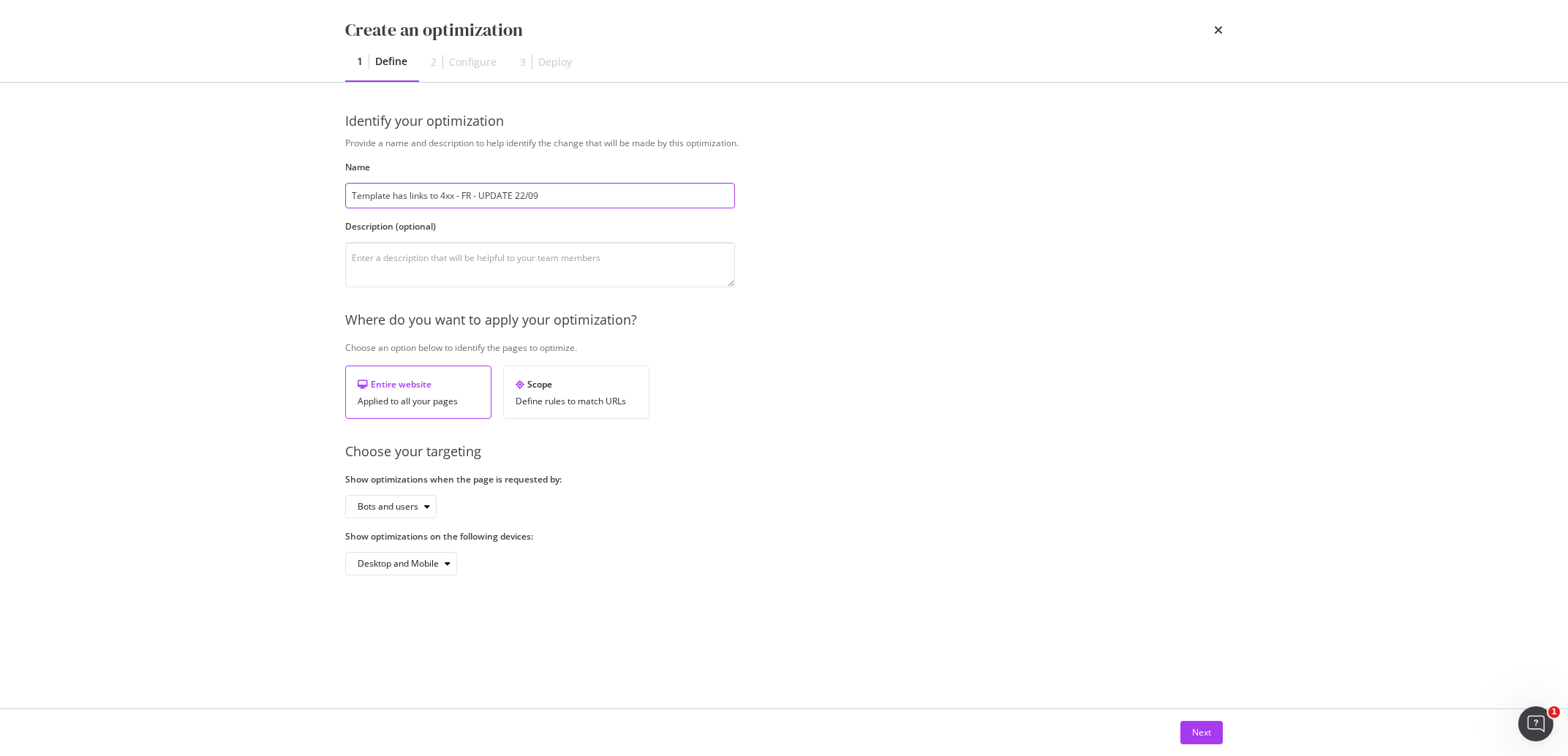
drag, startPoint x: 473, startPoint y: 196, endPoint x: 464, endPoint y: 197, distance: 9.1
click at [464, 197] on input "Template has links to 4xx - FR - UPDATE 22/09" at bounding box center [540, 196] width 390 height 26
type input "Template has links to 4xx - IT - UPDATE 22/09"
click at [426, 496] on button "Bots and users" at bounding box center [390, 506] width 92 height 23
click at [395, 554] on div "Bots only" at bounding box center [382, 555] width 37 height 12
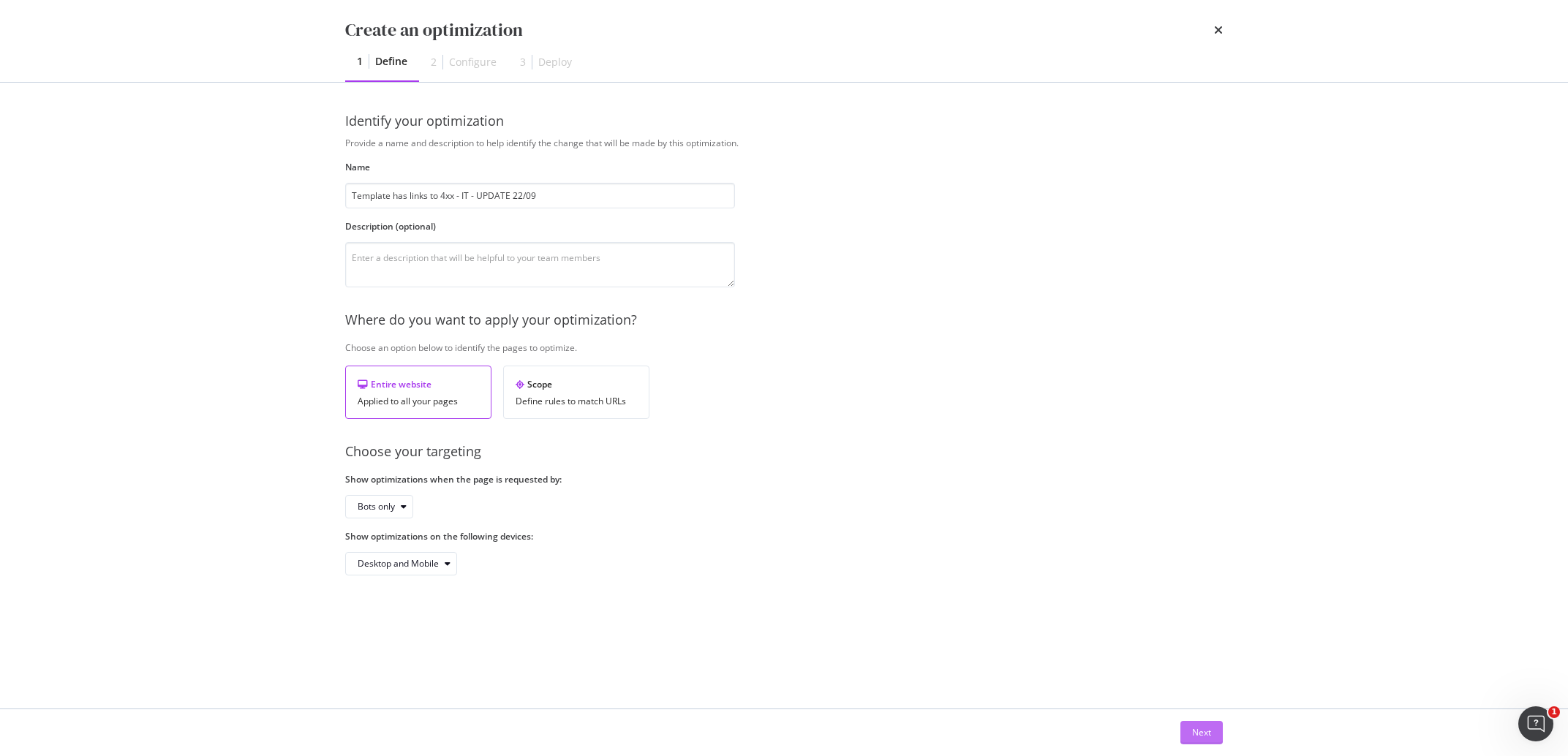
click at [1197, 742] on div "Next" at bounding box center [1201, 733] width 19 height 22
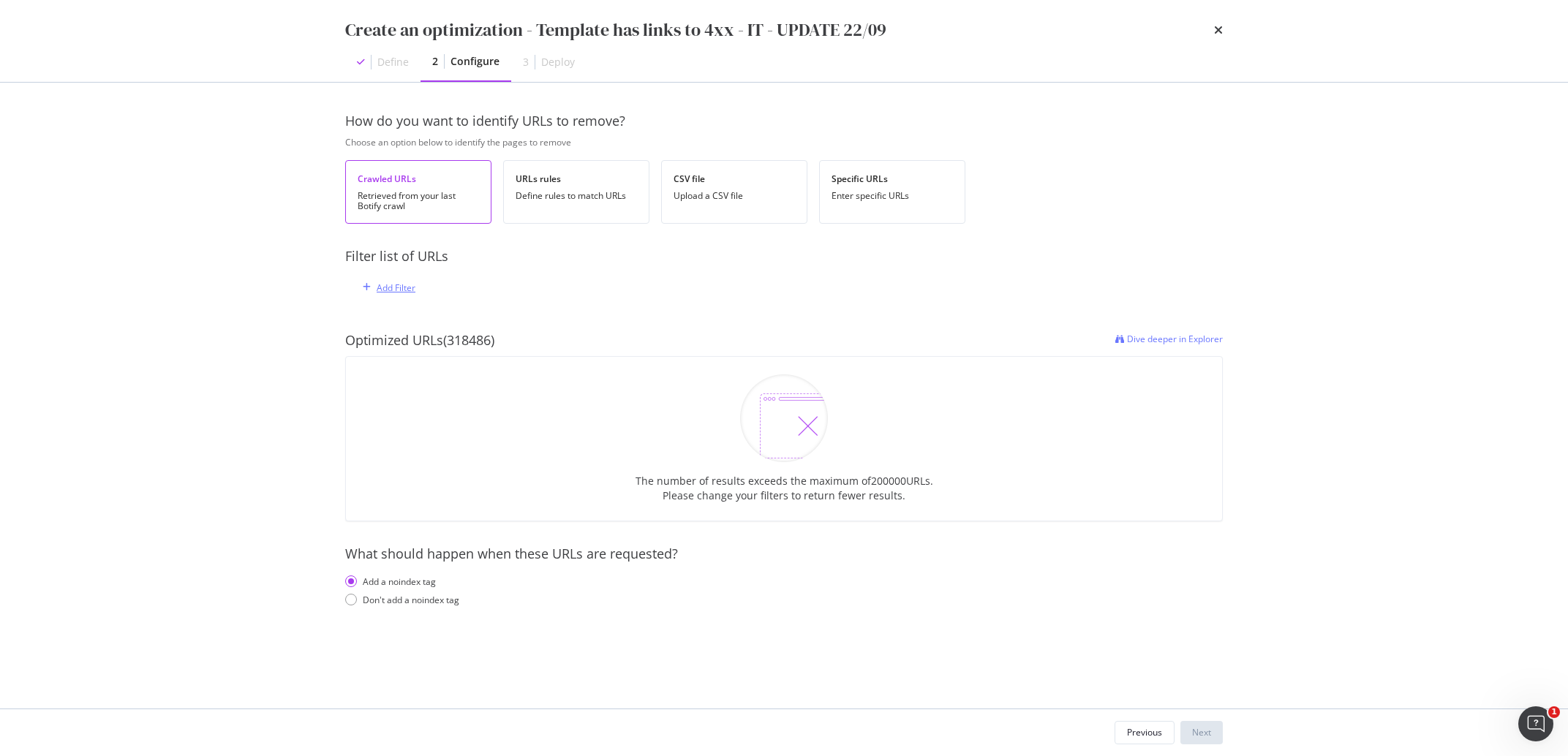
click at [404, 292] on div "Add Filter" at bounding box center [396, 287] width 39 height 12
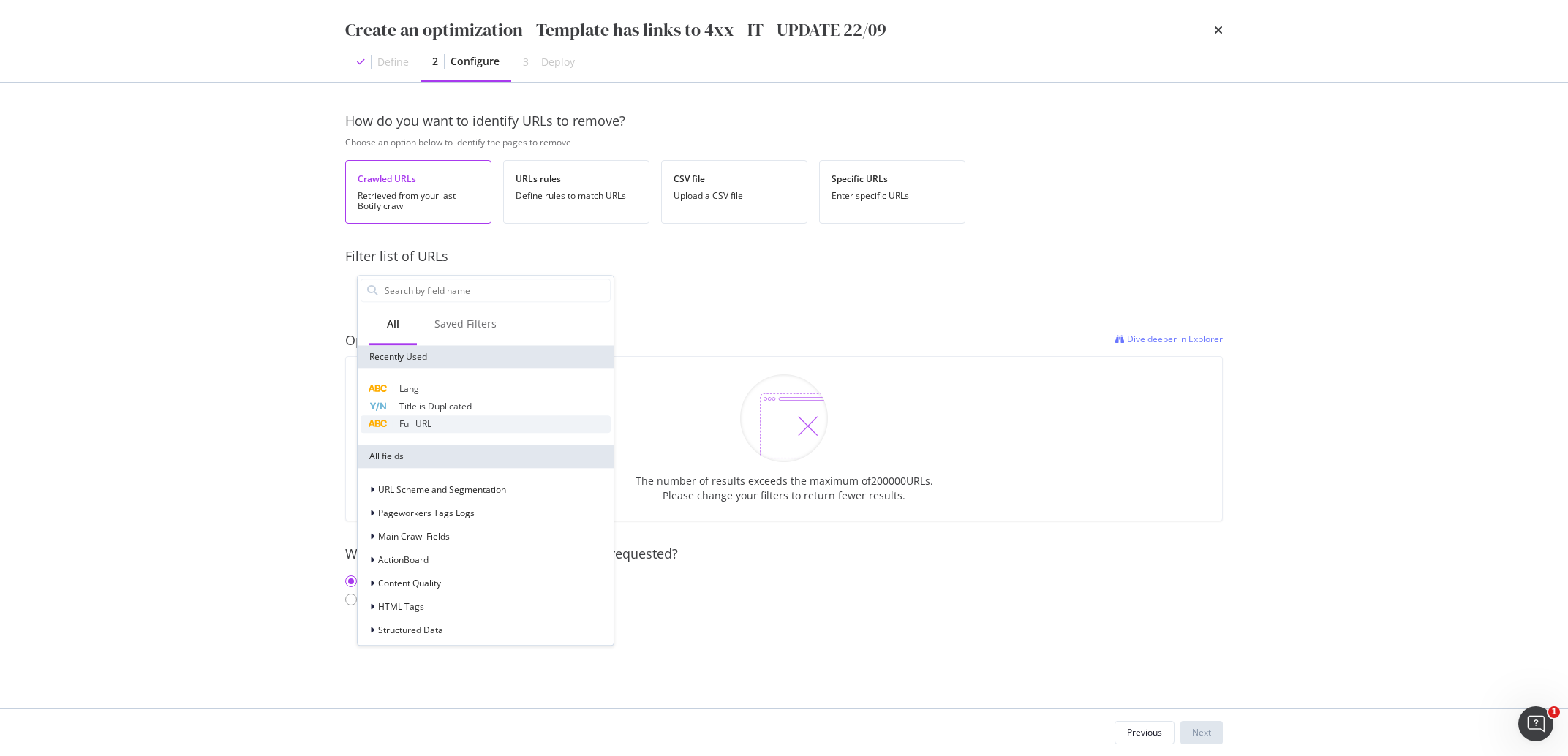
click at [418, 427] on span "Full URL" at bounding box center [415, 423] width 32 height 12
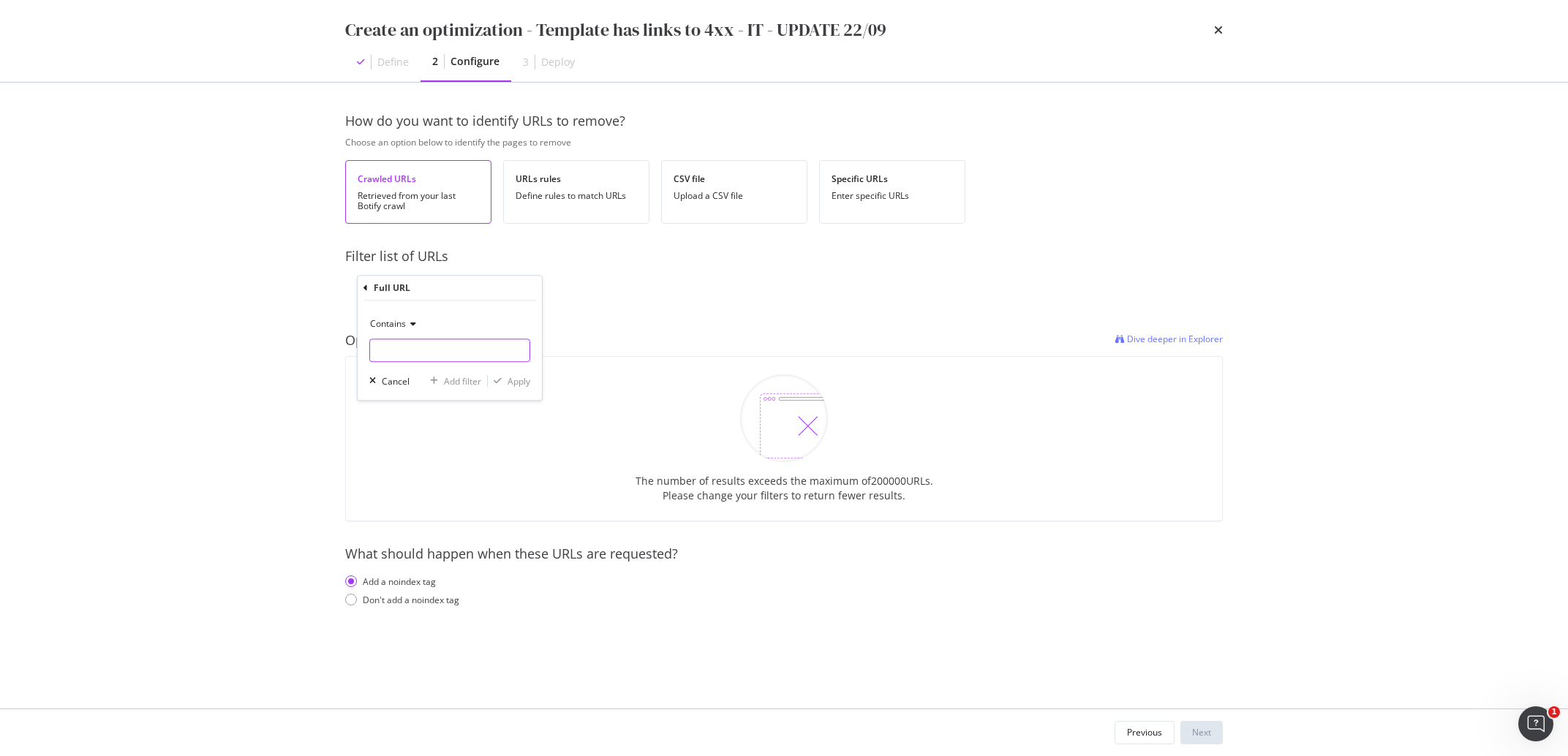
click at [421, 348] on input "modal" at bounding box center [449, 349] width 159 height 23
type input "/"
click at [430, 282] on span "Full URL = missing value" at bounding box center [417, 288] width 121 height 20
click at [430, 291] on div "missing value" at bounding box center [438, 287] width 55 height 12
click at [420, 344] on input "modal" at bounding box center [449, 348] width 159 height 23
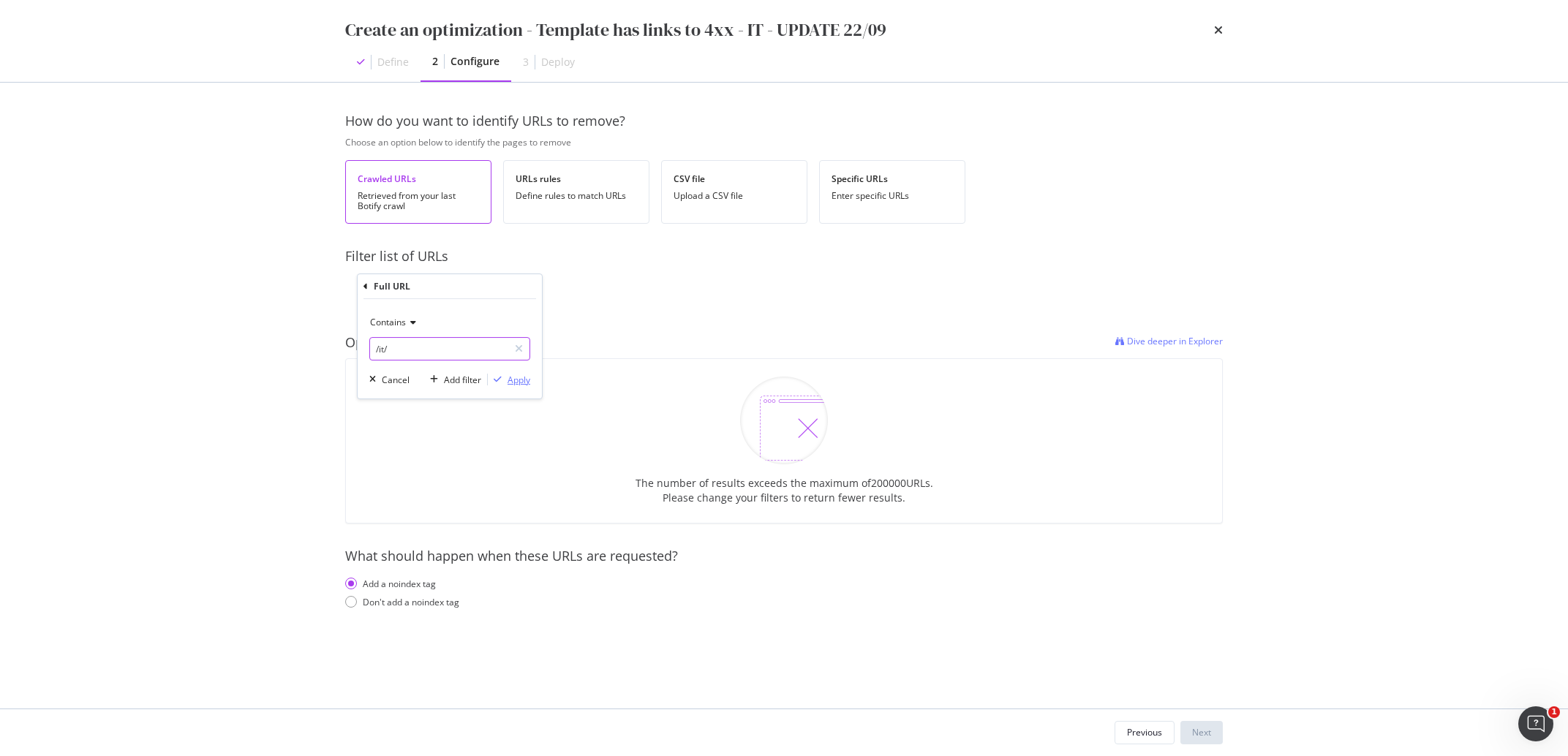
type input "/it/"
click at [511, 376] on div "Apply" at bounding box center [519, 379] width 23 height 12
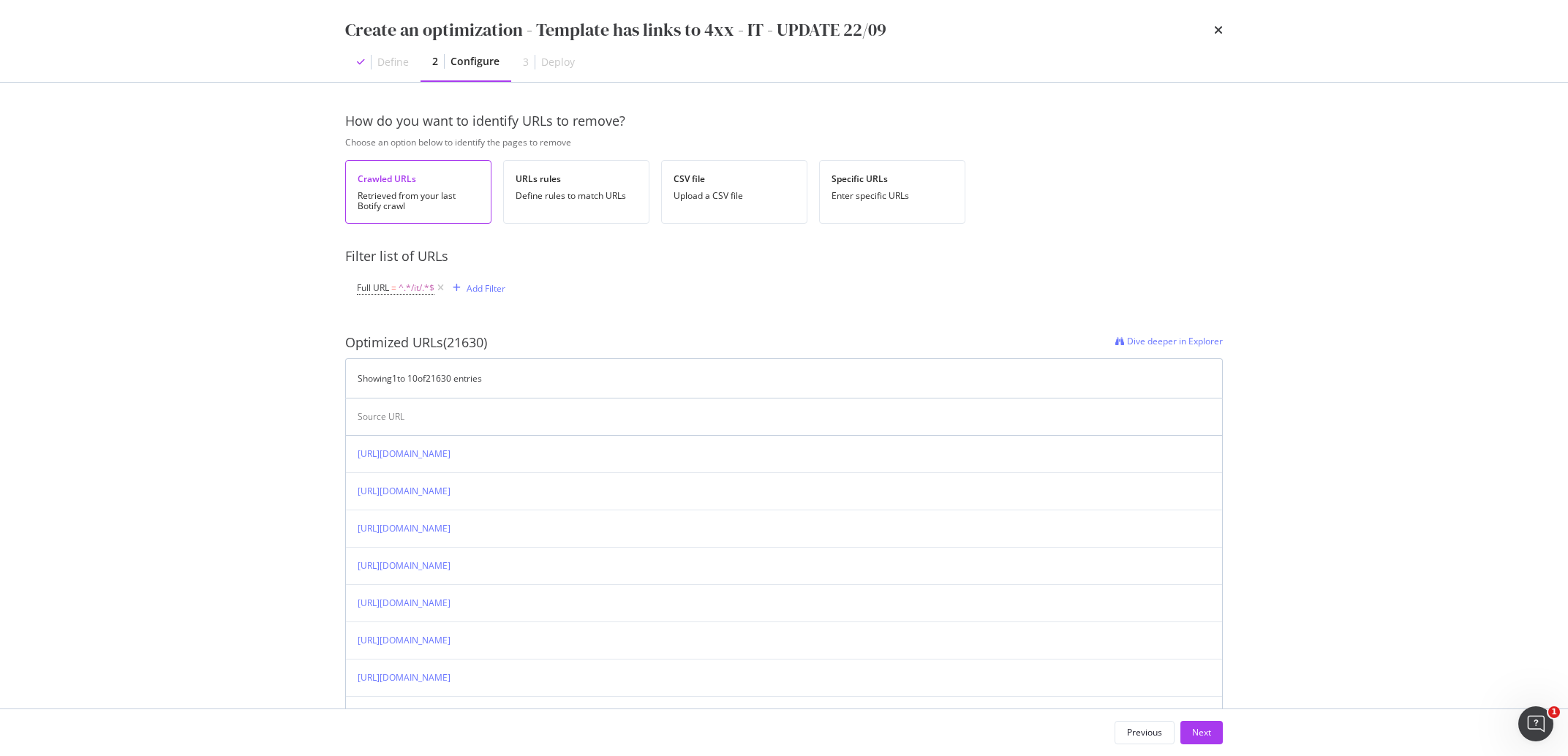
scroll to position [215, 0]
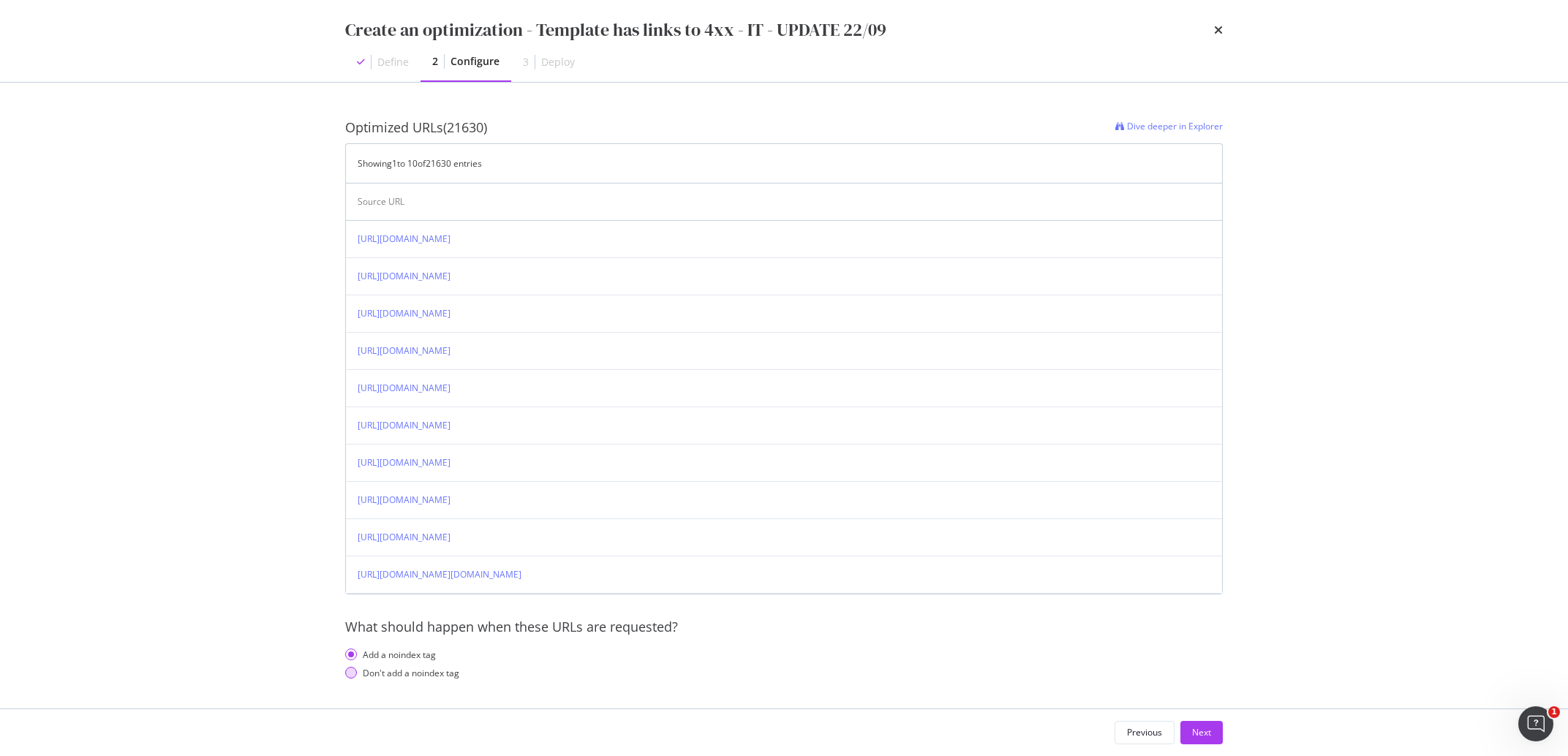
click at [381, 677] on div "Don't add a noindex tag" at bounding box center [410, 672] width 96 height 12
click at [1199, 733] on div "Next" at bounding box center [1201, 731] width 19 height 12
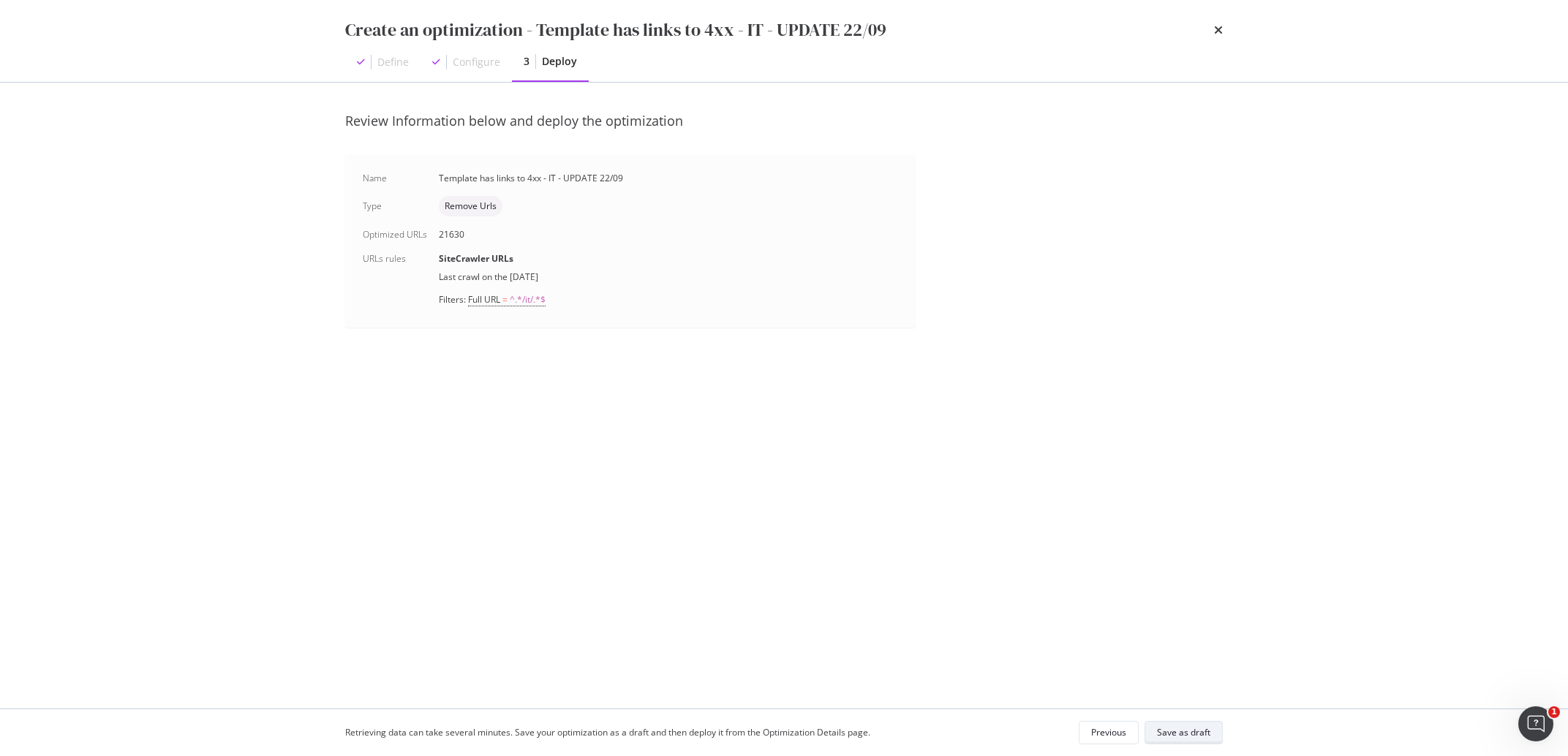
click at [1199, 733] on div "Save as draft" at bounding box center [1183, 731] width 54 height 12
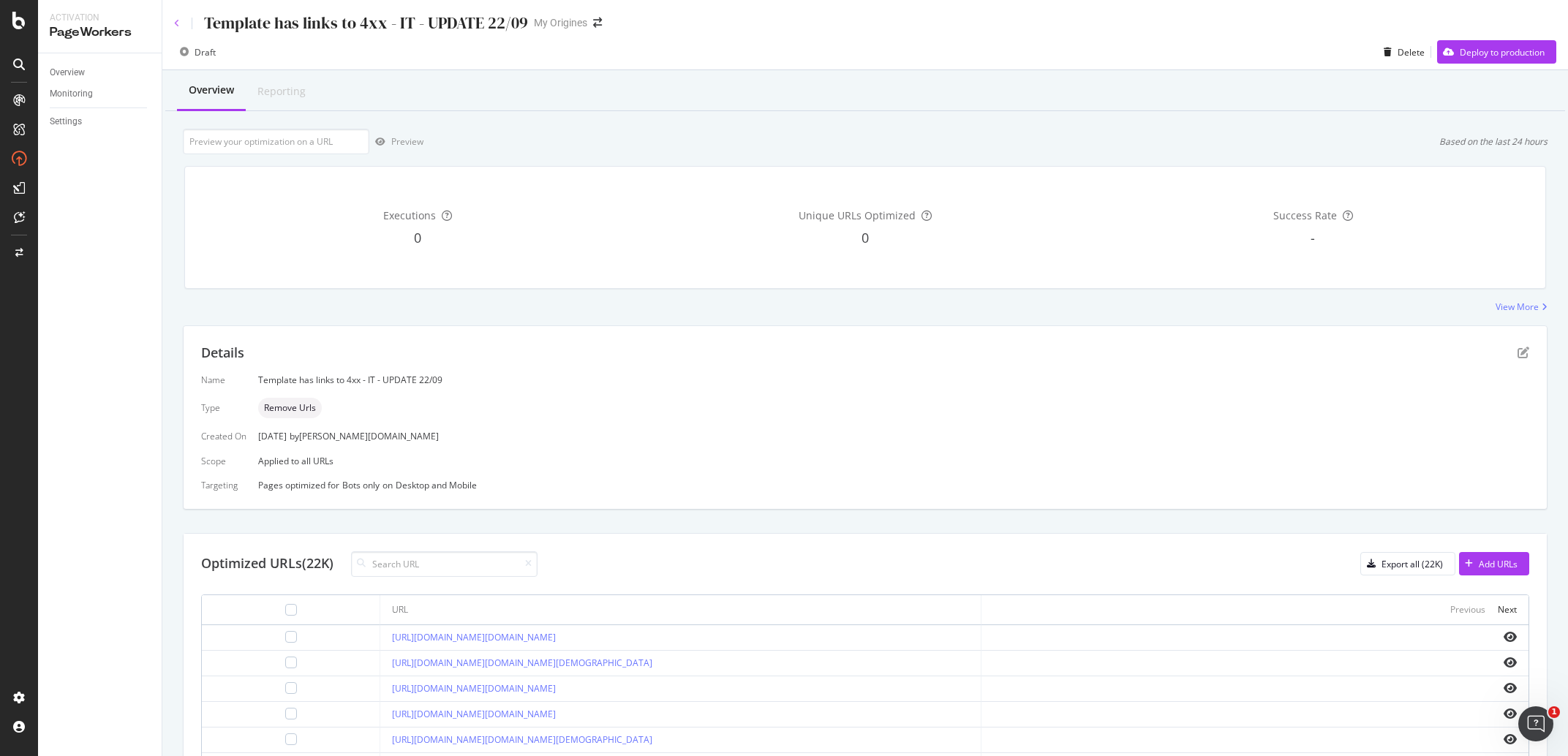
click at [179, 26] on icon at bounding box center [177, 23] width 6 height 8
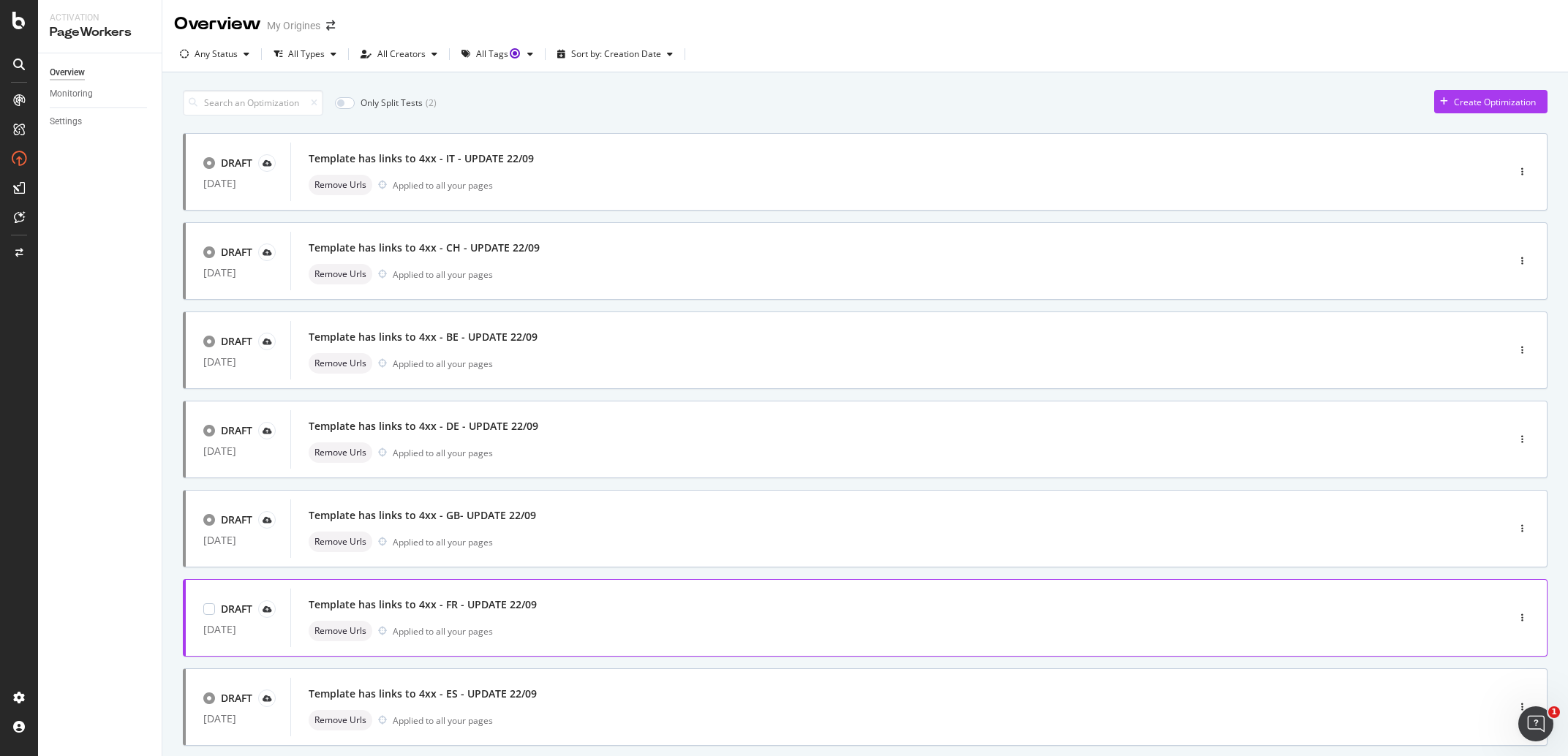
click at [525, 600] on div "Template has links to 4xx - FR - UPDATE 22/09" at bounding box center [423, 604] width 228 height 15
